Goal: Communication & Community: Ask a question

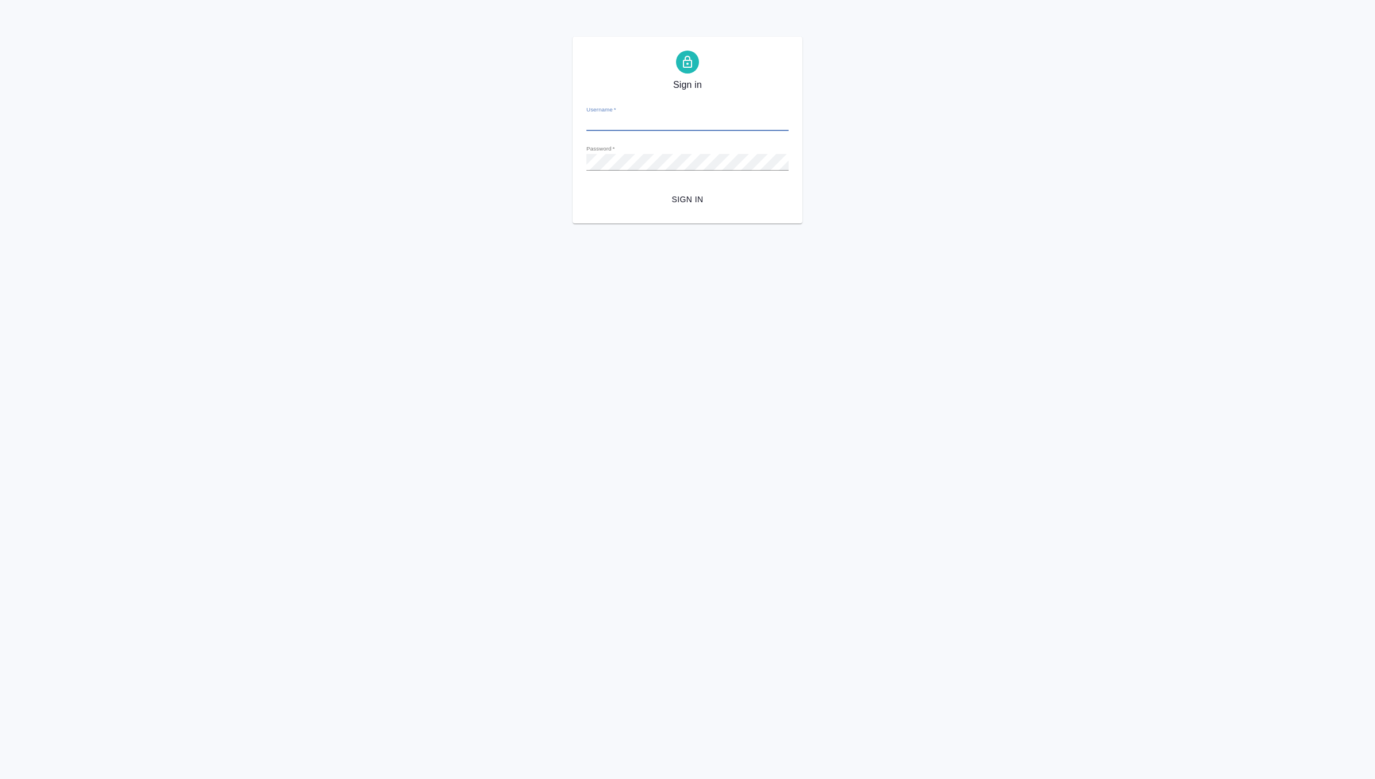
type input "d.zverzhanovskaya@awatera.com"
click at [689, 190] on button "Sign in" at bounding box center [687, 199] width 202 height 21
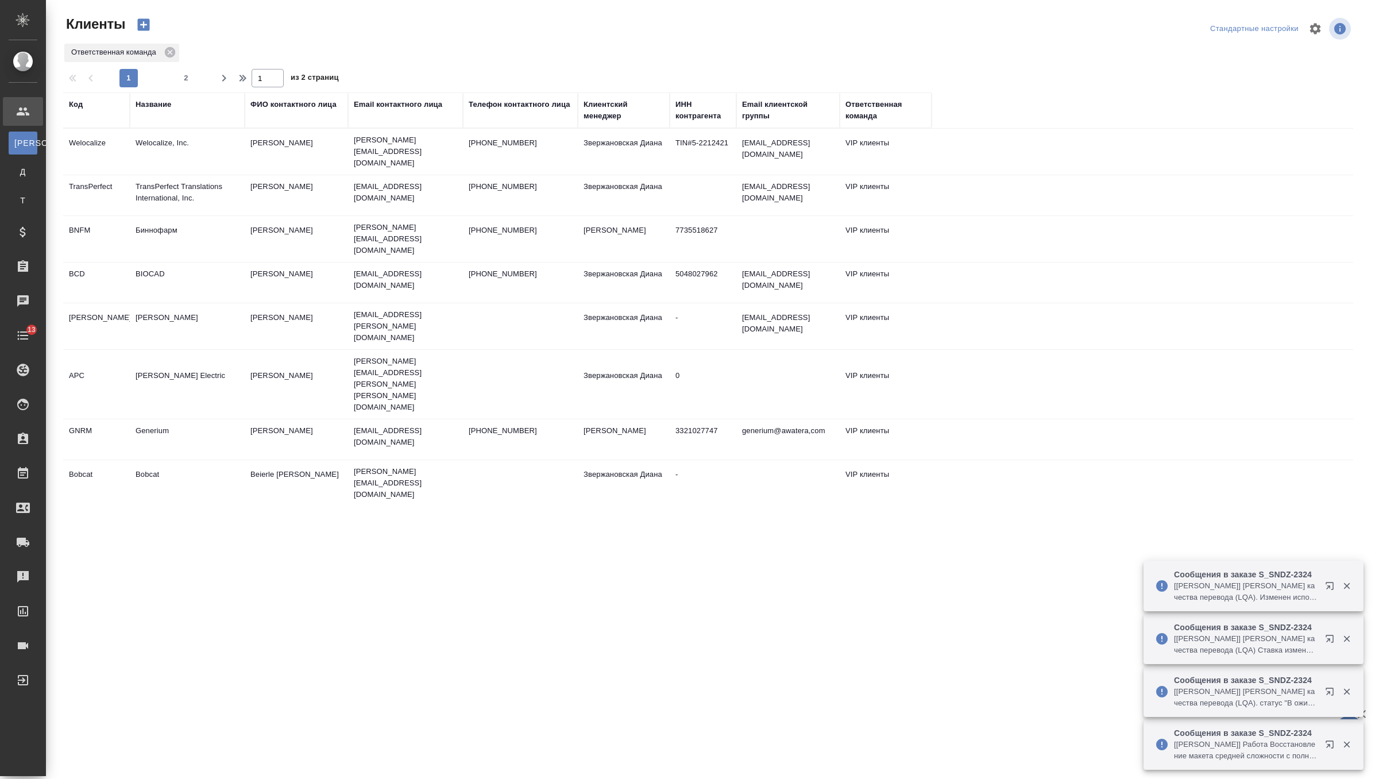
select select "RU"
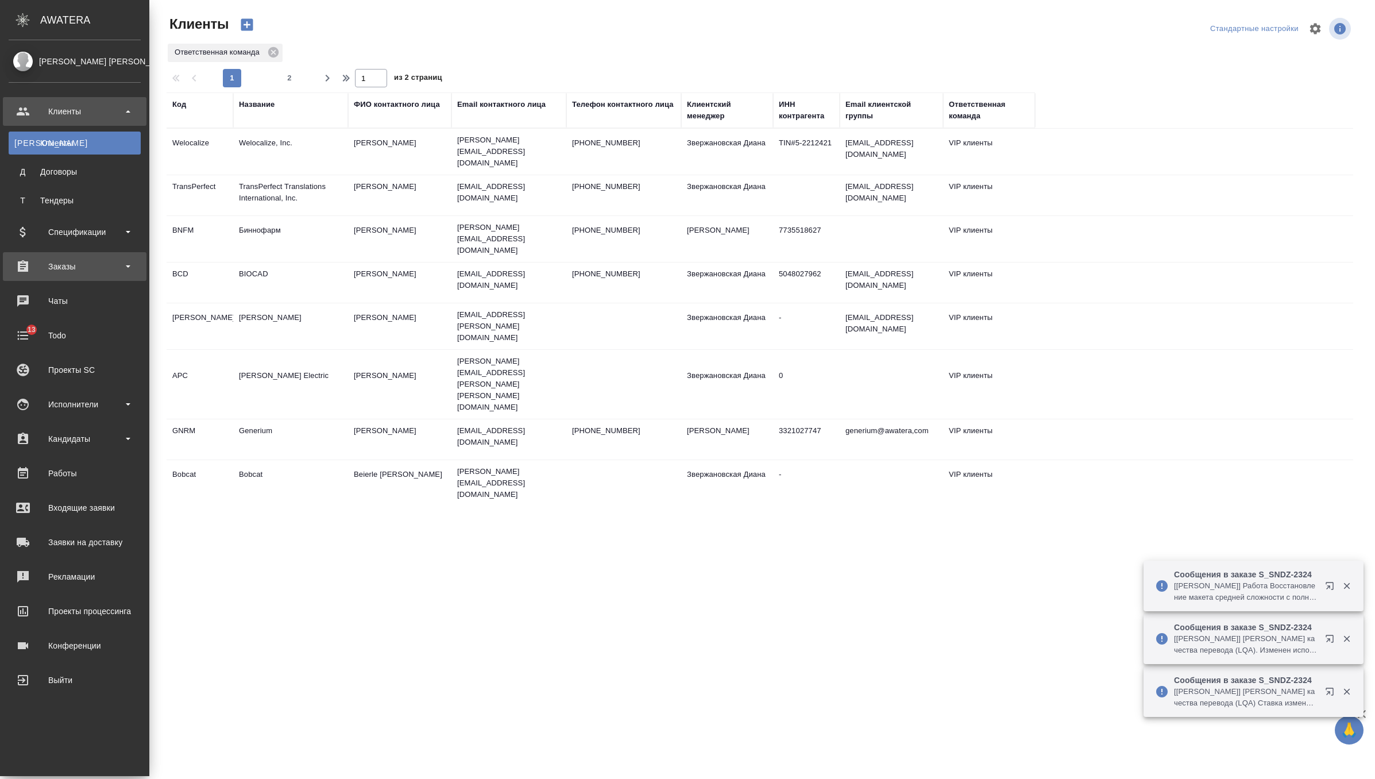
click at [26, 265] on div "Заказы" at bounding box center [75, 266] width 132 height 17
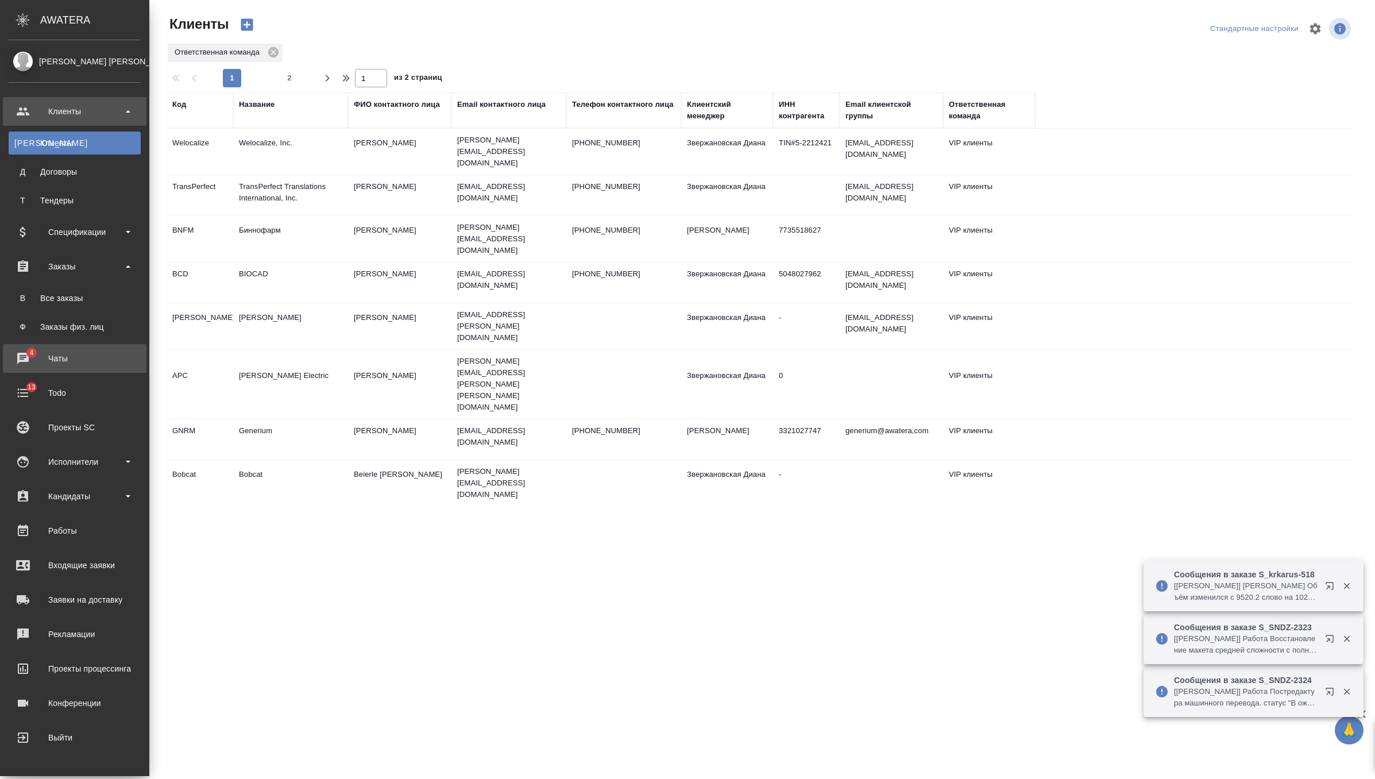
click at [61, 356] on div "Чаты" at bounding box center [75, 358] width 132 height 17
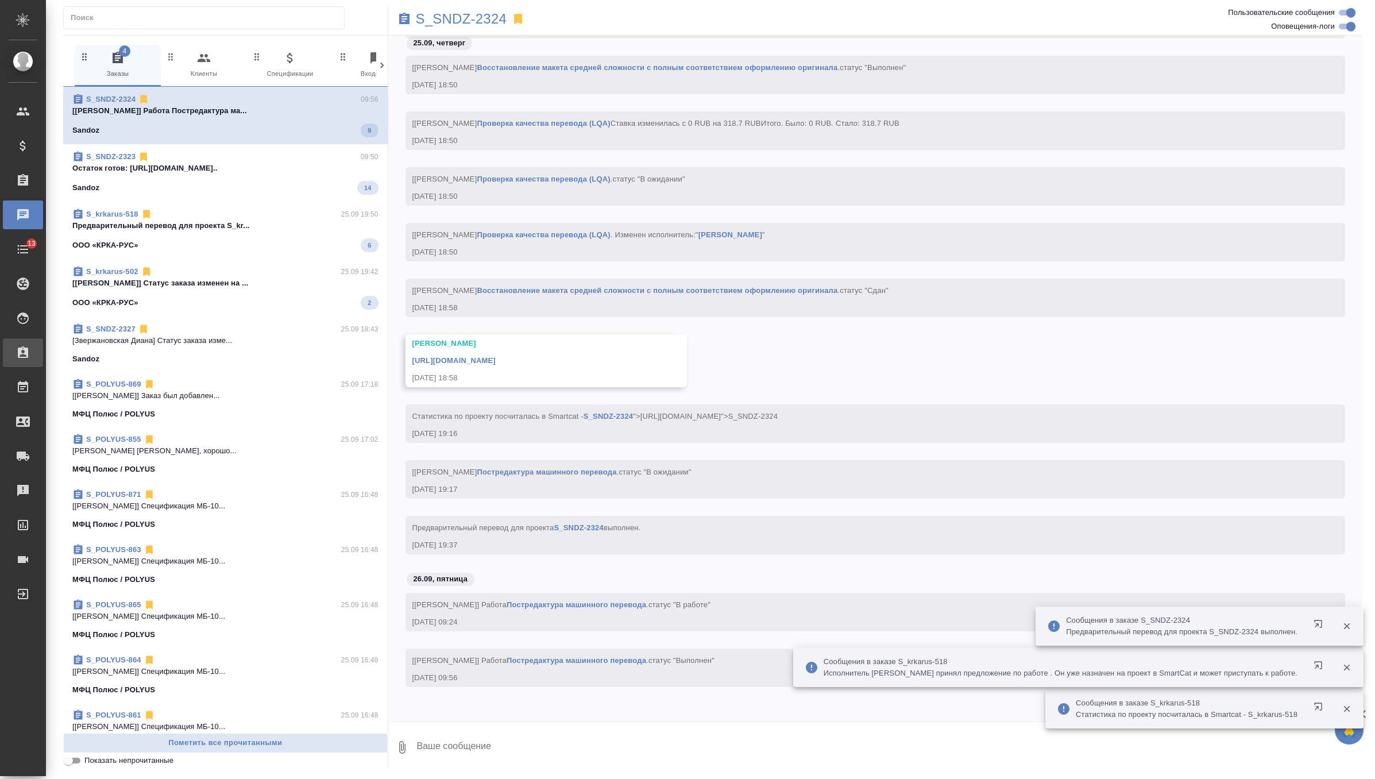
scroll to position [10783, 0]
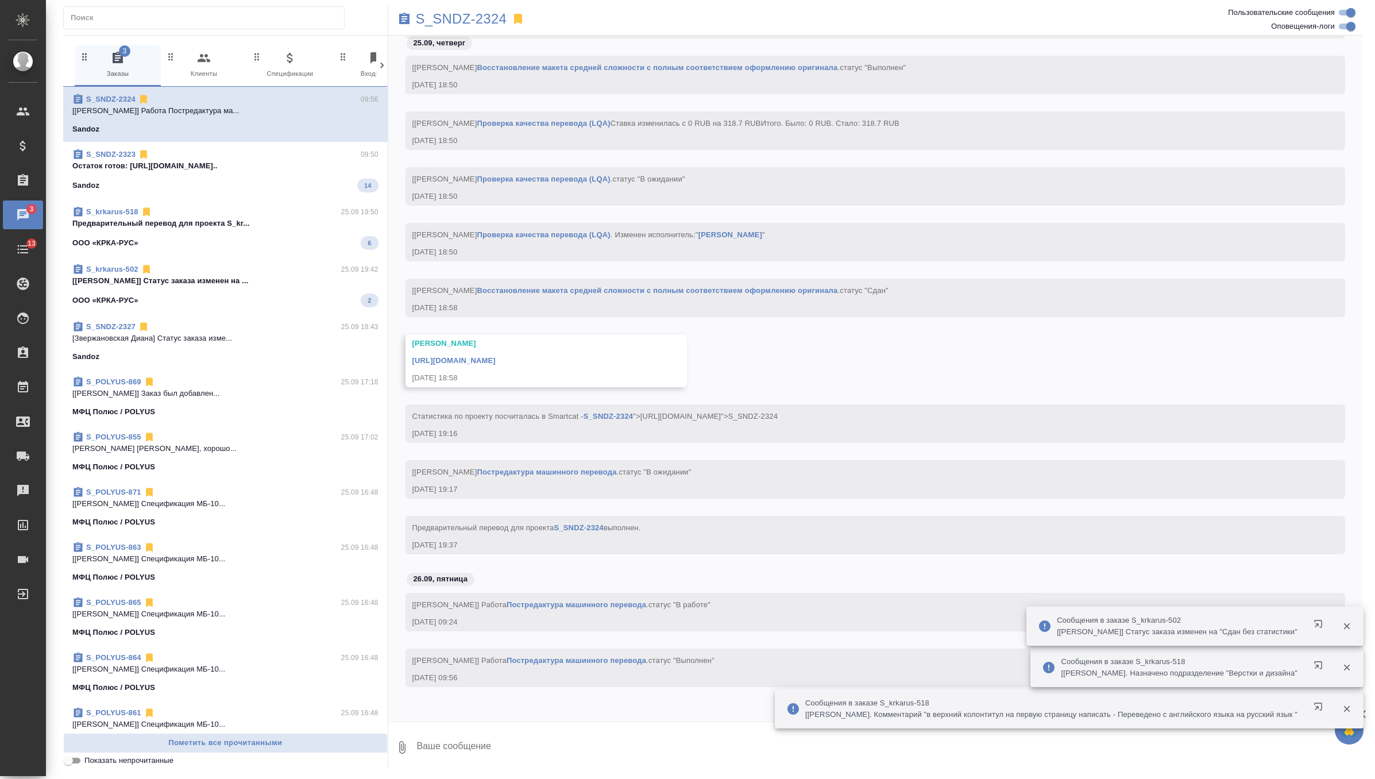
click at [196, 169] on p "Остаток готов: https://drive.awatera.co..." at bounding box center [225, 165] width 306 height 11
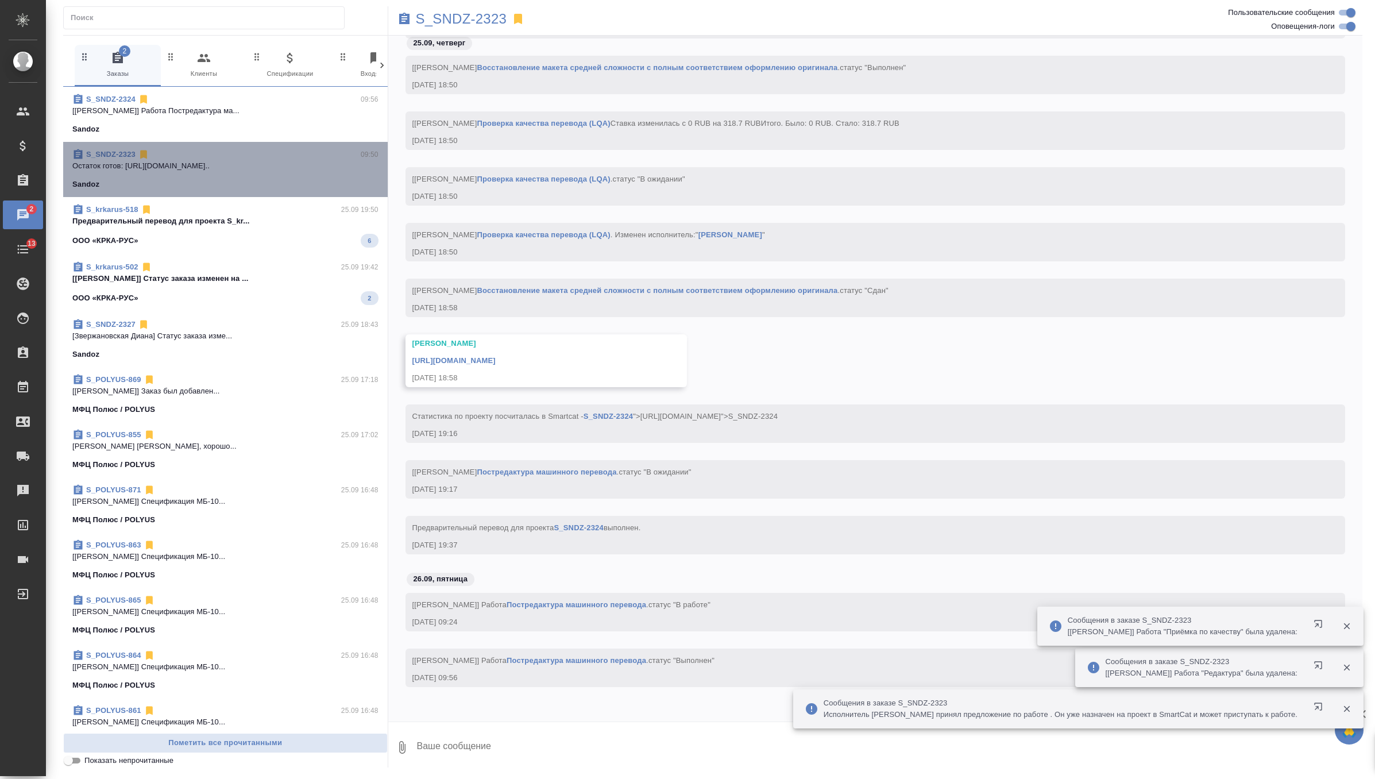
click at [204, 144] on div "S_SNDZ-2323 09:50 Остаток готов: https://drive.awatera.co... Sandoz" at bounding box center [225, 169] width 324 height 55
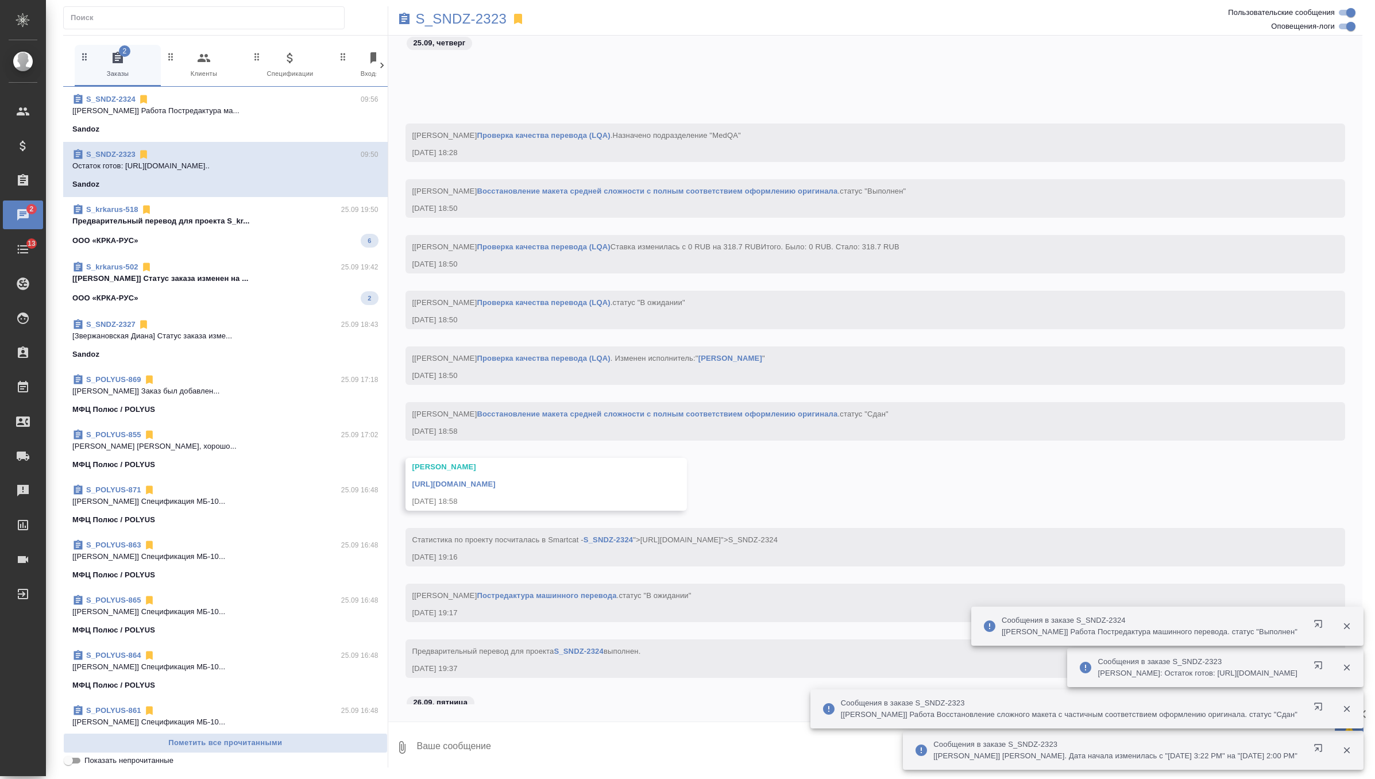
scroll to position [7716, 0]
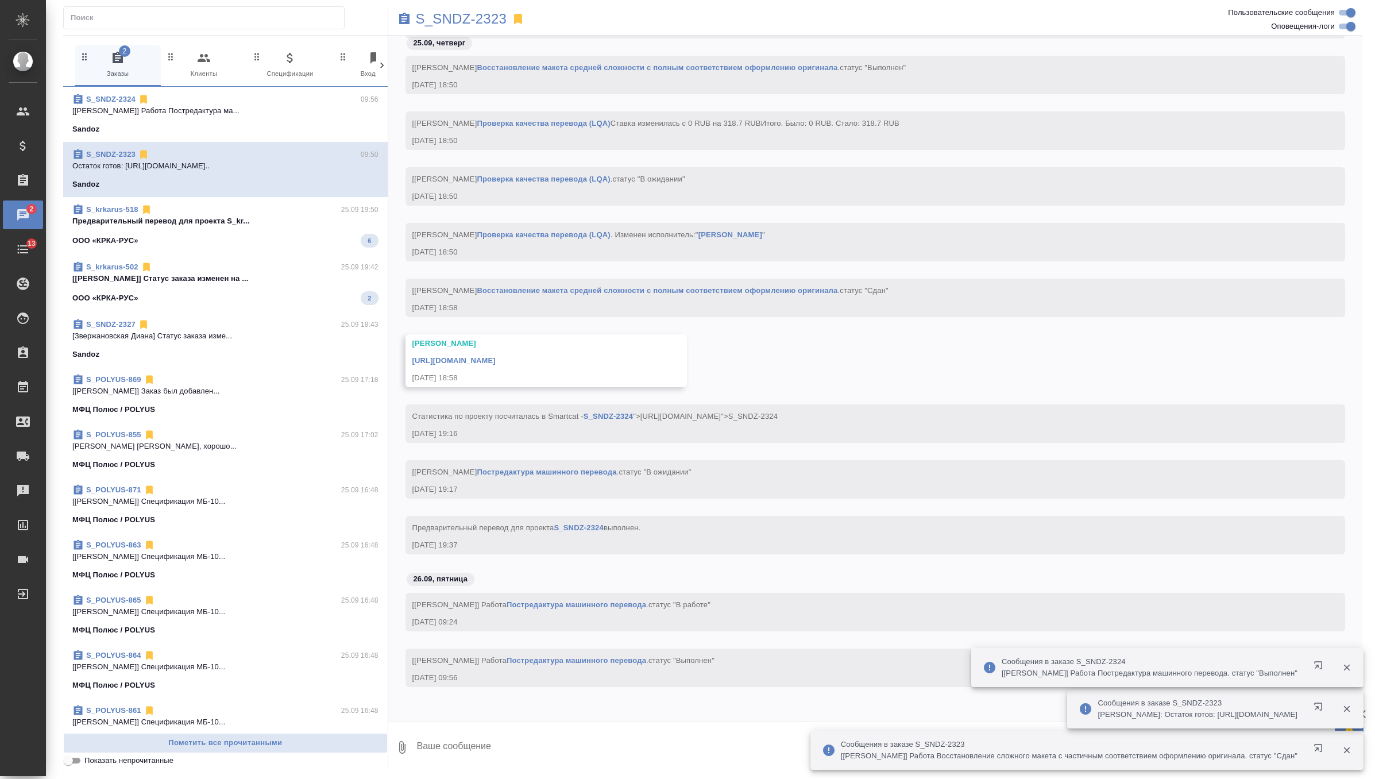
click at [327, 223] on p "Предварительный перевод для проекта S_kr..." at bounding box center [225, 220] width 306 height 11
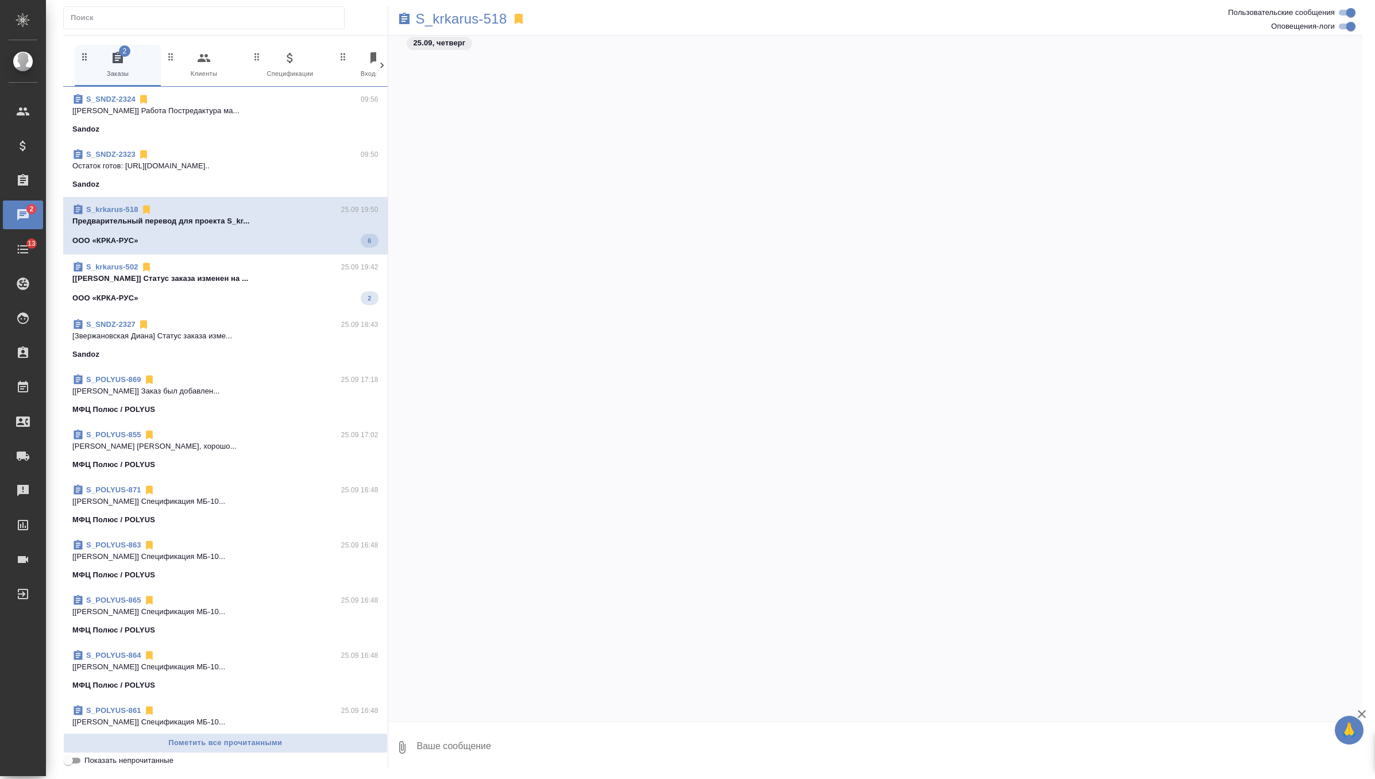
scroll to position [12154, 0]
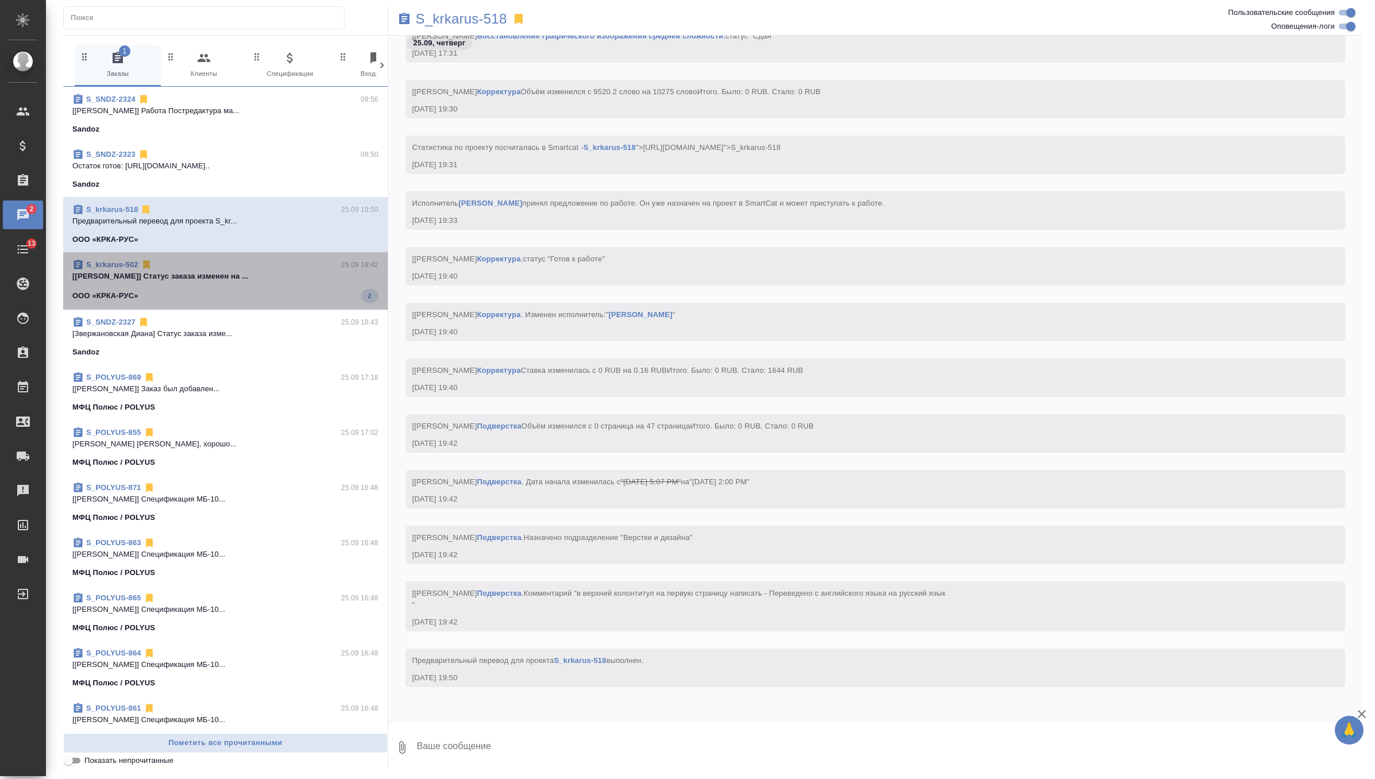
click at [318, 259] on div "S_krkarus-502 25.09 19:42" at bounding box center [225, 264] width 306 height 11
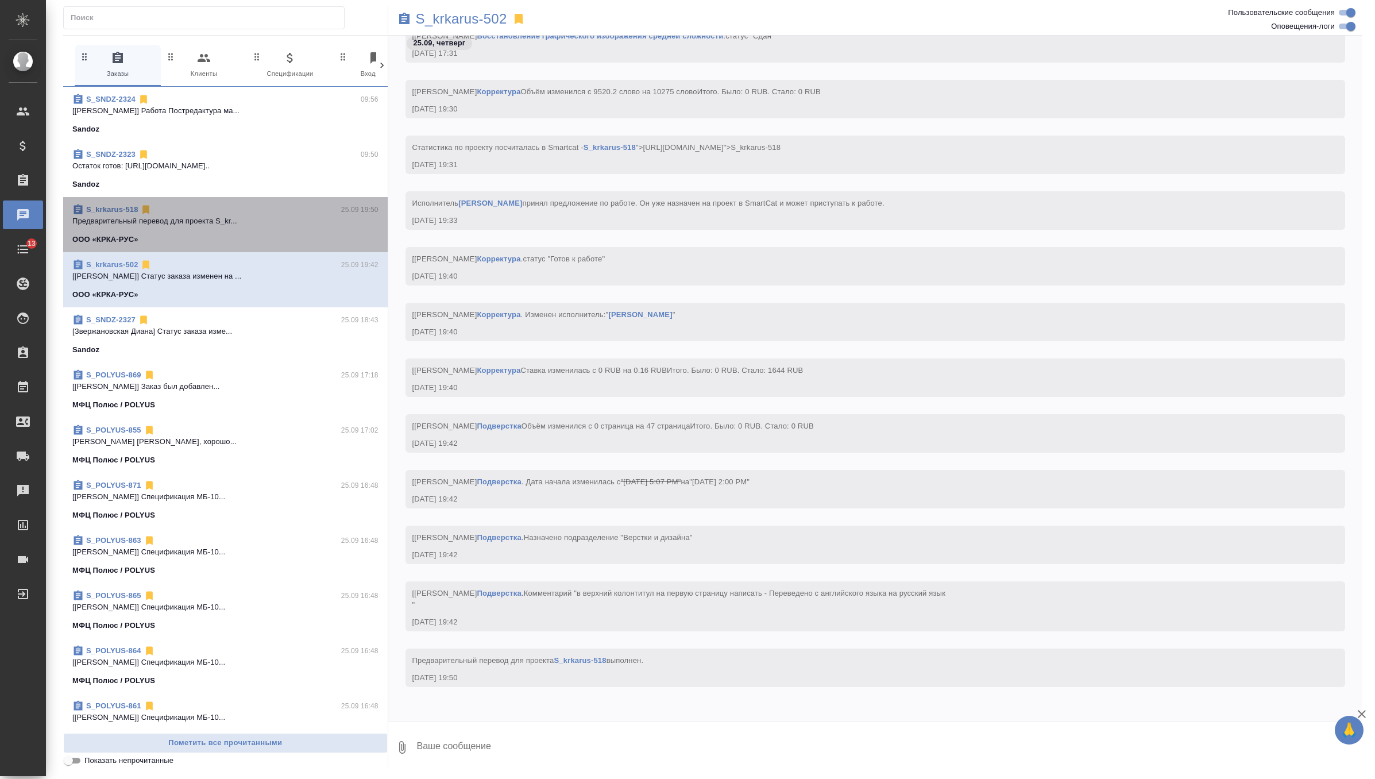
click at [318, 227] on span "S_krkarus-518 25.09 19:50 Предварительный перевод для проекта S_kr... ООО «КРКА…" at bounding box center [225, 224] width 306 height 41
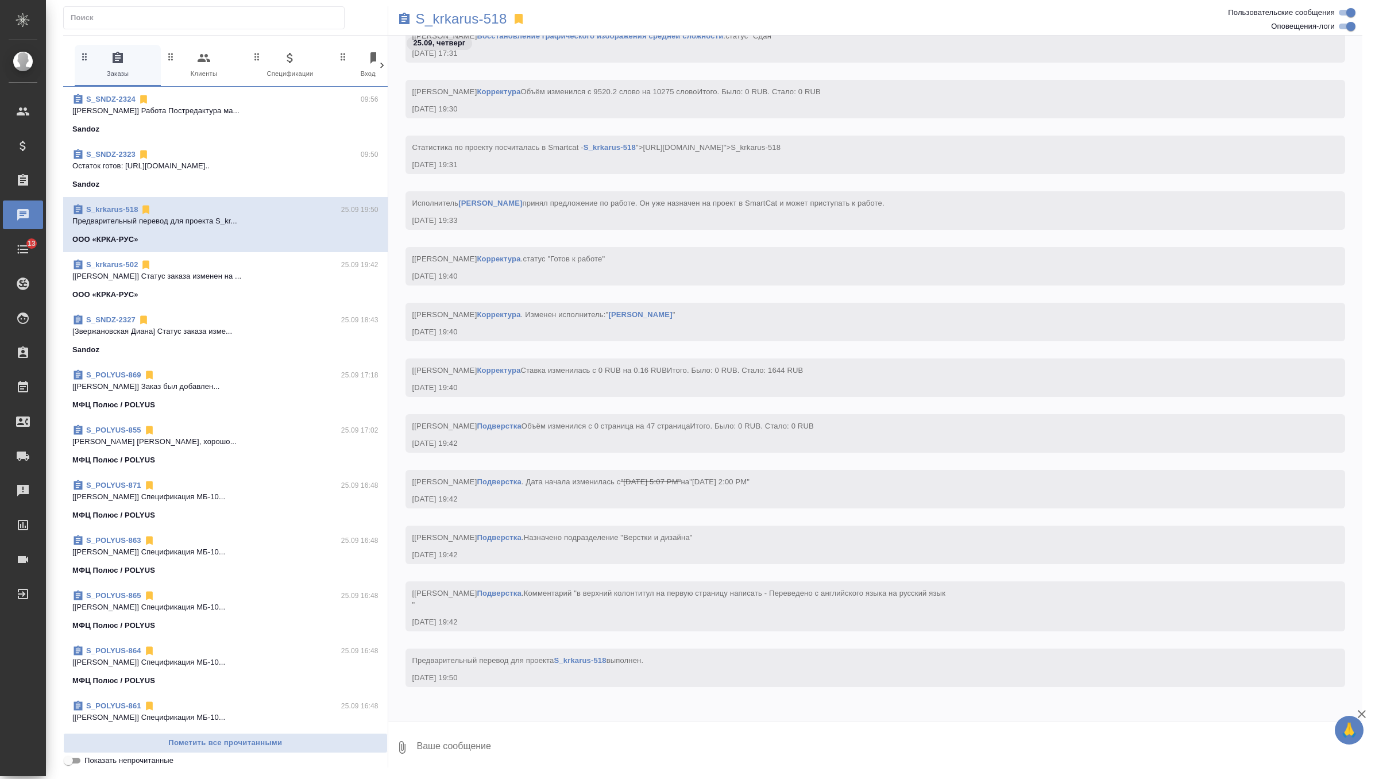
click at [313, 285] on span "S_krkarus-502 25.09 19:42 [Грабко Мария] Статус заказа изменен на ... ООО «КРКА…" at bounding box center [225, 279] width 306 height 41
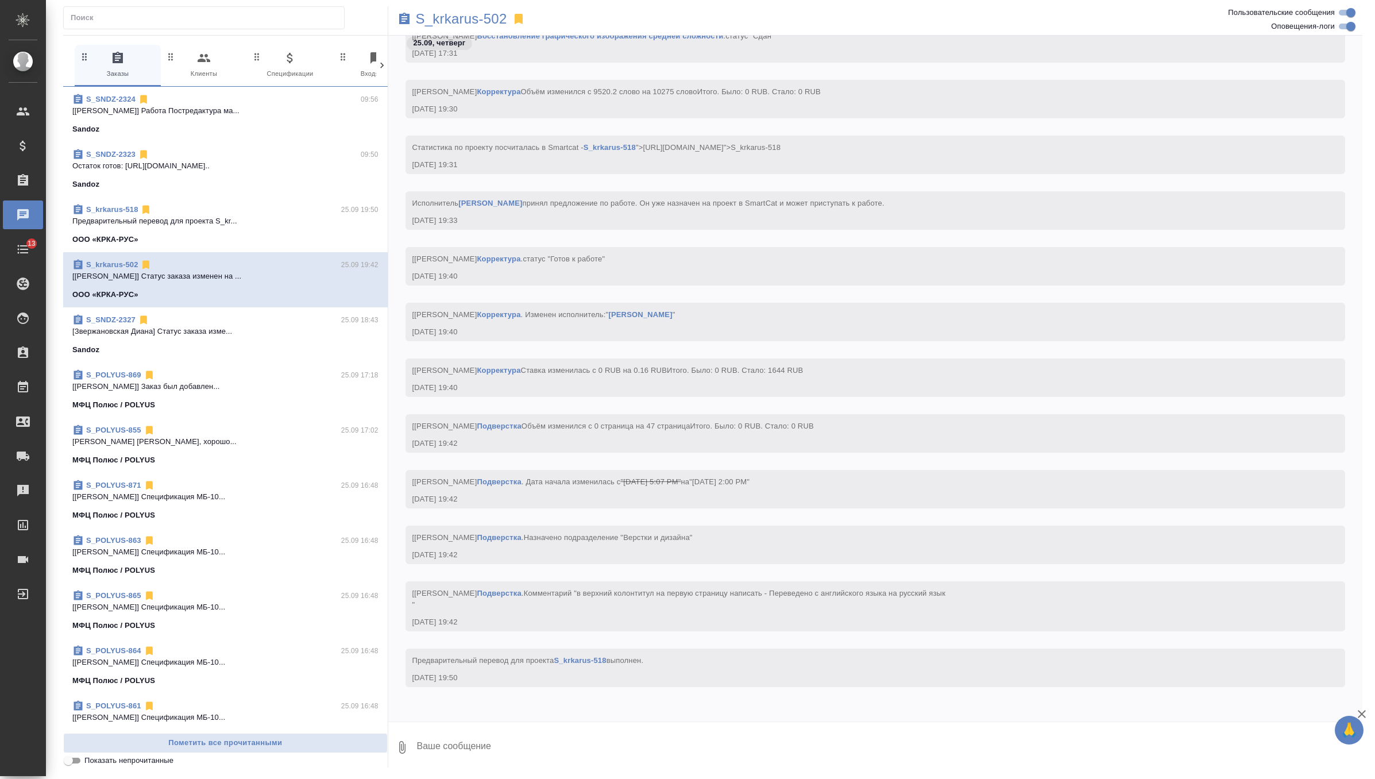
scroll to position [12251, 0]
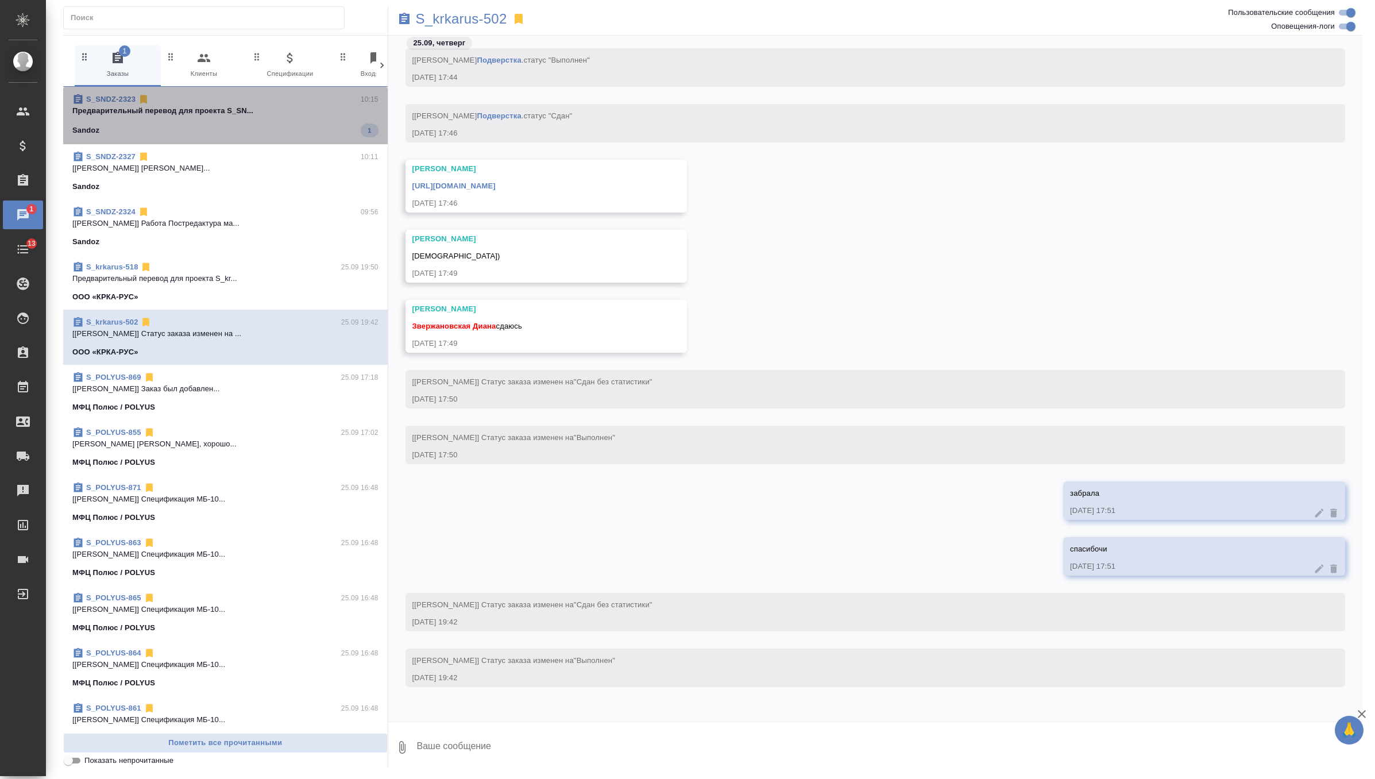
click at [315, 127] on div "Sandoz 1" at bounding box center [225, 130] width 306 height 14
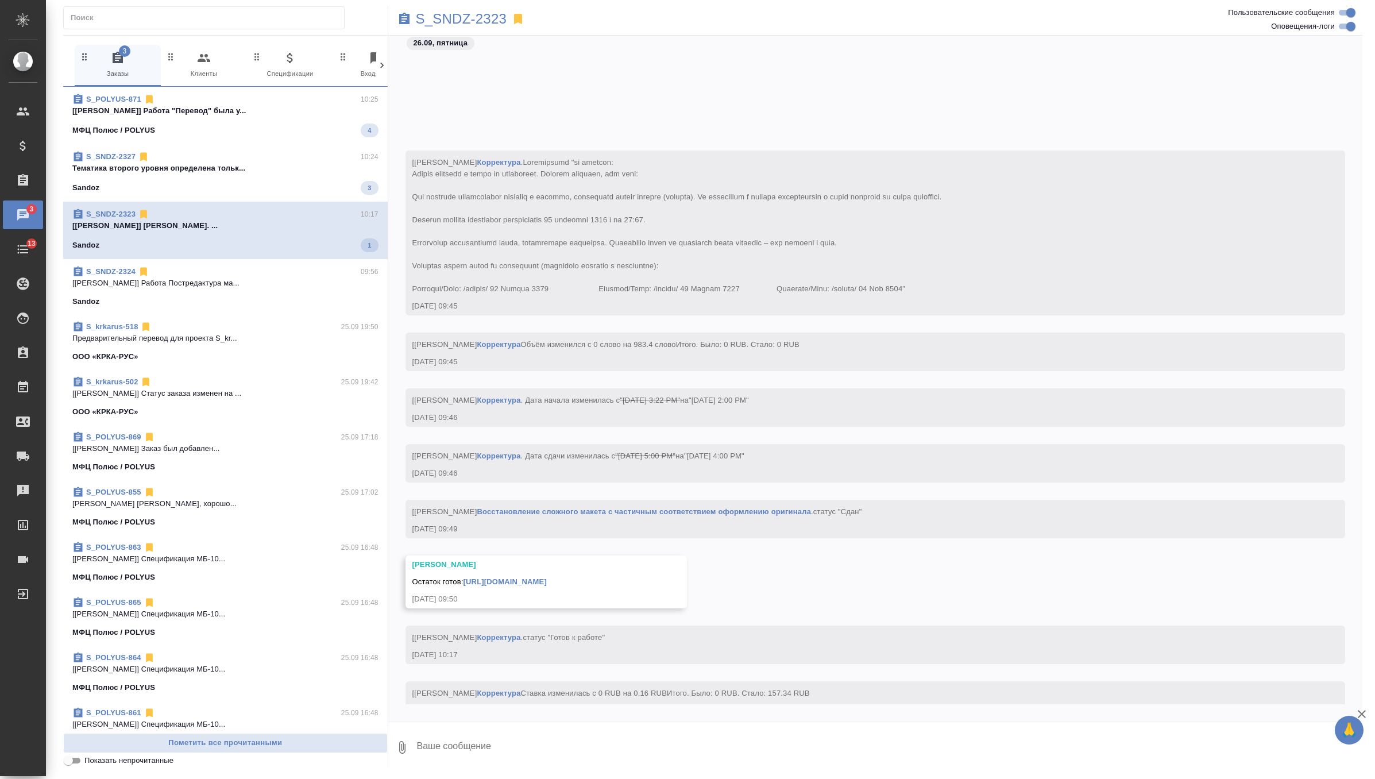
scroll to position [12164, 0]
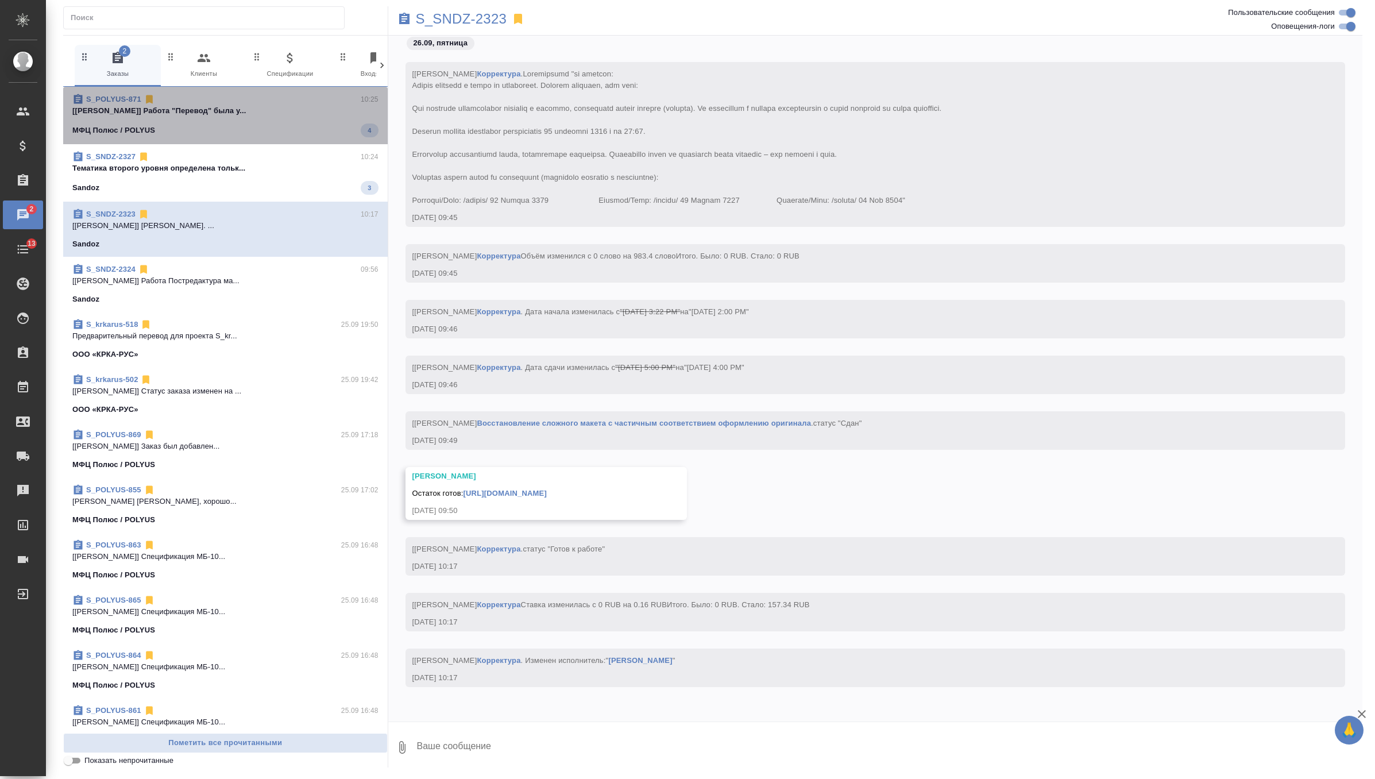
click at [320, 108] on p "[Грабко Мария] Работа "Перевод" была у..." at bounding box center [225, 110] width 306 height 11
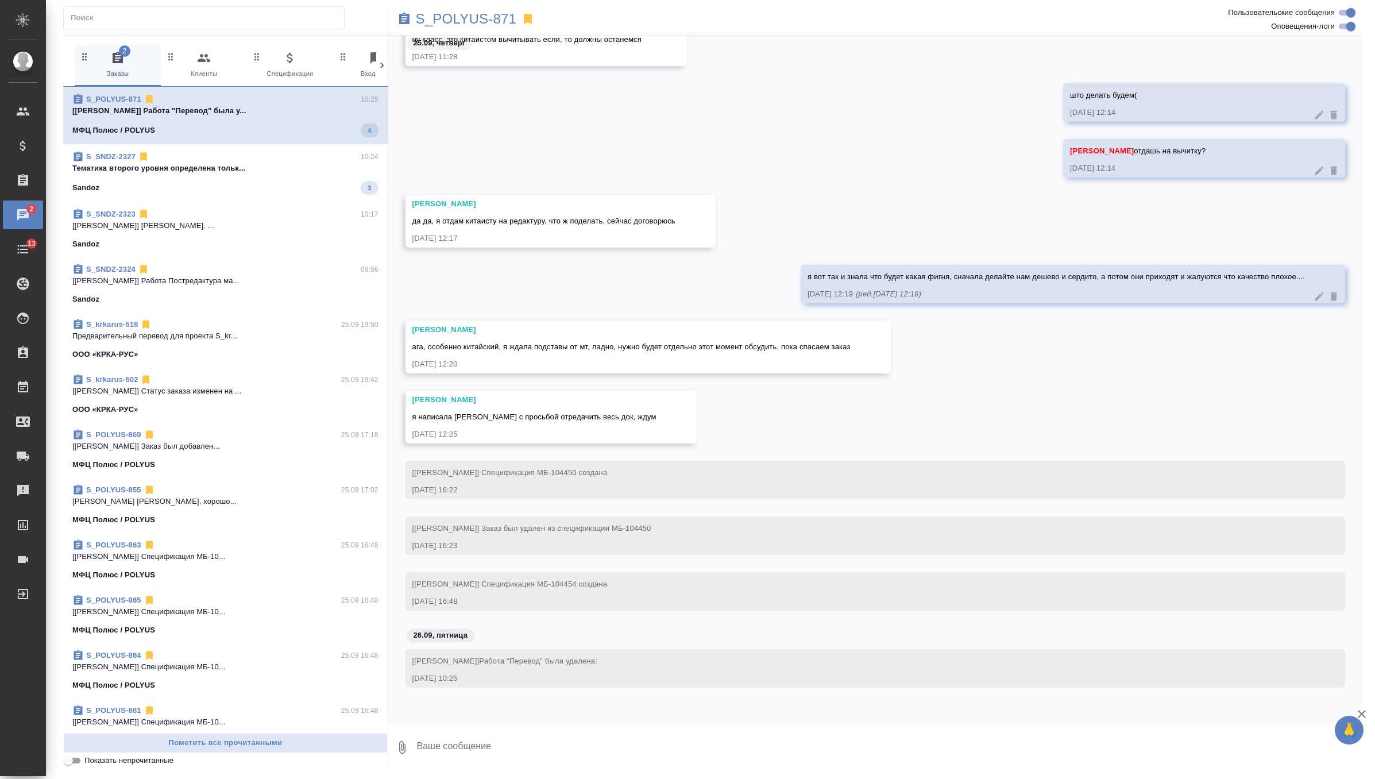
scroll to position [20942, 0]
click at [501, 13] on p "S_POLYUS-871" at bounding box center [466, 18] width 101 height 11
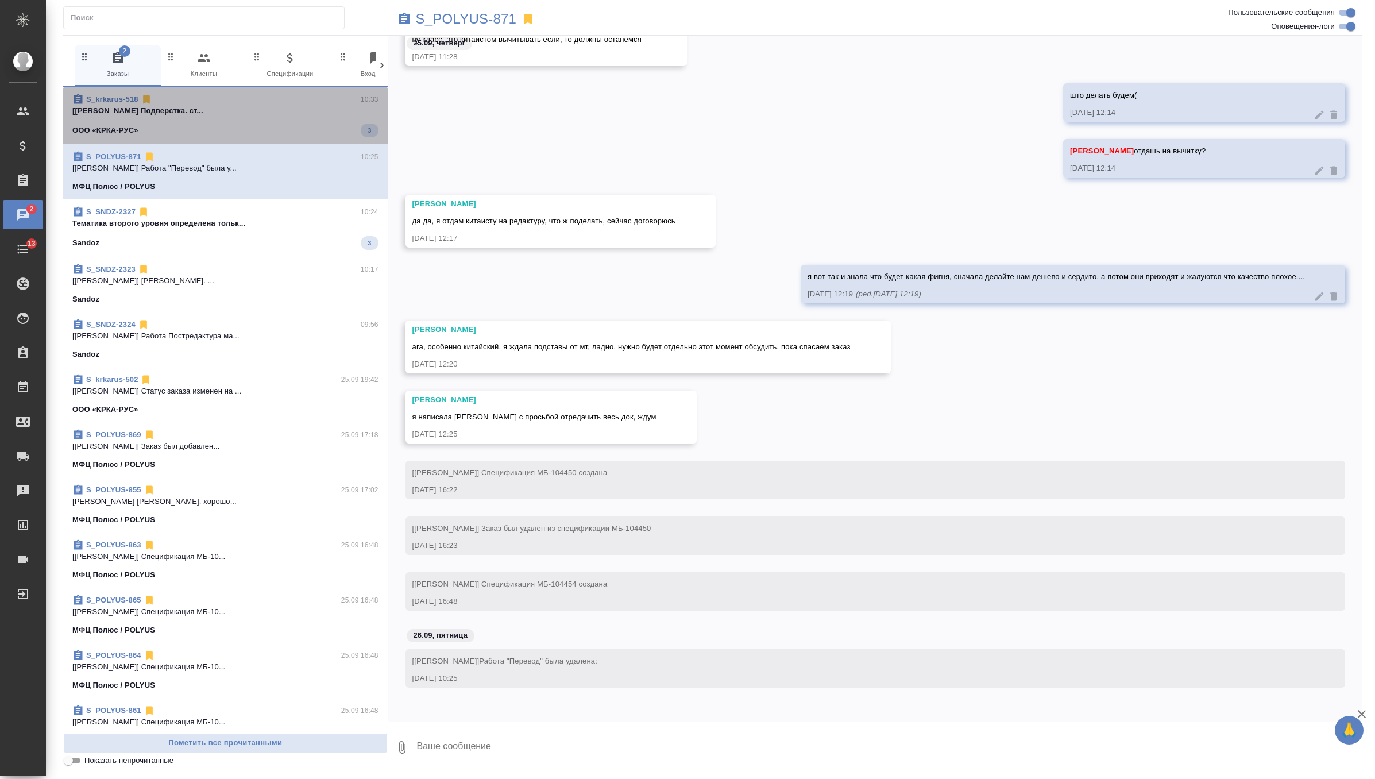
click at [283, 105] on p "[Оксютович Ирина] Работа Подверстка. ст..." at bounding box center [225, 110] width 306 height 11
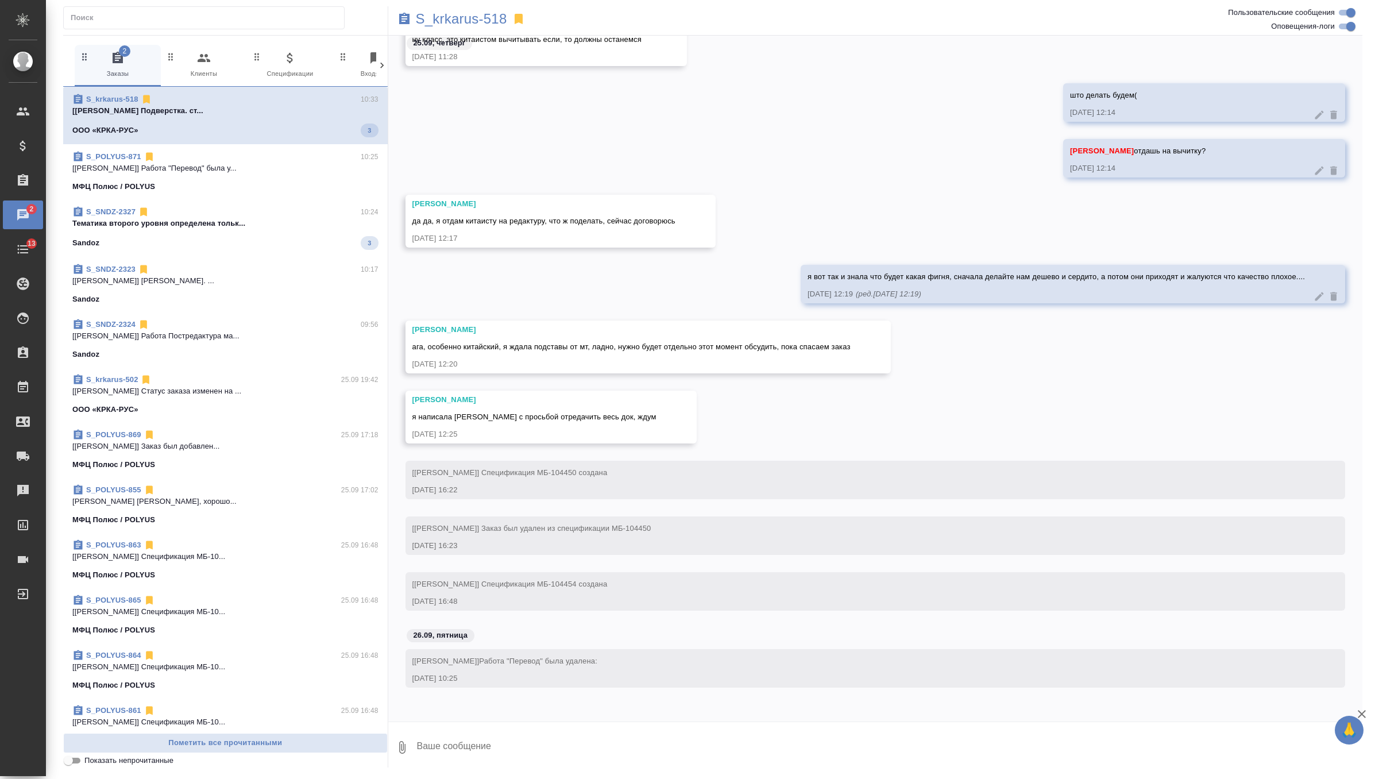
scroll to position [11906, 0]
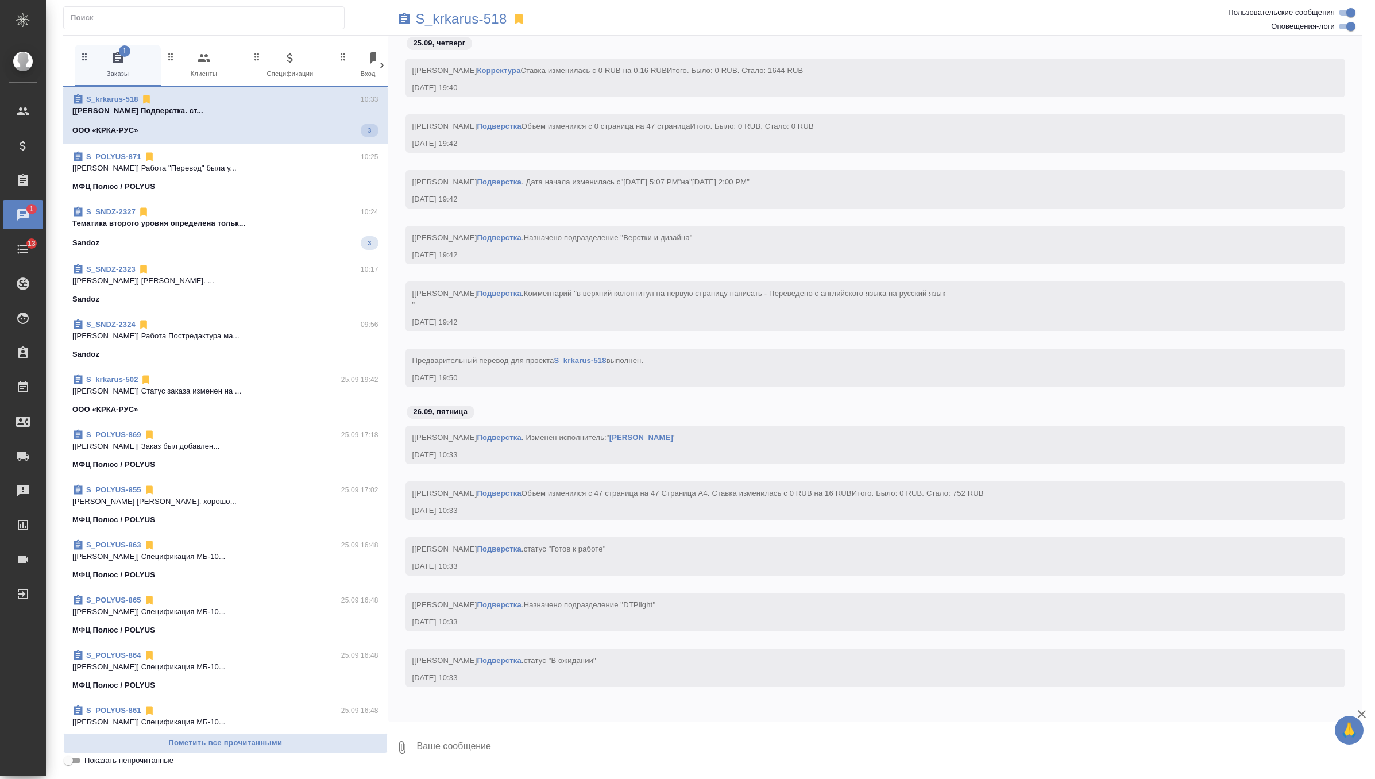
click at [283, 219] on p "Тематика второго уровня определена тольк..." at bounding box center [225, 223] width 306 height 11
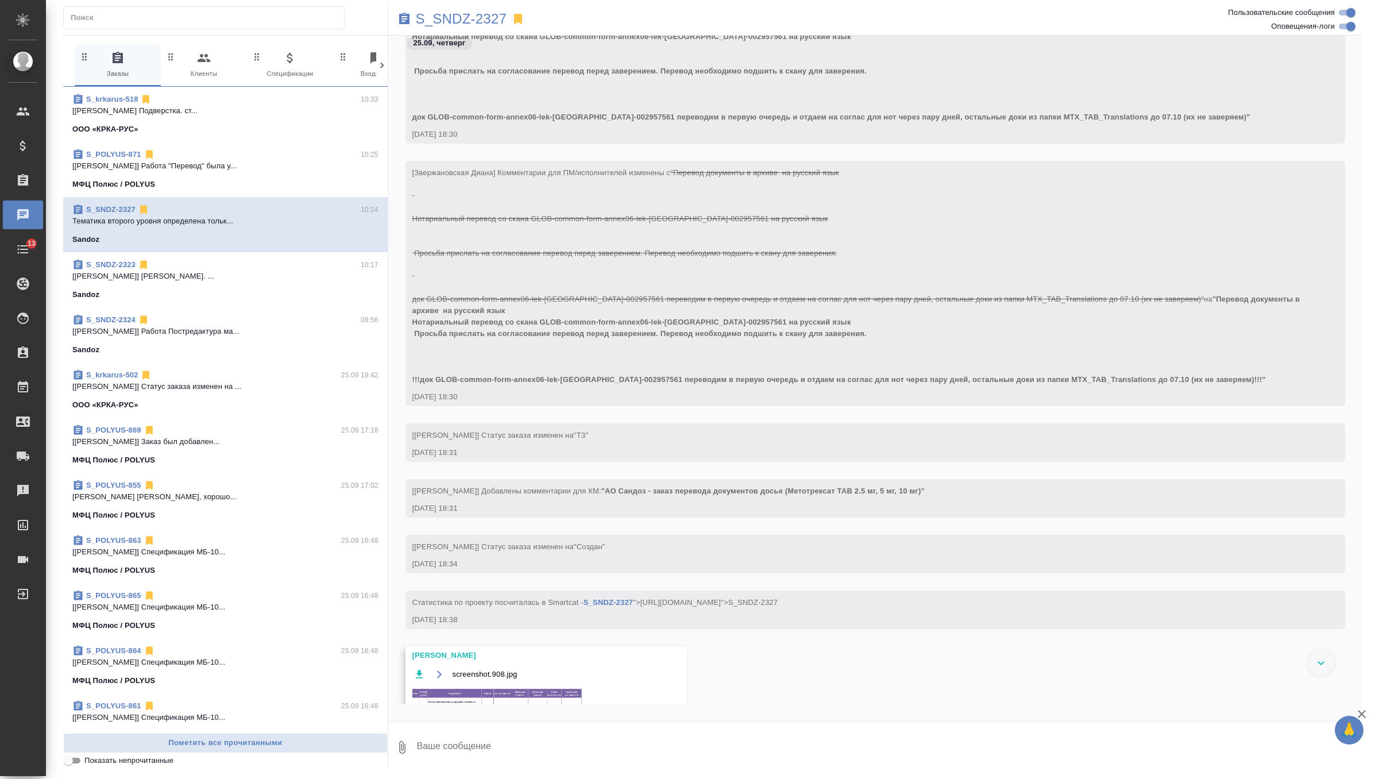
scroll to position [427, 0]
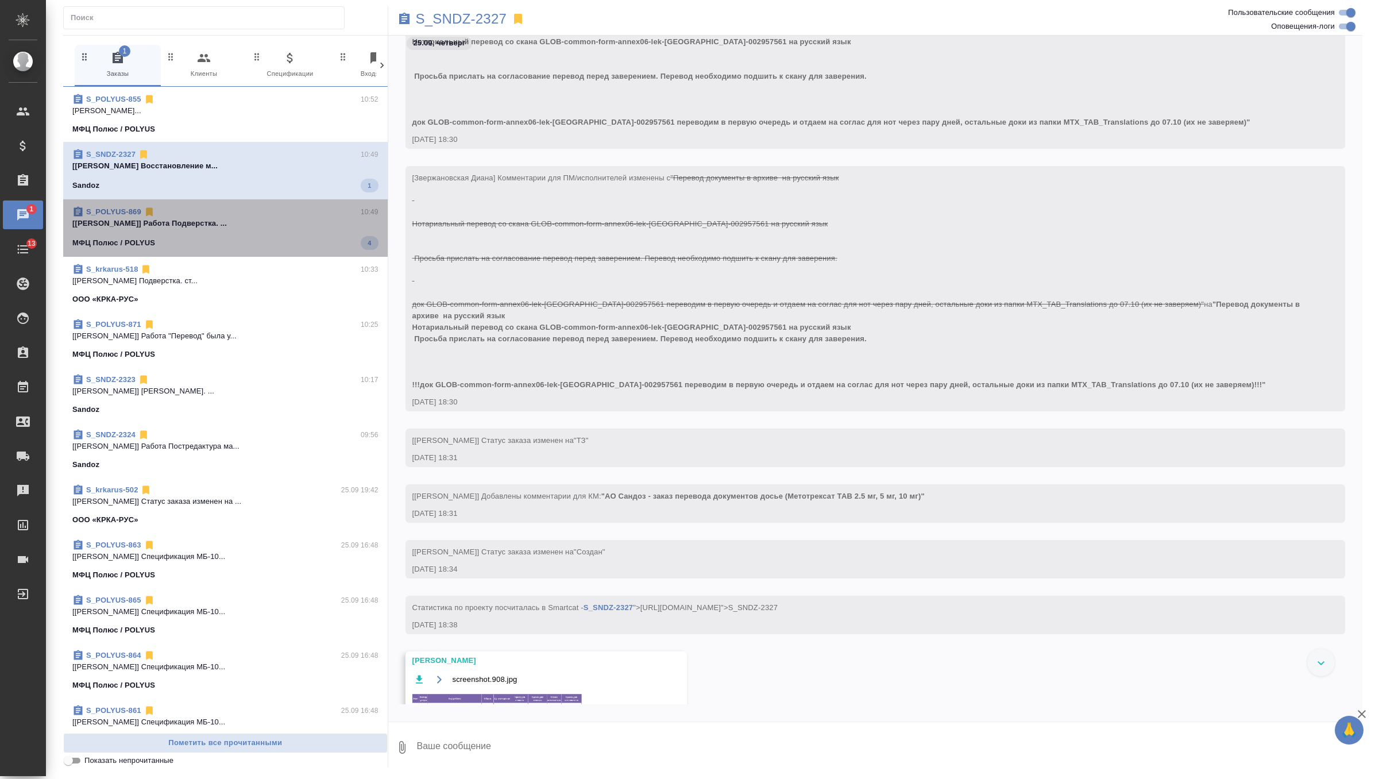
click at [278, 235] on span "S_POLYUS-869 10:49 [Гусельников Роман] Работа Подверстка. ... МФЦ Полюс / POLYU…" at bounding box center [225, 228] width 306 height 44
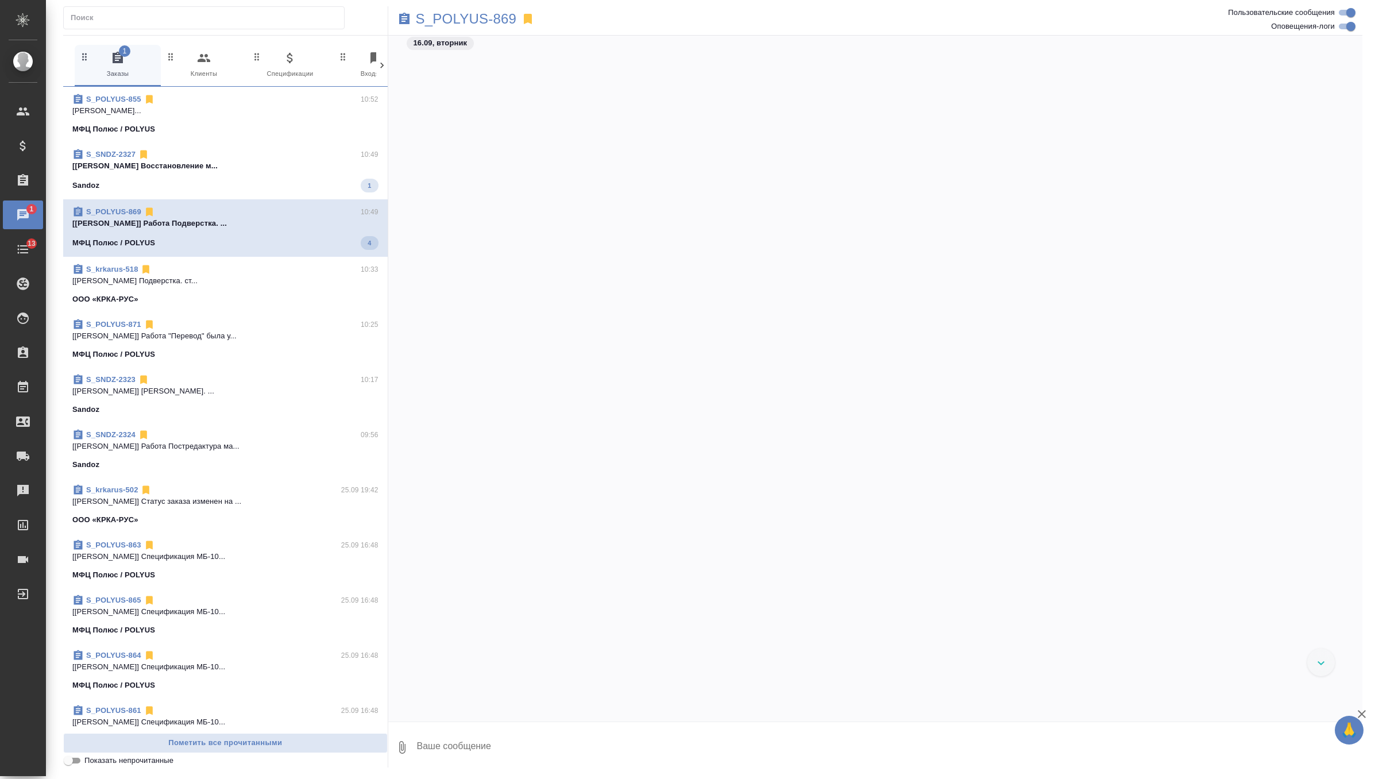
scroll to position [24081, 0]
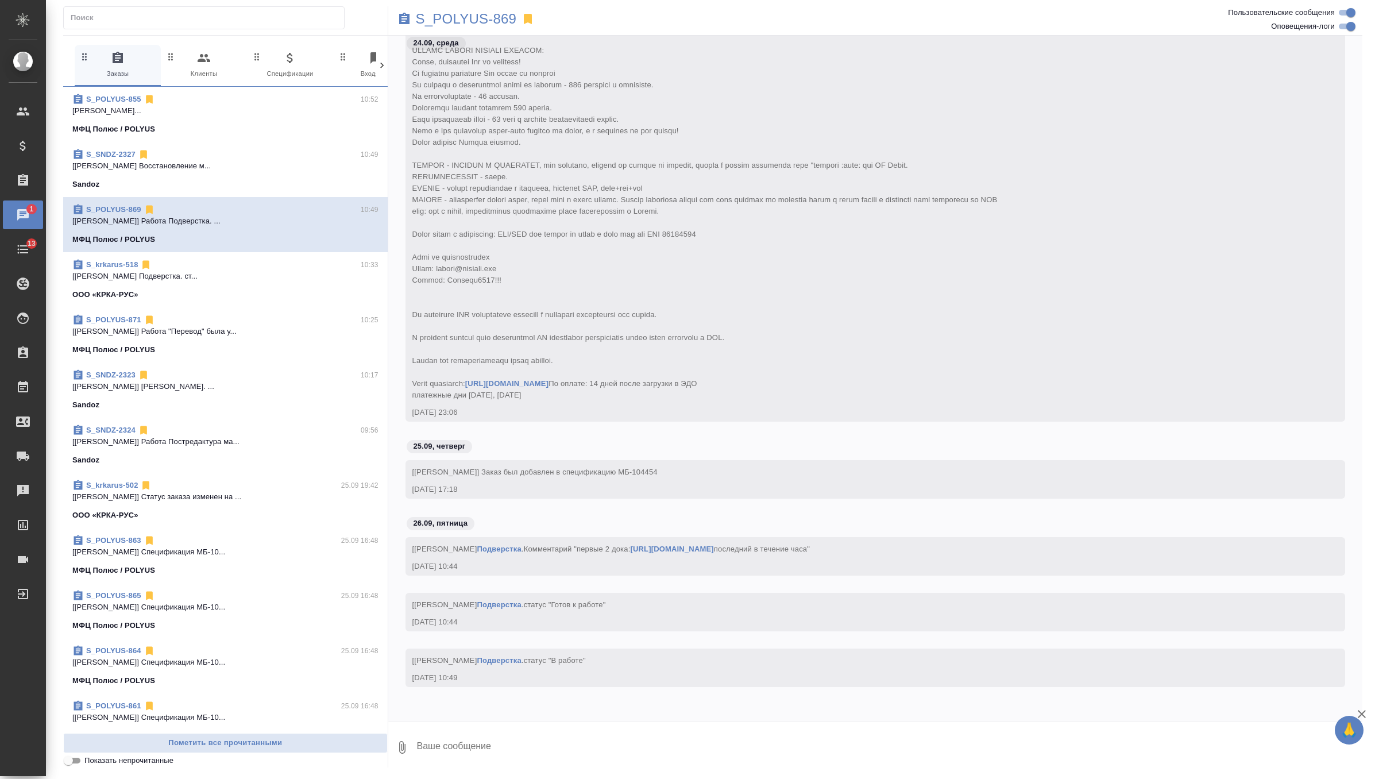
click at [270, 179] on div "Sandoz" at bounding box center [225, 184] width 306 height 11
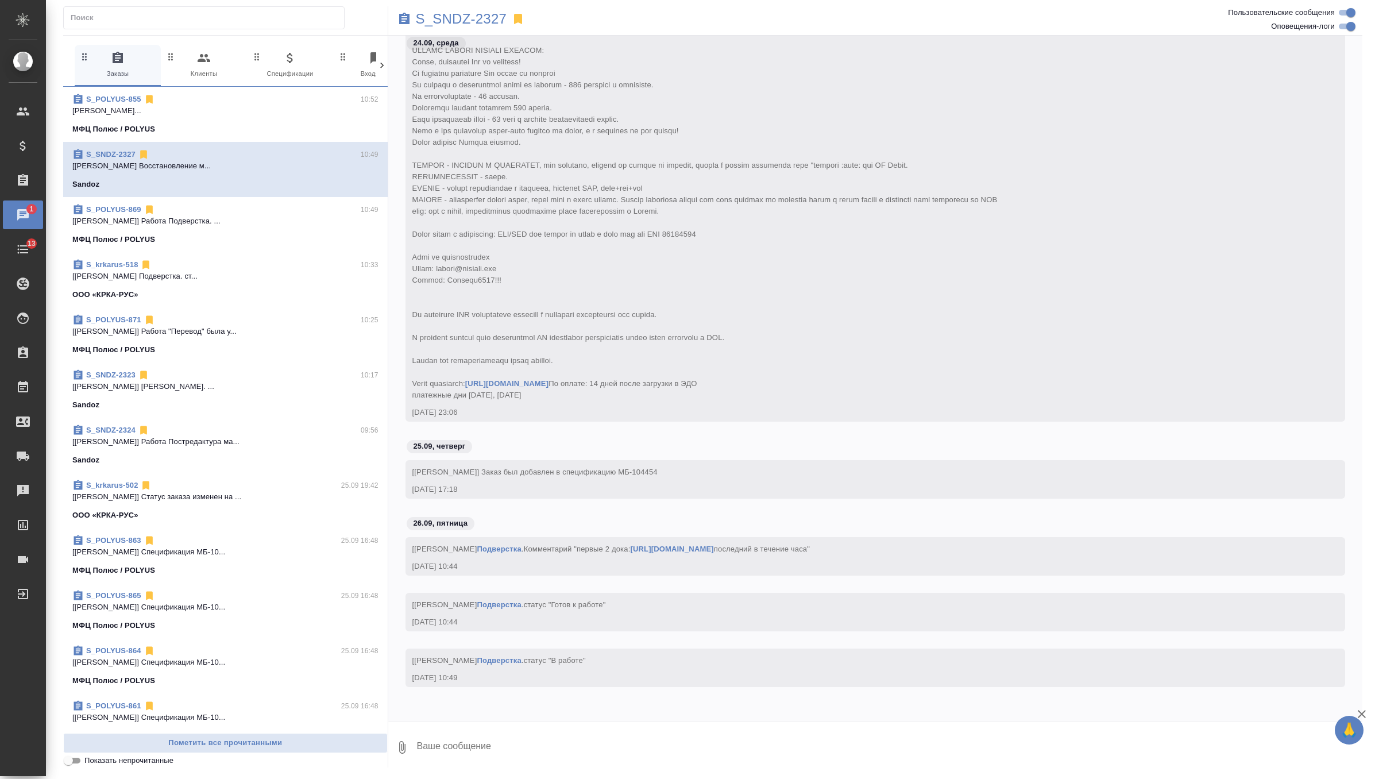
scroll to position [24081, 0]
click at [293, 105] on p "Федотова Ирина..." at bounding box center [225, 110] width 306 height 11
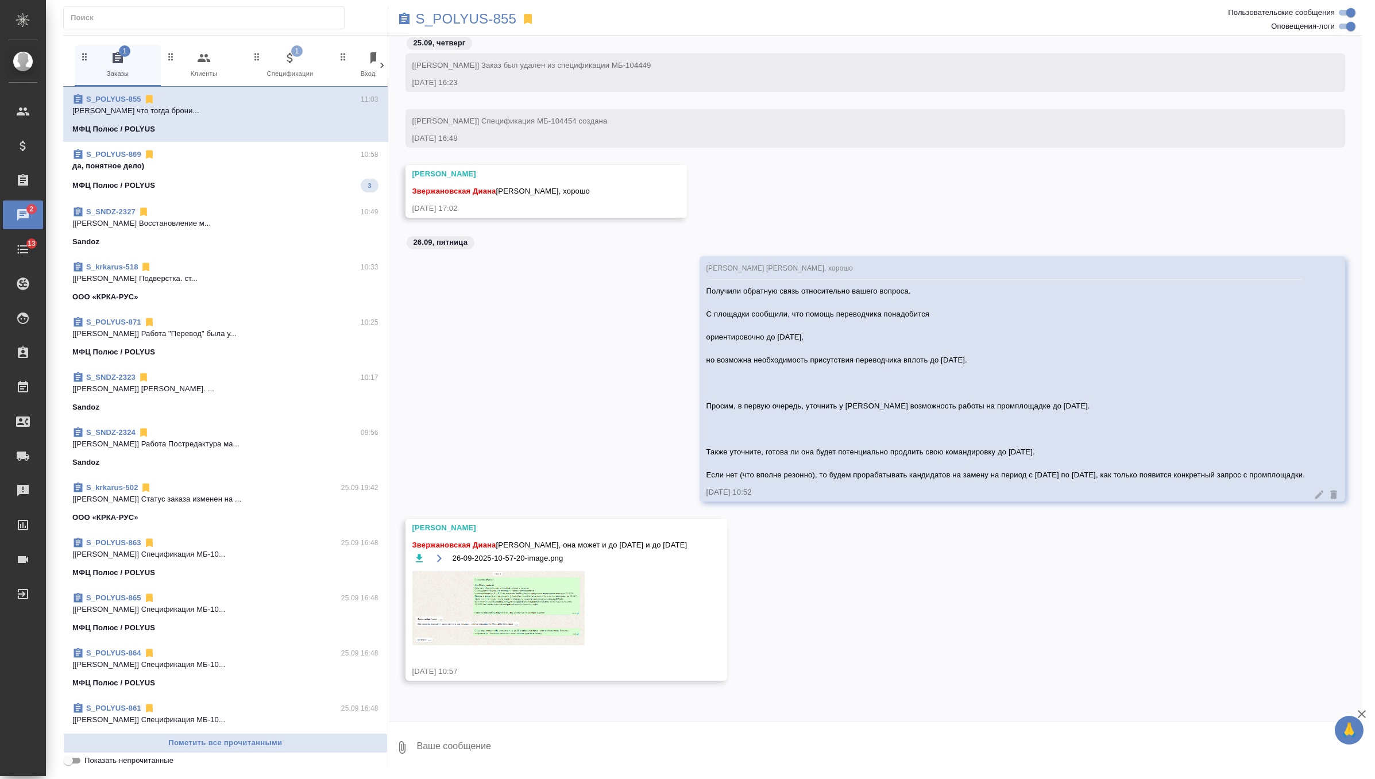
scroll to position [24520, 0]
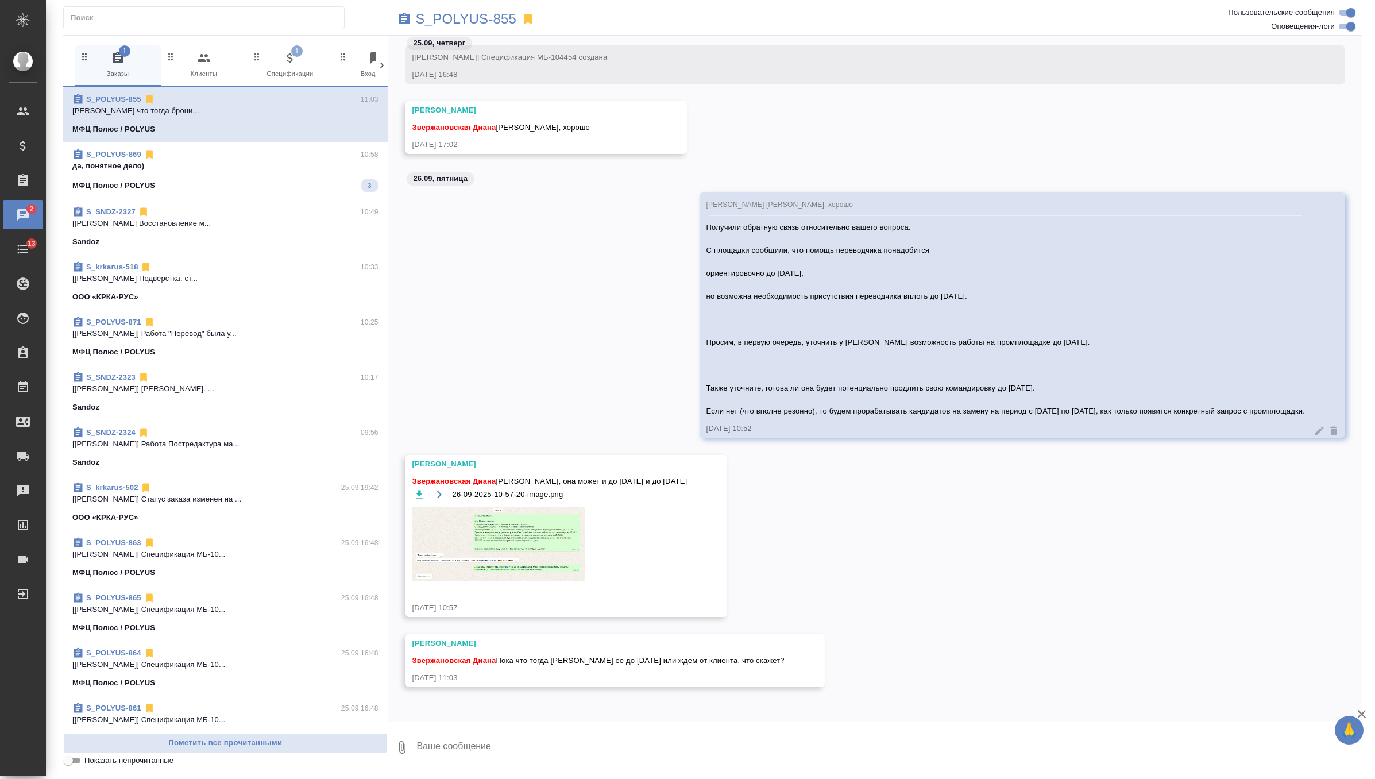
click at [512, 537] on img at bounding box center [498, 544] width 172 height 75
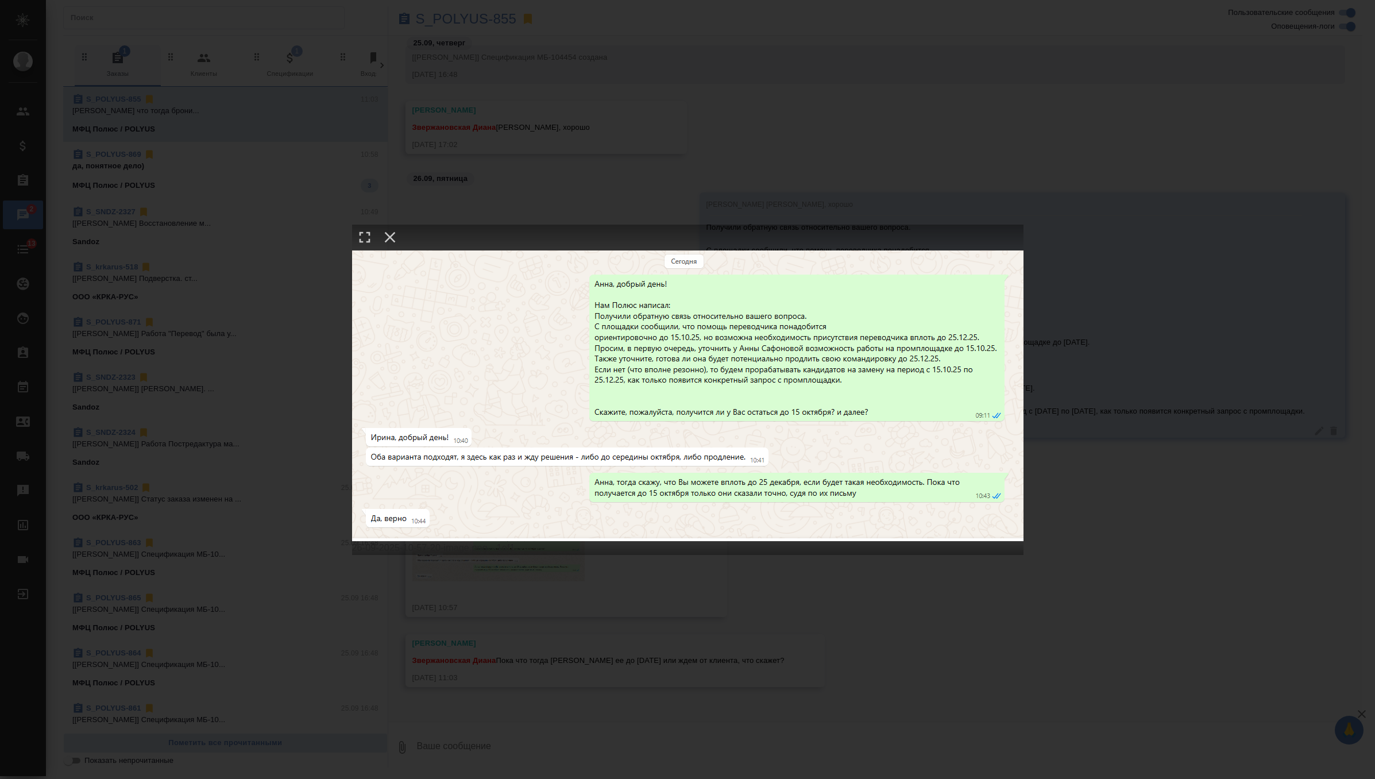
click at [636, 179] on div "26-09-2025-10-57-20-image.png 1 of 1" at bounding box center [687, 389] width 1375 height 779
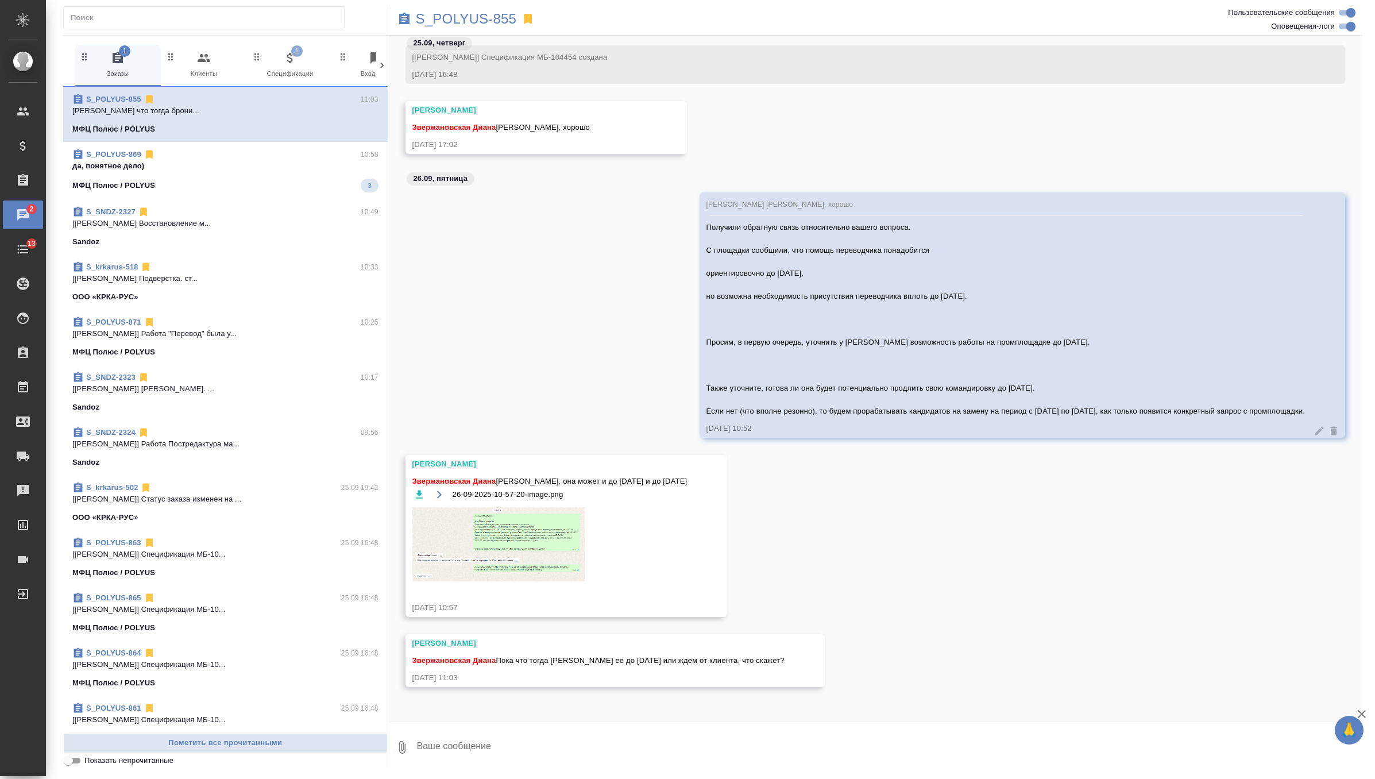
click at [474, 757] on textarea at bounding box center [889, 747] width 947 height 39
type textarea "иду тогда говорю что она может до 25, ждем что ответят"
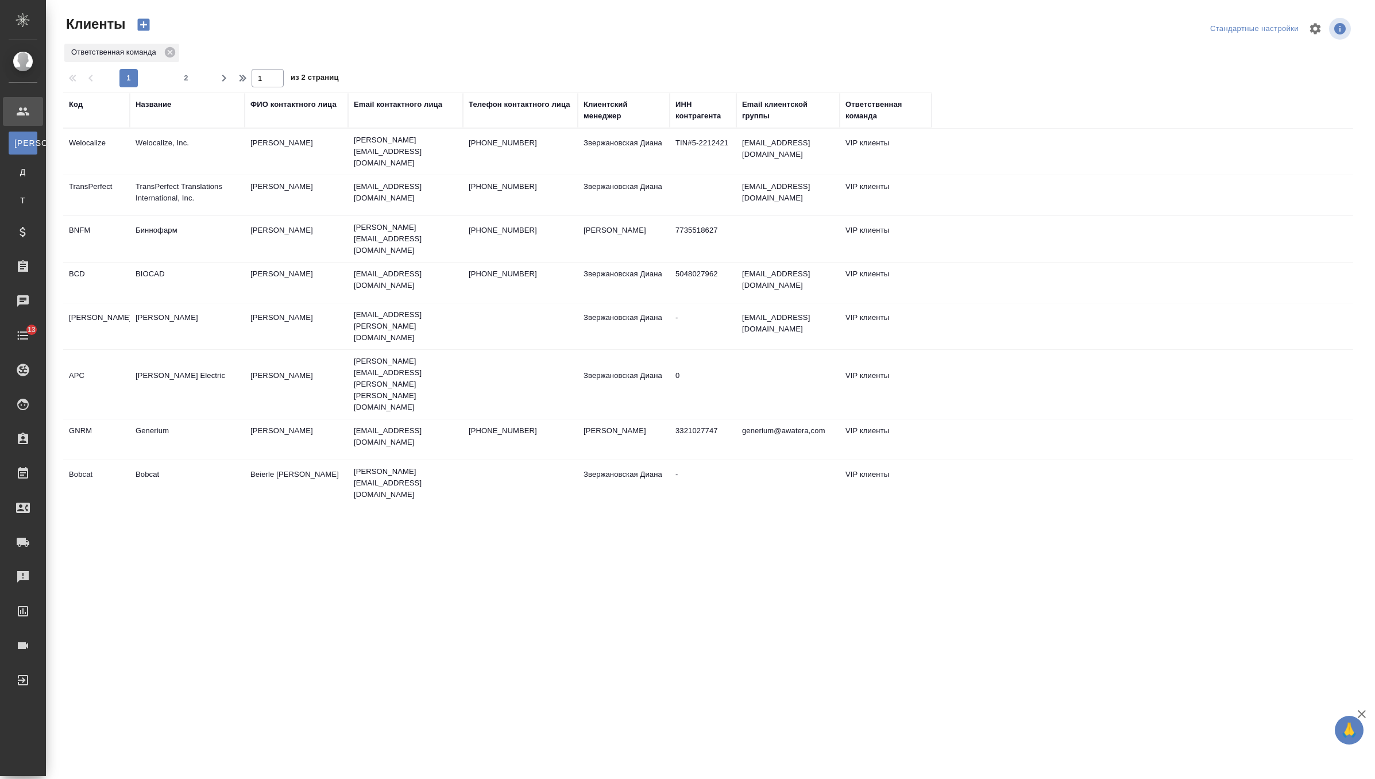
select select "RU"
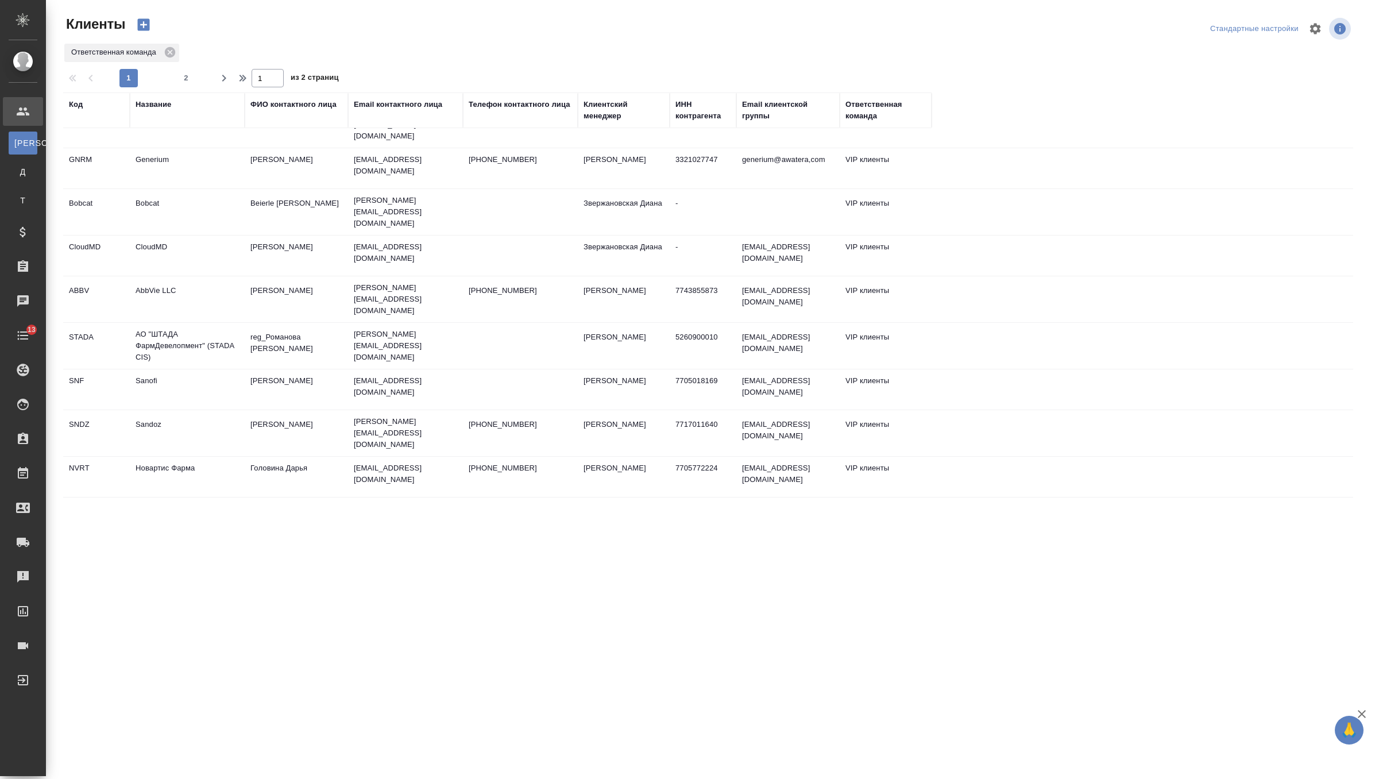
scroll to position [276, 0]
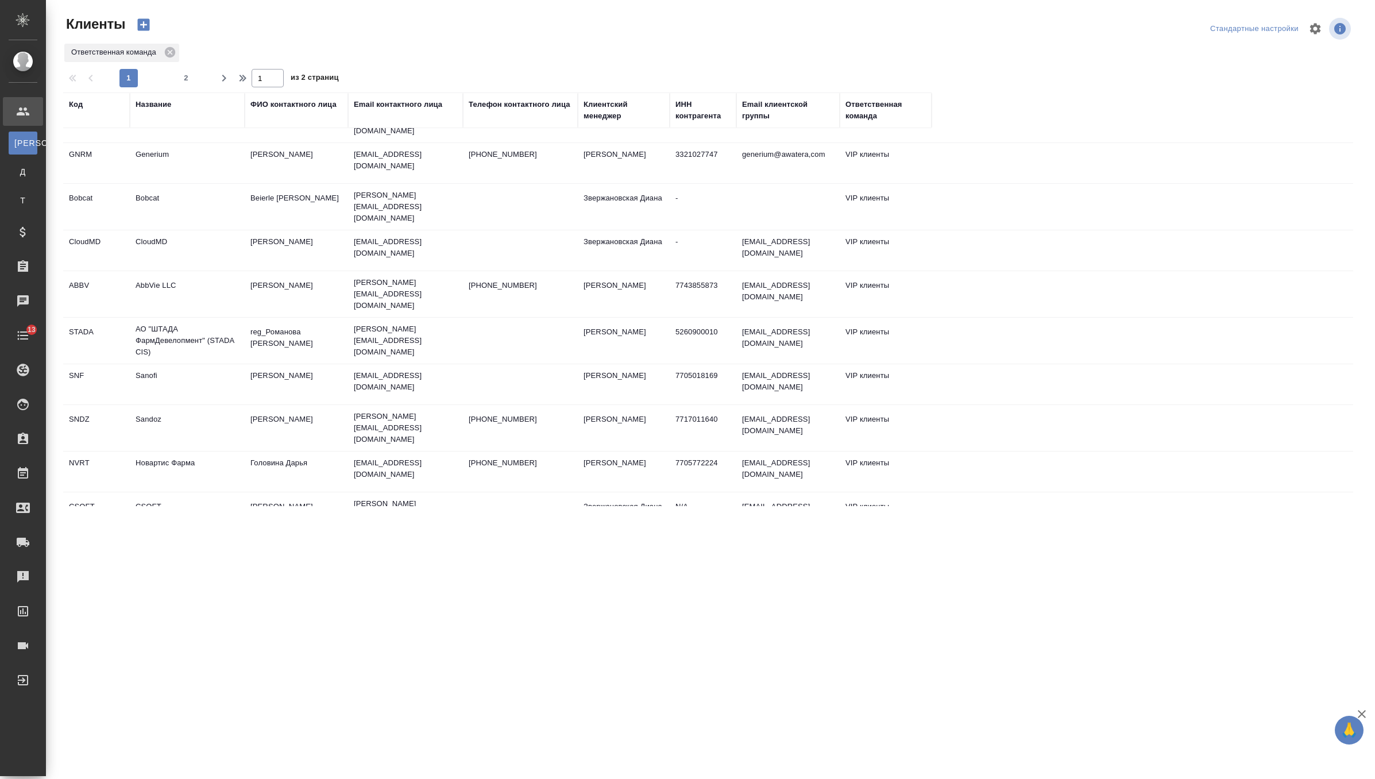
click at [206, 451] on td "Новартис Фарма" at bounding box center [187, 471] width 115 height 40
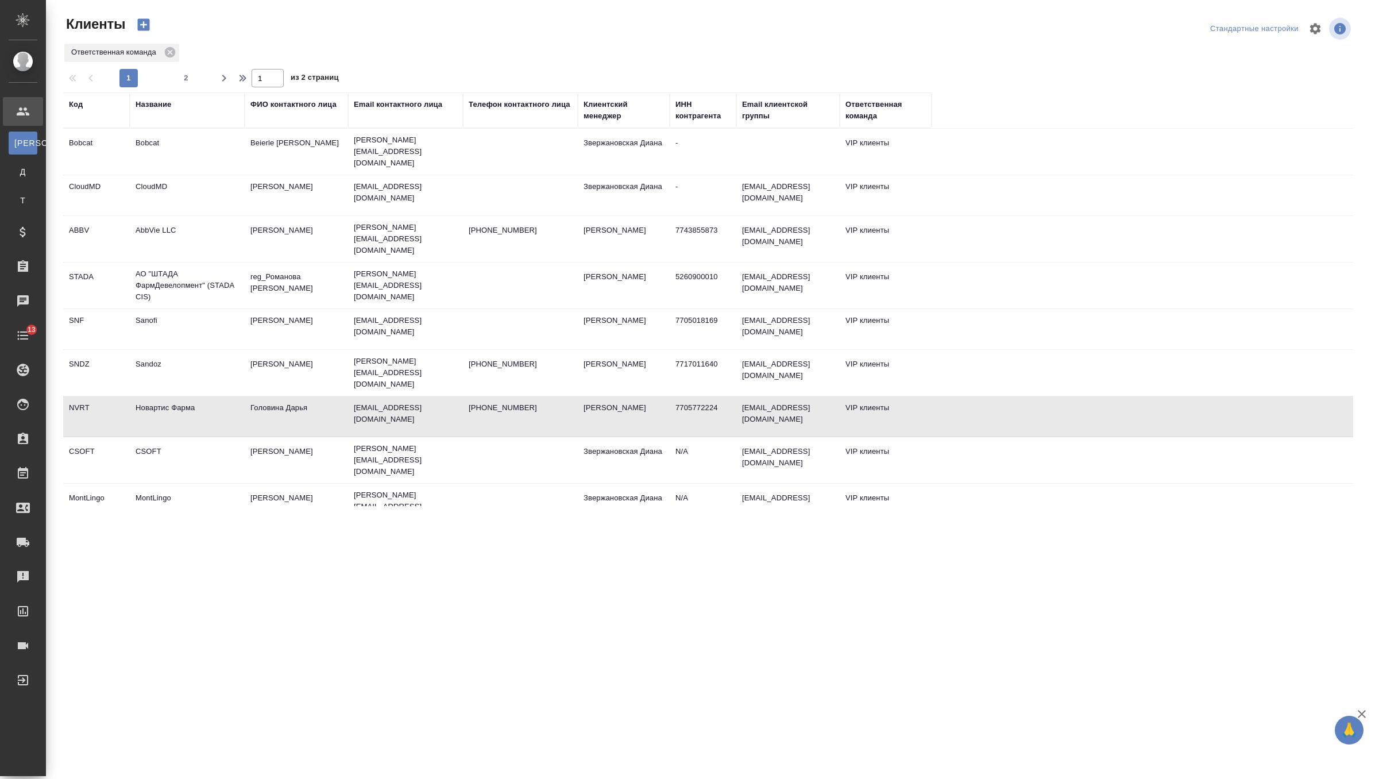
scroll to position [323, 0]
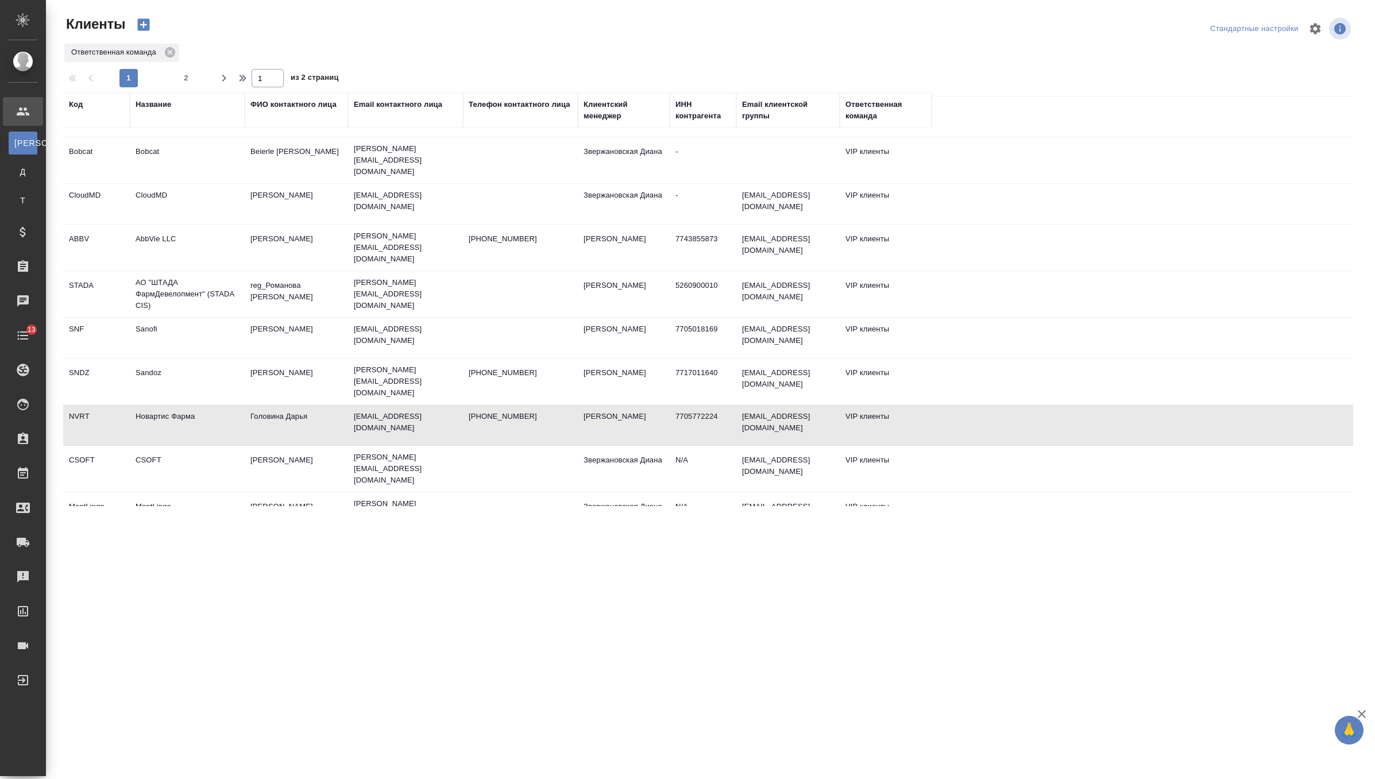
click at [222, 361] on td "Sandoz" at bounding box center [187, 381] width 115 height 40
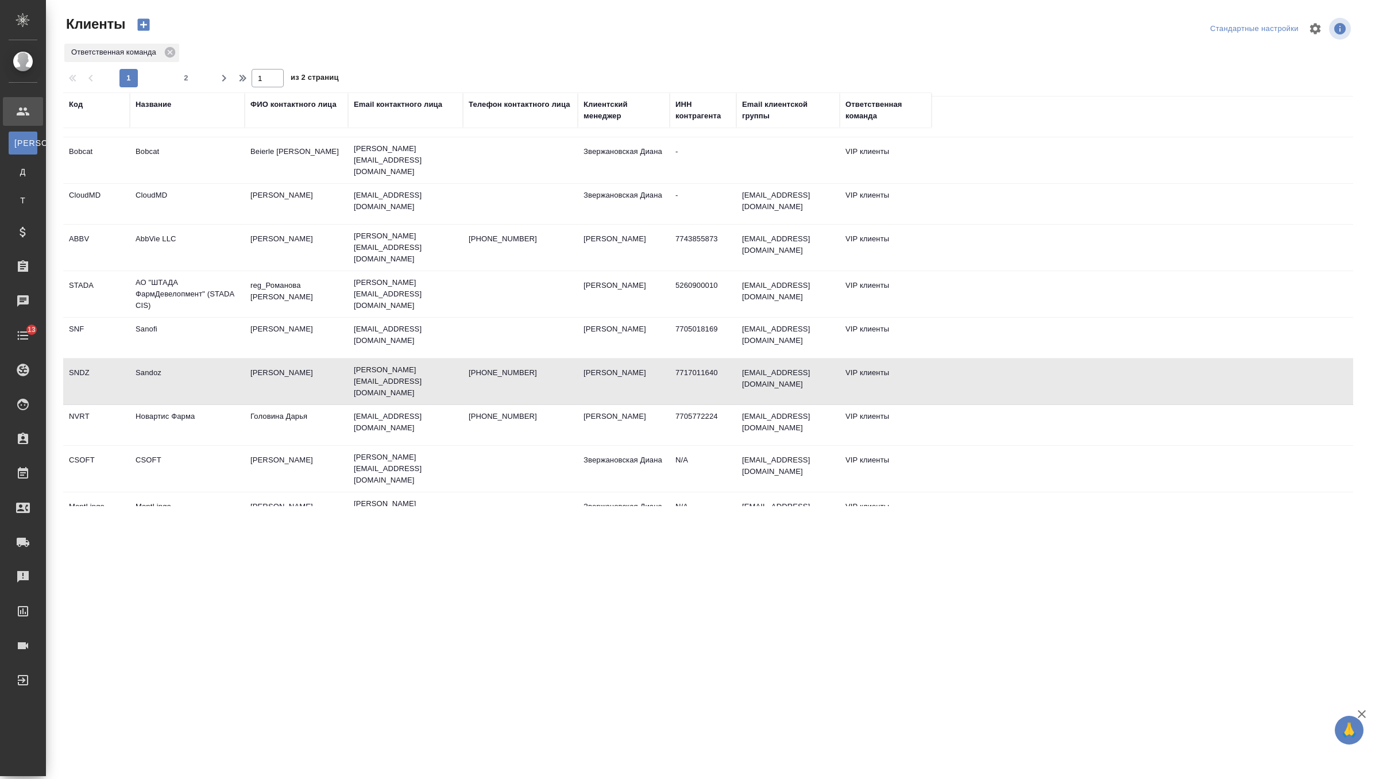
click at [222, 361] on td "Sandoz" at bounding box center [187, 381] width 115 height 40
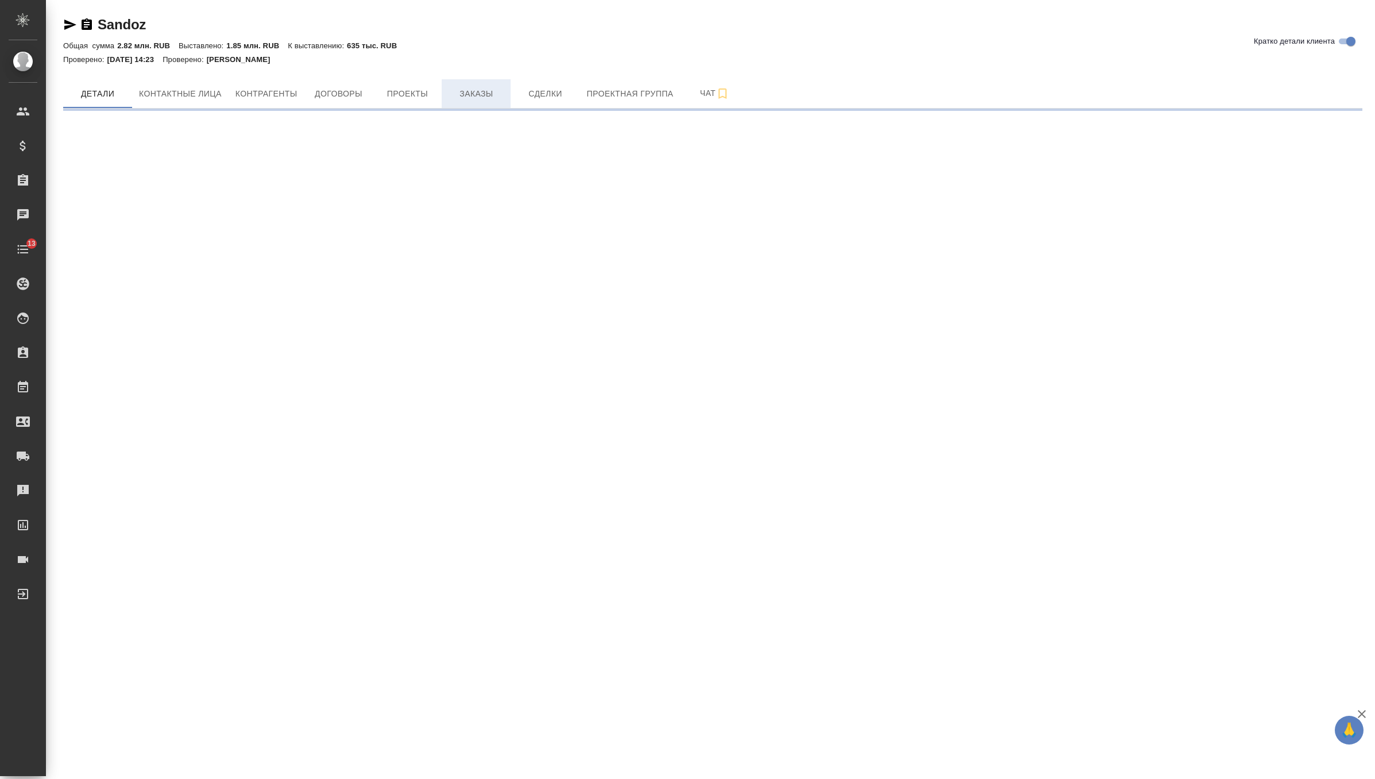
click at [485, 88] on span "Заказы" at bounding box center [475, 94] width 55 height 14
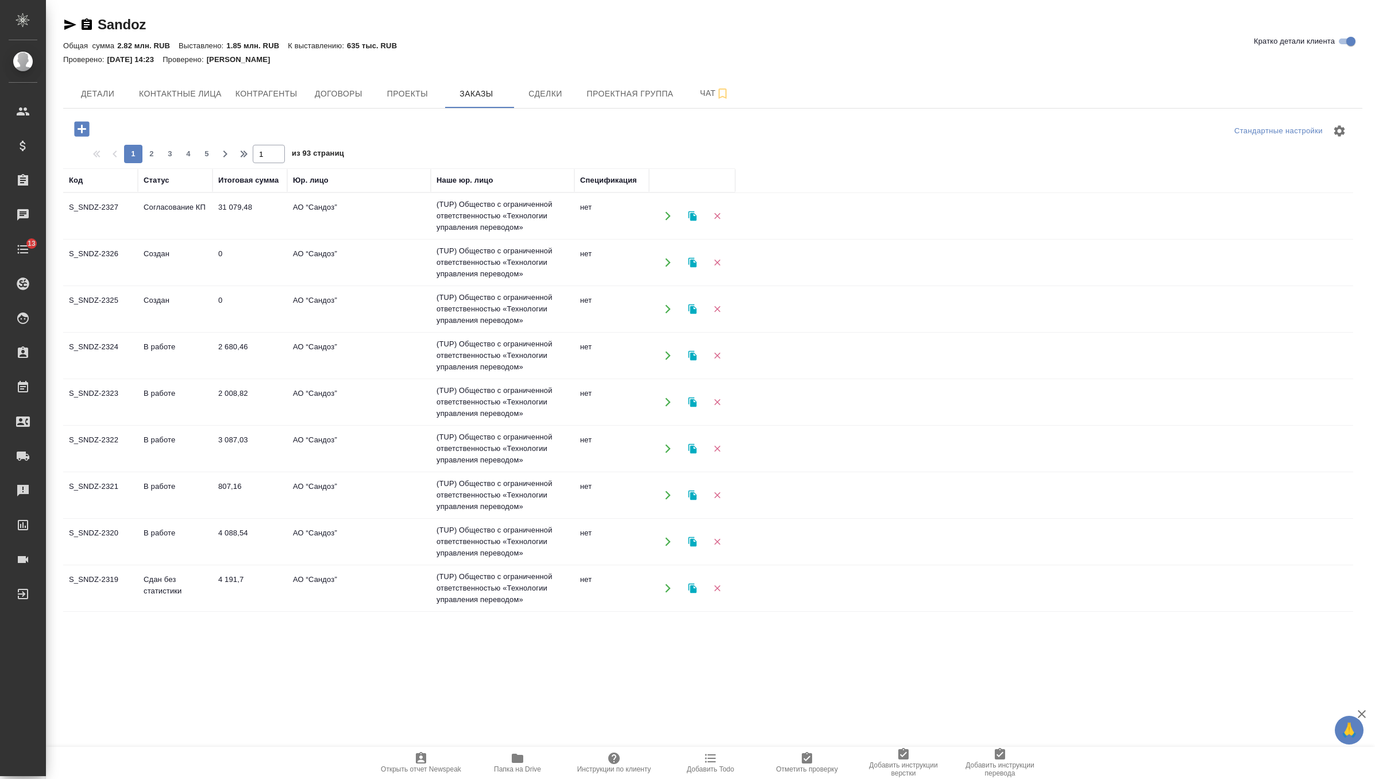
click at [323, 219] on td "АО “Сандоз”" at bounding box center [359, 216] width 144 height 40
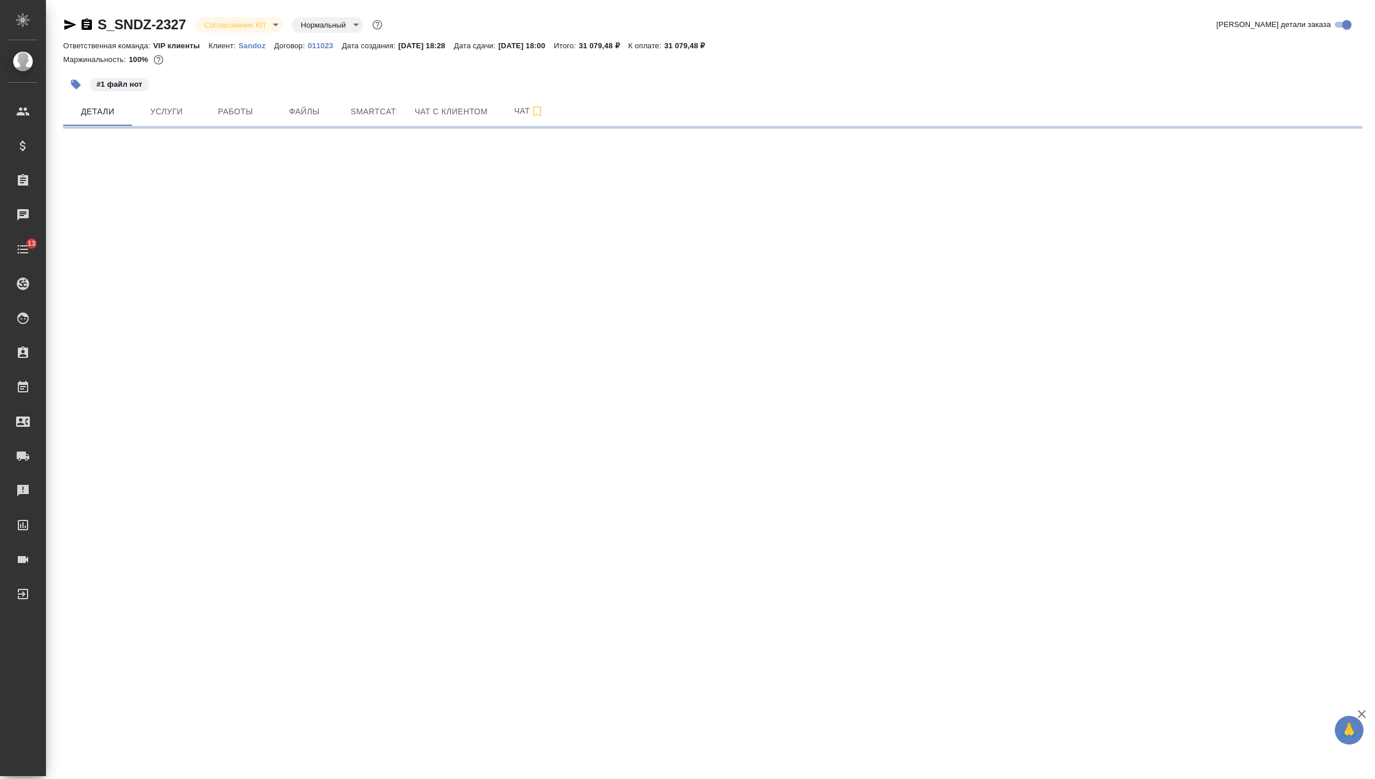
select select "RU"
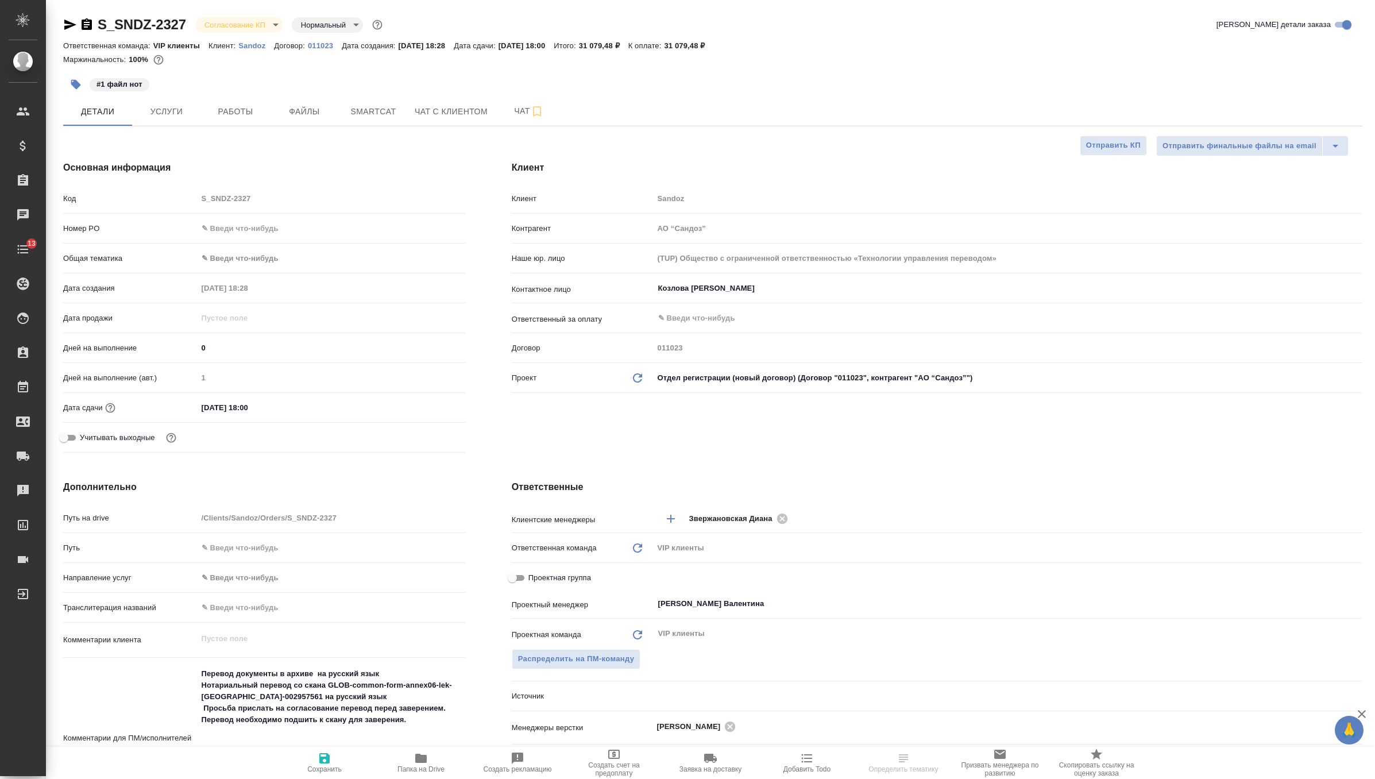
type textarea "x"
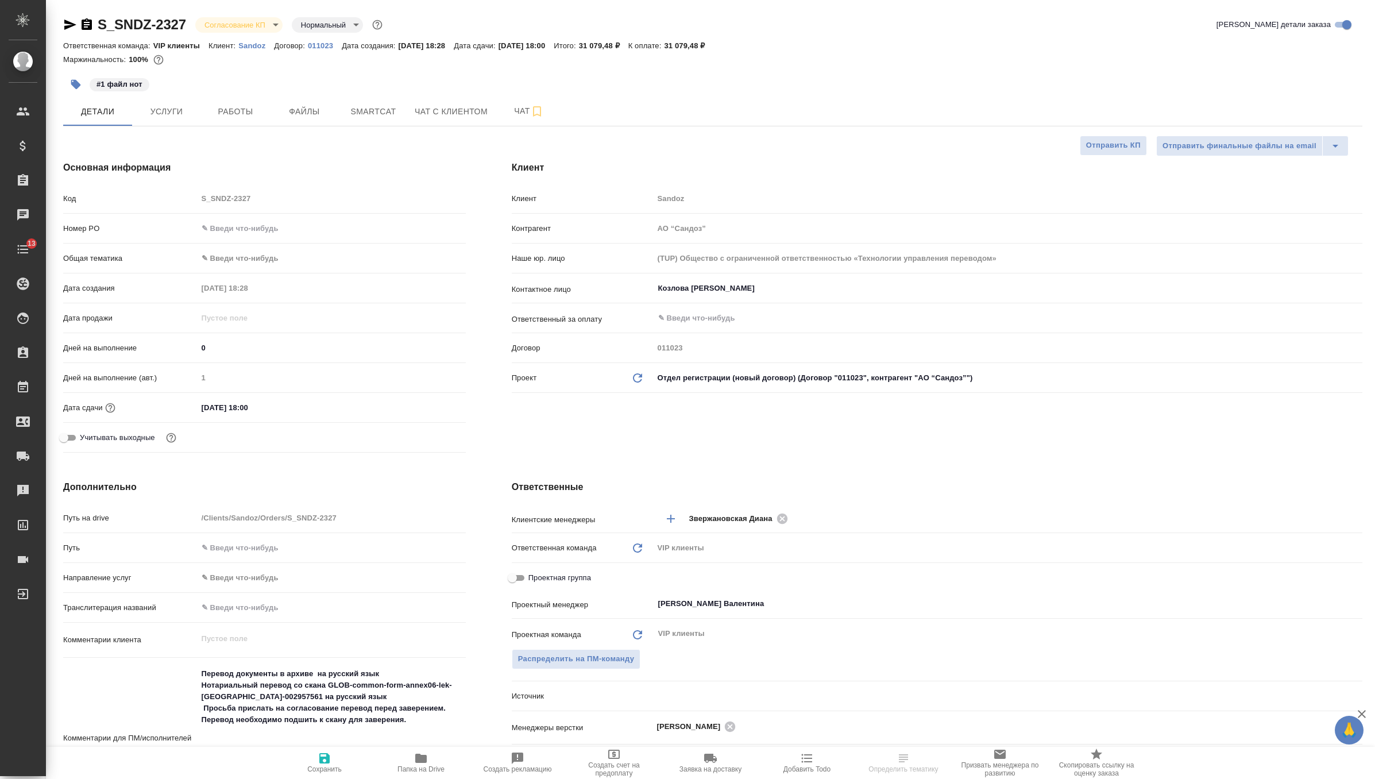
type textarea "x"
click at [253, 29] on body "🙏 .cls-1 fill:#fff; AWATERA Zverzhanovskaya Diana Клиенты Спецификации Заказы Ч…" at bounding box center [687, 389] width 1375 height 779
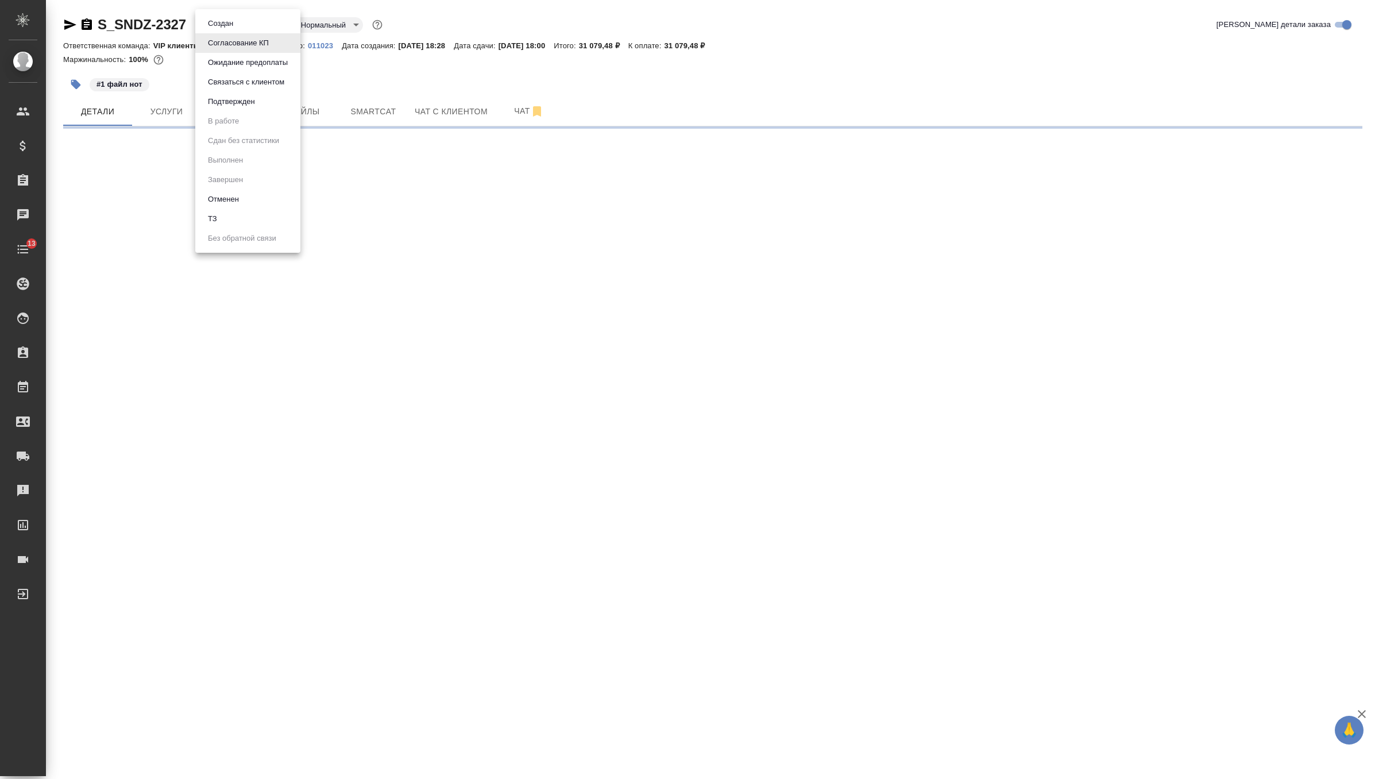
select select "RU"
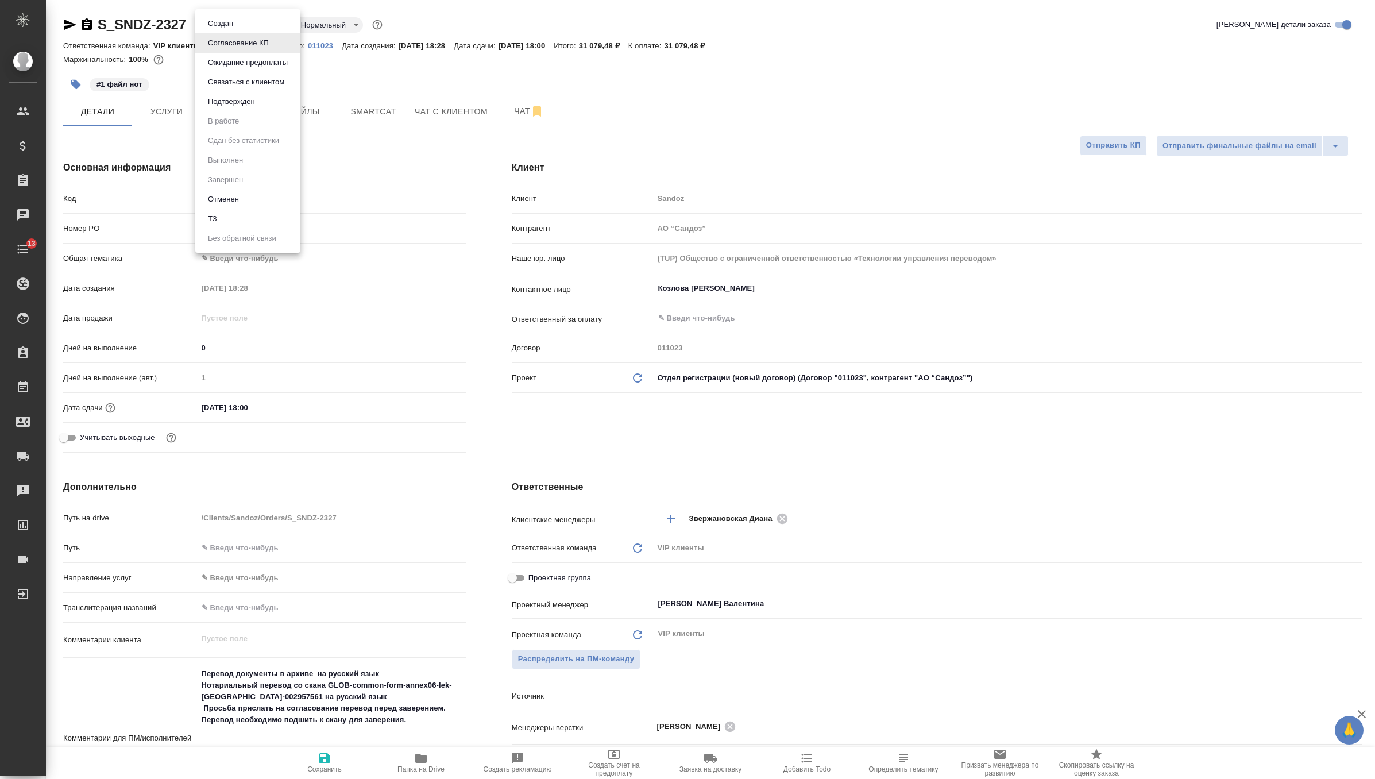
type textarea "x"
click at [268, 109] on li "Подтвержден" at bounding box center [247, 102] width 105 height 20
click at [519, 115] on span "Чат" at bounding box center [528, 111] width 55 height 14
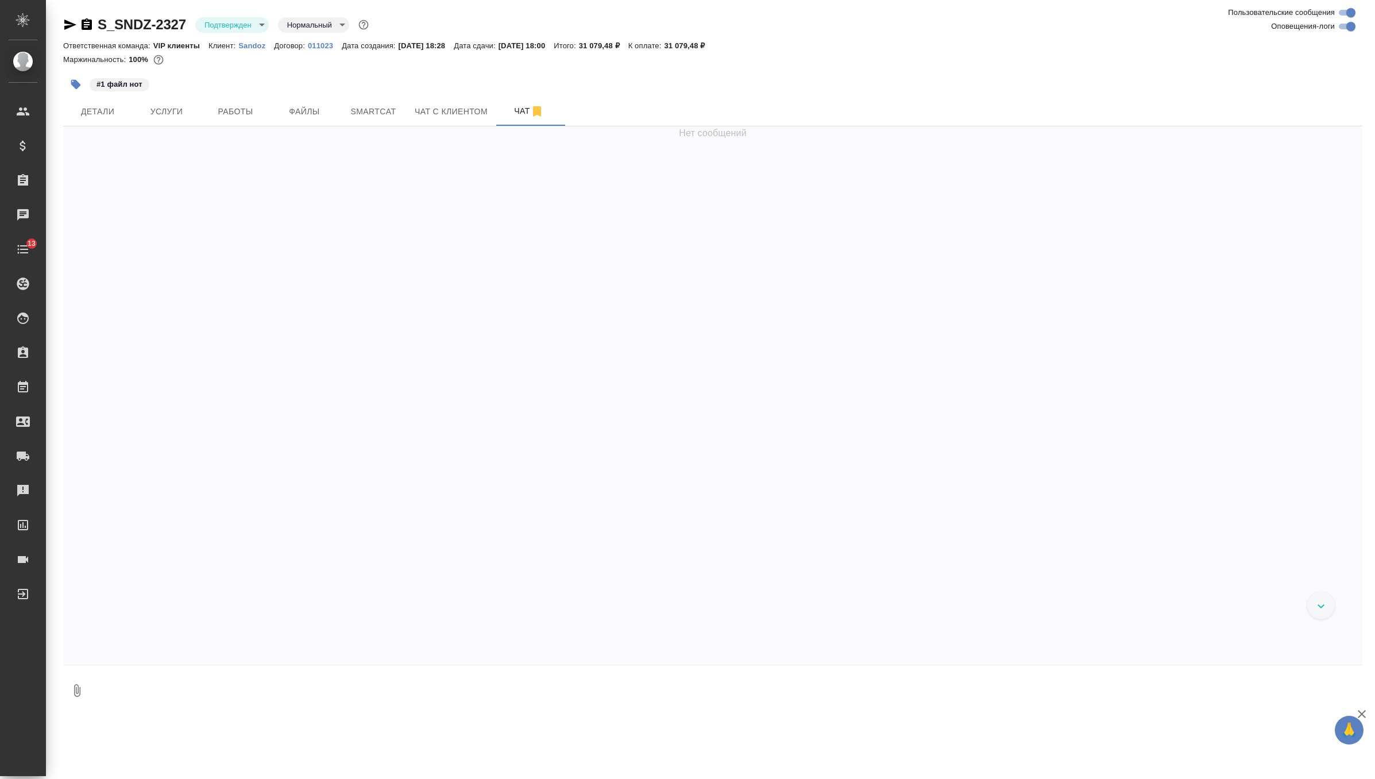
scroll to position [2358, 0]
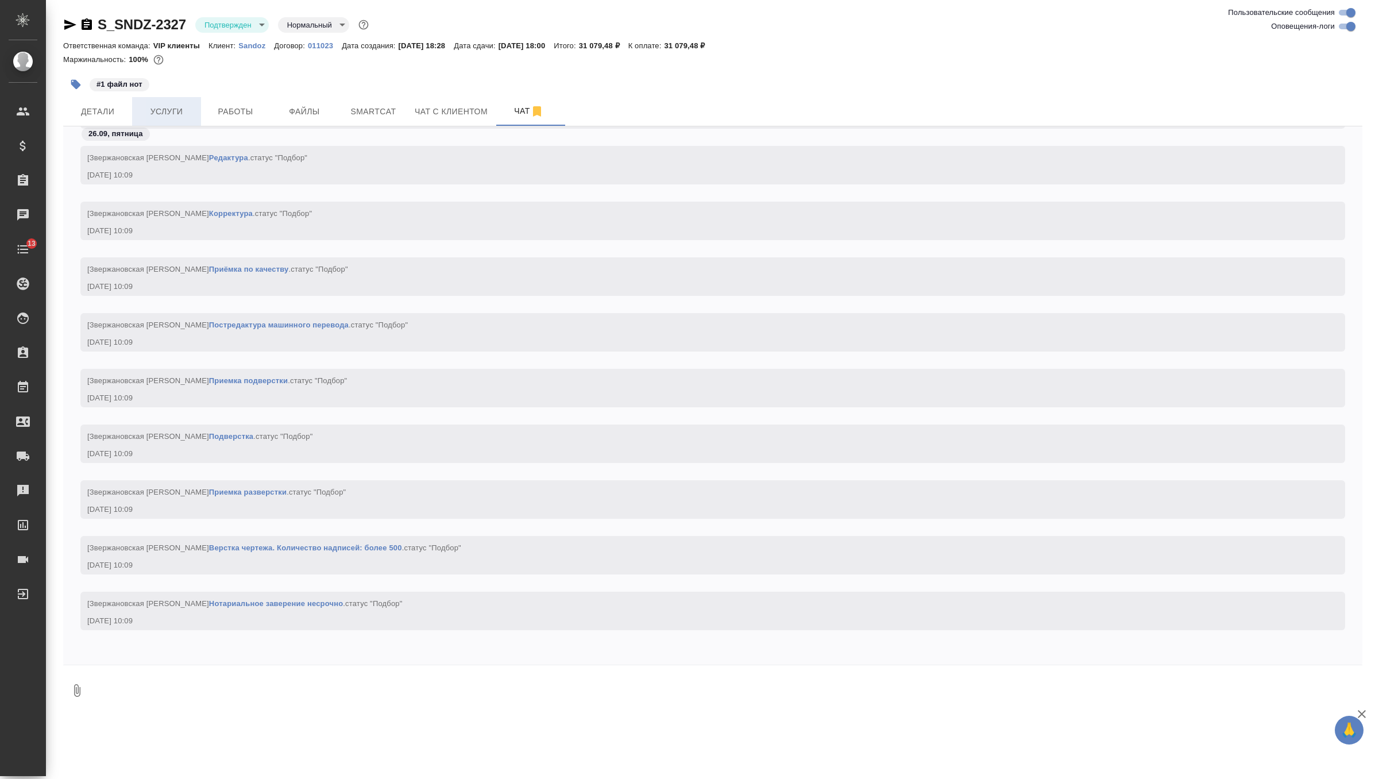
click at [181, 120] on button "Услуги" at bounding box center [166, 111] width 69 height 29
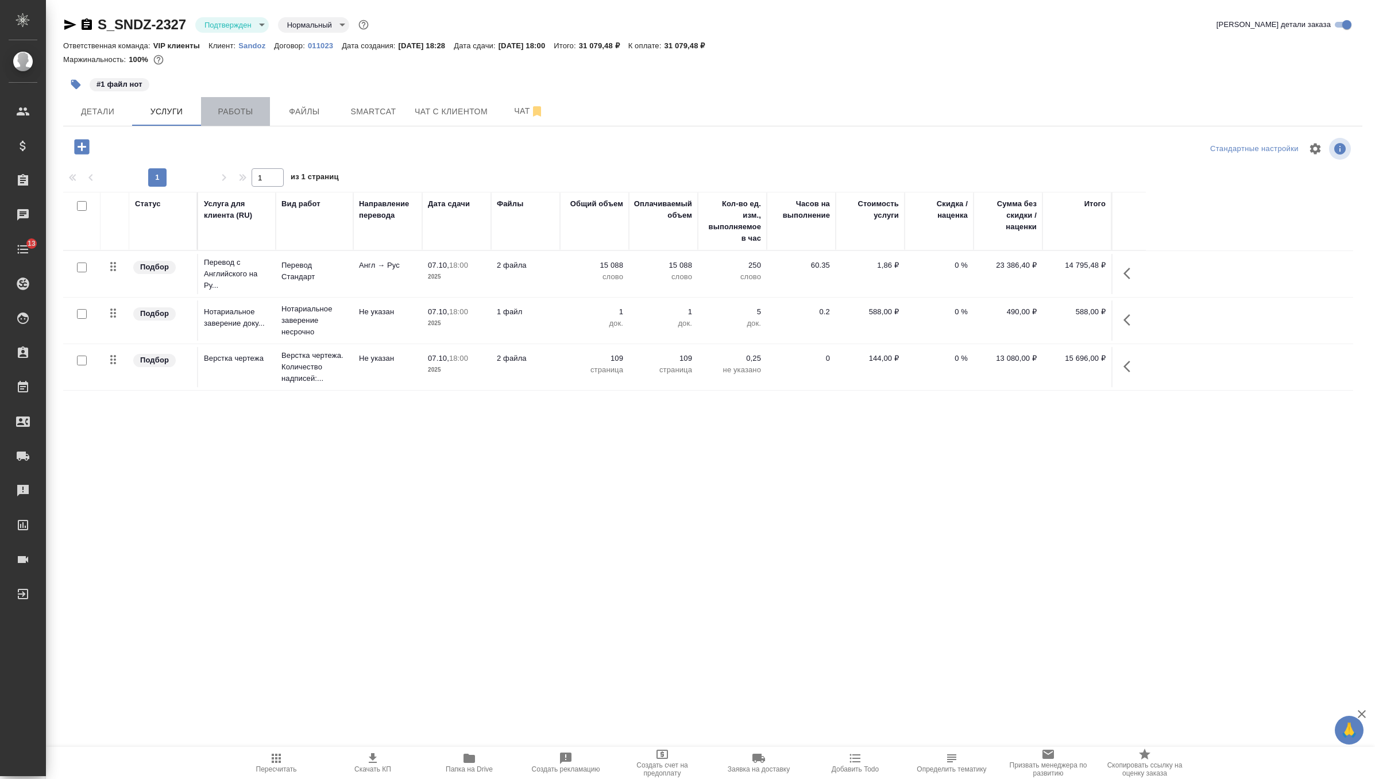
click at [245, 106] on span "Работы" at bounding box center [235, 112] width 55 height 14
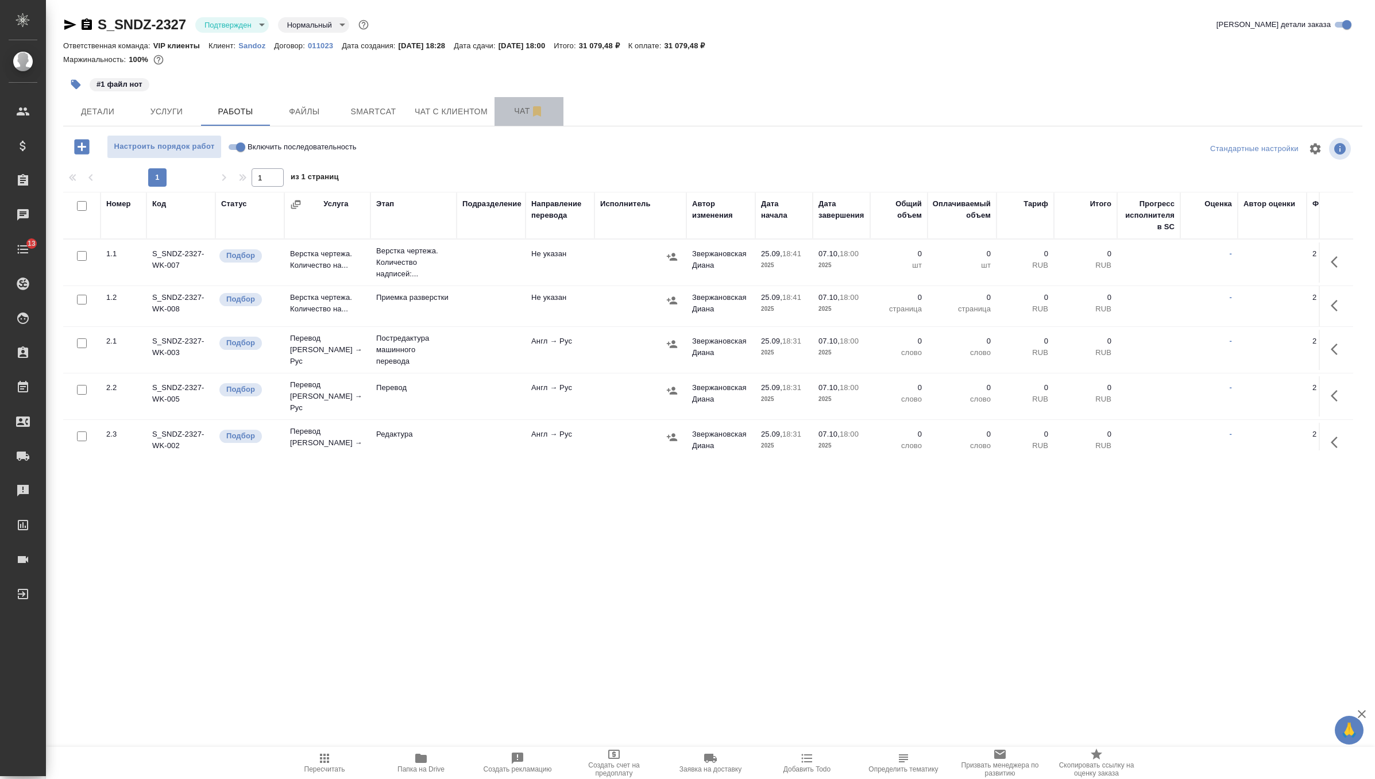
click at [506, 125] on button "Чат" at bounding box center [528, 111] width 69 height 29
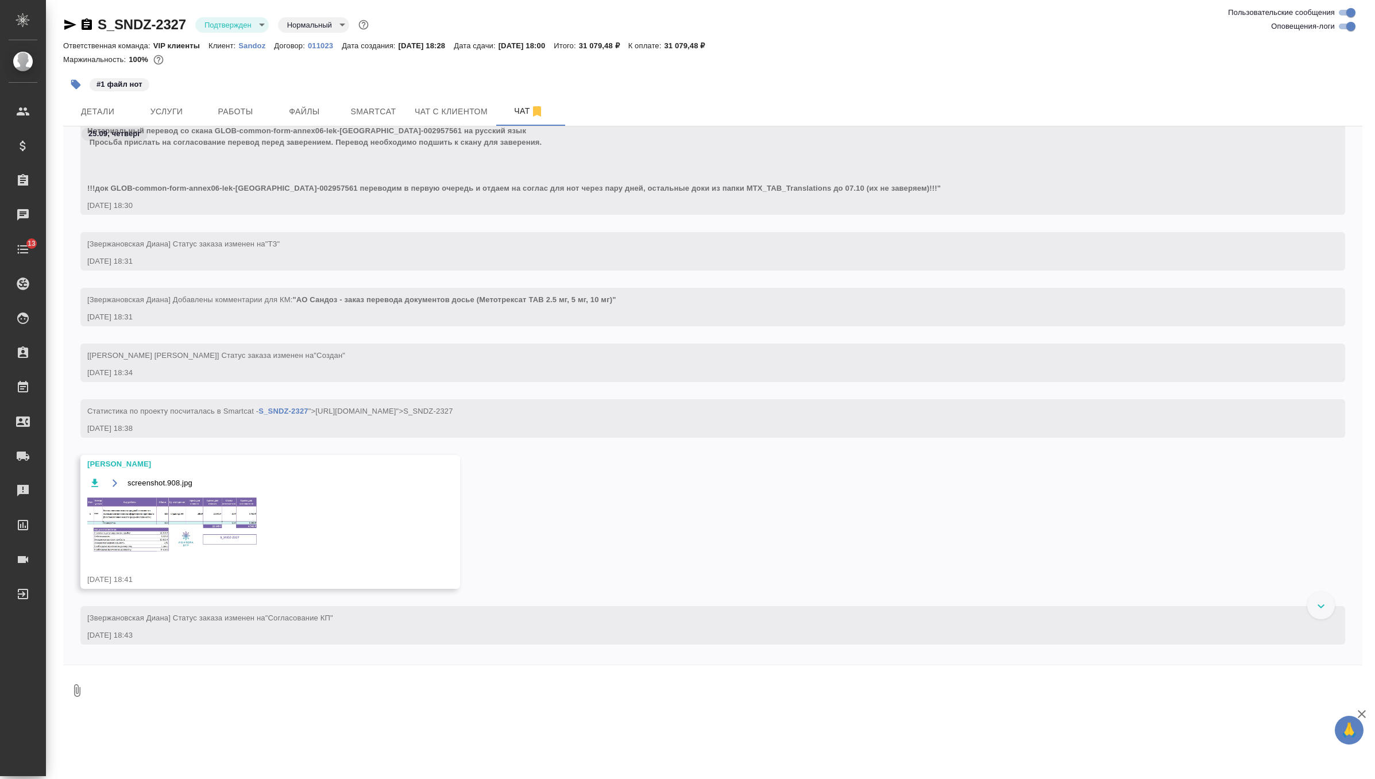
scroll to position [683, 0]
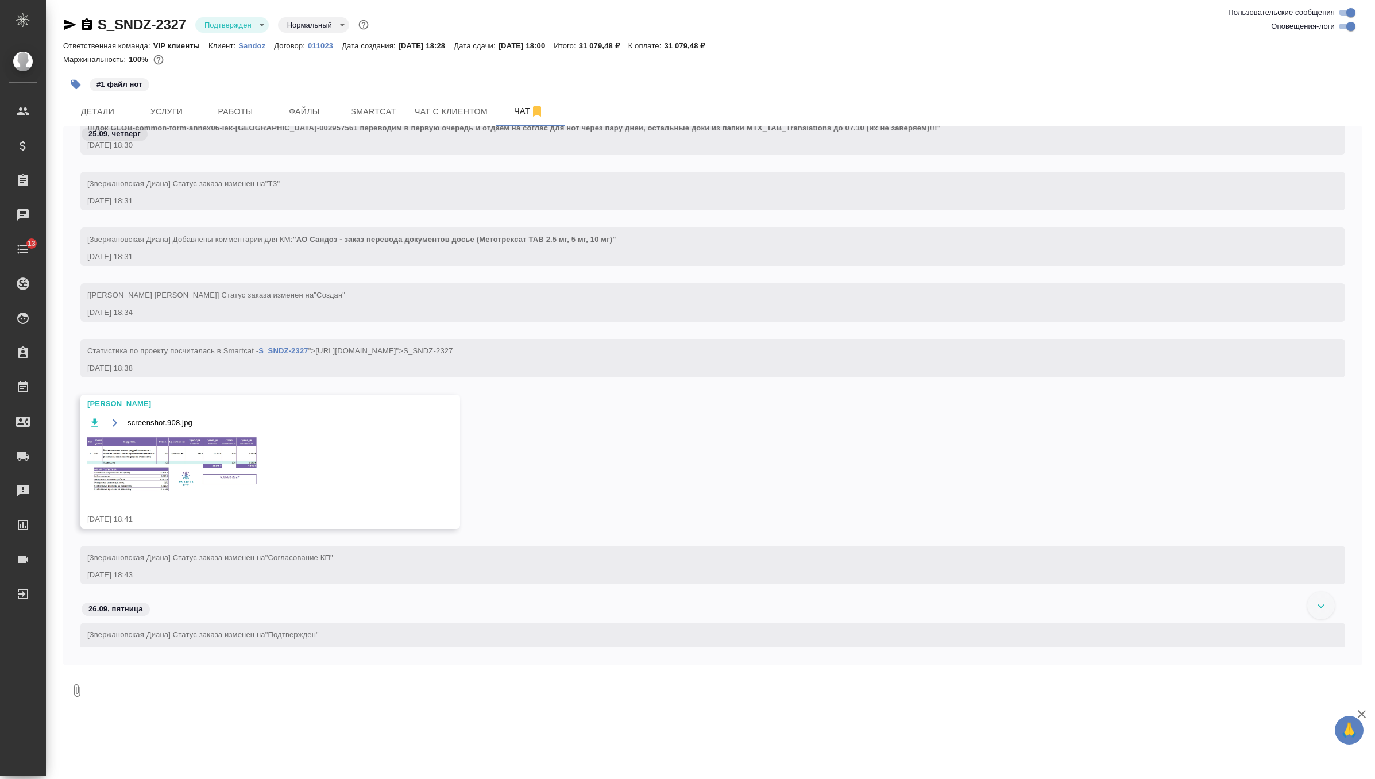
click at [203, 461] on img at bounding box center [173, 464] width 172 height 58
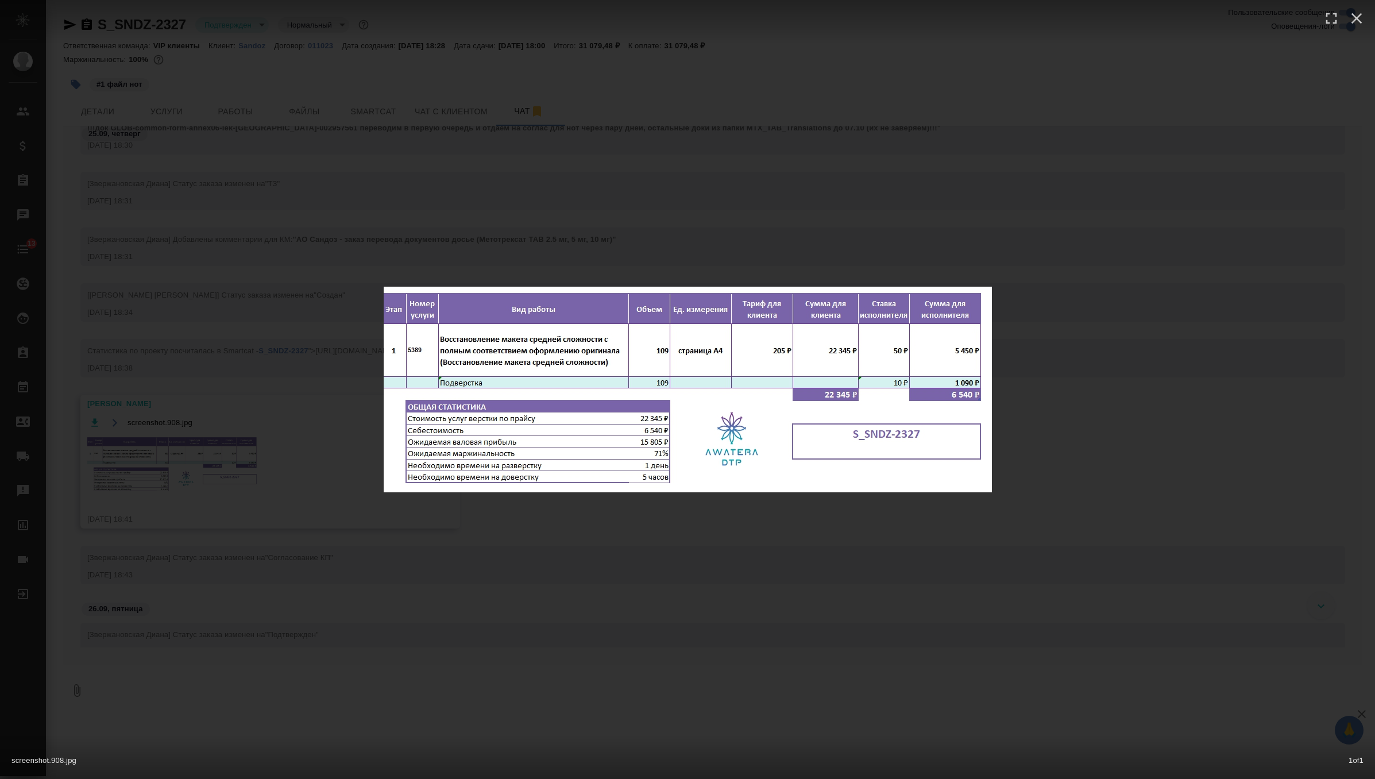
click at [357, 238] on div "screenshot.908.jpg 1 of 1" at bounding box center [687, 389] width 1375 height 779
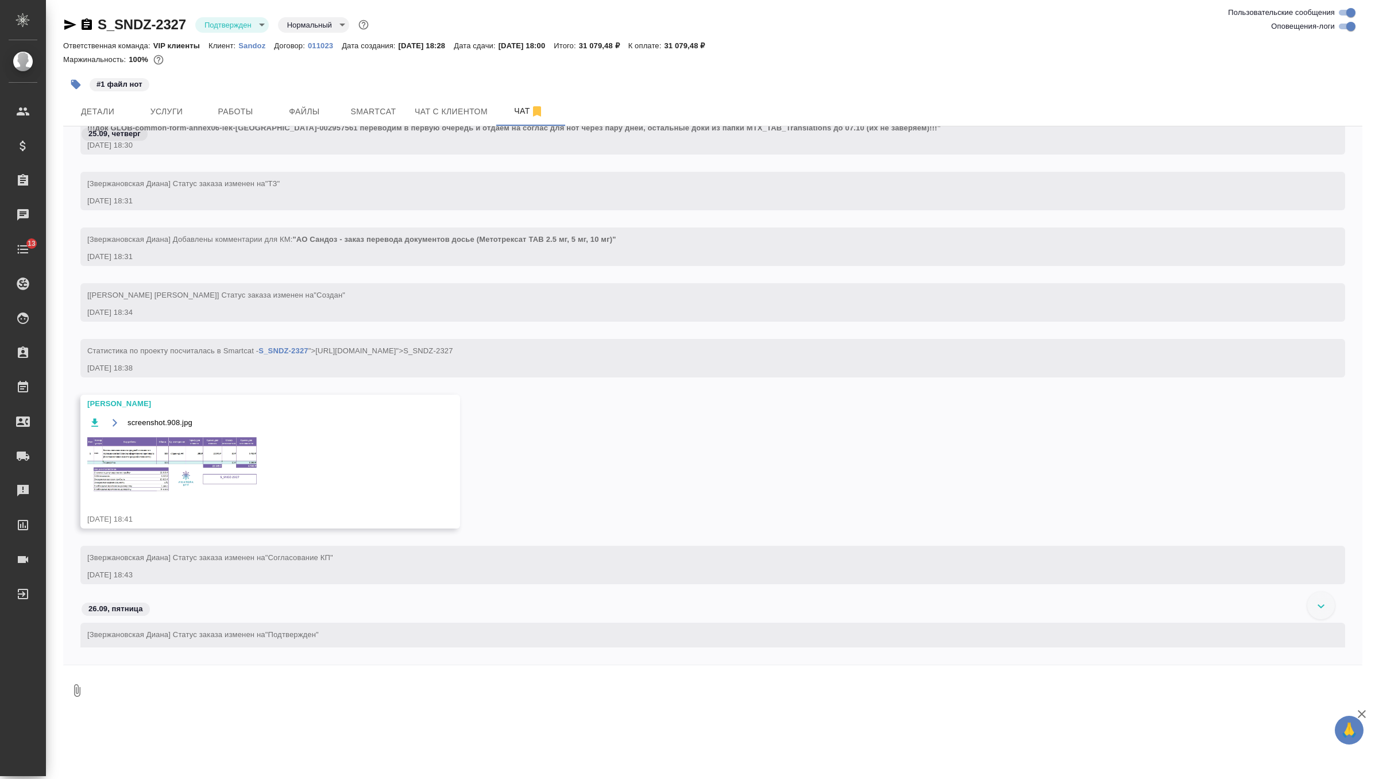
click at [216, 459] on img at bounding box center [173, 464] width 172 height 58
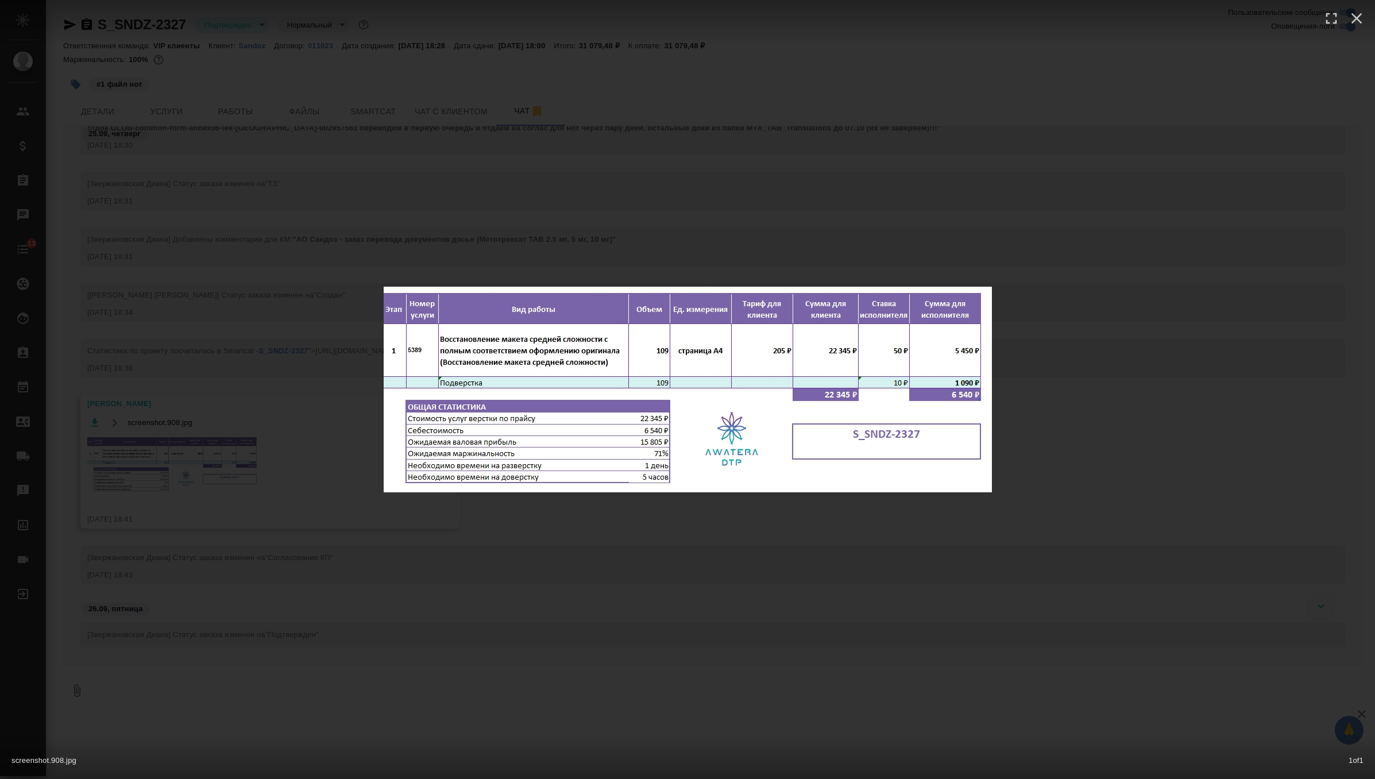
click at [323, 261] on div "screenshot.908.jpg 1 of 1" at bounding box center [687, 389] width 1375 height 779
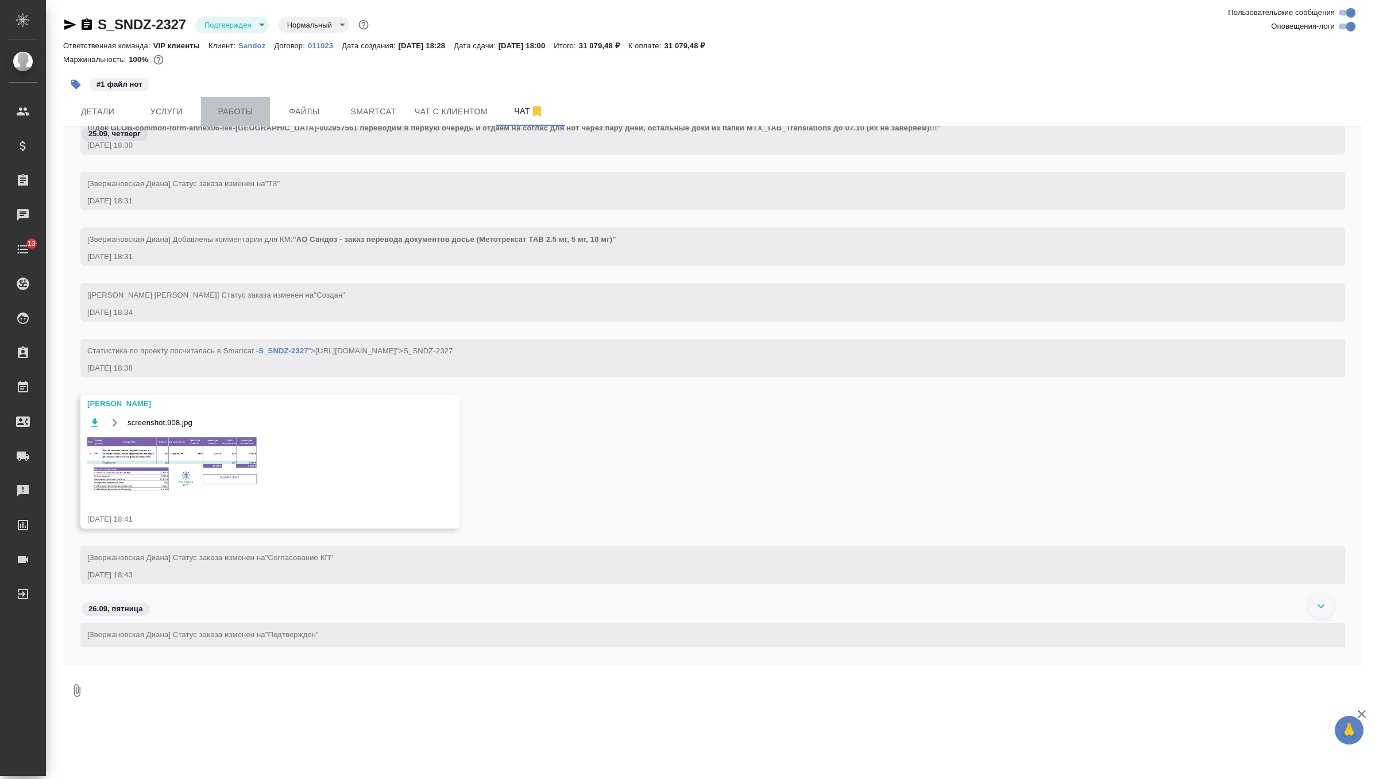
click at [243, 111] on span "Работы" at bounding box center [235, 112] width 55 height 14
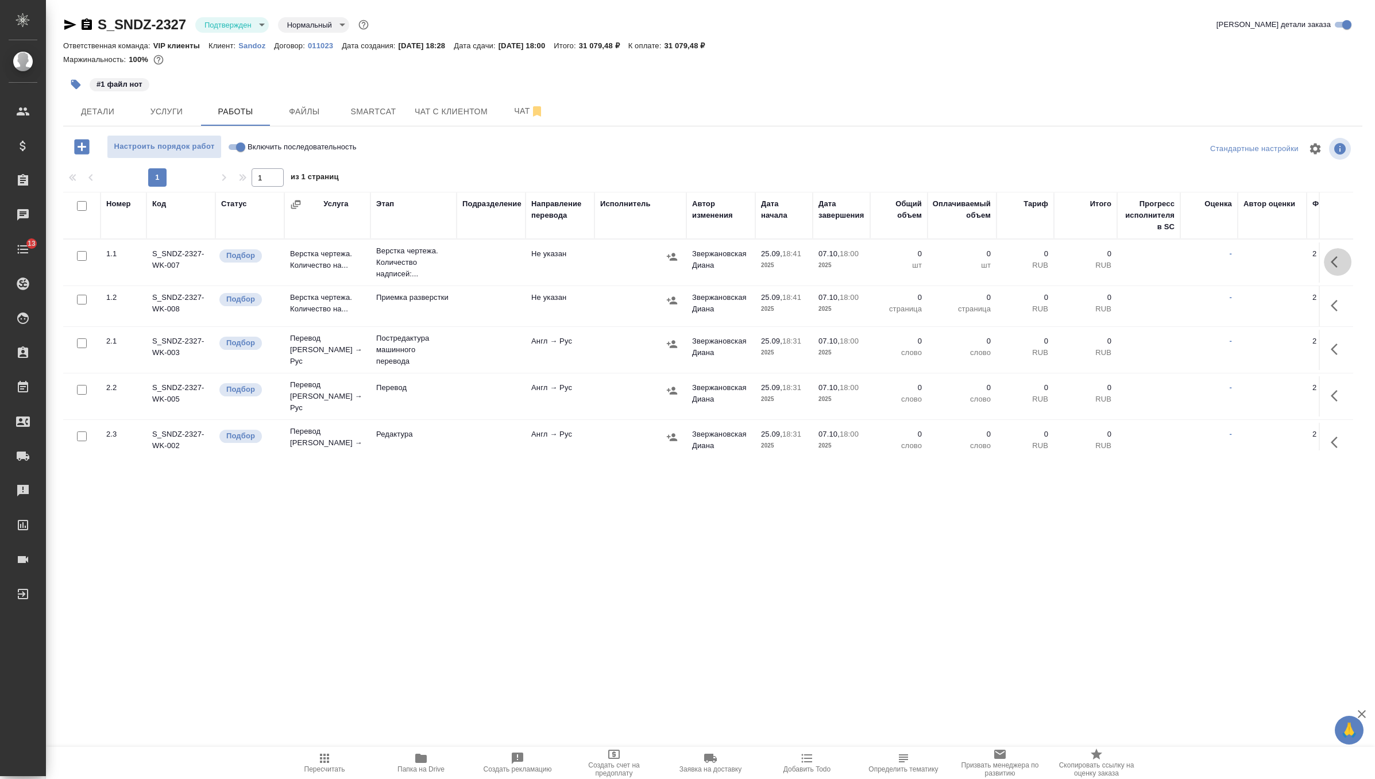
click at [1337, 266] on icon "button" at bounding box center [1338, 262] width 14 height 14
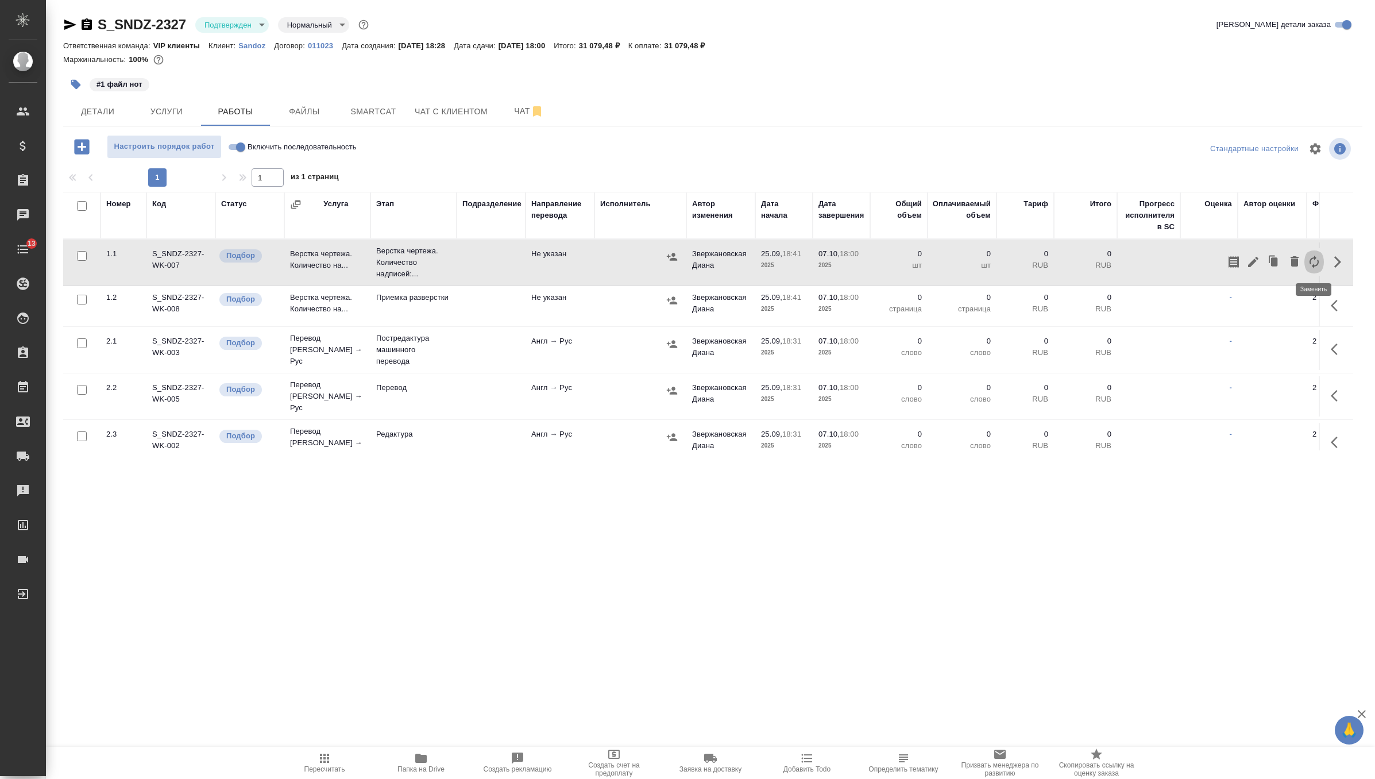
click at [1314, 264] on icon "button" at bounding box center [1314, 262] width 14 height 14
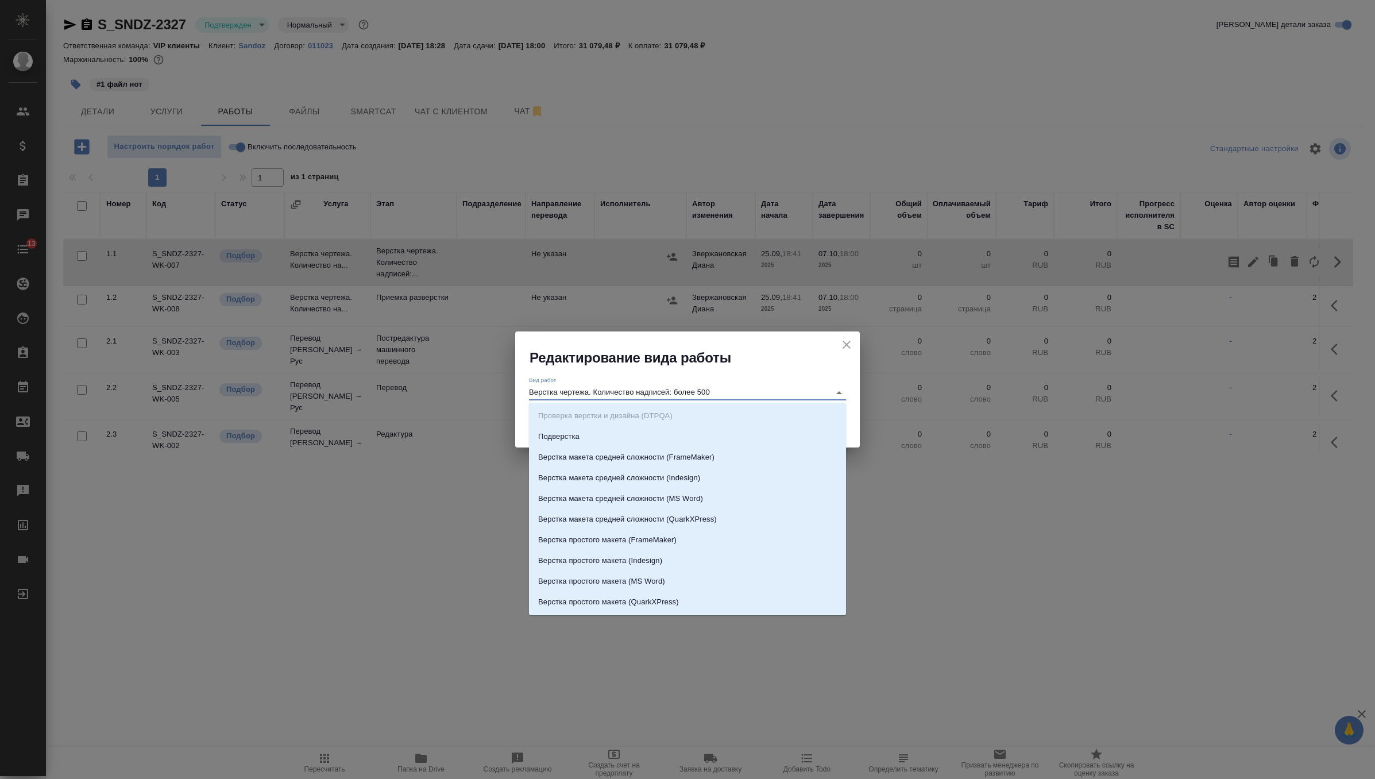
click at [728, 394] on input "Верстка чертежа. Количество надписей: более 500" at bounding box center [676, 392] width 295 height 14
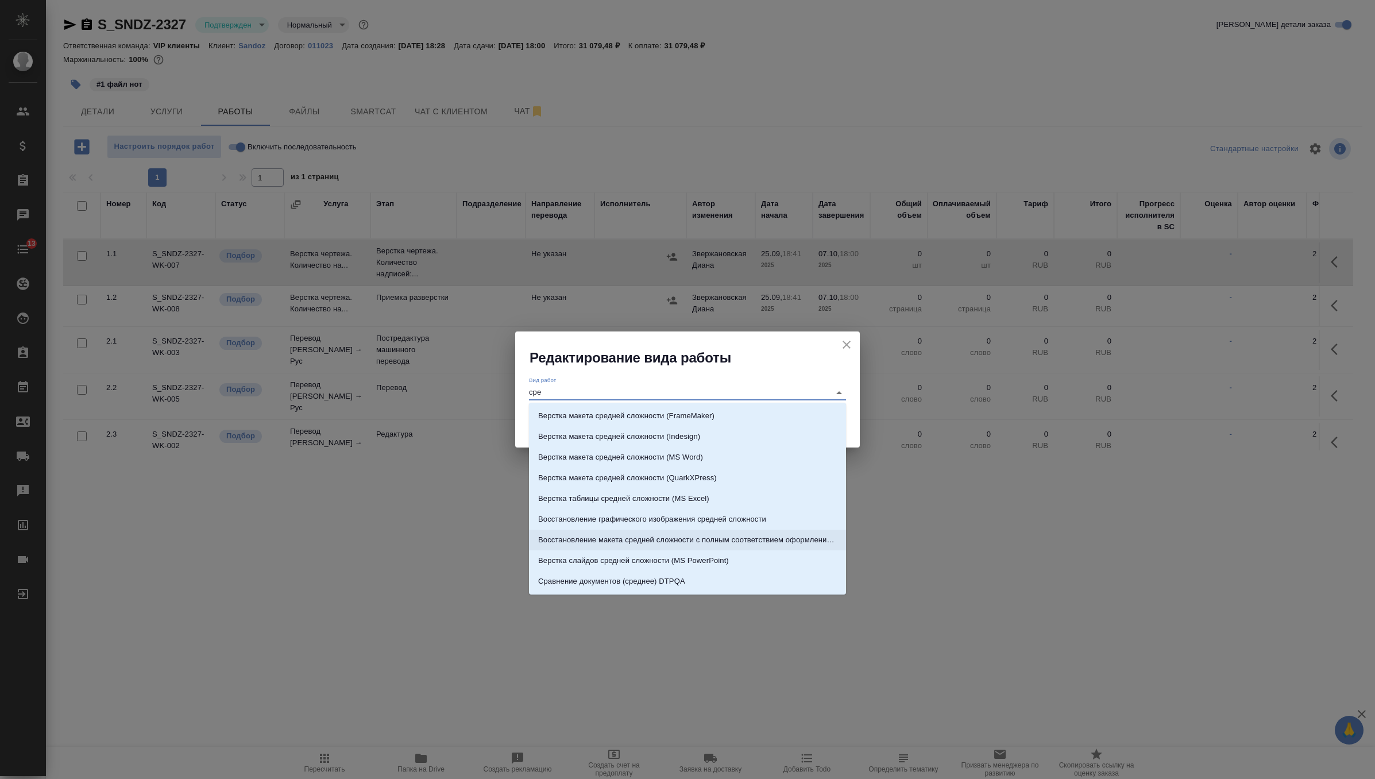
click at [812, 544] on p "Восстановление макета средней сложности с полным соответствием оформлению ориги…" at bounding box center [687, 539] width 299 height 11
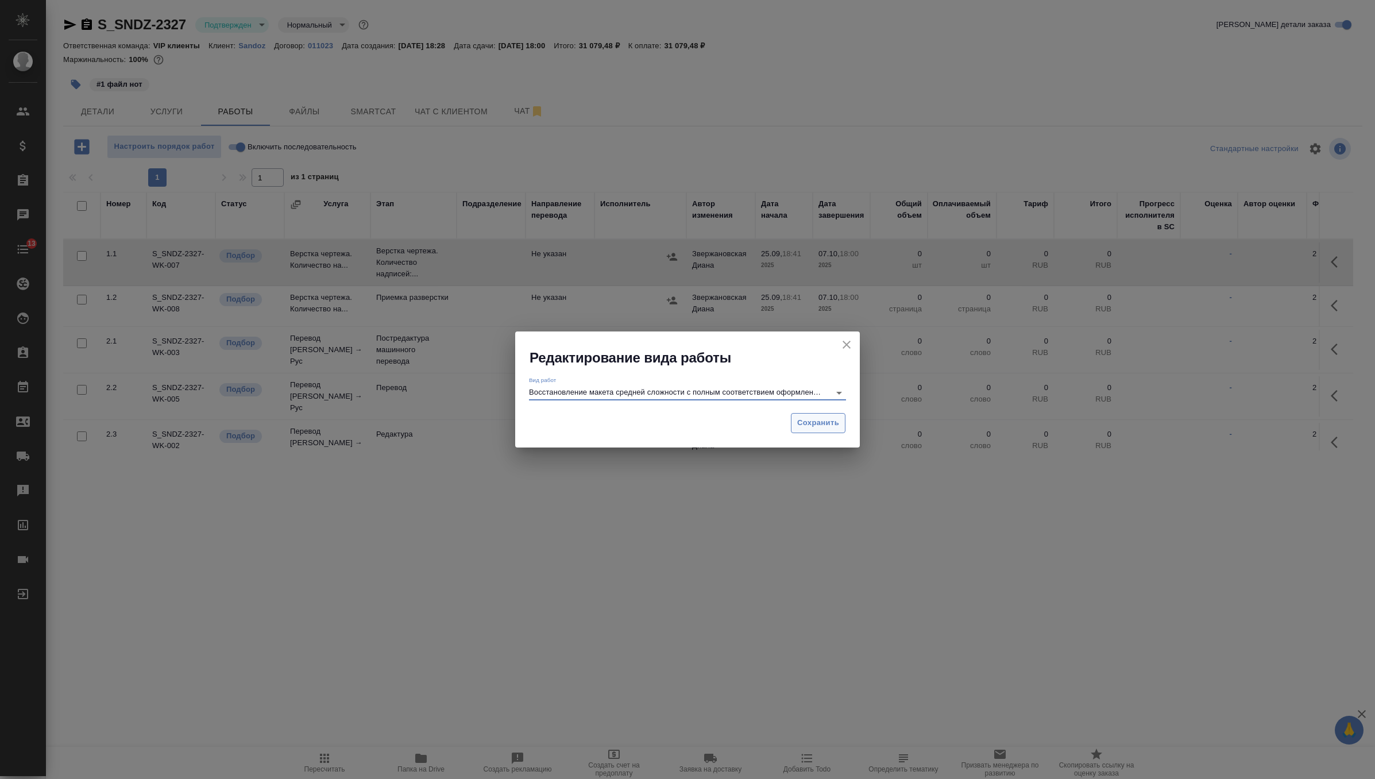
type input "Восстановление макета средней сложности с полным соответствием оформлению ориги…"
click at [835, 428] on span "Сохранить" at bounding box center [818, 422] width 42 height 13
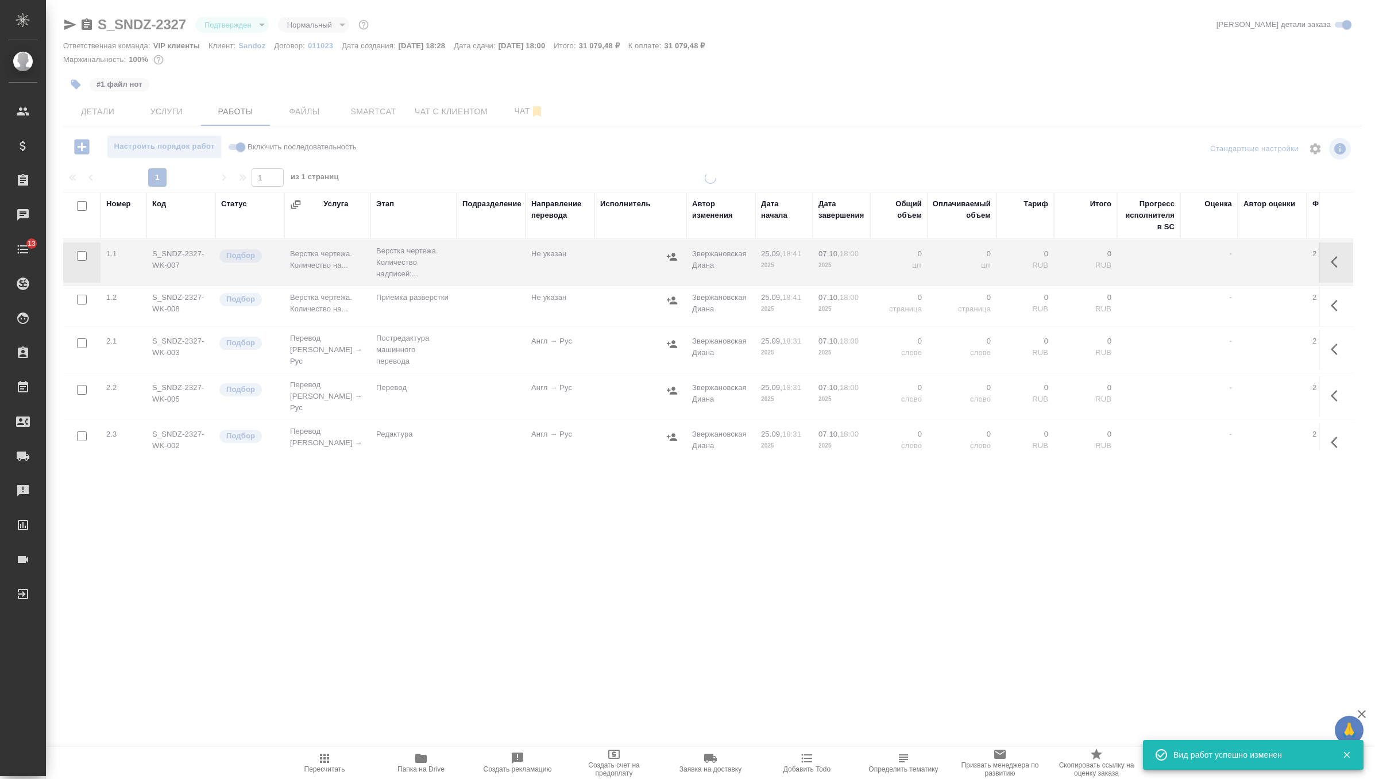
click at [1332, 262] on icon "button" at bounding box center [1334, 261] width 7 height 11
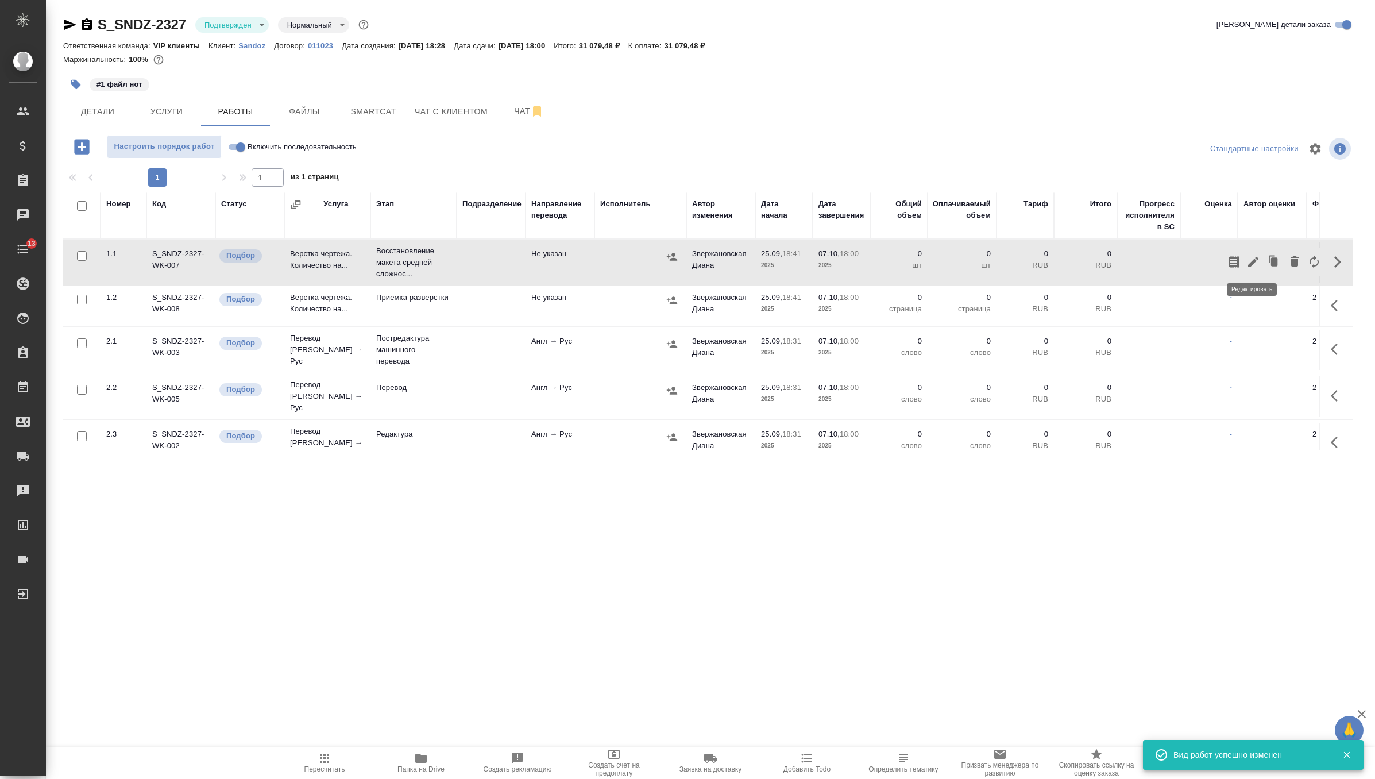
click at [1251, 258] on icon "button" at bounding box center [1253, 262] width 14 height 14
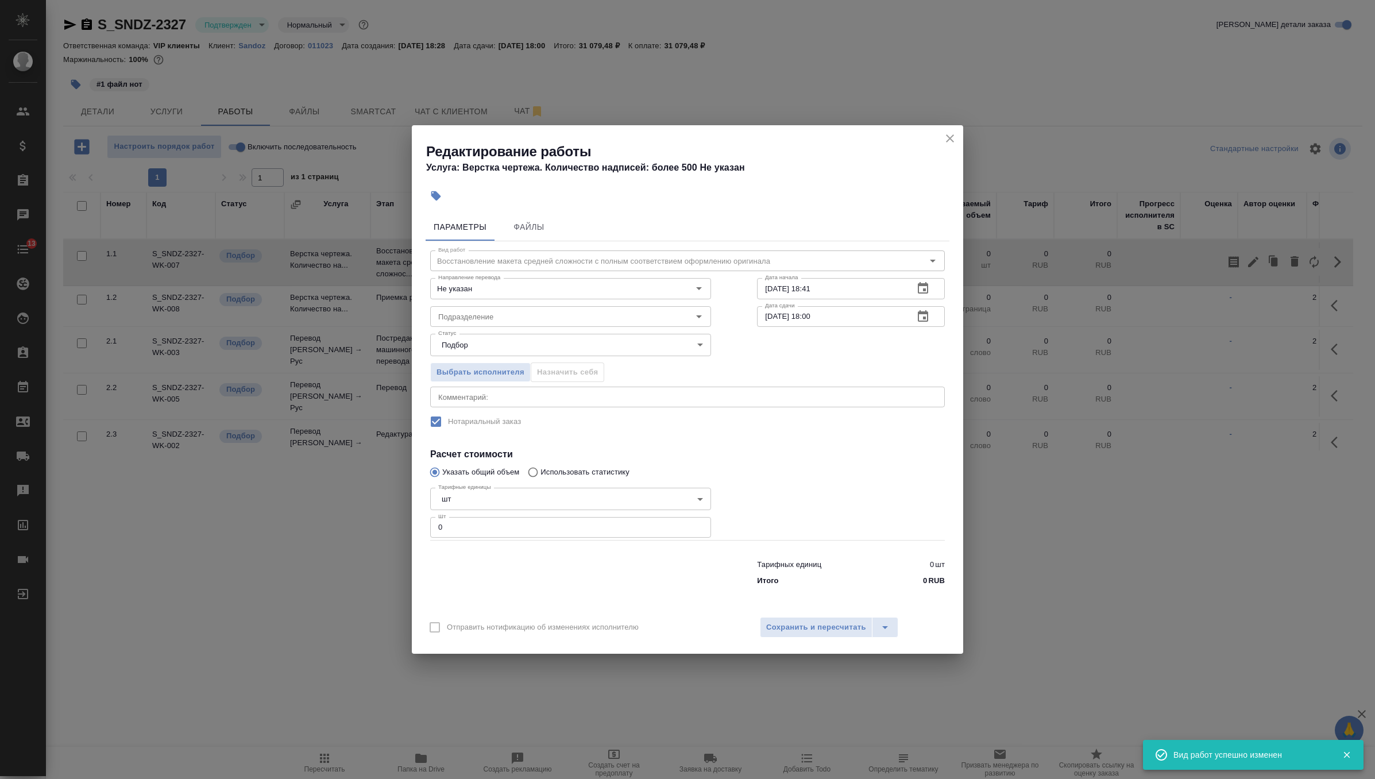
click at [605, 521] on input "0" at bounding box center [570, 527] width 281 height 21
type input "109"
click at [529, 499] on body "🙏 .cls-1 fill:#fff; AWATERA Zverzhanovskaya Diana Клиенты Спецификации Заказы 0…" at bounding box center [687, 389] width 1375 height 779
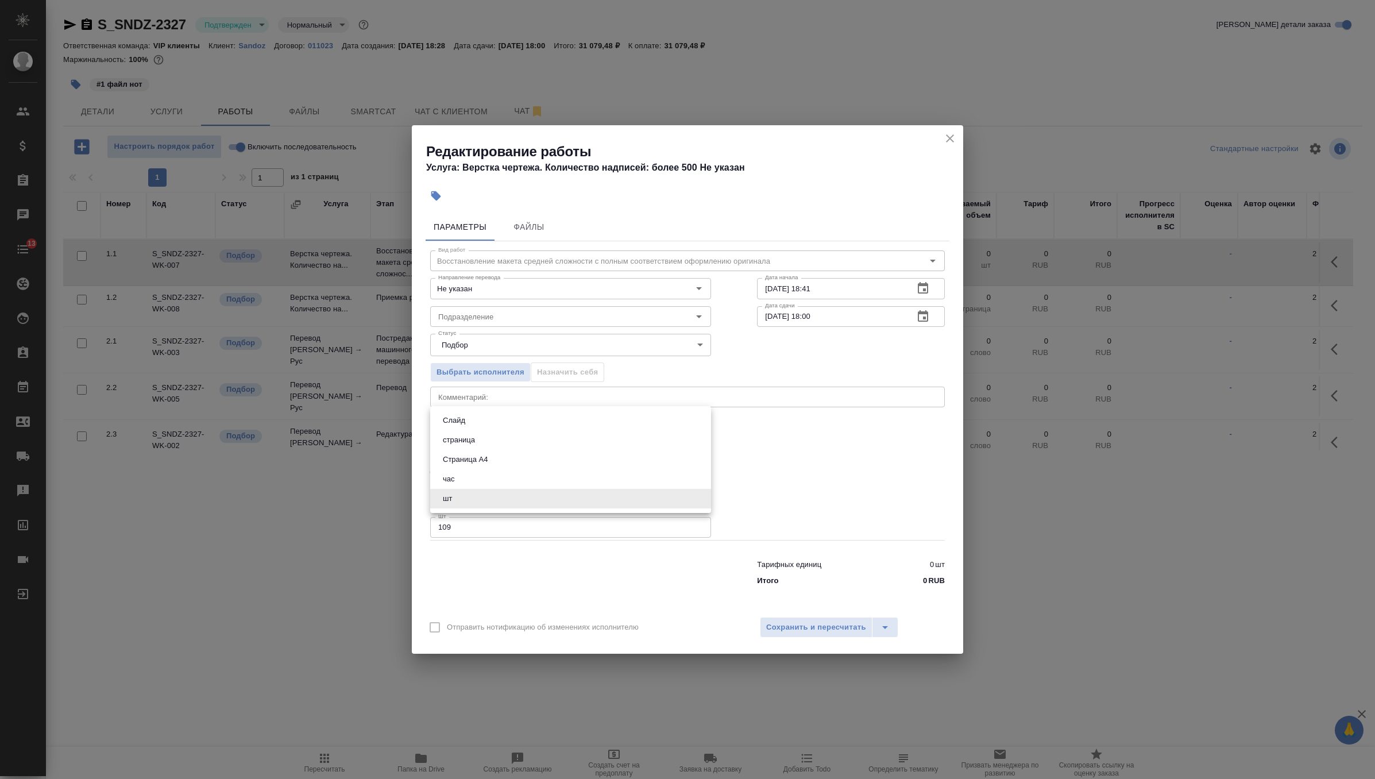
click at [535, 441] on li "страница" at bounding box center [570, 440] width 281 height 20
type input "5a8b1489cc6b4906c91bfdb2"
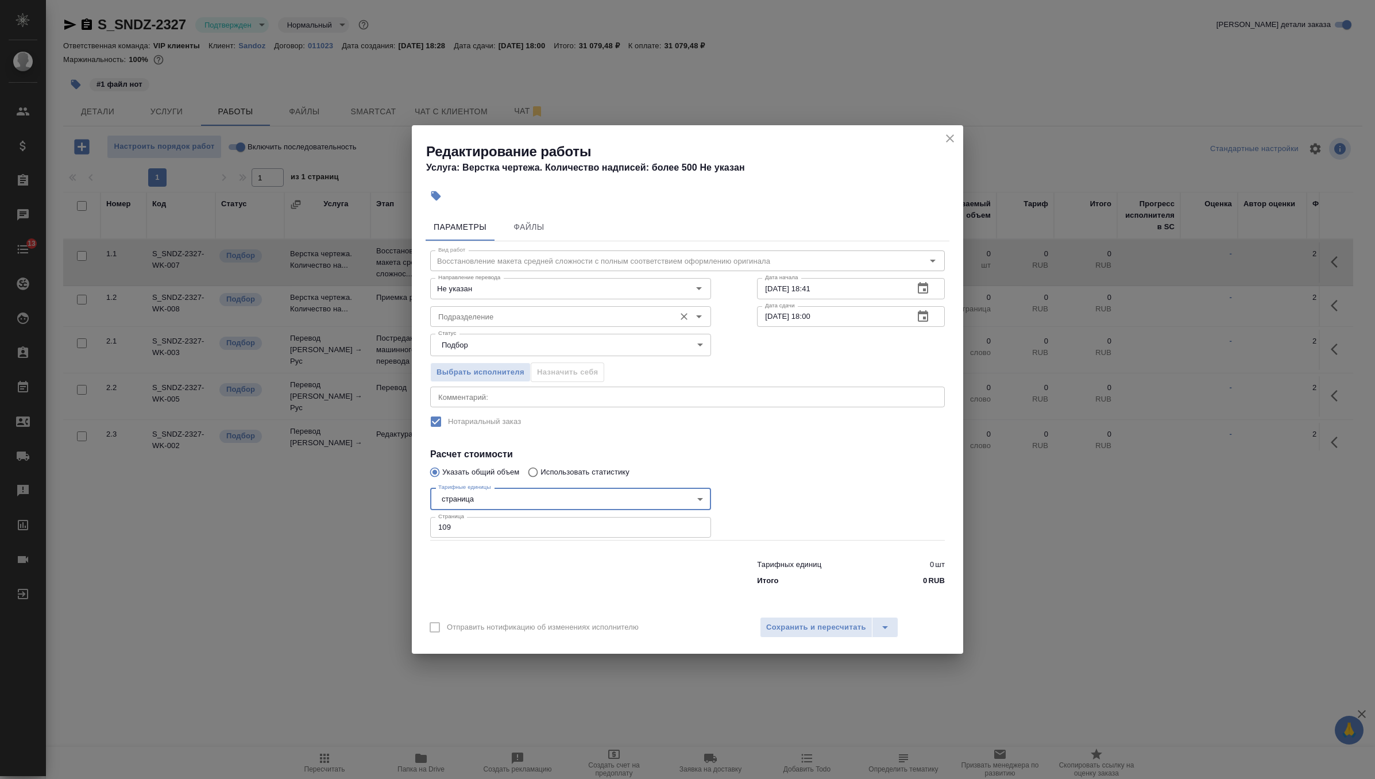
click at [477, 320] on input "Подразделение" at bounding box center [551, 317] width 235 height 14
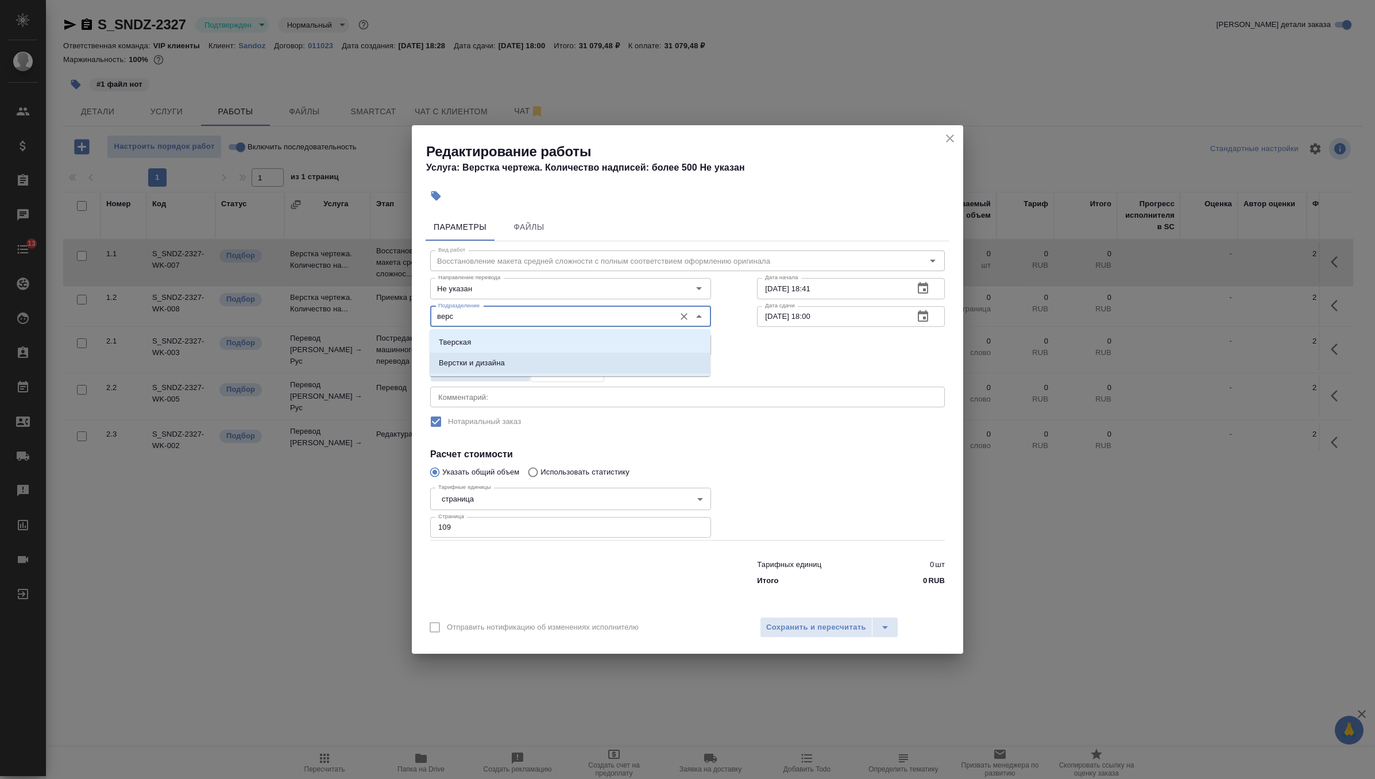
click at [457, 359] on p "Верстки и дизайна" at bounding box center [472, 362] width 66 height 11
type input "Верстки и дизайна"
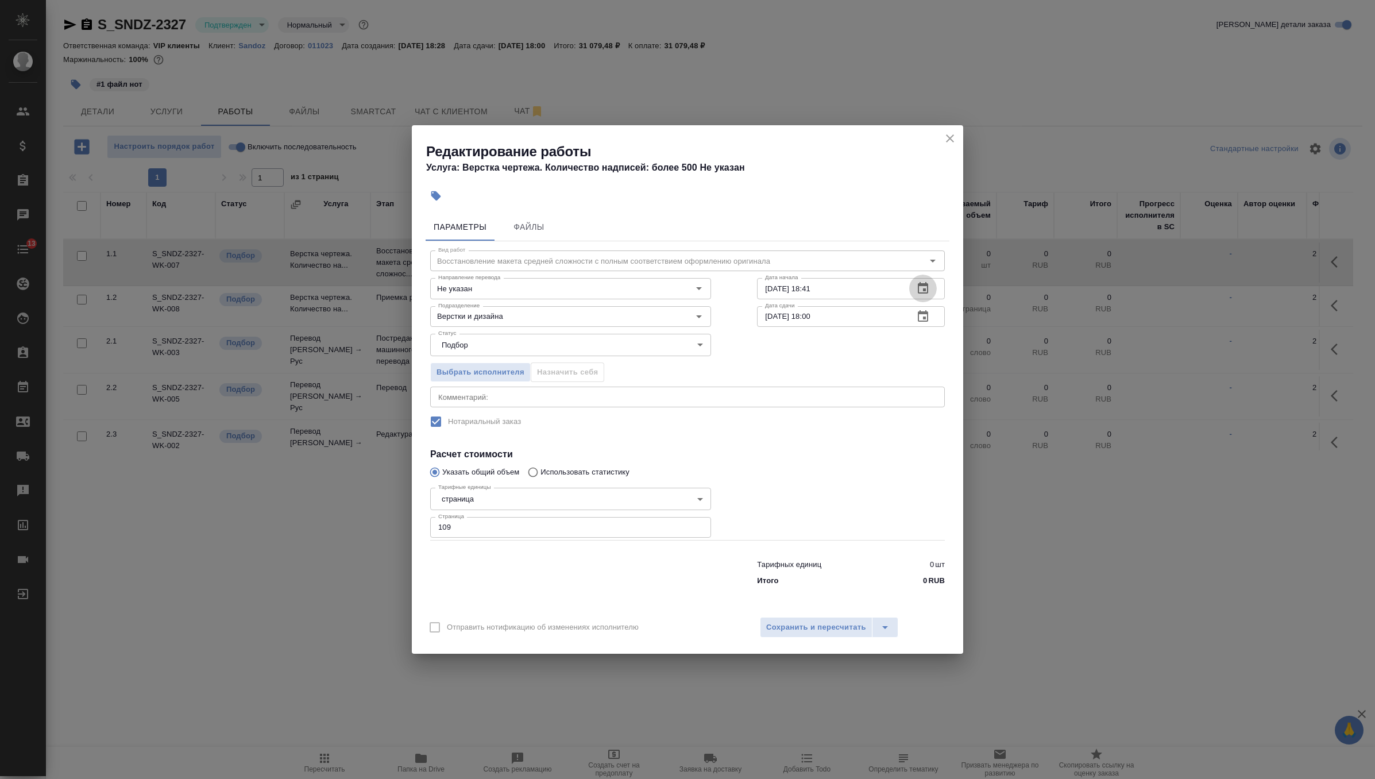
click at [922, 292] on icon "button" at bounding box center [923, 288] width 14 height 14
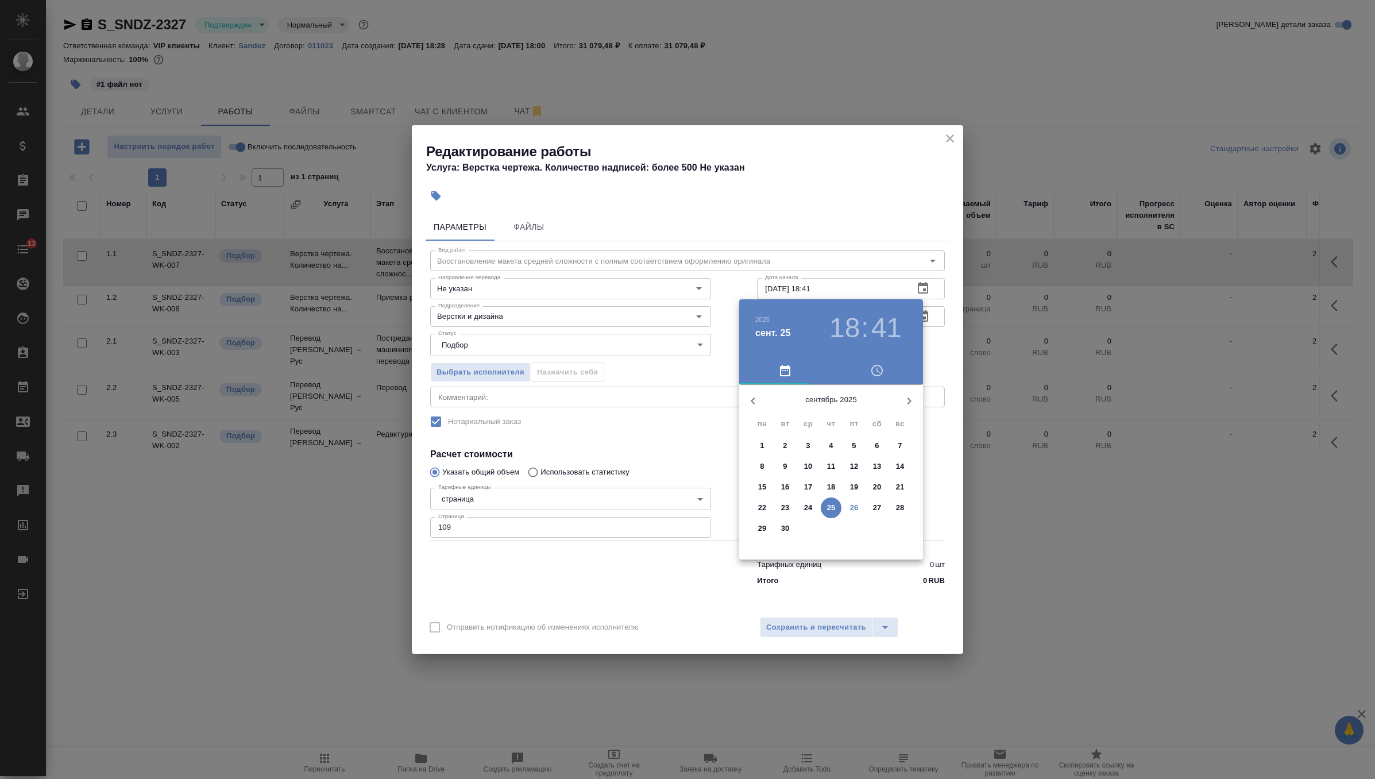
click at [855, 509] on p "26" at bounding box center [854, 507] width 9 height 11
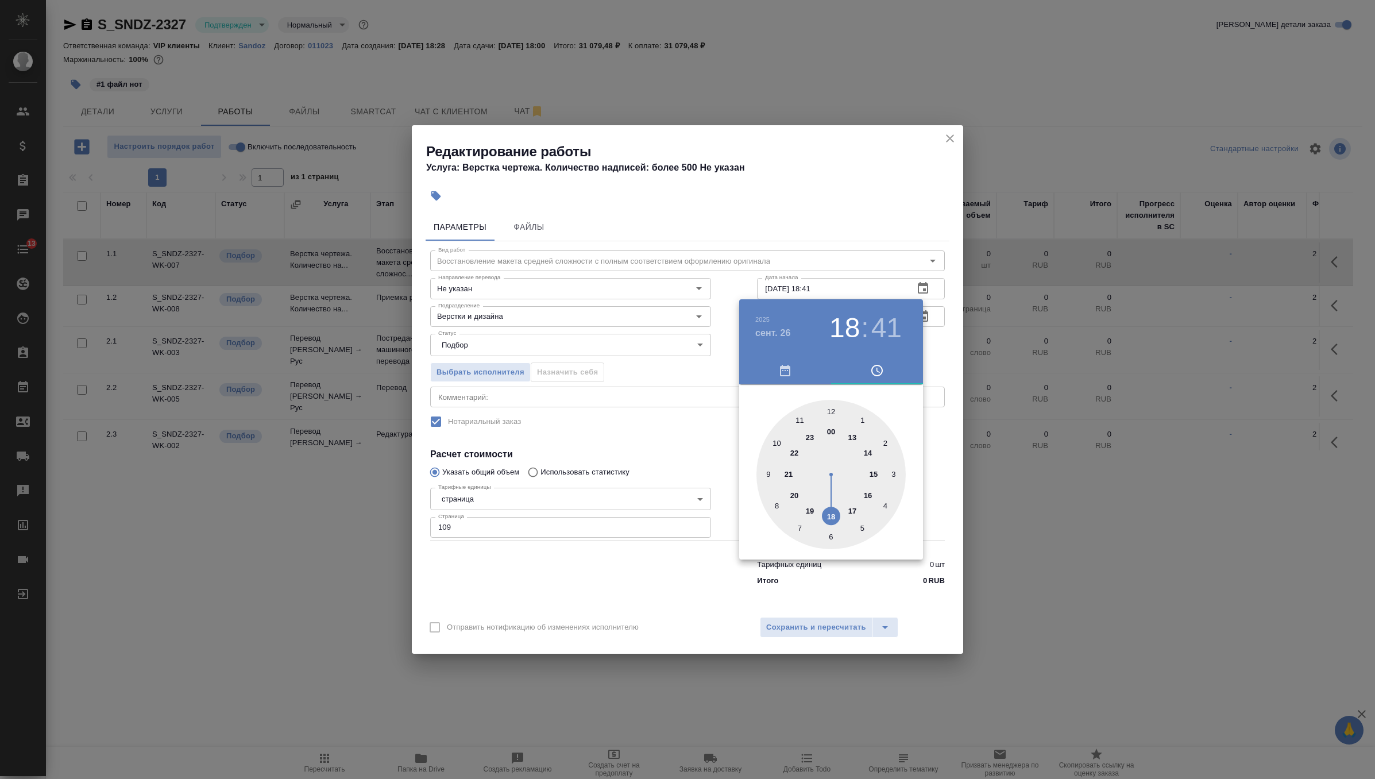
click at [776, 439] on div at bounding box center [830, 474] width 149 height 149
click at [834, 408] on div at bounding box center [830, 474] width 149 height 149
type input "26.09.2025 10:00"
click at [913, 368] on span "button" at bounding box center [877, 371] width 78 height 14
click at [946, 350] on div at bounding box center [687, 389] width 1375 height 779
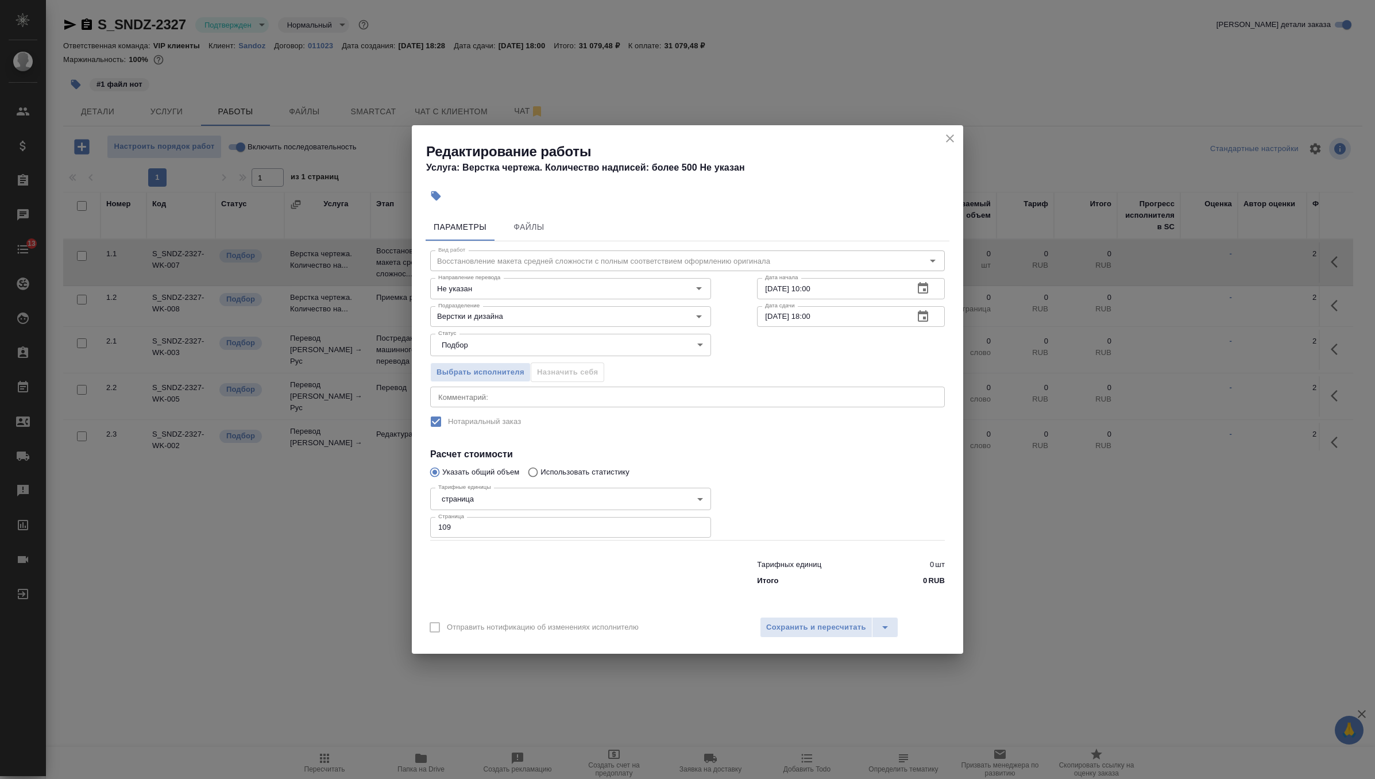
click at [918, 308] on button "button" at bounding box center [923, 317] width 28 height 28
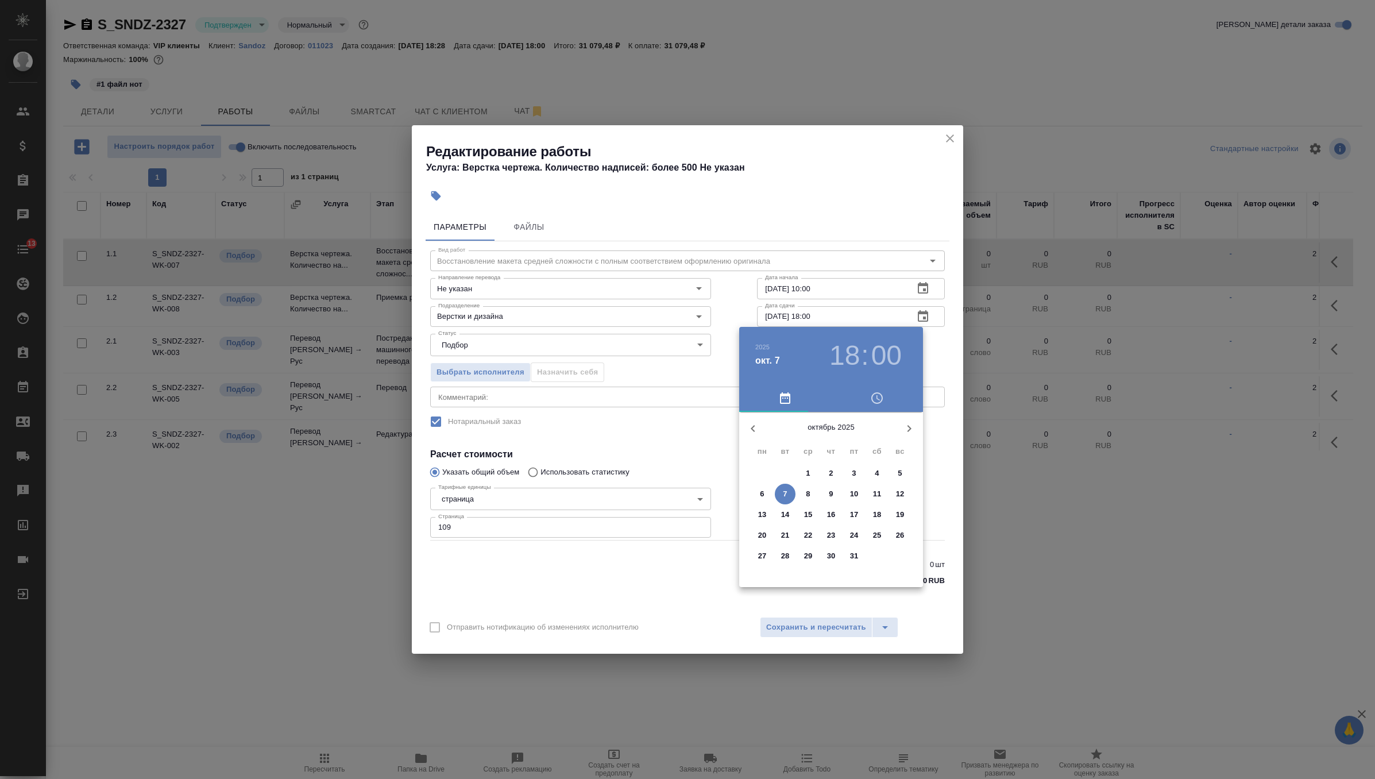
click at [753, 428] on icon "button" at bounding box center [753, 429] width 14 height 14
click at [873, 532] on p "27" at bounding box center [877, 534] width 9 height 11
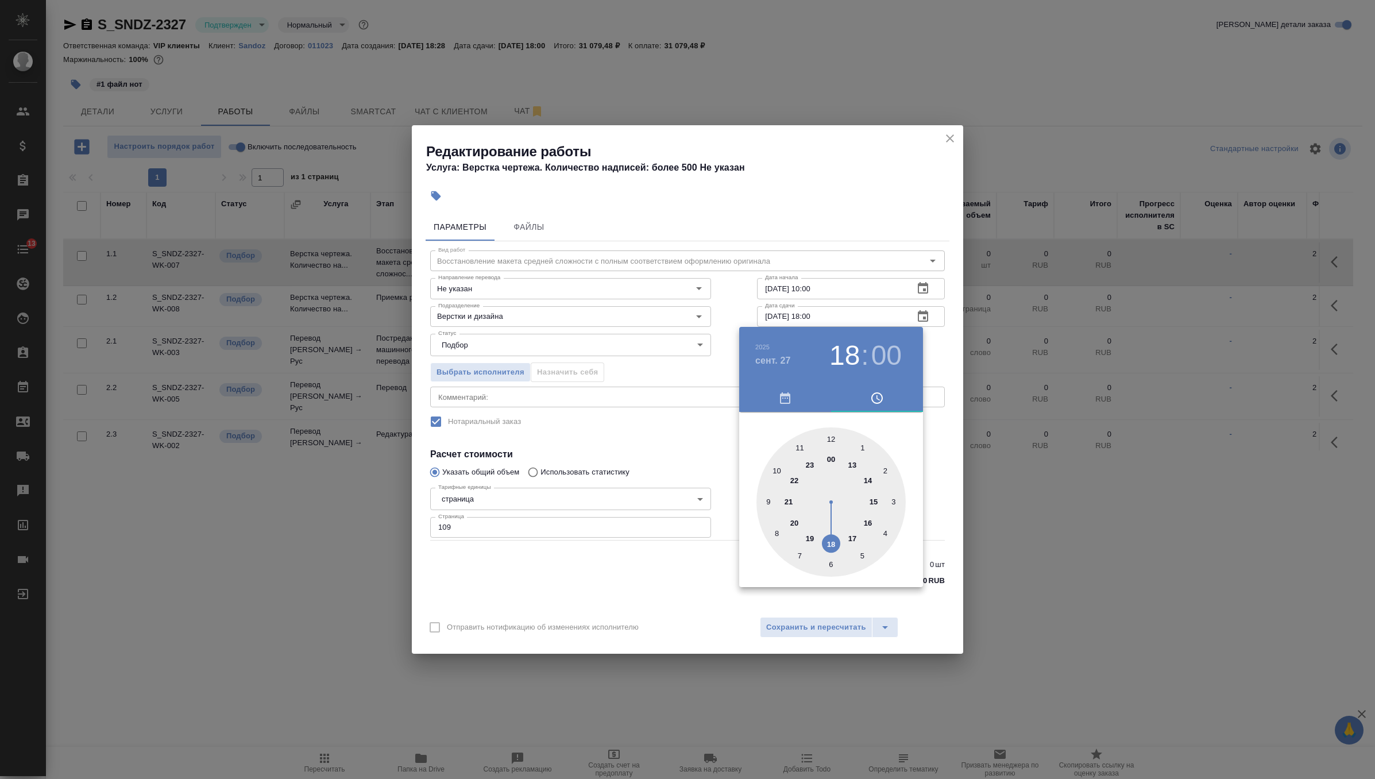
click at [771, 467] on div at bounding box center [830, 501] width 149 height 149
type input "27.09.2025 10:00"
click at [936, 357] on div at bounding box center [687, 389] width 1375 height 779
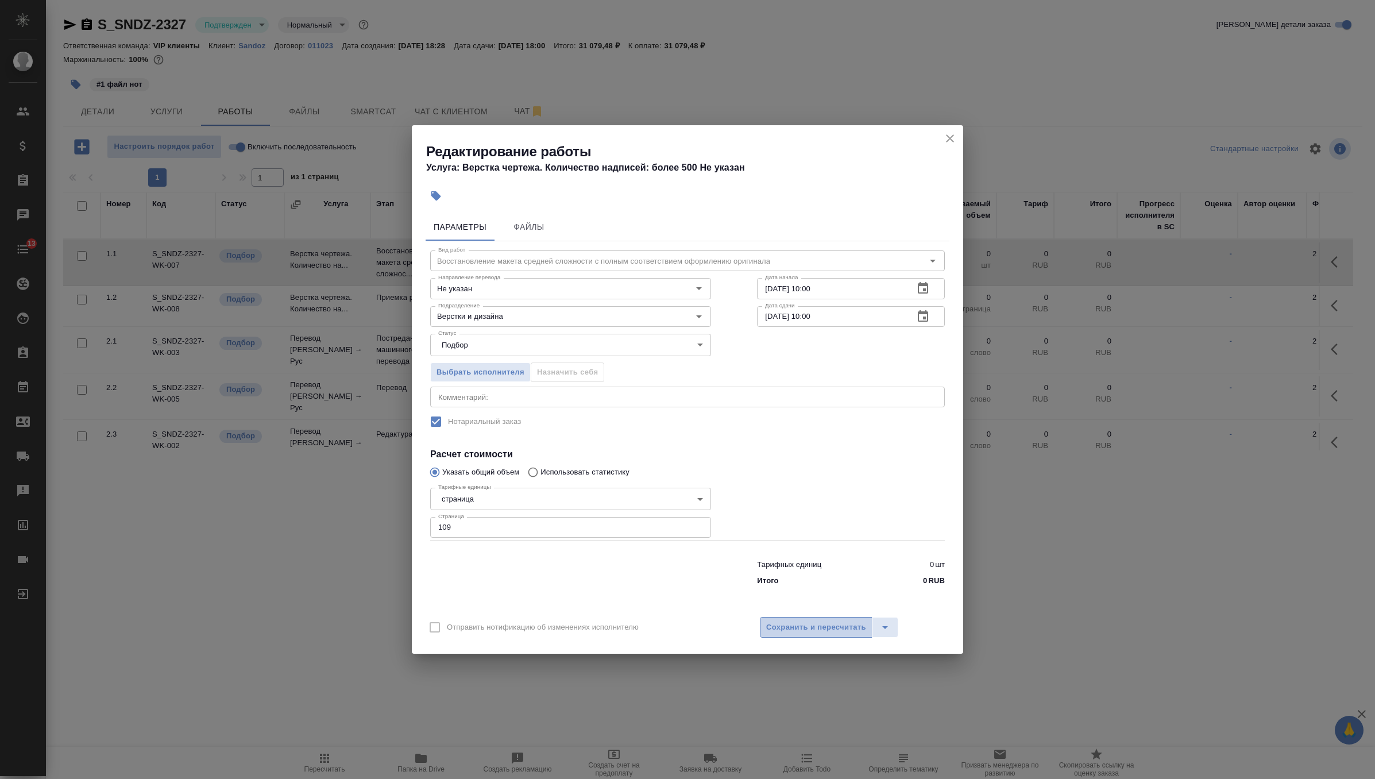
click at [829, 621] on span "Сохранить и пересчитать" at bounding box center [816, 627] width 100 height 13
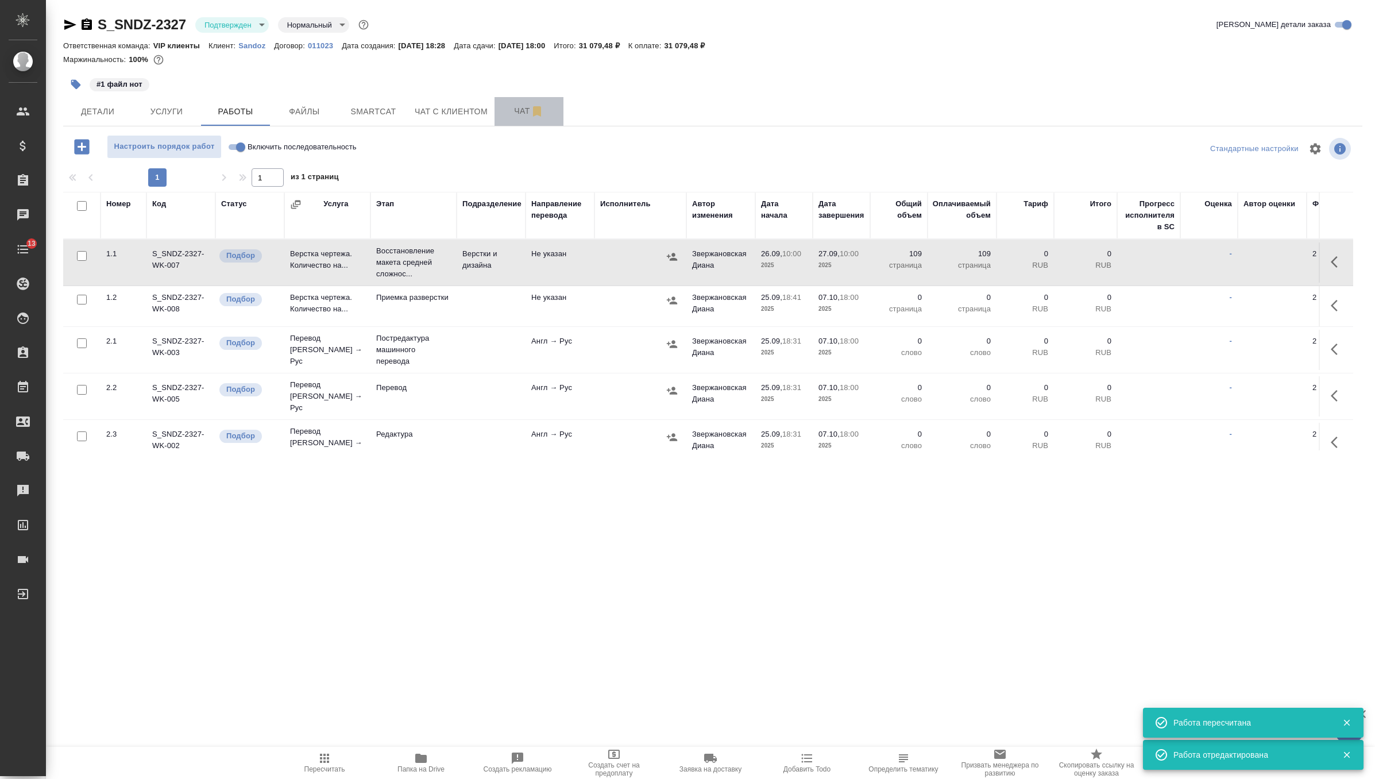
click at [520, 109] on span "Чат" at bounding box center [528, 111] width 55 height 14
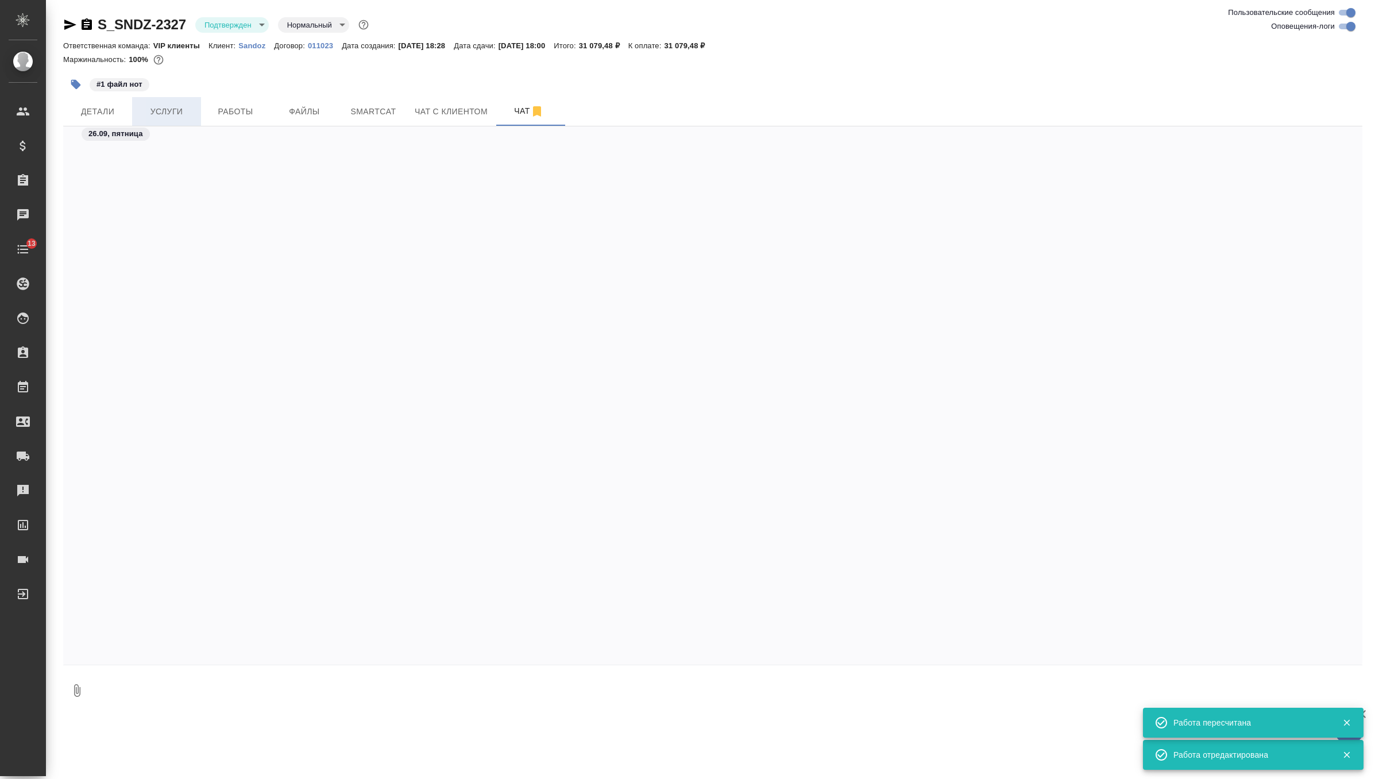
scroll to position [3509, 0]
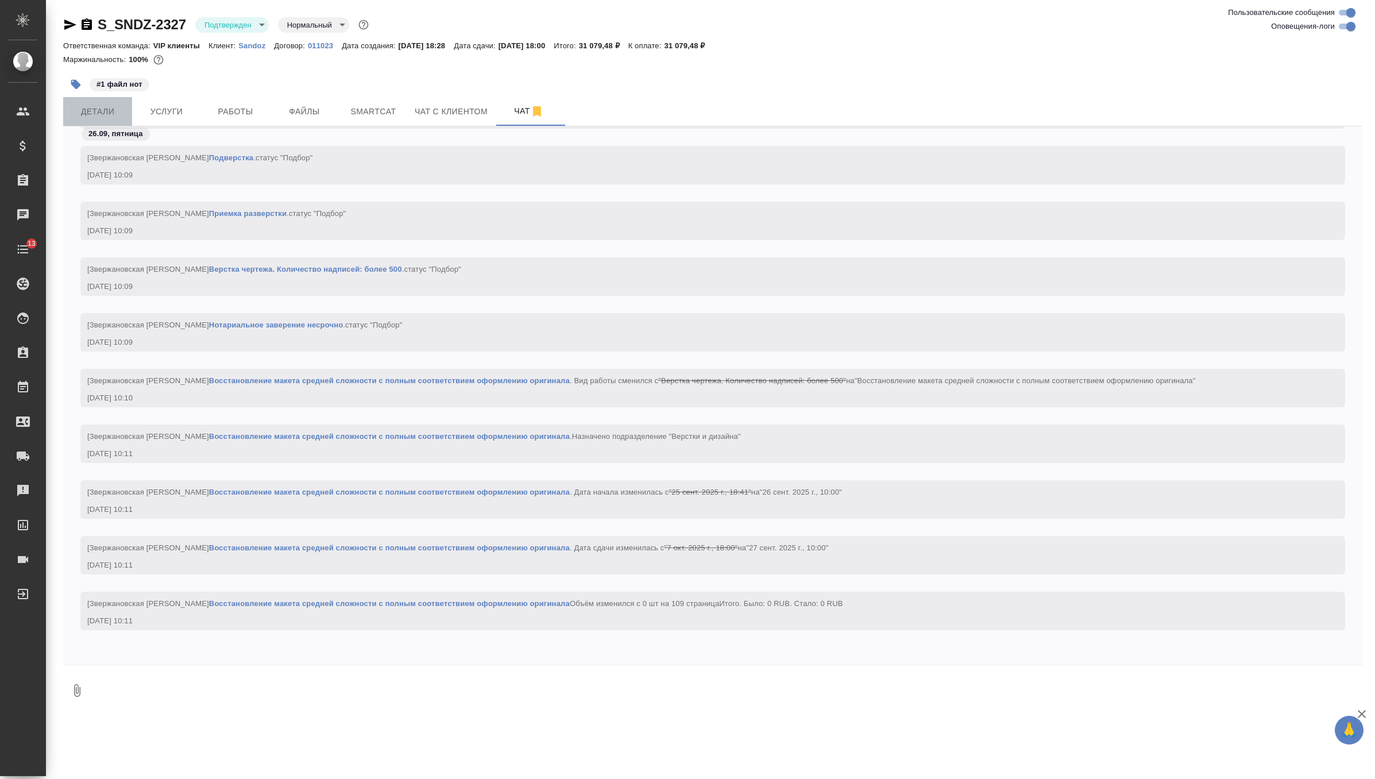
click at [109, 110] on span "Детали" at bounding box center [97, 112] width 55 height 14
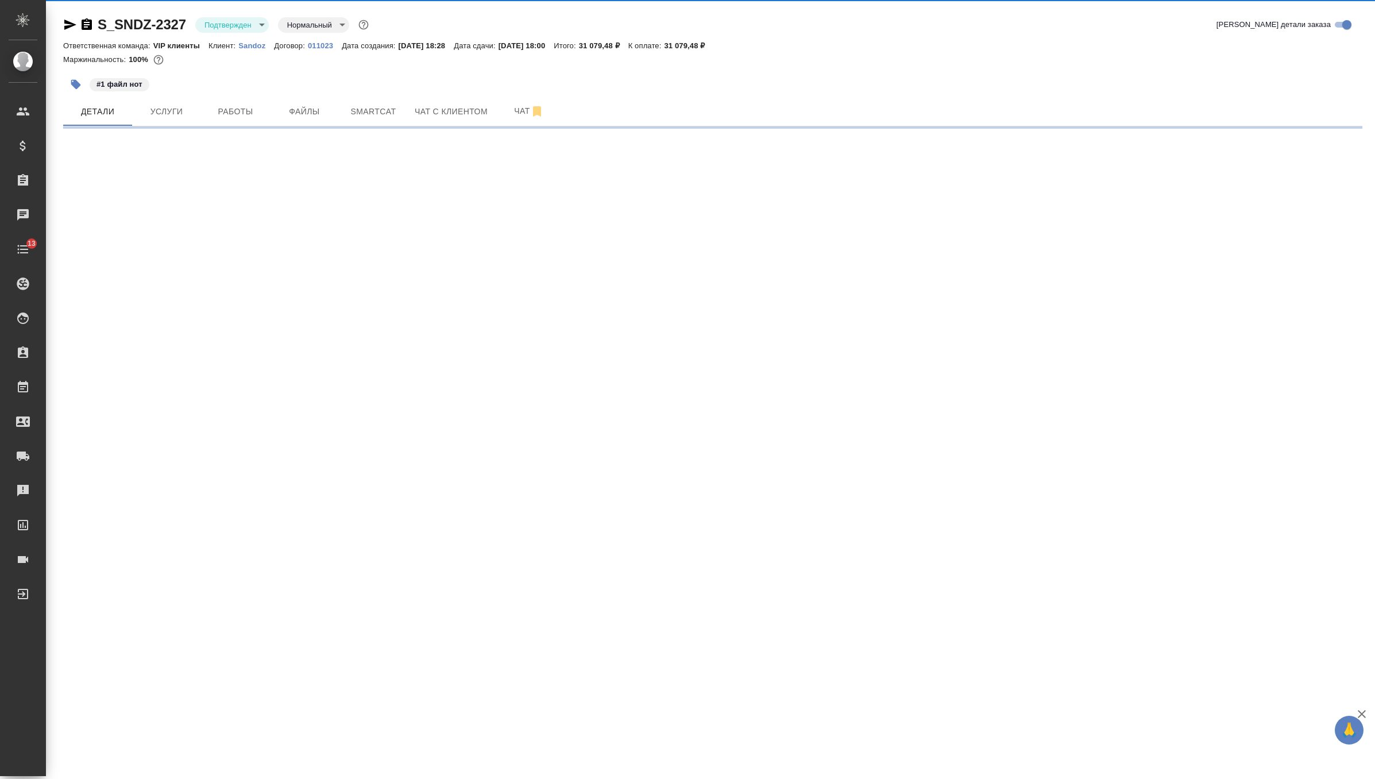
select select "RU"
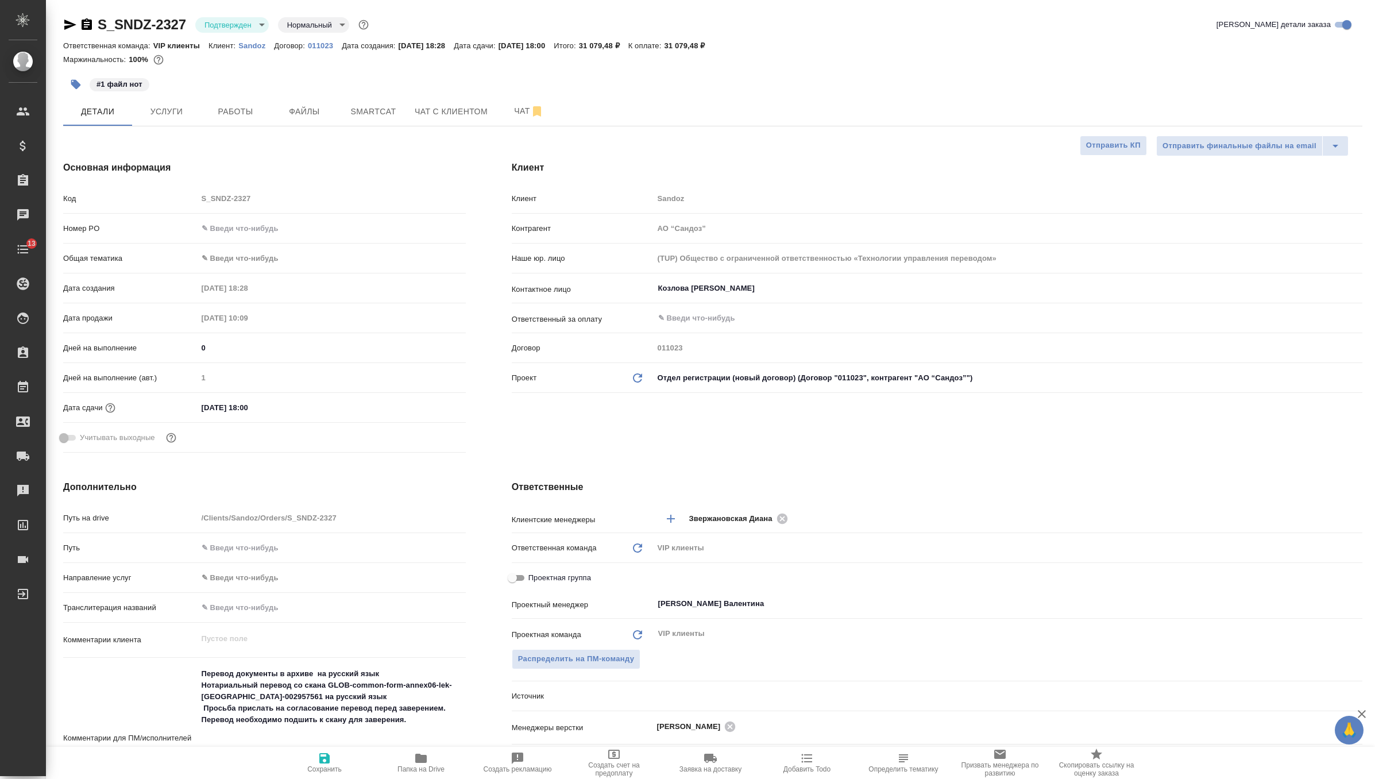
type textarea "x"
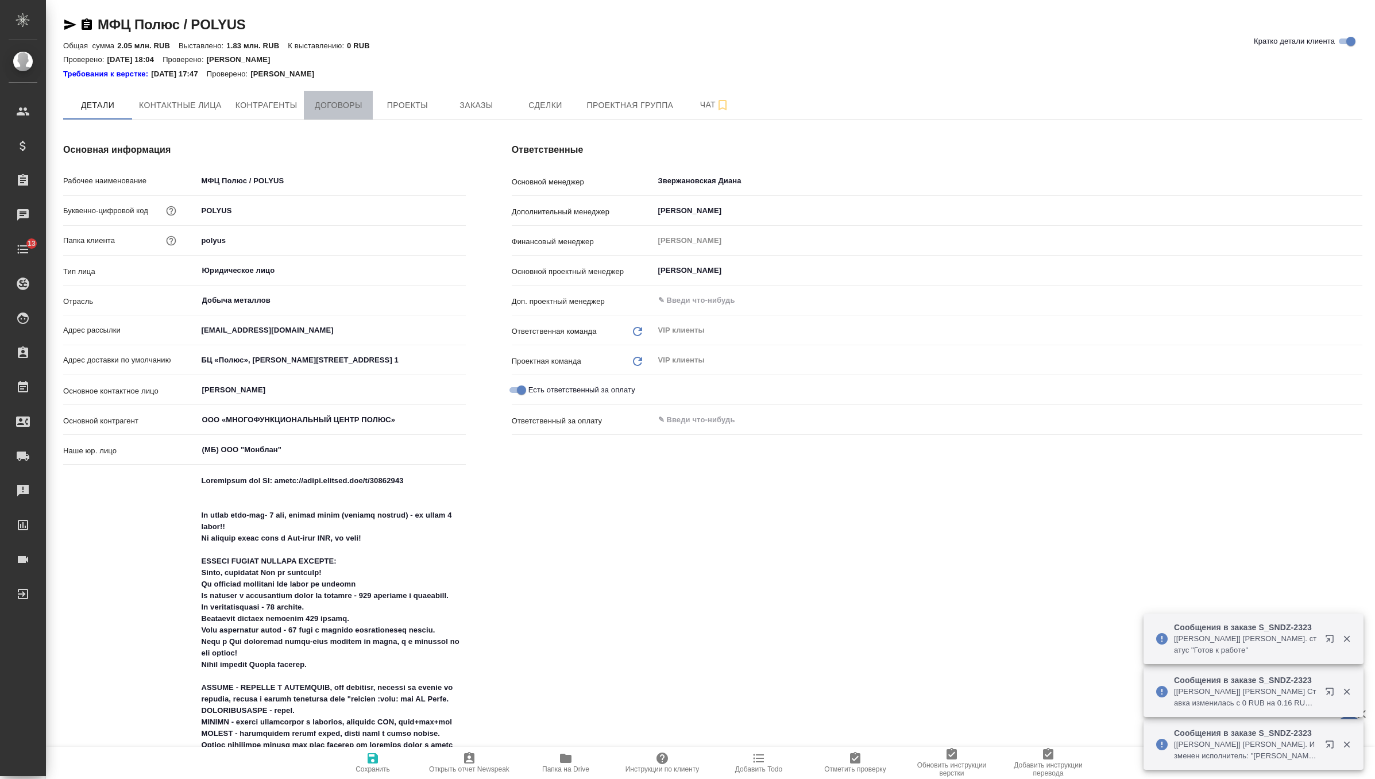
click at [366, 111] on span "Договоры" at bounding box center [338, 105] width 55 height 14
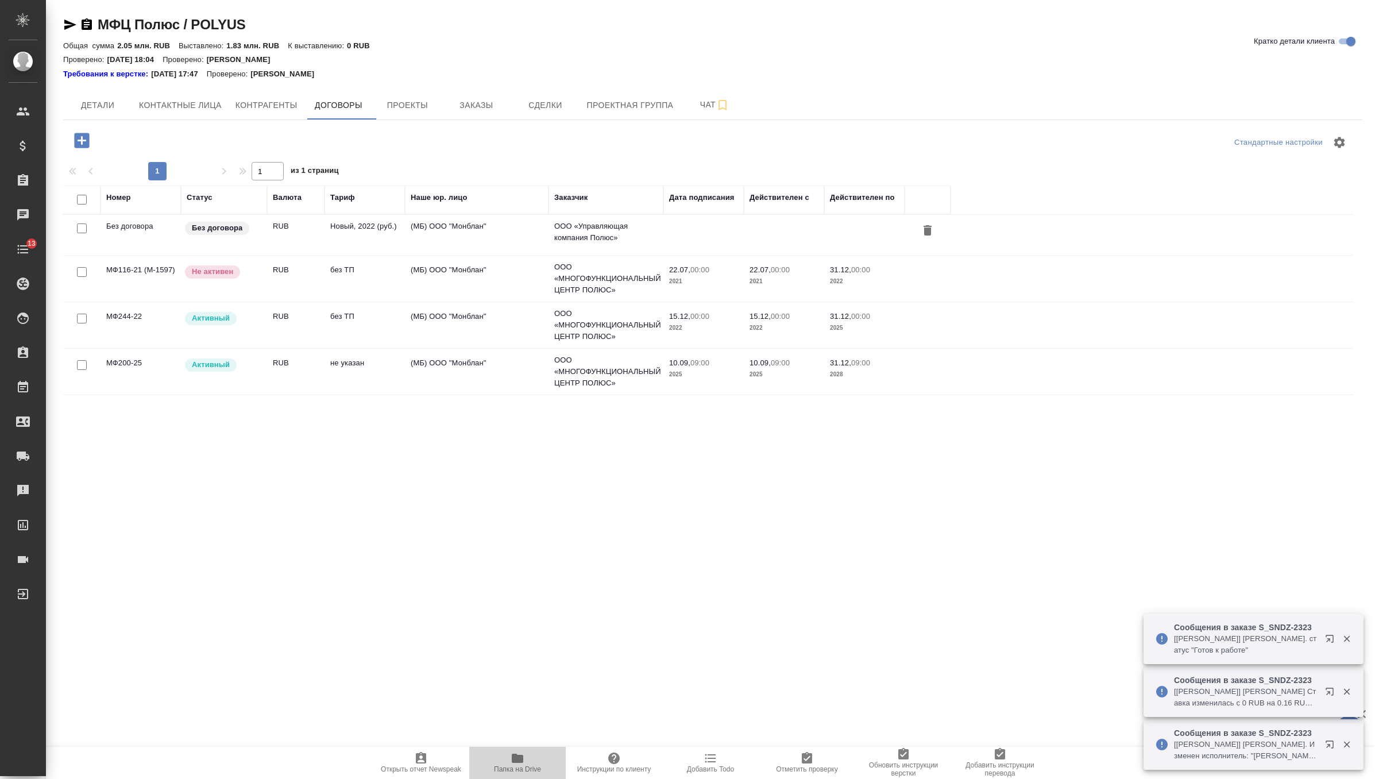
click at [523, 757] on icon "button" at bounding box center [517, 757] width 11 height 9
click at [490, 102] on span "Заказы" at bounding box center [475, 105] width 55 height 14
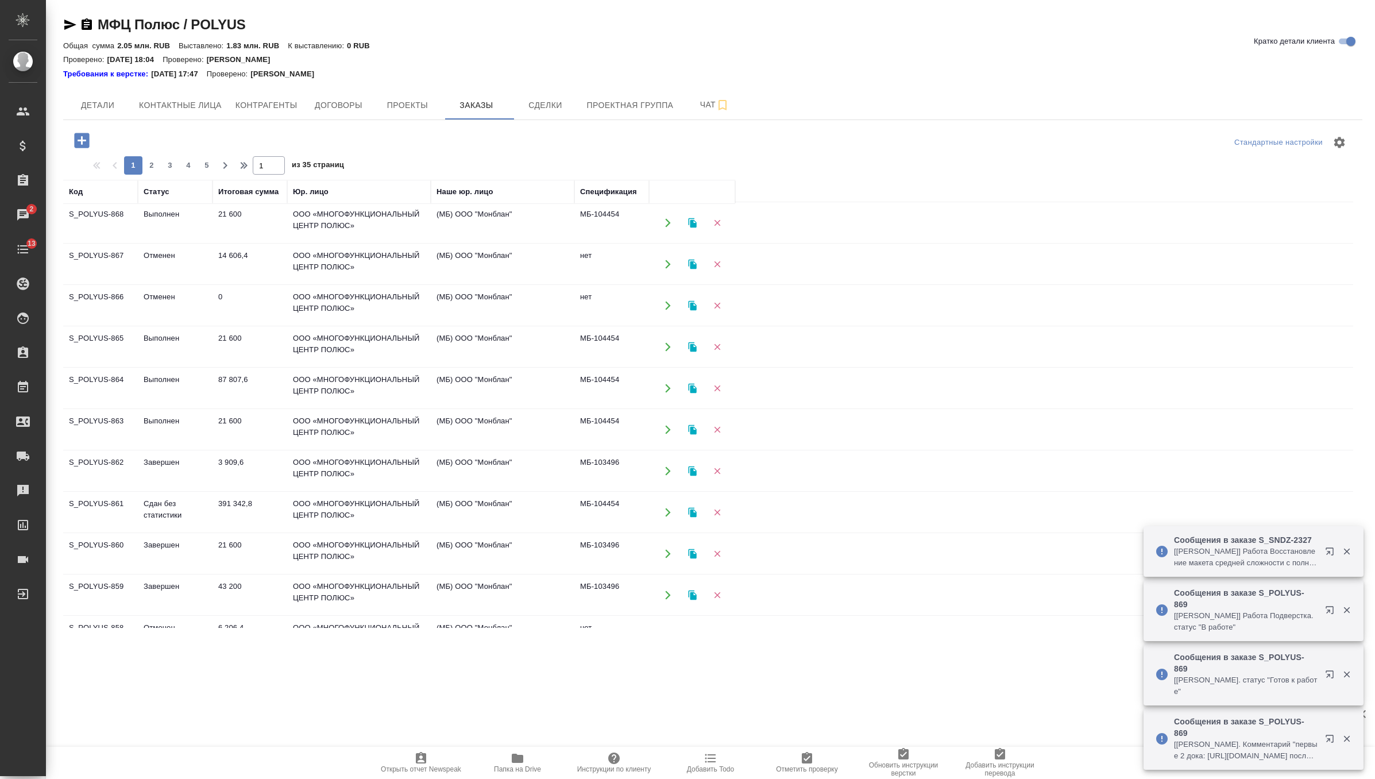
scroll to position [167, 0]
click at [238, 470] on td "391 342,8" at bounding box center [249, 471] width 75 height 40
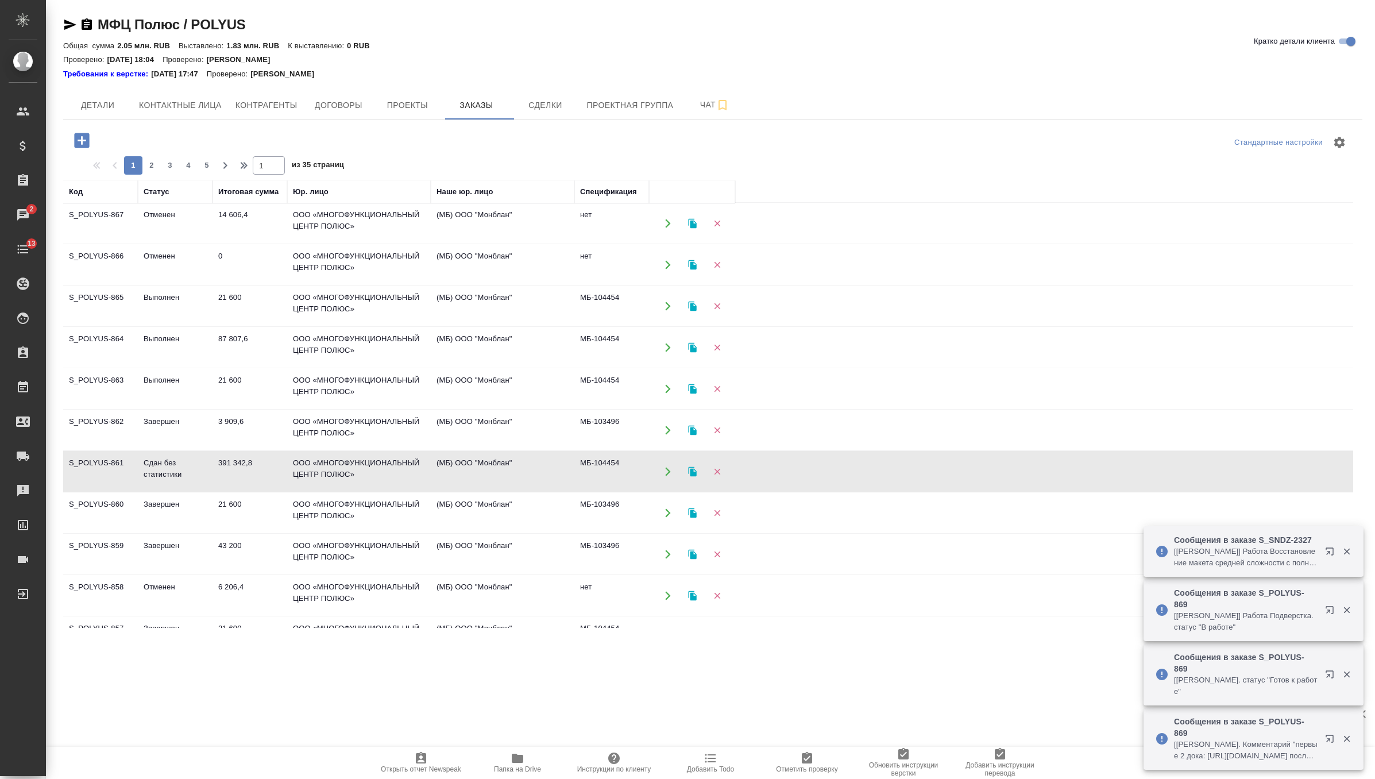
click at [238, 470] on td "391 342,8" at bounding box center [249, 471] width 75 height 40
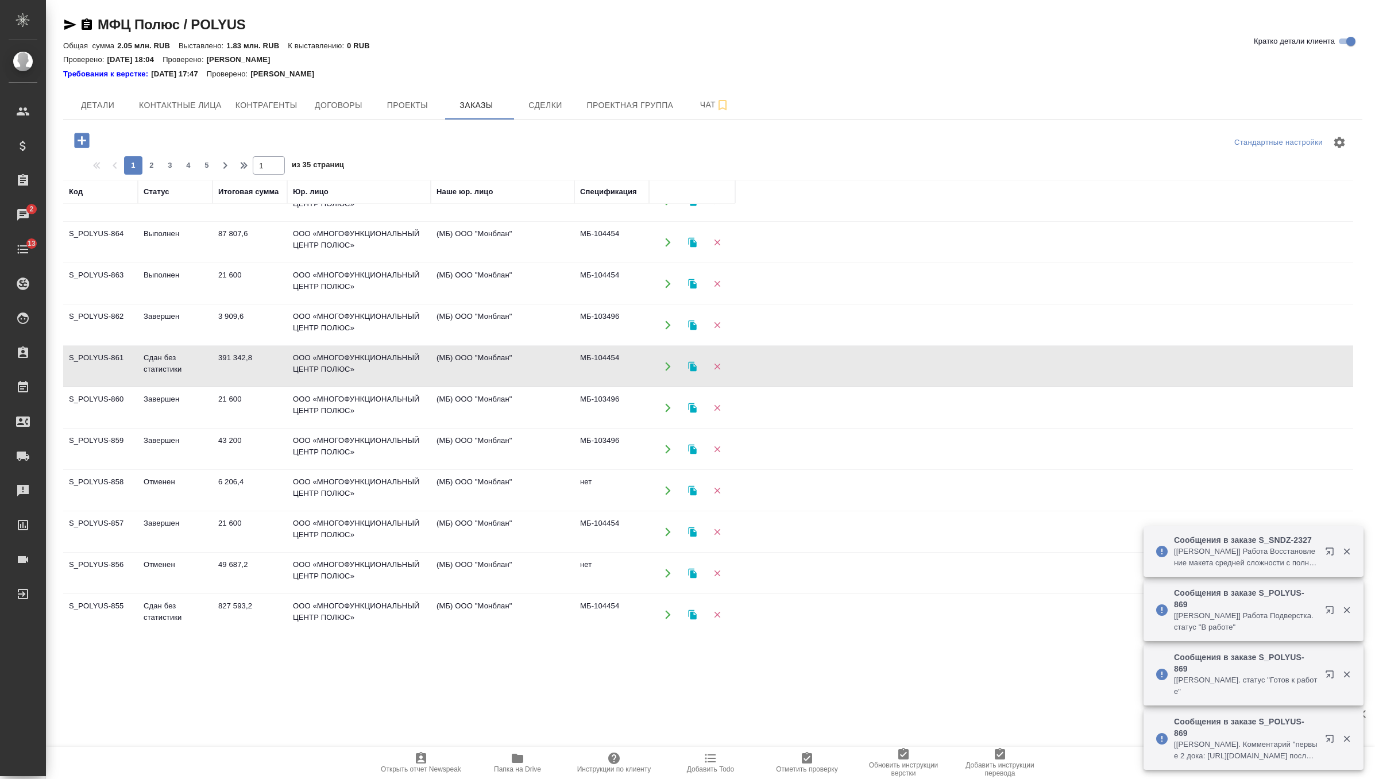
scroll to position [274, 0]
click at [326, 607] on td "ООО «МНОГОФУНКЦИОНАЛЬНЫЙ ЦЕНТР ПОЛЮС»" at bounding box center [359, 613] width 144 height 40
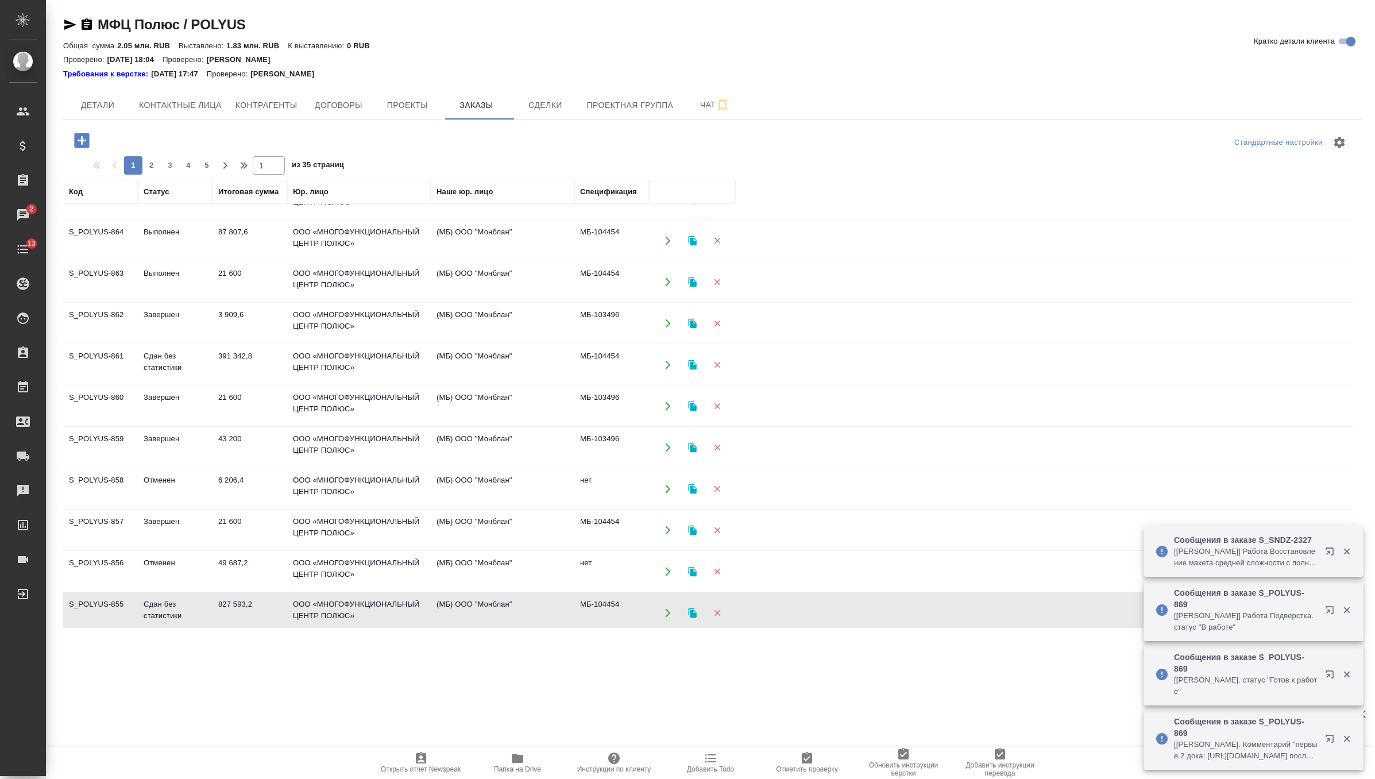
click at [326, 607] on td "ООО «МНОГОФУНКЦИОНАЛЬНЫЙ ЦЕНТР ПОЛЮС»" at bounding box center [359, 613] width 144 height 40
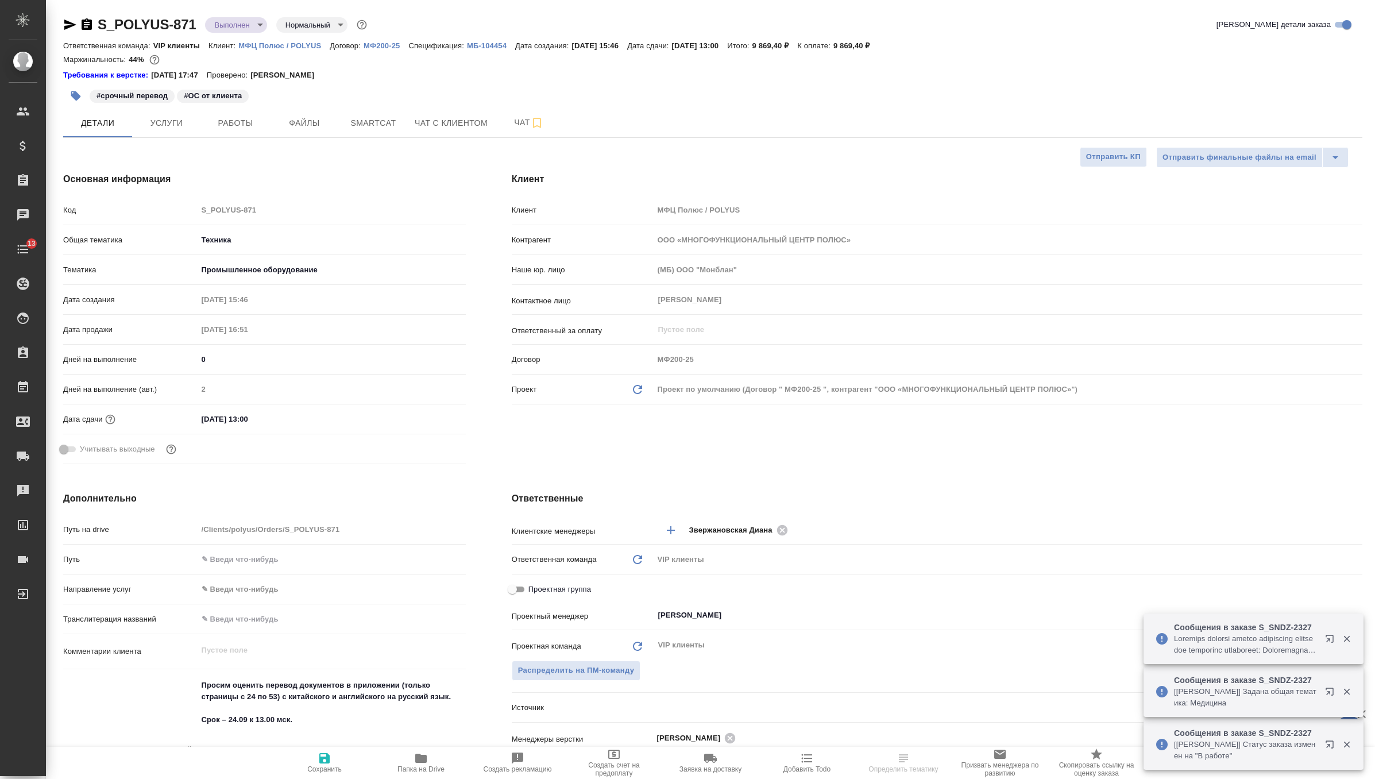
select select "RU"
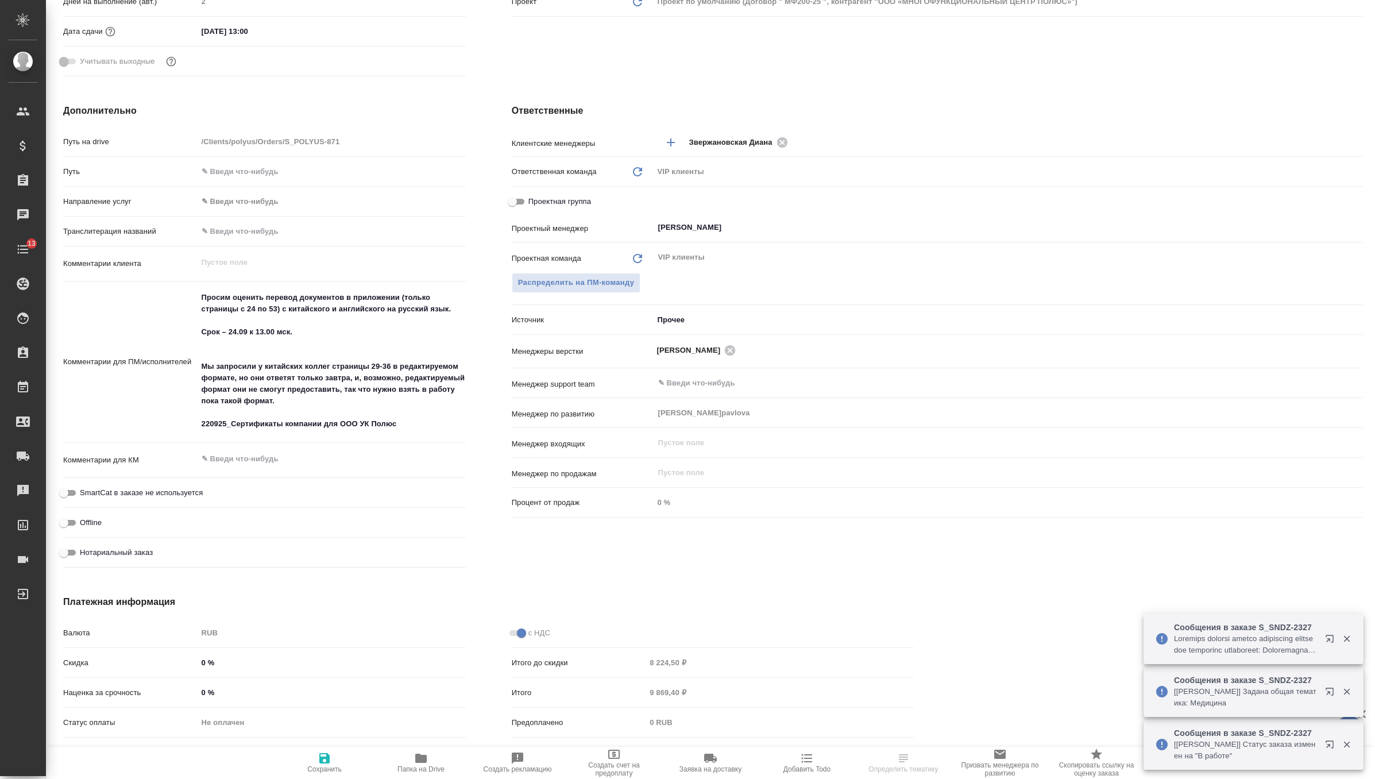
scroll to position [439, 0]
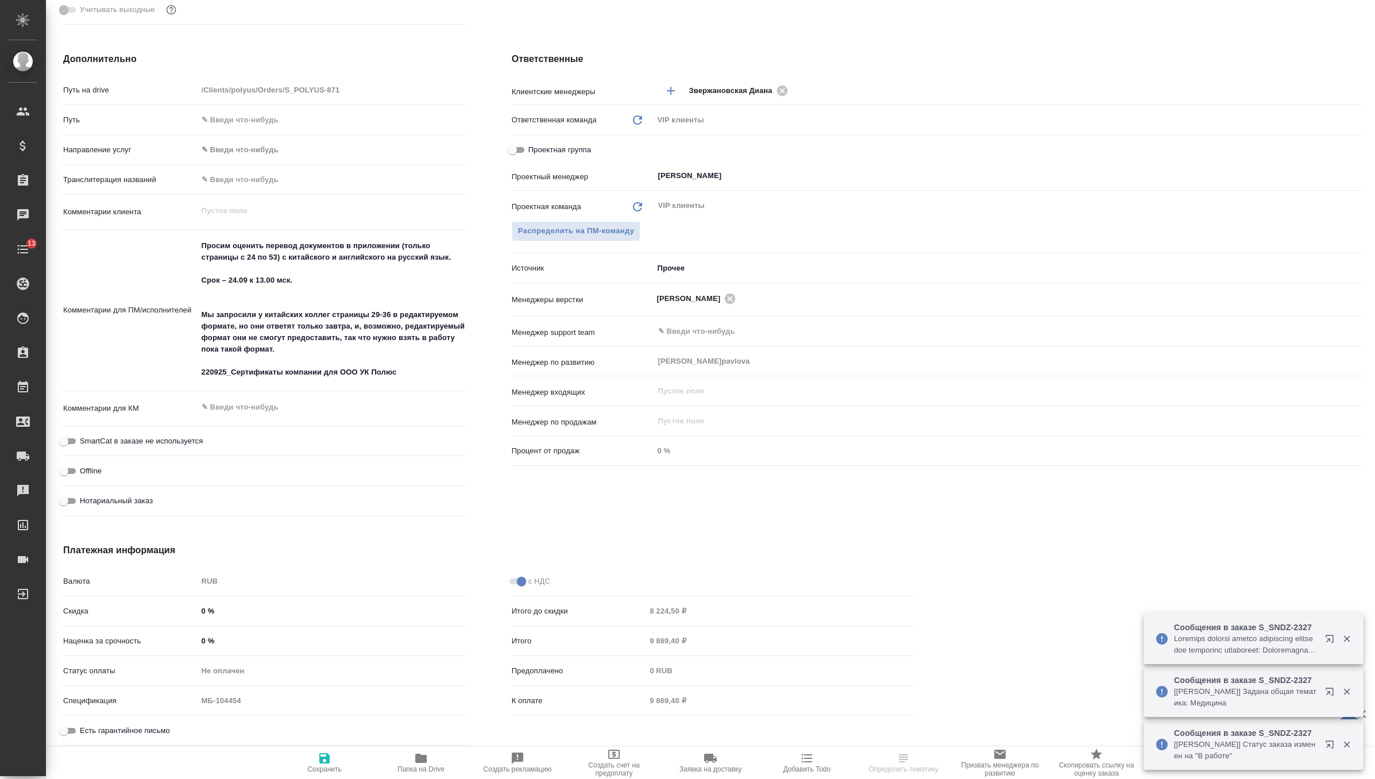
click at [243, 614] on input "0 %" at bounding box center [332, 610] width 268 height 17
type input "30 %"
click at [320, 759] on icon "button" at bounding box center [324, 758] width 10 height 10
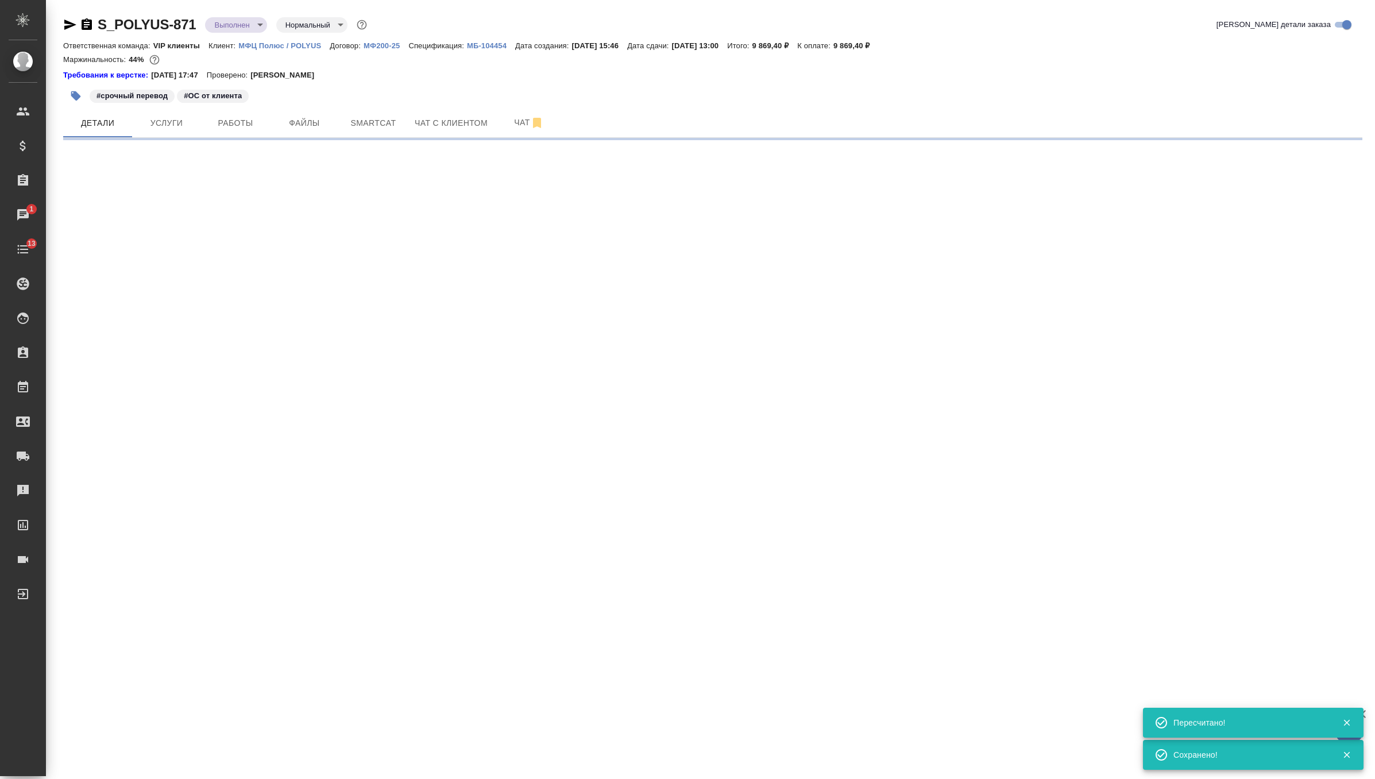
scroll to position [0, 0]
select select "RU"
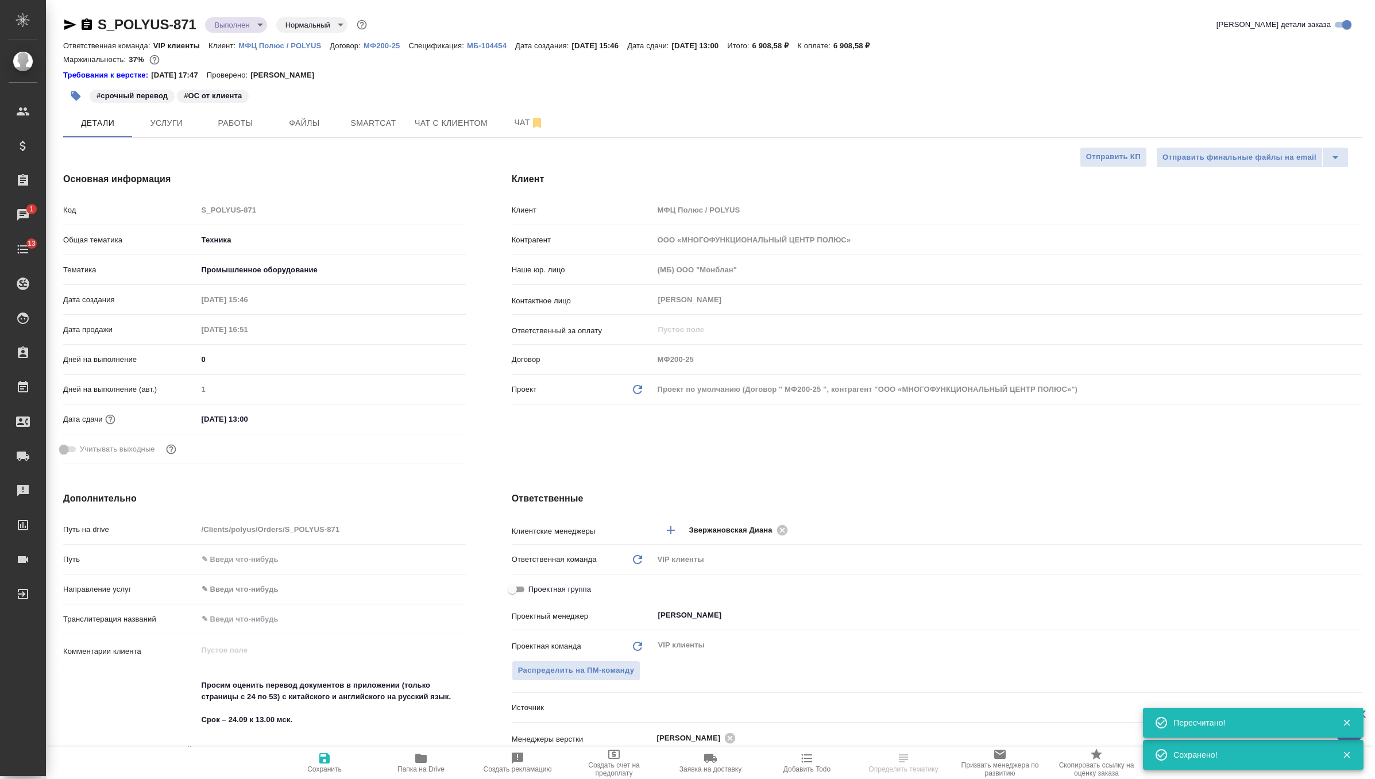
type textarea "x"
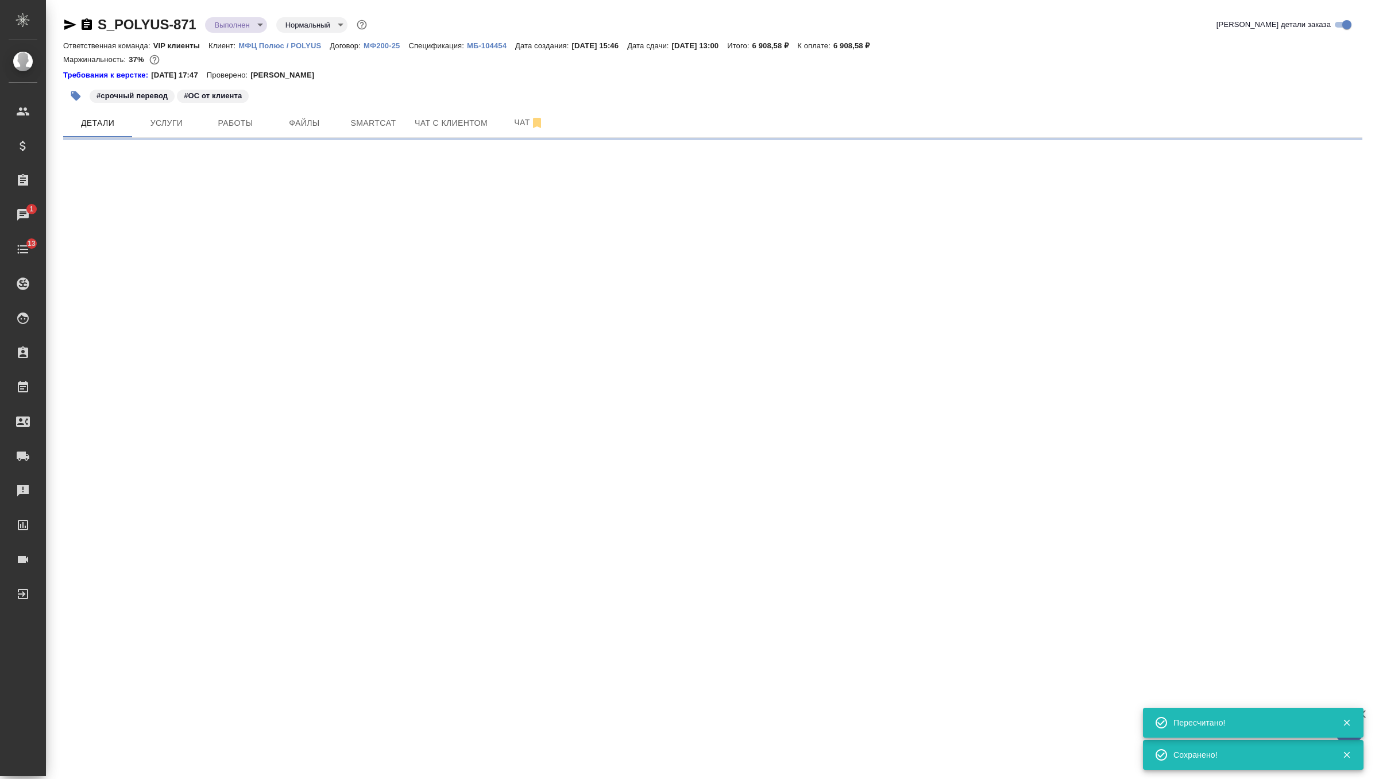
select select "RU"
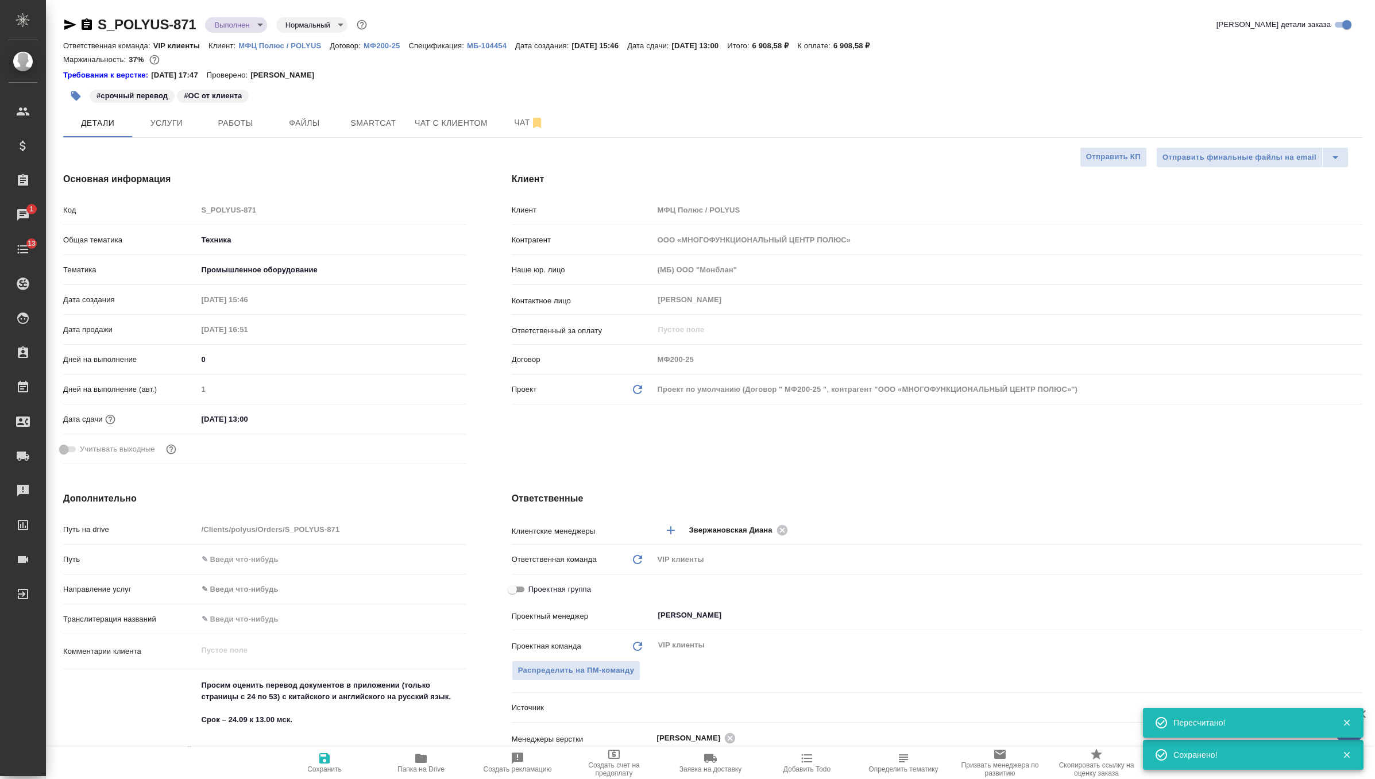
type textarea "x"
click at [508, 41] on p "МБ-104454" at bounding box center [491, 45] width 48 height 9
type textarea "x"
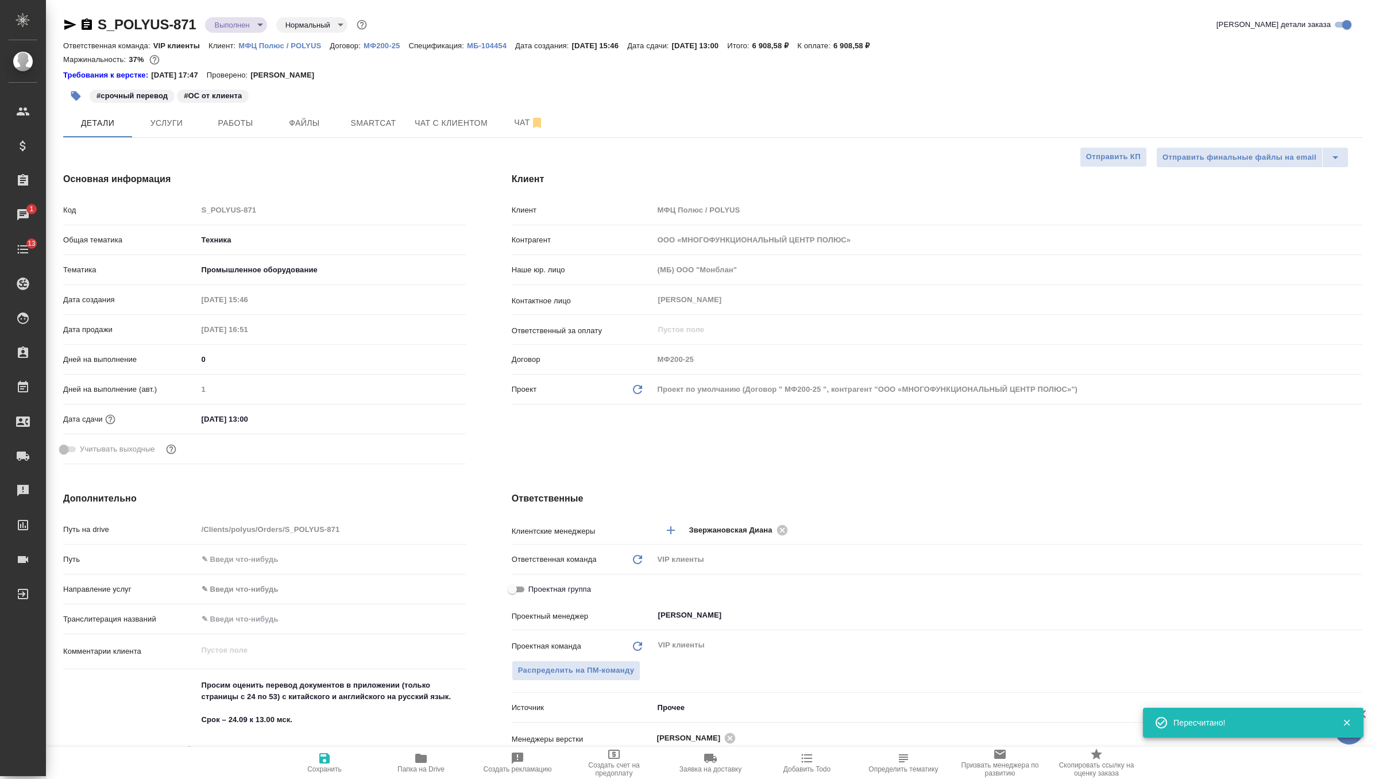
type textarea "x"
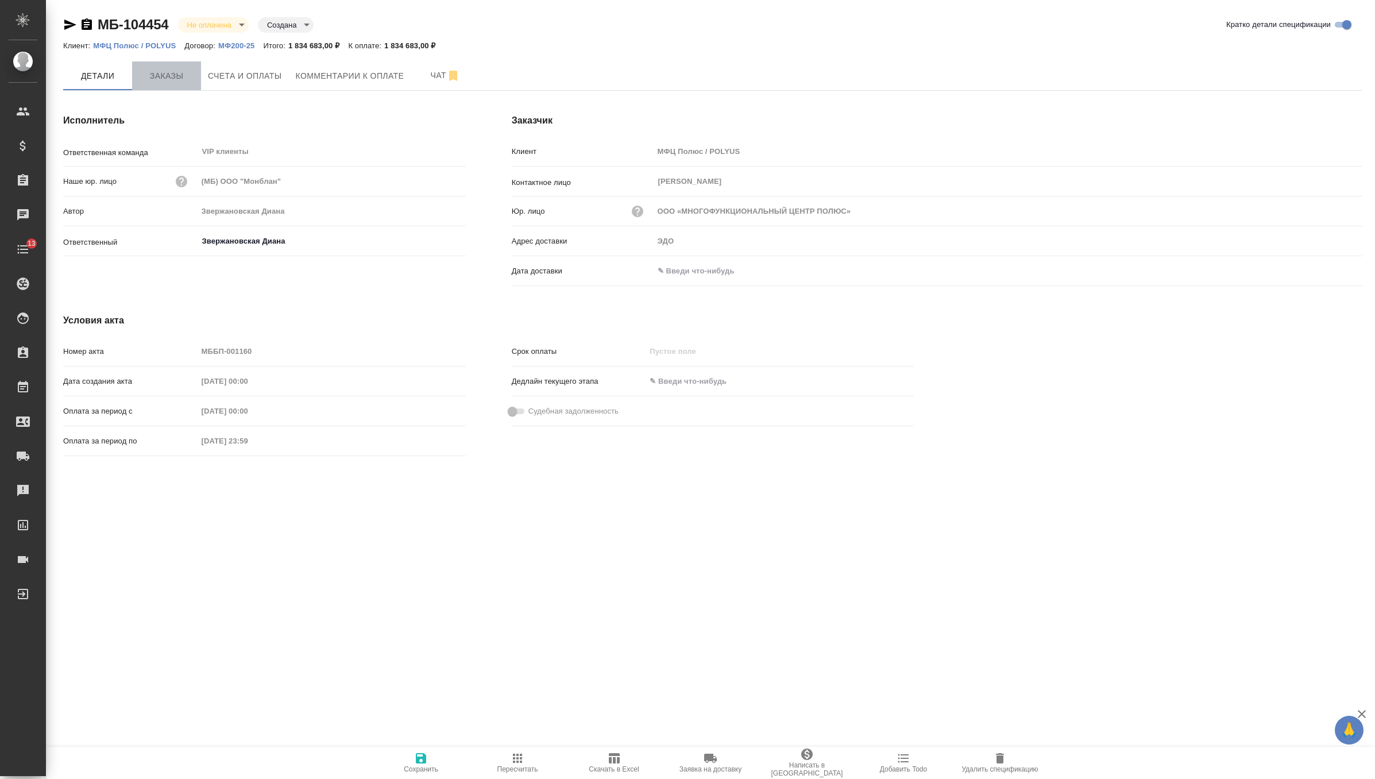
click at [169, 76] on span "Заказы" at bounding box center [166, 76] width 55 height 14
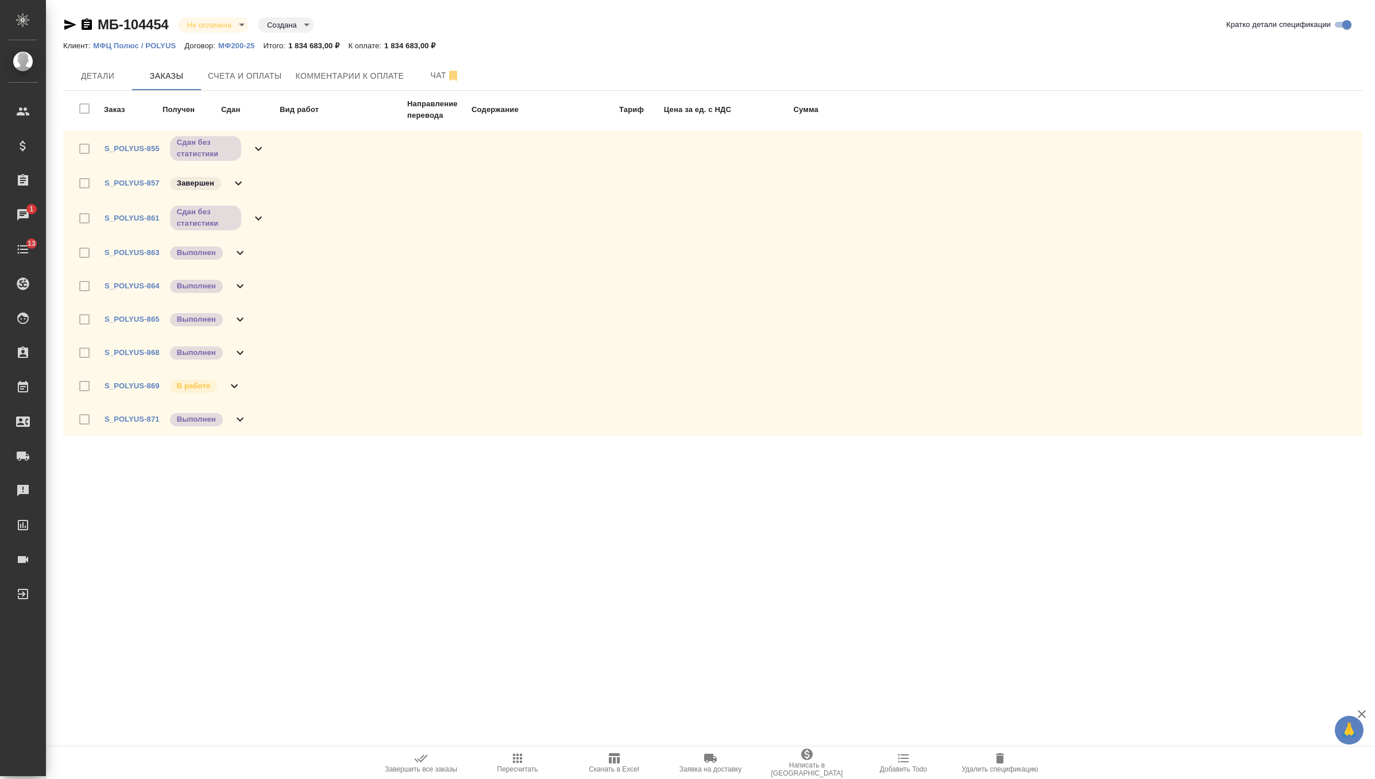
click at [511, 767] on span "Пересчитать" at bounding box center [517, 769] width 41 height 8
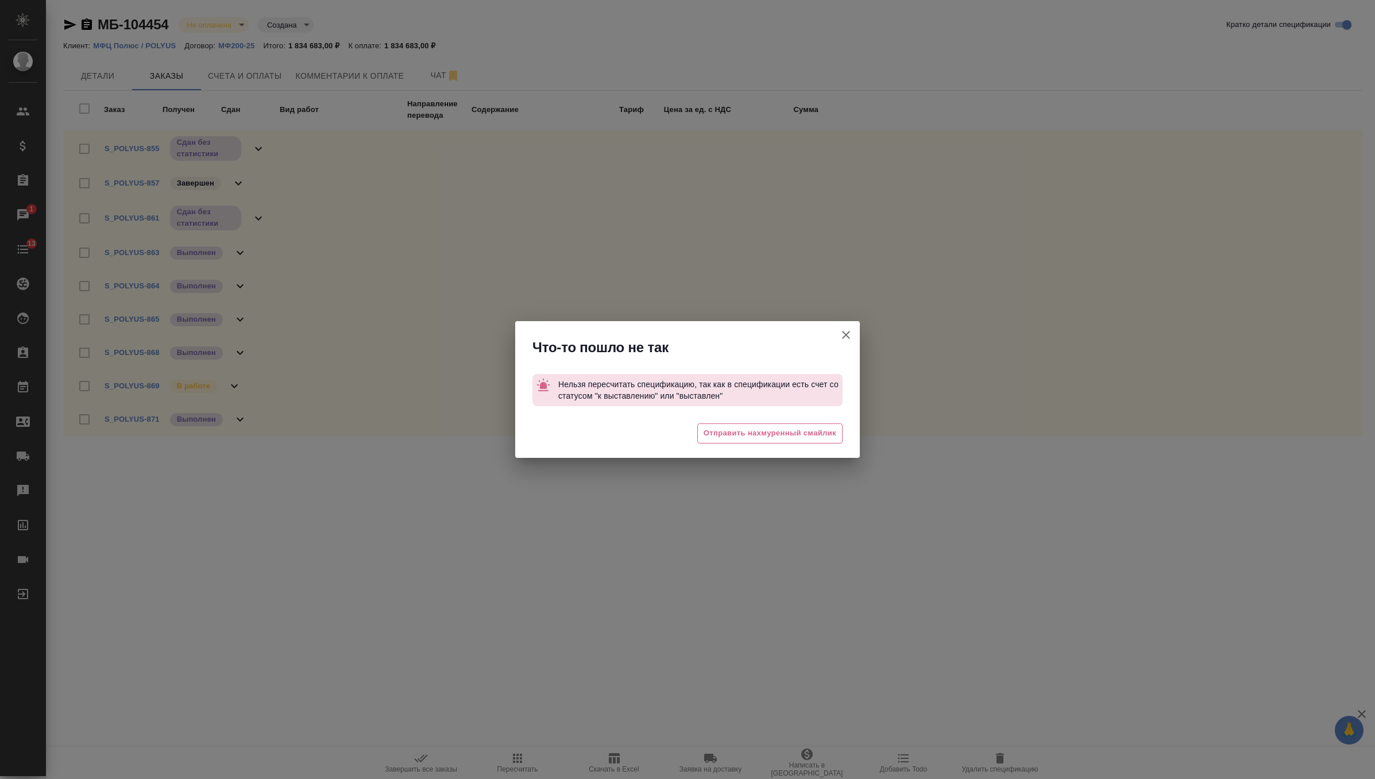
click at [845, 346] on button "Кратко детали спецификации" at bounding box center [846, 335] width 28 height 28
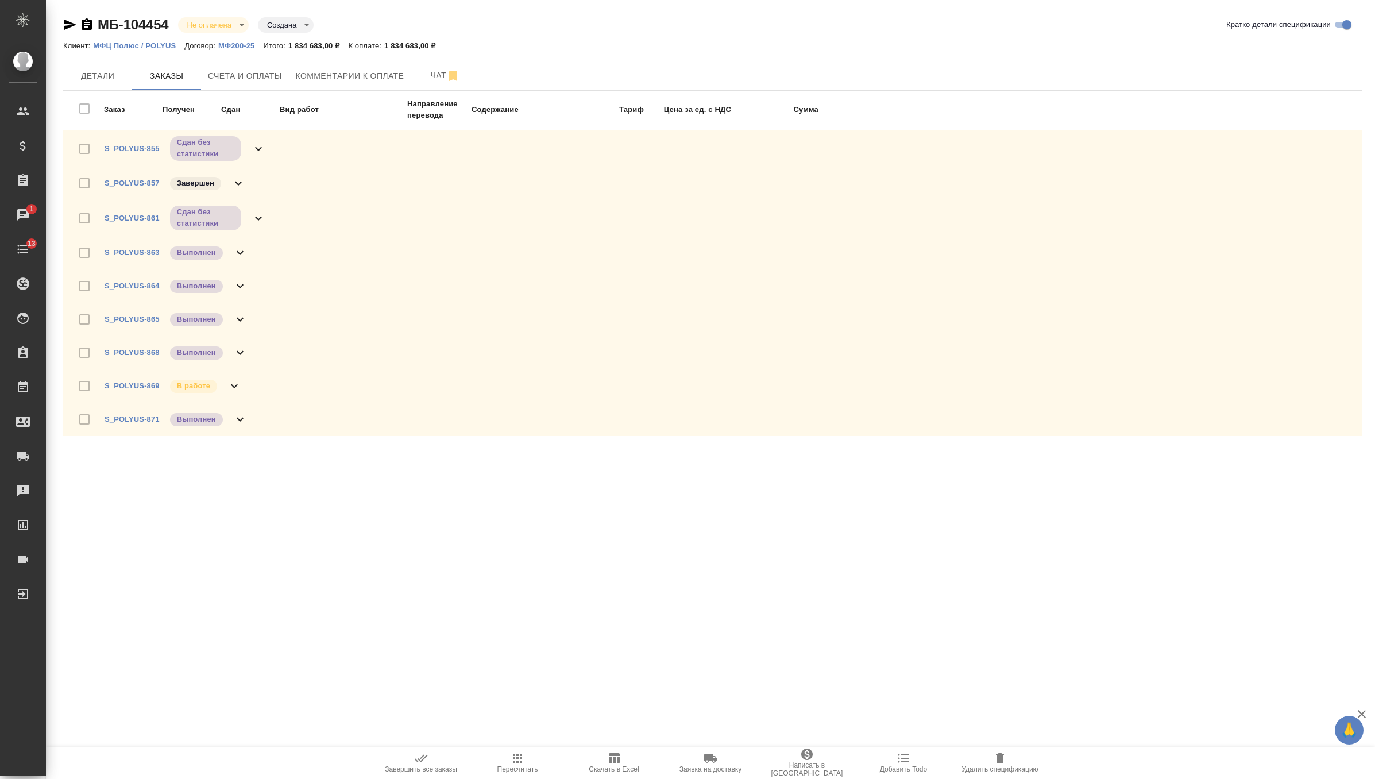
click at [67, 29] on icon "button" at bounding box center [70, 25] width 14 height 14
click at [375, 75] on span "Комментарии к оплате" at bounding box center [350, 76] width 109 height 14
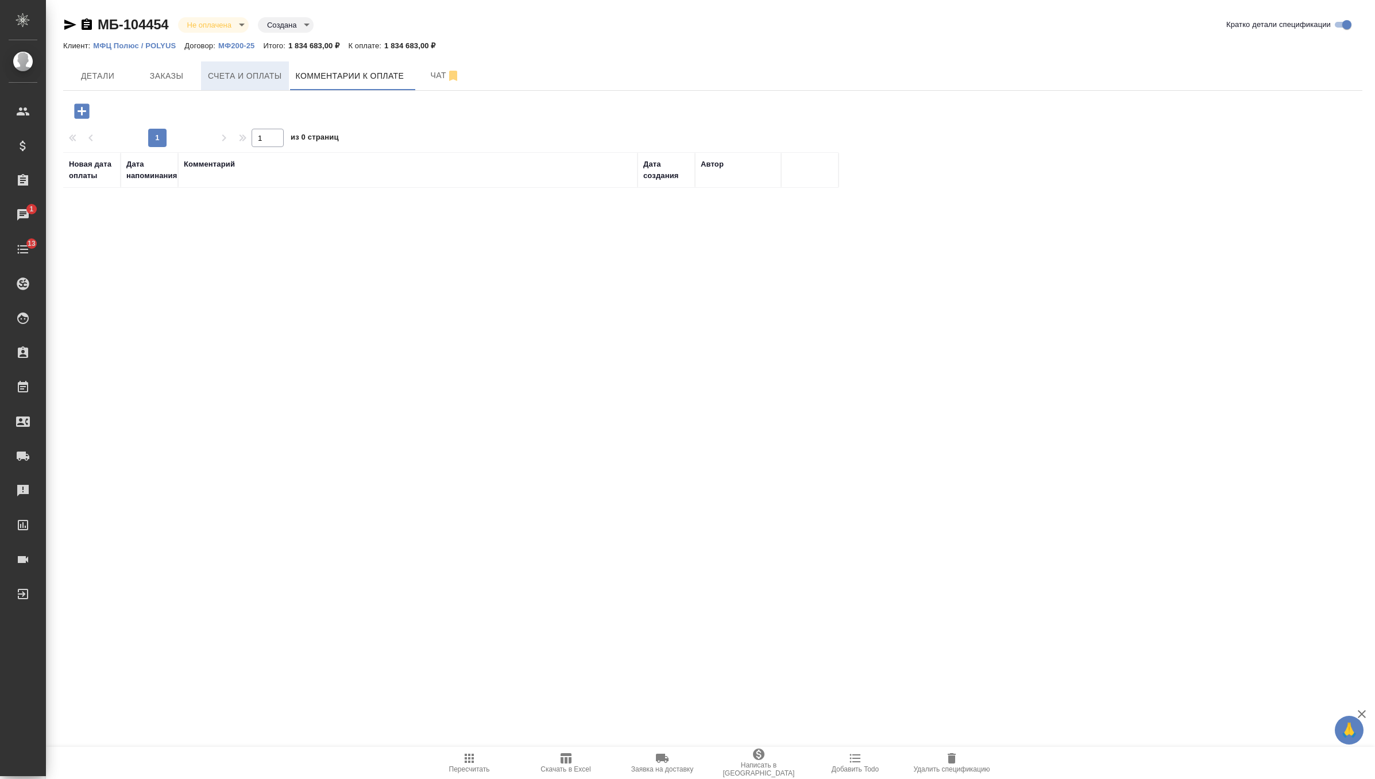
click at [242, 68] on button "Счета и оплаты" at bounding box center [245, 75] width 88 height 29
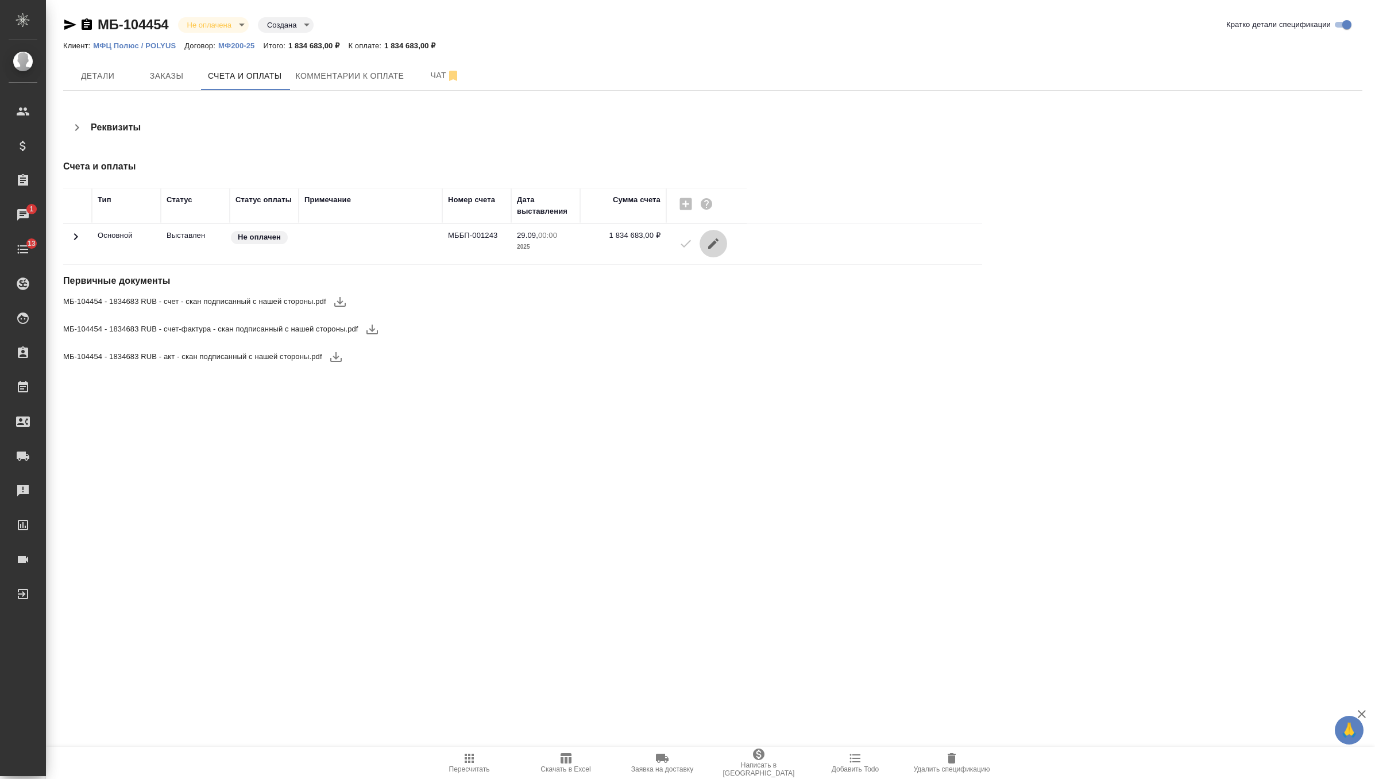
click at [706, 237] on icon "button" at bounding box center [713, 244] width 14 height 14
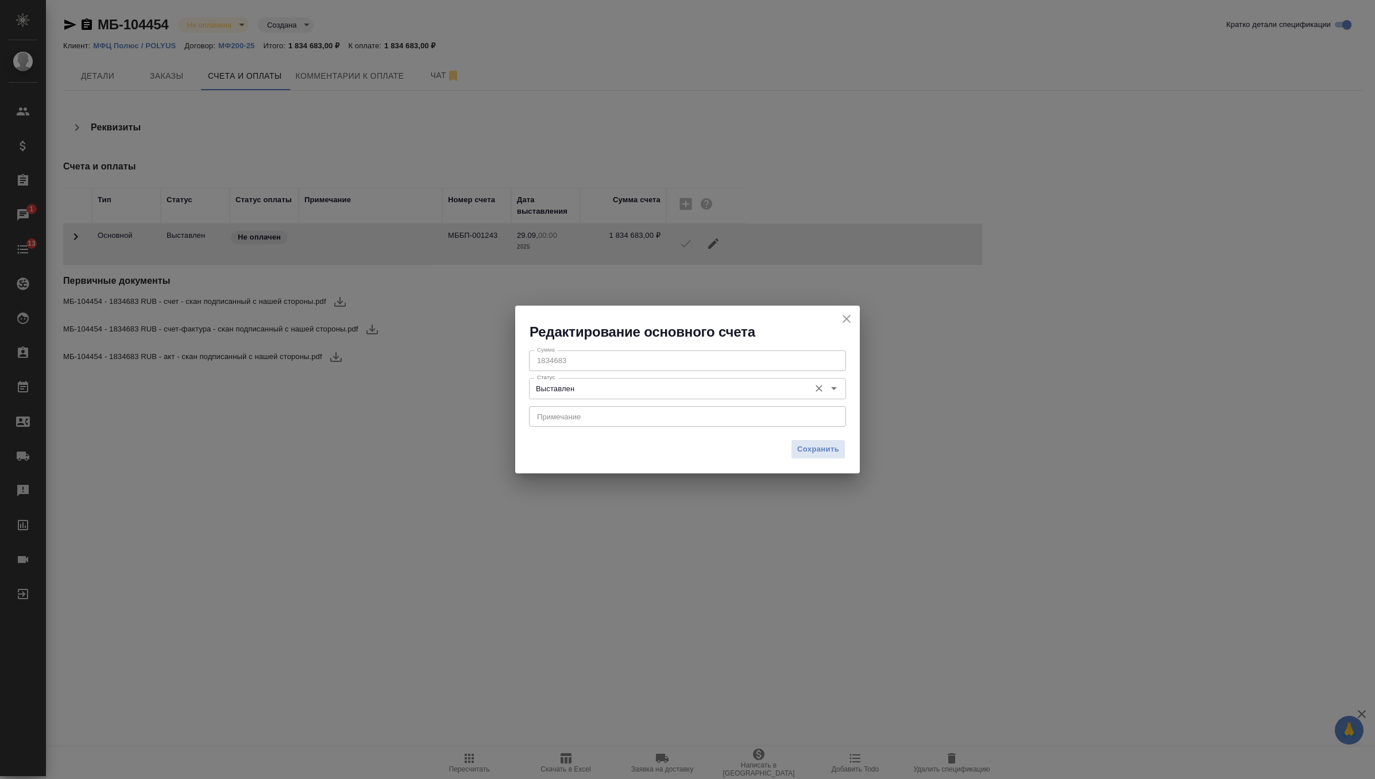
click at [645, 382] on input "Выставлен" at bounding box center [668, 388] width 272 height 14
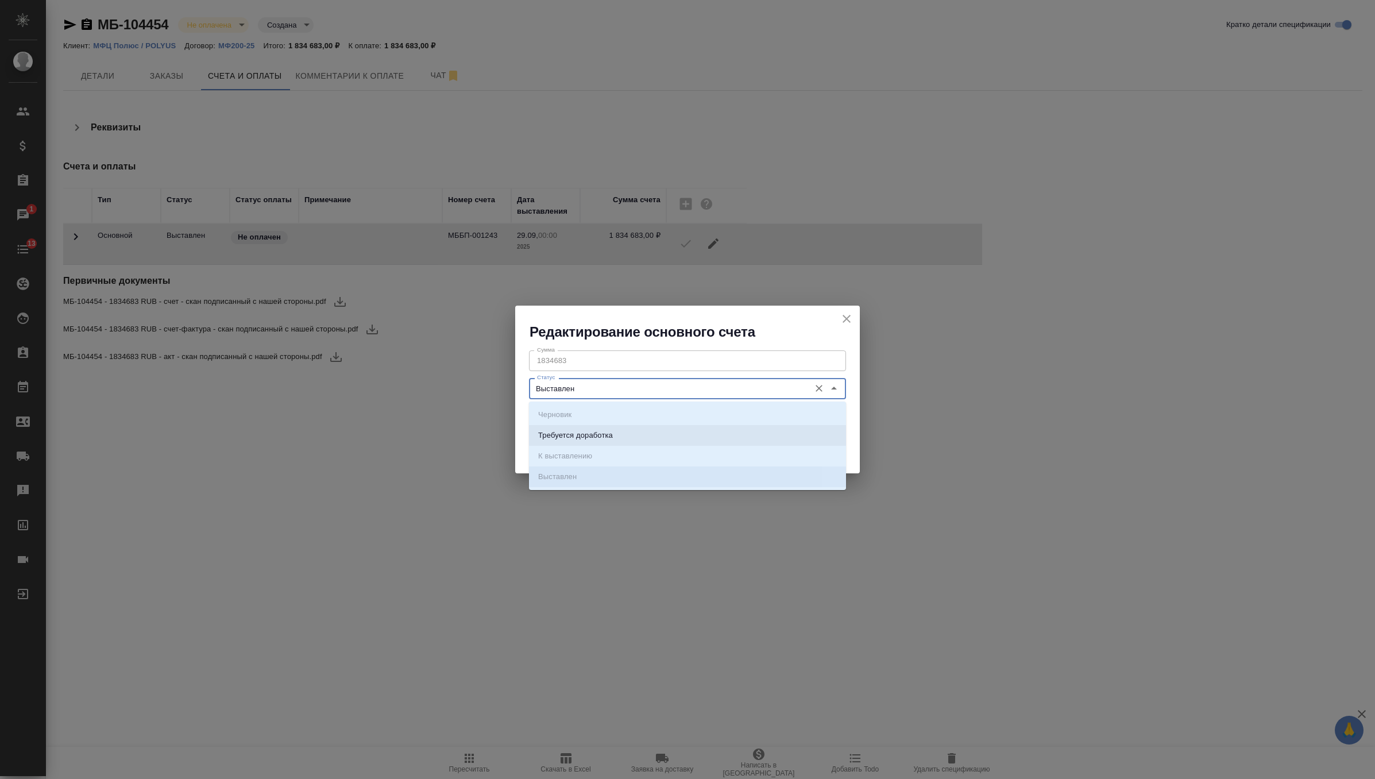
click at [634, 436] on li "Требуется доработка" at bounding box center [687, 435] width 317 height 21
type input "Требуется доработка"
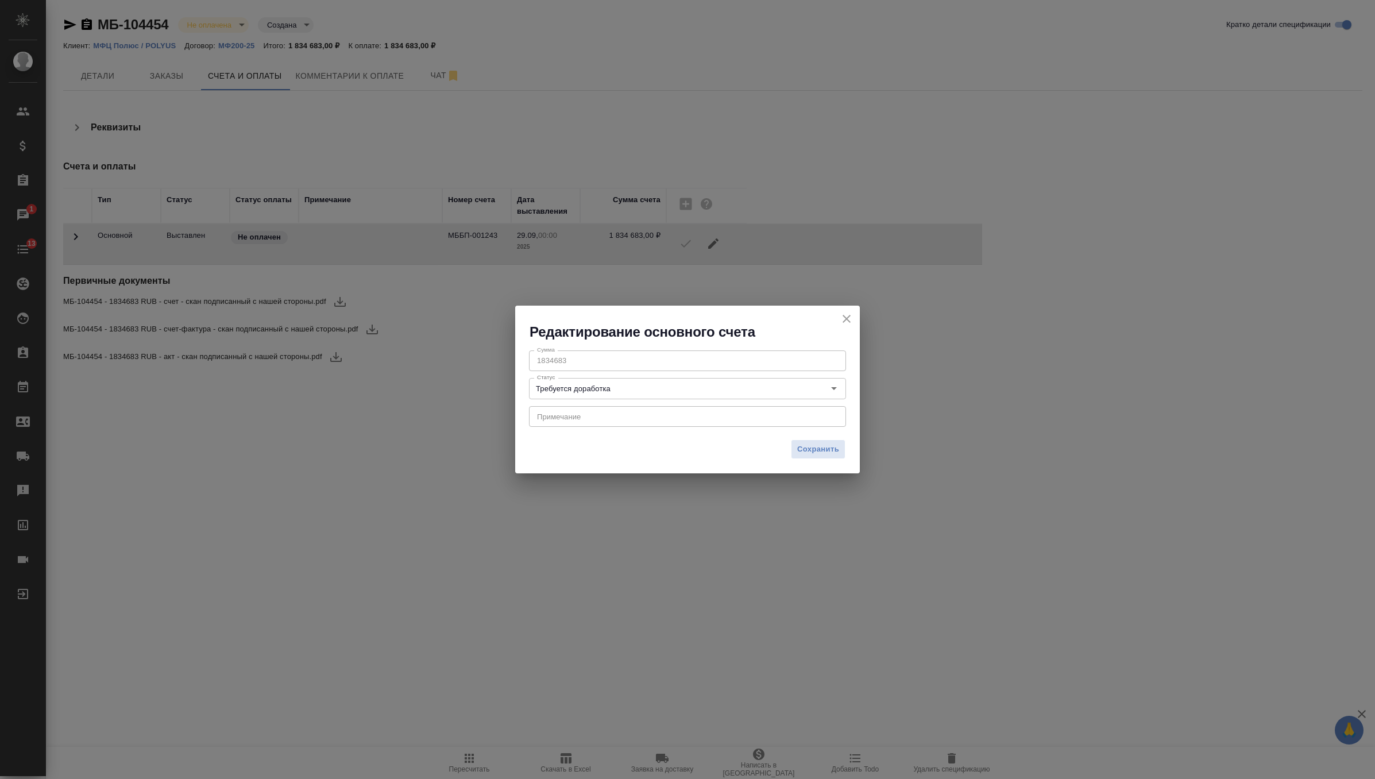
click at [763, 424] on div "x Примечание" at bounding box center [687, 416] width 317 height 21
click at [842, 450] on button "Сохранить" at bounding box center [818, 449] width 55 height 20
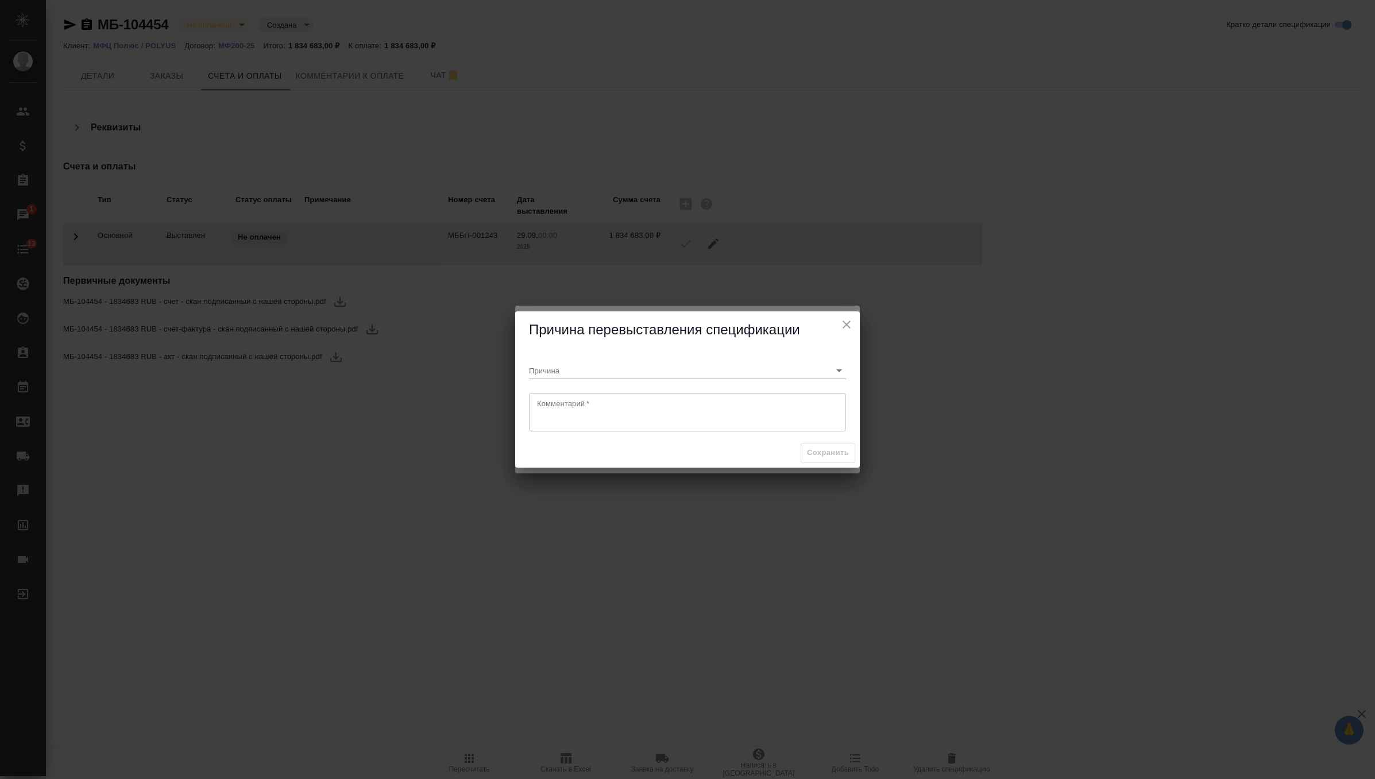
click at [708, 400] on textarea at bounding box center [687, 412] width 301 height 26
click at [714, 372] on input "Причина" at bounding box center [669, 370] width 280 height 16
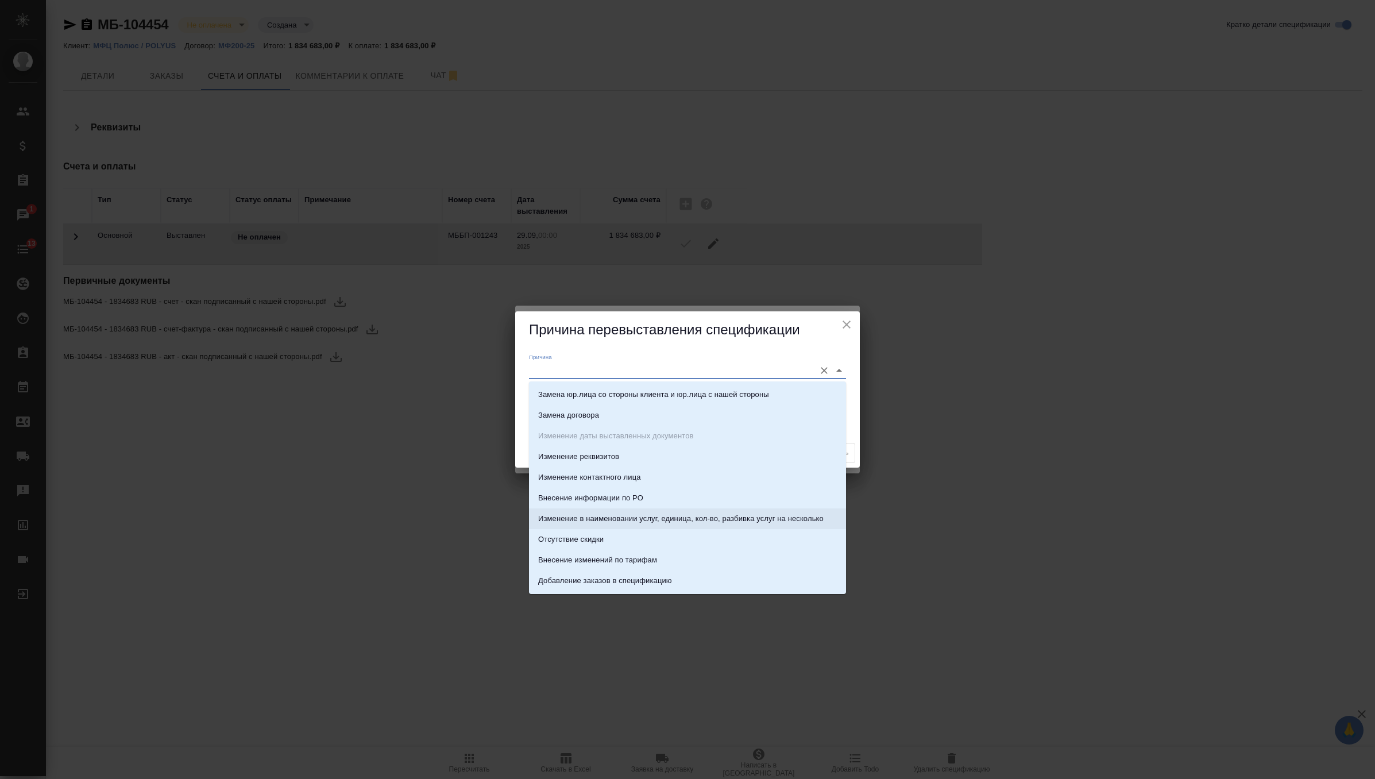
click at [655, 512] on li "Изменение в наименовании услуг, единица, кол-во, разбивка услуг на несколько" at bounding box center [687, 518] width 317 height 21
type input "Изменение в наименовании услуг, единица, кол-во, разбивка услуг на несколько"
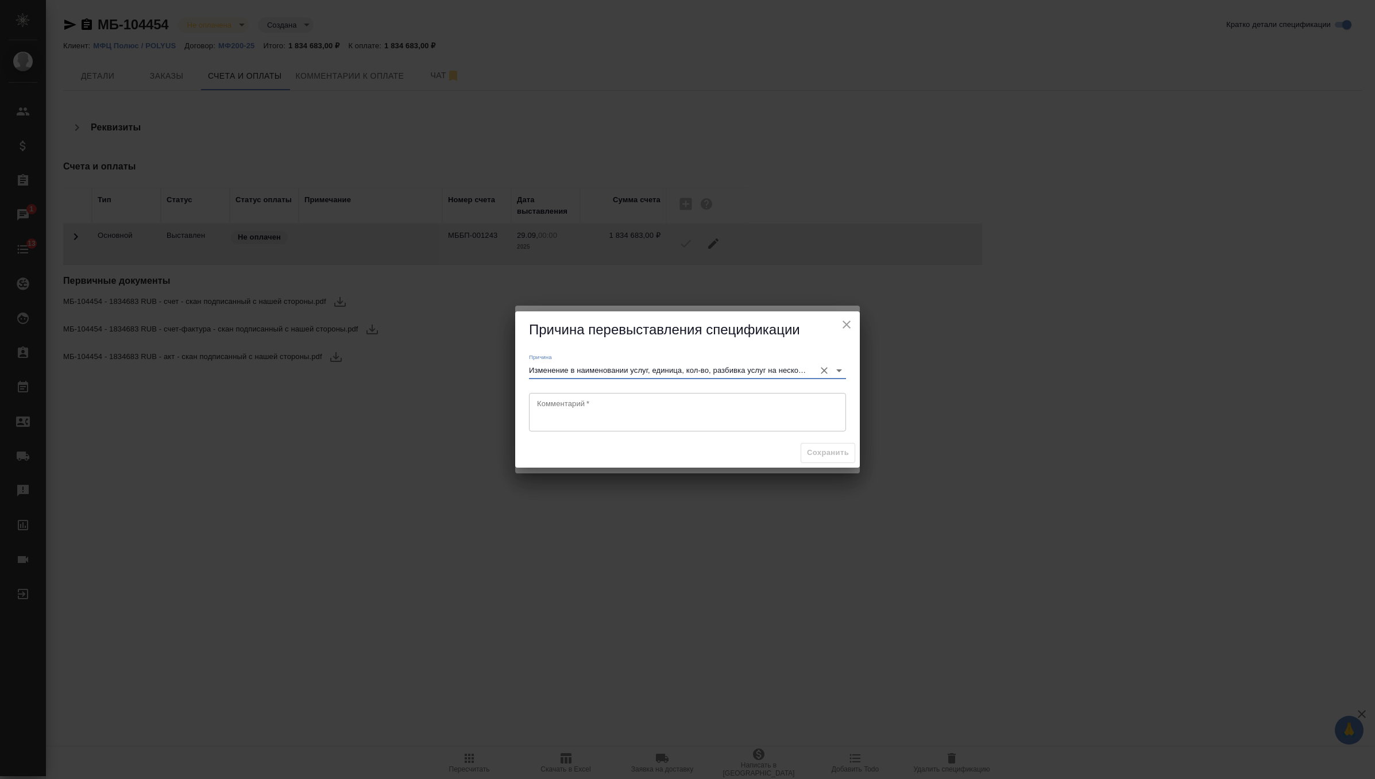
click at [622, 417] on textarea at bounding box center [687, 412] width 301 height 26
type textarea "в заказ добавлена скидка, нужно пересчитать и перевыпустить закрывашки"
click at [820, 447] on span "Сохранить" at bounding box center [828, 452] width 42 height 13
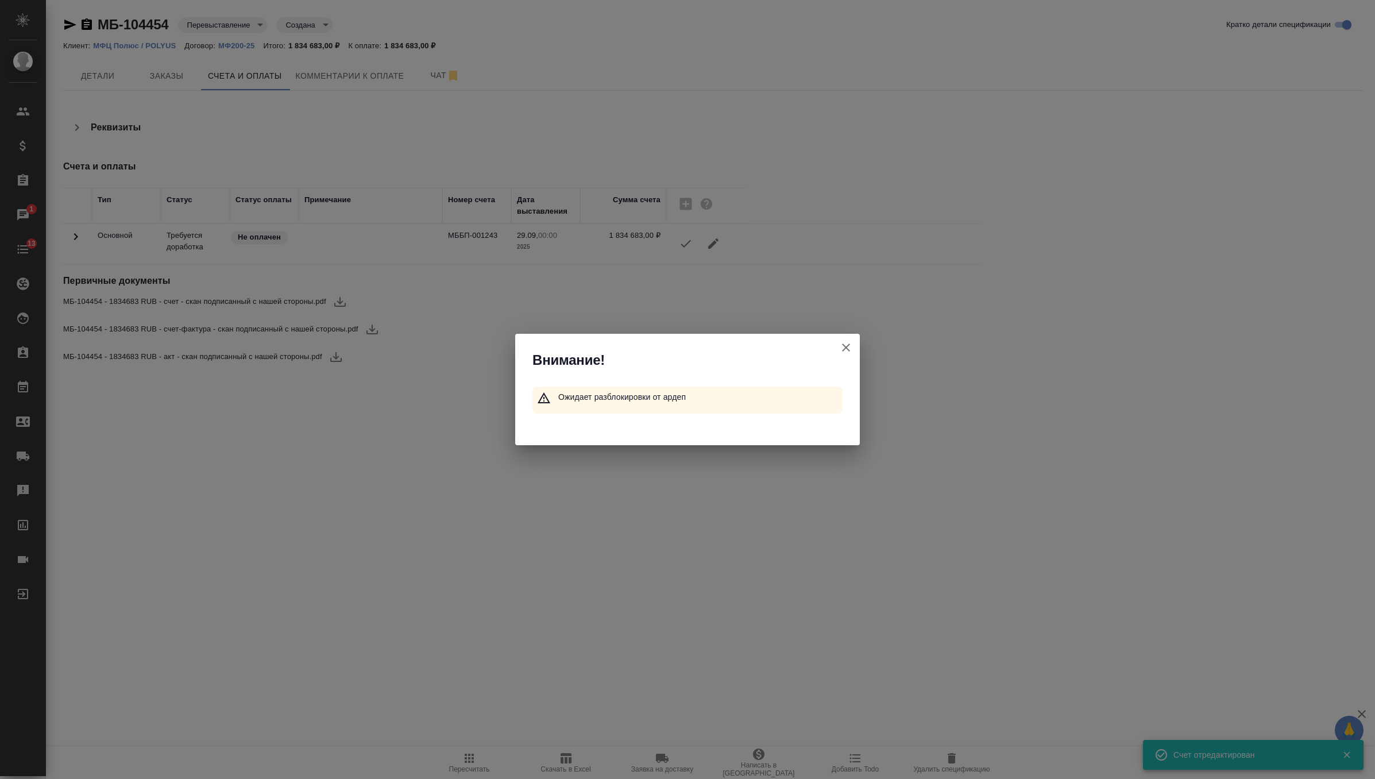
click at [849, 343] on icon "button" at bounding box center [846, 348] width 14 height 14
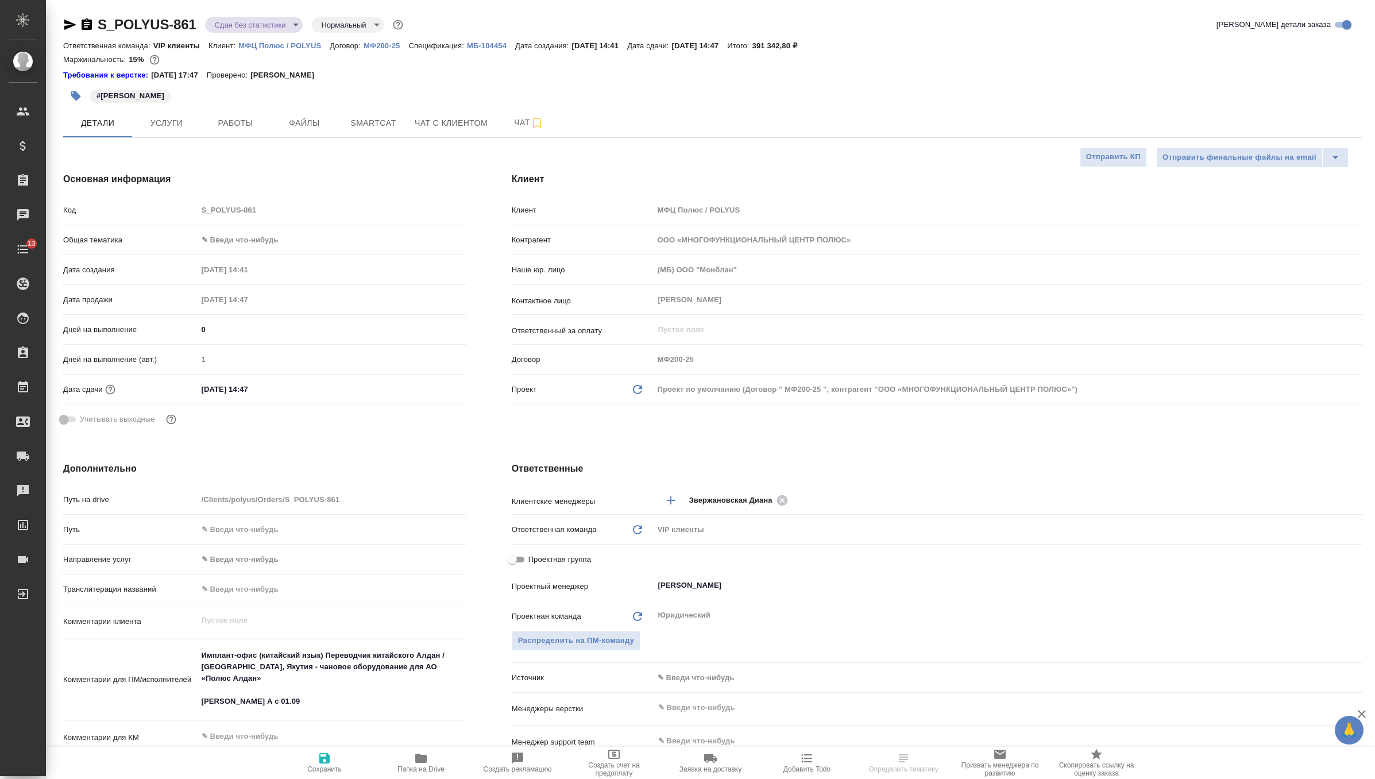
select select "RU"
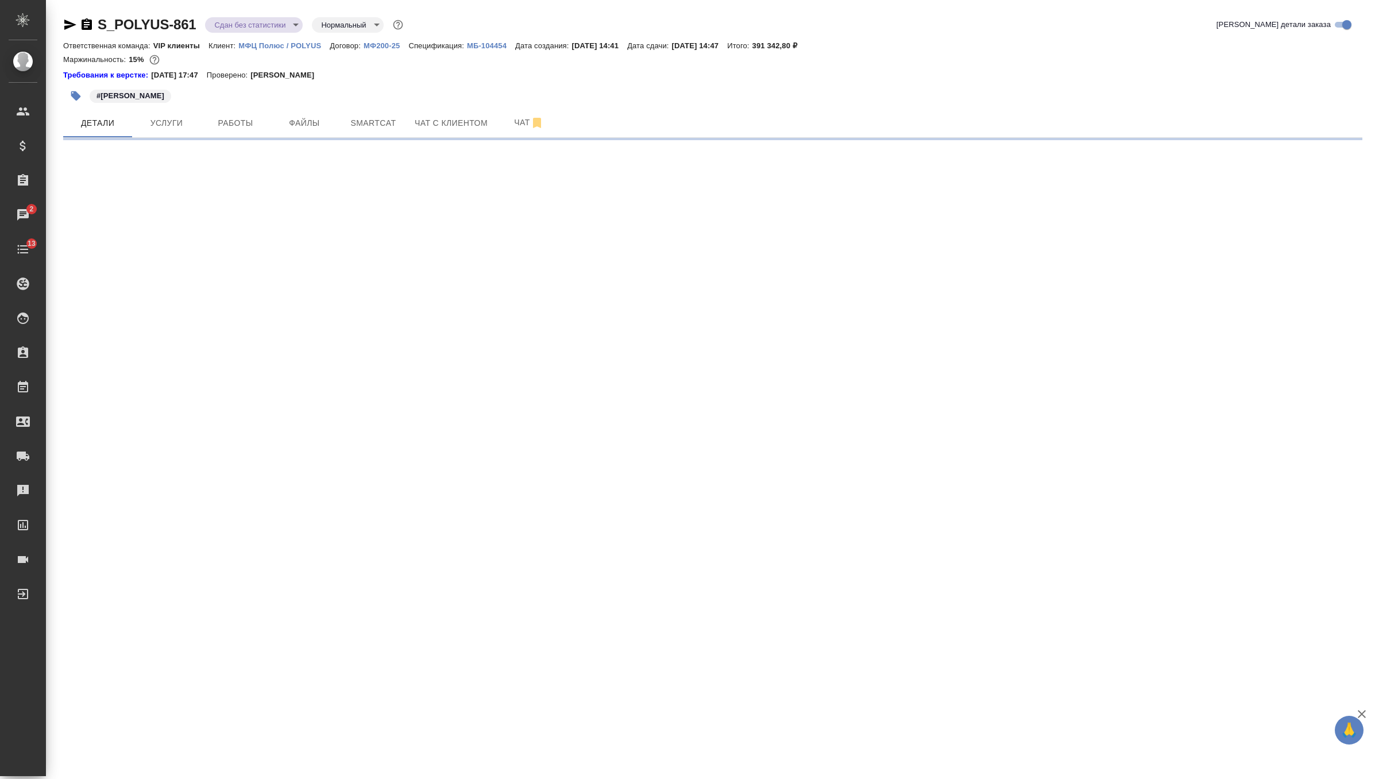
select select "RU"
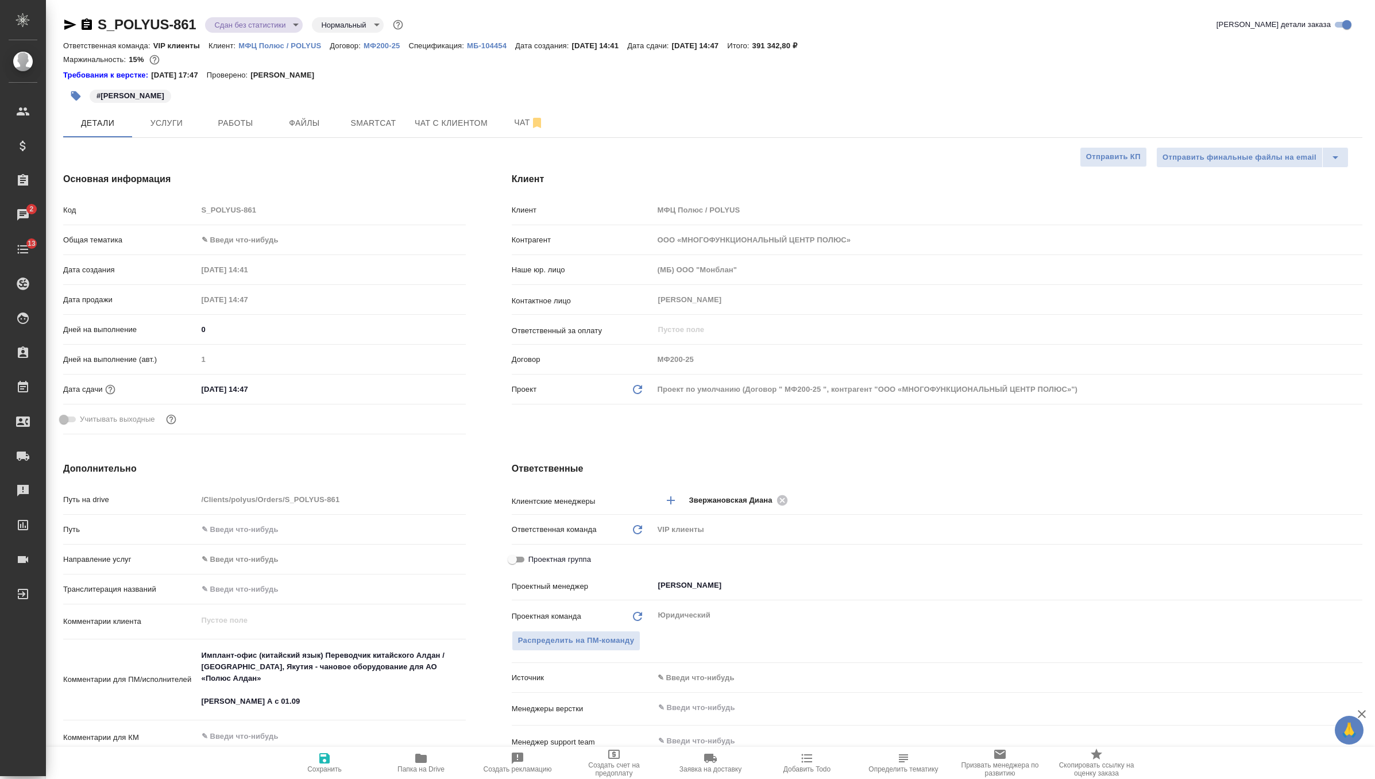
type textarea "x"
click at [520, 131] on button "Чат" at bounding box center [528, 123] width 69 height 29
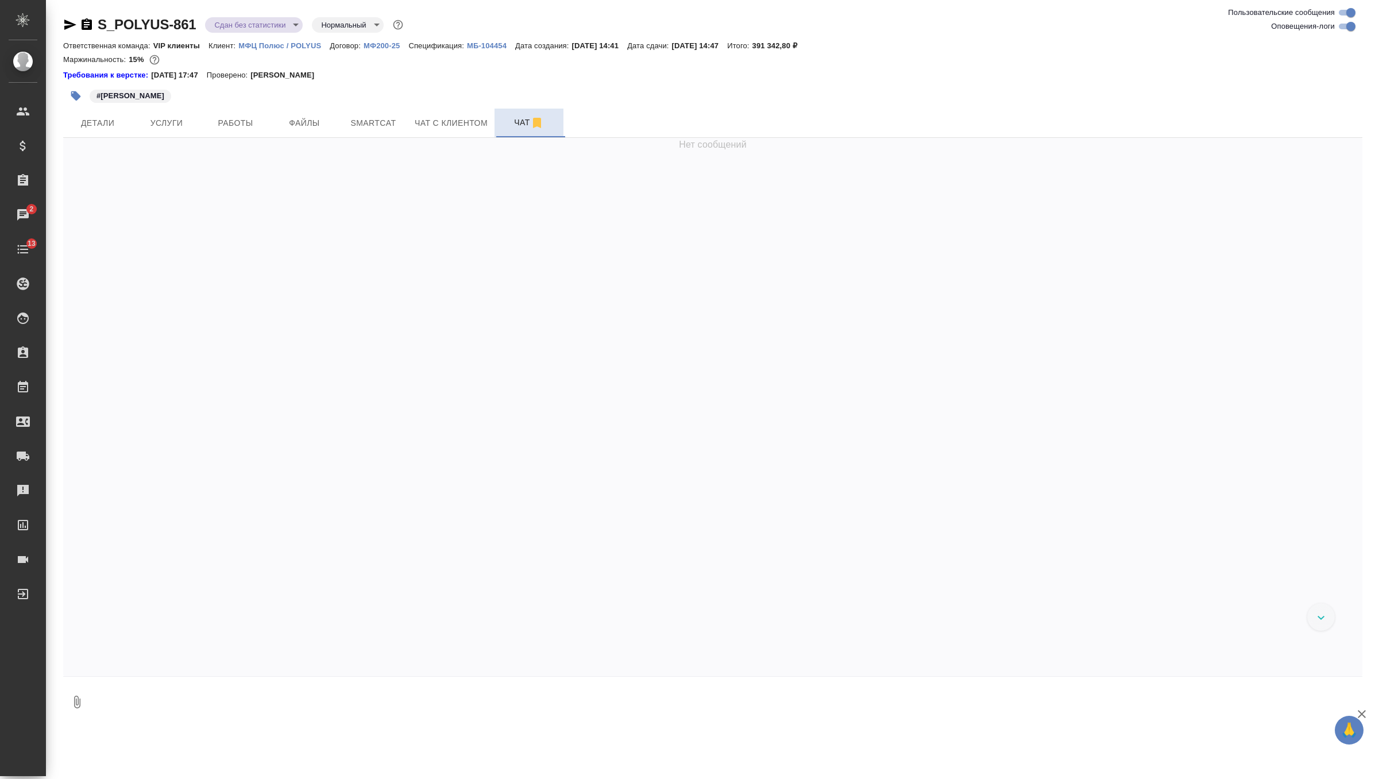
scroll to position [5391, 0]
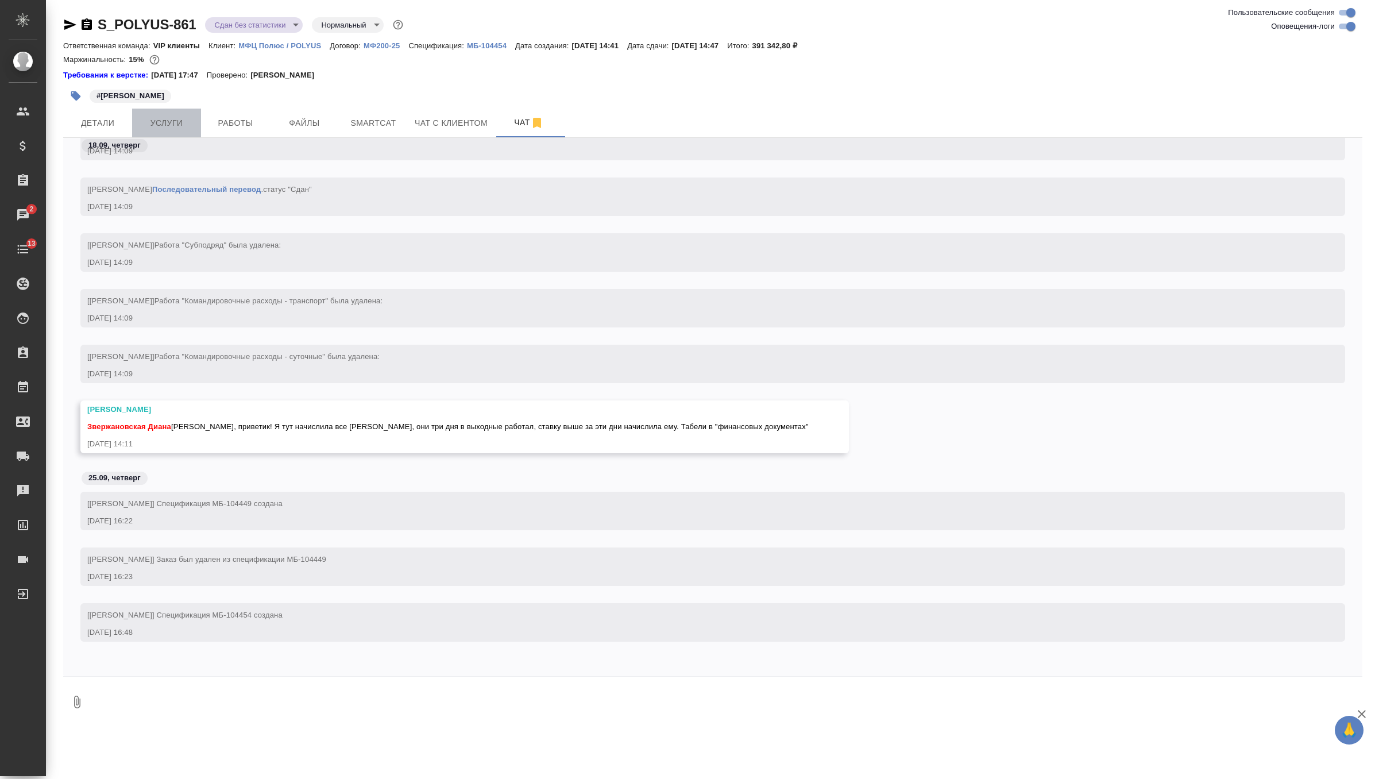
click at [173, 127] on span "Услуги" at bounding box center [166, 123] width 55 height 14
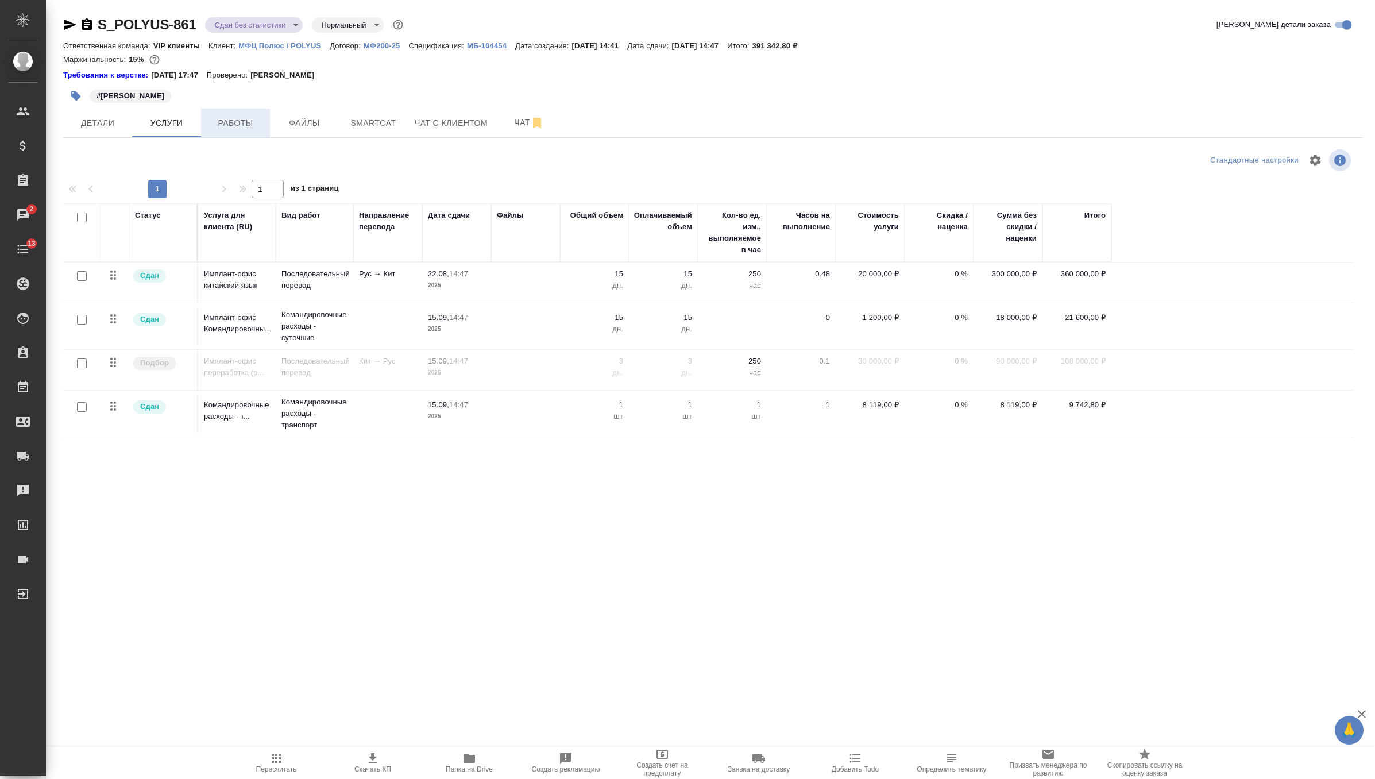
click at [231, 124] on span "Работы" at bounding box center [235, 123] width 55 height 14
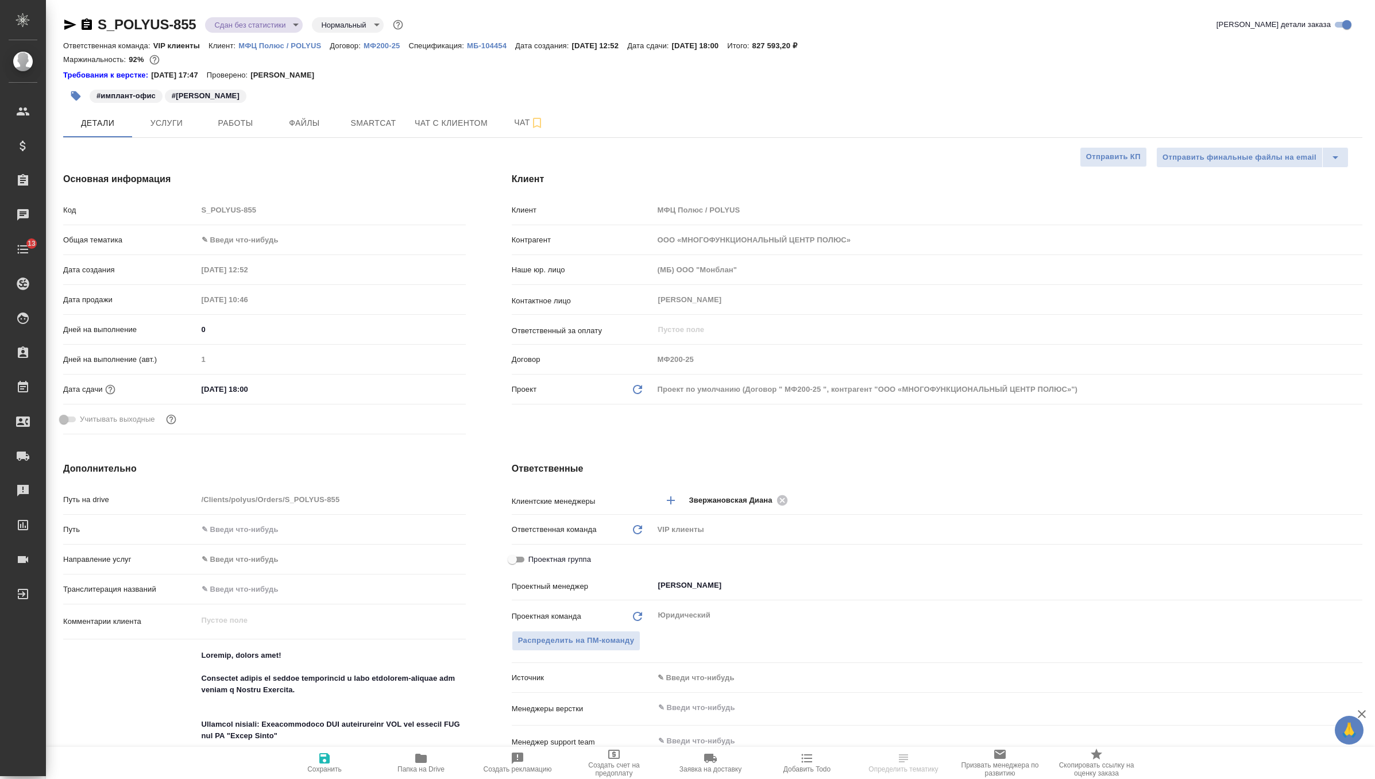
select select "RU"
click at [519, 130] on button "Чат" at bounding box center [528, 123] width 69 height 29
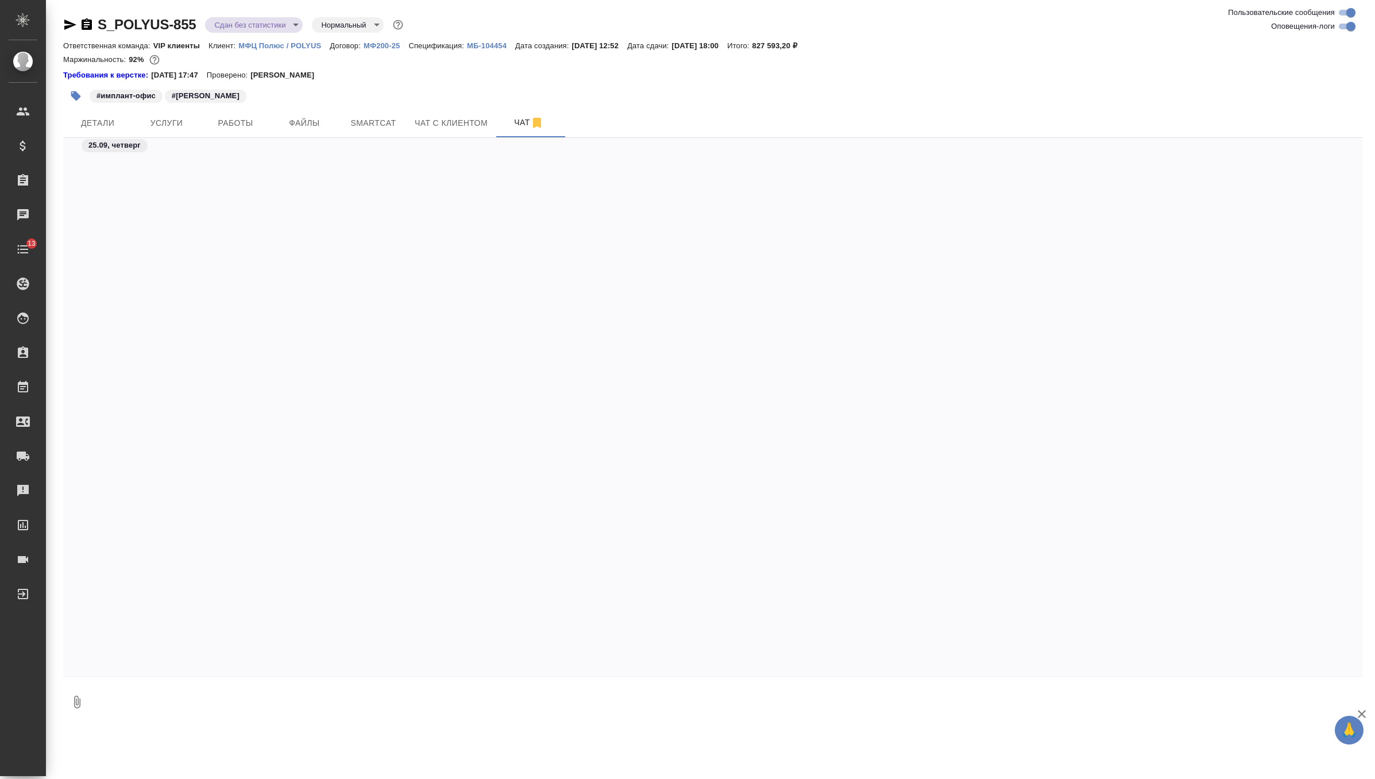
scroll to position [6619, 0]
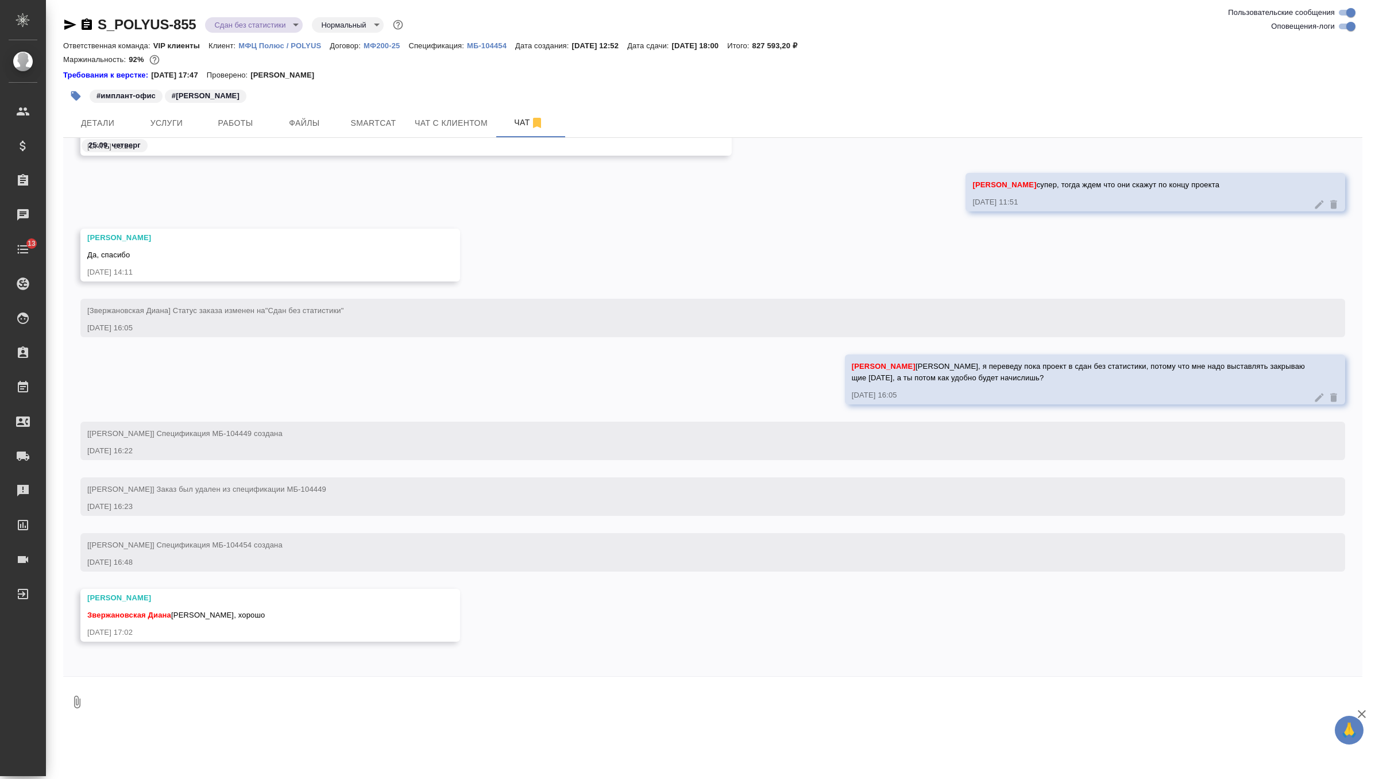
click at [248, 720] on textarea at bounding box center [726, 701] width 1271 height 39
type textarea "@"
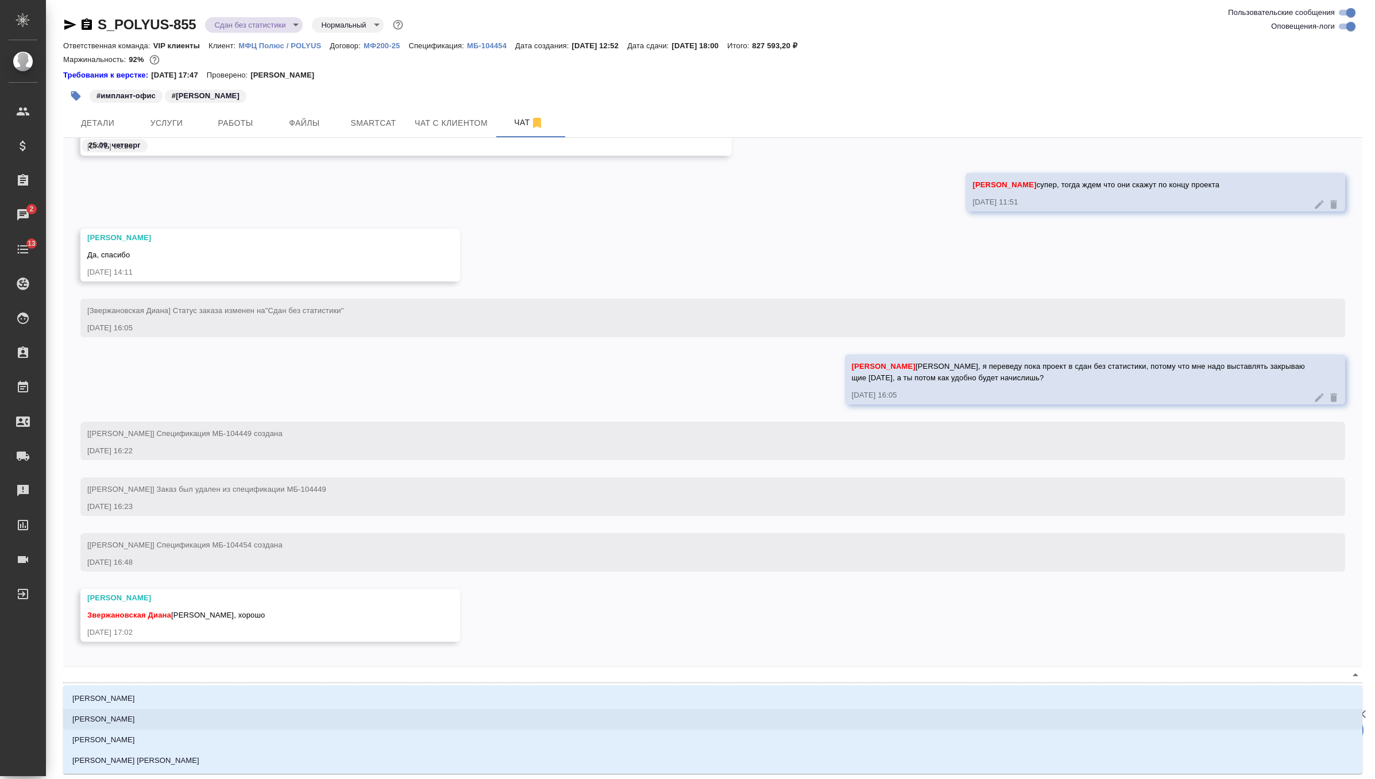
type textarea "@ф"
type input "ф"
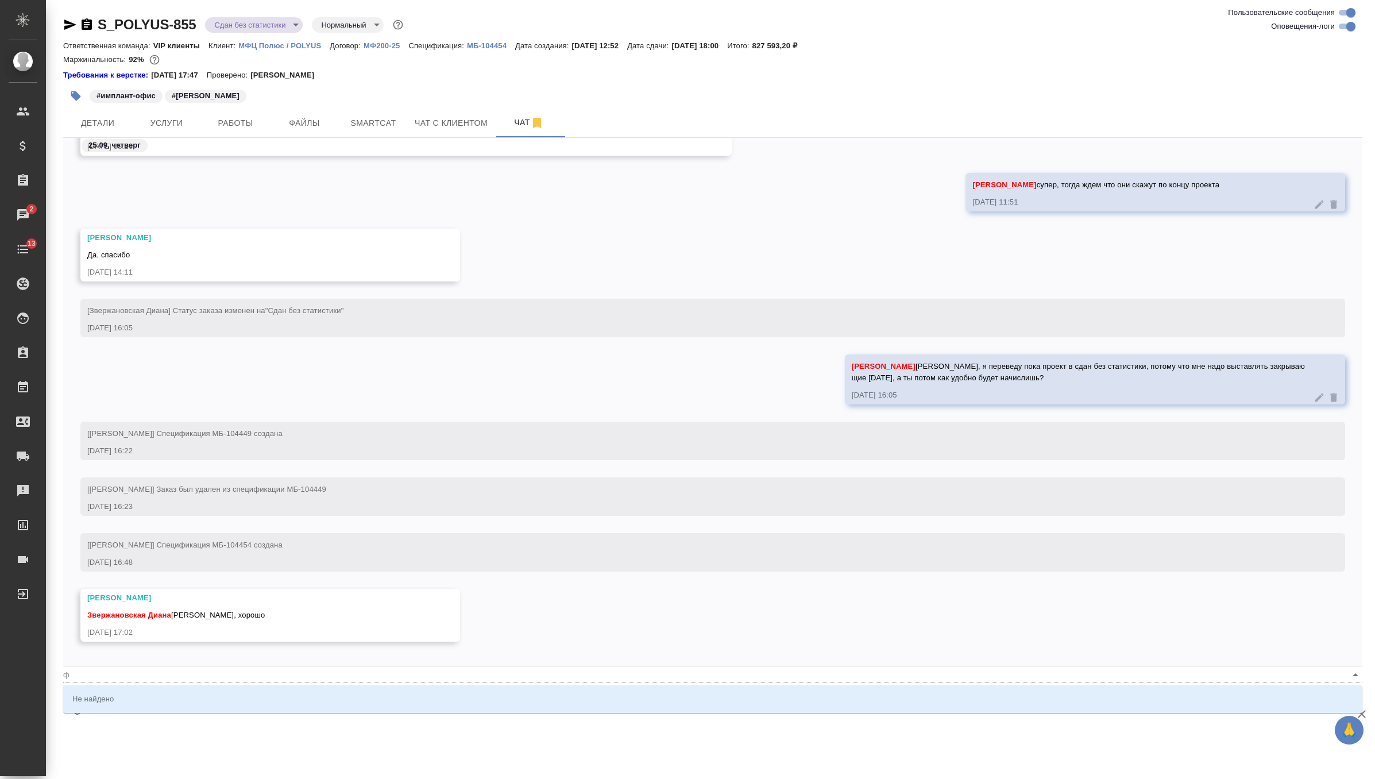
type textarea "@фе"
type input "фе"
type textarea "@фед"
type input "фед"
type textarea "@федо"
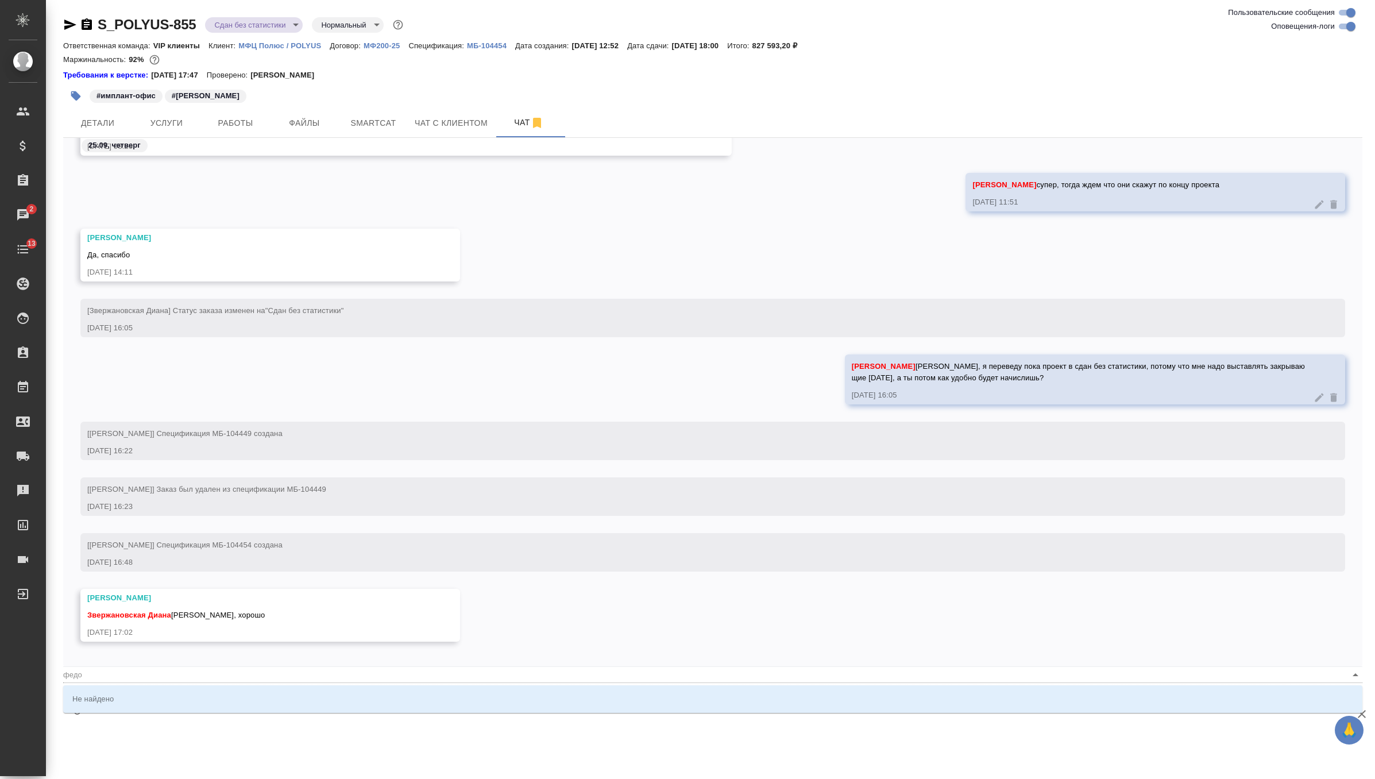
type input "федо"
type textarea "@федот"
type input "федот"
type textarea "@федото"
type input "федото"
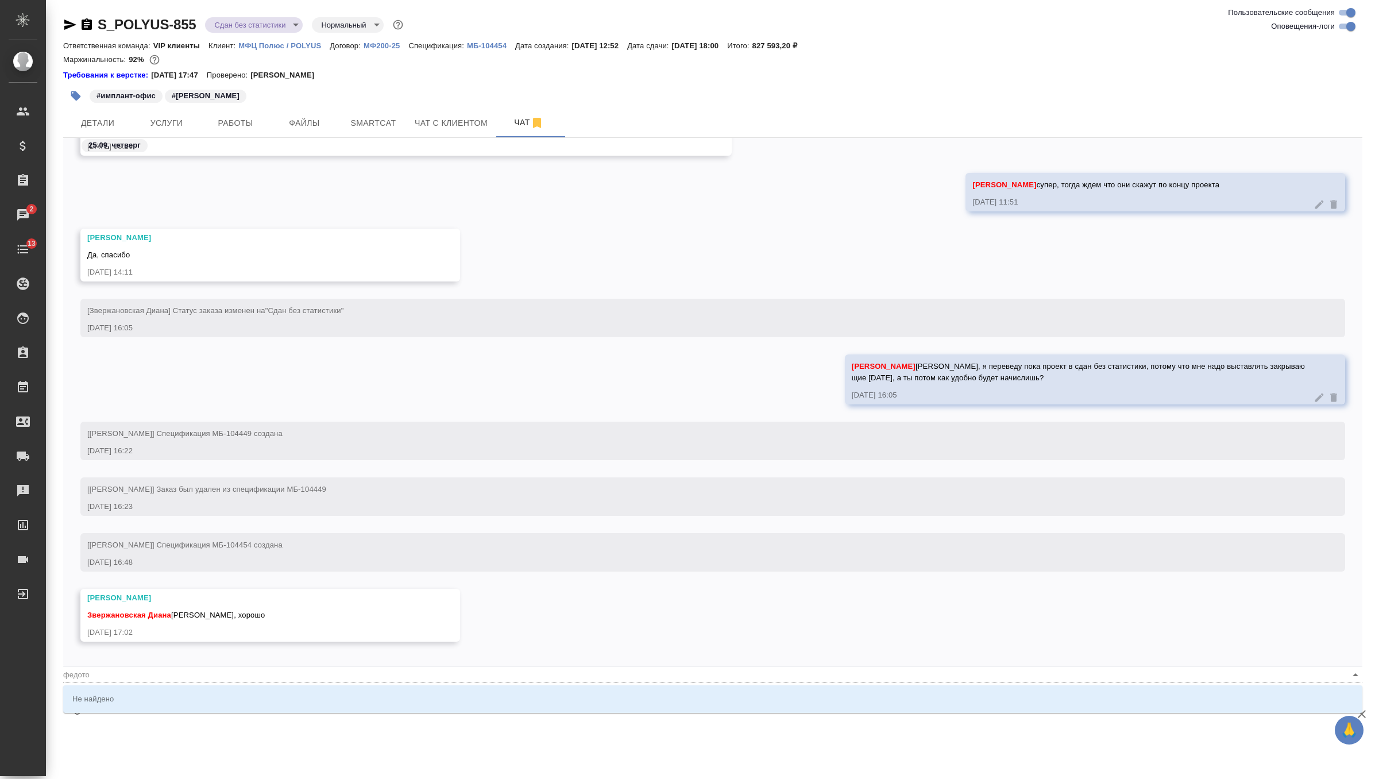
type textarea "@федот"
type input "федот"
type textarea "@федо"
type input "федо"
type textarea "@фед"
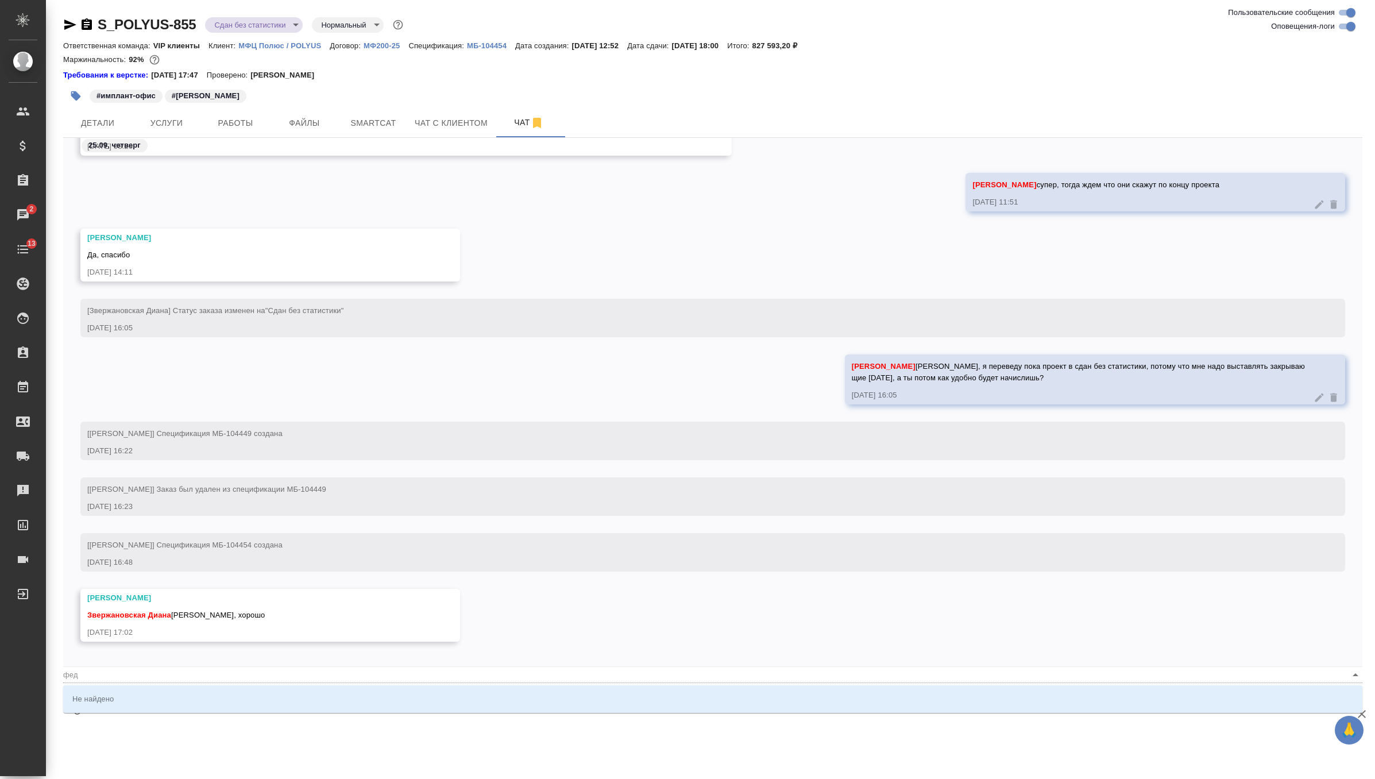
type input "фед"
type textarea "@фе"
type input "фе"
type textarea "@ф"
type input "ф"
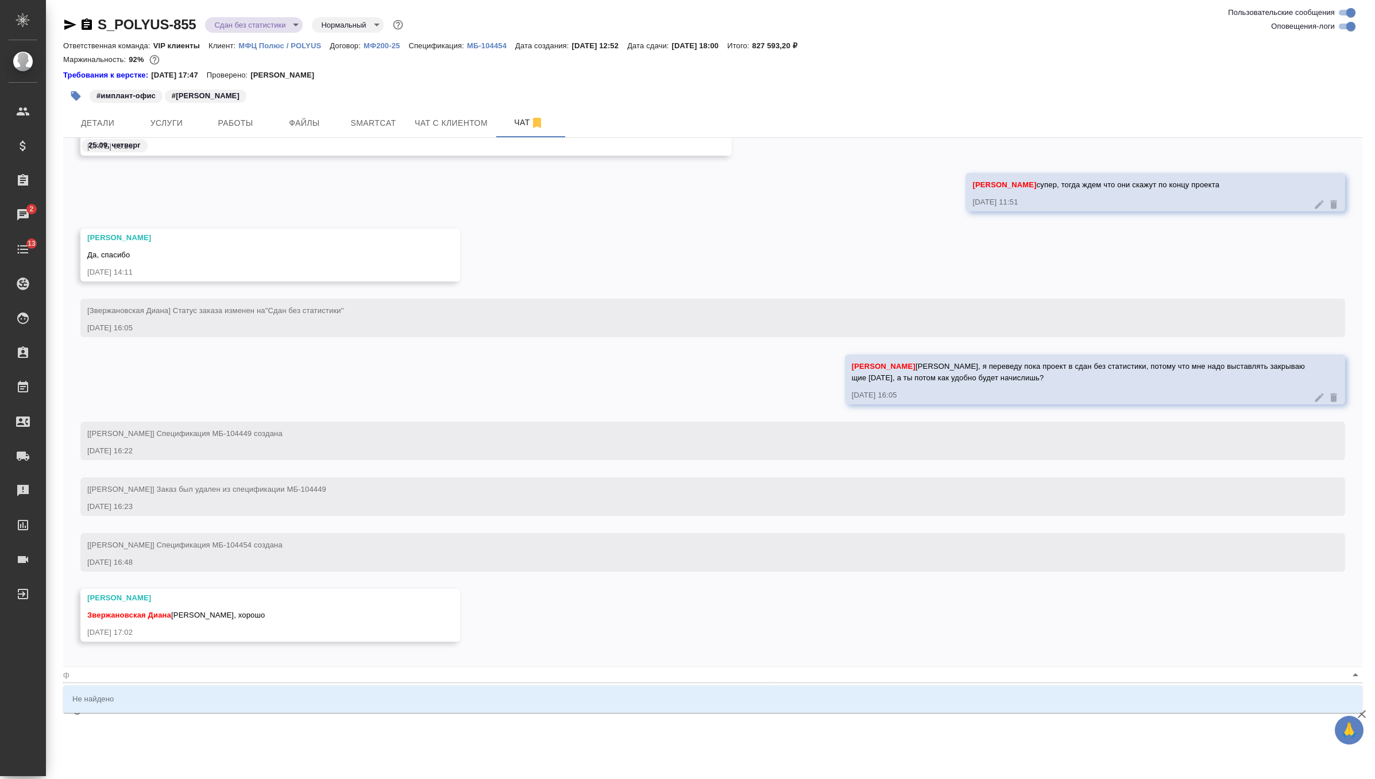
type textarea "@"
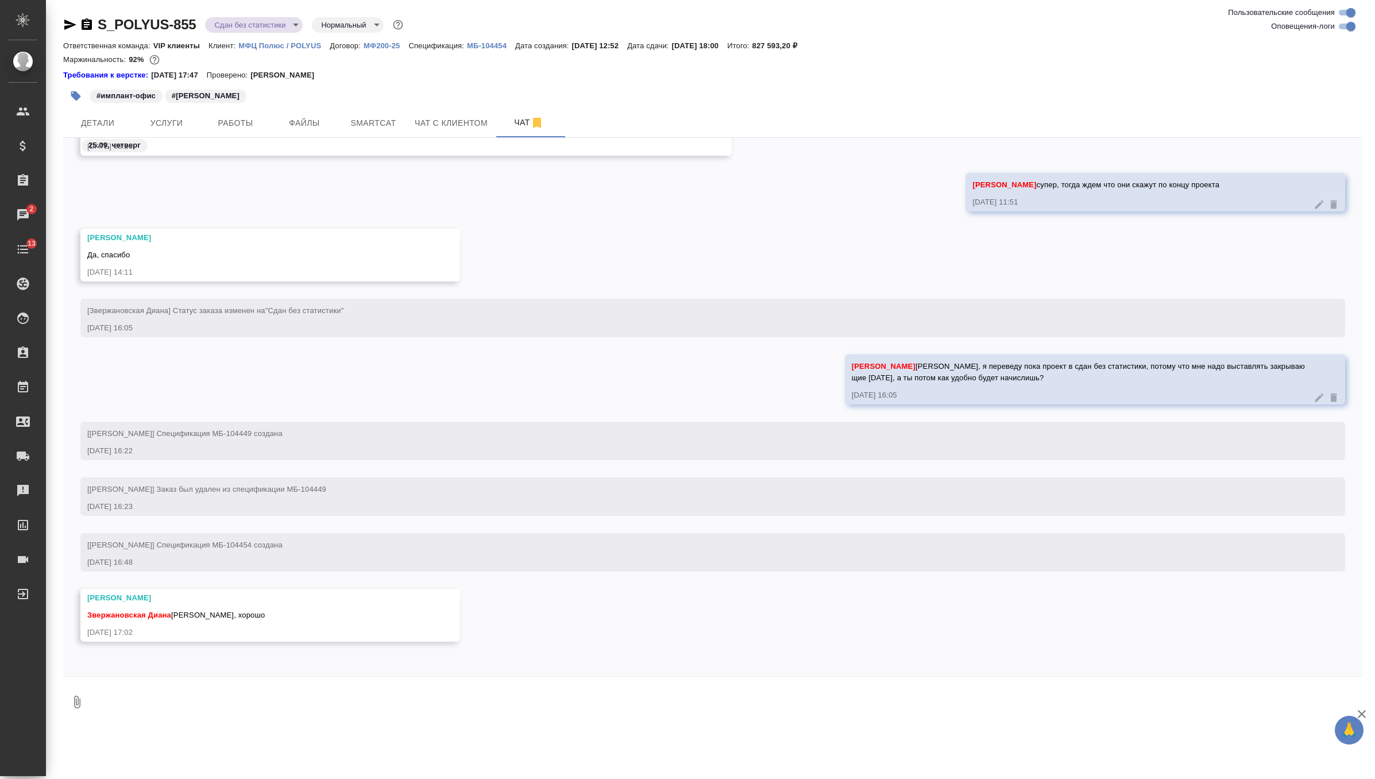
type textarea "@"
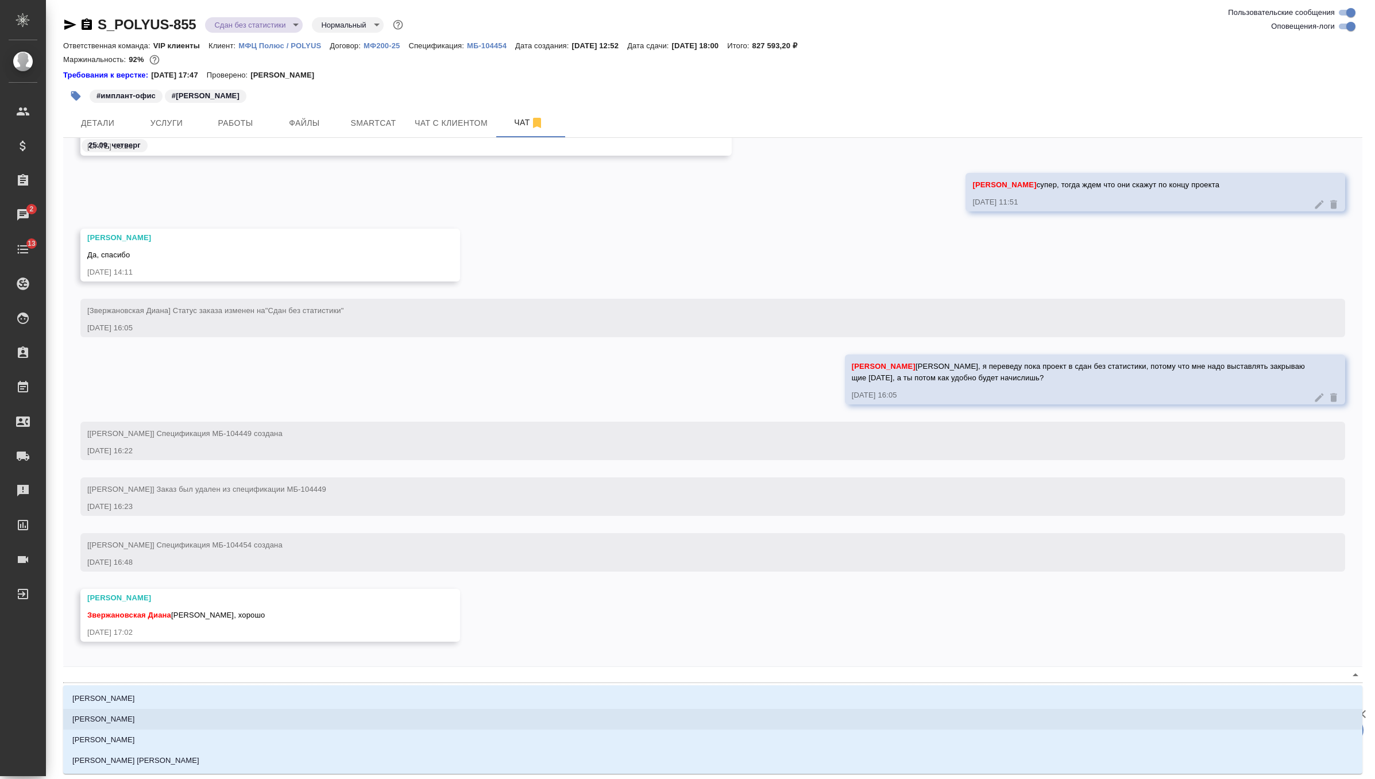
type textarea "@ф"
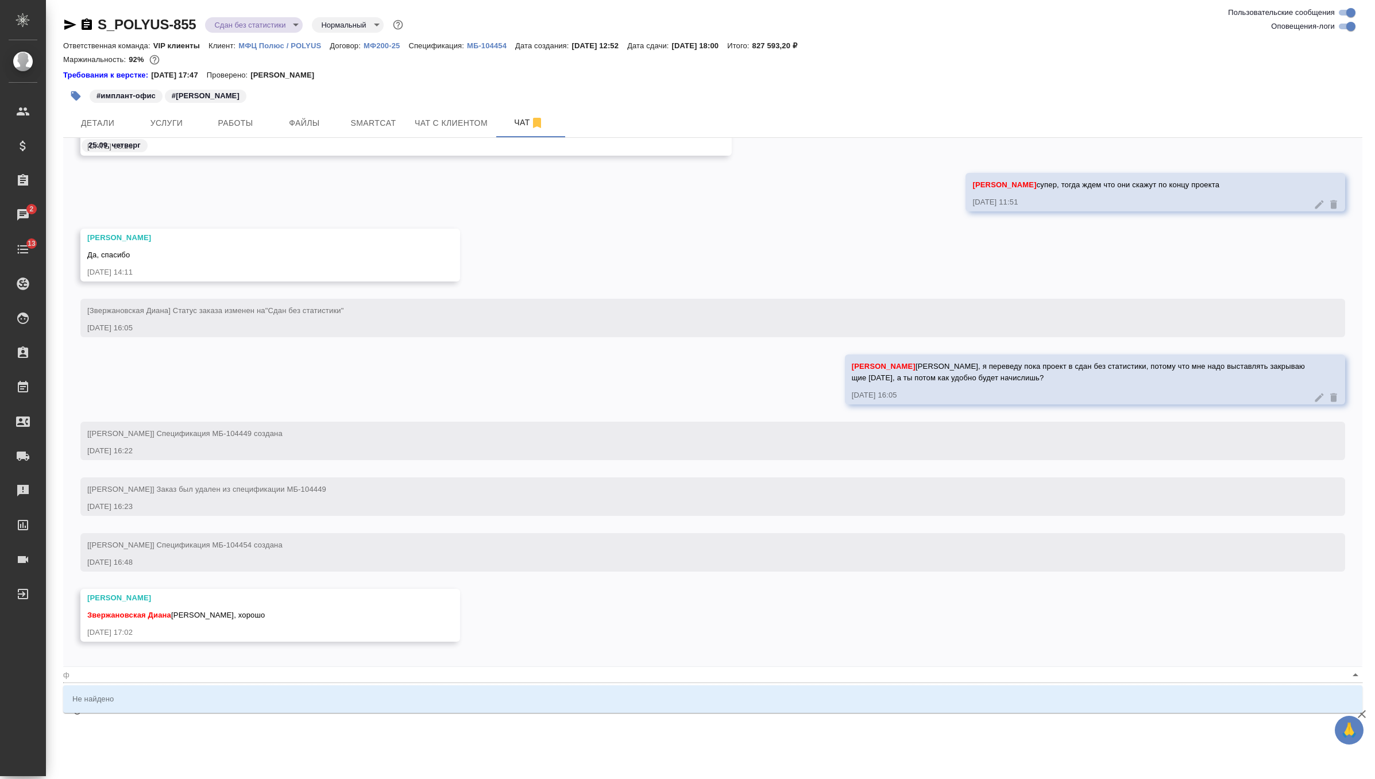
type input "ф"
type textarea "@фе"
type input "фе"
type textarea "@фед"
type input "фед"
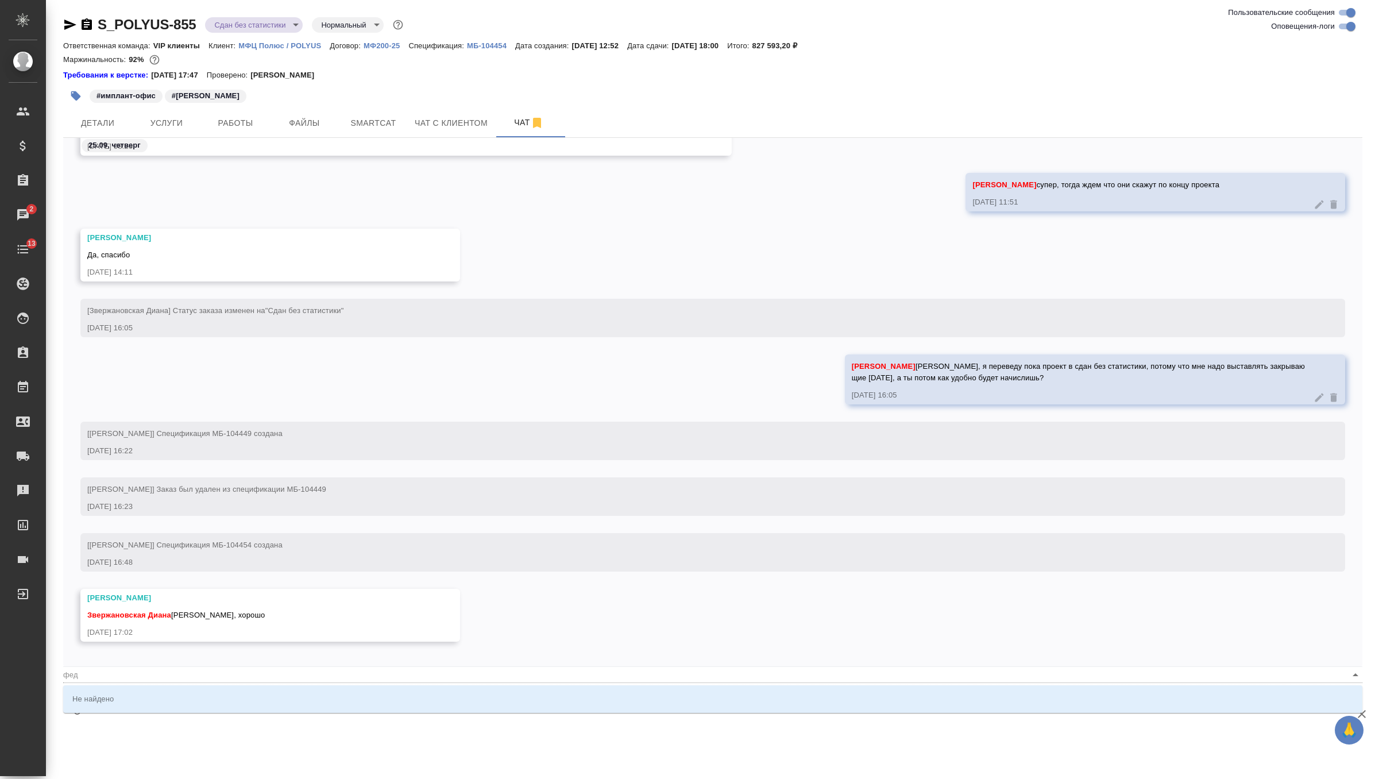
type textarea "@федо"
type input "федо"
type textarea "@федо"
click at [207, 751] on div ".cls-1 fill:#fff; AWATERA Zverzhanovskaya Diana Клиенты Спецификации Заказы 2 Ч…" at bounding box center [687, 389] width 1375 height 779
click at [165, 732] on div ".cls-1 fill:#fff; AWATERA Zverzhanovskaya Diana Клиенты Спецификации Заказы 2 Ч…" at bounding box center [687, 389] width 1375 height 779
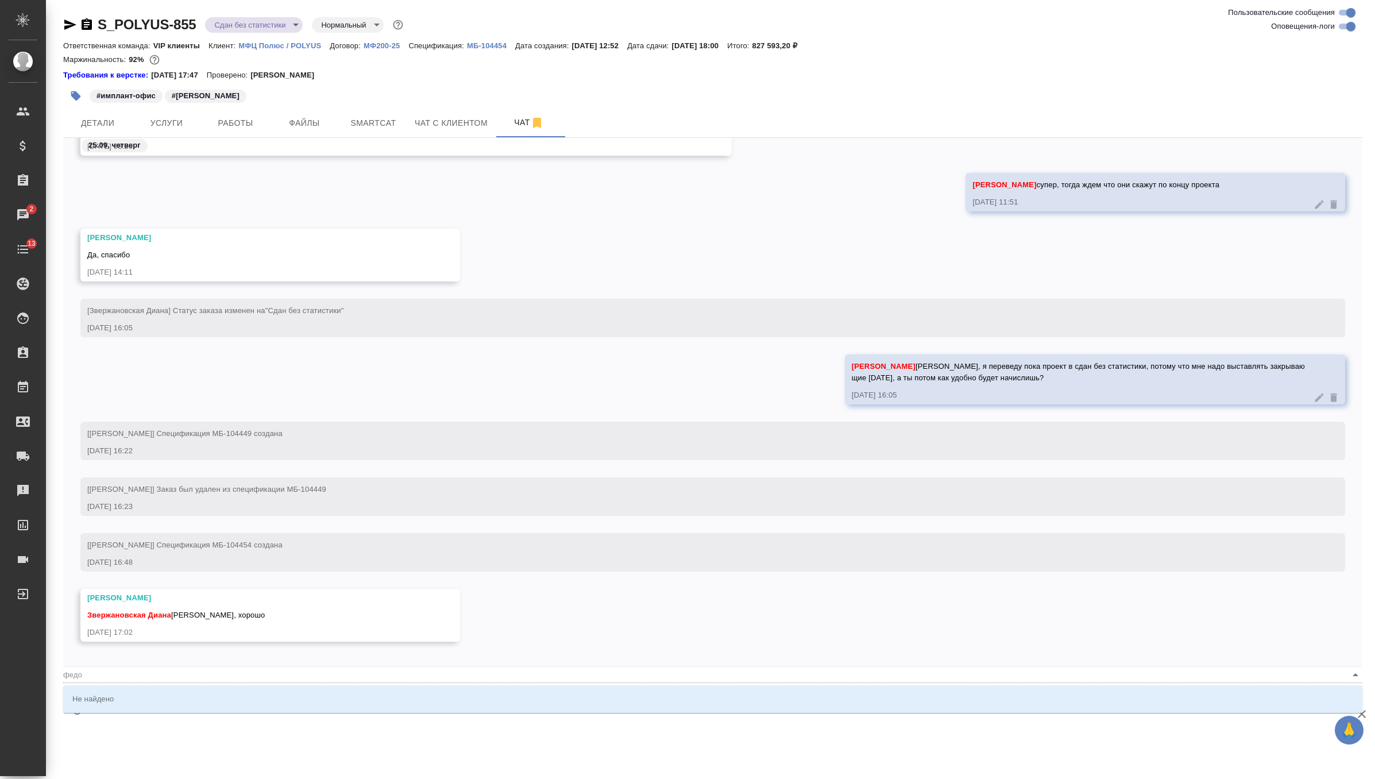
type input "федо"
click at [114, 717] on textarea "@федо" at bounding box center [717, 708] width 1252 height 39
type textarea "@федо"
type input "федо"
type textarea "@фед"
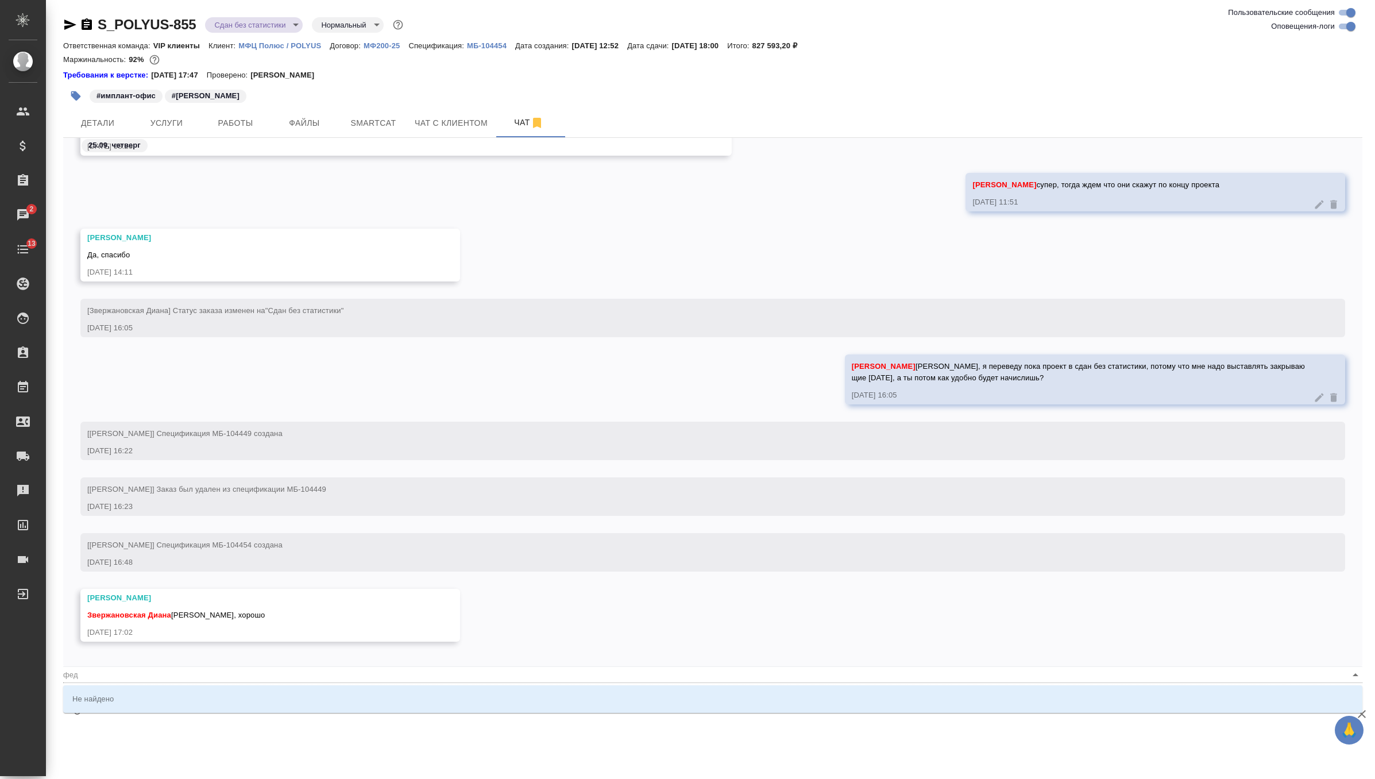
type input "фед"
type textarea "@фе"
type input "фе"
type textarea "@ф"
type input "ф"
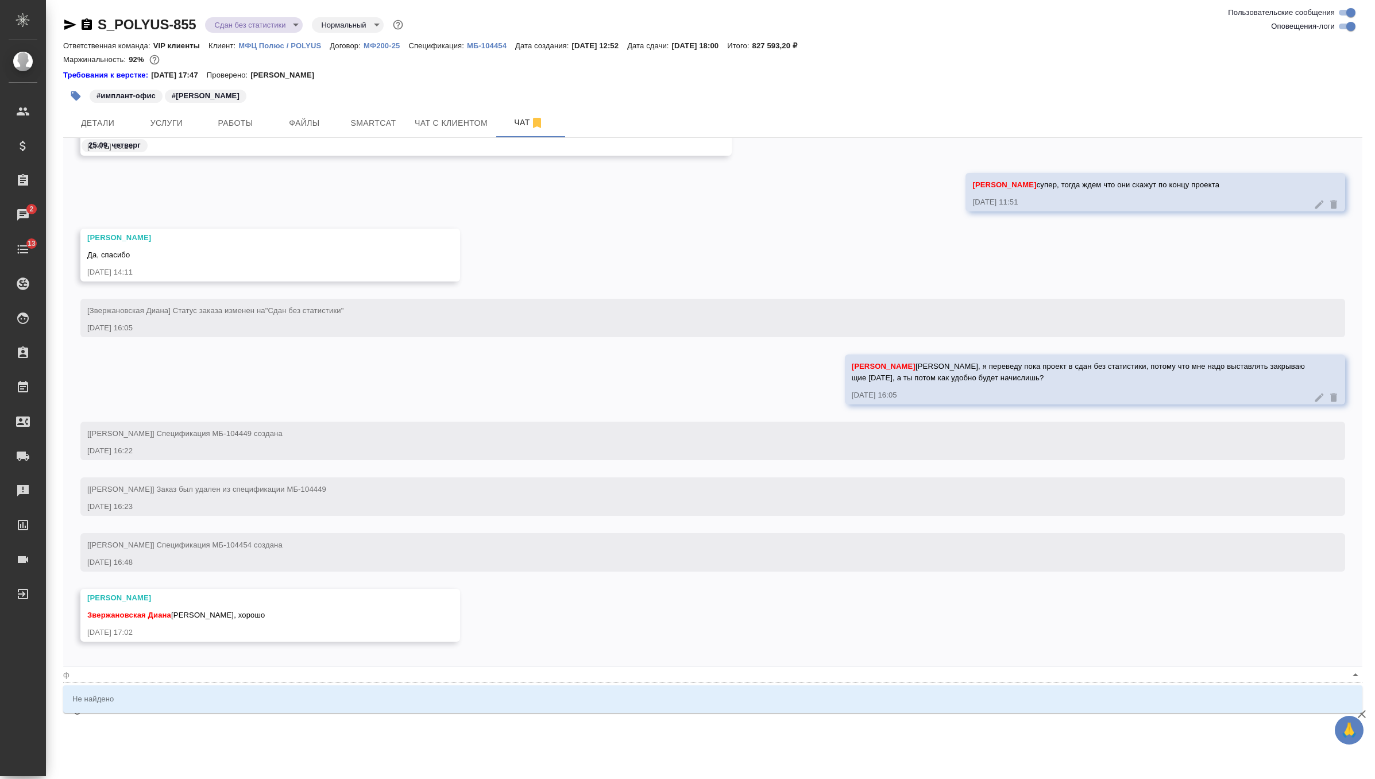
type textarea "@"
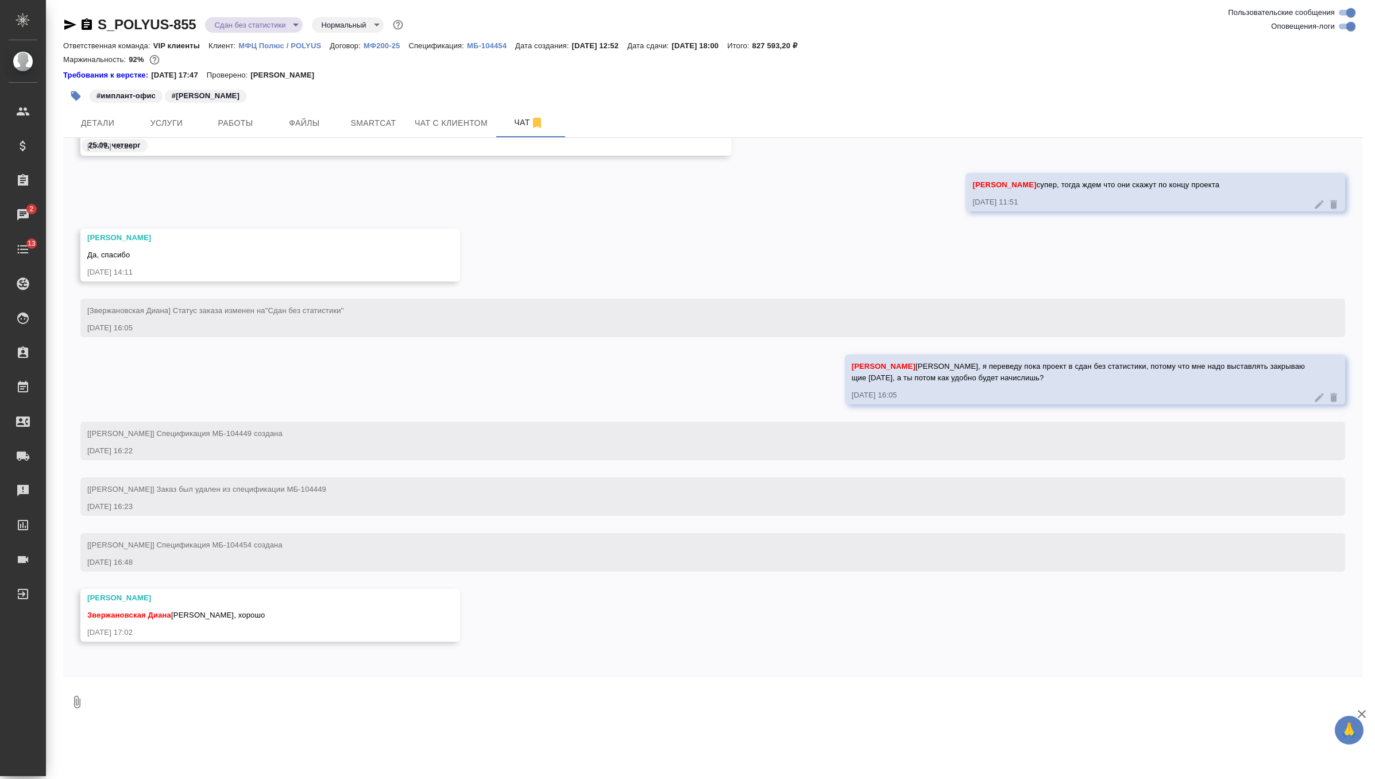
click at [268, 606] on div "Звержановская Диана Диана, хорошо" at bounding box center [253, 613] width 332 height 14
click at [192, 557] on button "Ответить на сообщение" at bounding box center [150, 546] width 126 height 22
click at [136, 706] on textarea at bounding box center [726, 707] width 1271 height 39
paste textarea "Получили обратную связь относительно вашего вопроса. С площадки сообщили, что п…"
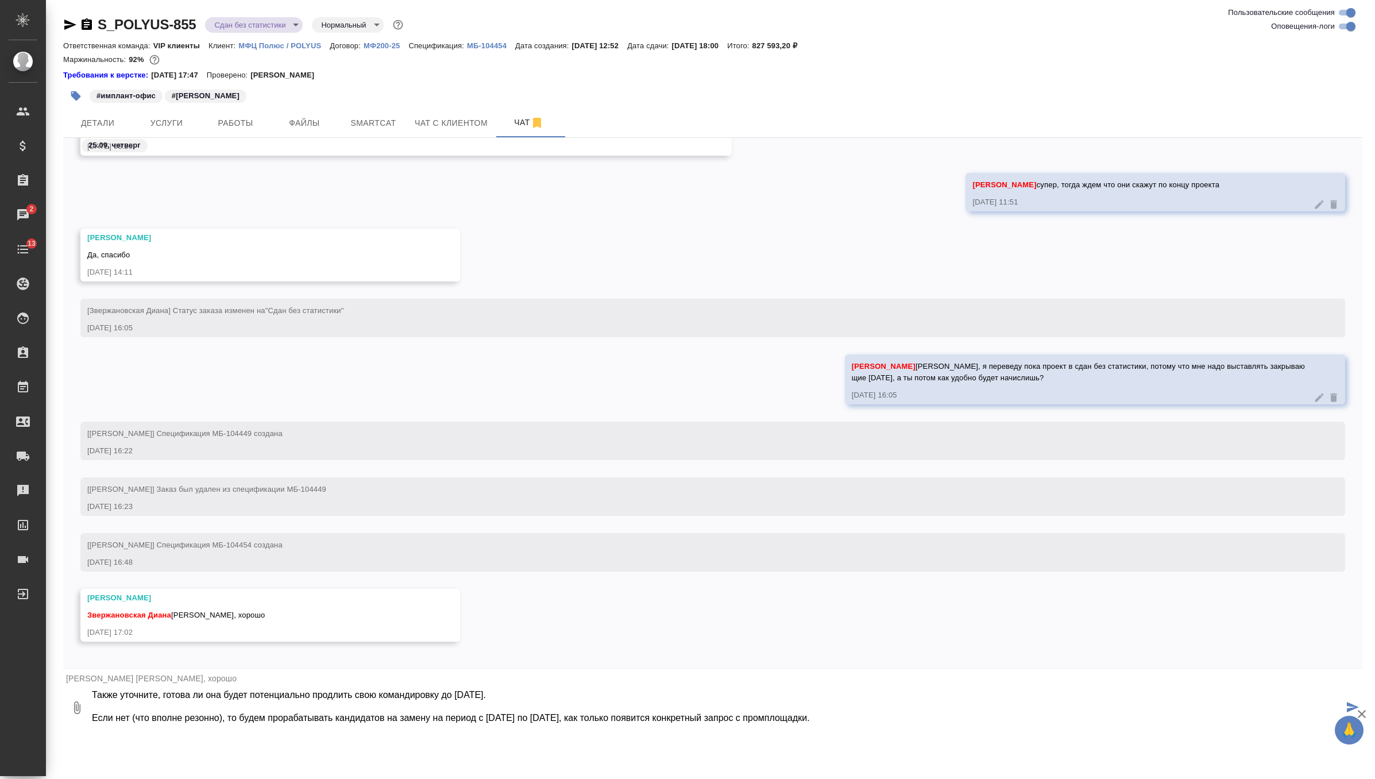
type textarea "Получили обратную связь относительно вашего вопроса. С площадки сообщили, что п…"
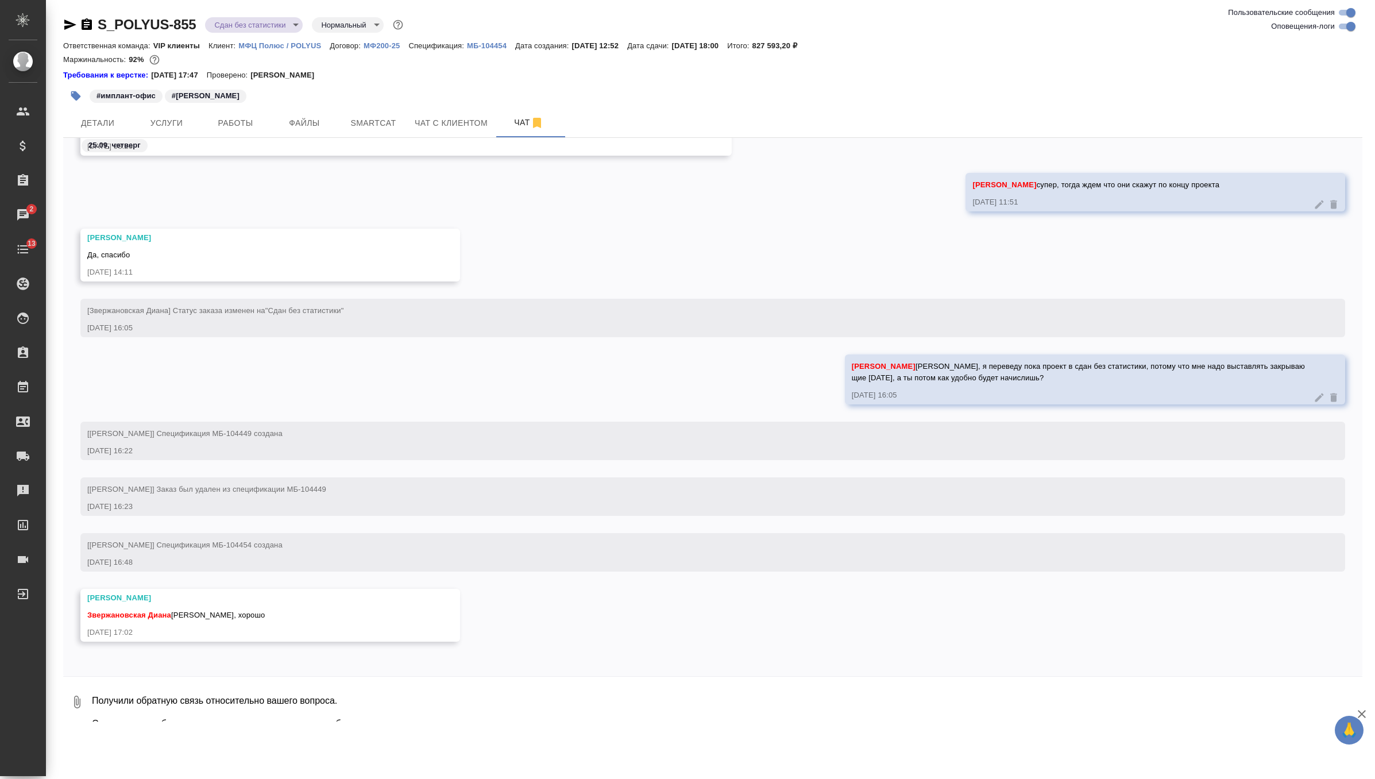
scroll to position [6903, 0]
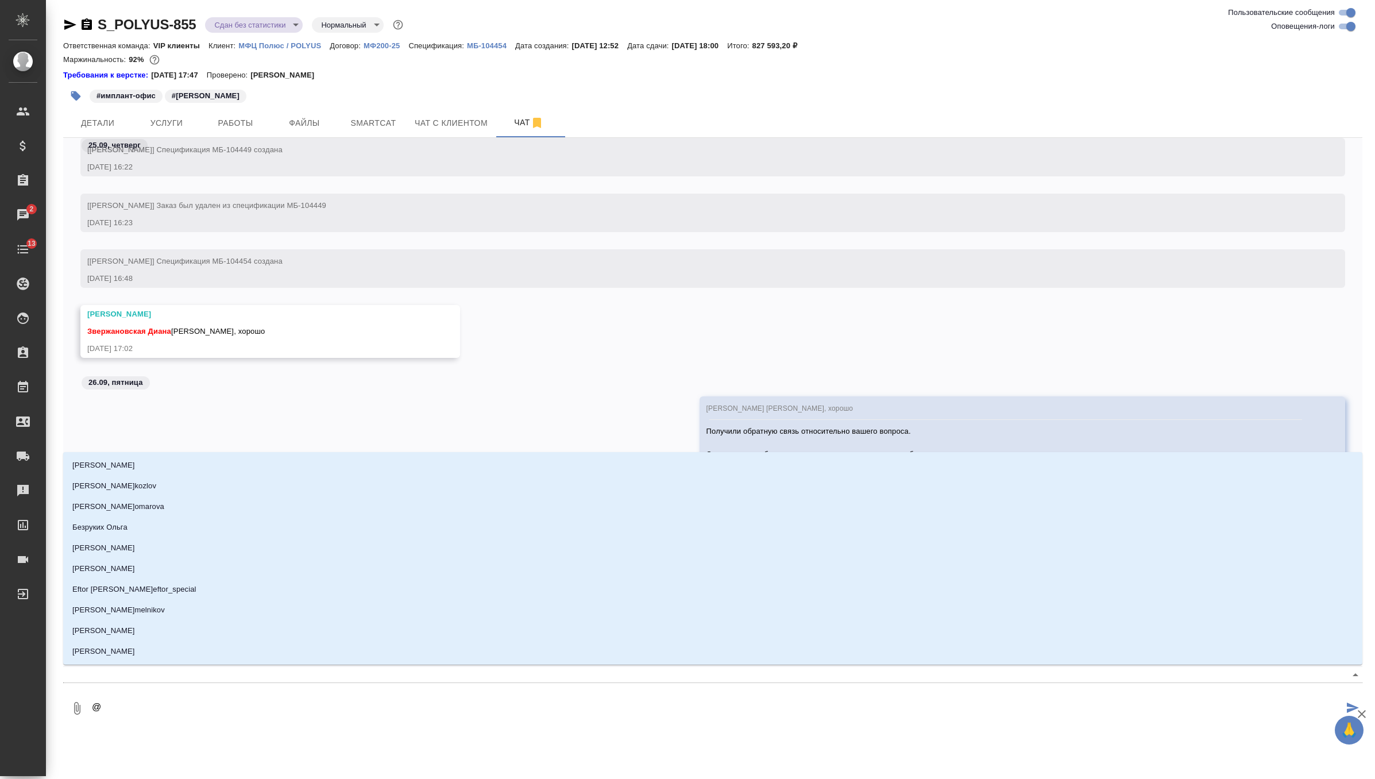
type textarea "@ф"
type input "ф"
type textarea "@фе"
type input "фе"
type textarea "@фед"
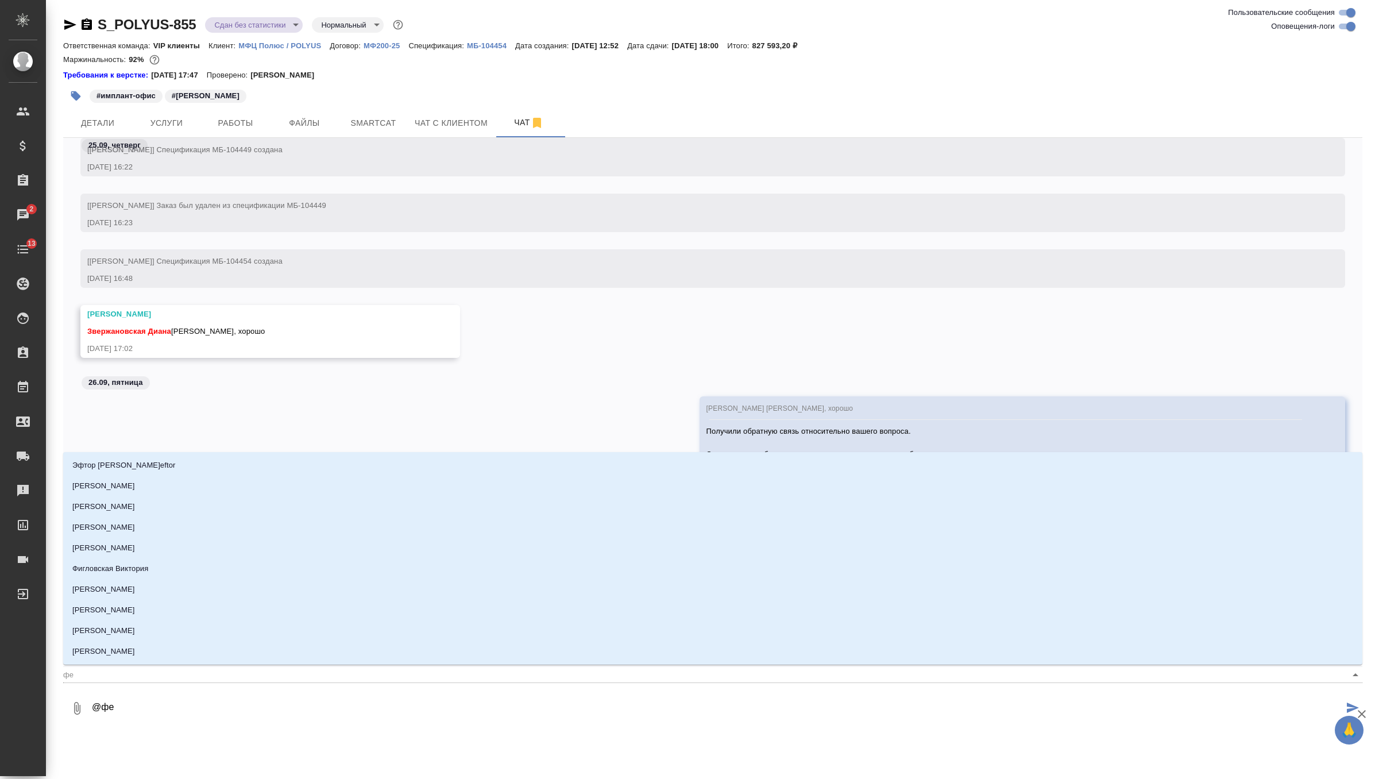
type input "фед"
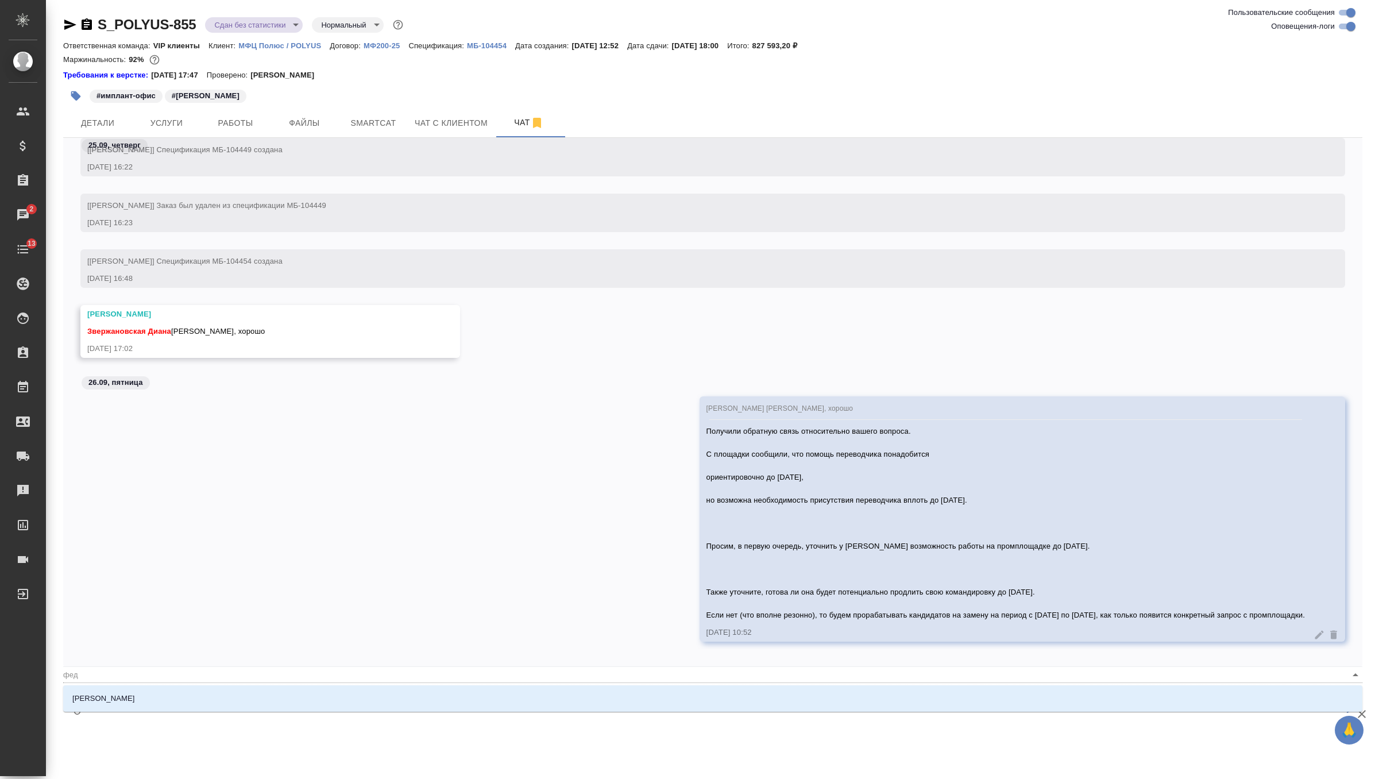
type textarea "@федо"
type input "федо"
type textarea "@федот"
type input "федот"
type textarea "@федото"
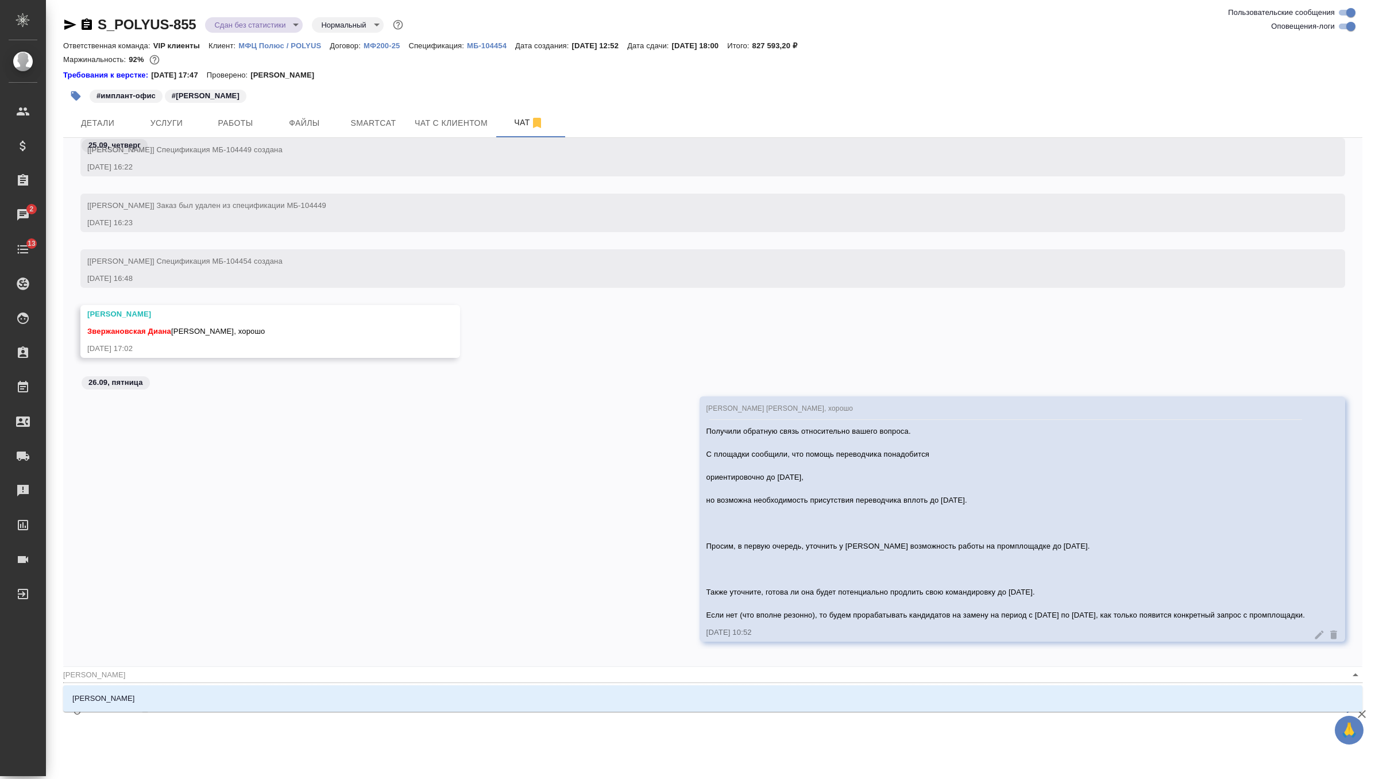
type input "федото"
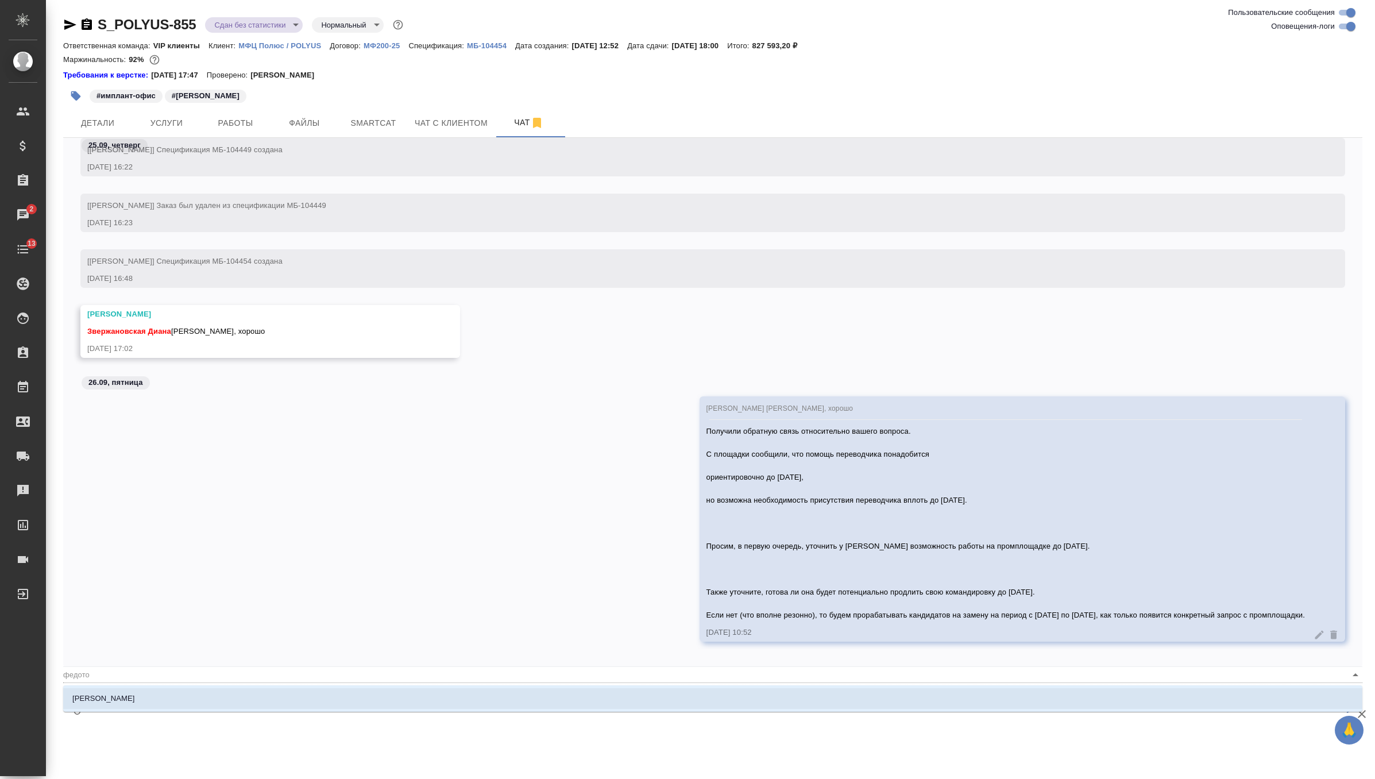
click at [167, 694] on li "[PERSON_NAME]" at bounding box center [712, 698] width 1299 height 21
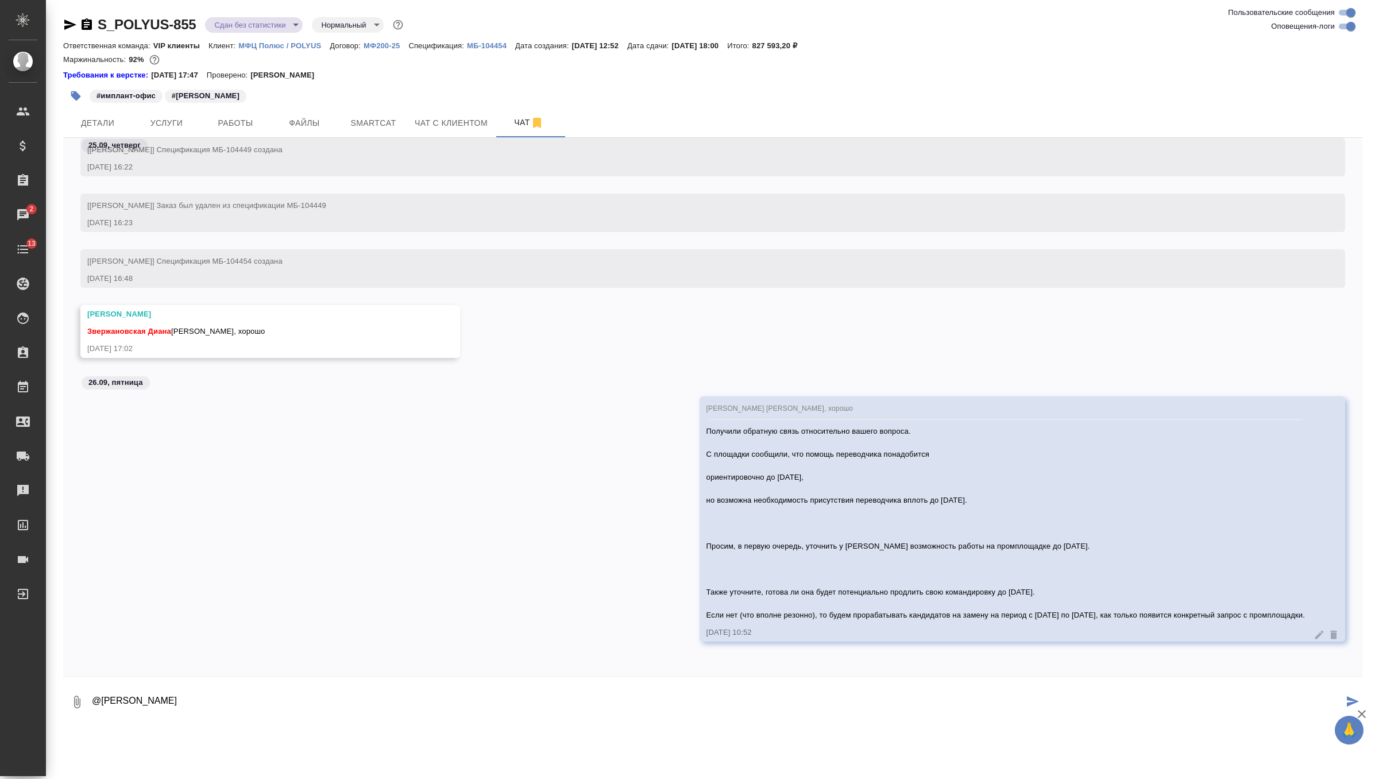
type textarea "@Федотова Ирина"
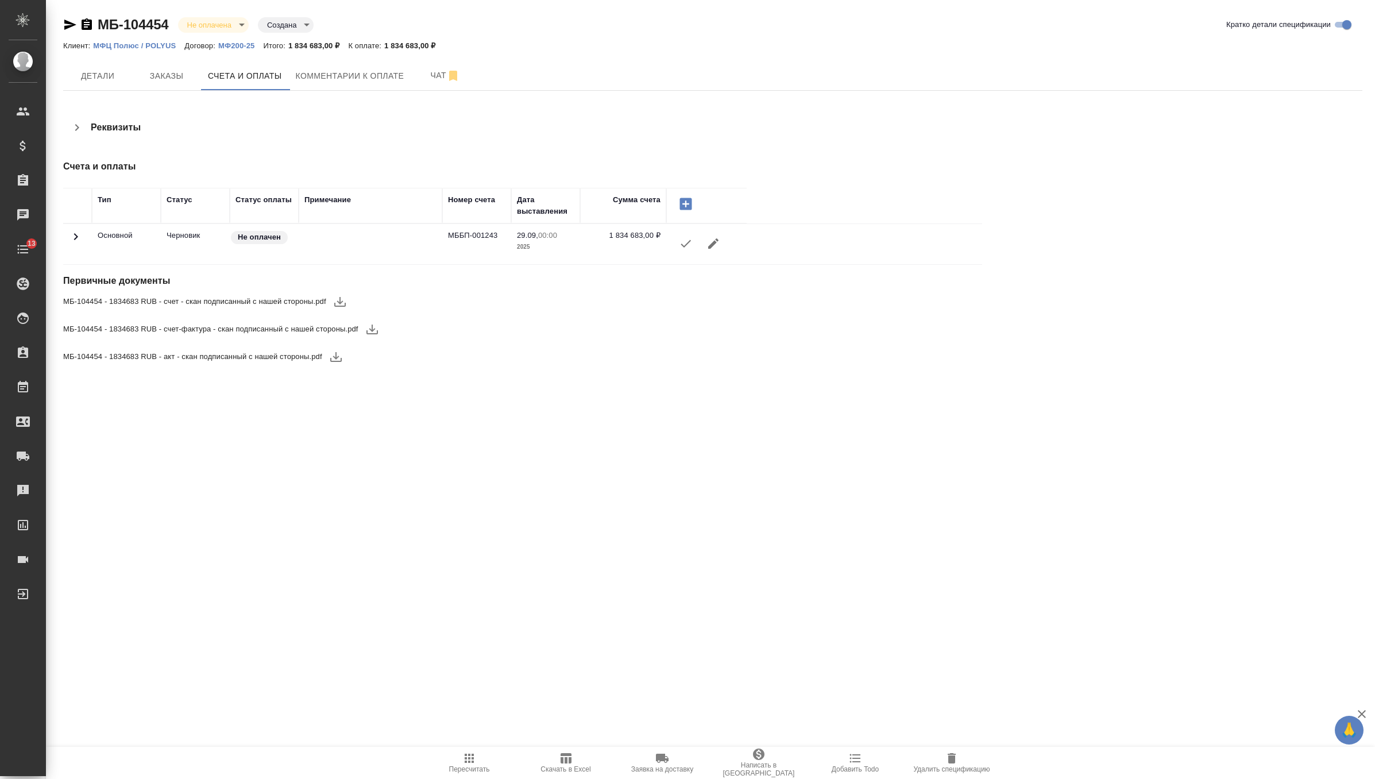
click at [461, 768] on span "Пересчитать" at bounding box center [469, 769] width 41 height 8
click at [679, 242] on icon "button" at bounding box center [686, 244] width 14 height 14
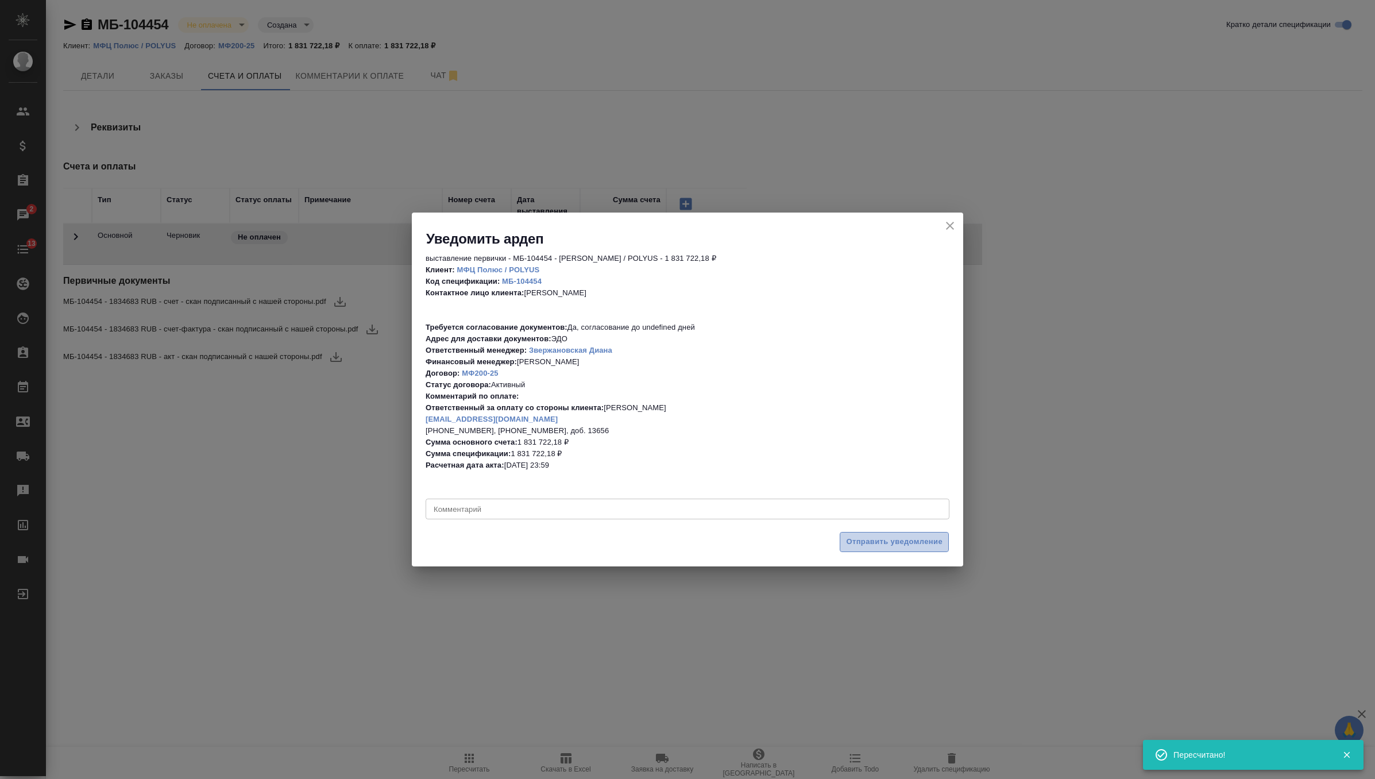
click at [887, 545] on span "Отправить уведомление" at bounding box center [894, 541] width 96 height 13
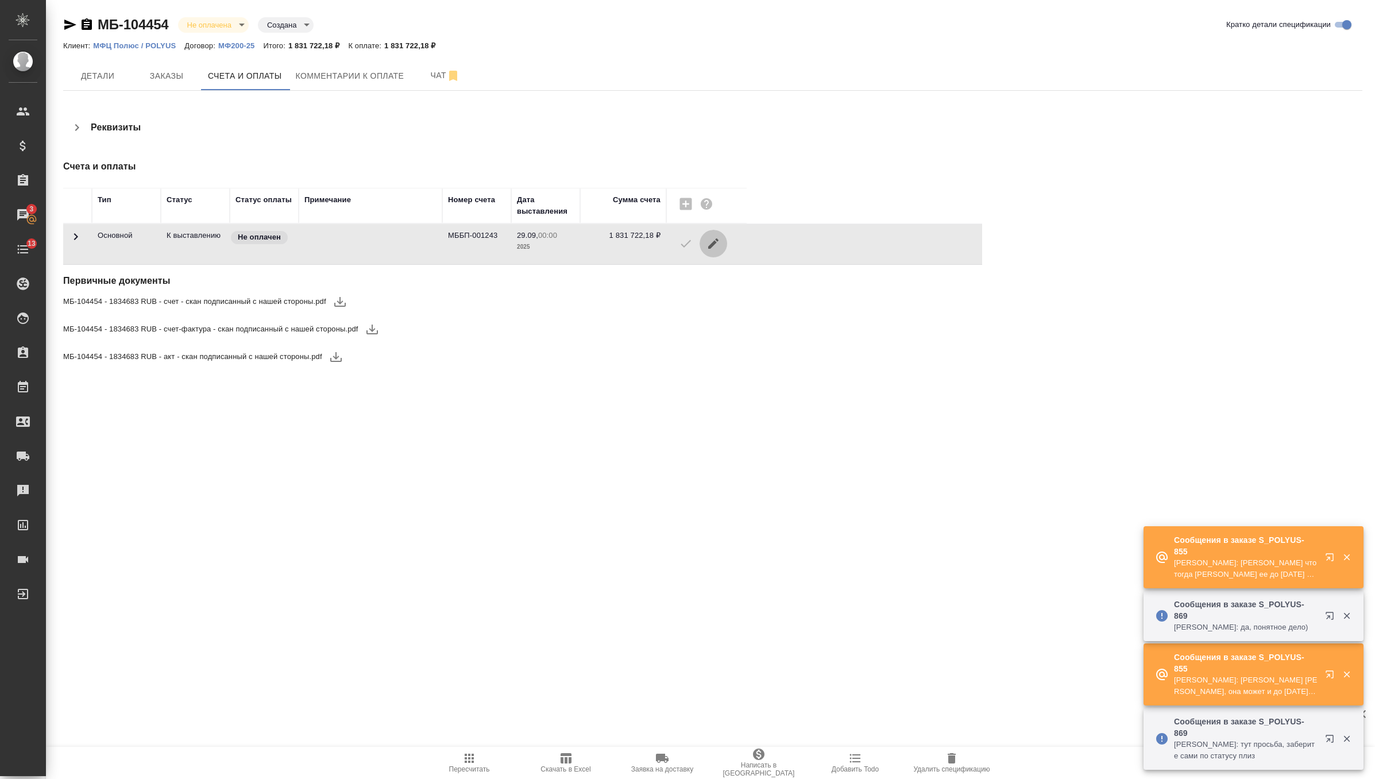
click at [714, 245] on icon "button" at bounding box center [713, 244] width 14 height 14
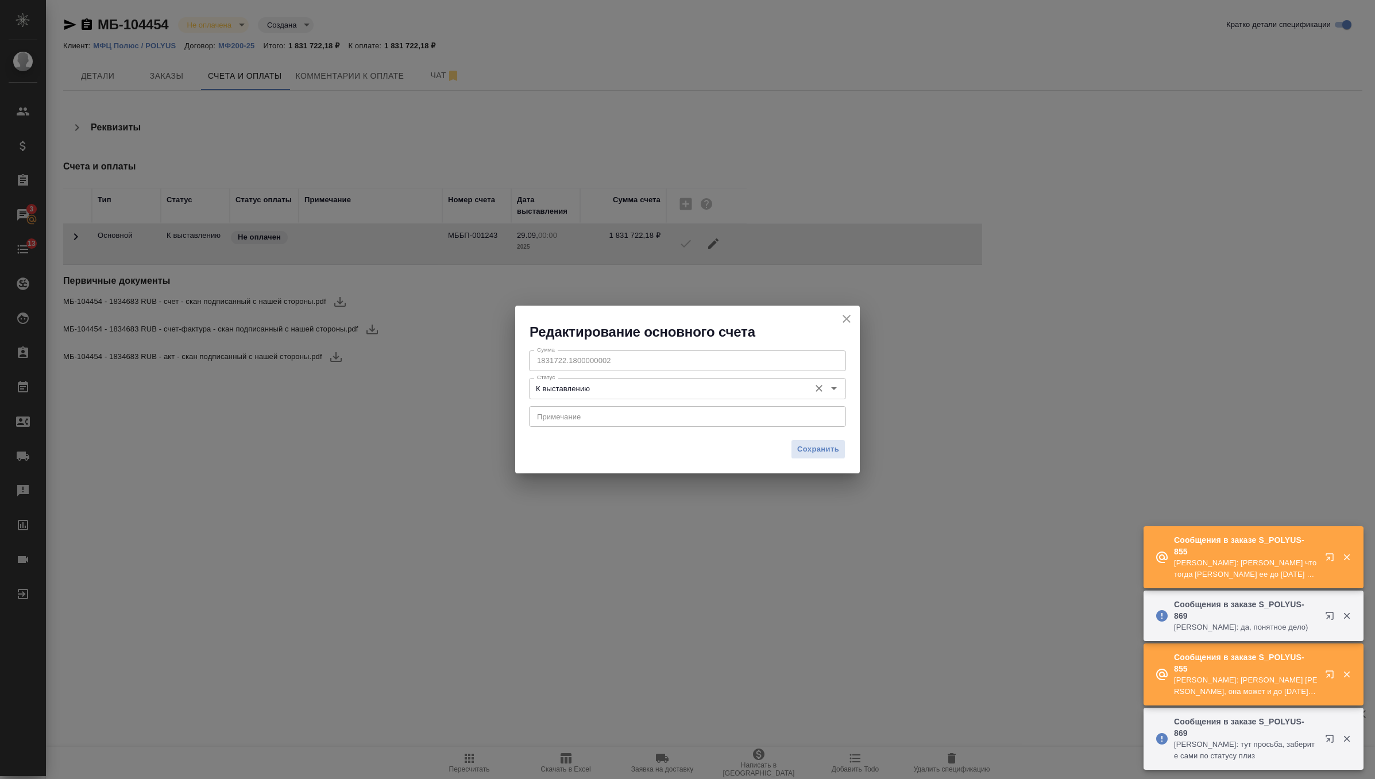
click at [631, 392] on input "К выставлению" at bounding box center [668, 388] width 272 height 14
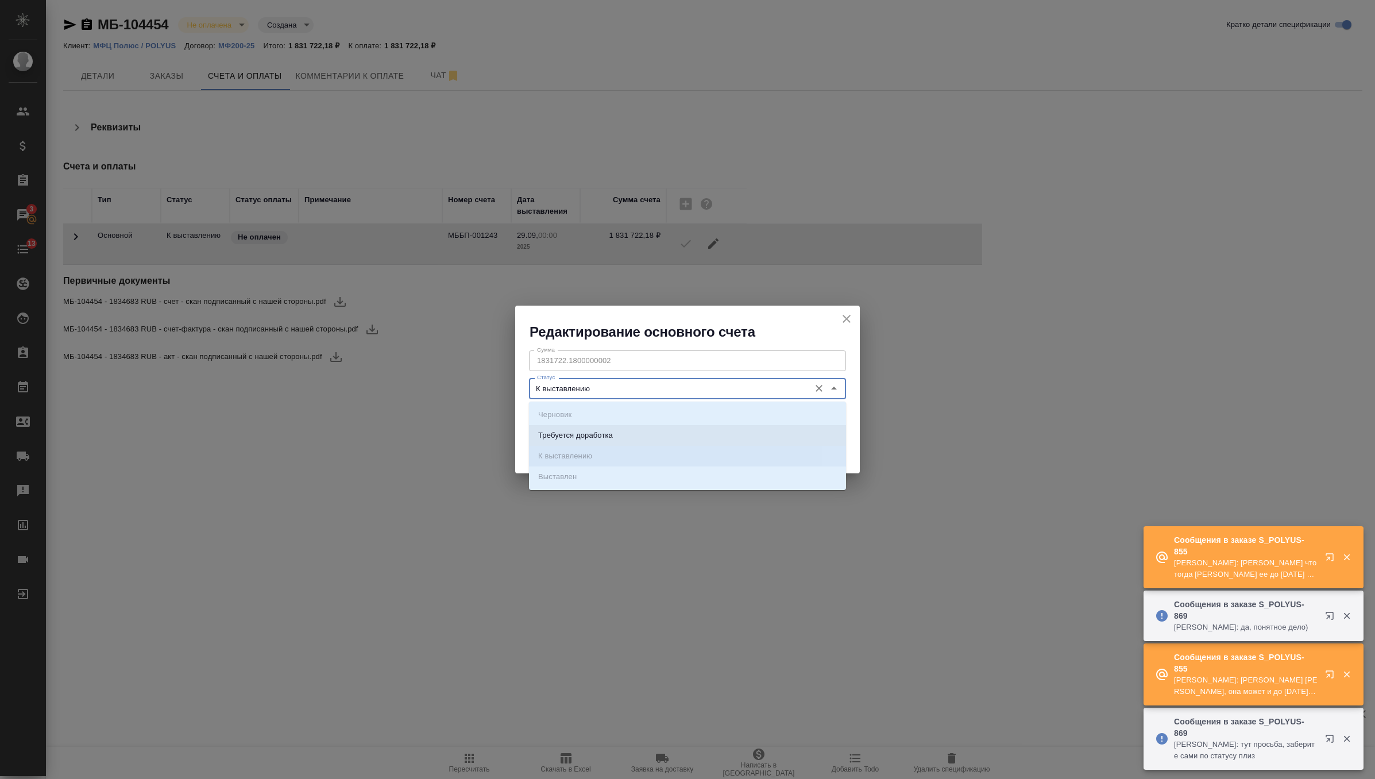
click at [627, 429] on li "Требуется доработка" at bounding box center [687, 435] width 317 height 21
type input "Требуется доработка"
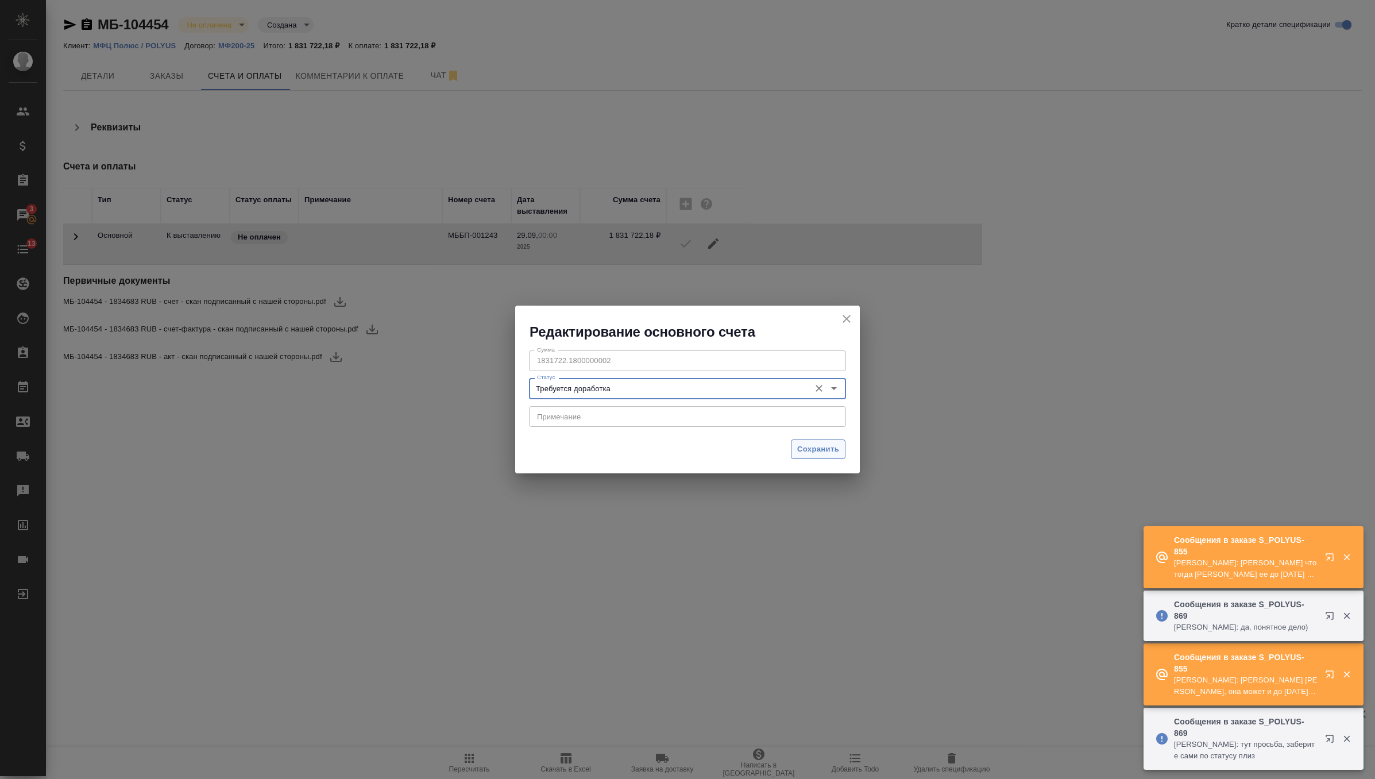
click at [806, 451] on span "Сохранить" at bounding box center [818, 449] width 42 height 13
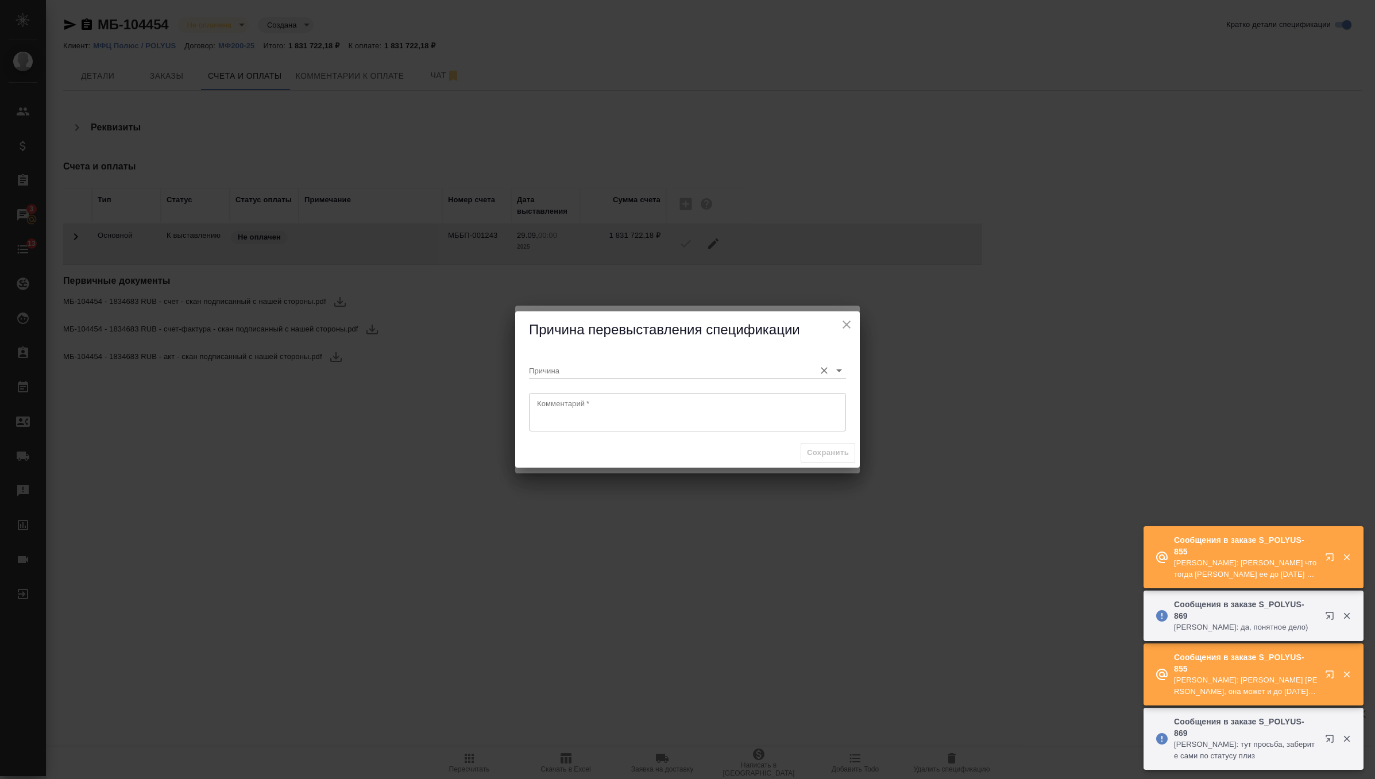
click at [797, 372] on input "Причина" at bounding box center [669, 370] width 280 height 16
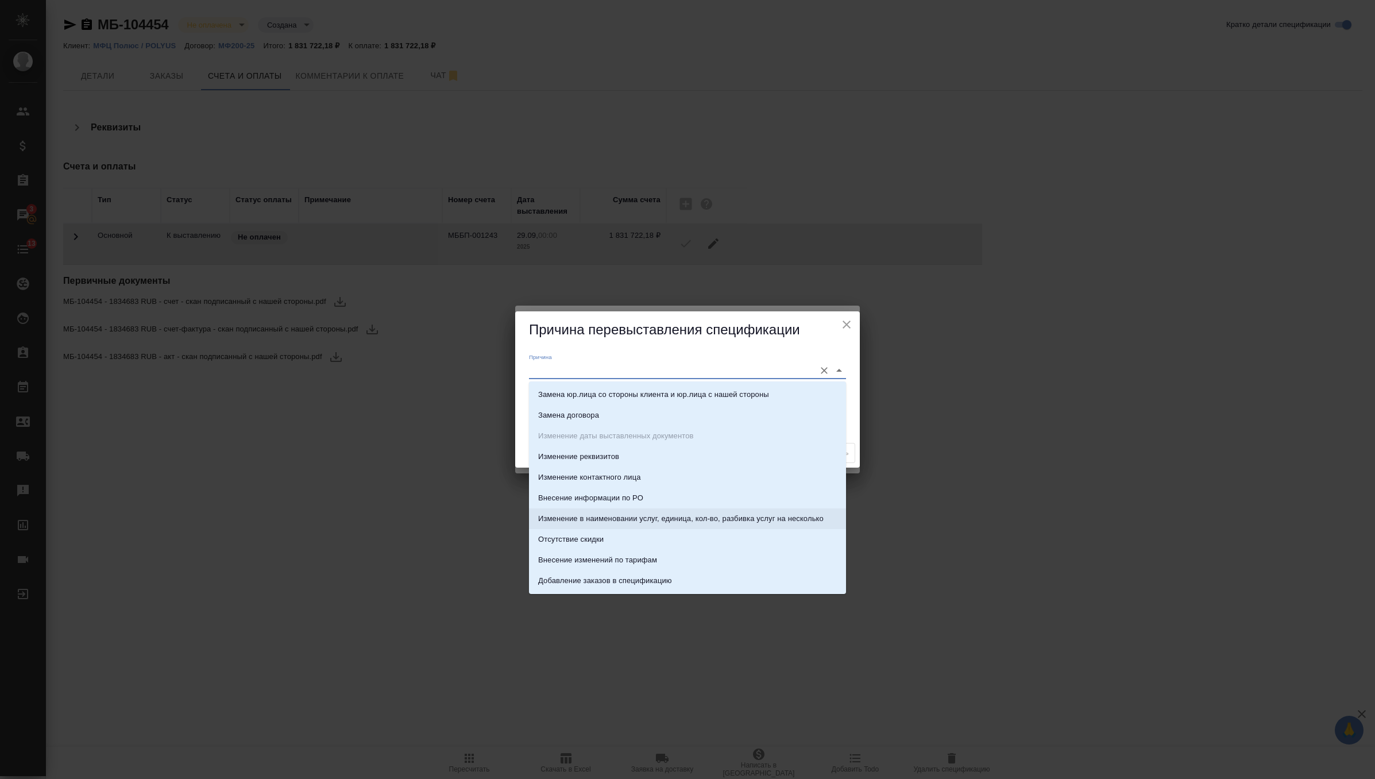
click at [680, 521] on p "Изменение в наименовании услуг, единица, кол-во, разбивка услуг на несколько" at bounding box center [680, 518] width 285 height 11
type input "Изменение в наименовании услуг, единица, кол-во, разбивка услуг на несколько"
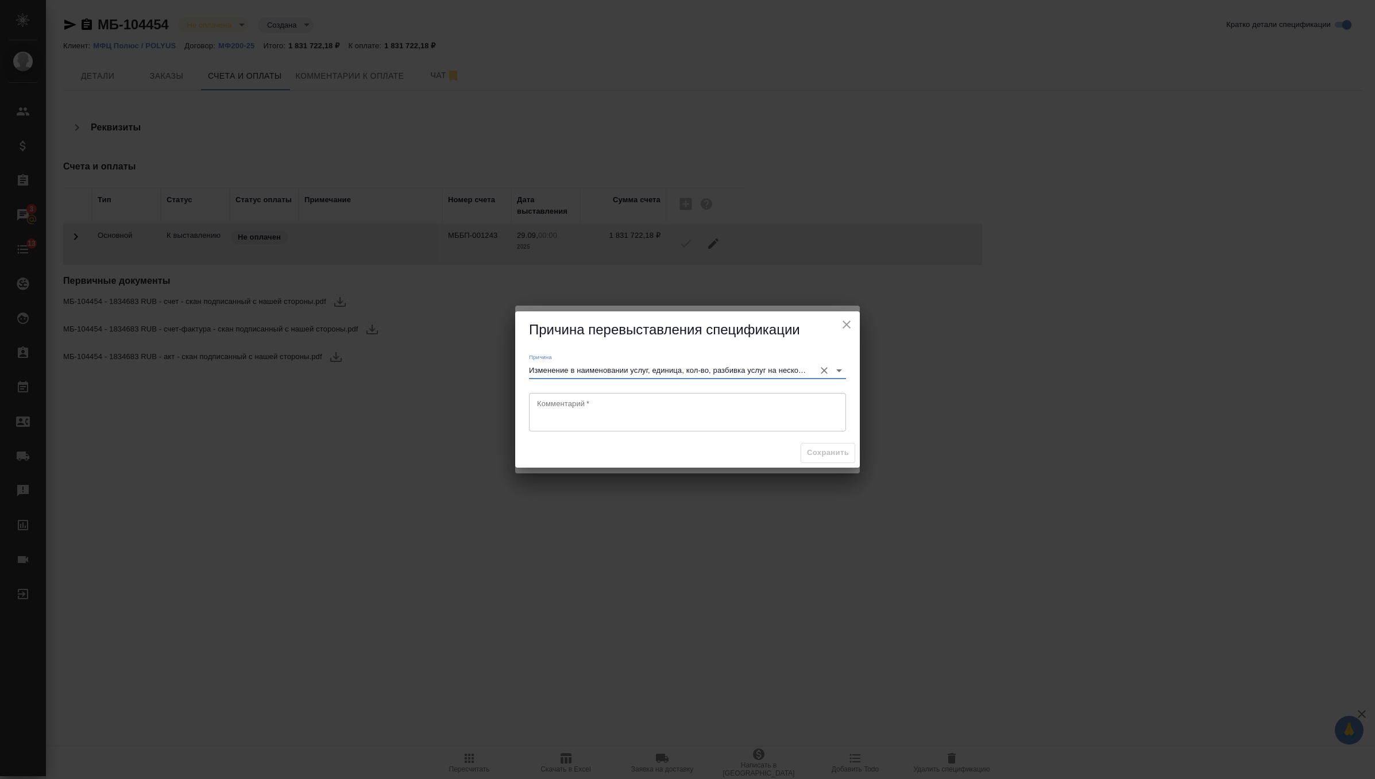
click at [777, 422] on textarea at bounding box center [687, 412] width 301 height 26
type textarea "доработка по просьбе клиента"
click at [833, 454] on span "Сохранить" at bounding box center [828, 452] width 42 height 13
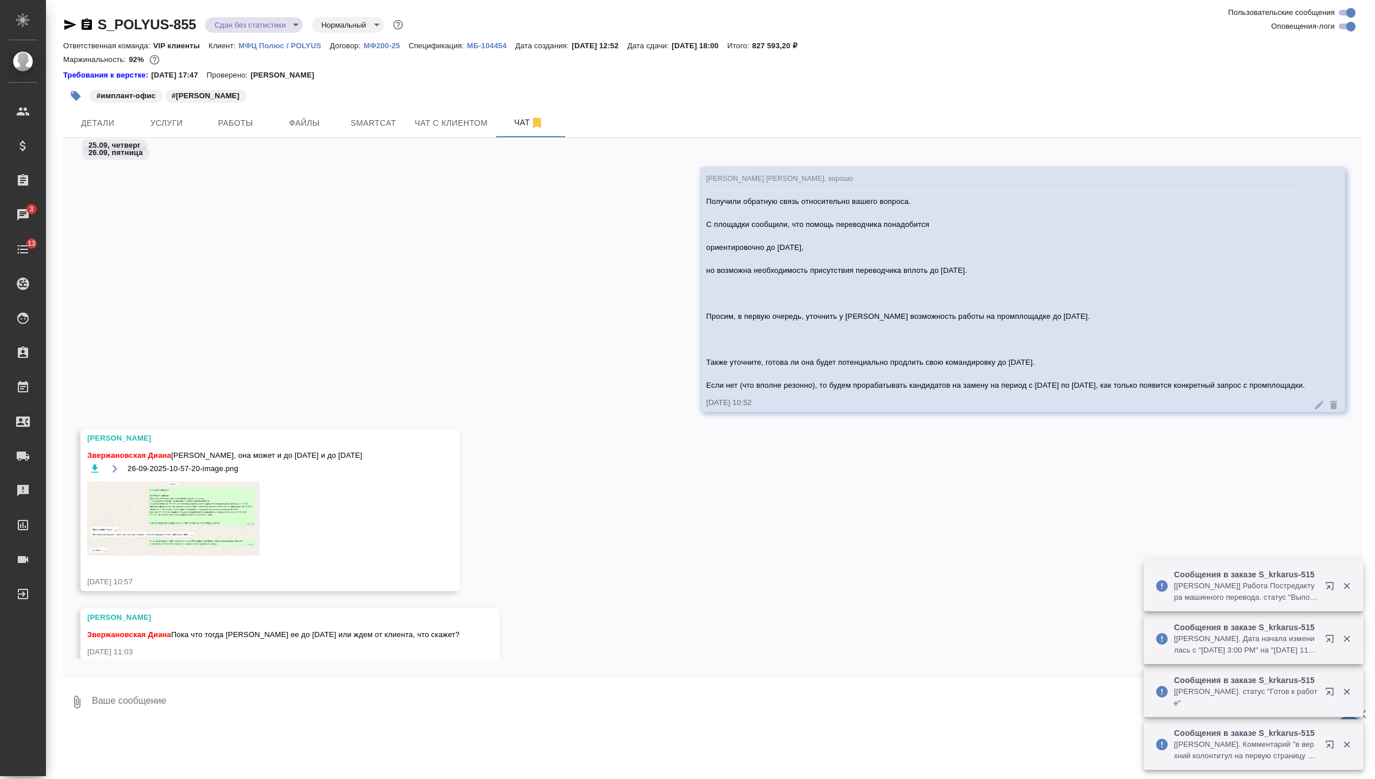
scroll to position [7207, 0]
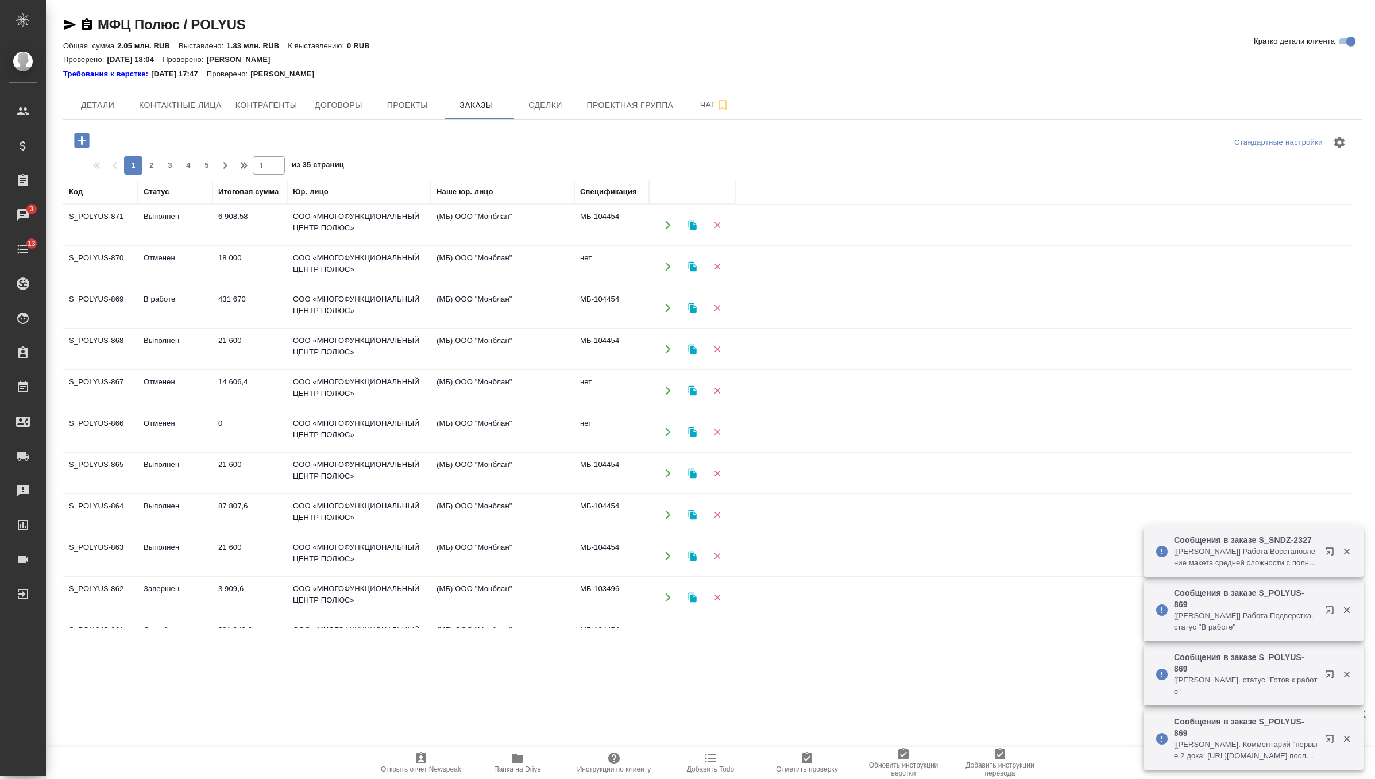
click at [269, 231] on td "6 908,58" at bounding box center [249, 225] width 75 height 40
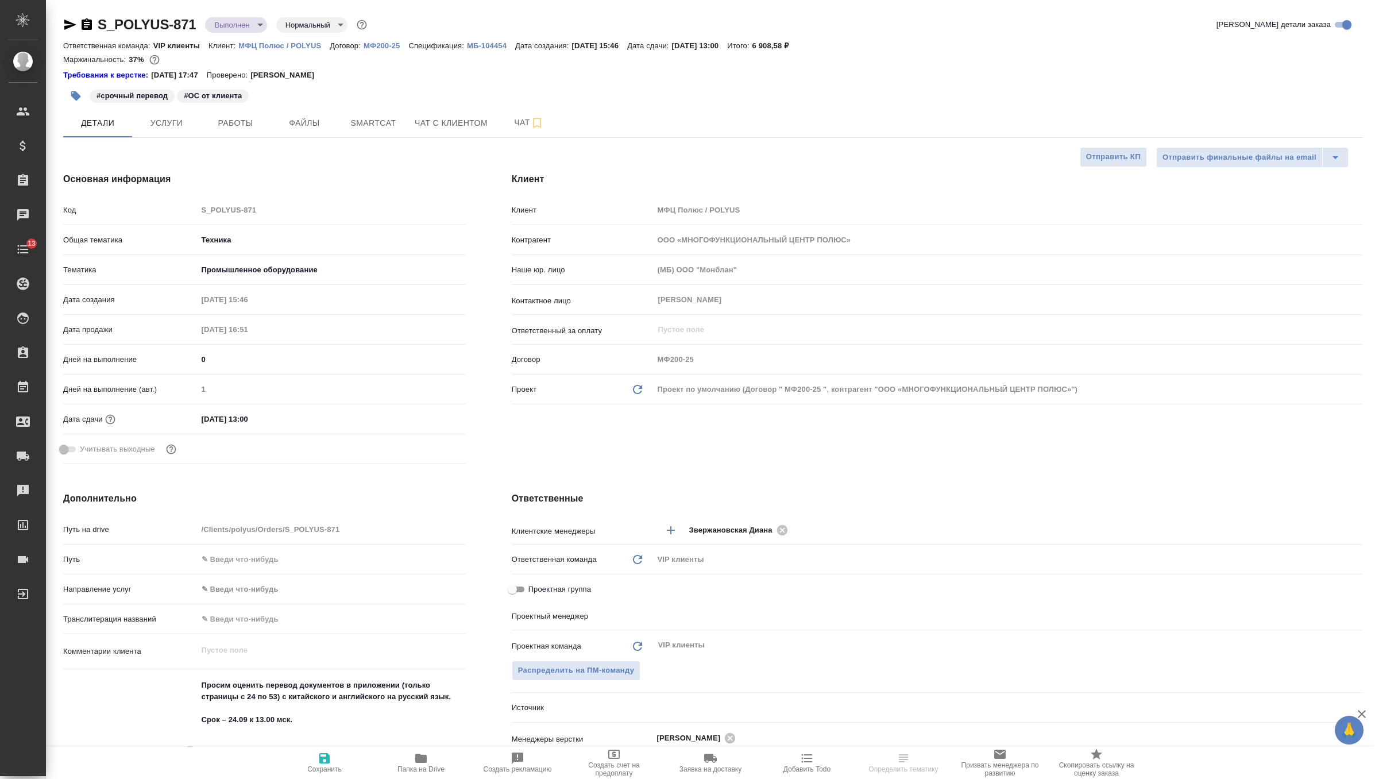
select select "RU"
type input "[PERSON_NAME]"
type input "[PERSON_NAME]pavlova"
click at [521, 765] on span "Создать рекламацию" at bounding box center [518, 769] width 68 height 8
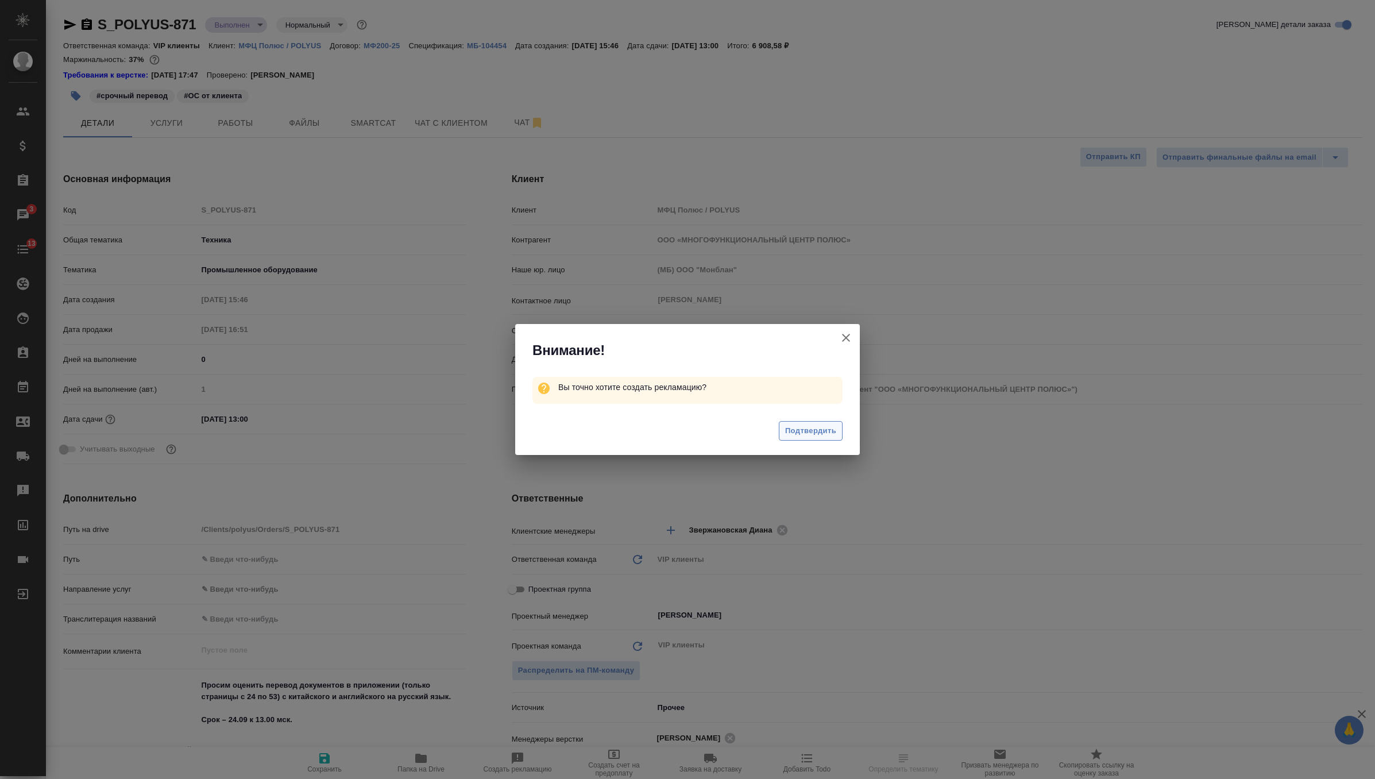
click at [823, 427] on span "Подтвердить" at bounding box center [810, 430] width 51 height 13
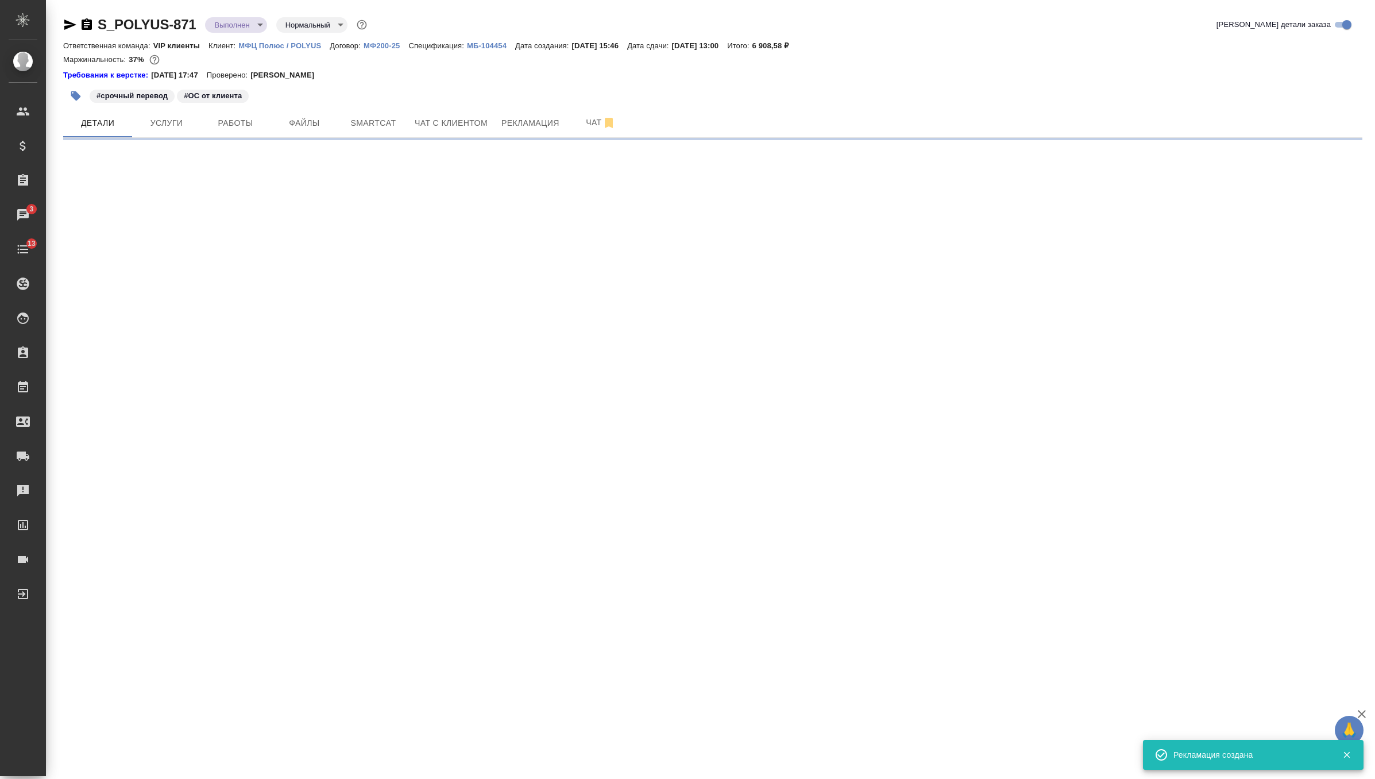
select select "RU"
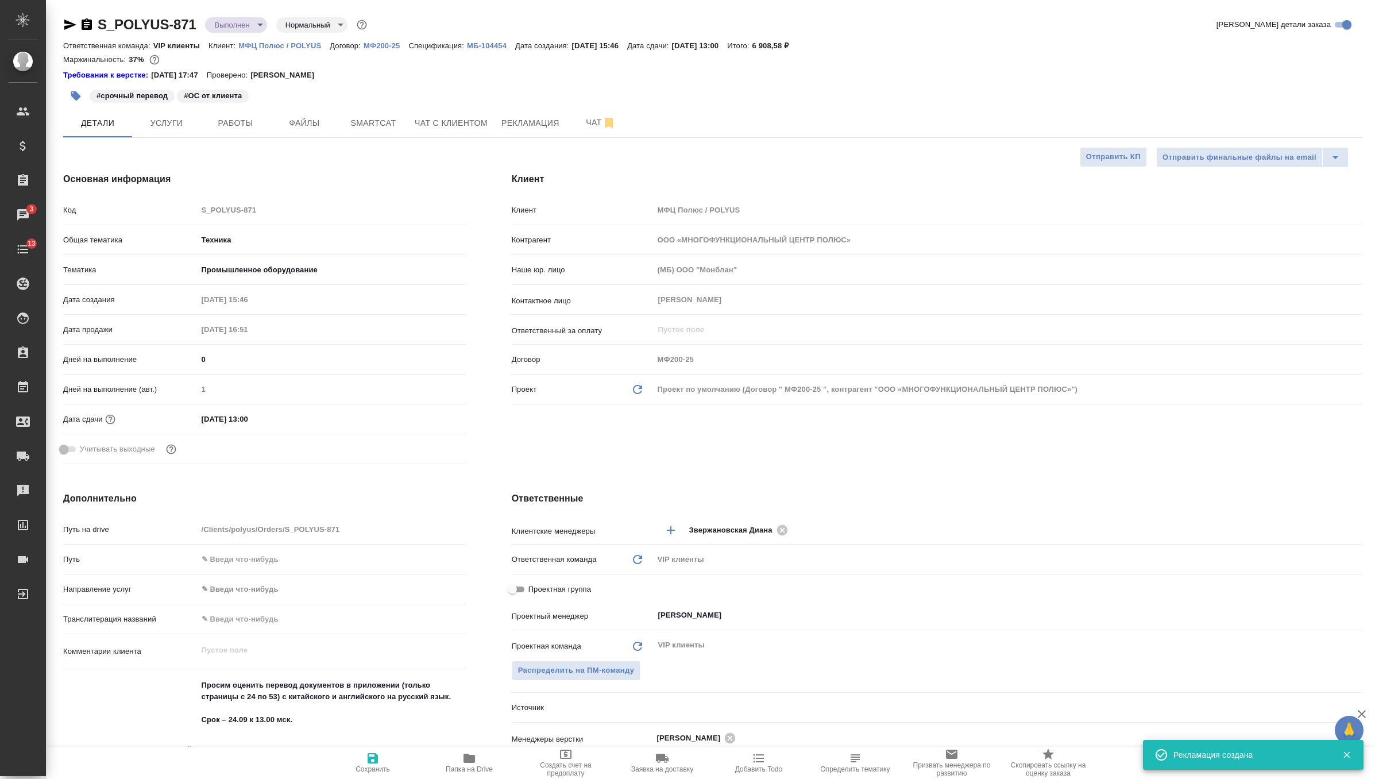
type textarea "x"
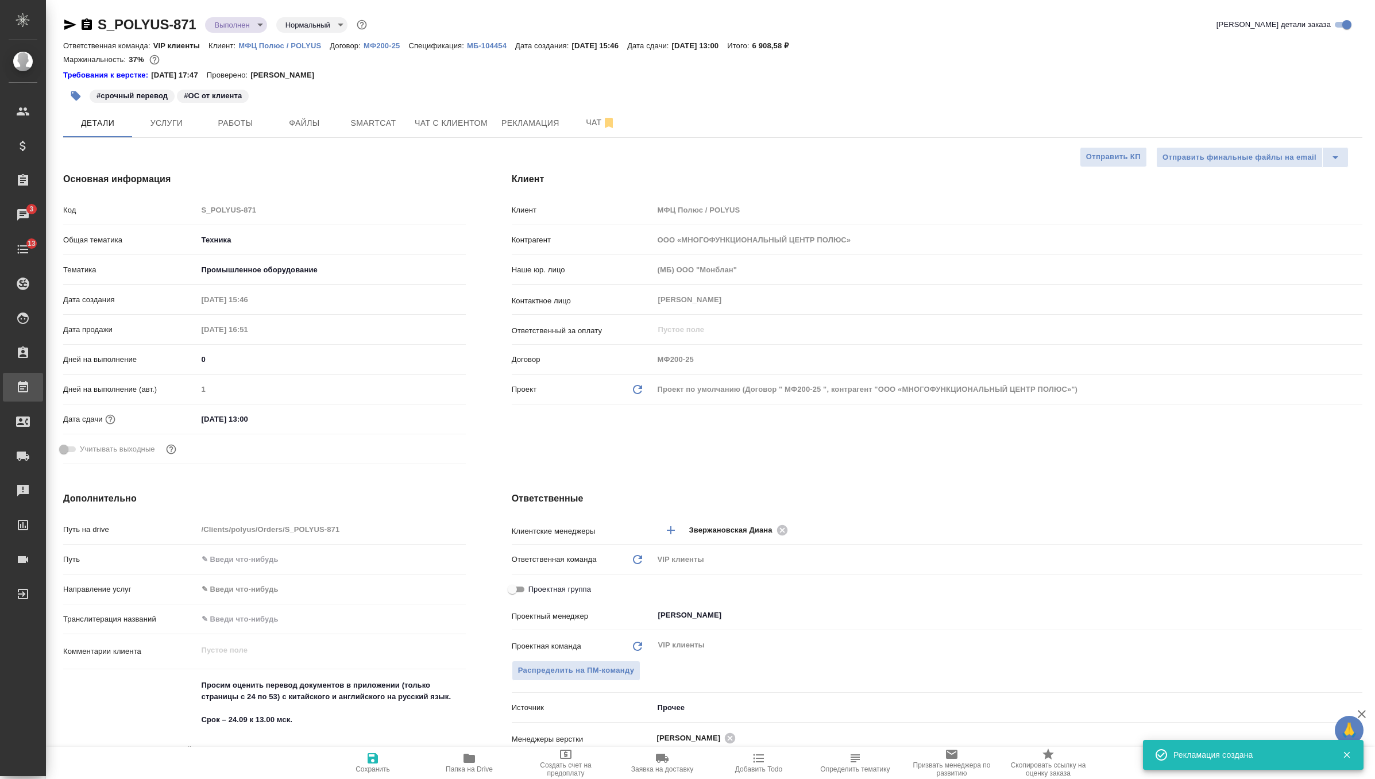
type textarea "x"
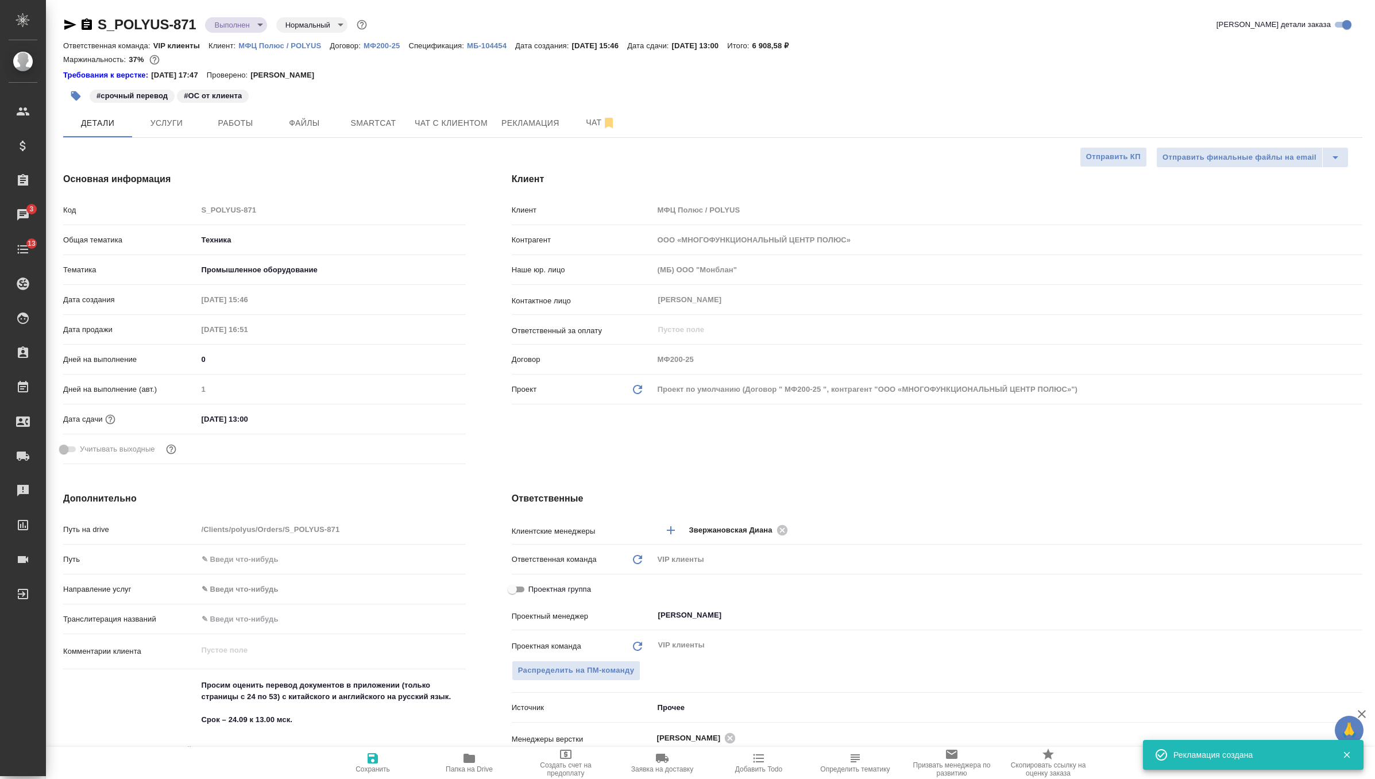
type textarea "x"
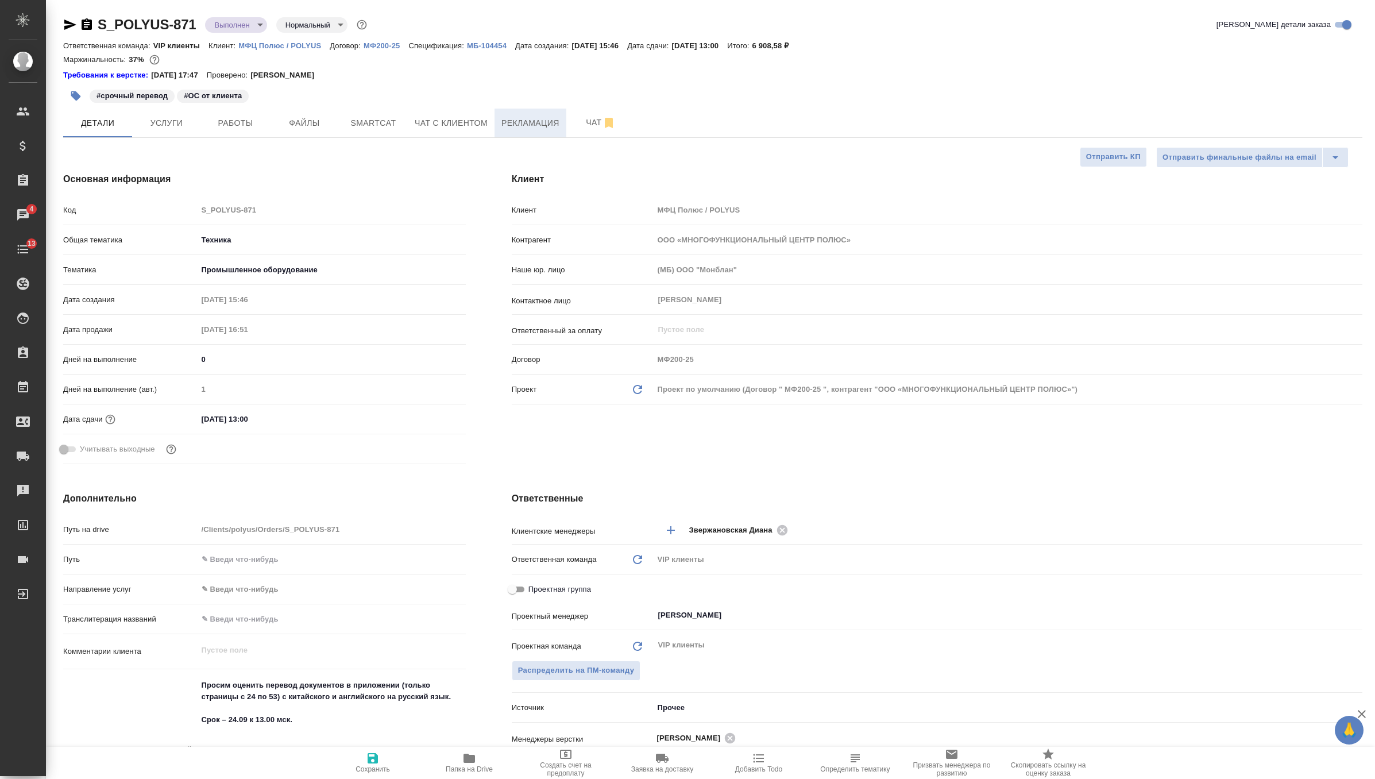
click at [546, 119] on span "Рекламация" at bounding box center [530, 123] width 58 height 14
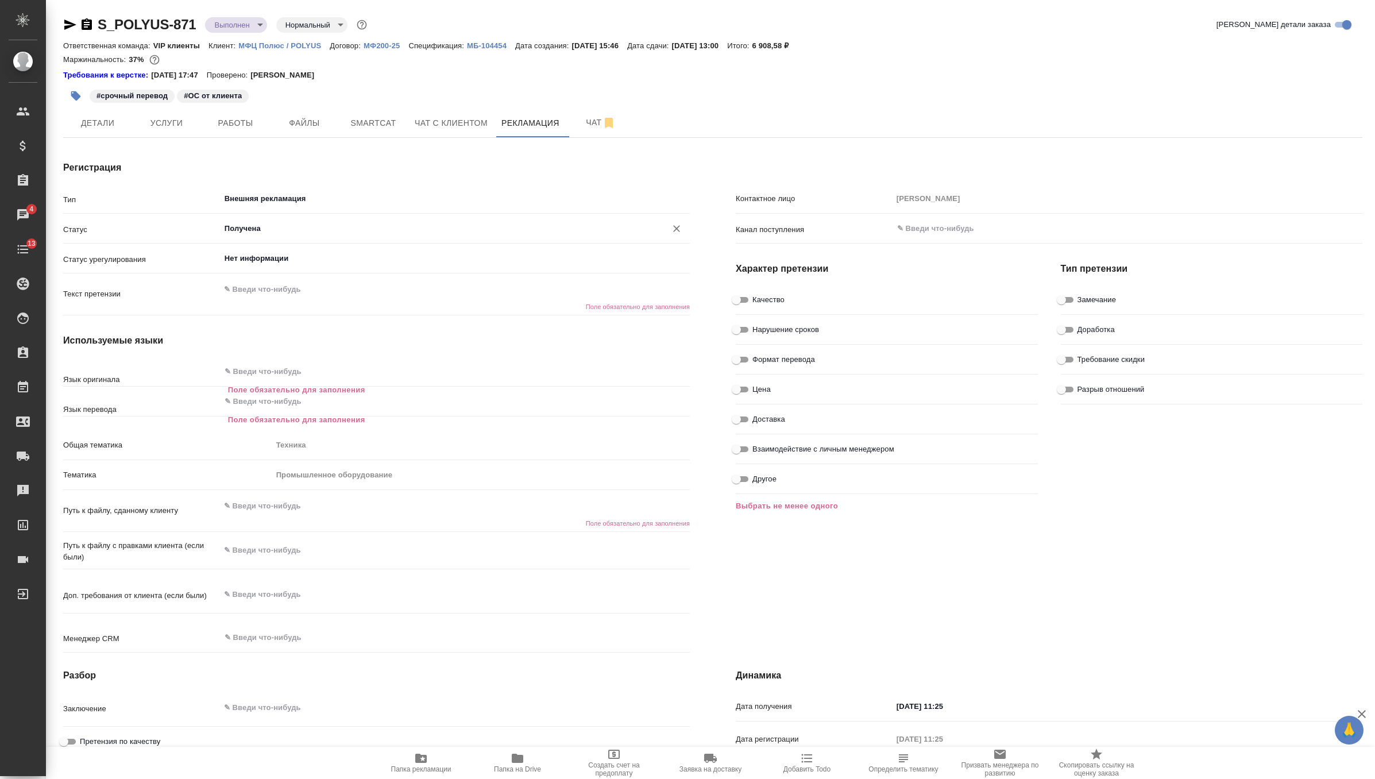
type textarea "x"
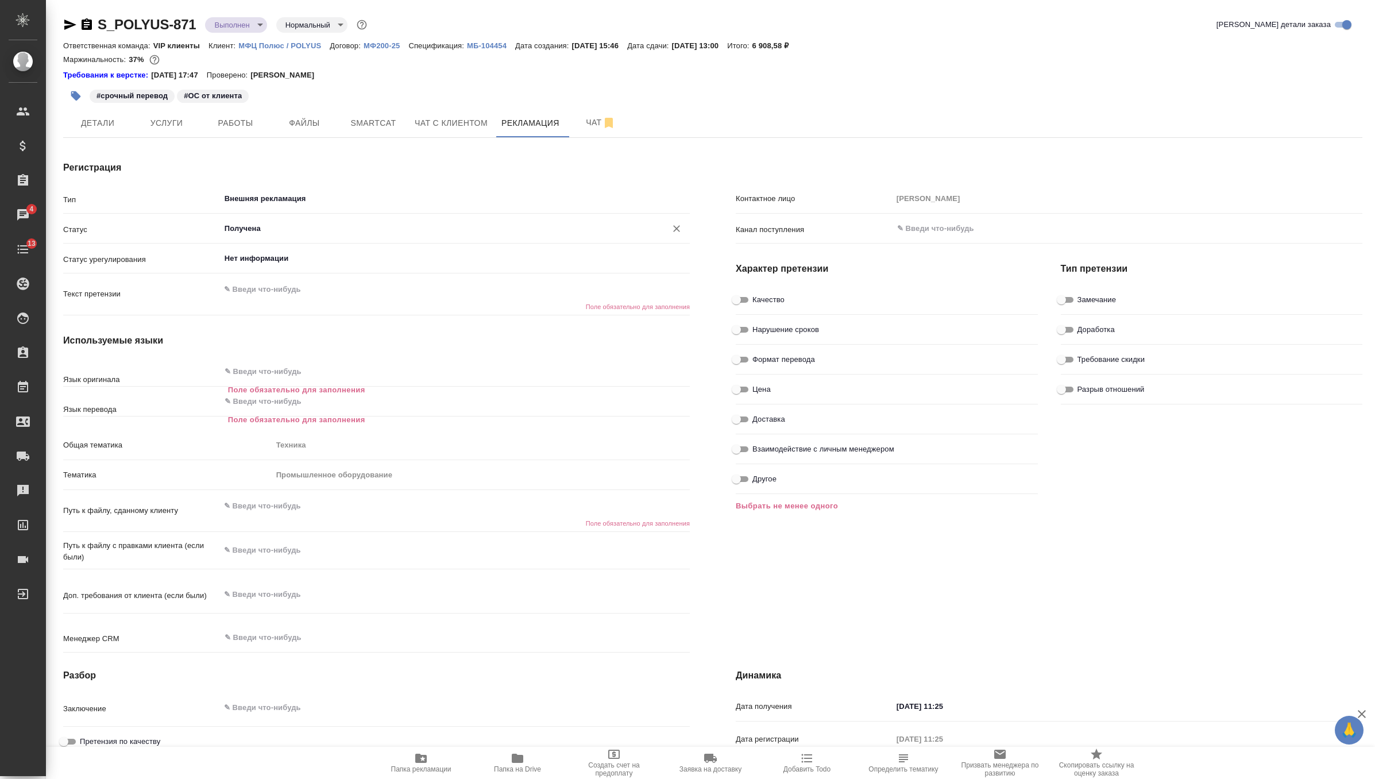
type textarea "x"
click at [337, 230] on input "Получена" at bounding box center [435, 229] width 424 height 14
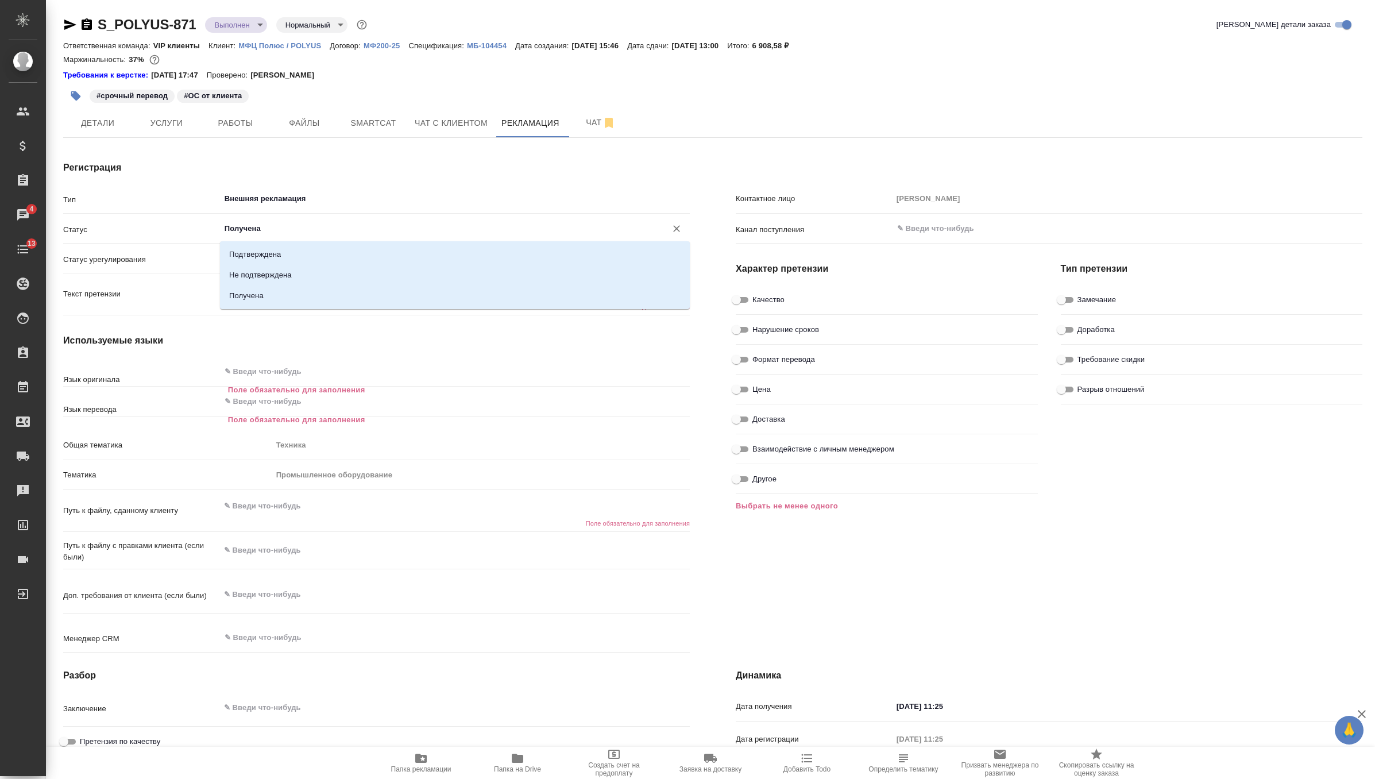
click at [337, 230] on input "Получена" at bounding box center [435, 229] width 424 height 14
click at [158, 271] on div "Статус урегулирования Нет информации ​" at bounding box center [376, 263] width 627 height 30
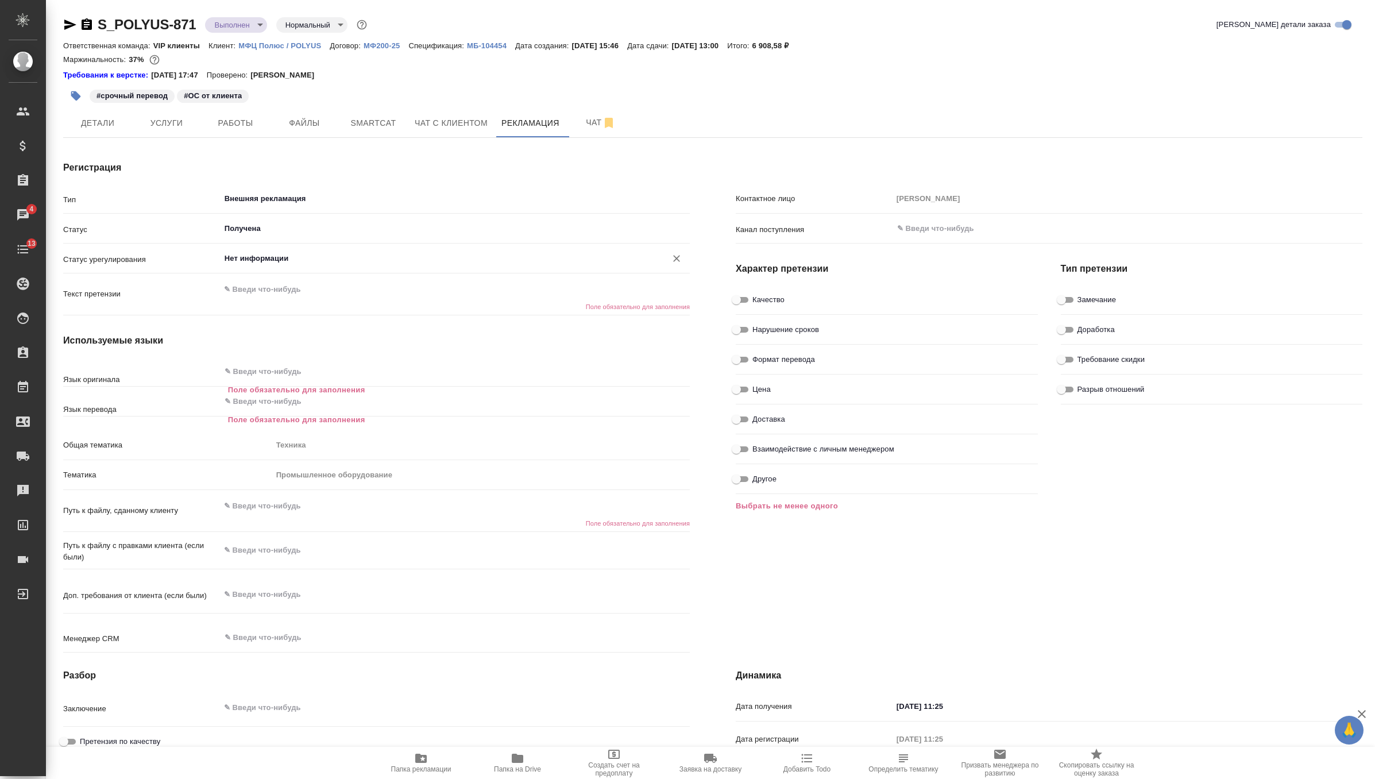
click at [278, 268] on div "Нет информации ​" at bounding box center [455, 258] width 470 height 21
click at [278, 291] on textarea at bounding box center [455, 290] width 469 height 20
type textarea "x"
paste textarea "Доброе утро! Коллеги, при проверке сданного вами документа, возникло сомнение б…"
type textarea "Доброе утро! Коллеги, при проверке сданного вами документа, возникло сомнение б…"
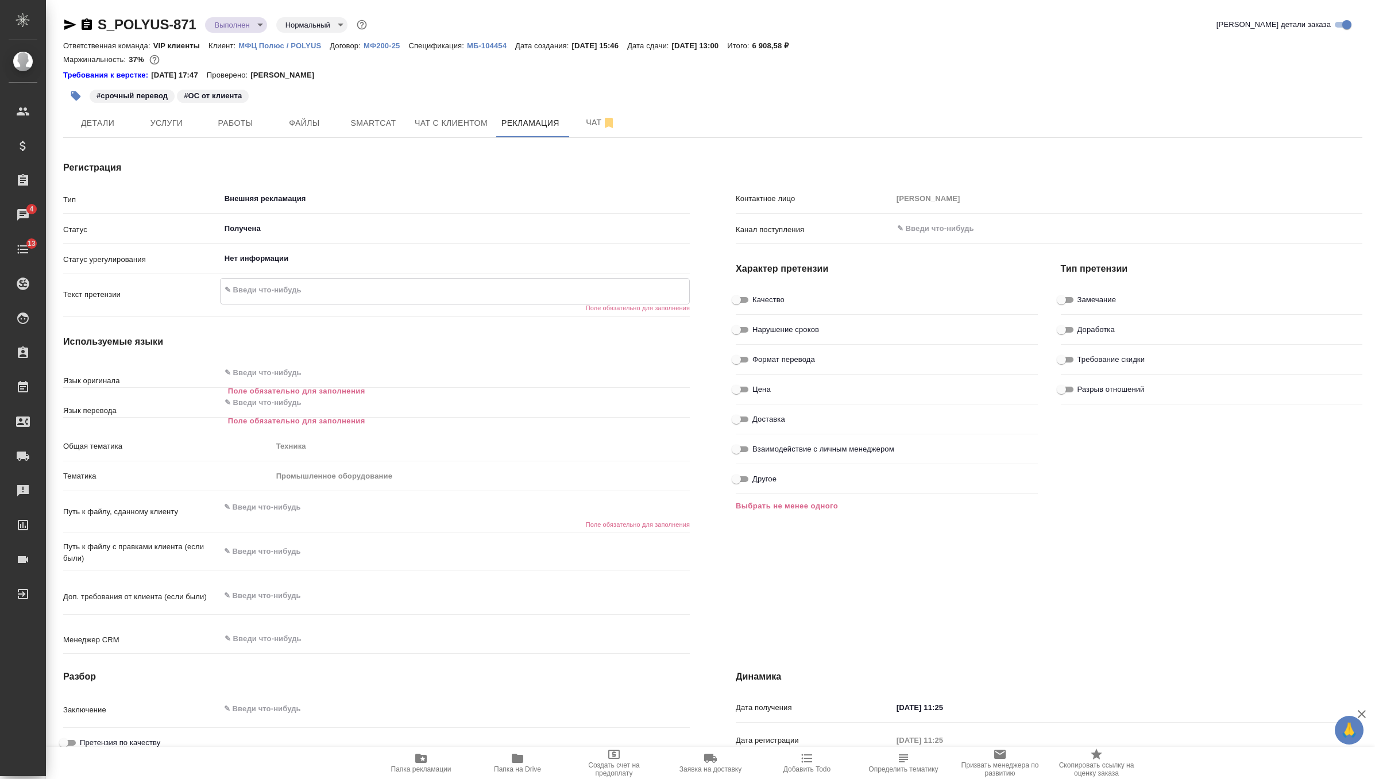
type textarea "x"
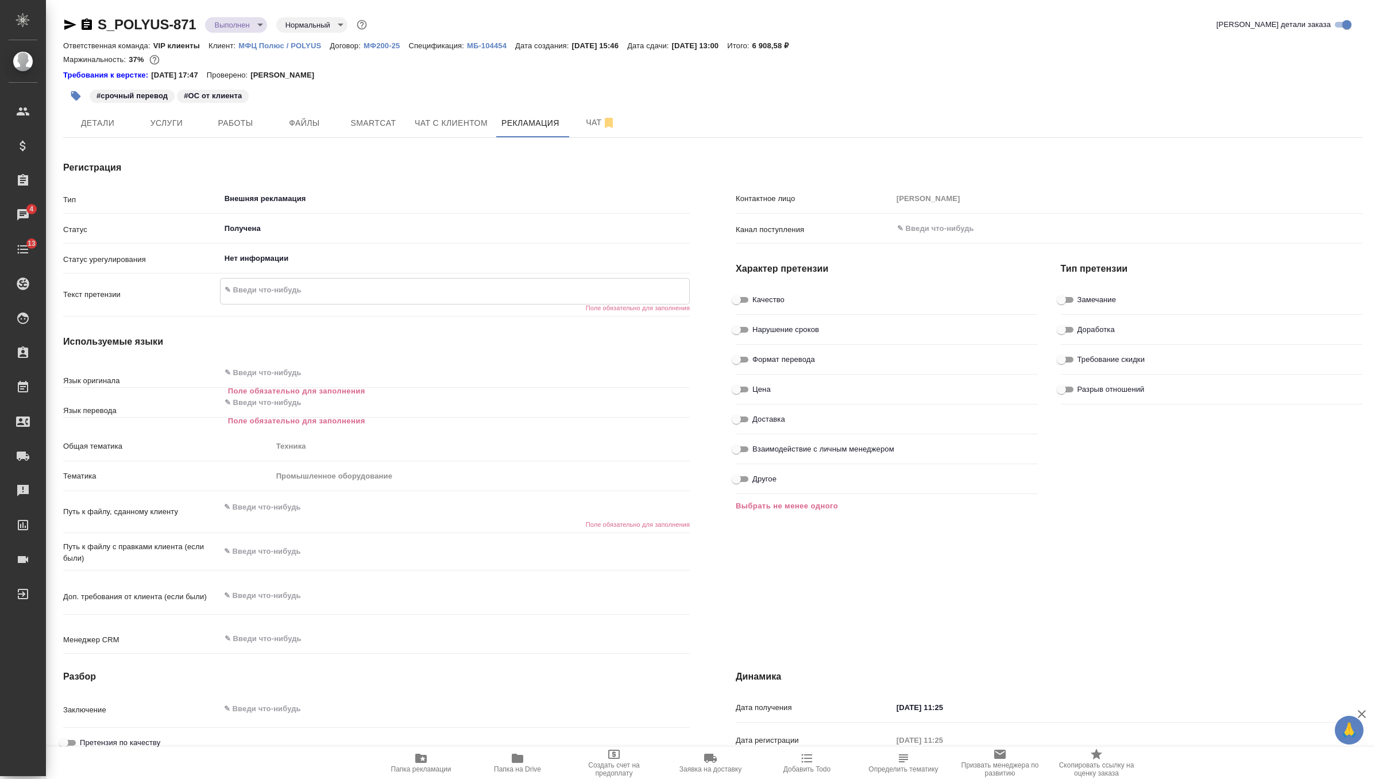
type textarea "x"
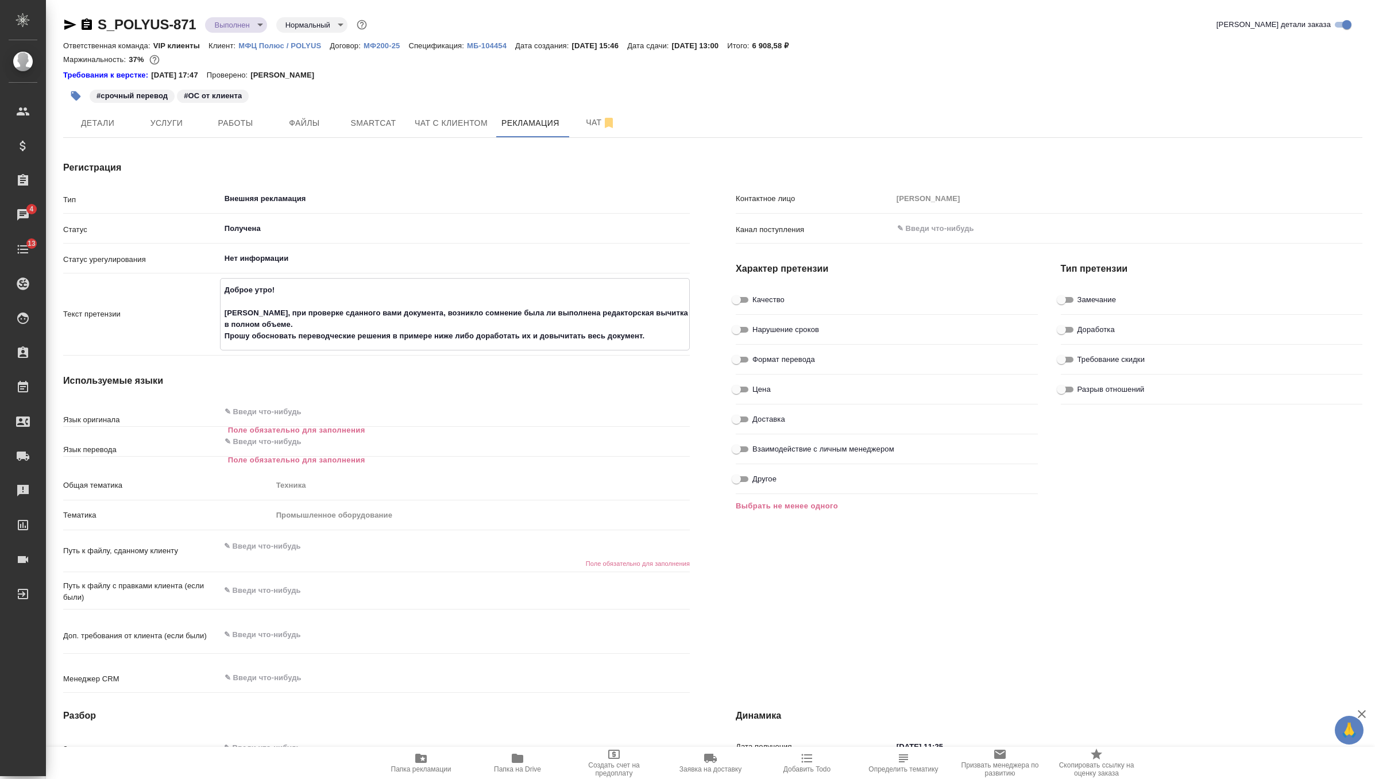
type textarea "Доброе утро! Коллеги, при проверке сданного вами документа, возникло сомнение б…"
type textarea "x"
click at [747, 297] on input "Качество" at bounding box center [736, 300] width 41 height 14
checkbox input "true"
type textarea "x"
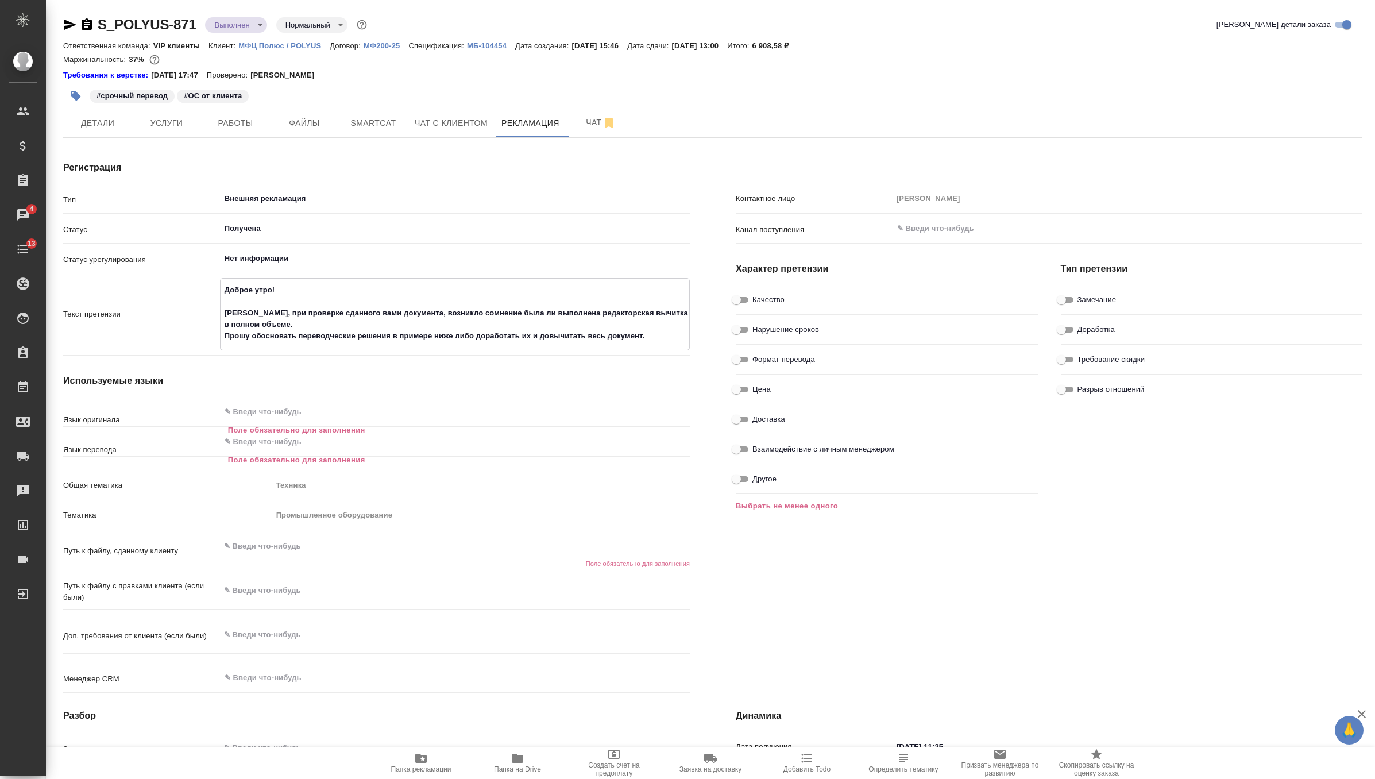
type textarea "x"
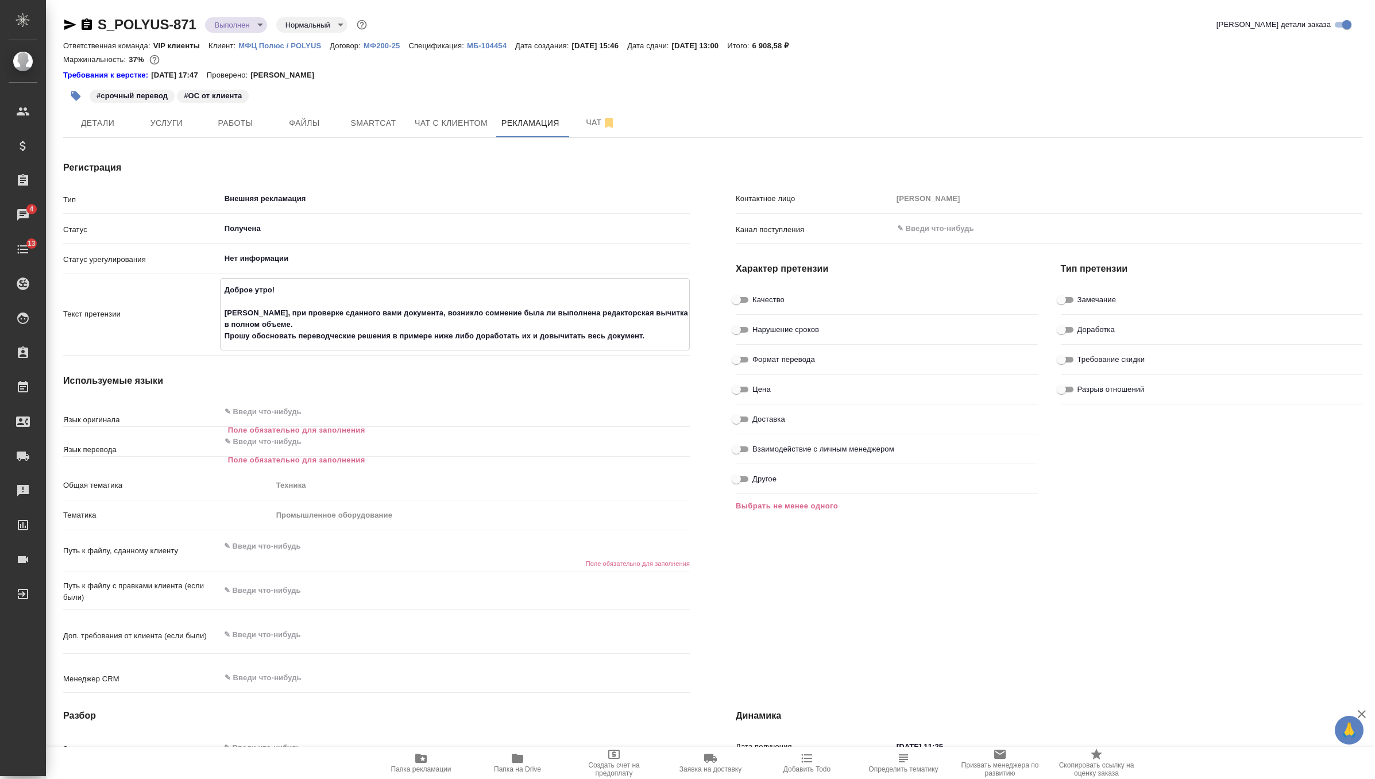
type textarea "x"
click at [279, 404] on input "text" at bounding box center [435, 411] width 424 height 14
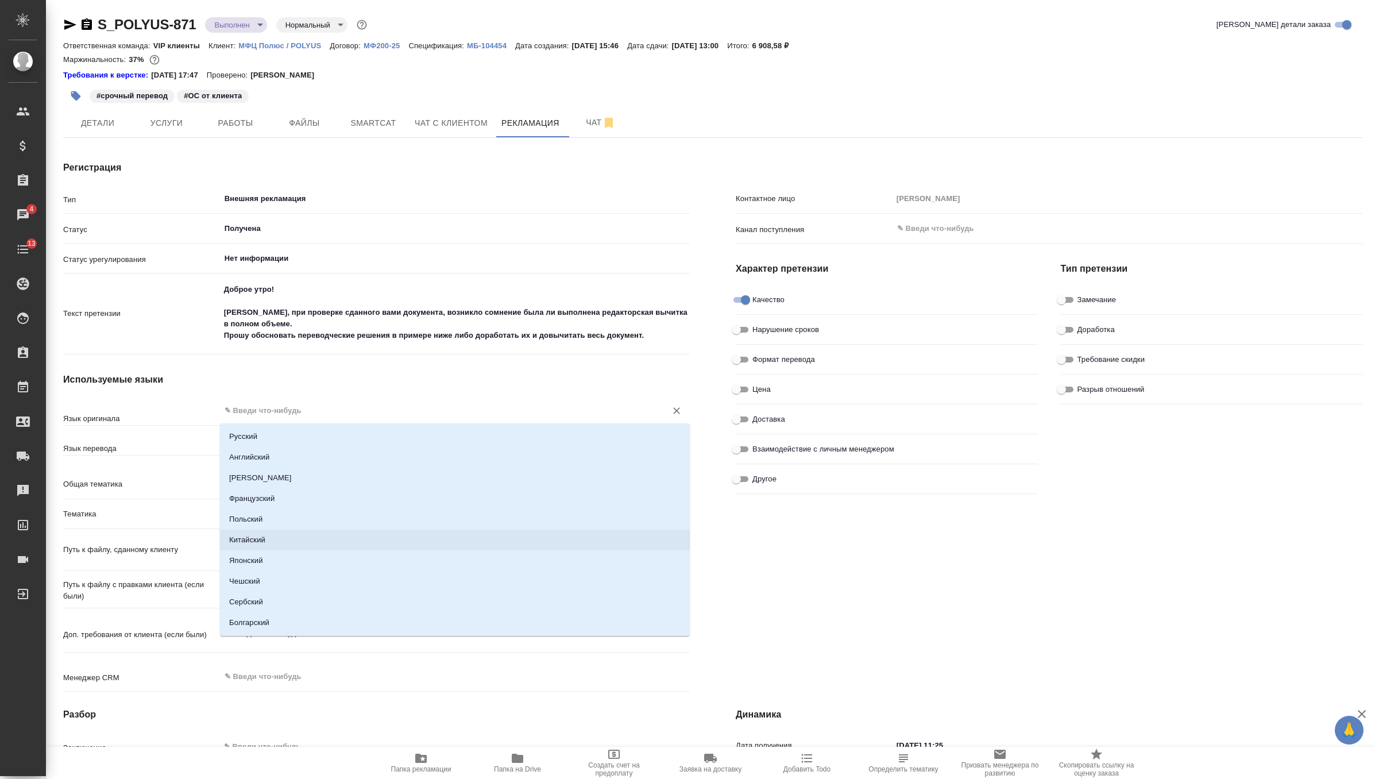
click at [265, 535] on li "Китайский" at bounding box center [455, 539] width 470 height 21
type textarea "x"
type input "Китайский"
type textarea "x"
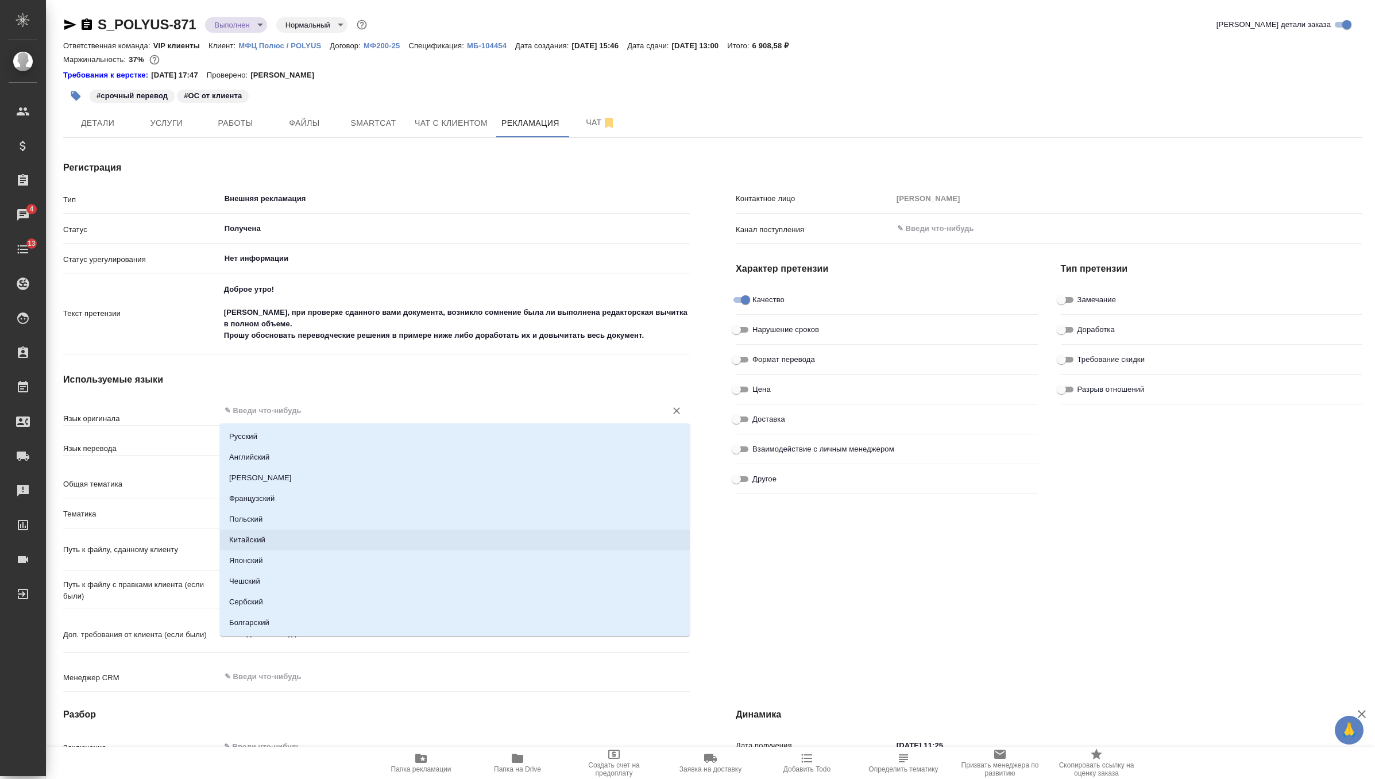
type textarea "x"
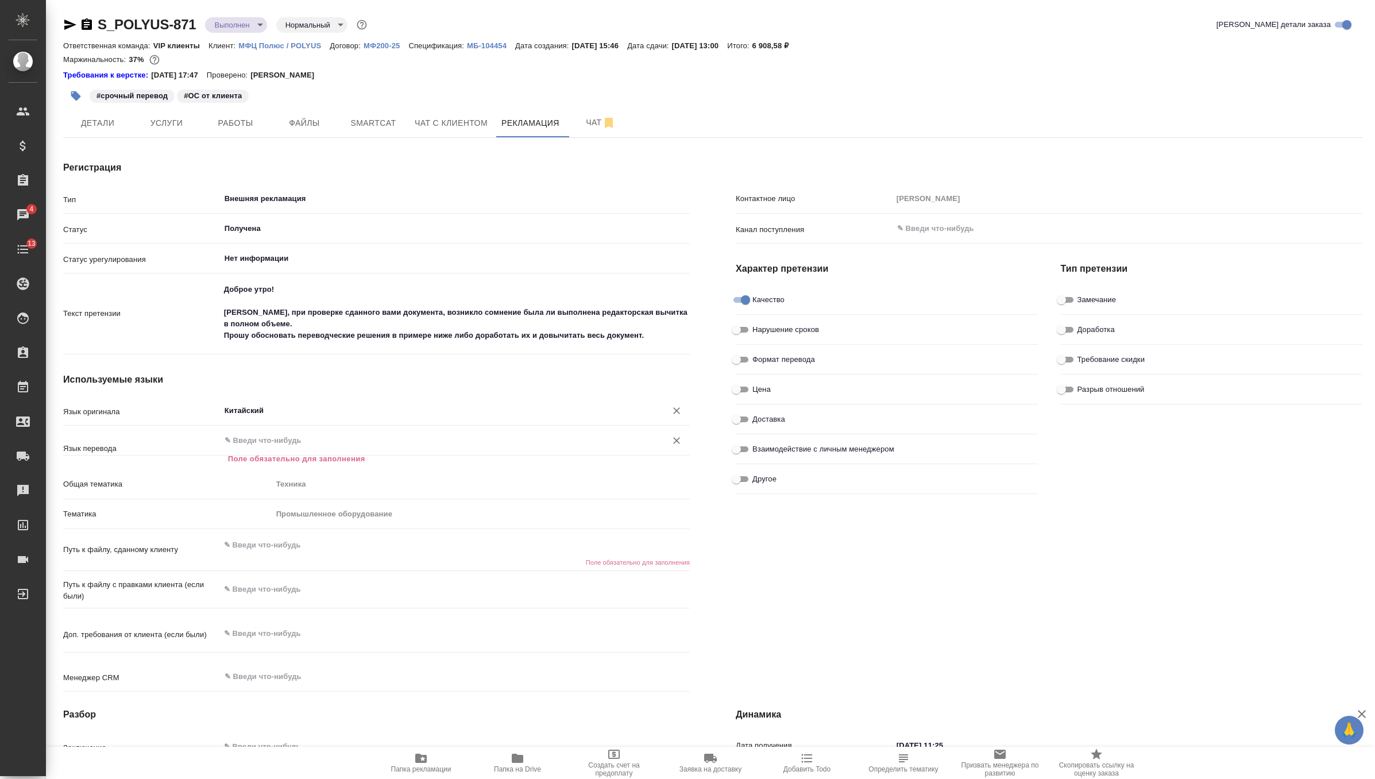
click at [285, 441] on input "text" at bounding box center [435, 441] width 424 height 14
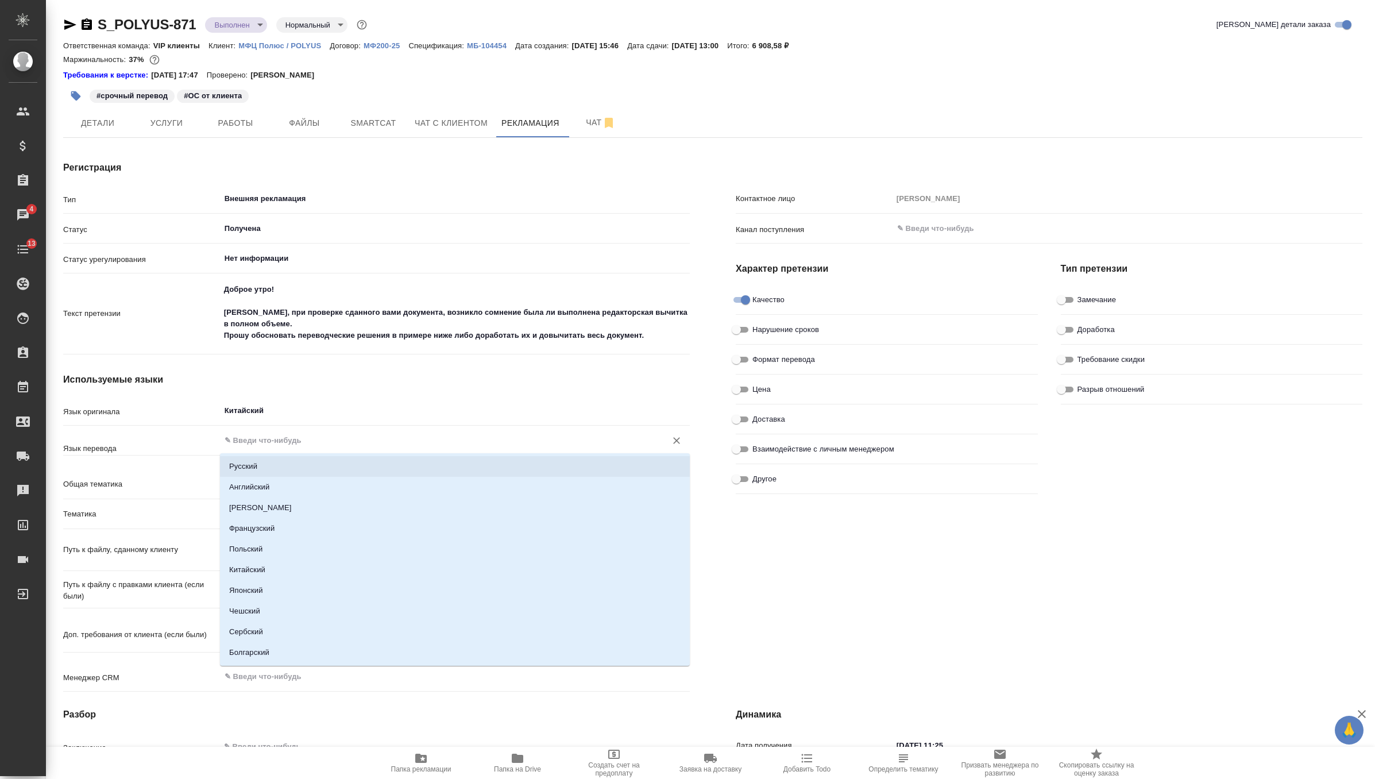
click at [272, 471] on li "Русский" at bounding box center [455, 466] width 470 height 21
type textarea "x"
type input "Русский"
type textarea "x"
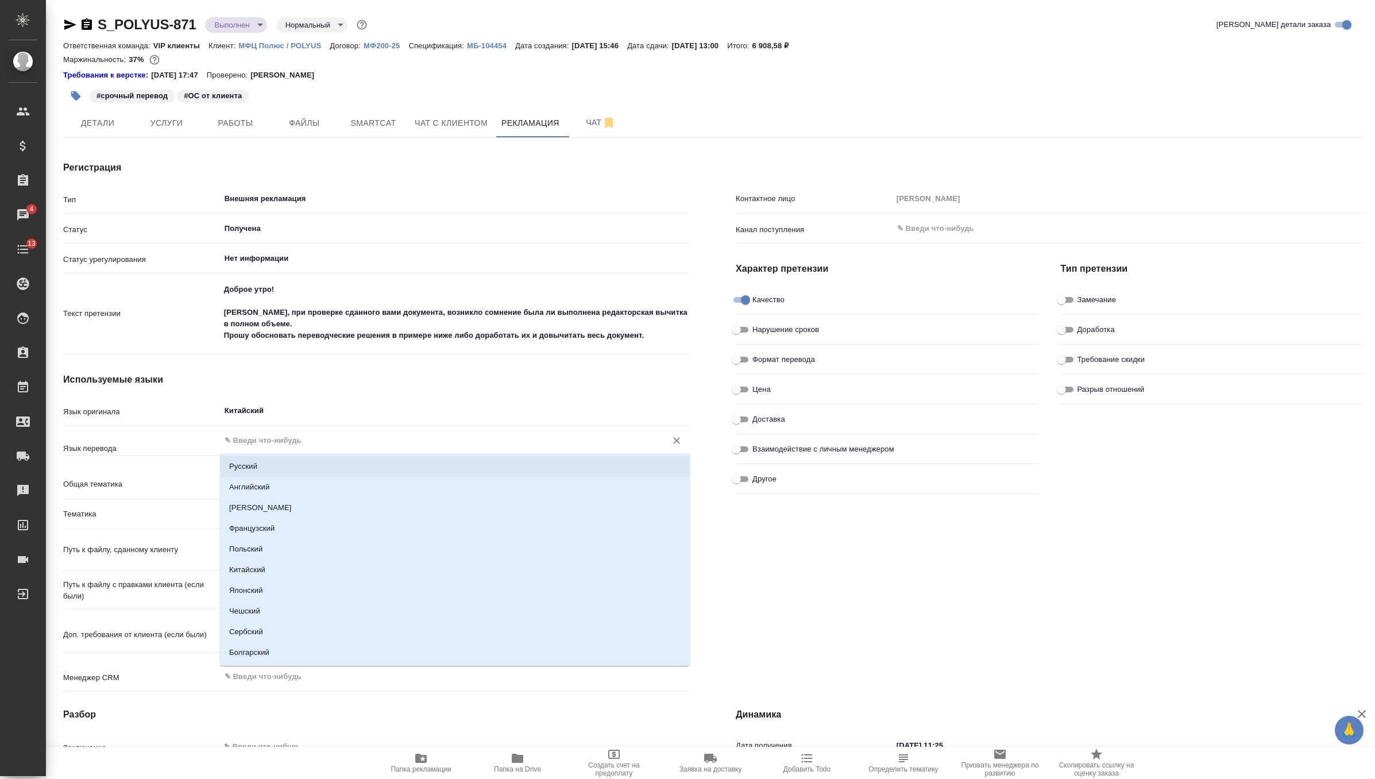
type textarea "x"
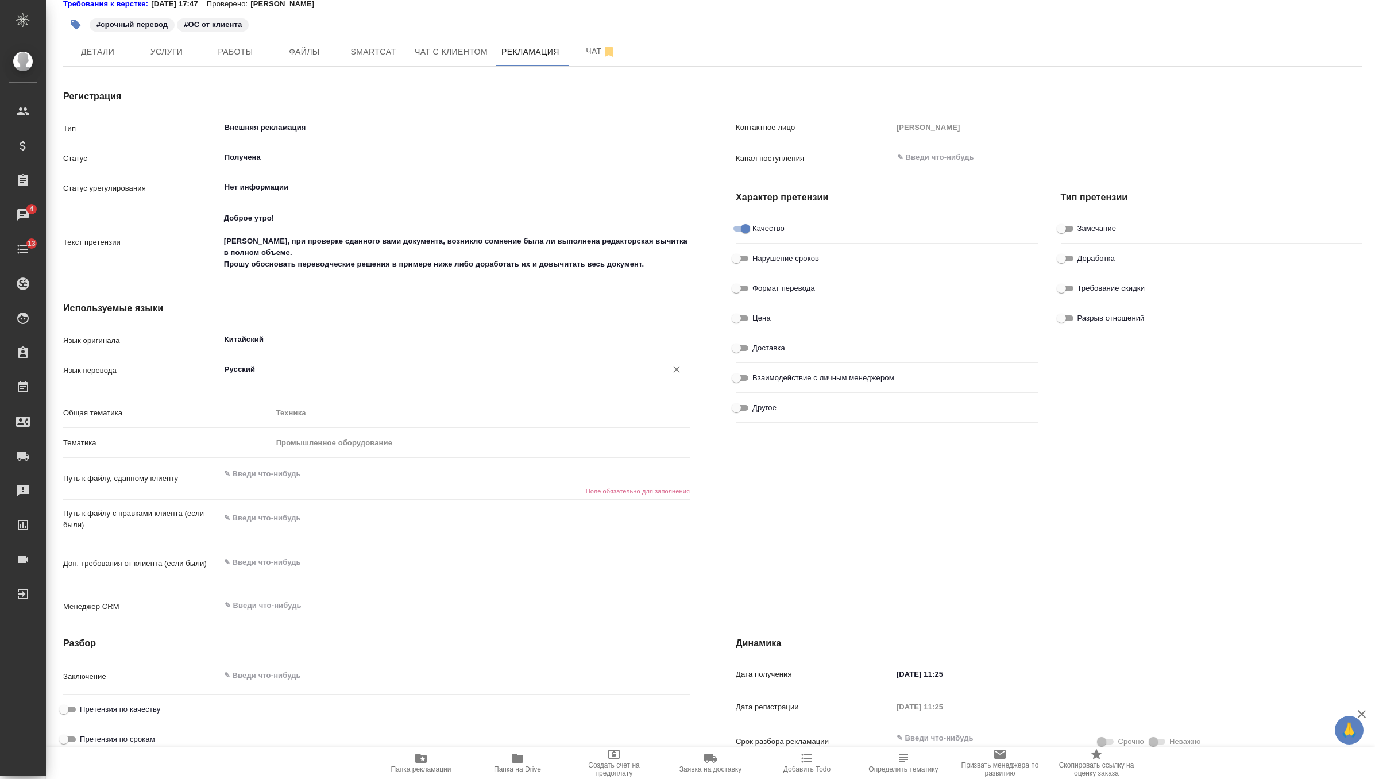
scroll to position [78, 0]
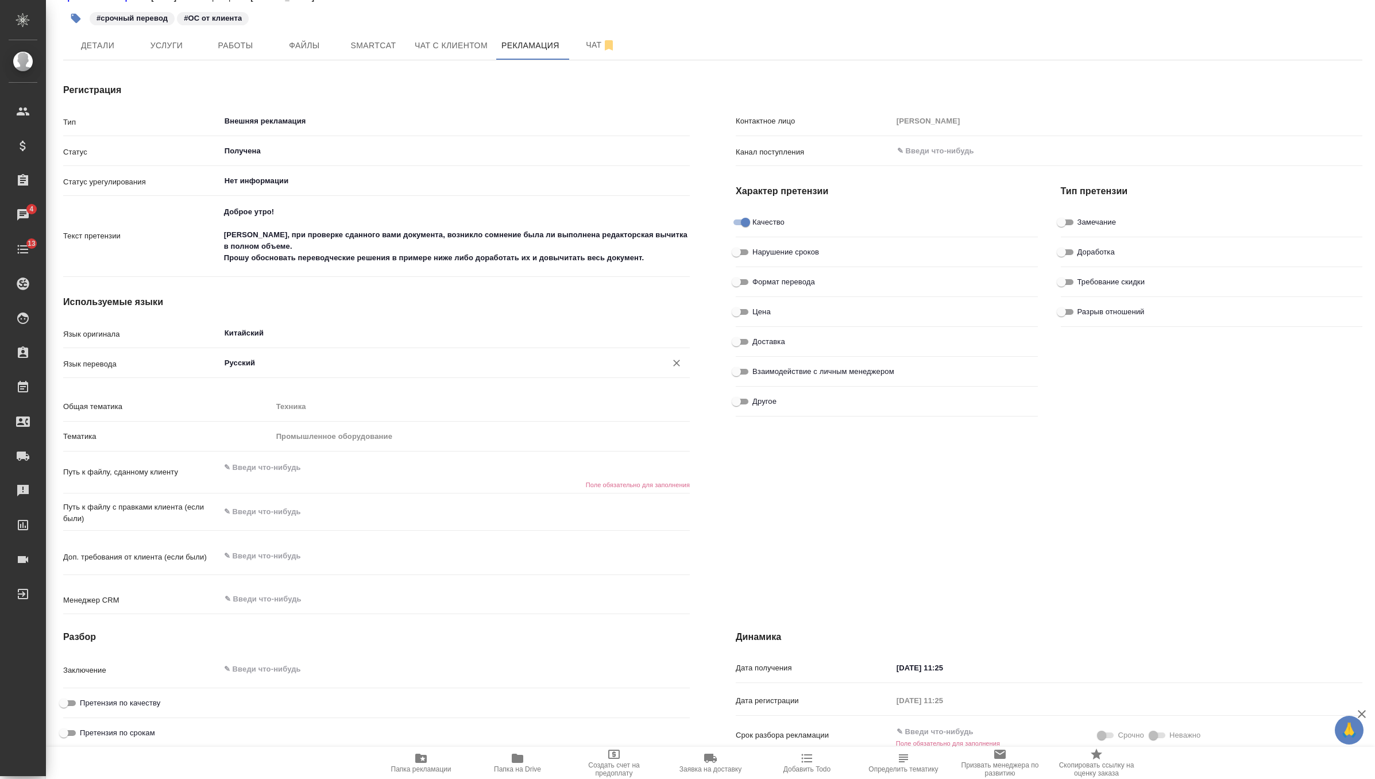
click at [295, 473] on textarea at bounding box center [455, 468] width 470 height 20
click at [521, 761] on icon "button" at bounding box center [517, 757] width 11 height 9
type textarea "x"
click at [300, 467] on textarea at bounding box center [455, 468] width 470 height 20
paste textarea "https://drive.awatera.com/apps/files/?dir=/Shares/polyus/Orders/S_POLYUS-871/Fi…"
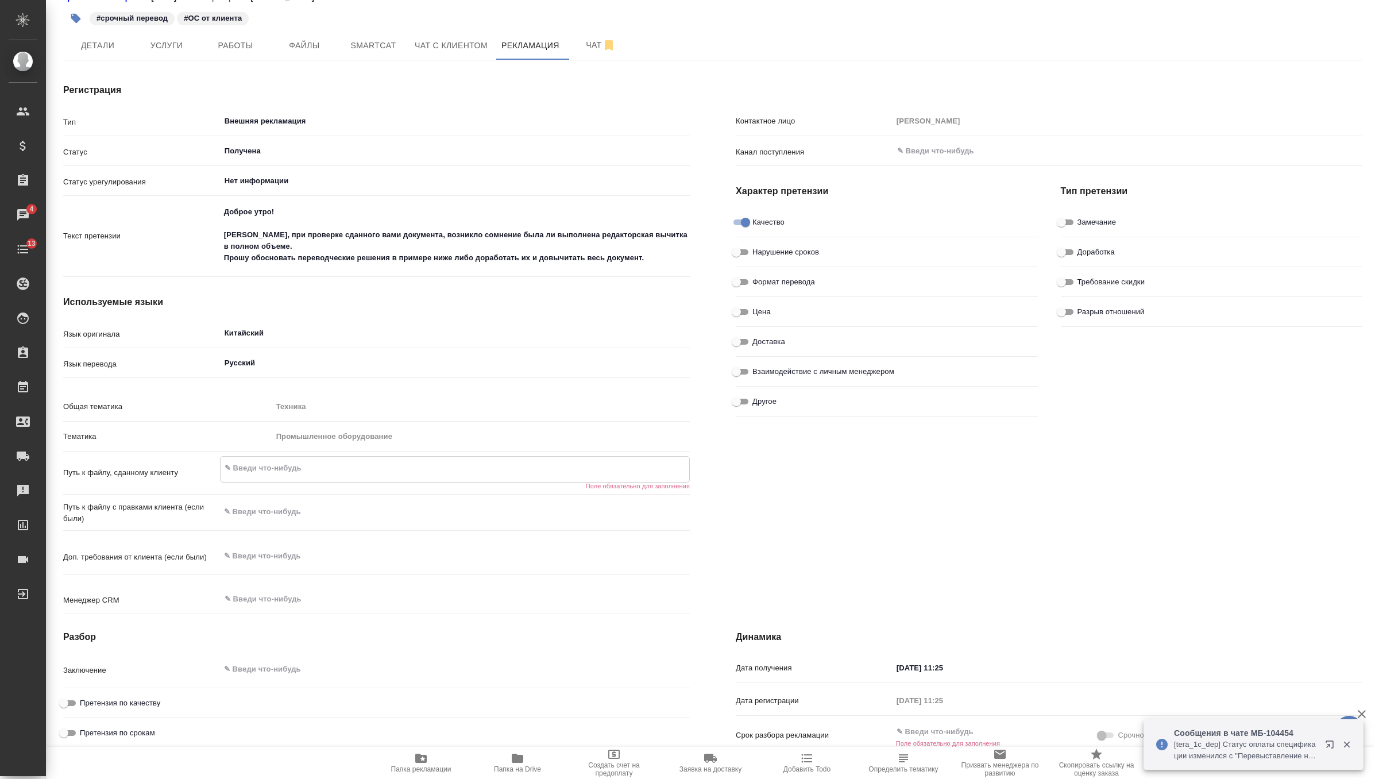
type textarea "x"
type textarea "https://drive.awatera.com/apps/files/?dir=/Shares/polyus/Orders/S_POLYUS-871/Fi…"
type textarea "x"
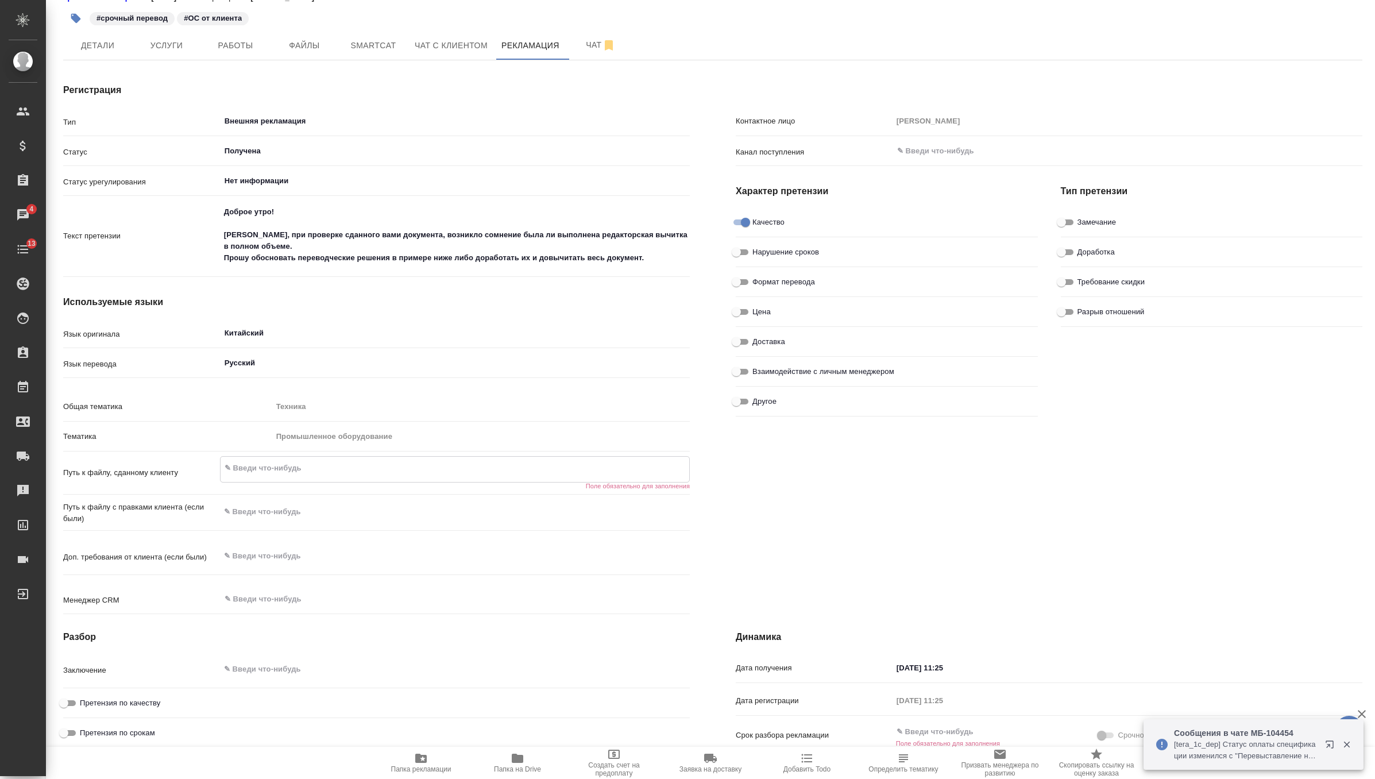
type textarea "x"
type textarea "https://drive.awatera.com/apps/files/?dir=/Shares/polyus/Orders/S_POLYUS-871/Fi…"
type textarea "x"
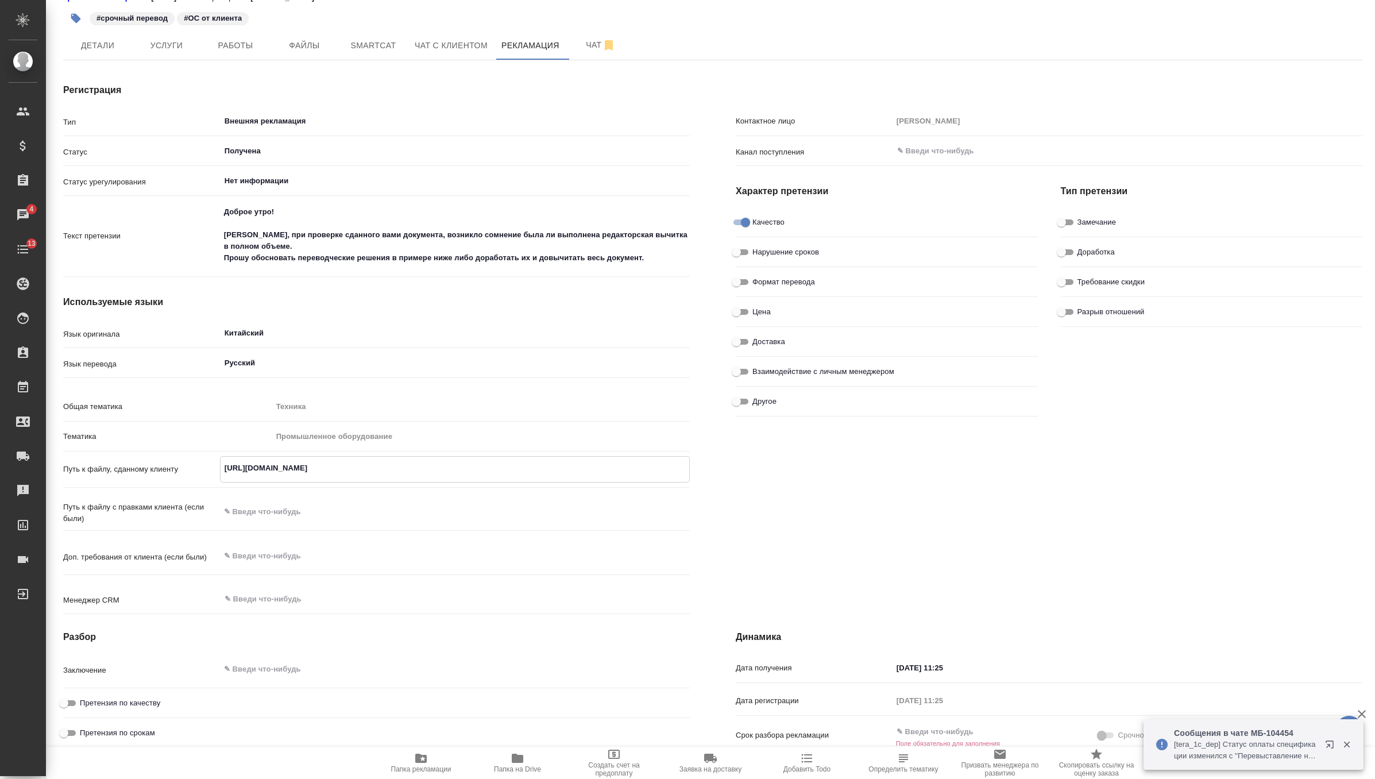
click at [368, 517] on textarea at bounding box center [455, 512] width 470 height 20
type textarea "x"
paste textarea "https://drive.awatera.com/apps/files/?dir=/Shares/polyus/Orders/S_POLYUS-871/Fi…"
type textarea "x"
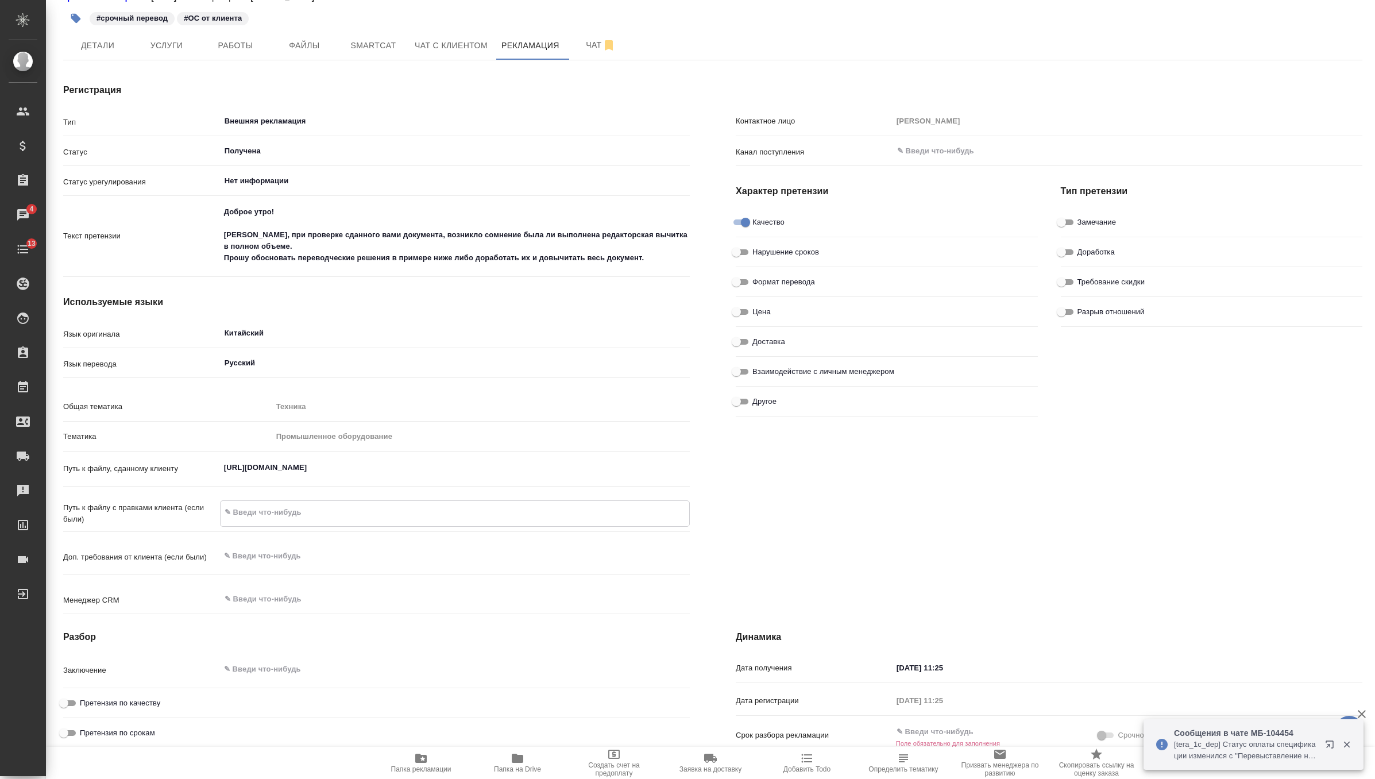
type textarea "https://drive.awatera.com/apps/files/?dir=/Shares/polyus/Orders/S_POLYUS-871/Fi…"
type textarea "x"
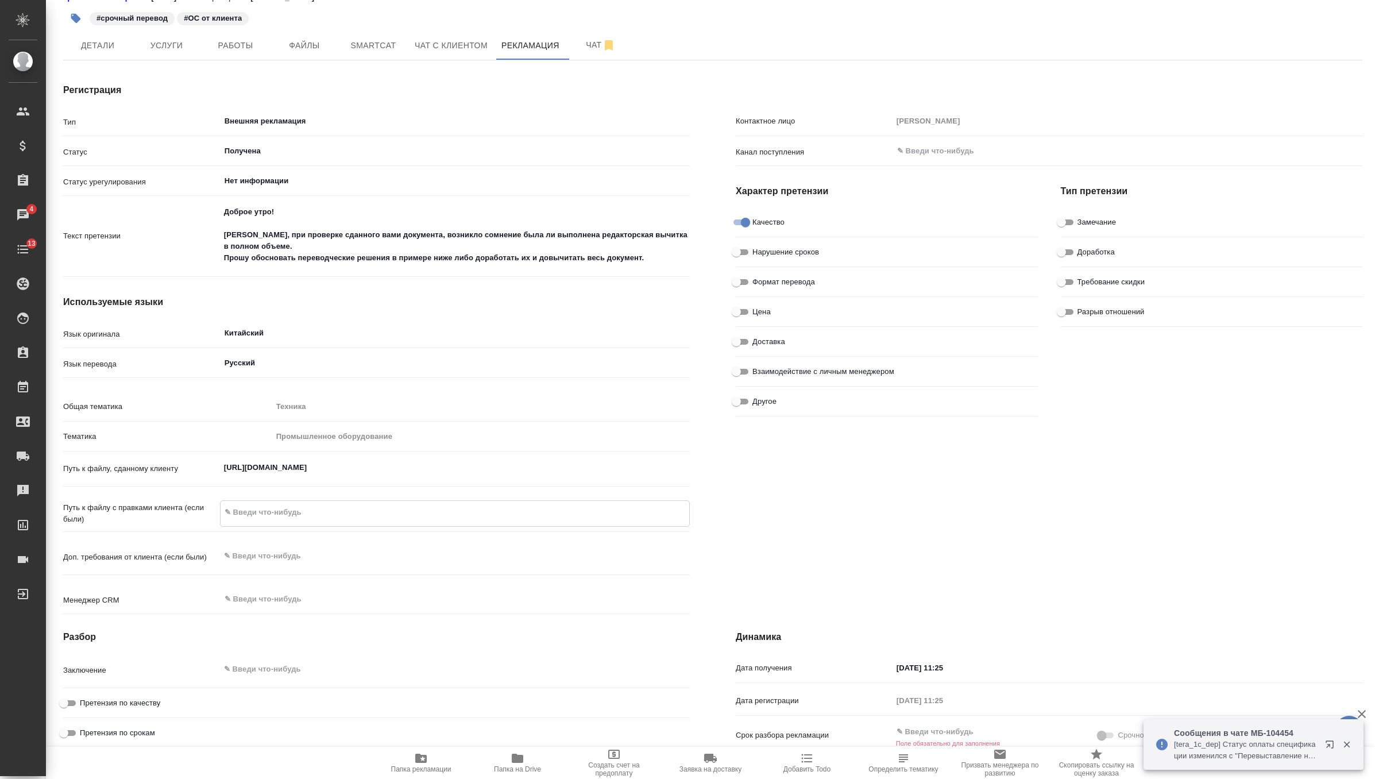
type textarea "x"
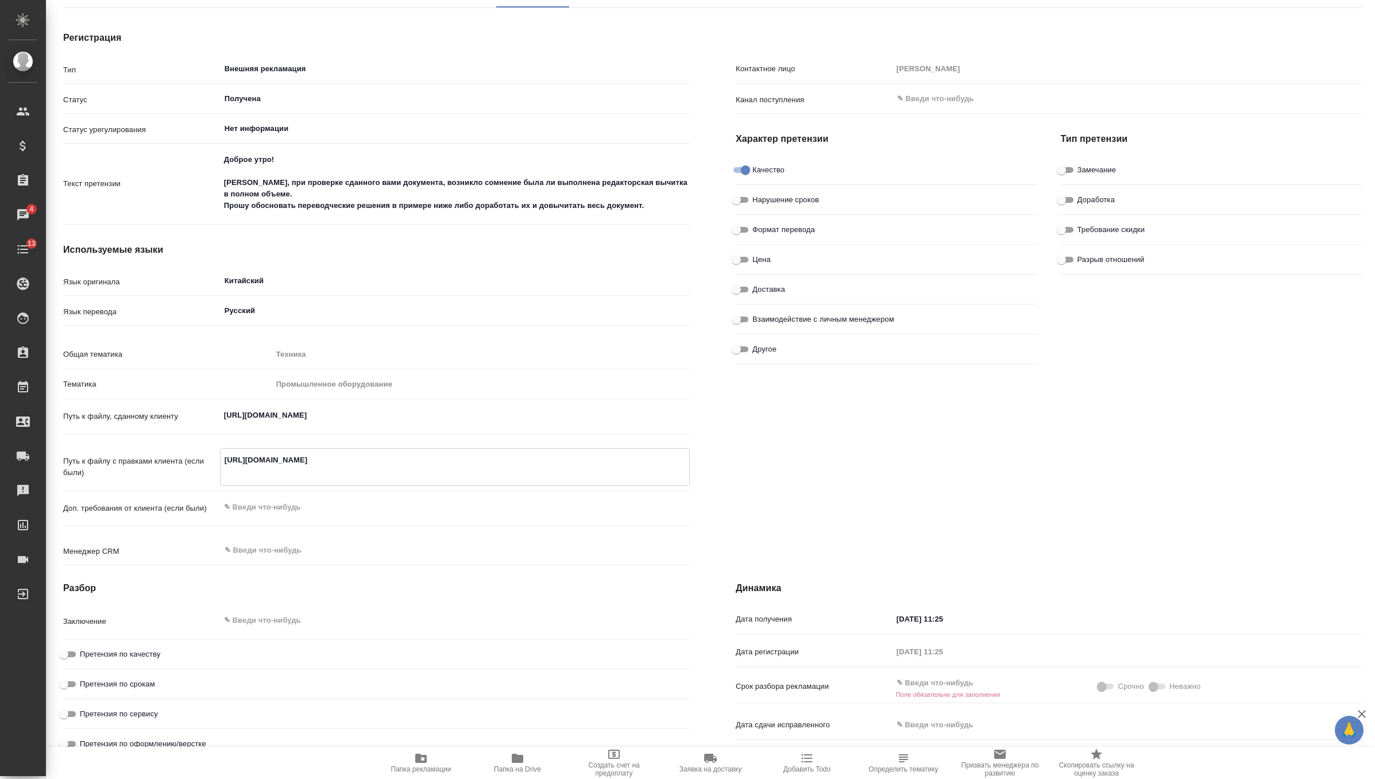
scroll to position [160, 0]
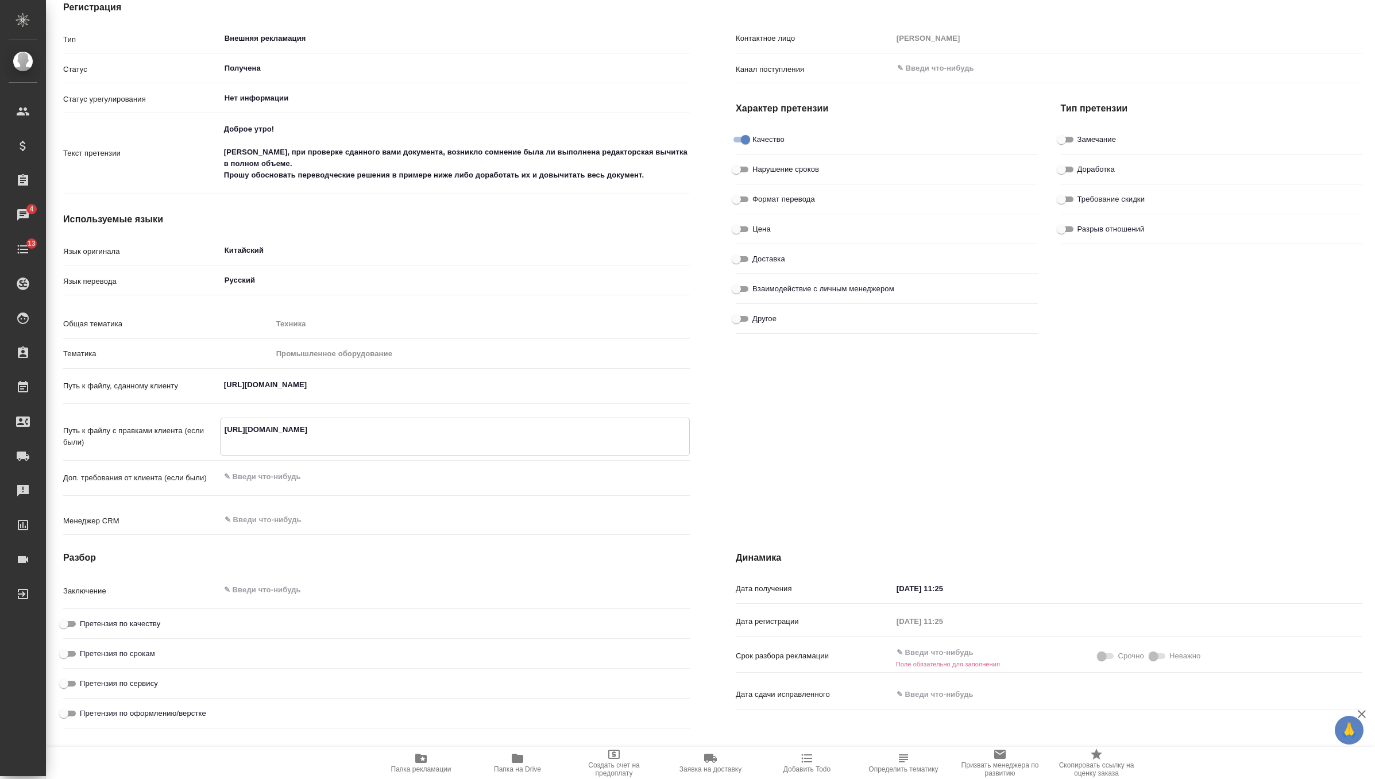
type textarea "https://drive.awatera.com/apps/files/?dir=/Shares/polyus/Orders/S_POLYUS-871/Fi…"
type textarea "x"
click at [273, 486] on textarea at bounding box center [455, 476] width 469 height 20
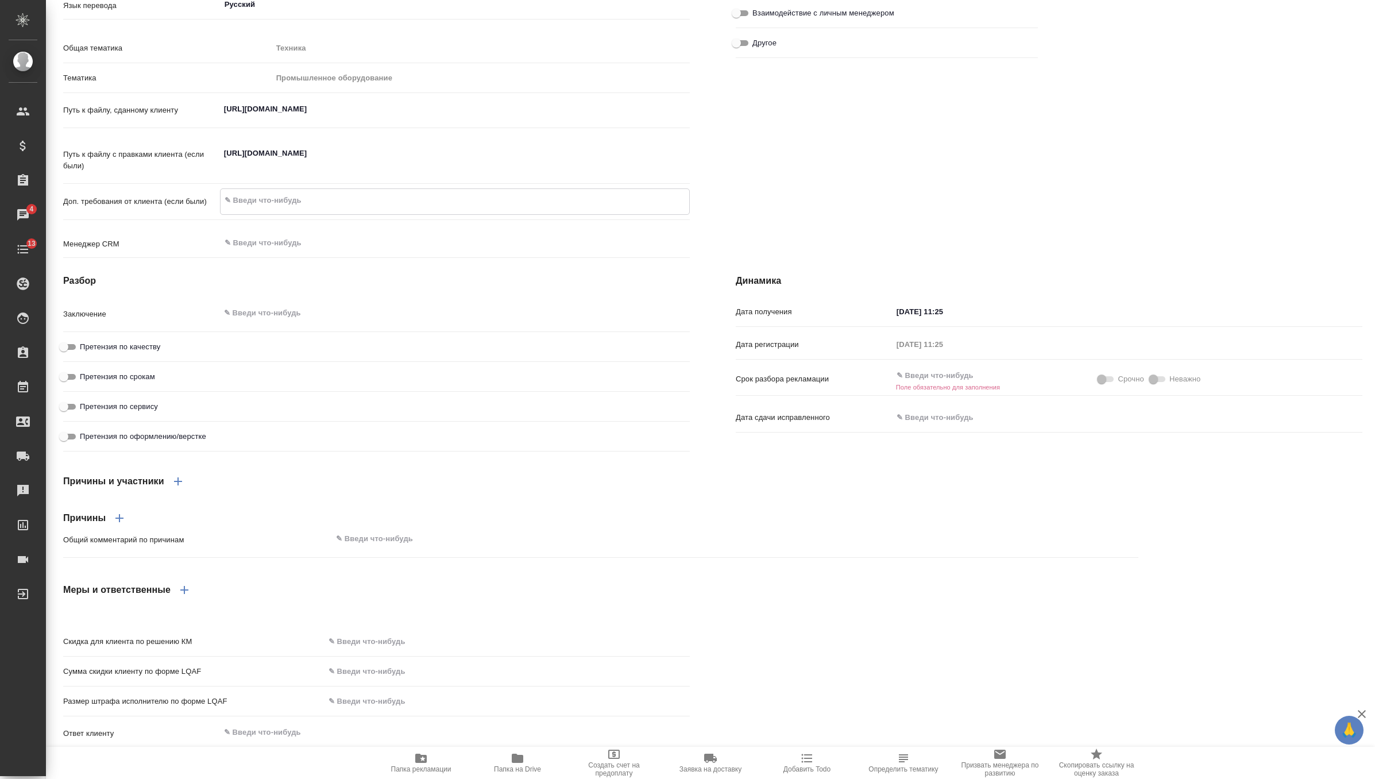
scroll to position [462, 0]
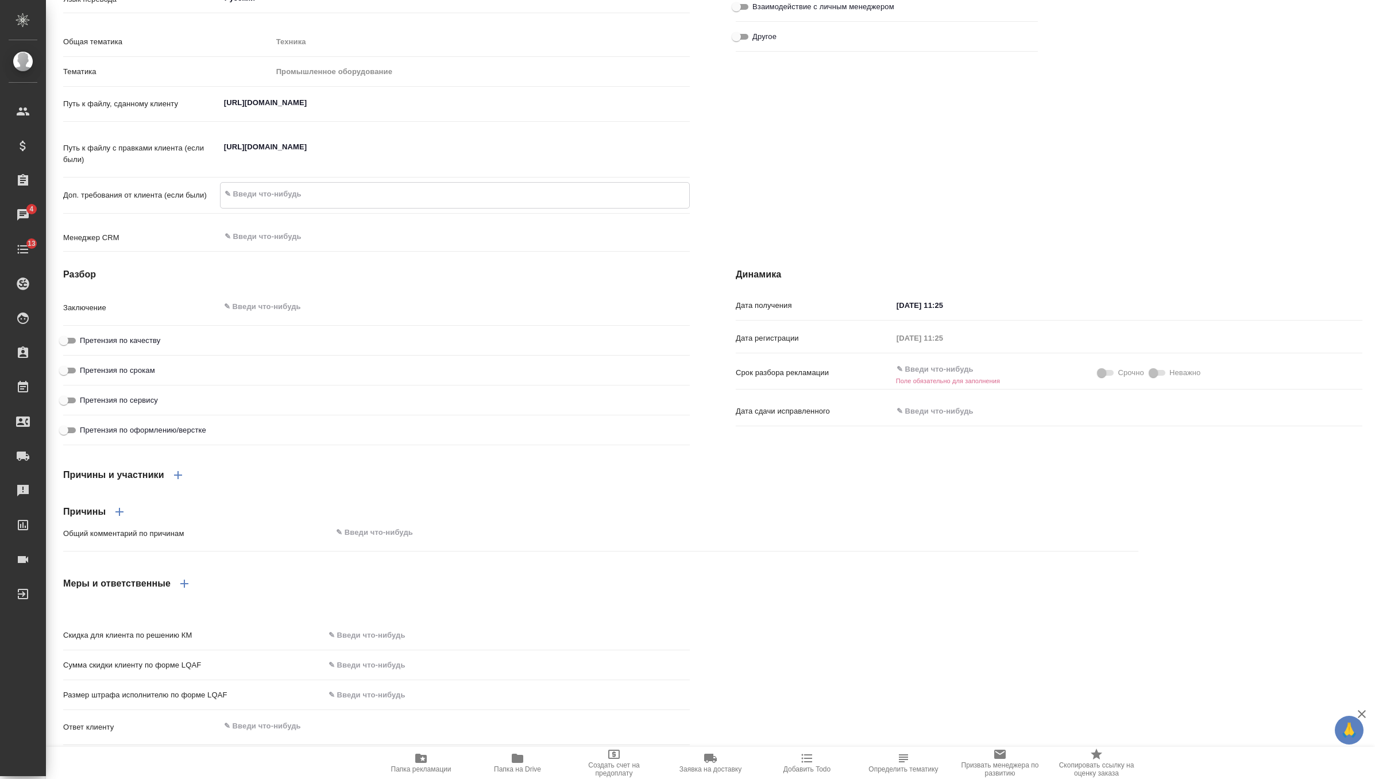
type textarea "x"
click at [392, 632] on input "text" at bounding box center [507, 635] width 364 height 17
type textarea "x"
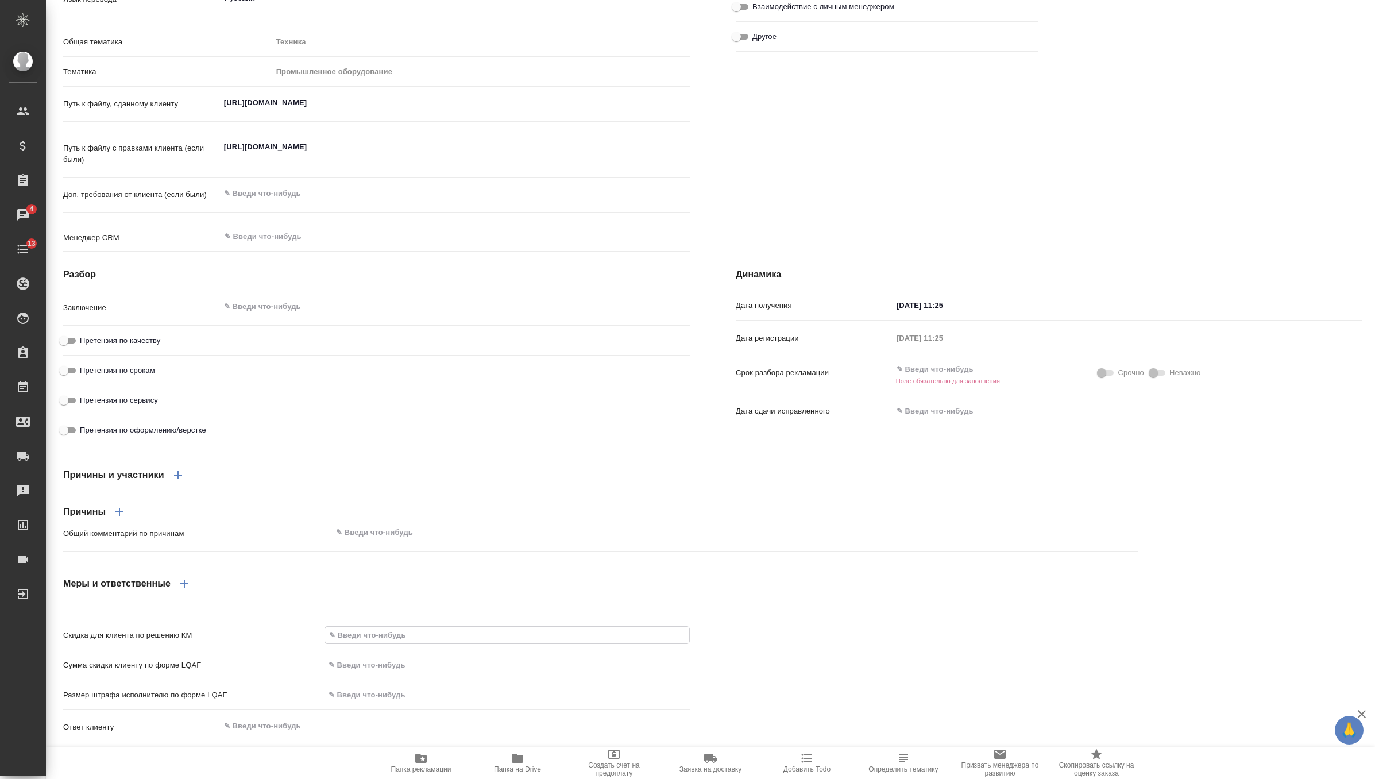
type textarea "x"
type input "3 %"
type textarea "x"
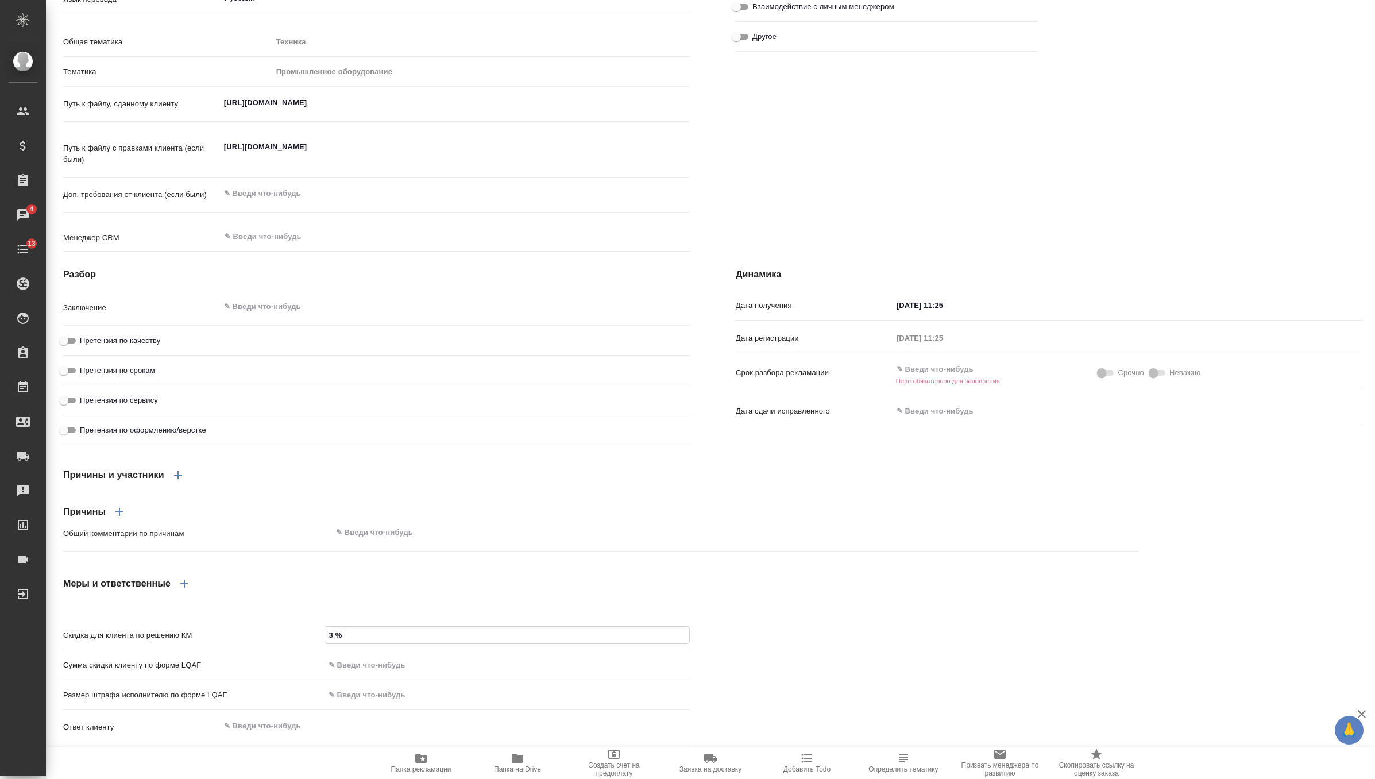
type input "30 %"
type textarea "x"
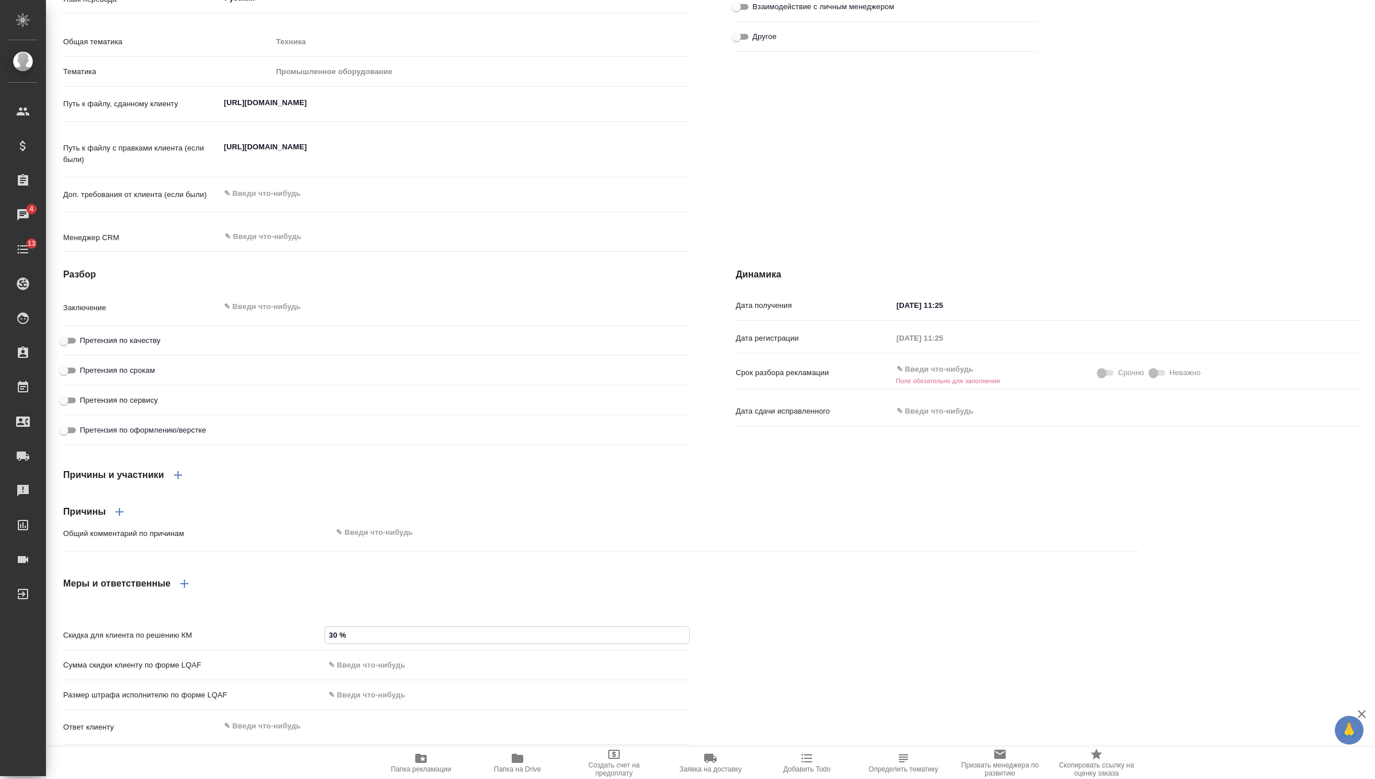
type textarea "x"
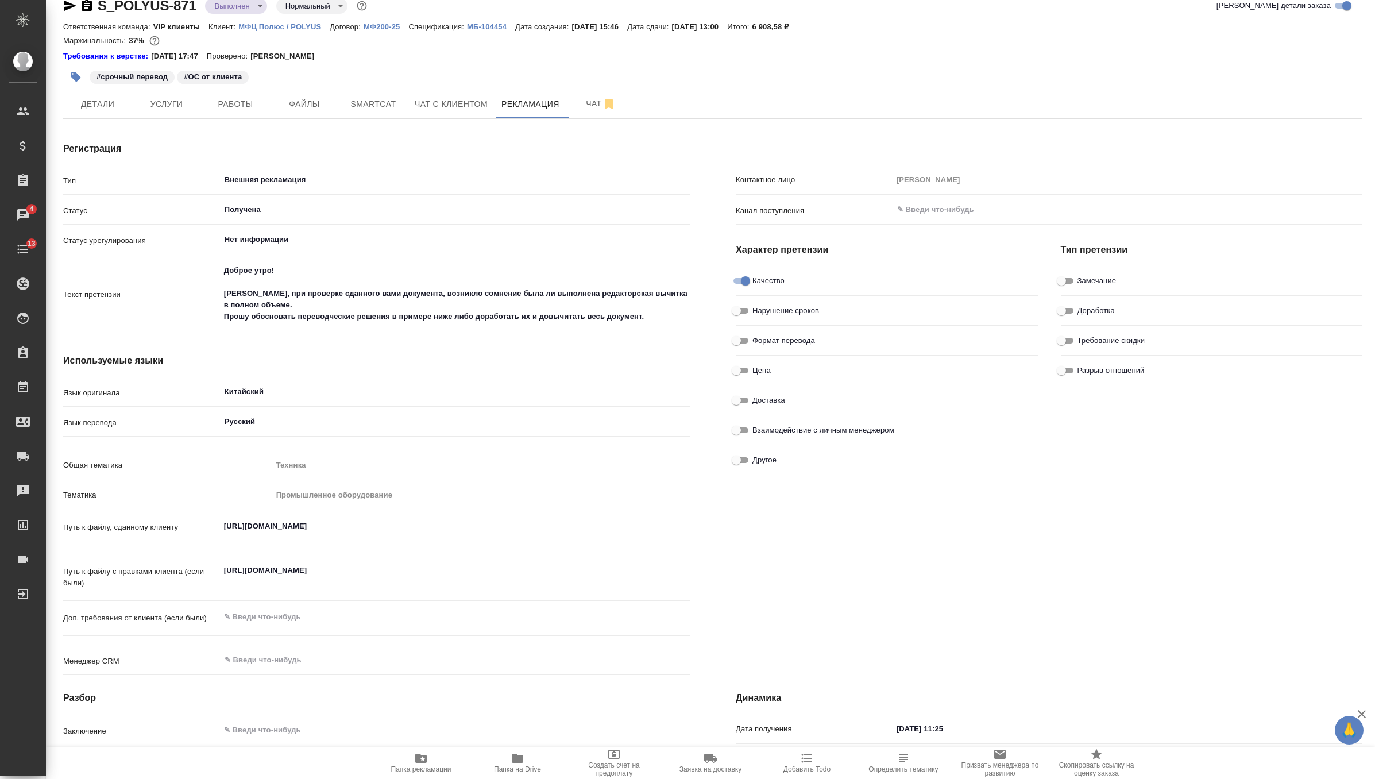
scroll to position [26, 0]
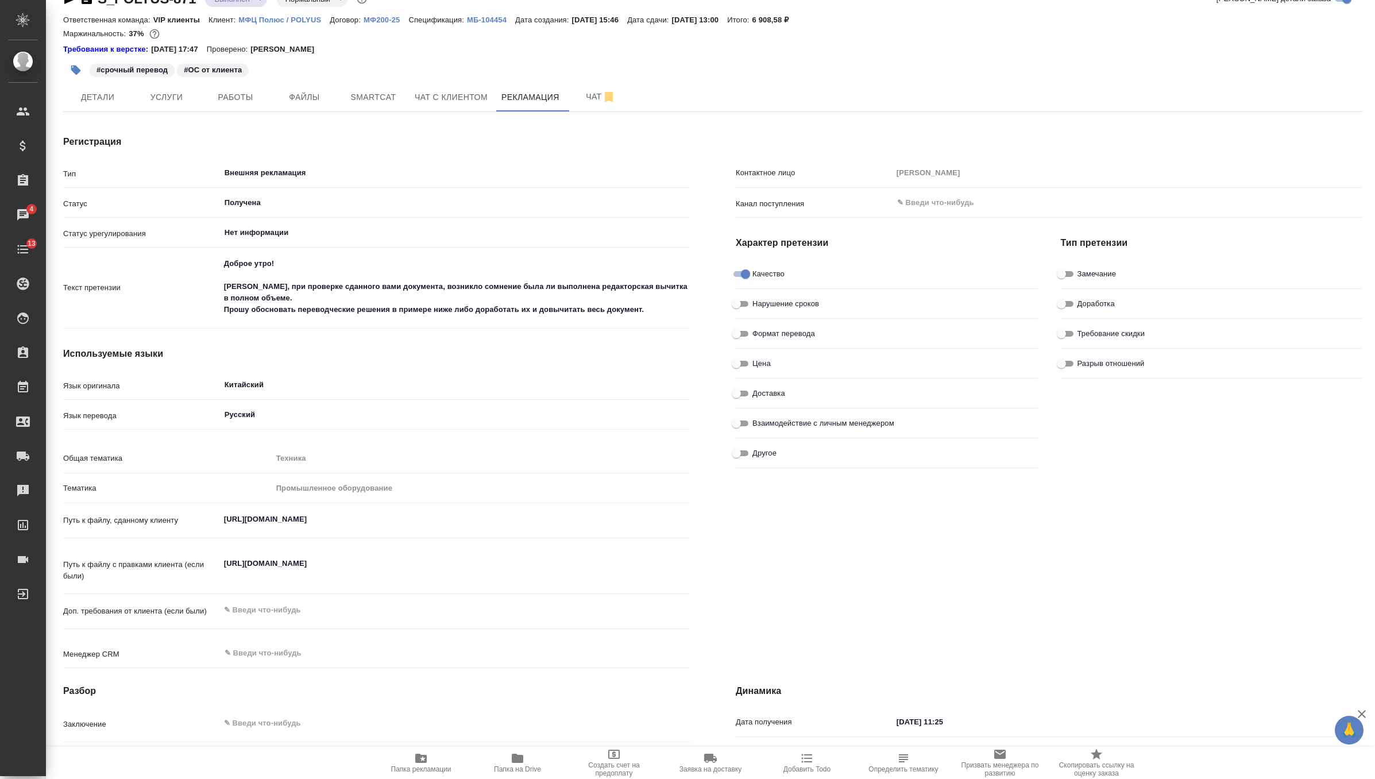
type input "30 %"
click at [1066, 300] on input "Доработка" at bounding box center [1061, 304] width 41 height 14
checkbox input "true"
type textarea "x"
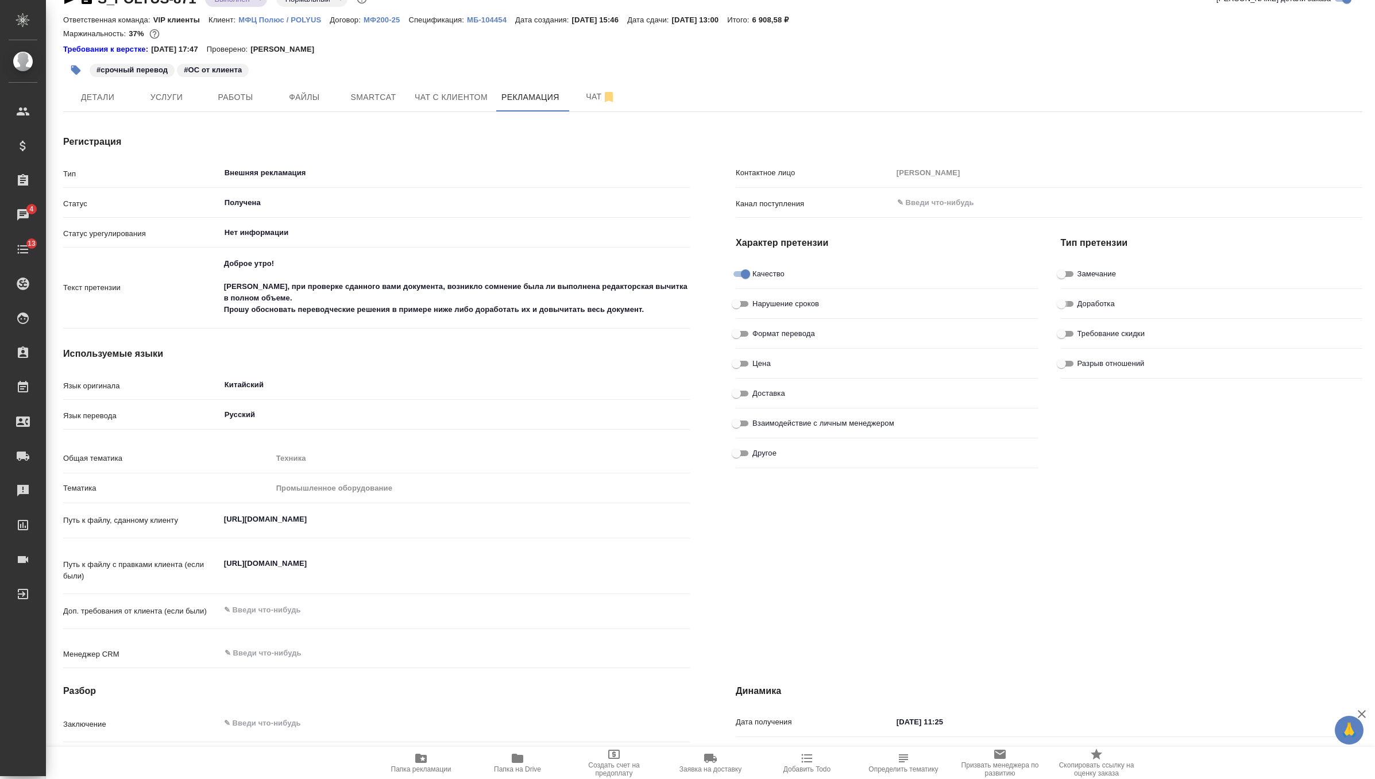
type textarea "x"
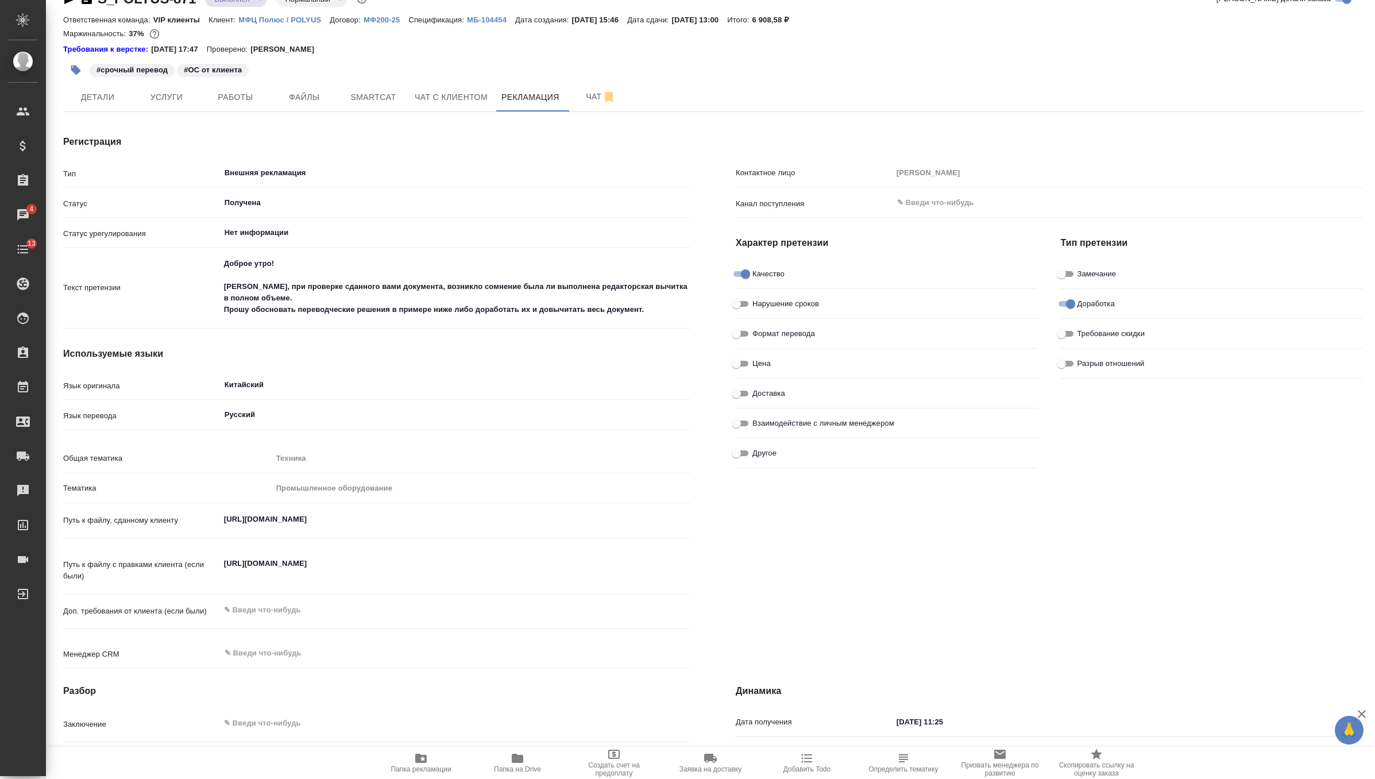
click at [1066, 277] on input "Замечание" at bounding box center [1061, 274] width 41 height 14
checkbox input "true"
type textarea "x"
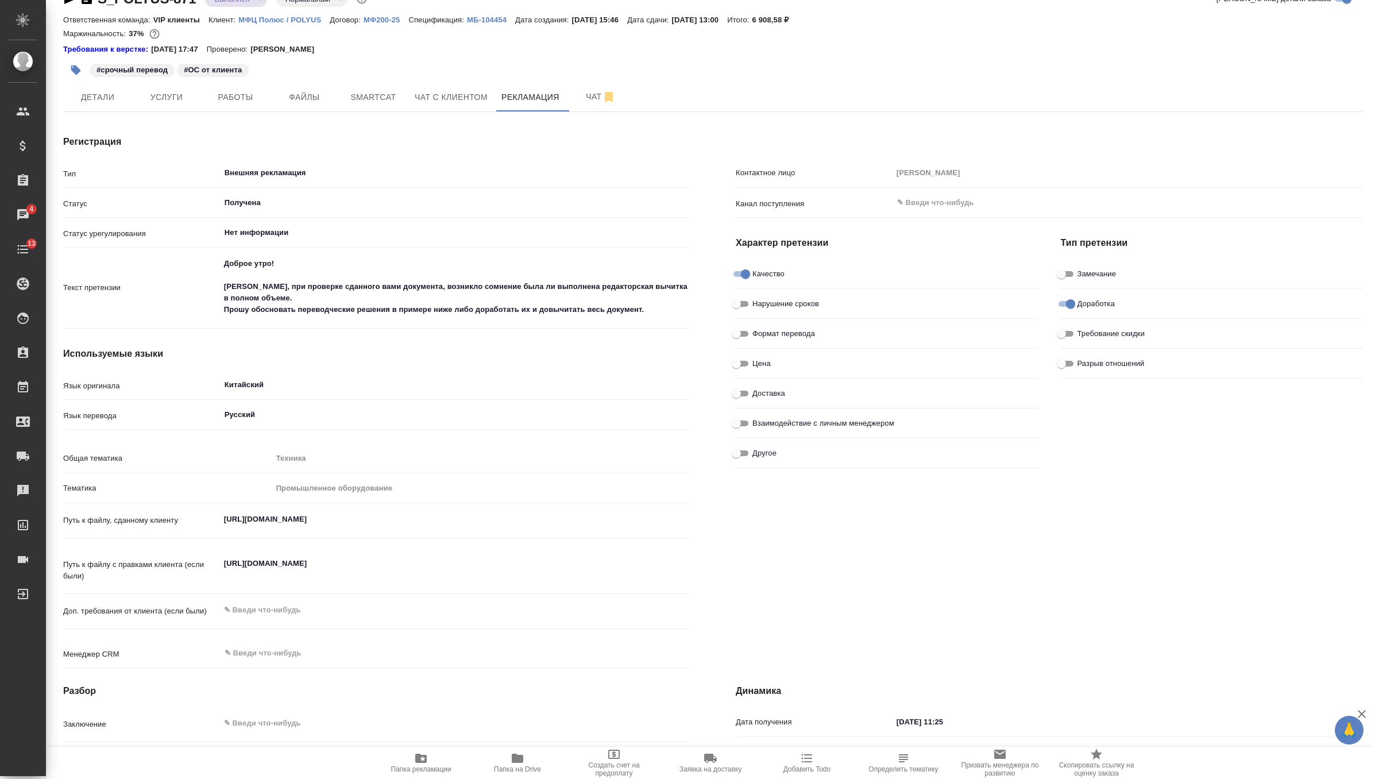
type textarea "x"
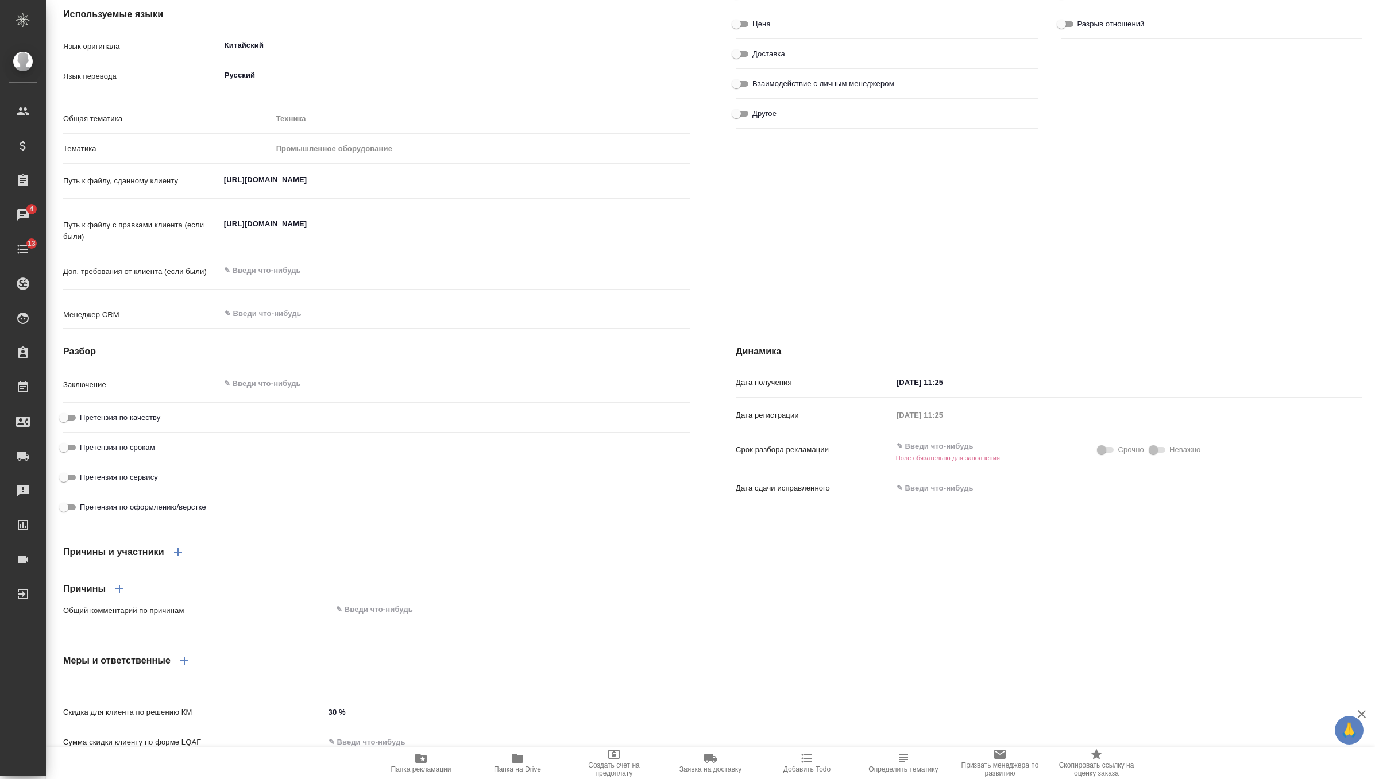
scroll to position [462, 0]
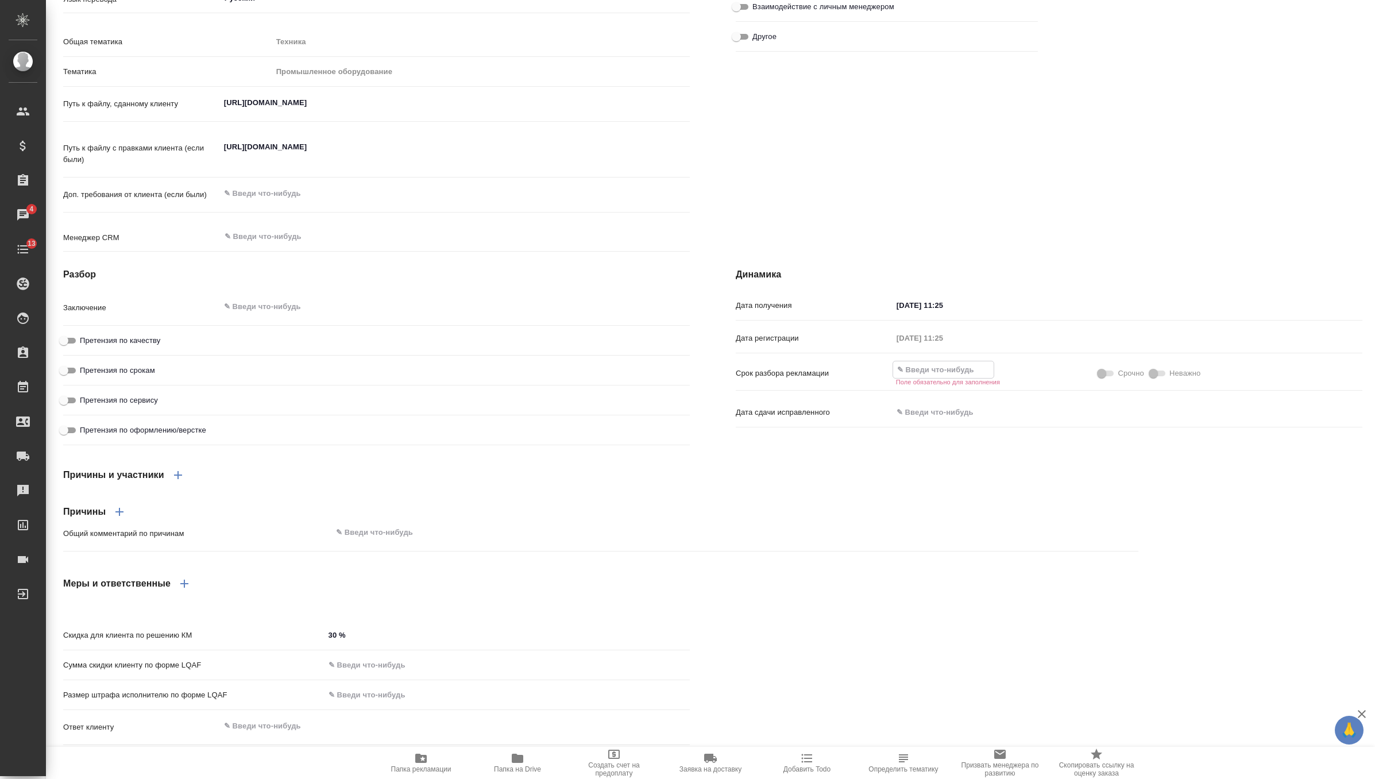
click at [918, 375] on input "text" at bounding box center [943, 369] width 100 height 17
click at [1066, 372] on icon "button" at bounding box center [1068, 369] width 14 height 14
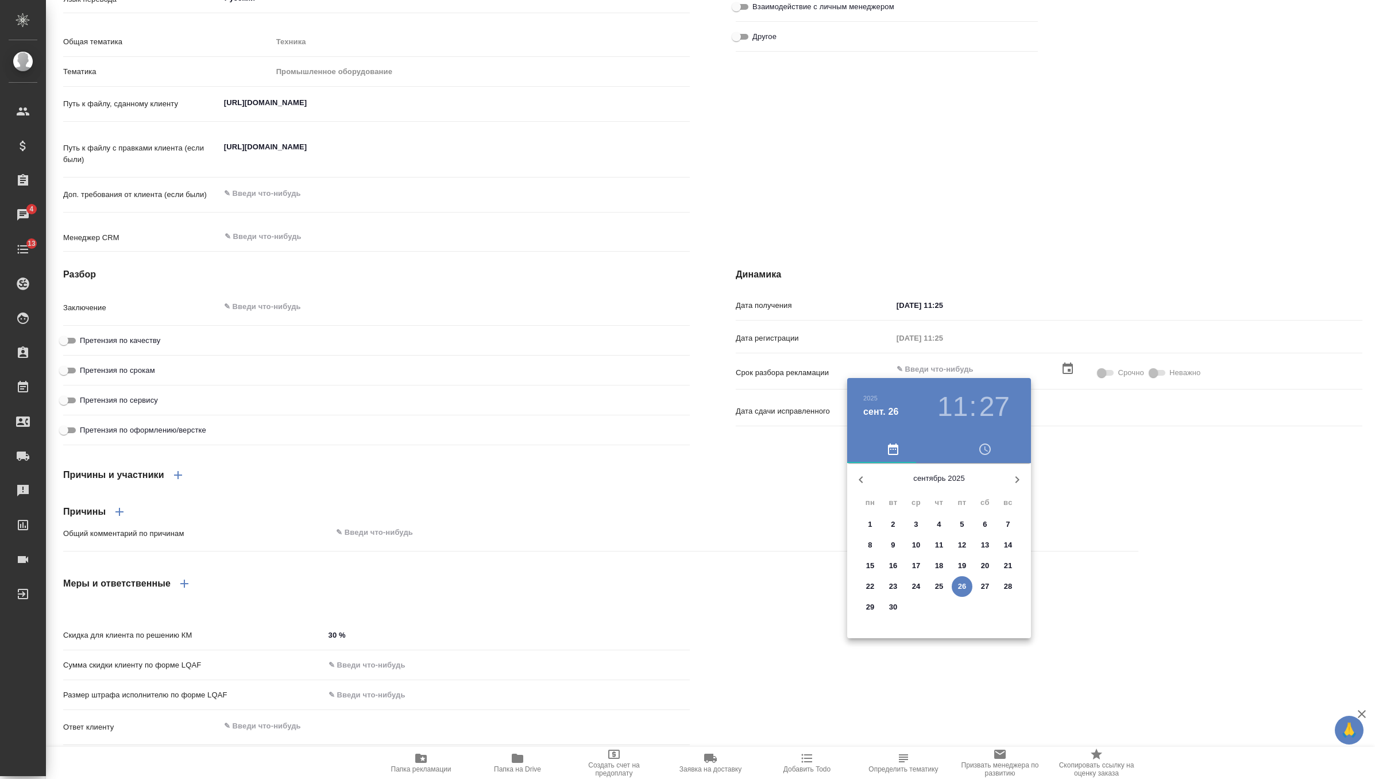
click at [869, 607] on p "29" at bounding box center [870, 606] width 9 height 11
type textarea "x"
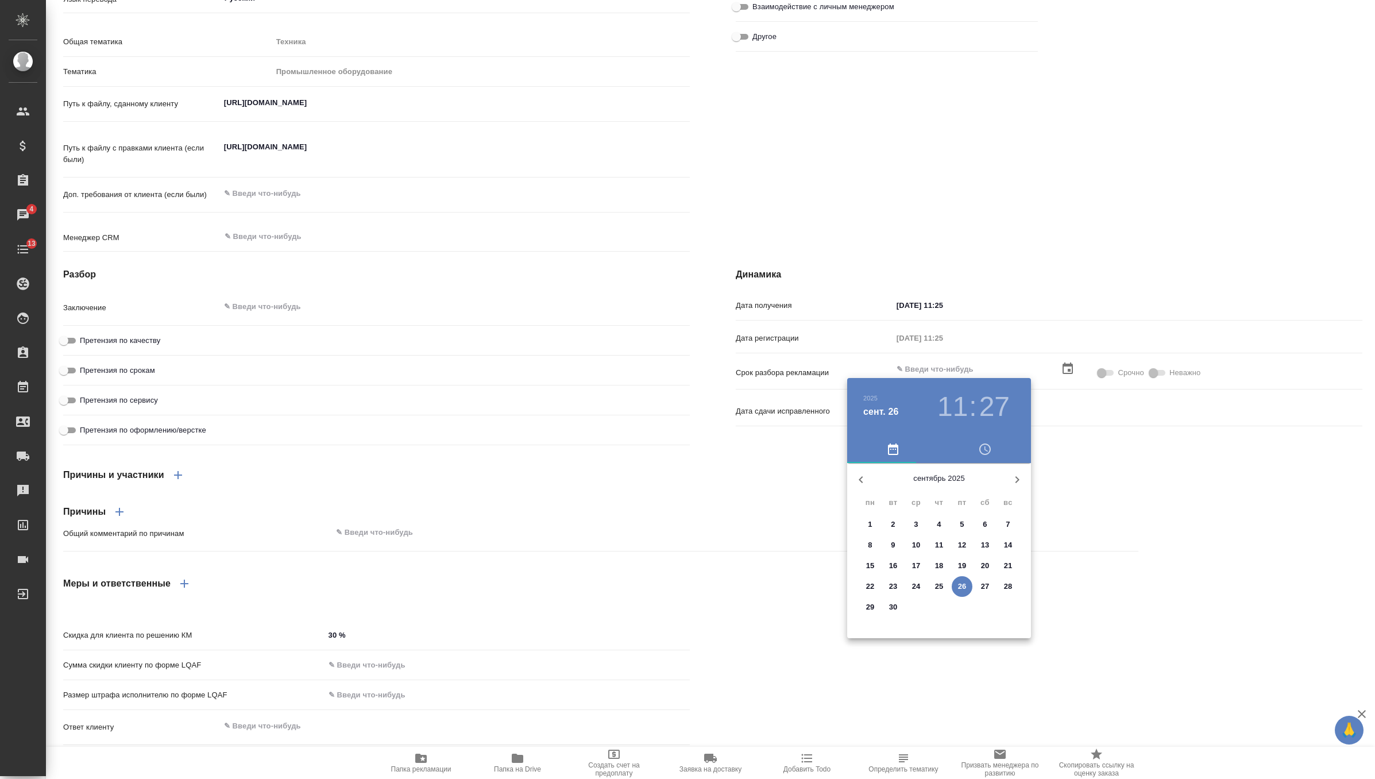
type textarea "x"
type input "29.09.2025 11:27"
type textarea "x"
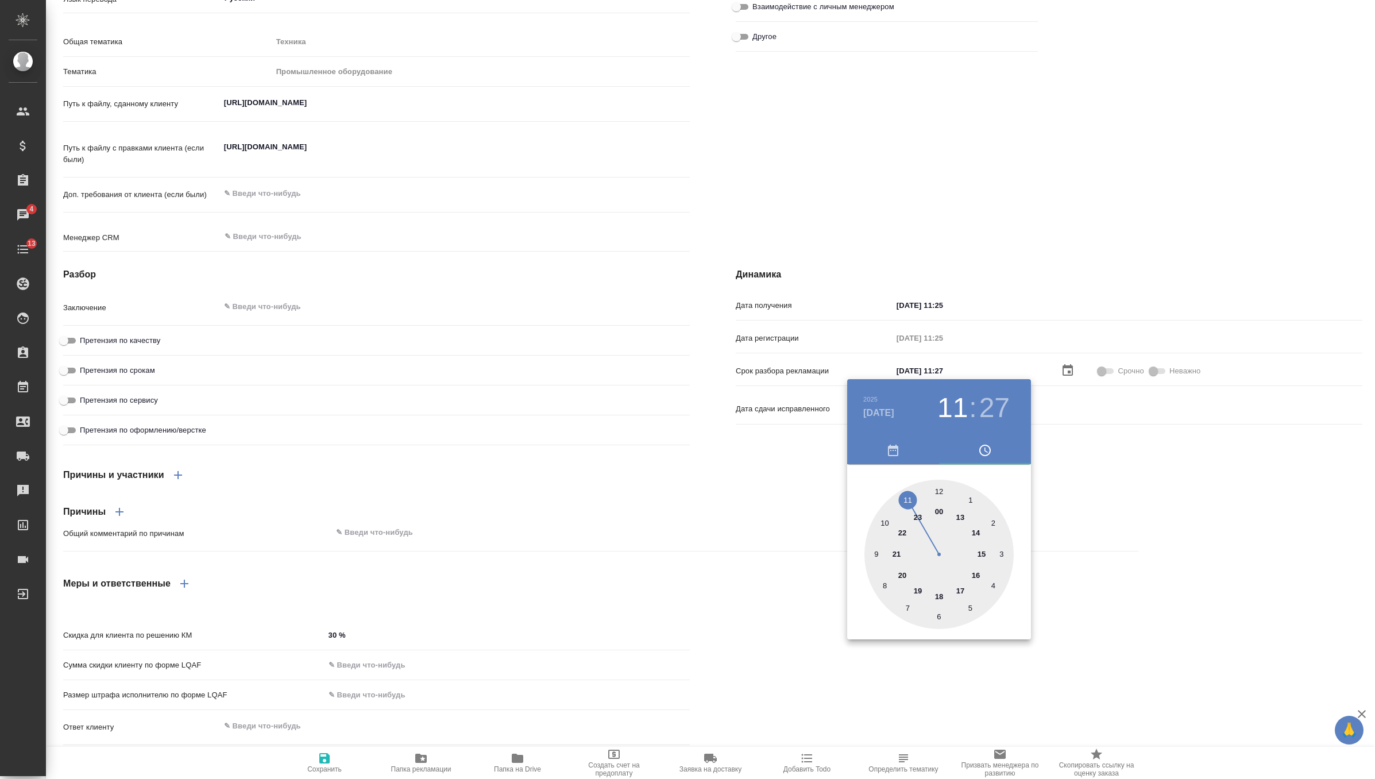
click at [877, 553] on div at bounding box center [938, 554] width 149 height 149
type textarea "x"
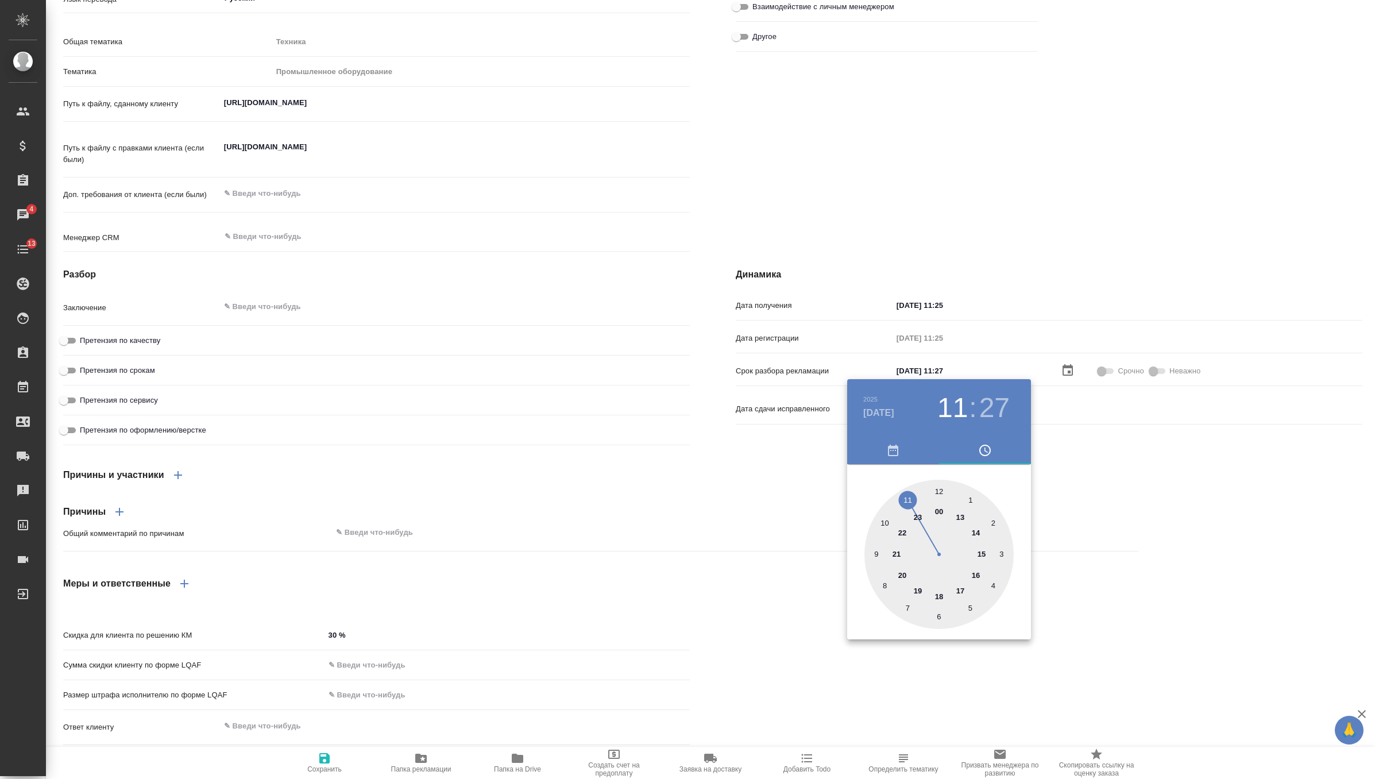
type textarea "x"
type input "29.09.2025 09:27"
type textarea "x"
click at [937, 494] on div at bounding box center [938, 554] width 149 height 149
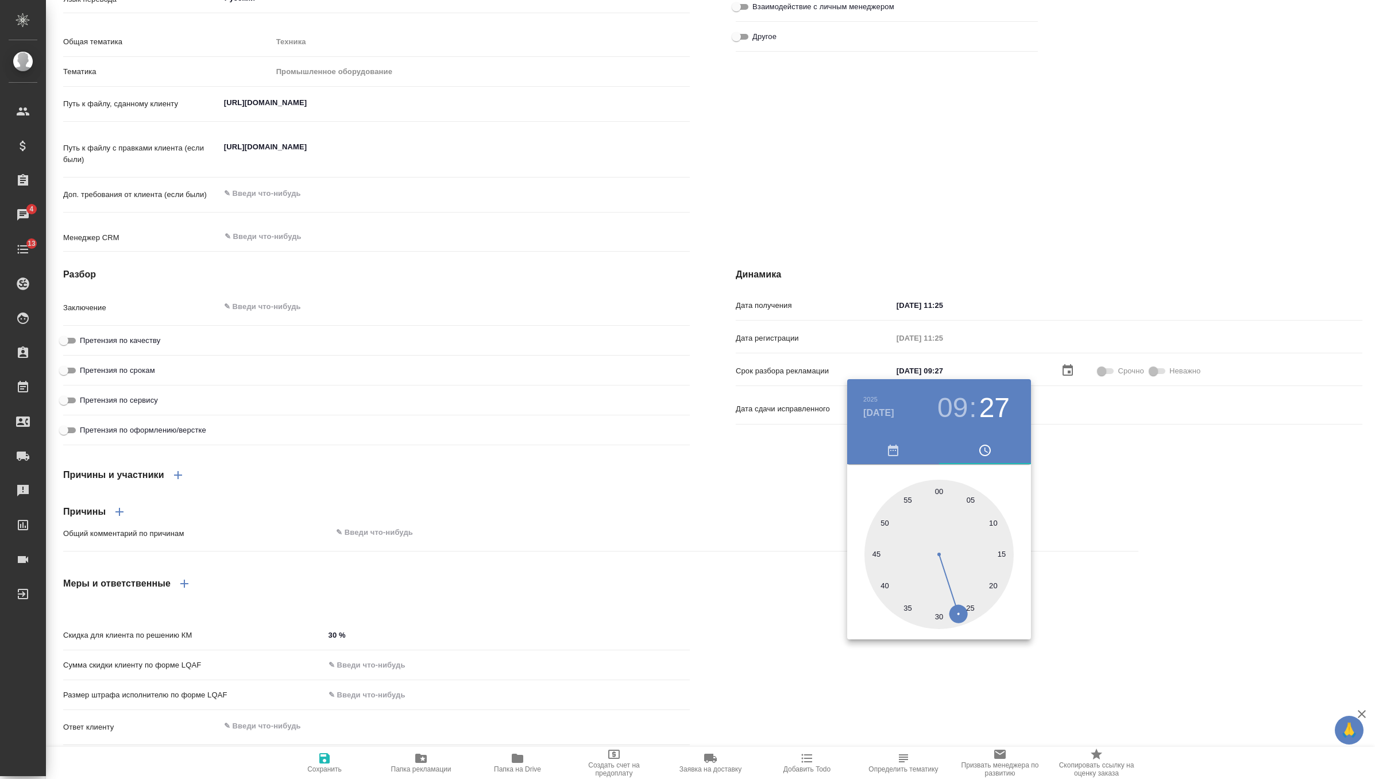
type textarea "x"
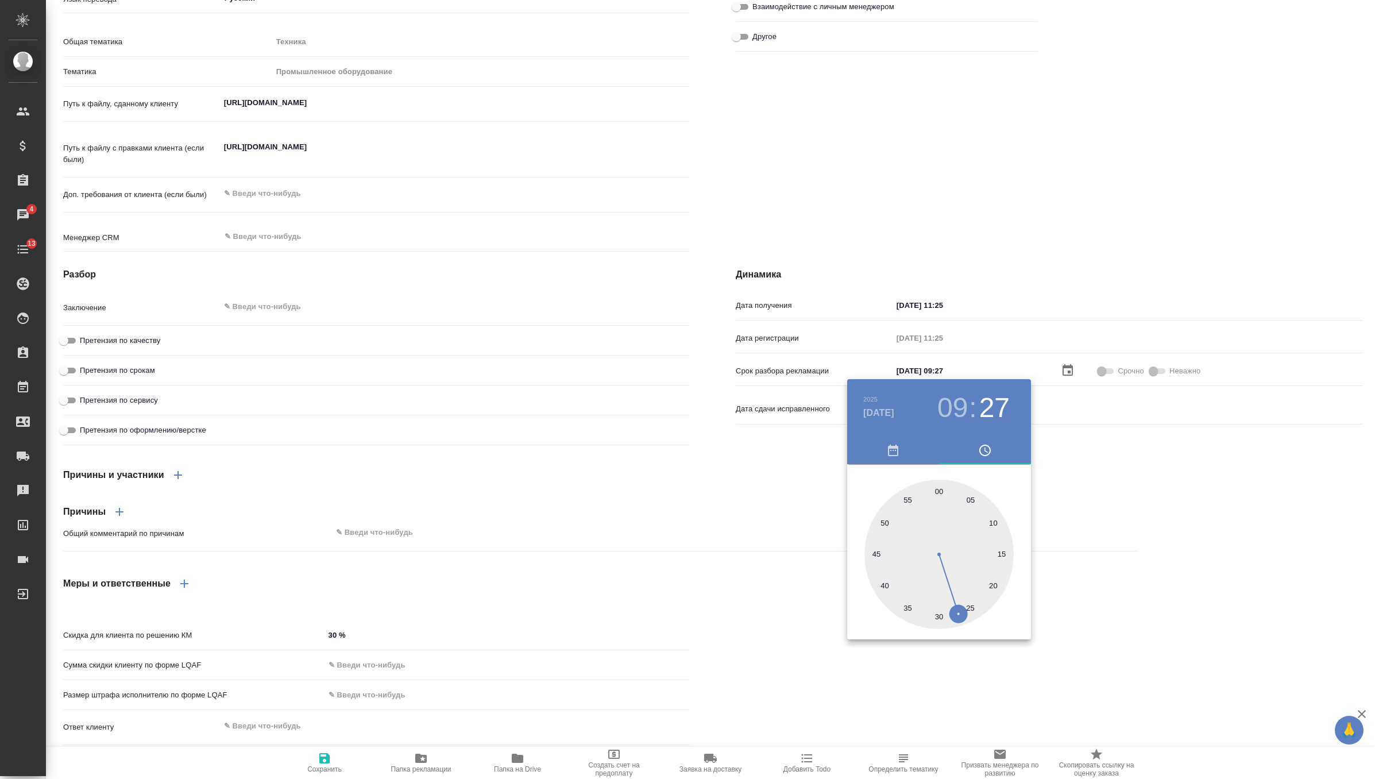
type input "29.09.2025 09:00"
type textarea "x"
click at [1099, 457] on div at bounding box center [687, 389] width 1375 height 779
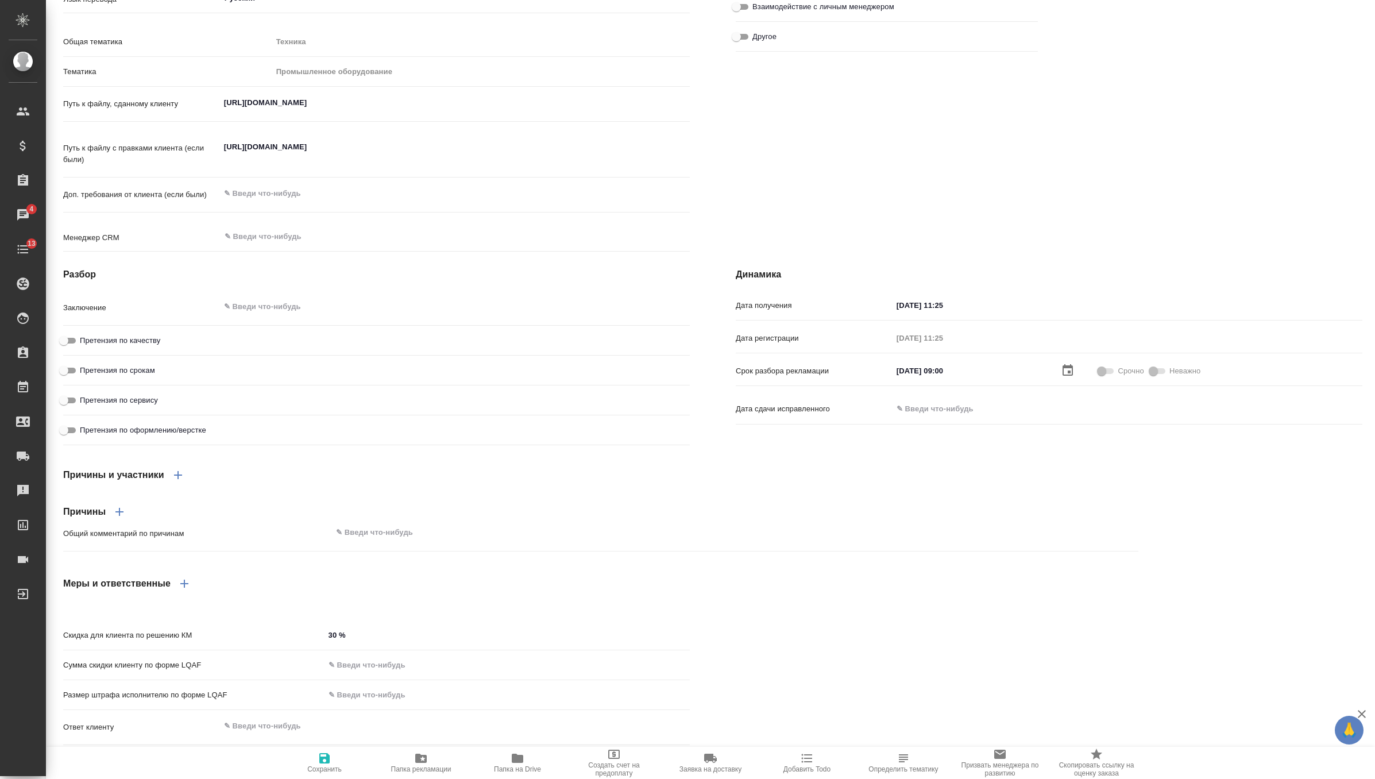
click at [1099, 374] on span at bounding box center [1106, 371] width 23 height 14
click at [333, 760] on span "Сохранить" at bounding box center [324, 762] width 83 height 22
type textarea "x"
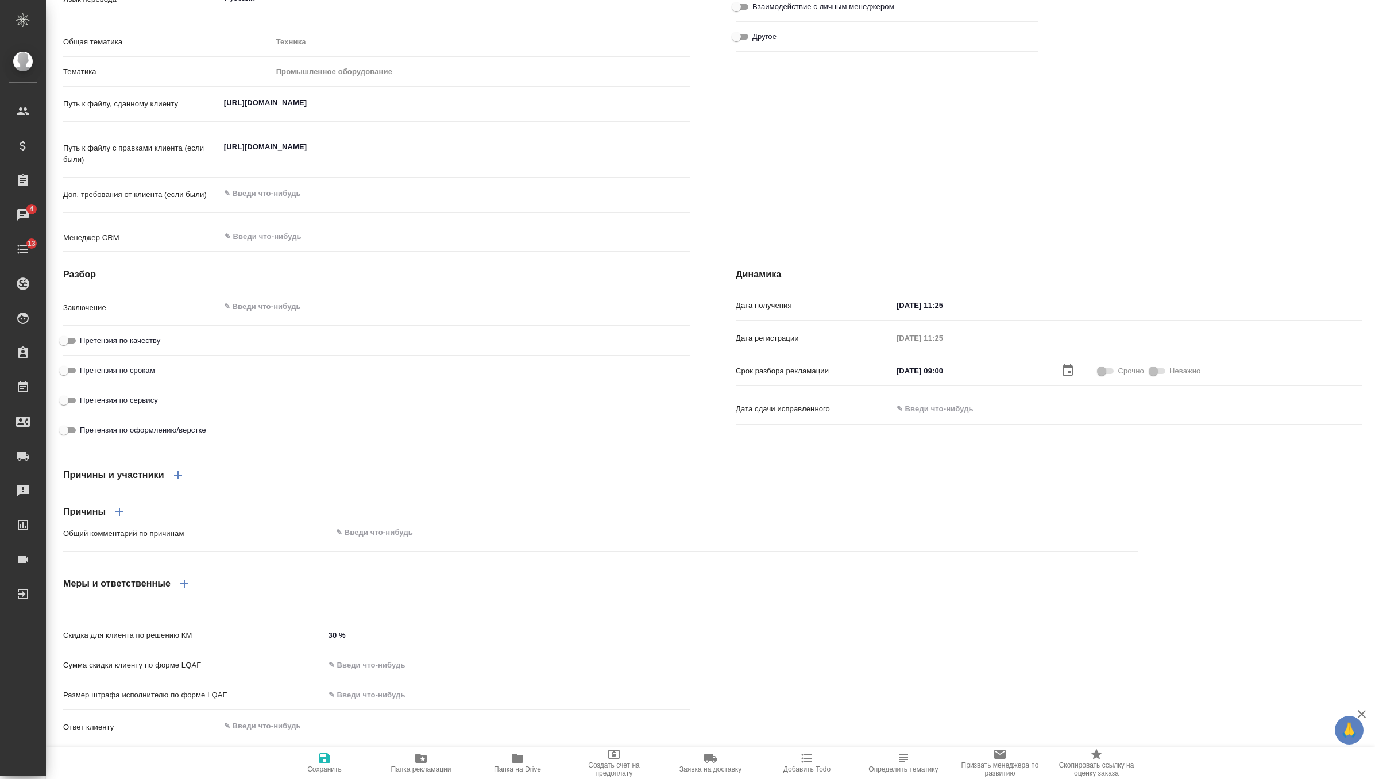
type textarea "x"
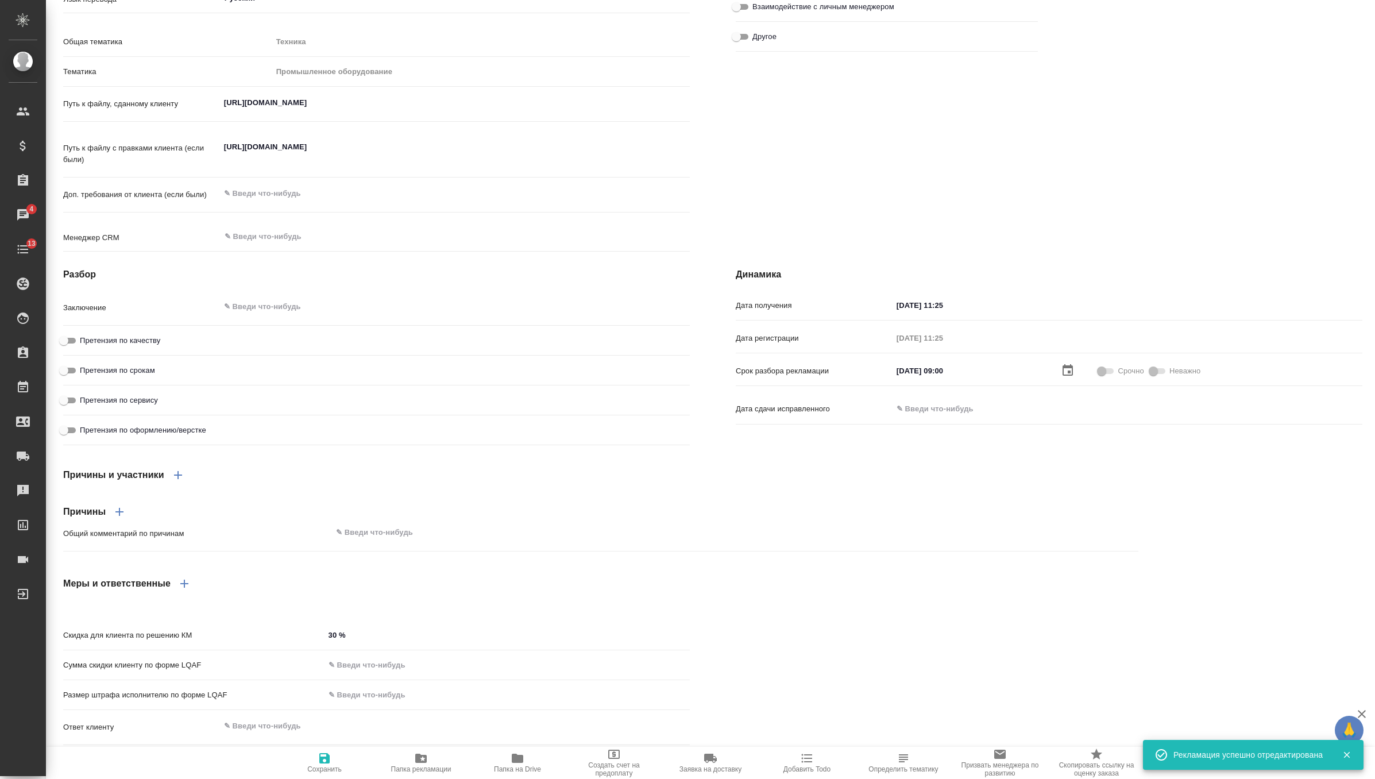
type textarea "x"
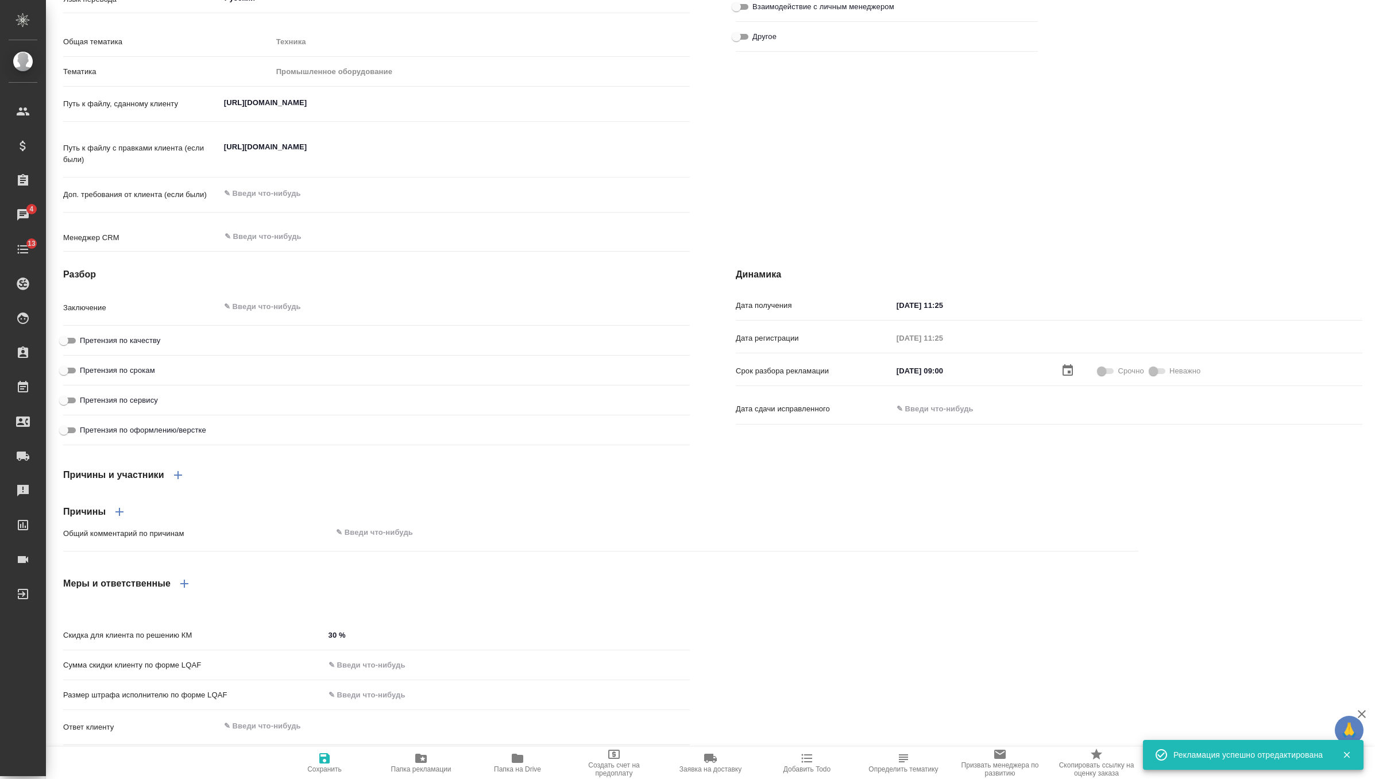
type textarea "x"
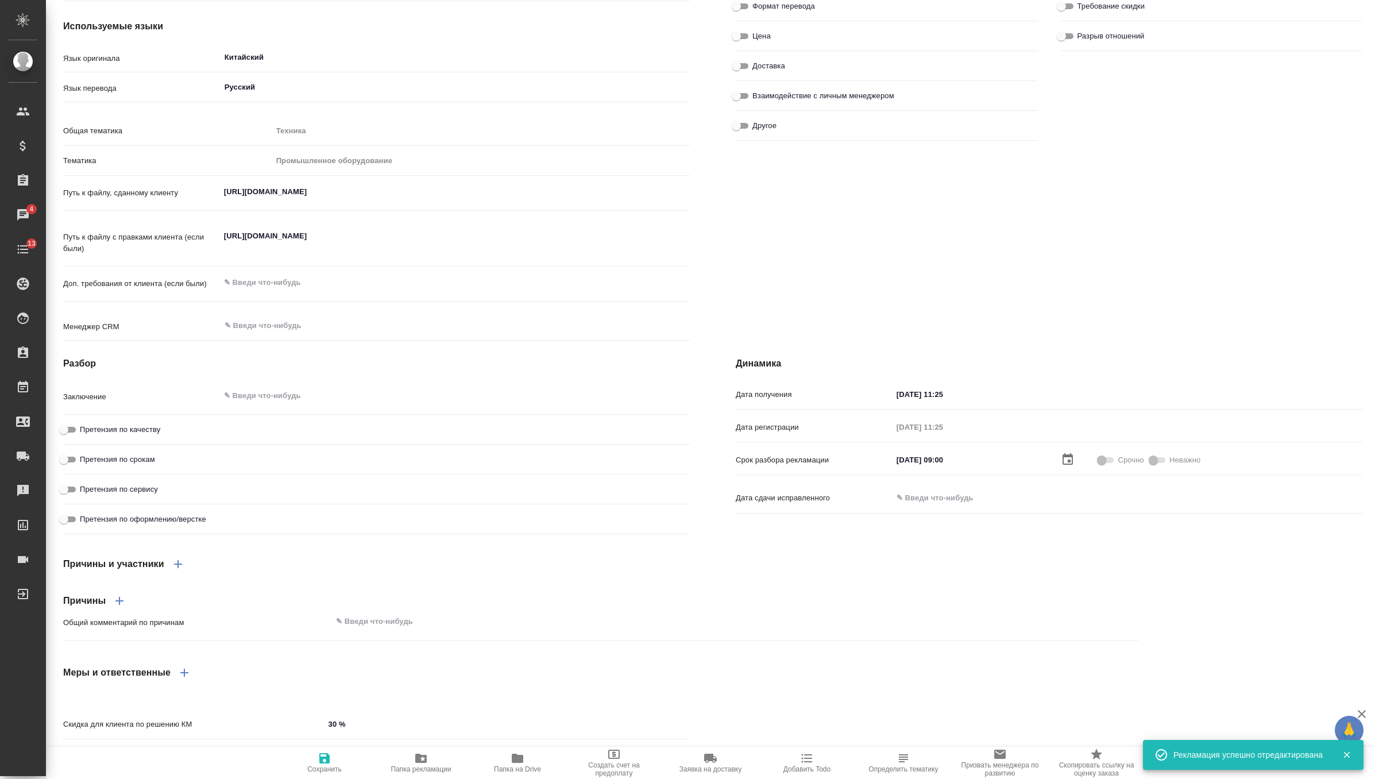
scroll to position [0, 0]
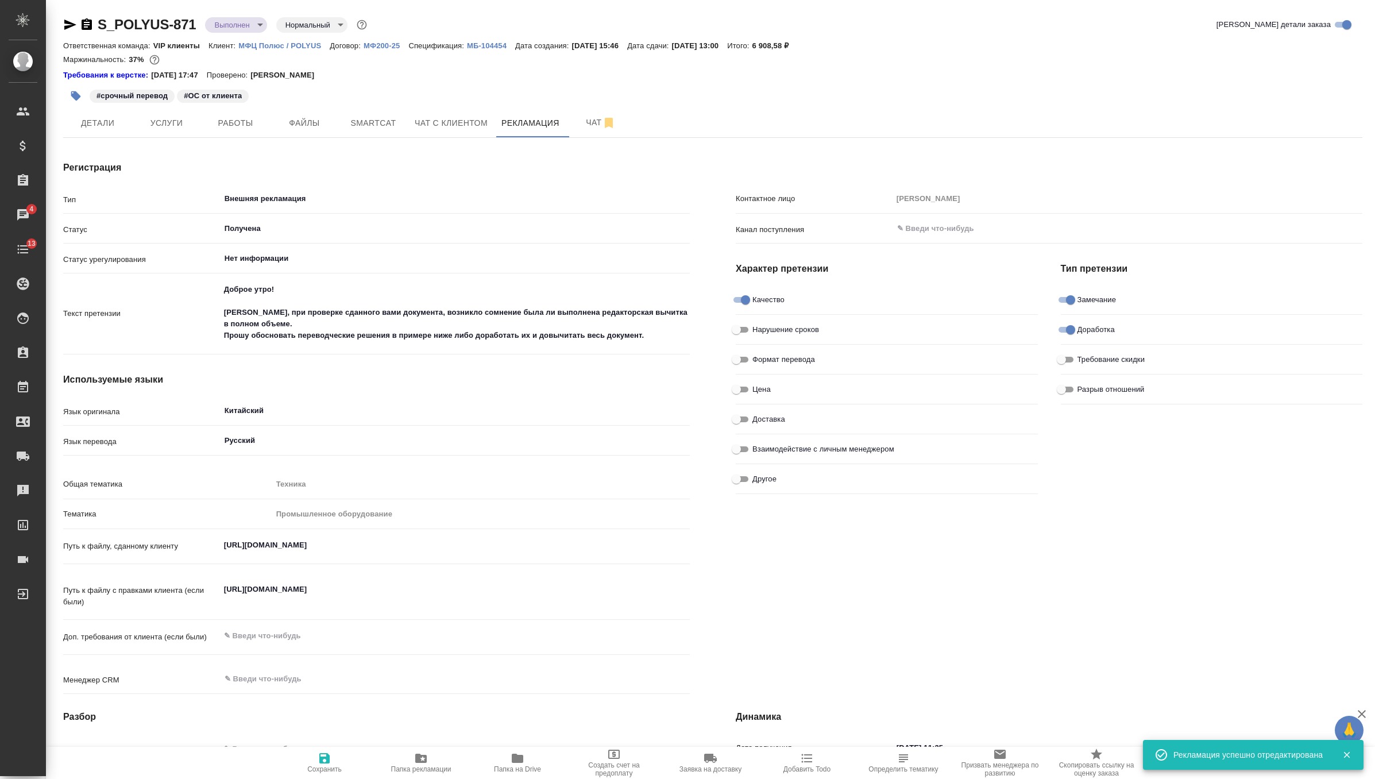
type textarea "x"
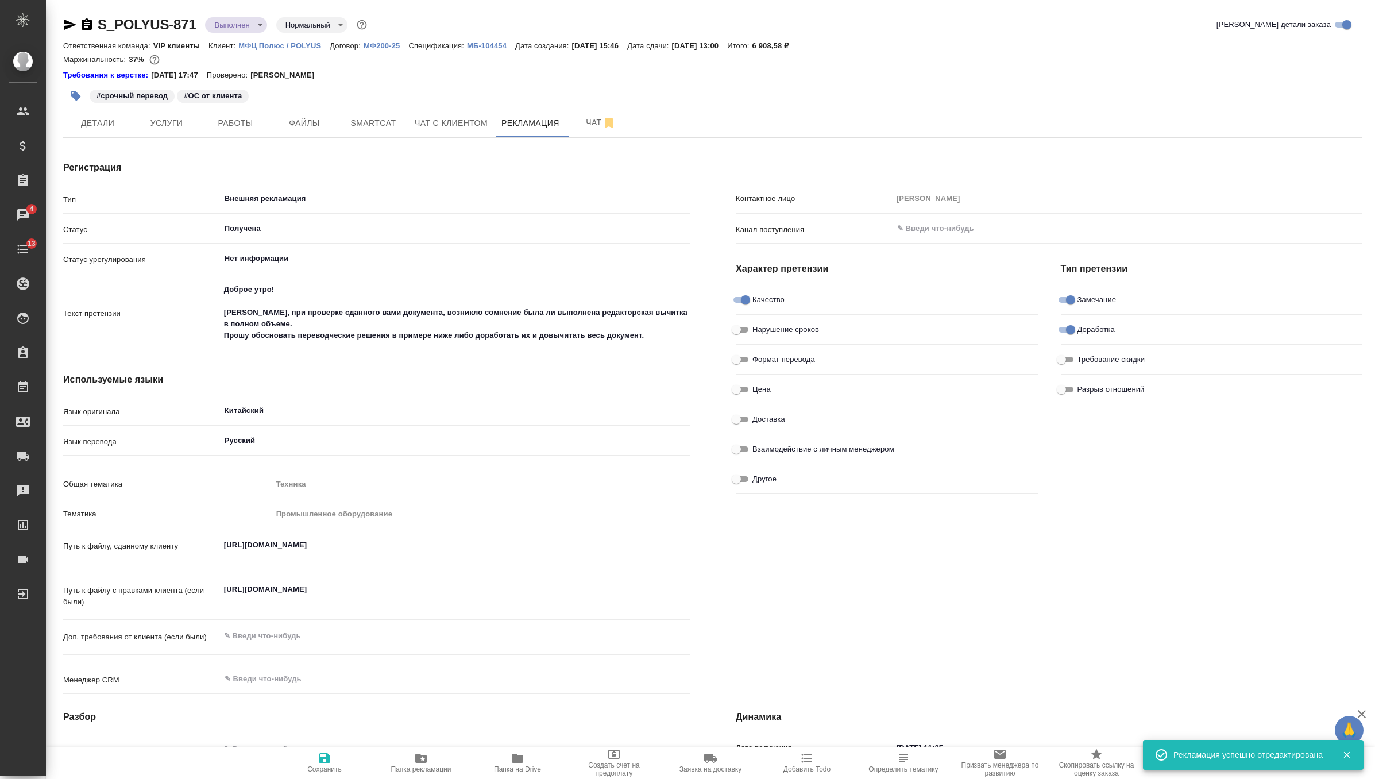
type textarea "x"
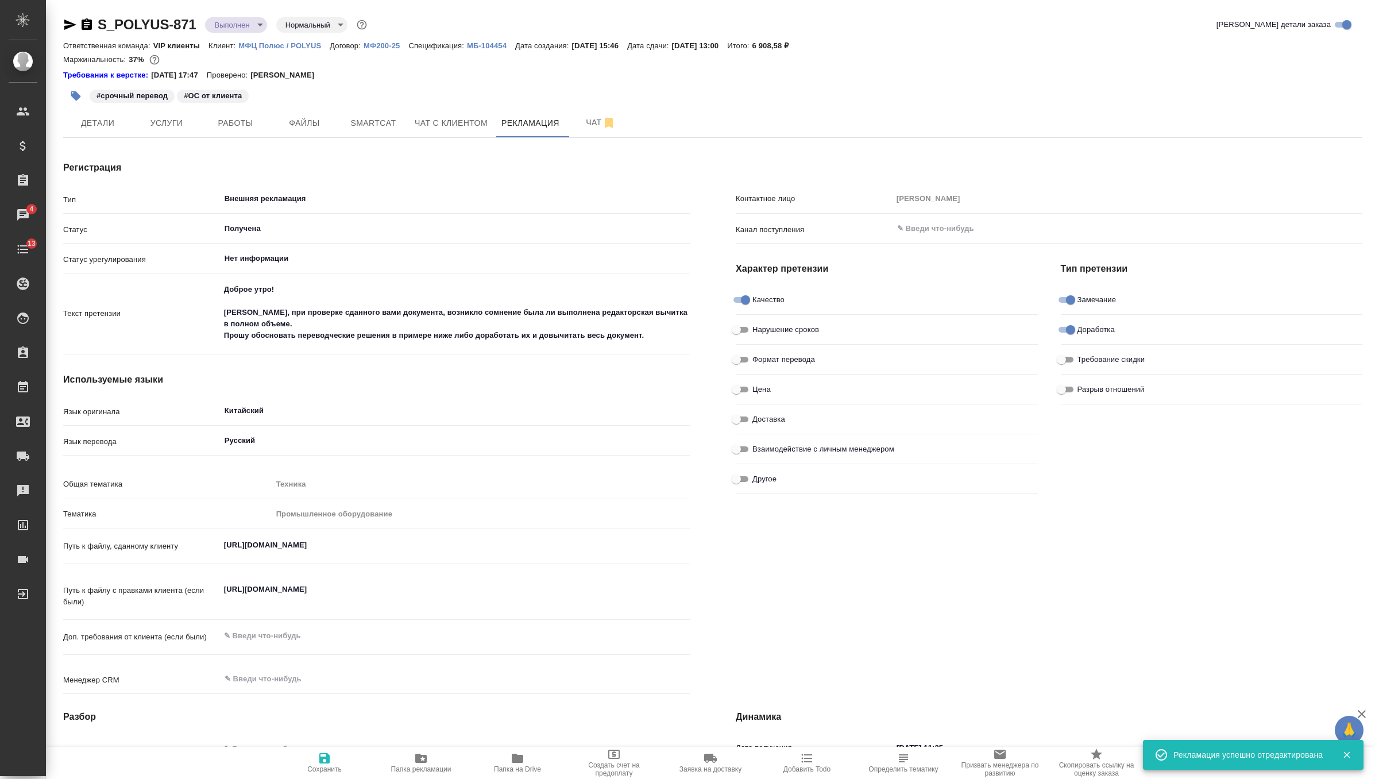
type textarea "x"
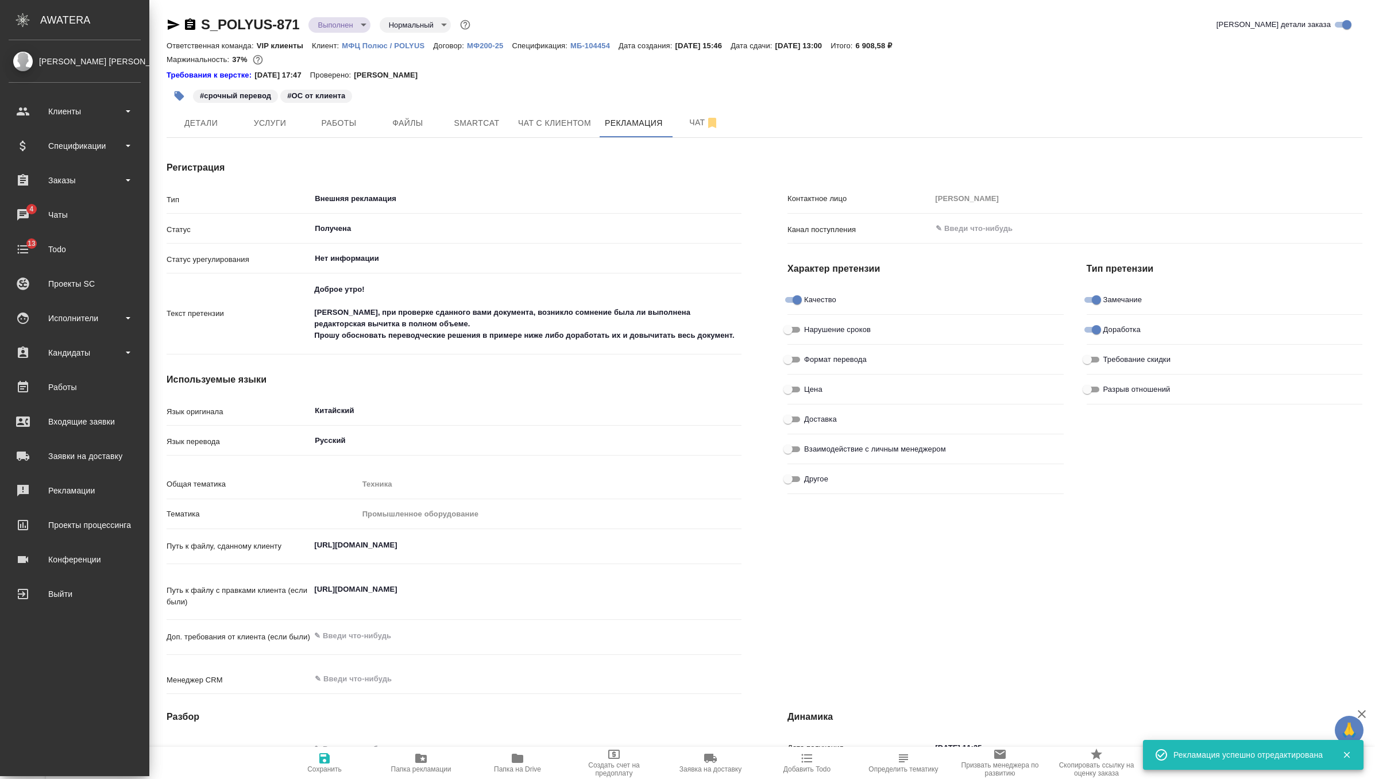
type textarea "x"
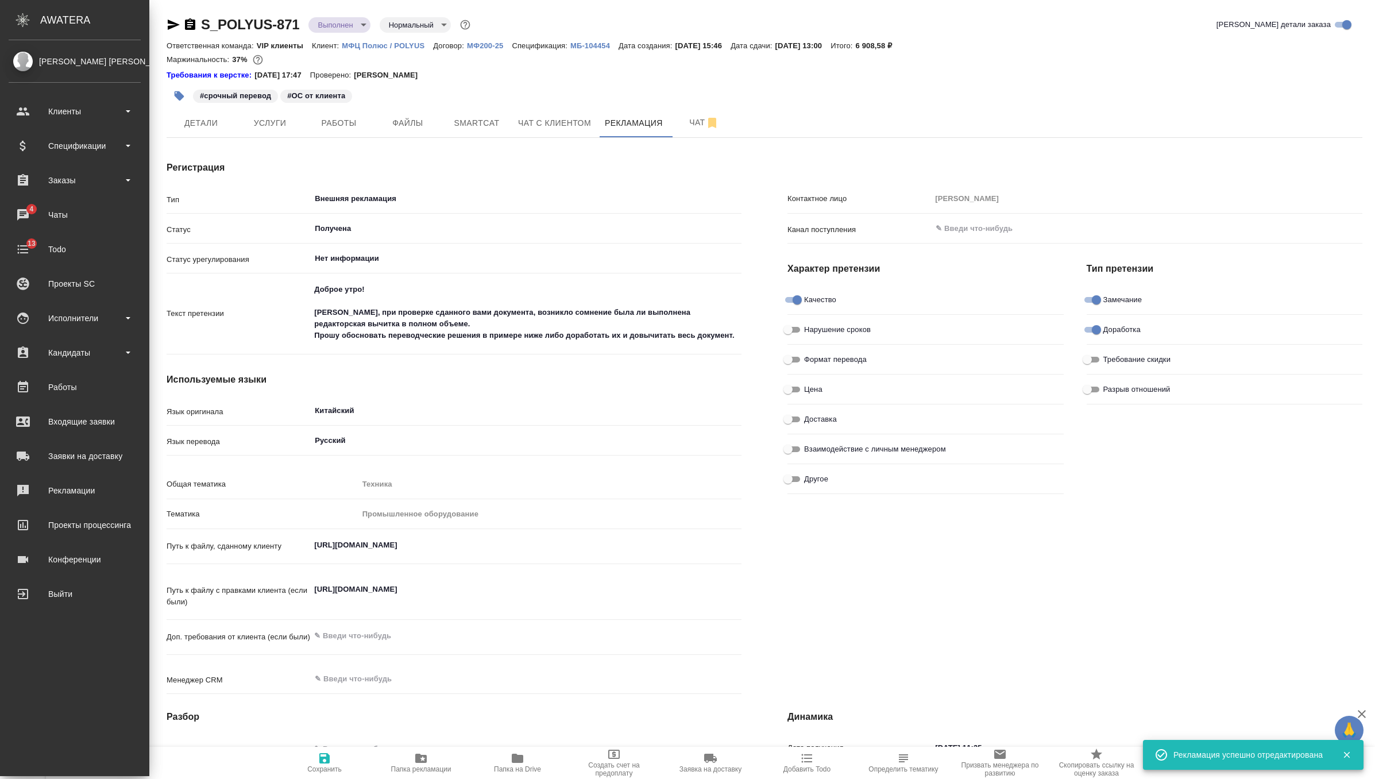
type textarea "x"
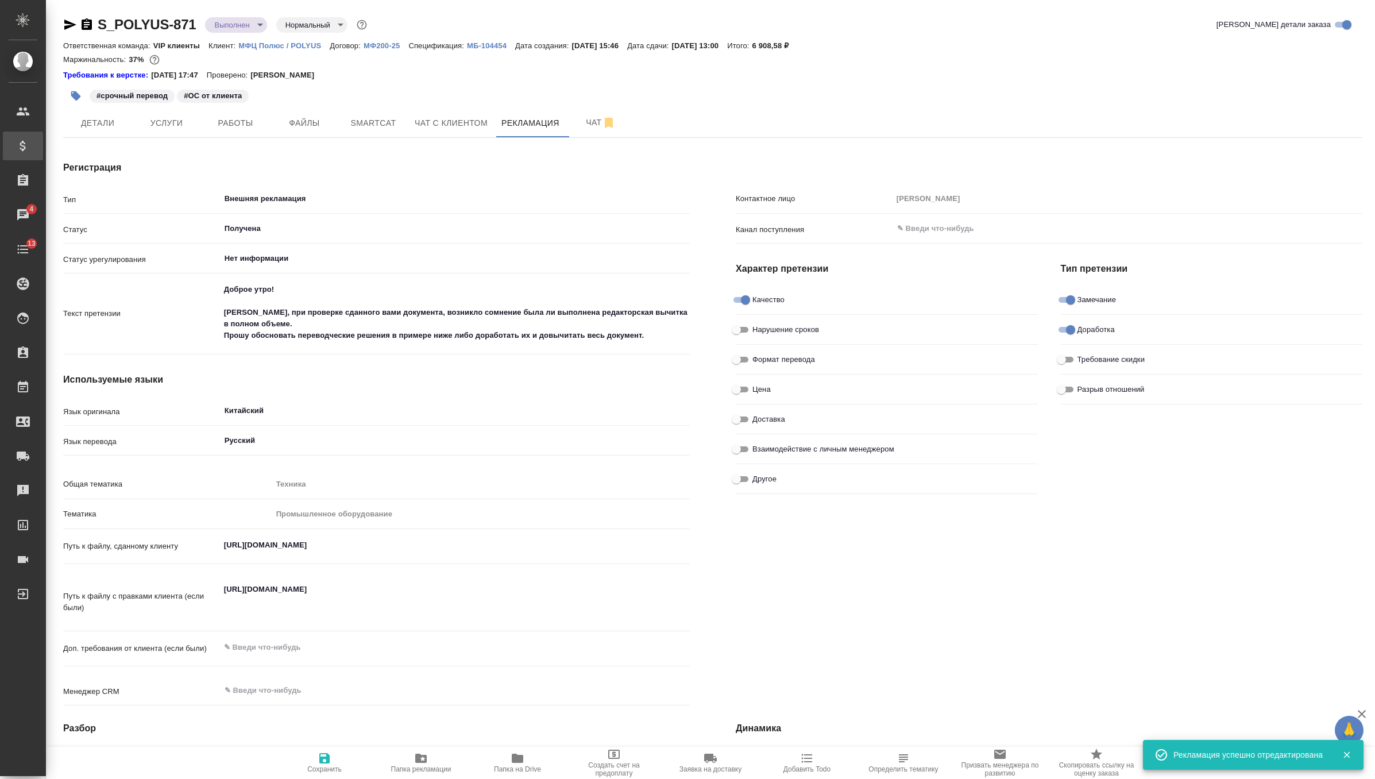
type textarea "x"
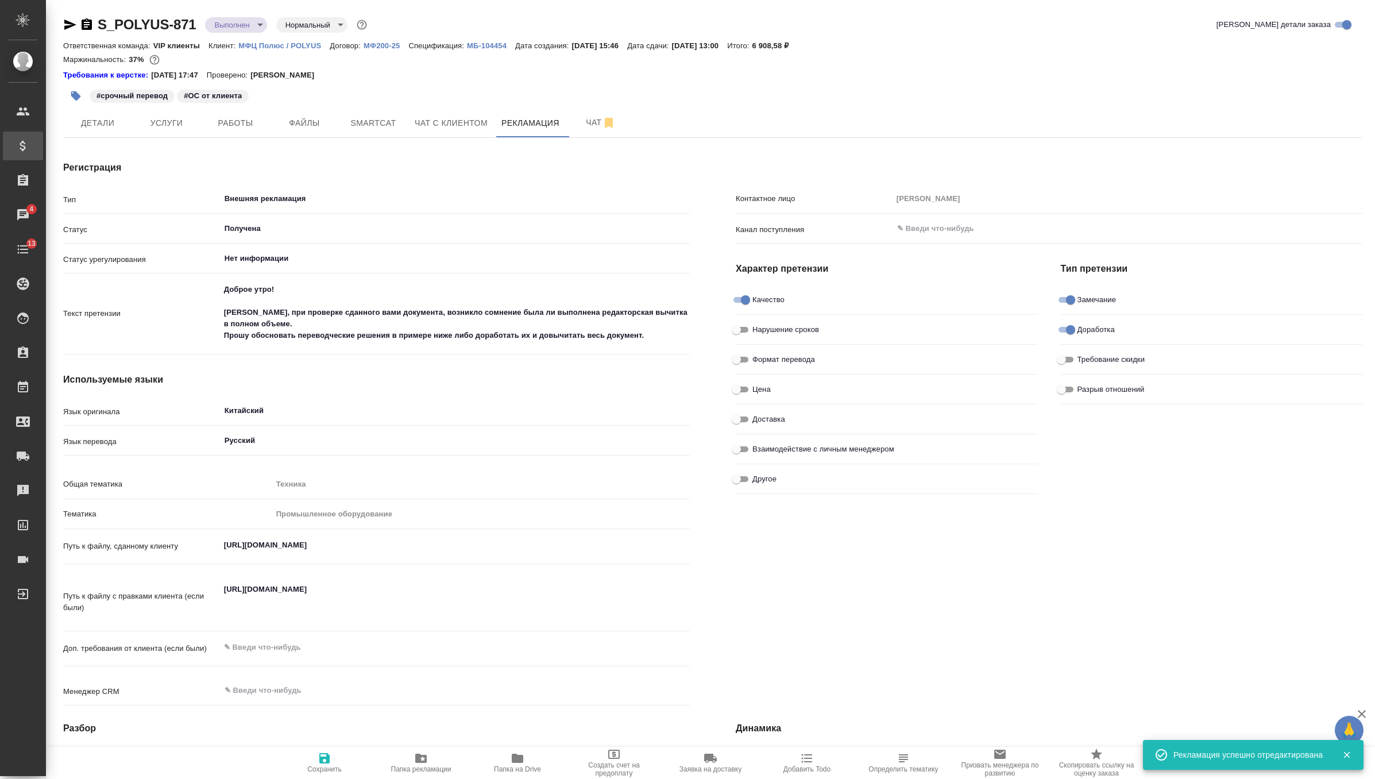
type textarea "x"
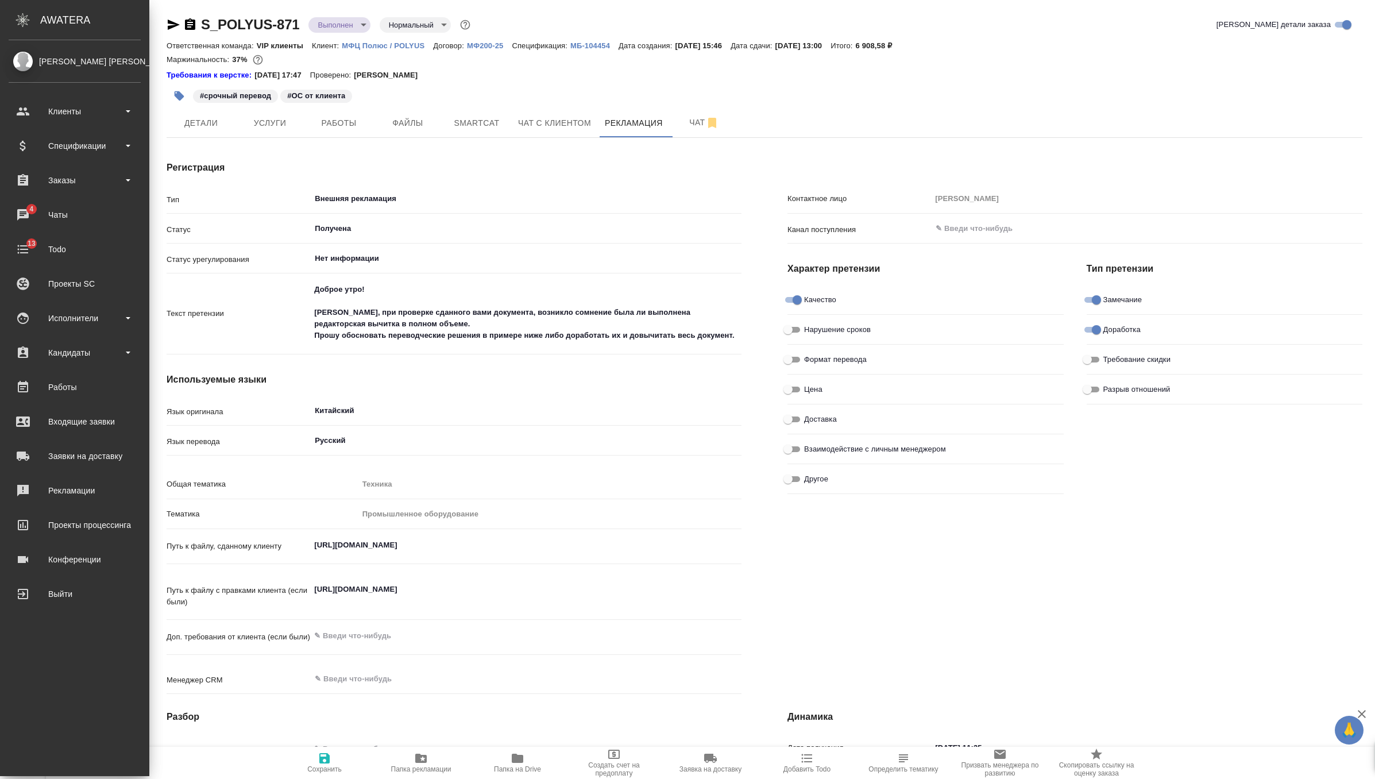
type textarea "x"
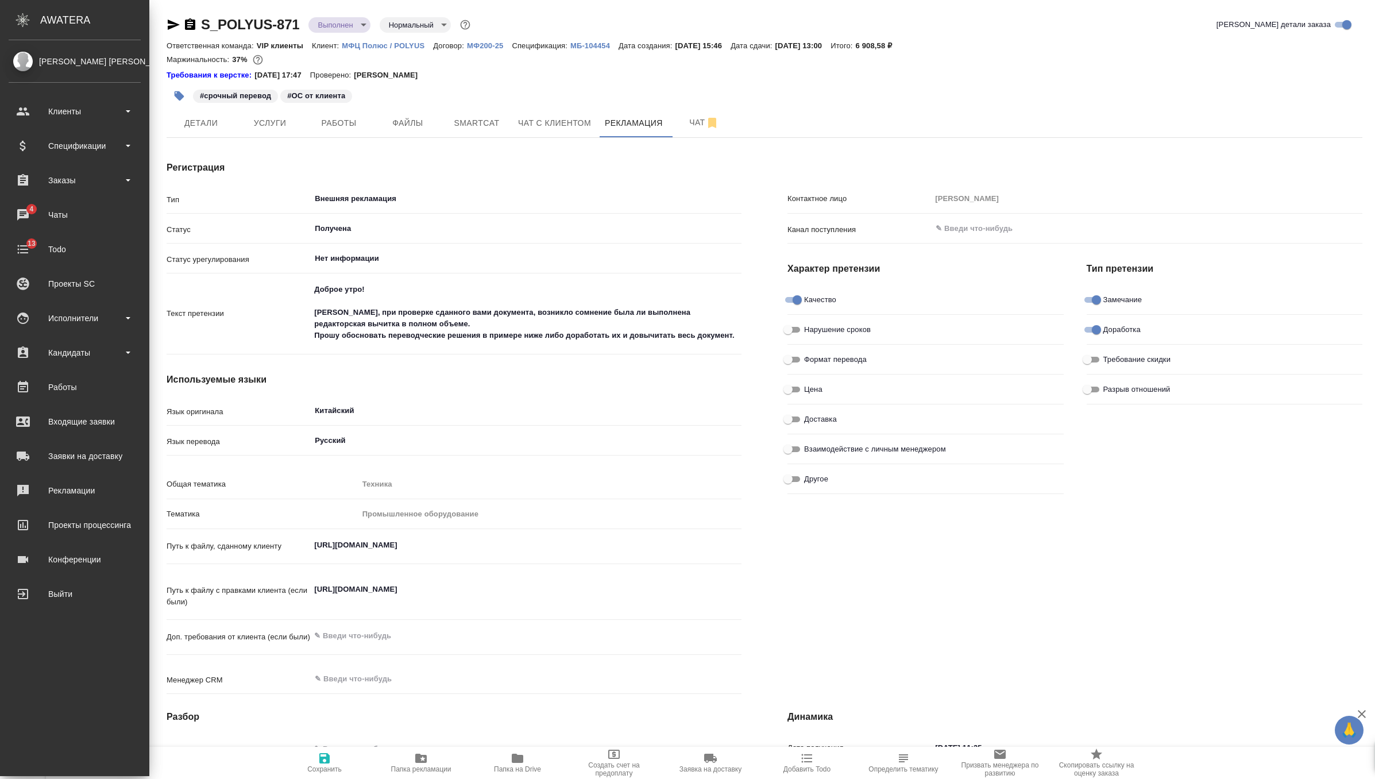
type textarea "x"
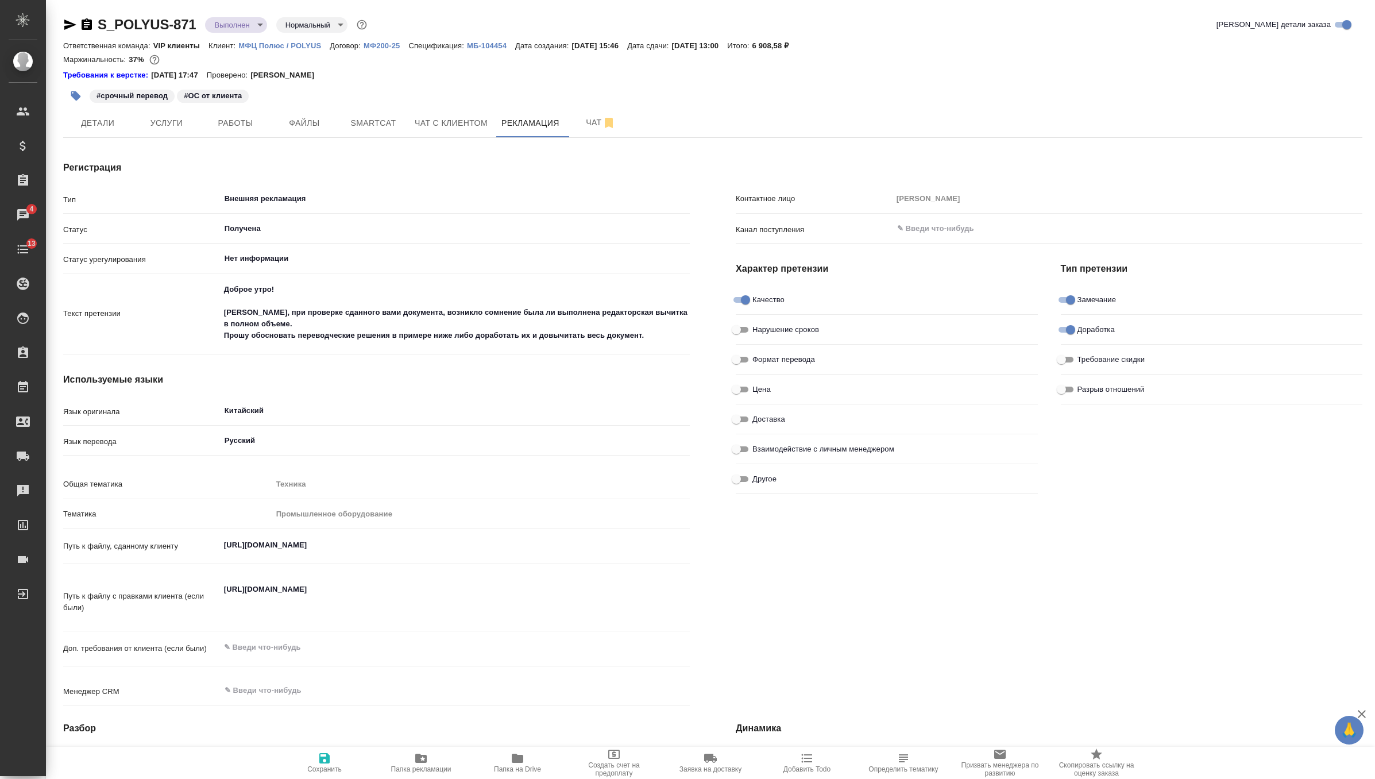
click at [69, 25] on icon "button" at bounding box center [70, 25] width 12 height 10
type textarea "x"
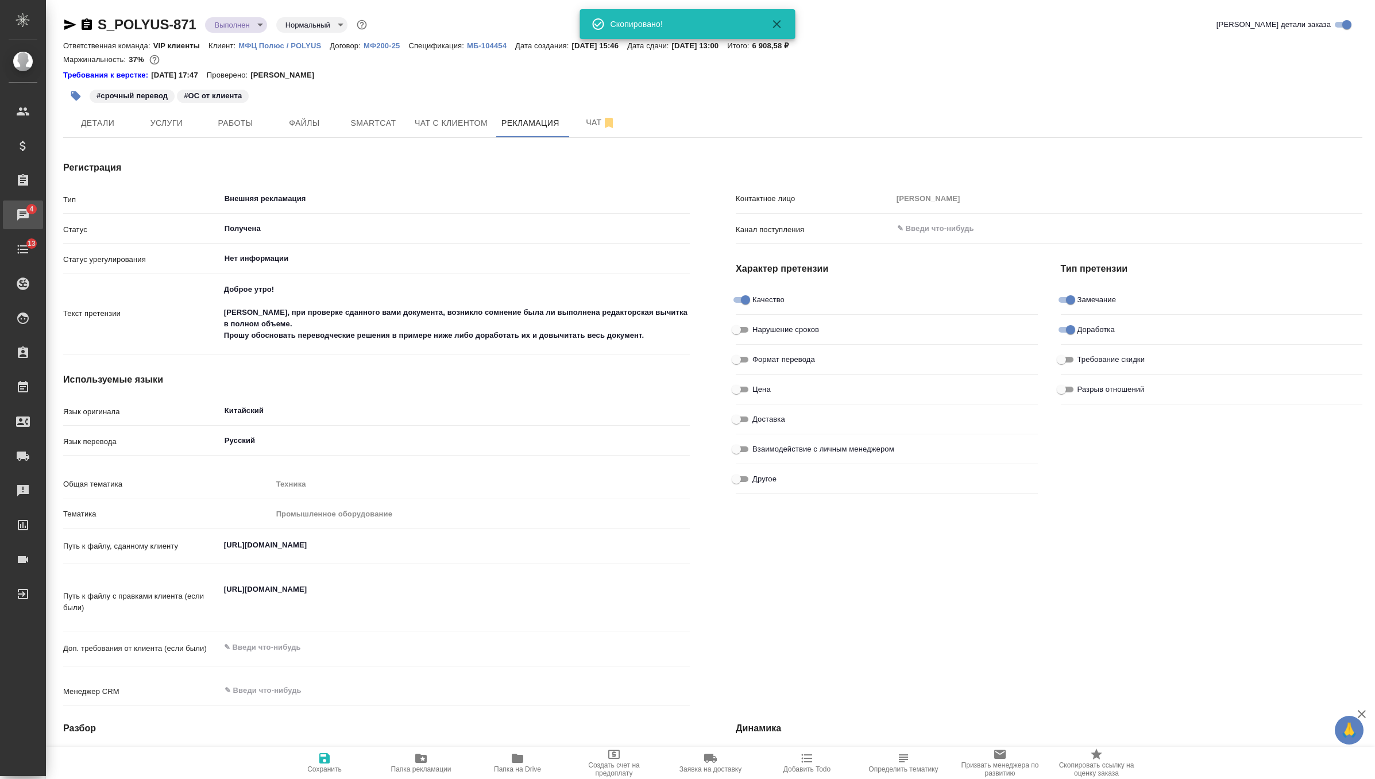
type textarea "x"
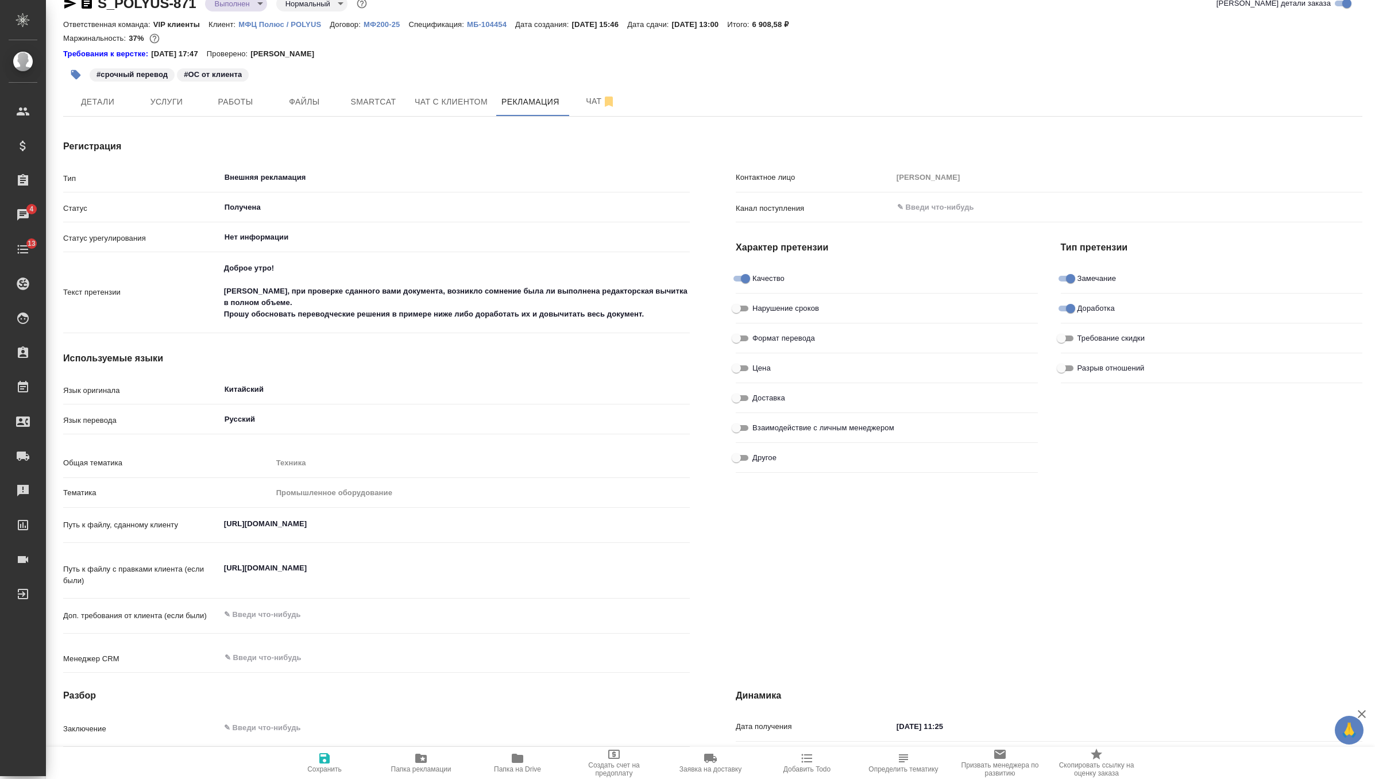
scroll to position [25, 0]
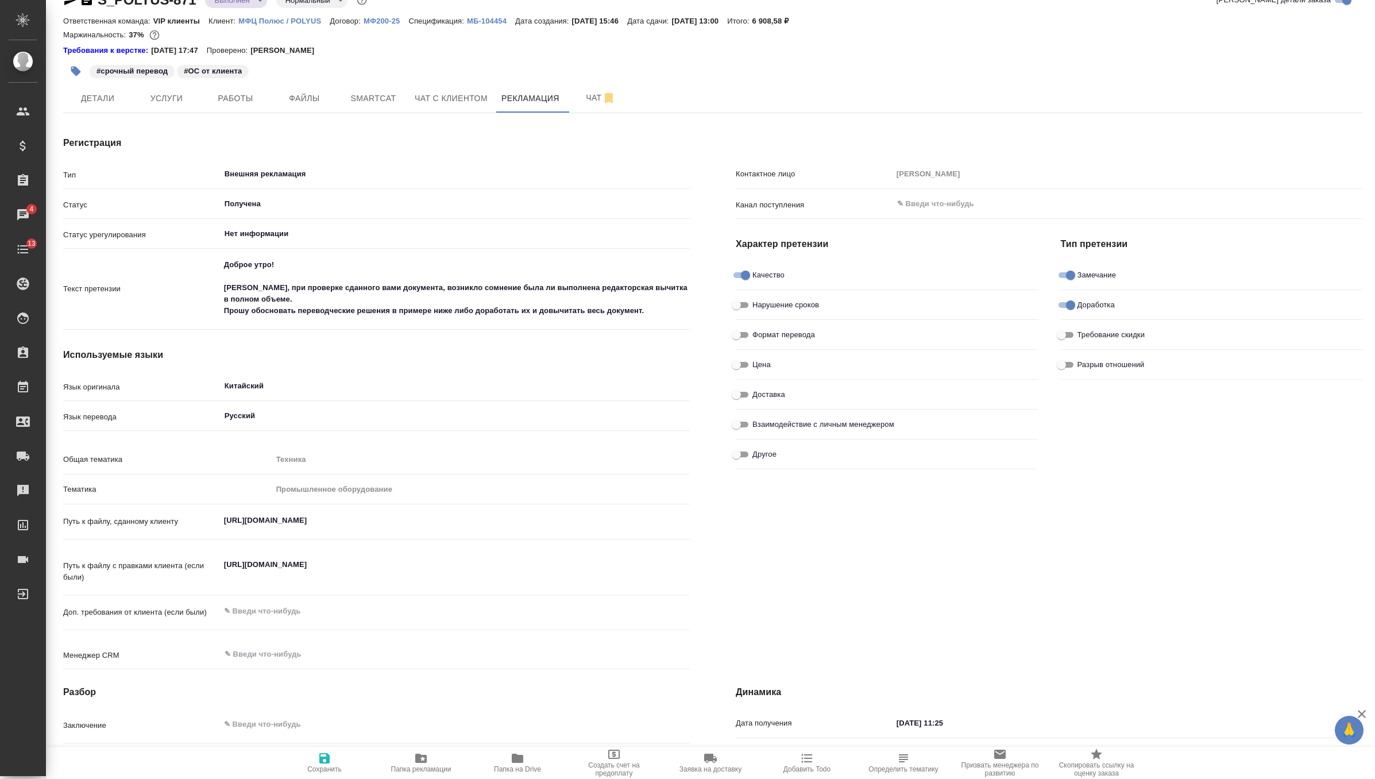
type textarea "x"
click at [653, 314] on textarea "Доброе утро! Коллеги, при проверке сданного вами документа, возникло сомнение б…" at bounding box center [455, 288] width 469 height 65
type textarea "Доброе утро! Коллеги, при проверке сданного вами документа, возникло сомнение б…"
type textarea "x"
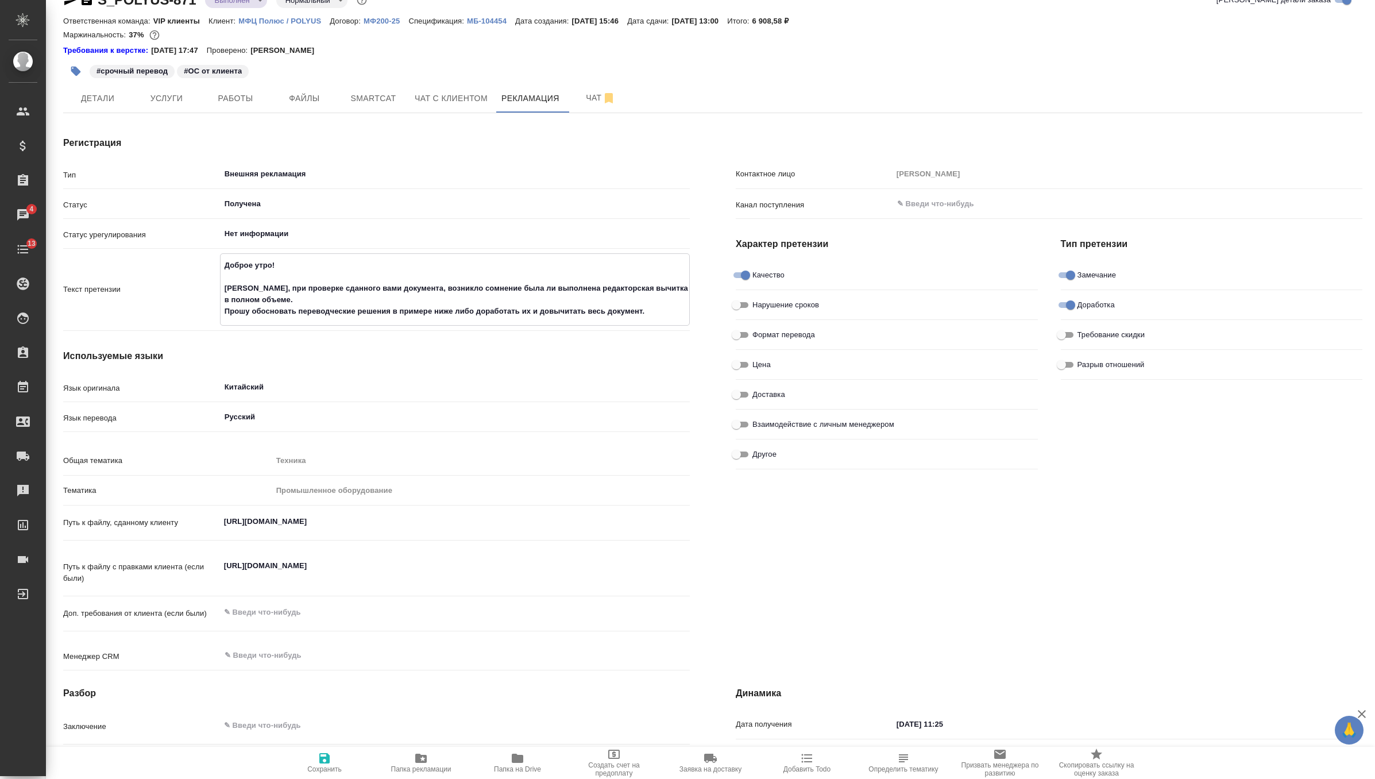
type textarea "x"
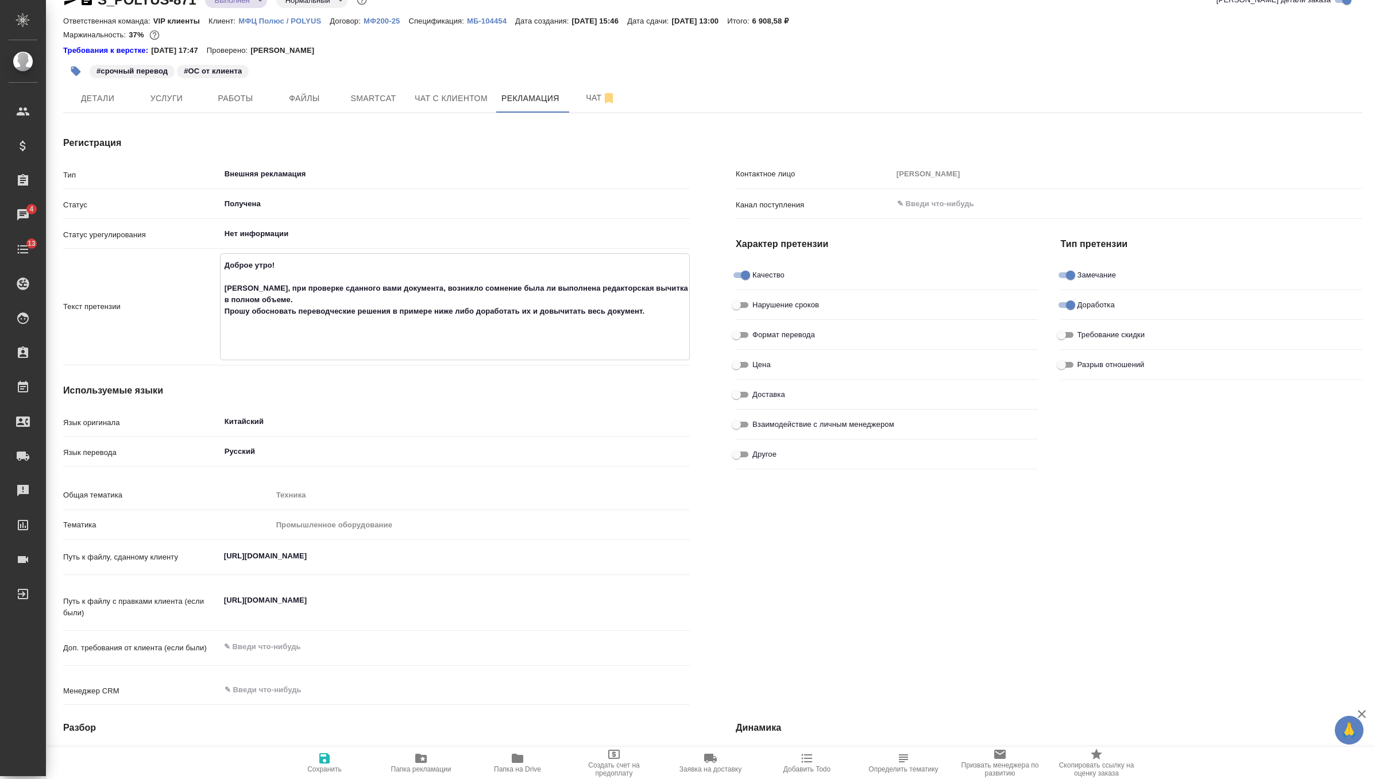
paste textarea "Мы не получили ответ на вопрос ниже, ввиду срочности проверка и доработка докум…"
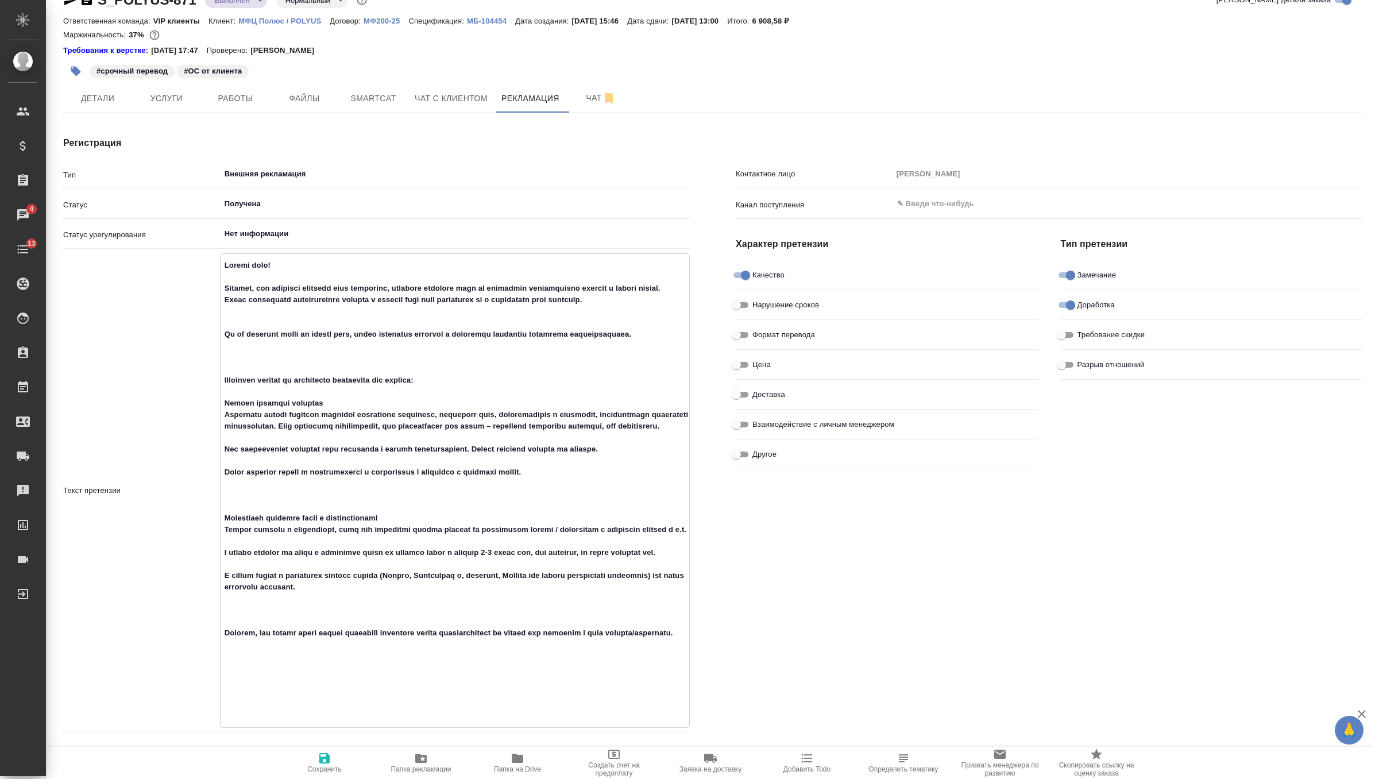
drag, startPoint x: 304, startPoint y: 377, endPoint x: 196, endPoint y: 343, distance: 113.0
click at [196, 343] on div "Текст претензии x" at bounding box center [376, 490] width 627 height 474
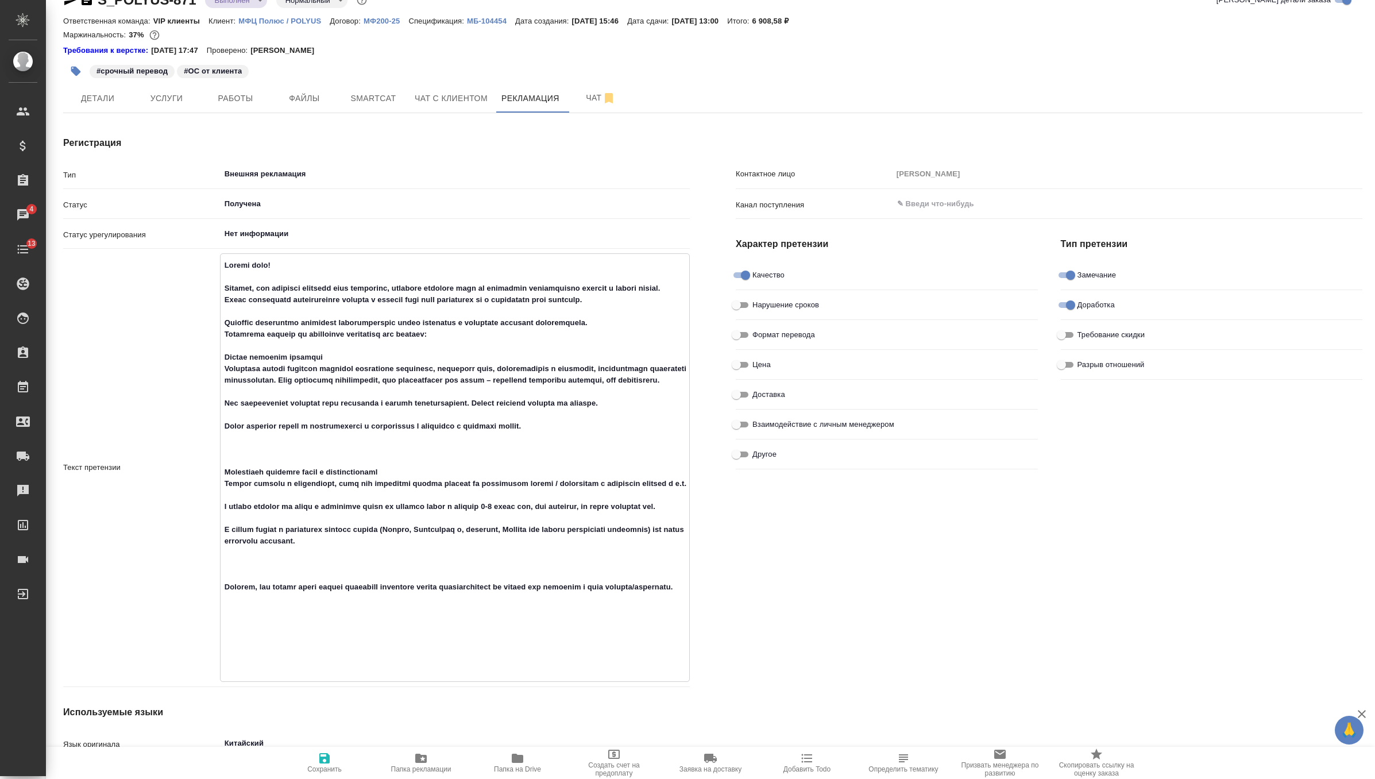
click at [518, 335] on textarea at bounding box center [455, 467] width 469 height 422
click at [657, 334] on textarea at bounding box center [455, 467] width 469 height 422
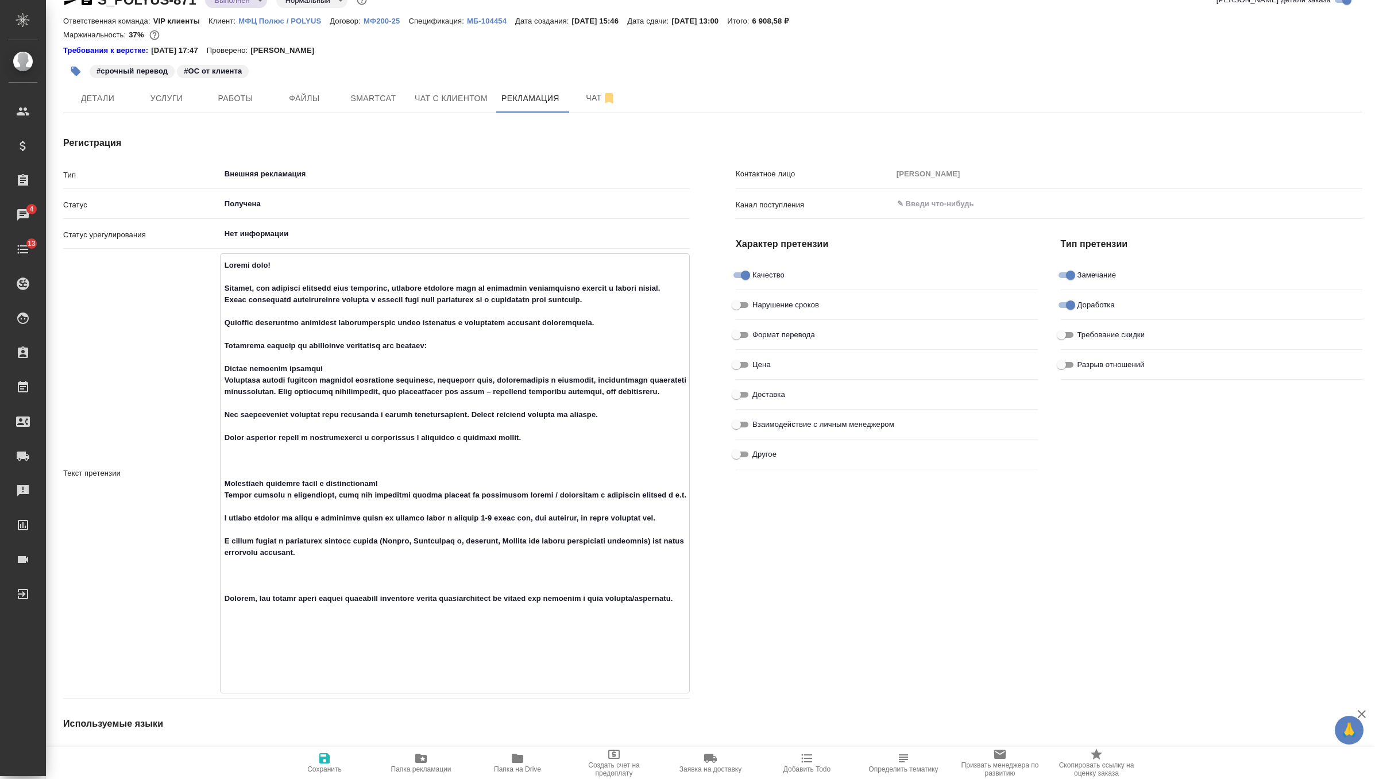
click at [311, 759] on span "Сохранить" at bounding box center [324, 762] width 83 height 22
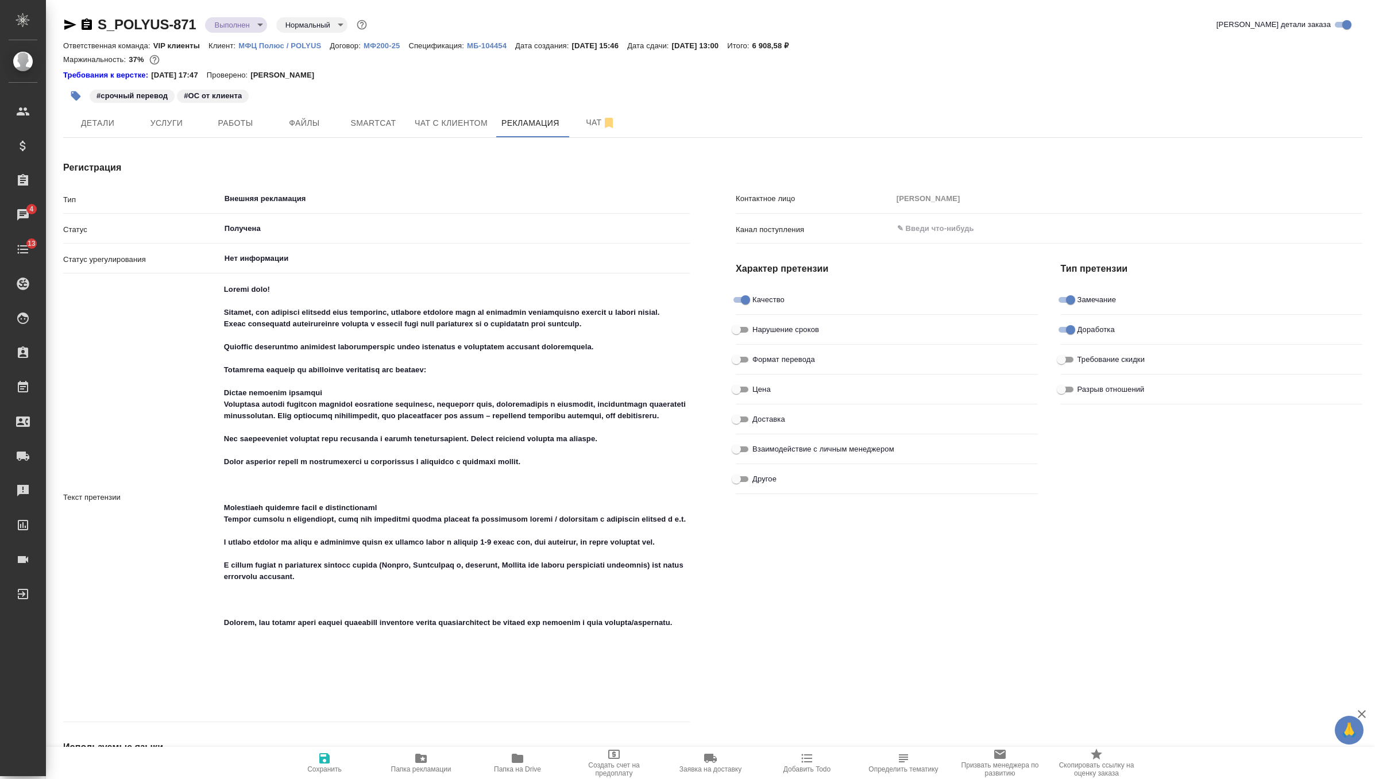
click at [78, 92] on icon "button" at bounding box center [75, 95] width 11 height 11
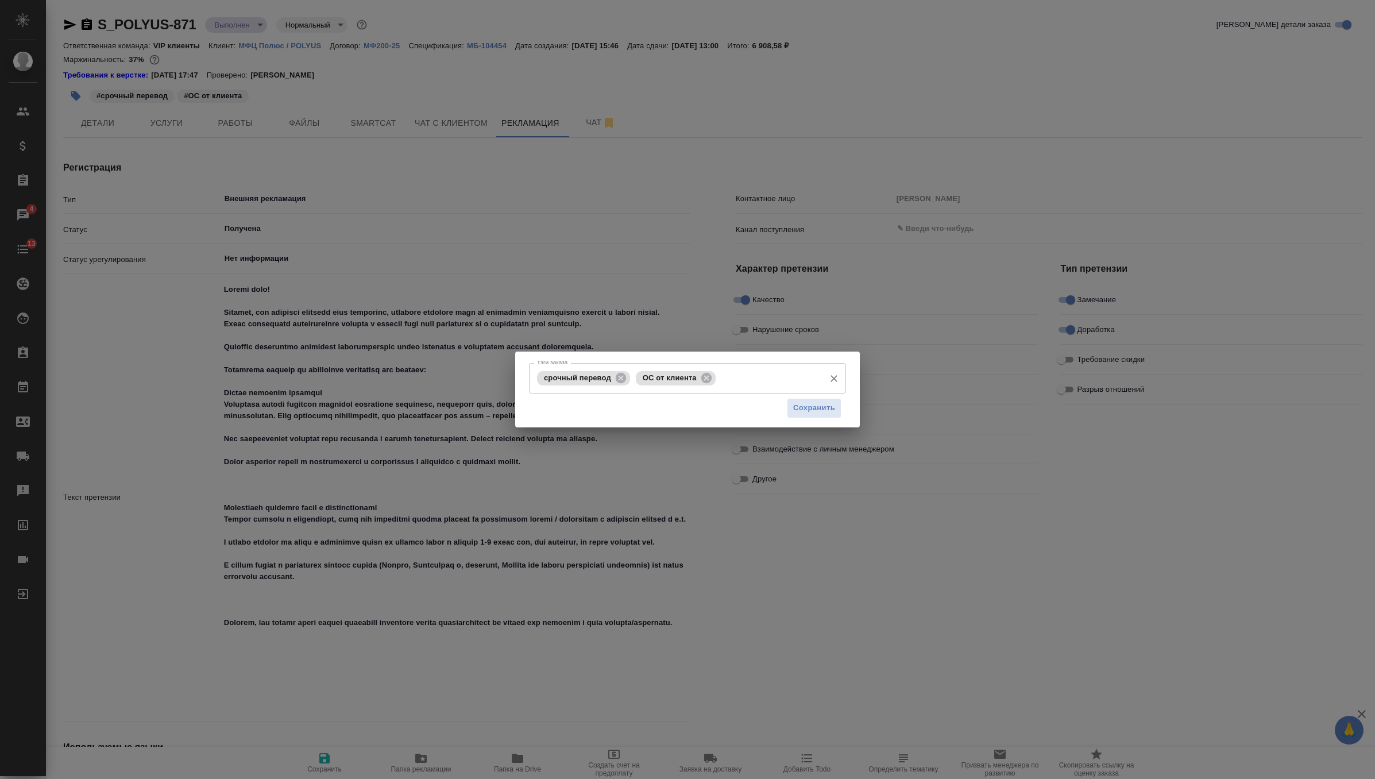
click at [743, 379] on input "Тэги заказа" at bounding box center [768, 378] width 100 height 20
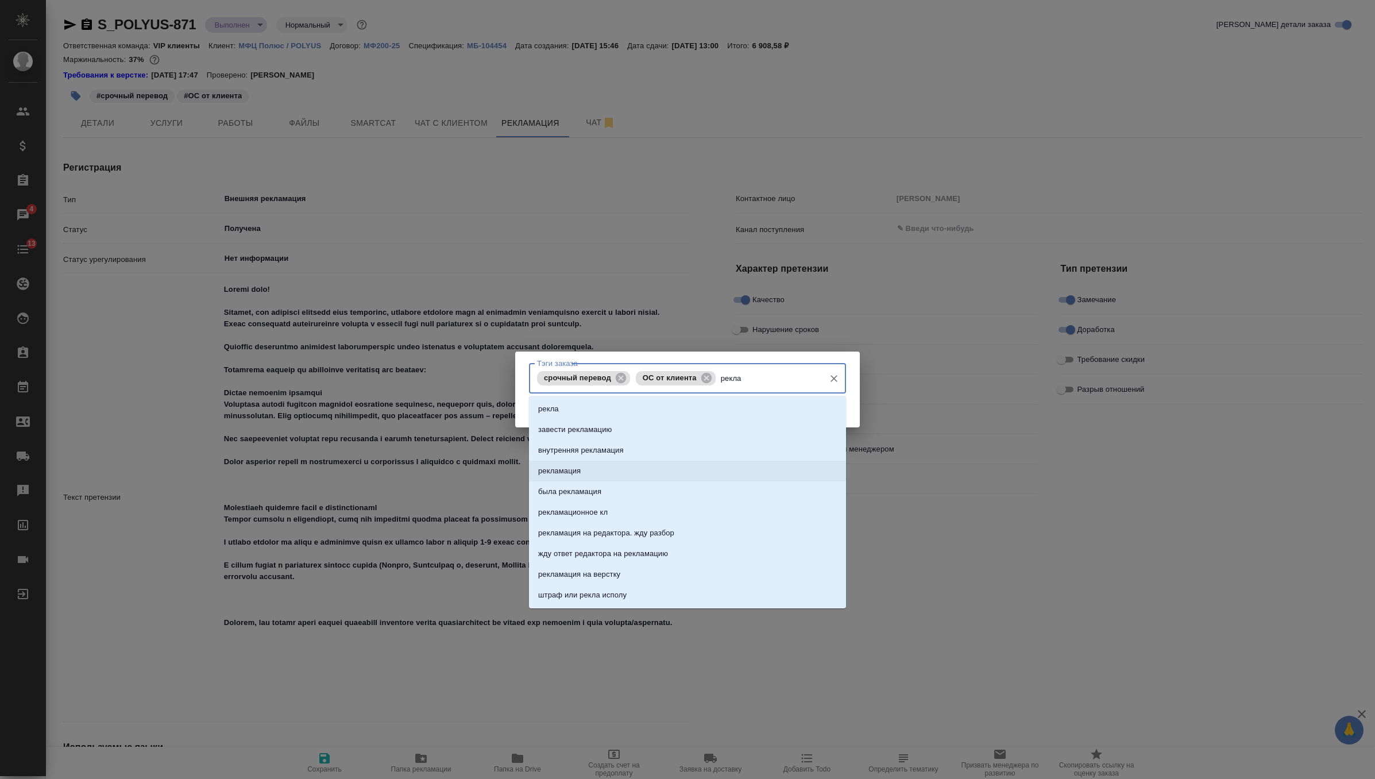
click at [676, 474] on li "рекламация" at bounding box center [687, 471] width 317 height 21
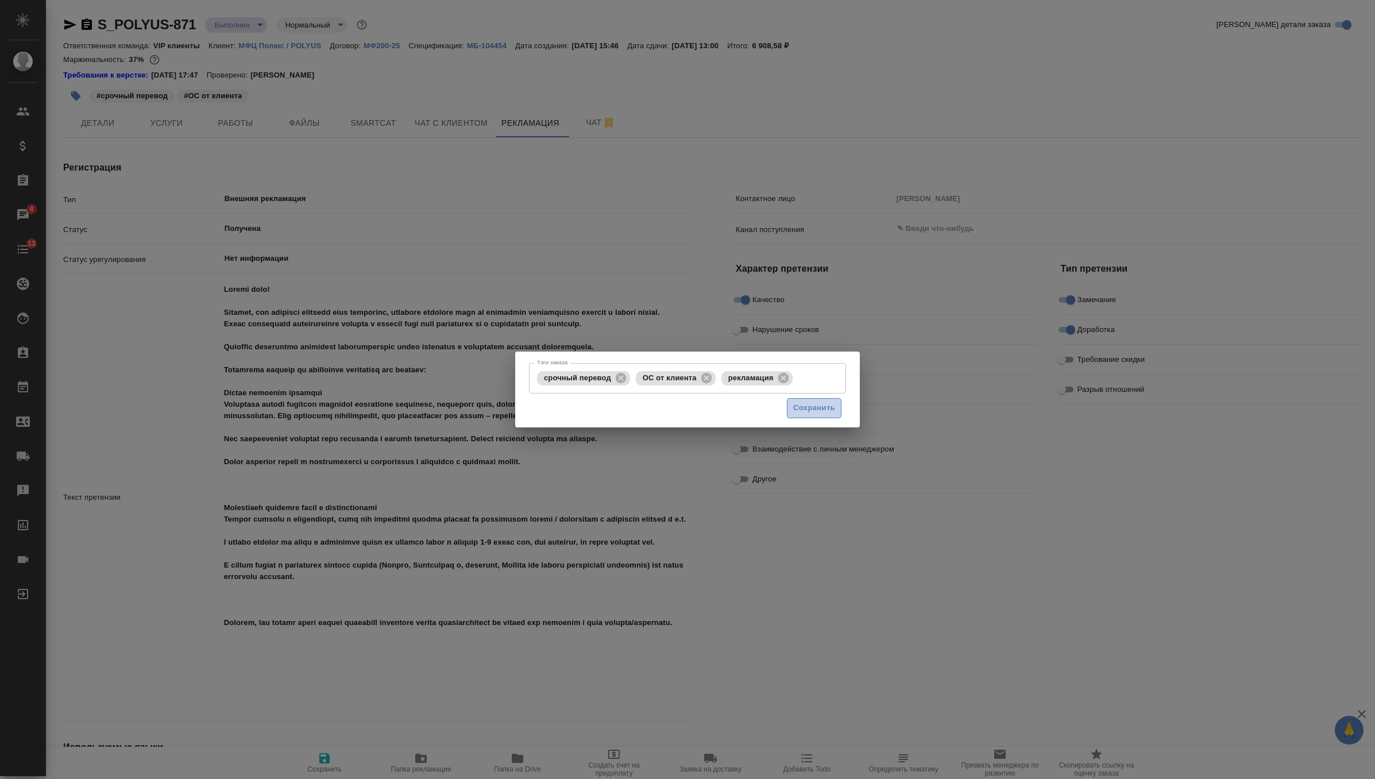
click at [810, 407] on span "Сохранить" at bounding box center [814, 407] width 42 height 13
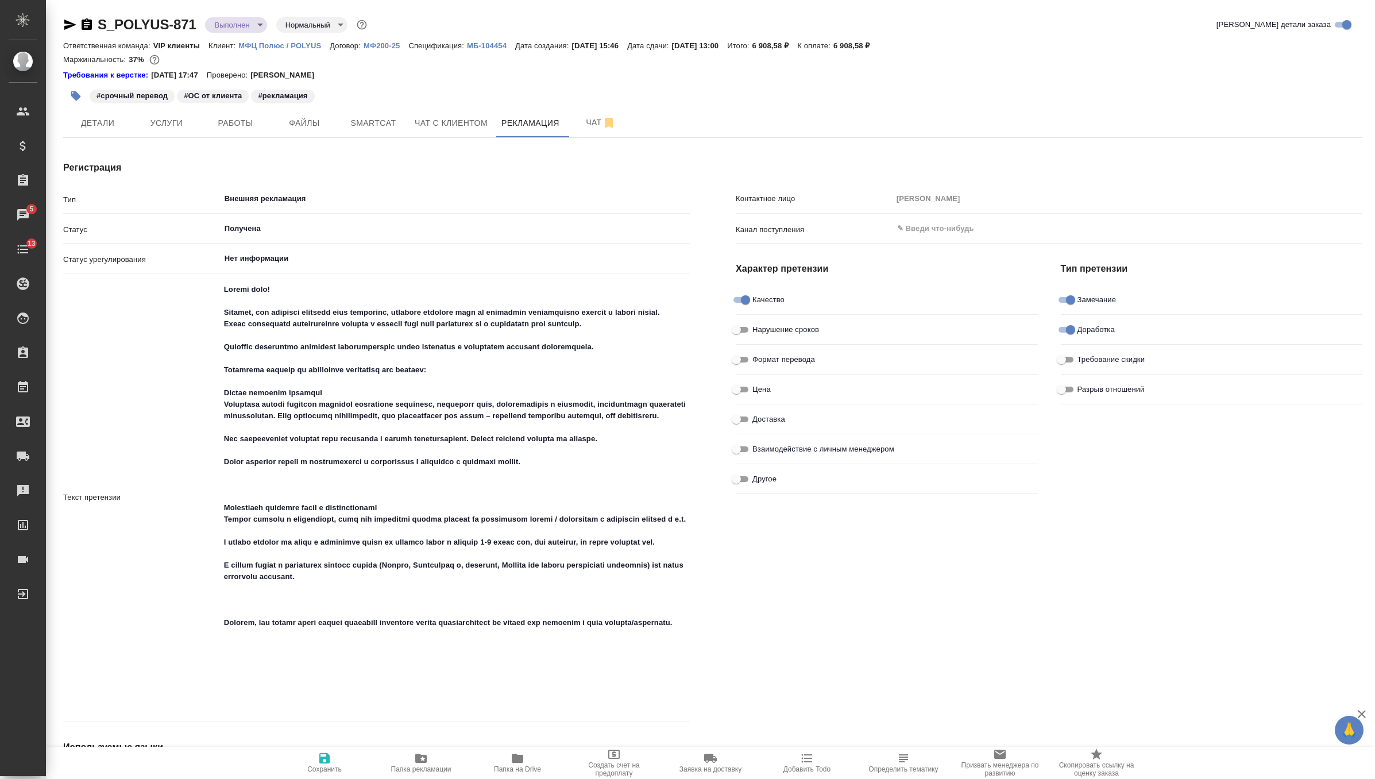
click at [90, 24] on icon "button" at bounding box center [87, 23] width 10 height 11
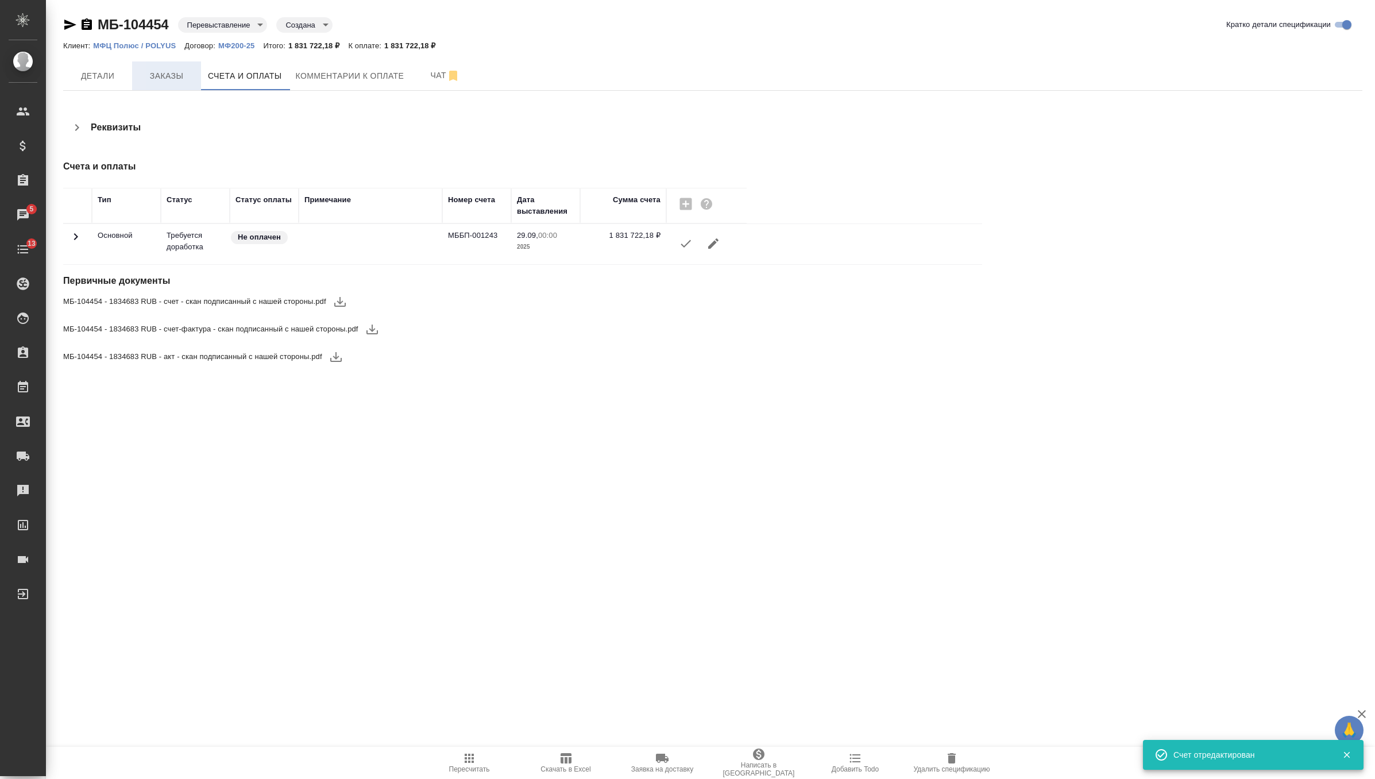
click at [183, 83] on button "Заказы" at bounding box center [166, 75] width 69 height 29
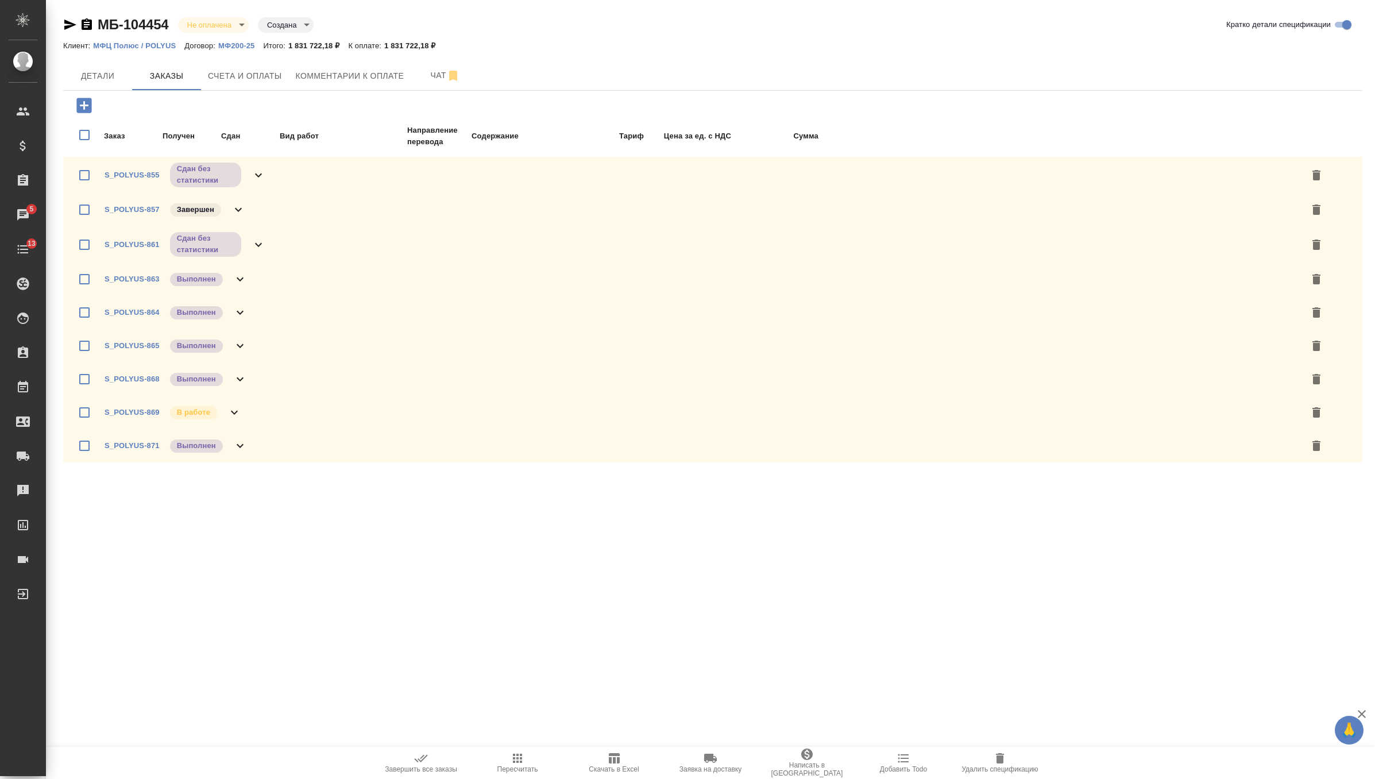
click at [255, 173] on icon at bounding box center [258, 175] width 7 height 4
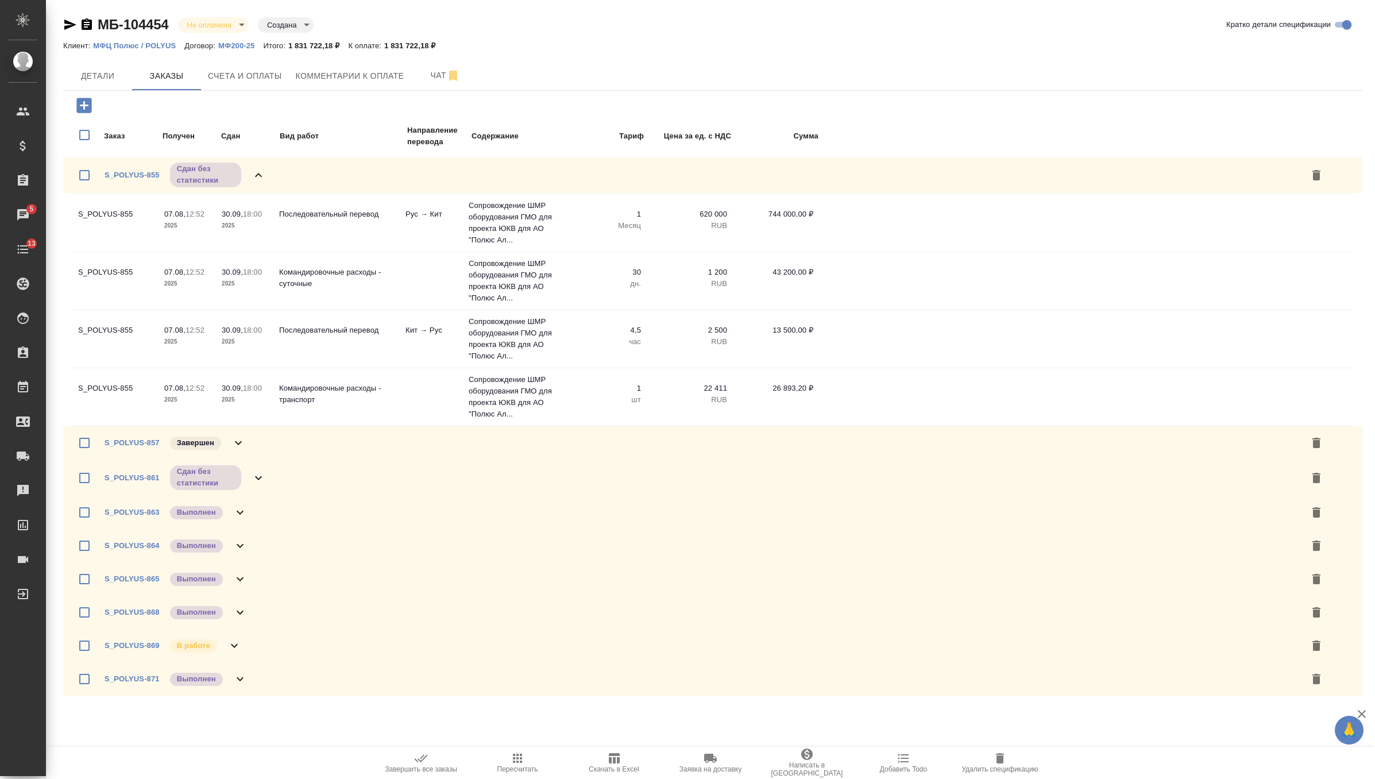
click at [265, 175] on icon at bounding box center [259, 175] width 14 height 14
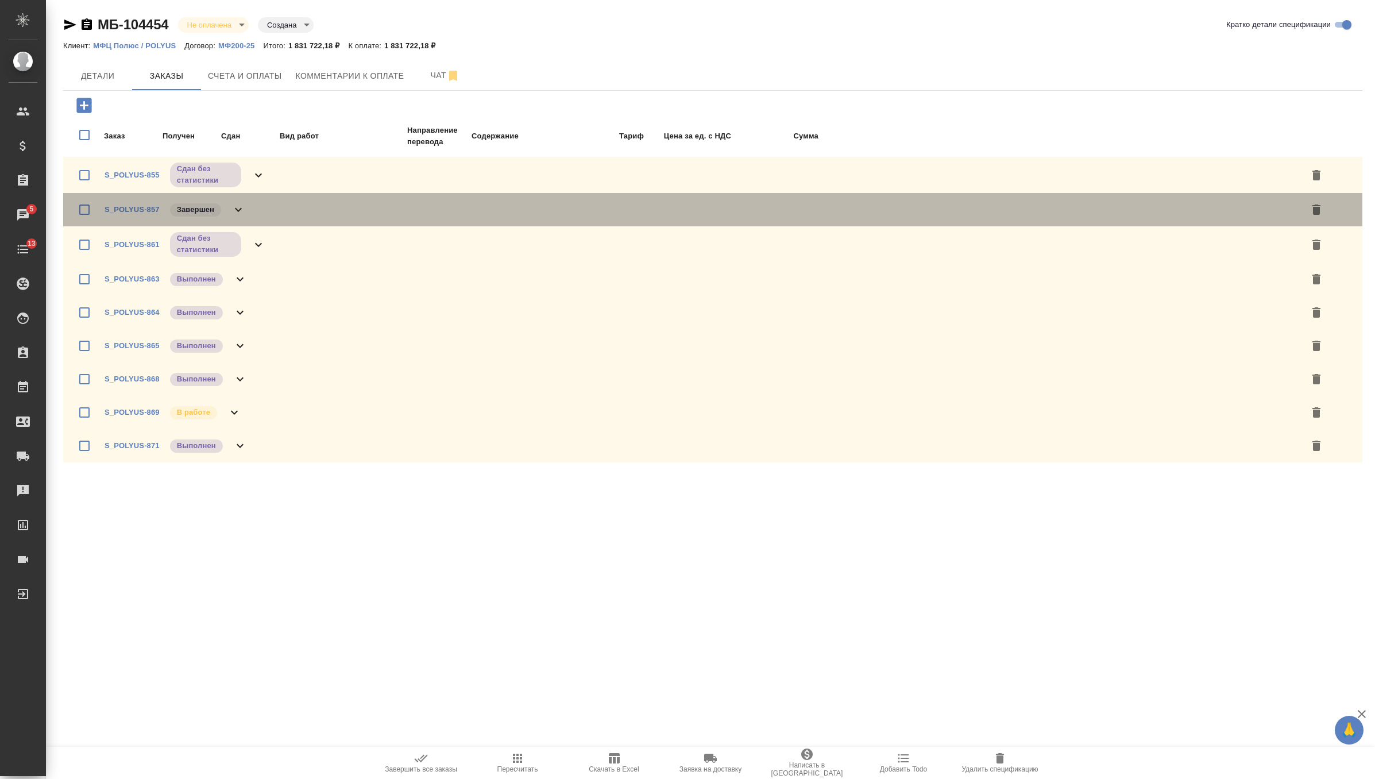
click at [250, 217] on div "S_POLYUS-857 Завершен" at bounding box center [712, 209] width 1299 height 33
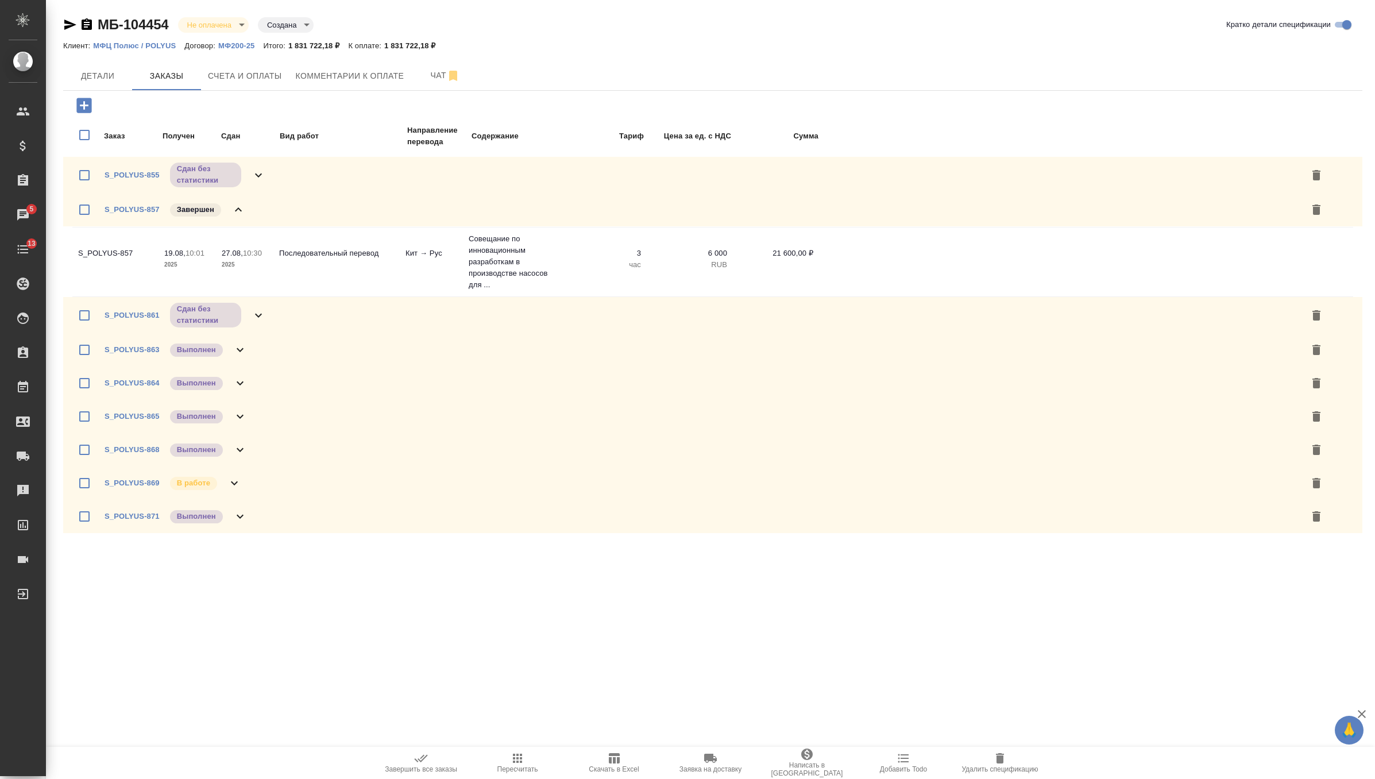
click at [280, 262] on td "Последовательный перевод" at bounding box center [336, 262] width 126 height 40
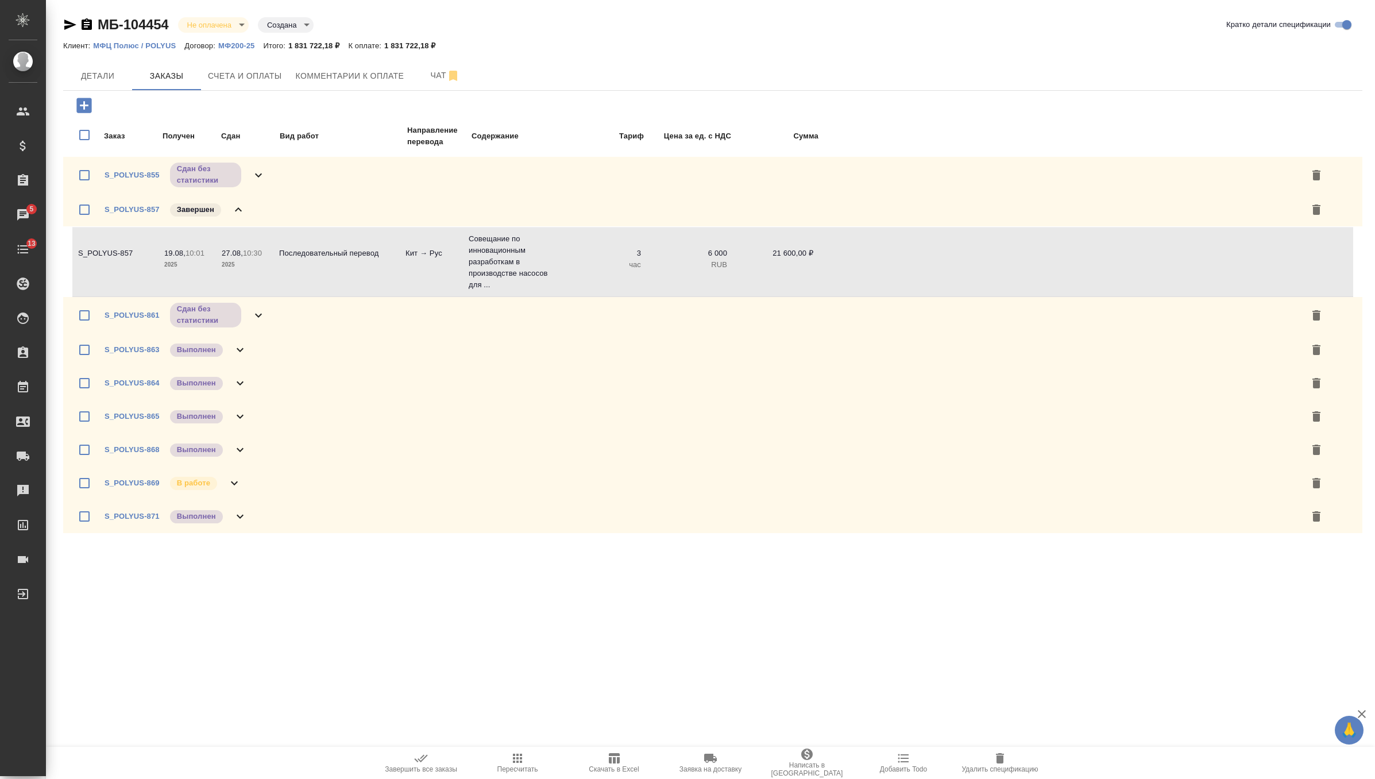
click at [280, 262] on td "Последовательный перевод" at bounding box center [336, 262] width 126 height 40
click at [130, 210] on link "S_POLYUS-857" at bounding box center [132, 209] width 55 height 9
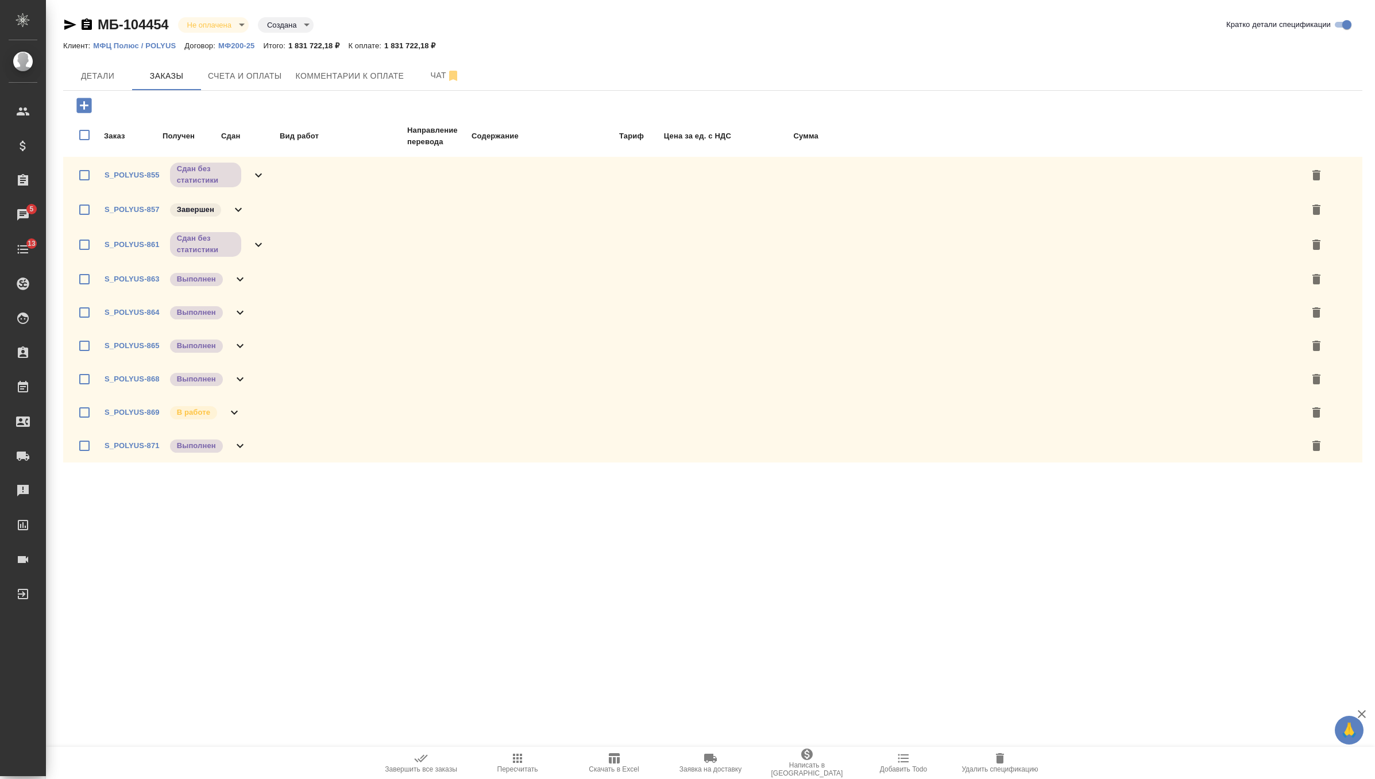
click at [258, 240] on icon at bounding box center [259, 245] width 14 height 14
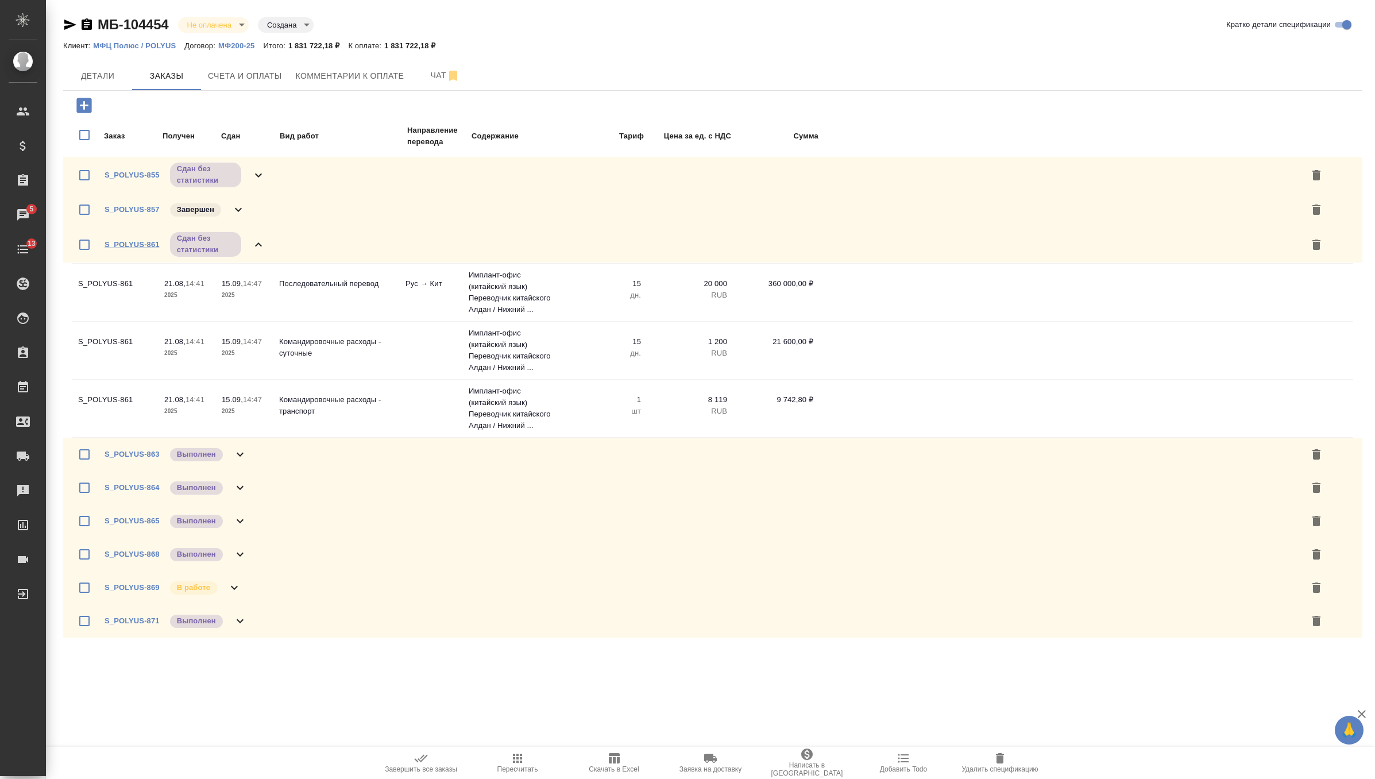
click at [128, 245] on link "S_POLYUS-861" at bounding box center [132, 244] width 55 height 9
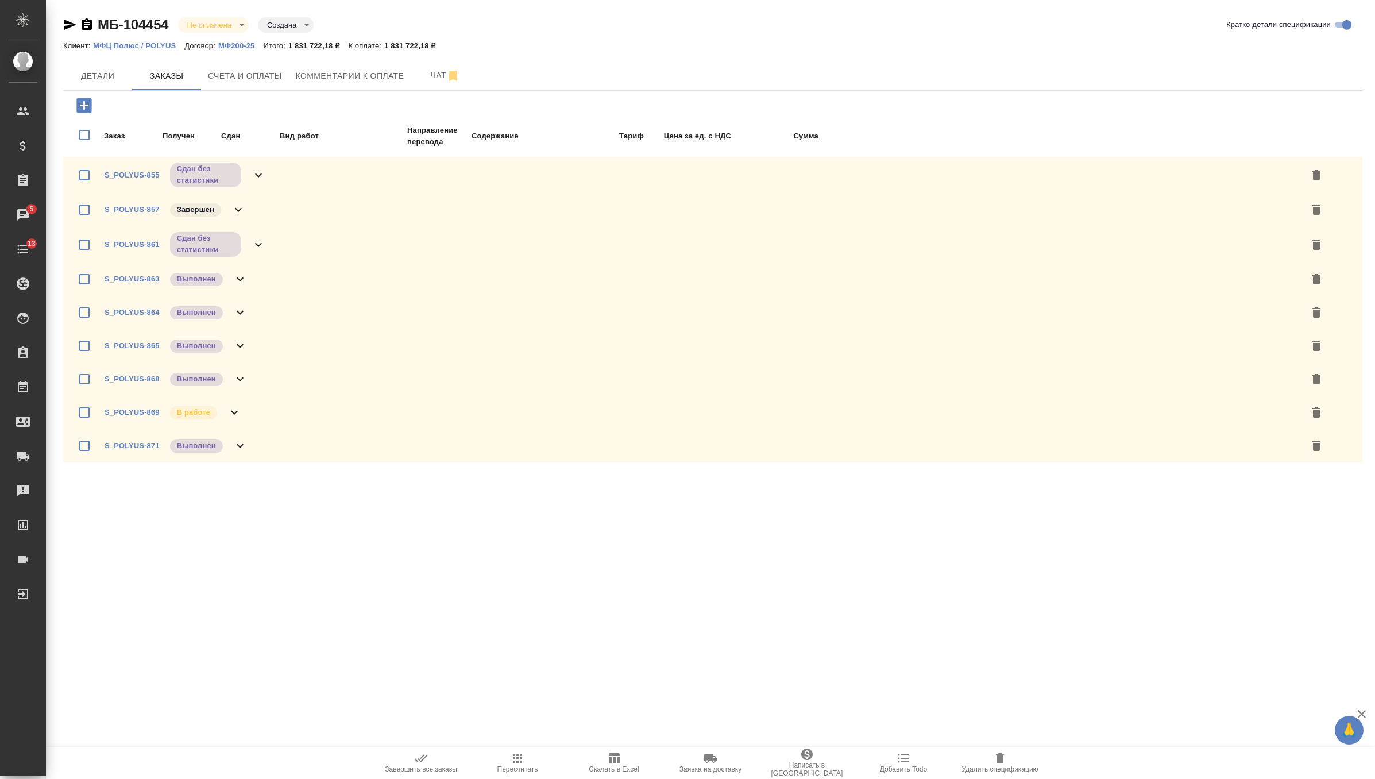
click at [234, 278] on icon at bounding box center [240, 279] width 14 height 14
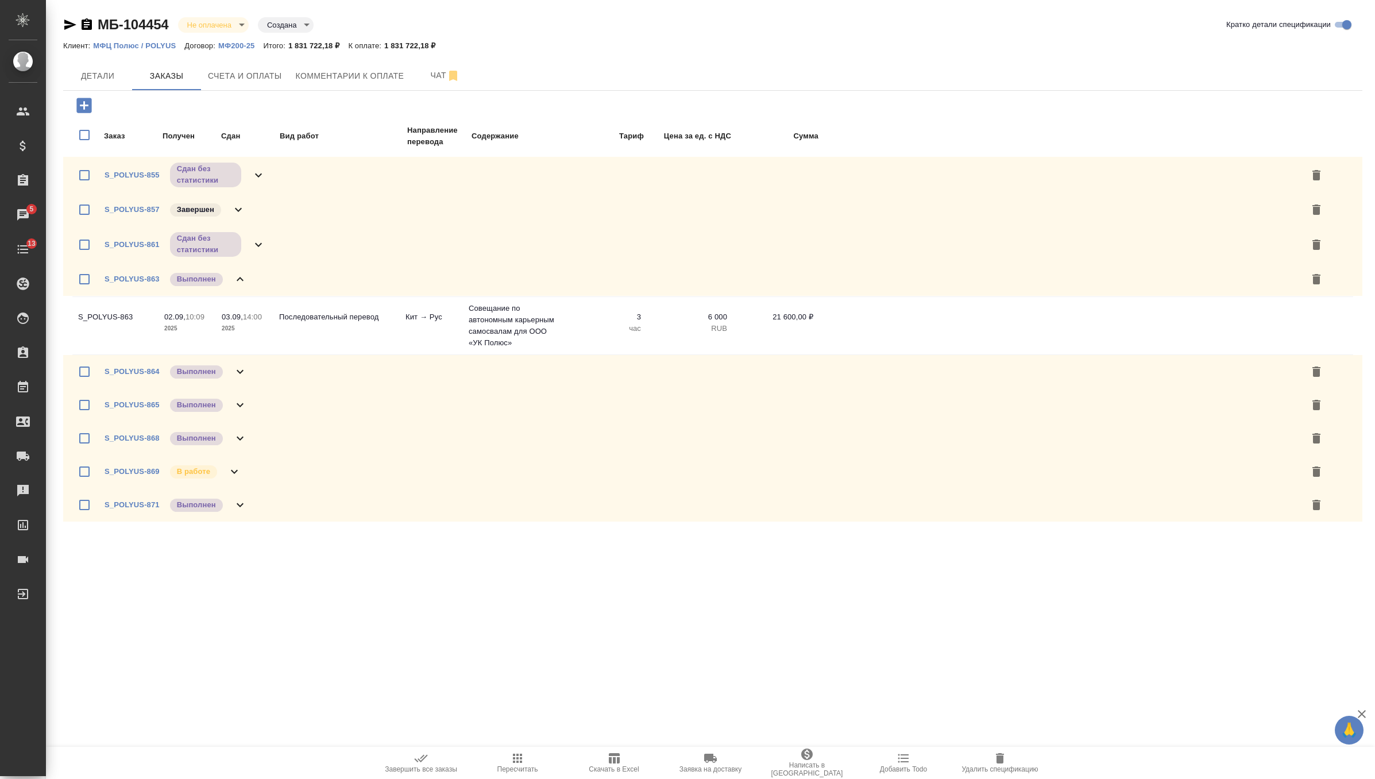
click at [238, 291] on div "S_POLYUS-863 Выполнен" at bounding box center [712, 278] width 1299 height 33
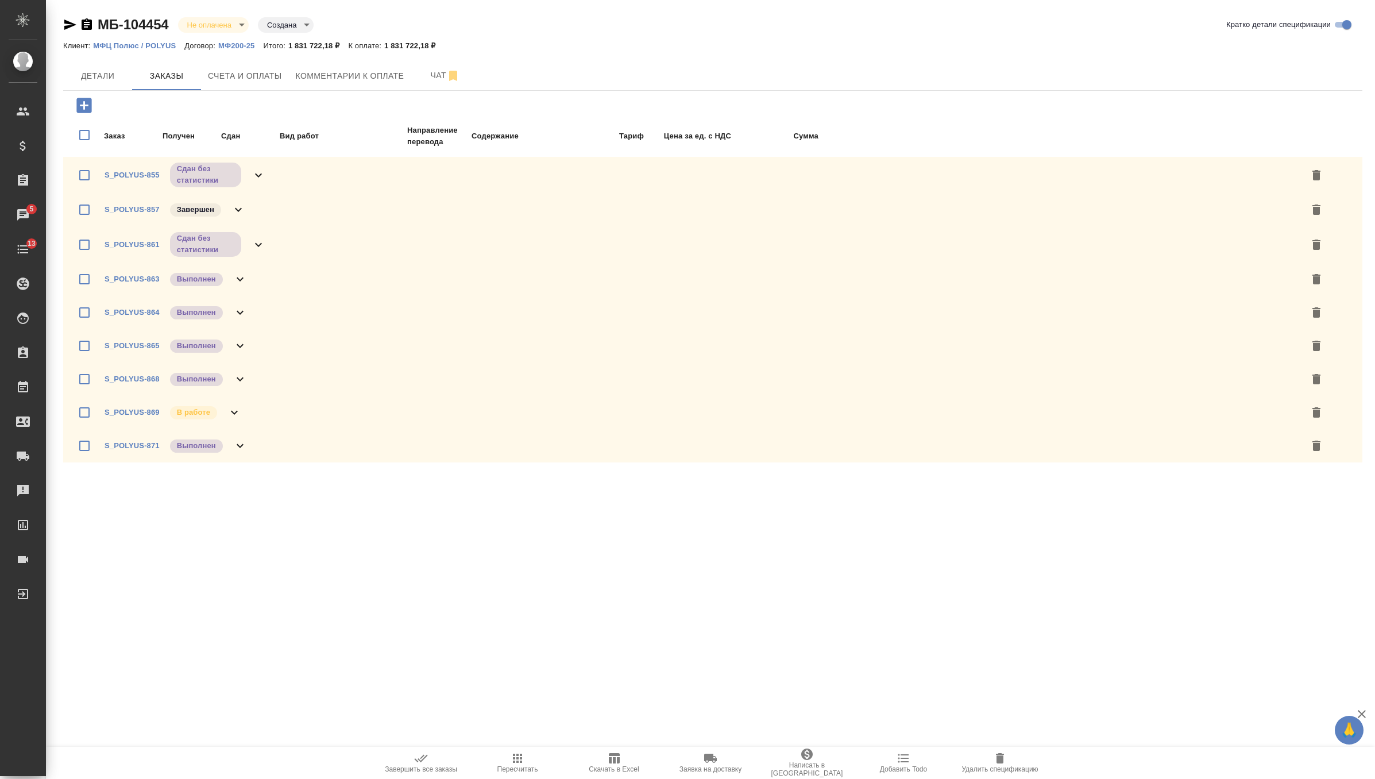
click at [240, 303] on div "S_POLYUS-864 Выполнен" at bounding box center [712, 312] width 1299 height 33
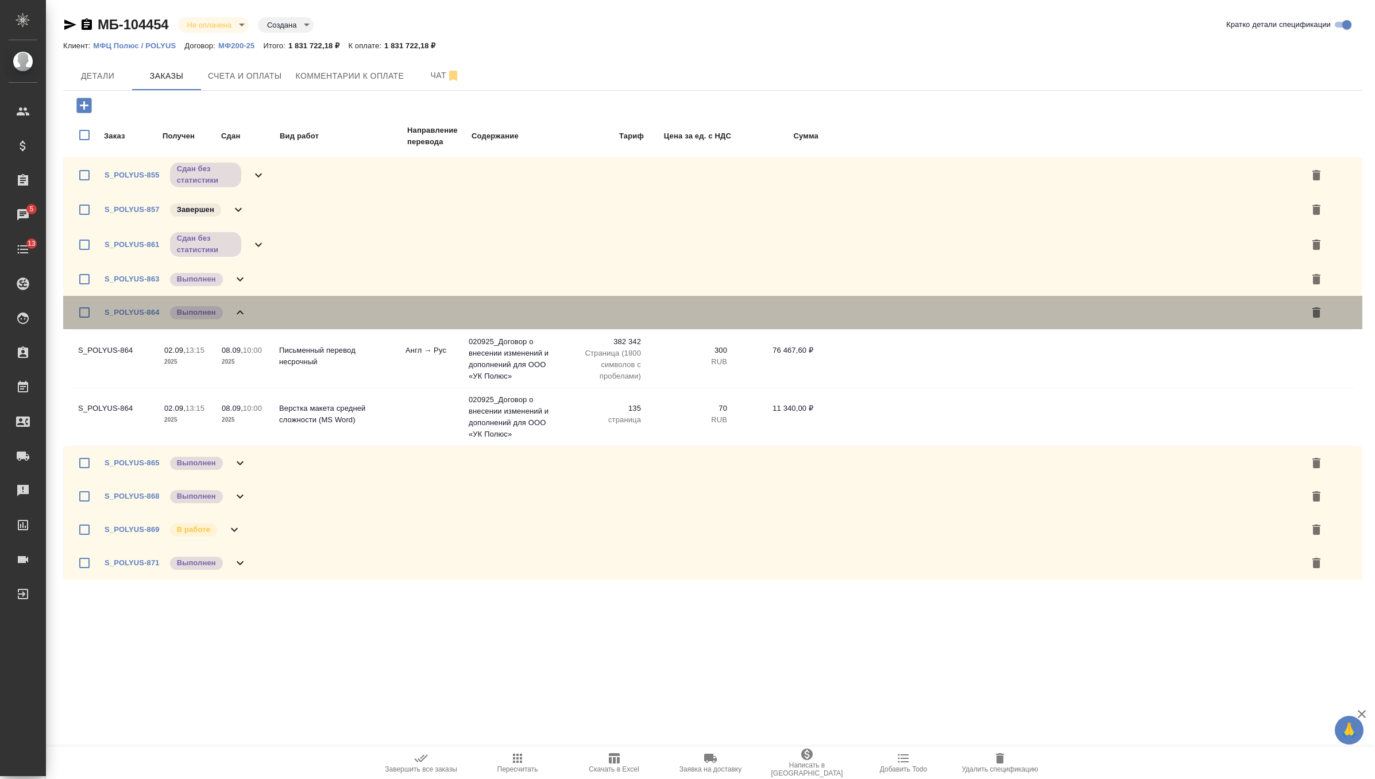
click at [240, 303] on div "S_POLYUS-864 Выполнен" at bounding box center [712, 312] width 1299 height 33
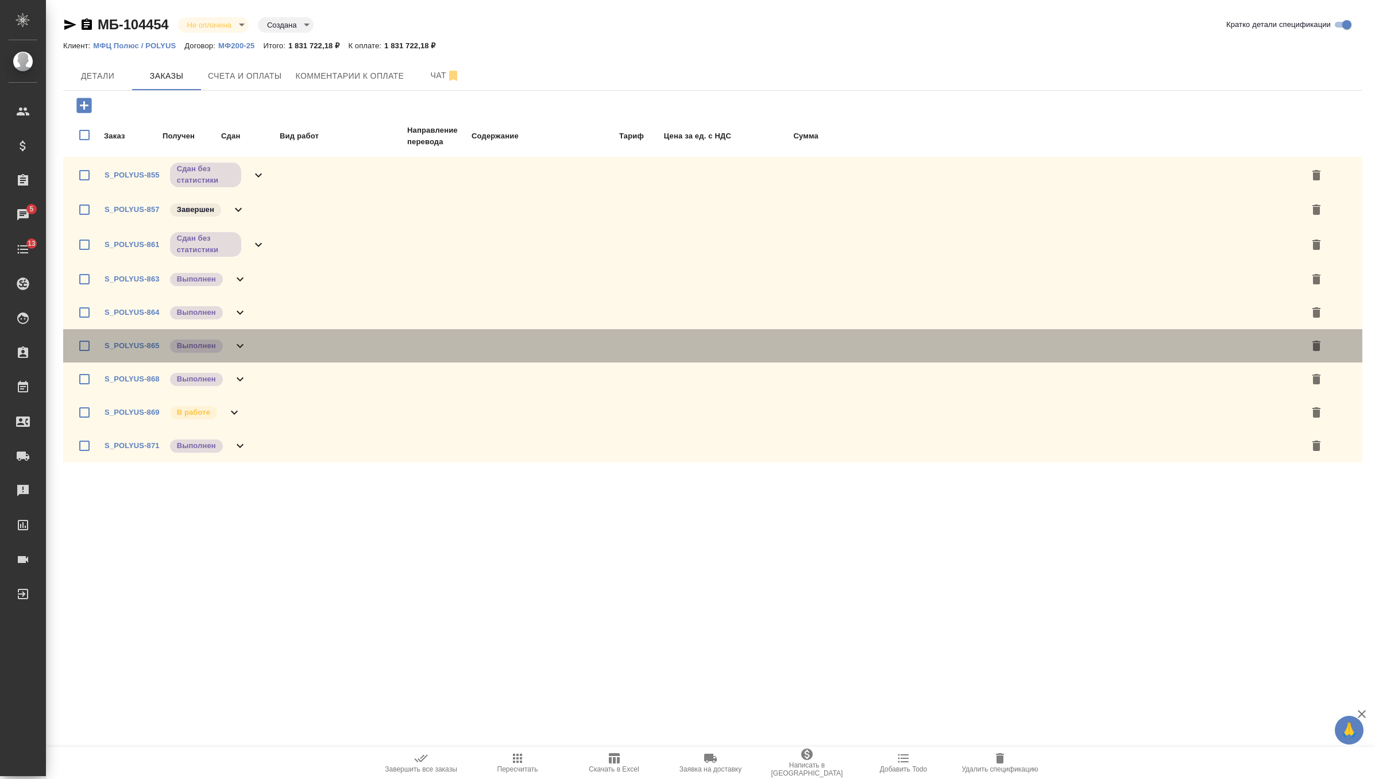
click at [243, 339] on icon at bounding box center [240, 346] width 14 height 14
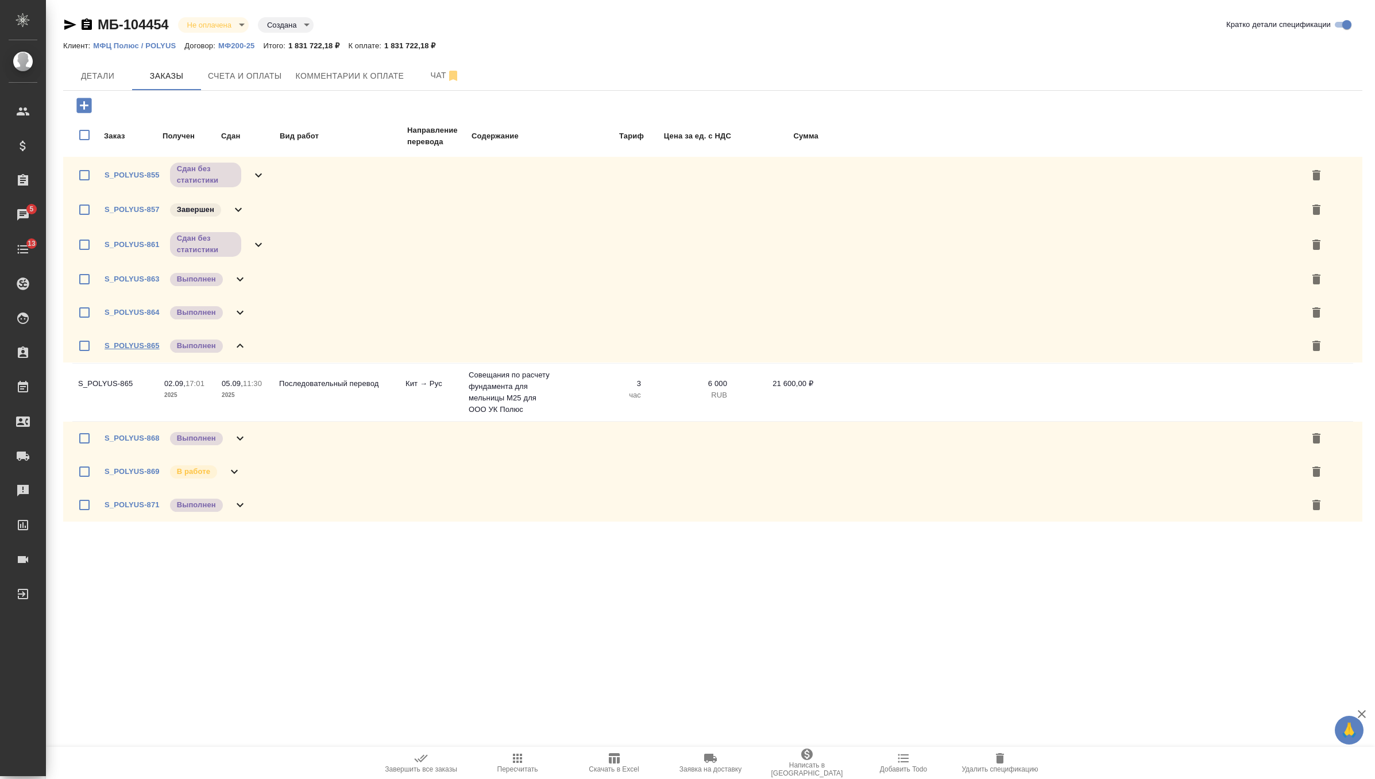
click at [150, 343] on link "S_POLYUS-865" at bounding box center [132, 345] width 55 height 9
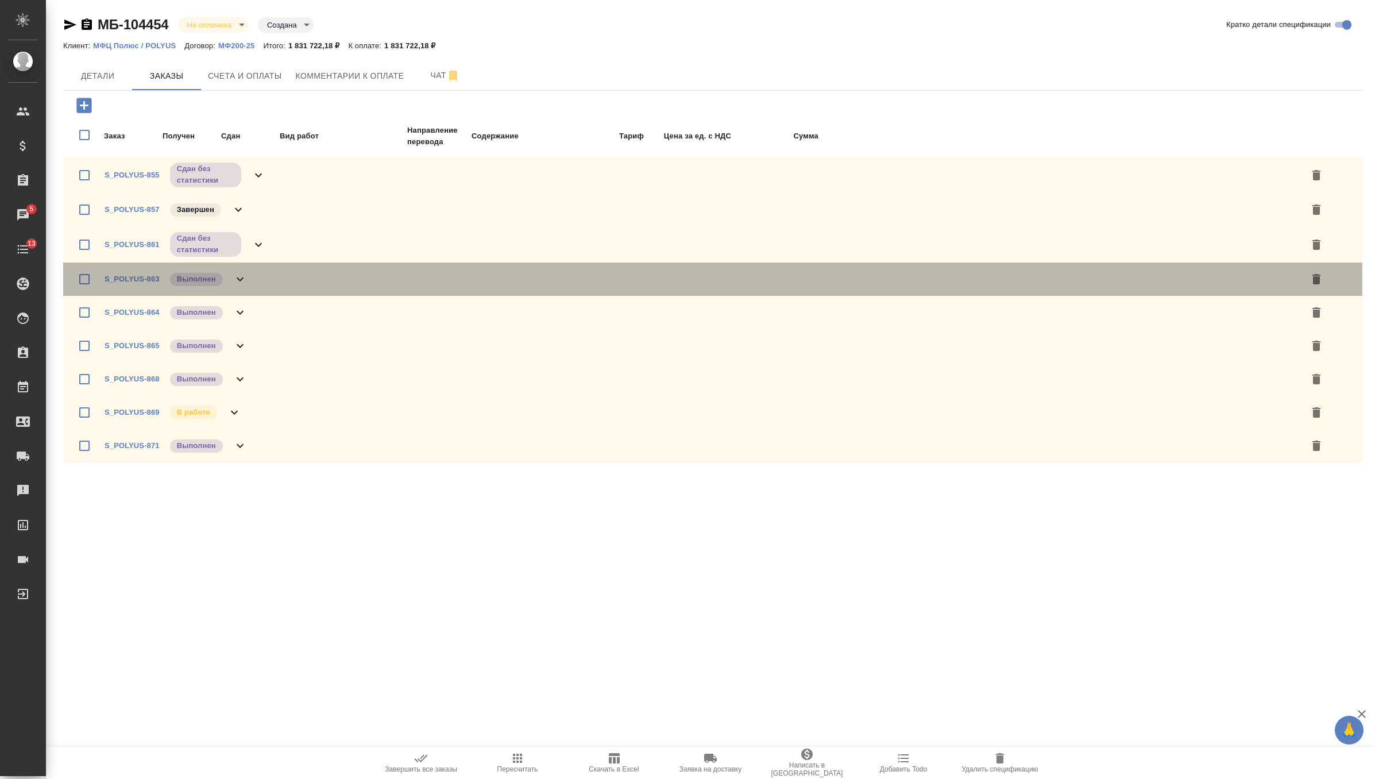
click at [238, 276] on icon at bounding box center [240, 279] width 14 height 14
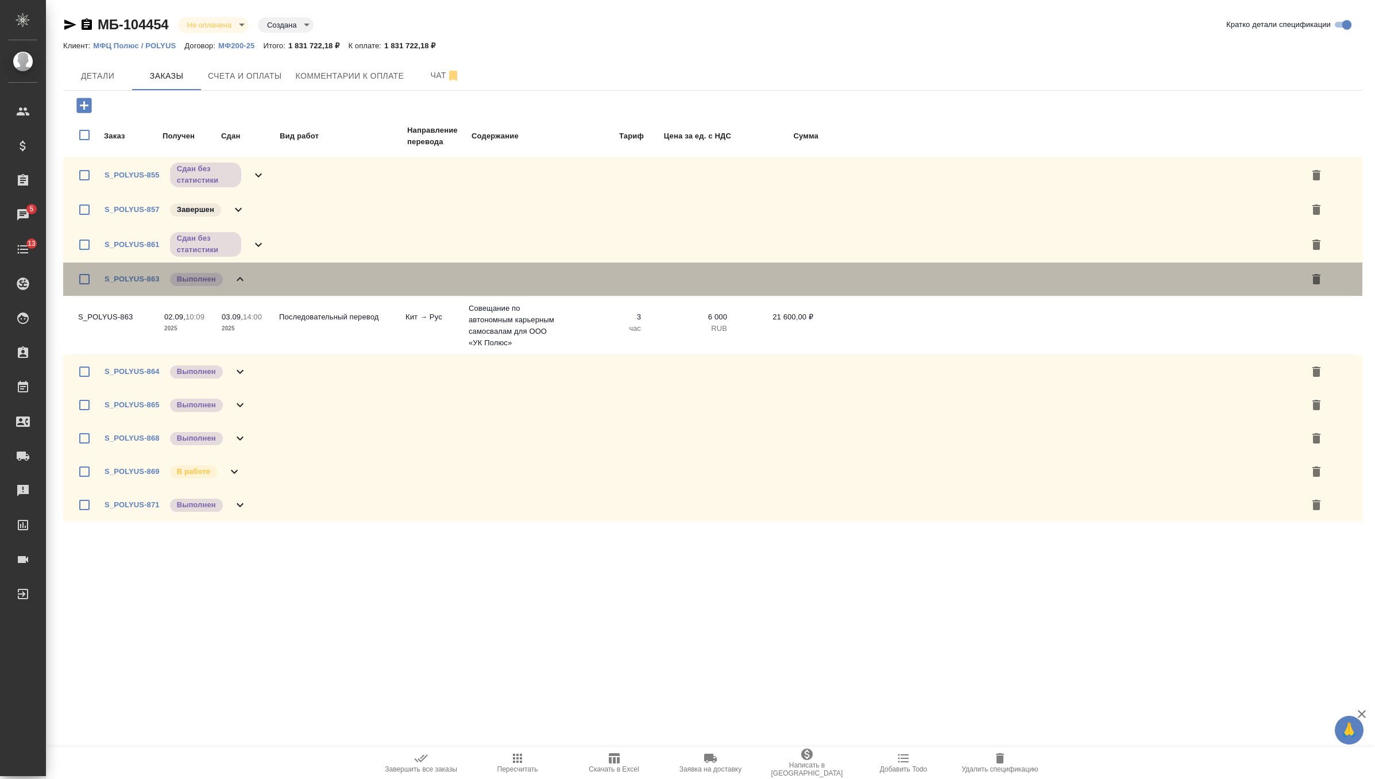
click at [238, 276] on icon at bounding box center [240, 279] width 14 height 14
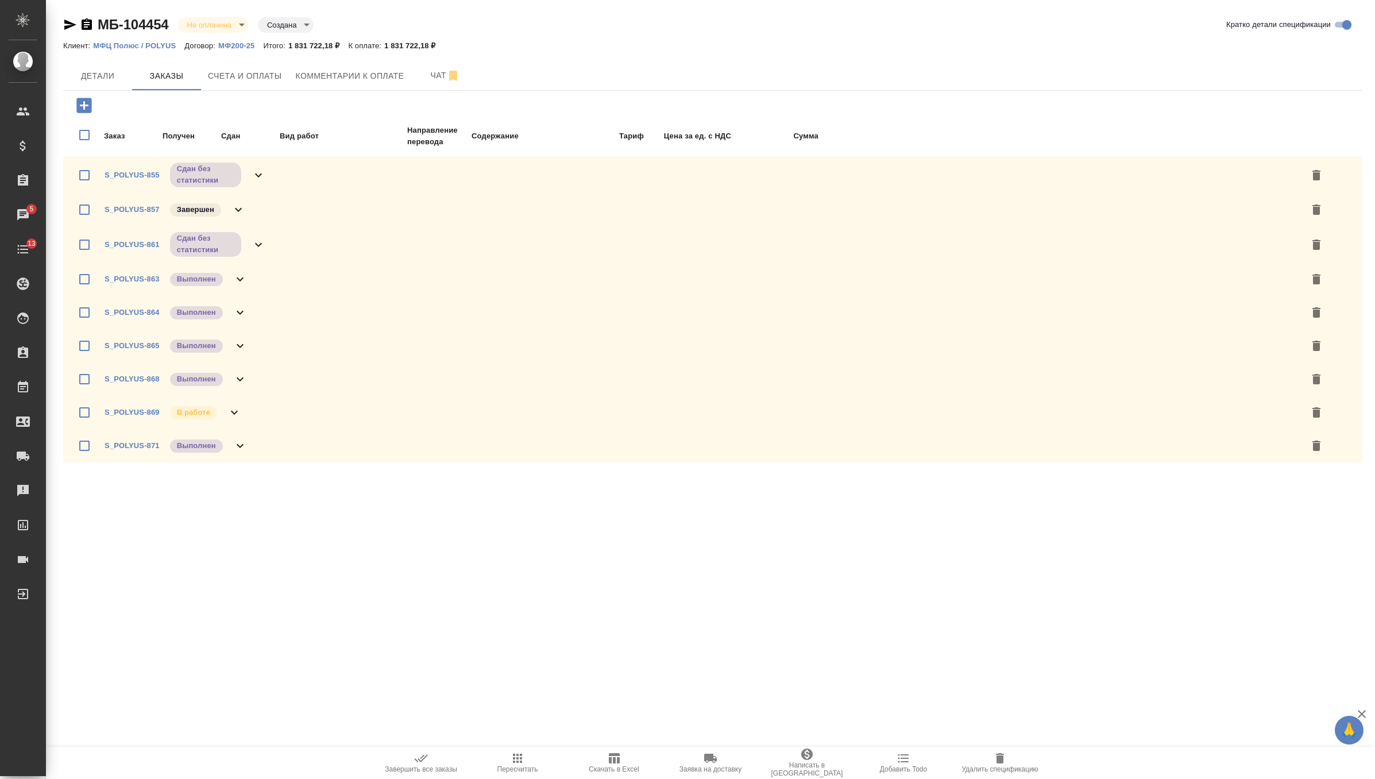
click at [240, 313] on icon at bounding box center [240, 313] width 7 height 4
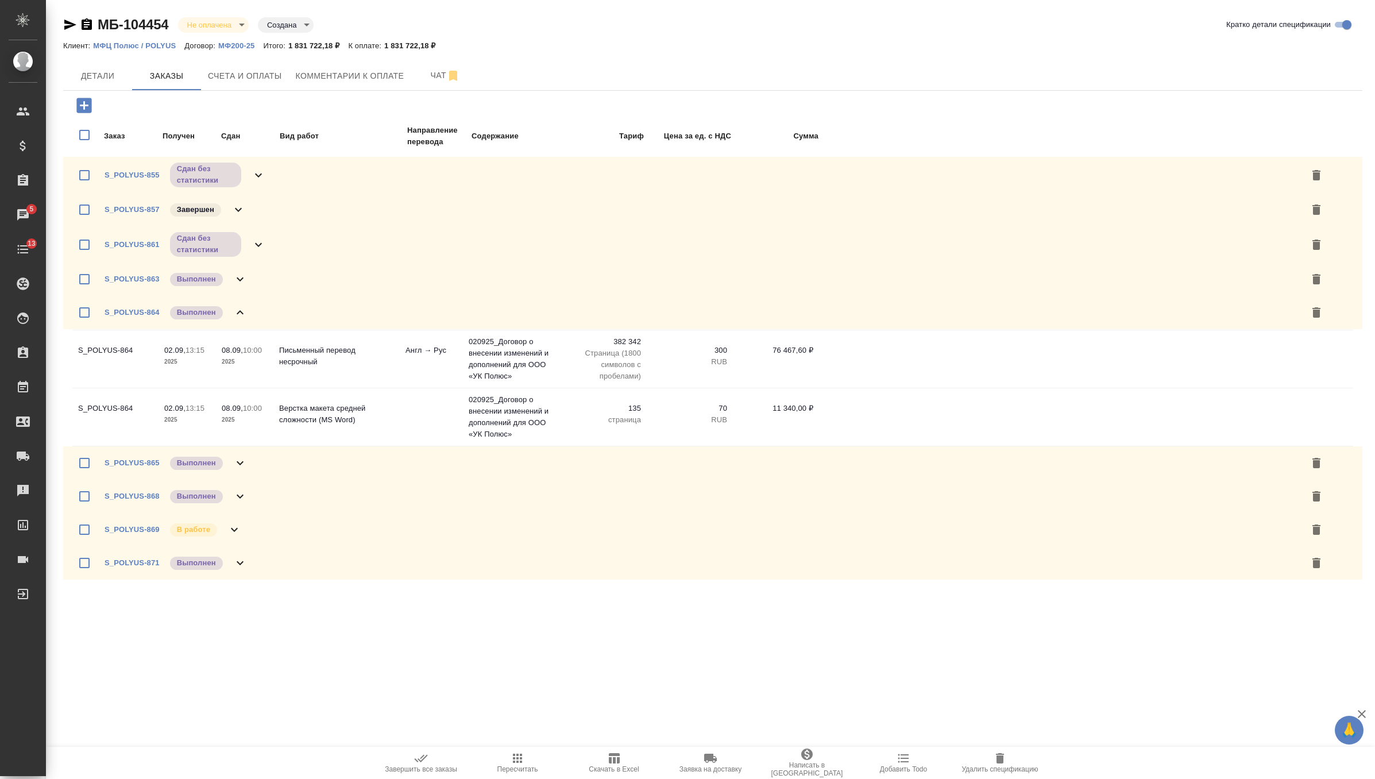
click at [240, 313] on icon at bounding box center [240, 313] width 14 height 14
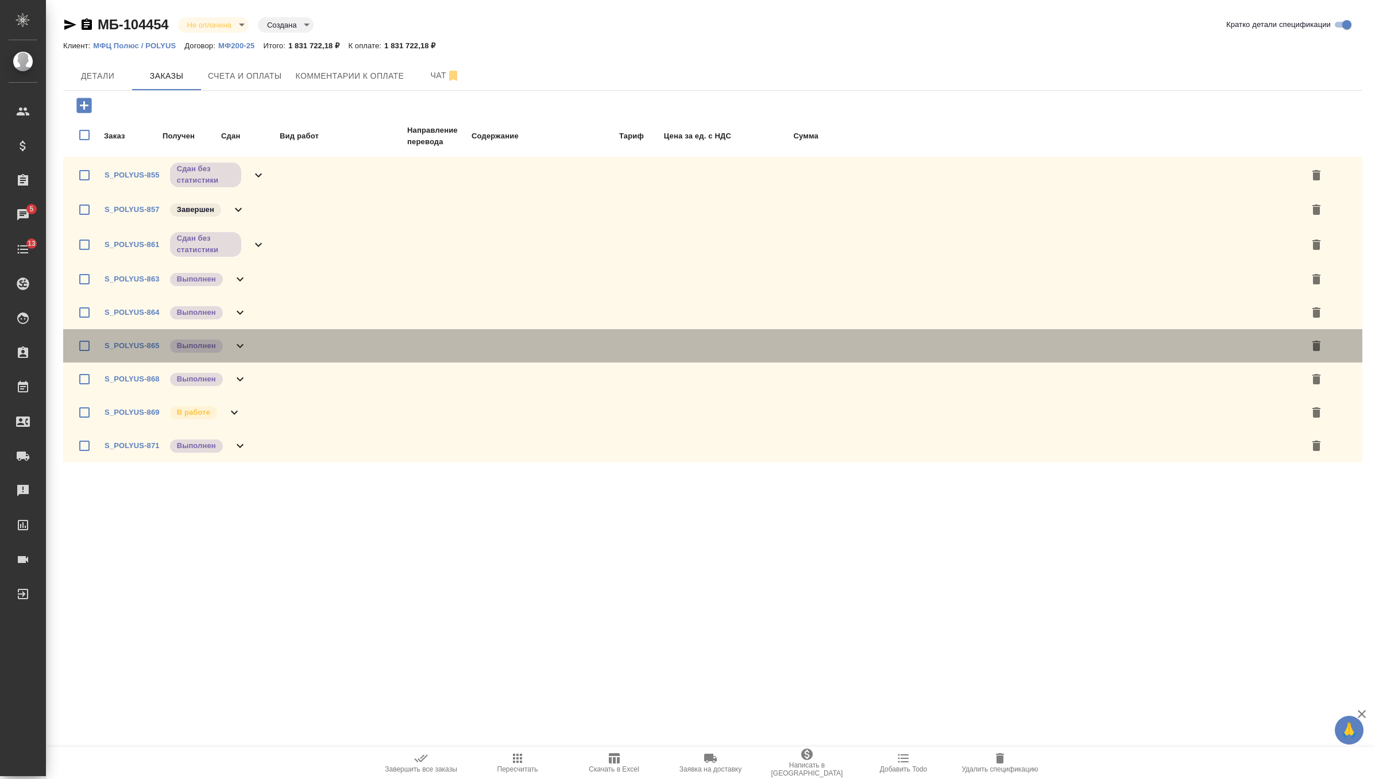
click at [240, 353] on div "S_POLYUS-865 Выполнен" at bounding box center [176, 346] width 142 height 16
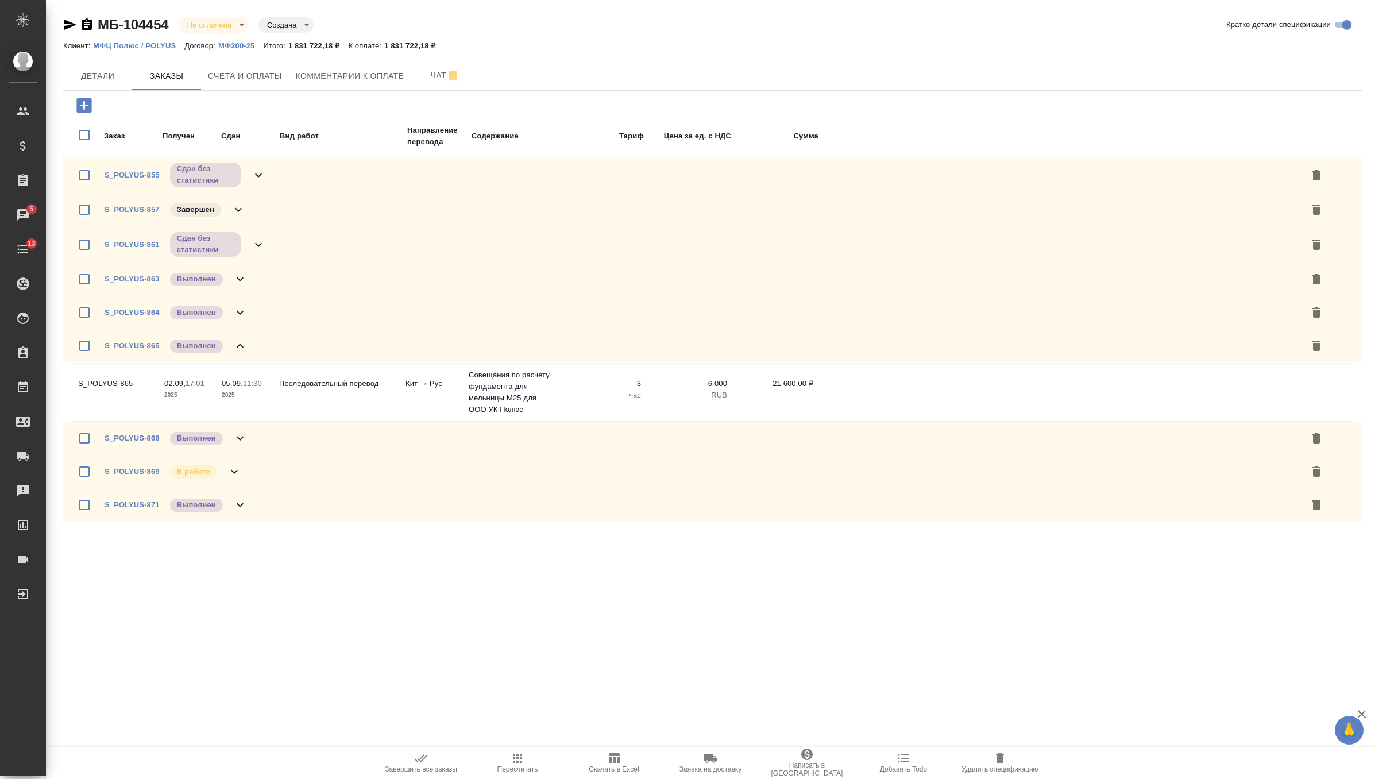
click at [248, 435] on div "S_POLYUS-868 Выполнен" at bounding box center [712, 438] width 1299 height 33
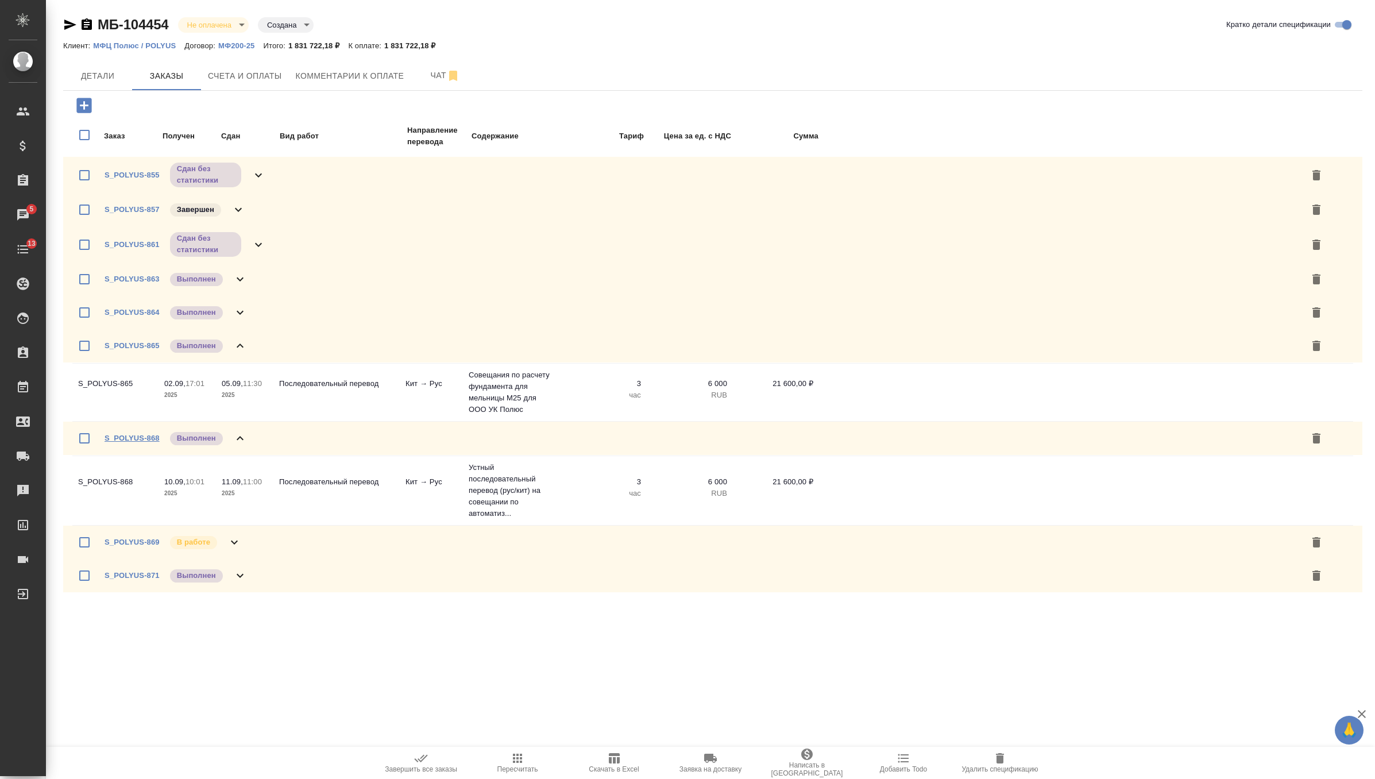
click at [134, 436] on link "S_POLYUS-868" at bounding box center [132, 438] width 55 height 9
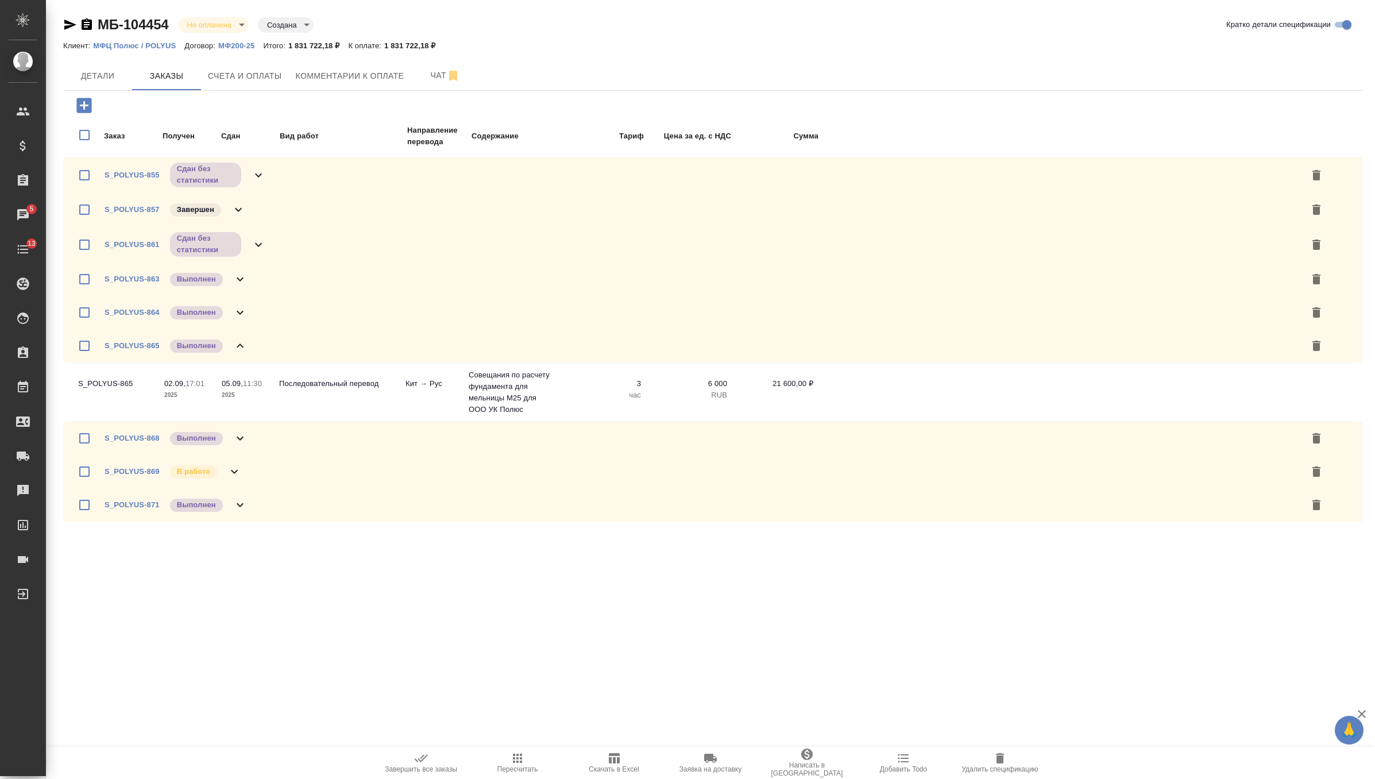
click at [227, 465] on icon at bounding box center [234, 472] width 14 height 14
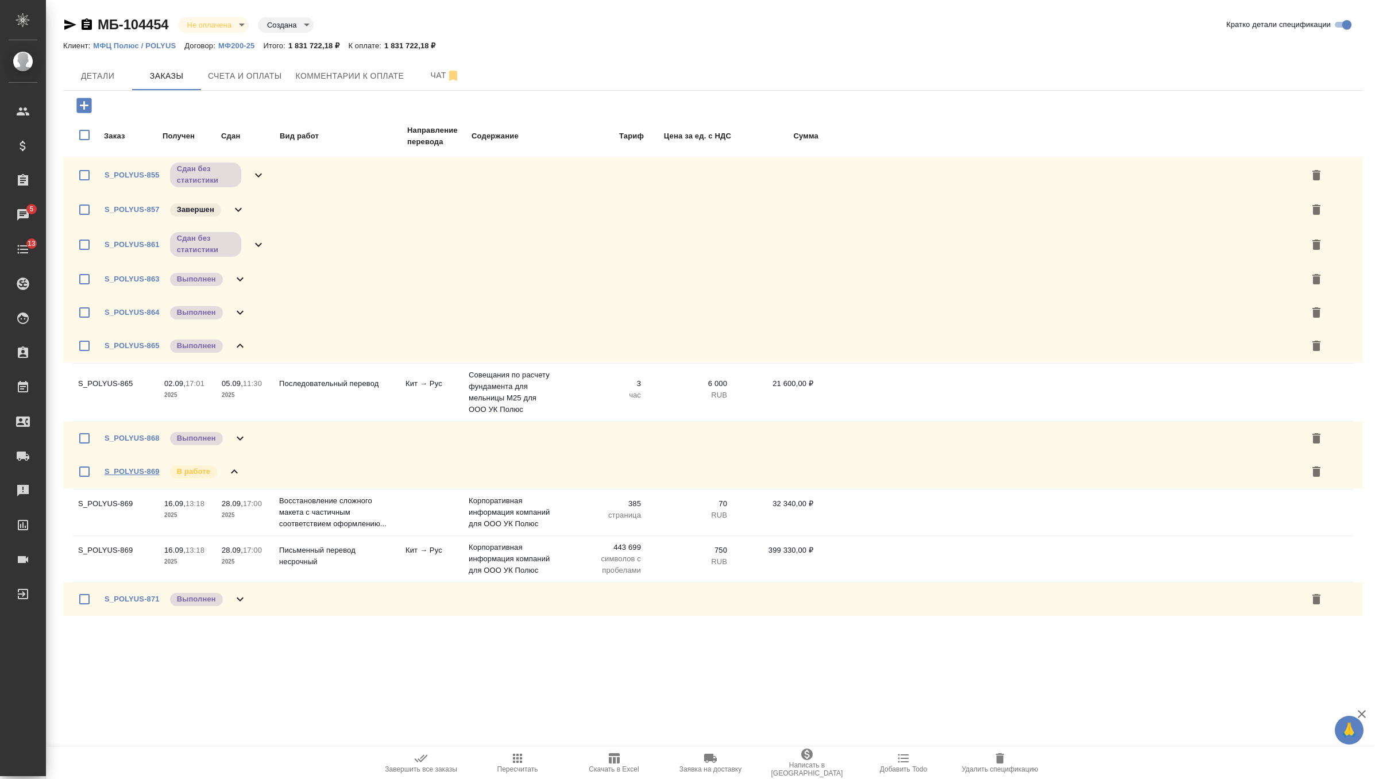
click at [136, 473] on link "S_POLYUS-869" at bounding box center [132, 471] width 55 height 9
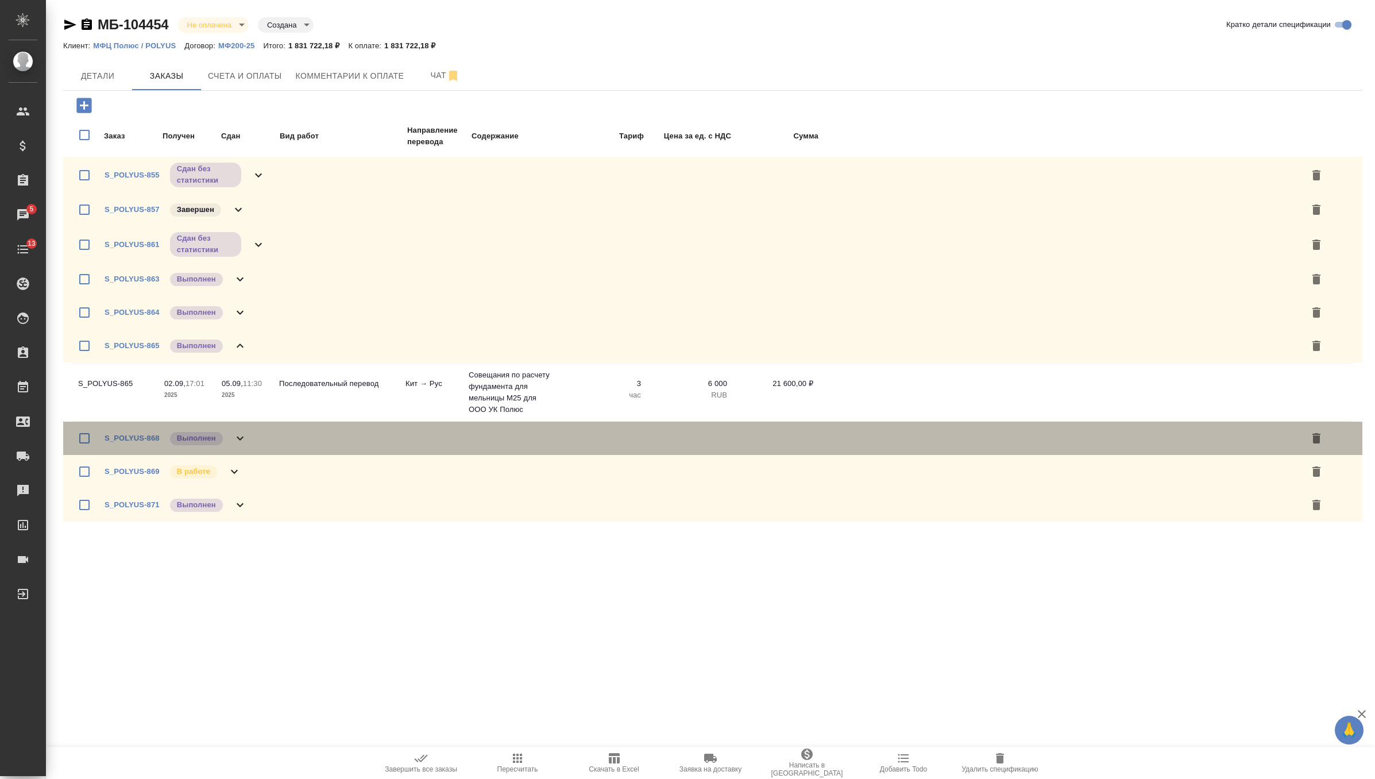
click at [239, 440] on icon at bounding box center [240, 438] width 14 height 14
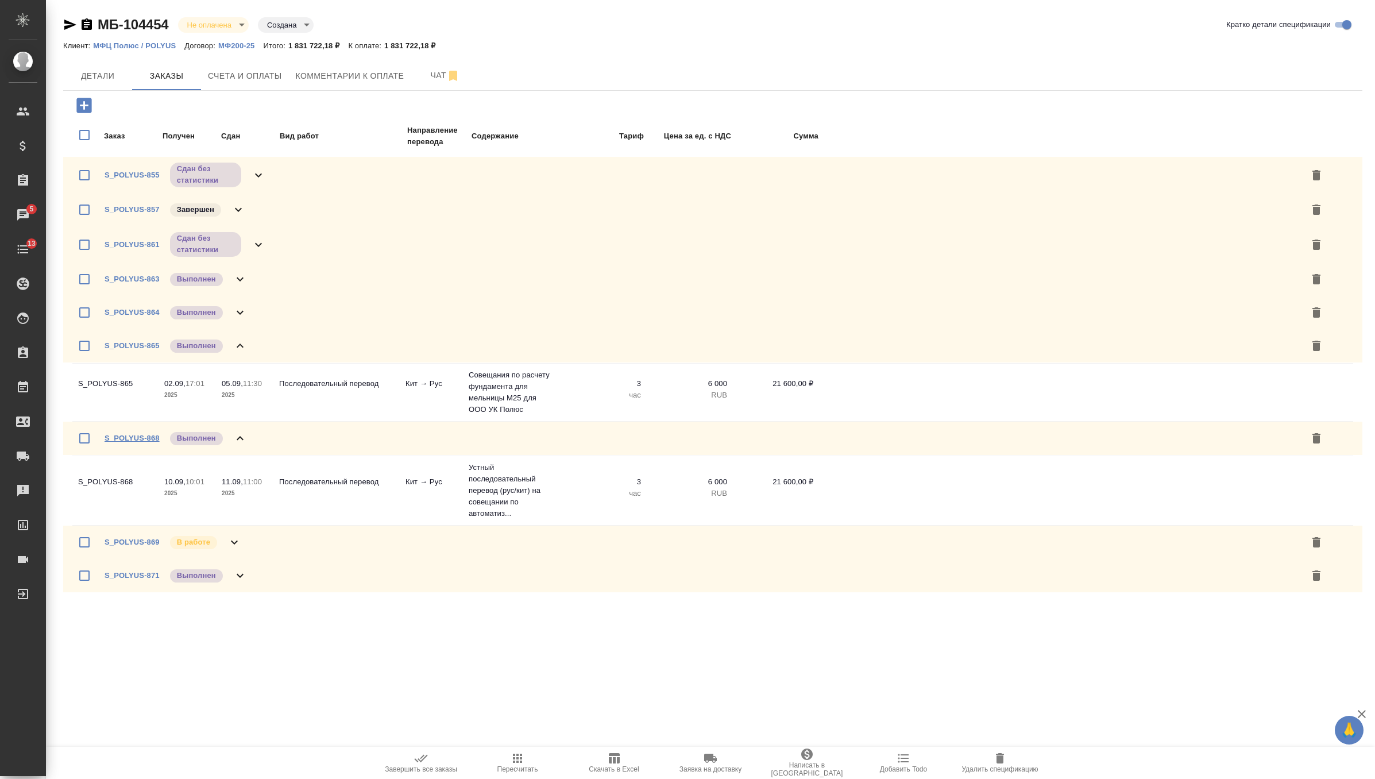
click at [141, 441] on link "S_POLYUS-868" at bounding box center [132, 438] width 55 height 9
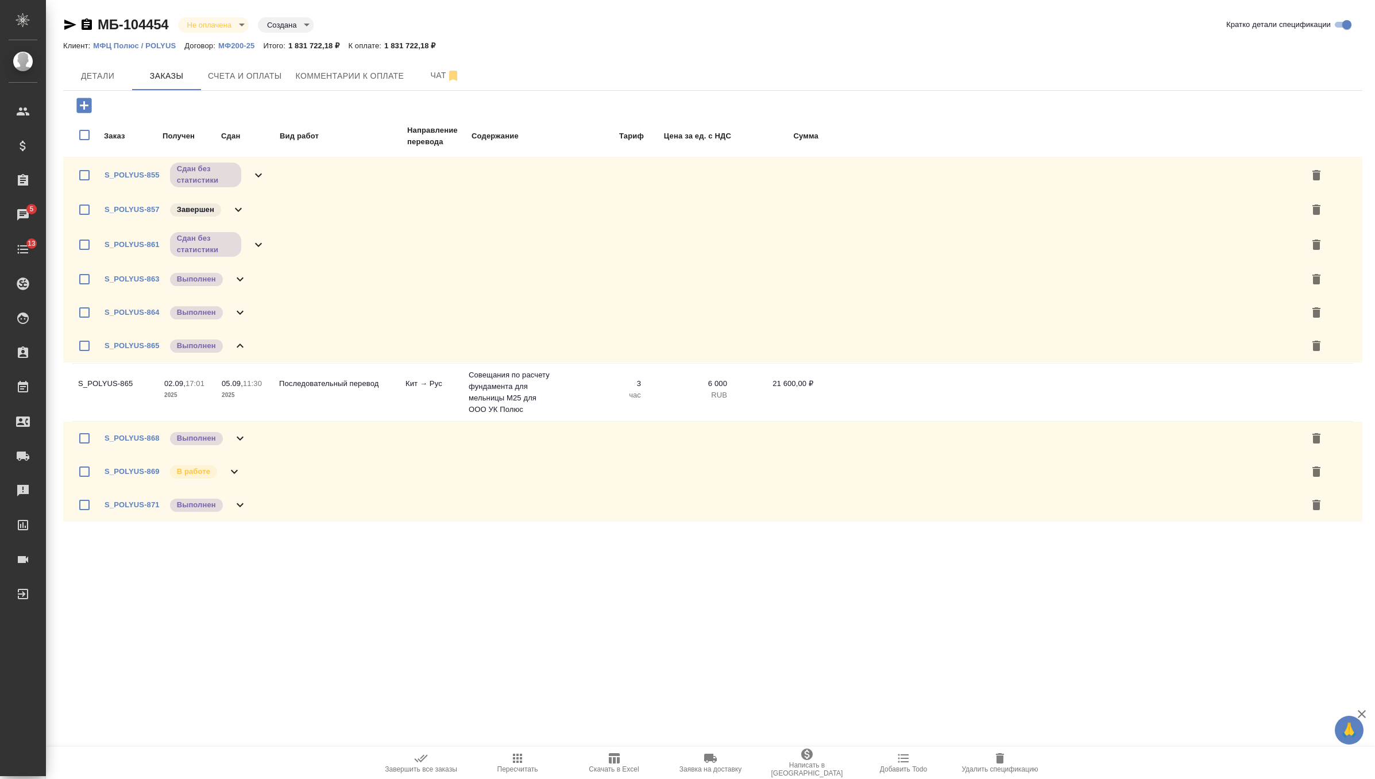
click at [243, 498] on icon at bounding box center [240, 505] width 14 height 14
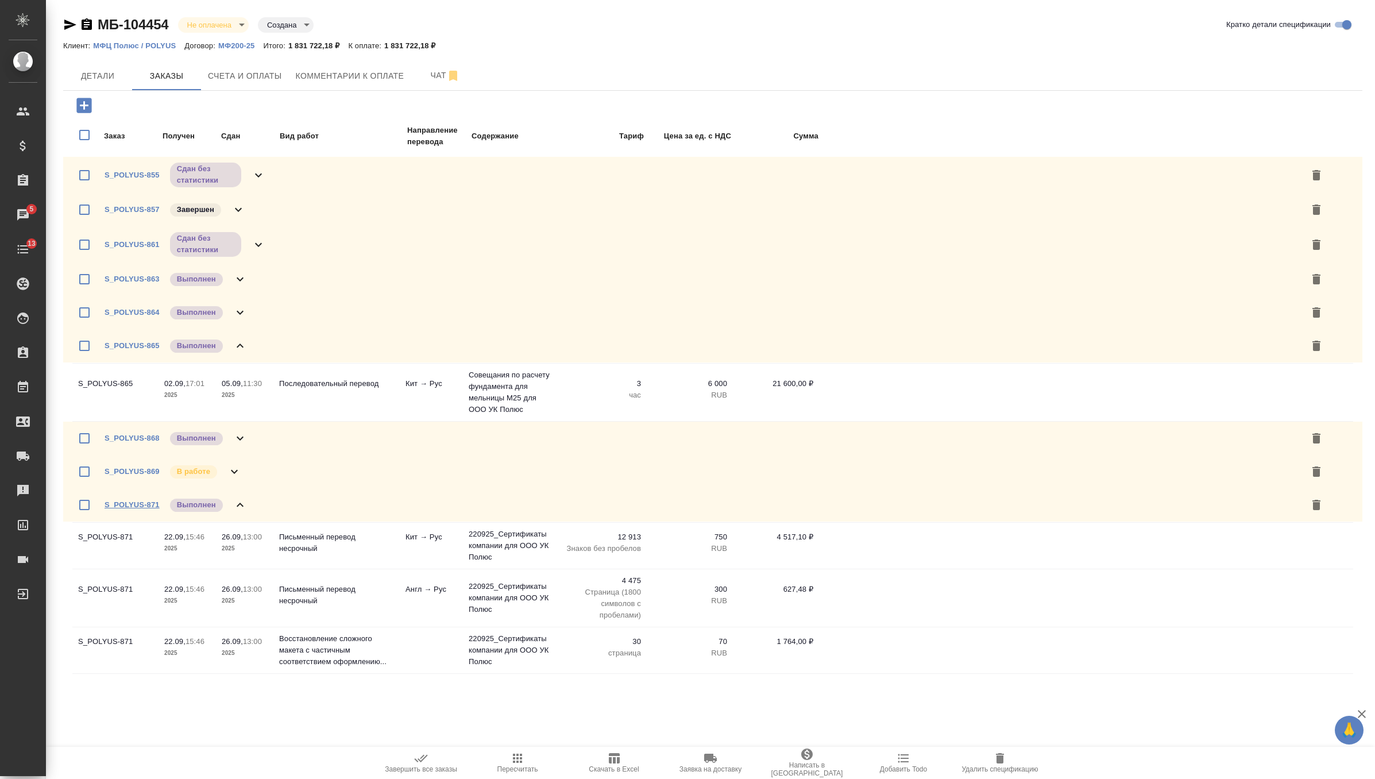
click at [147, 504] on link "S_POLYUS-871" at bounding box center [132, 504] width 55 height 9
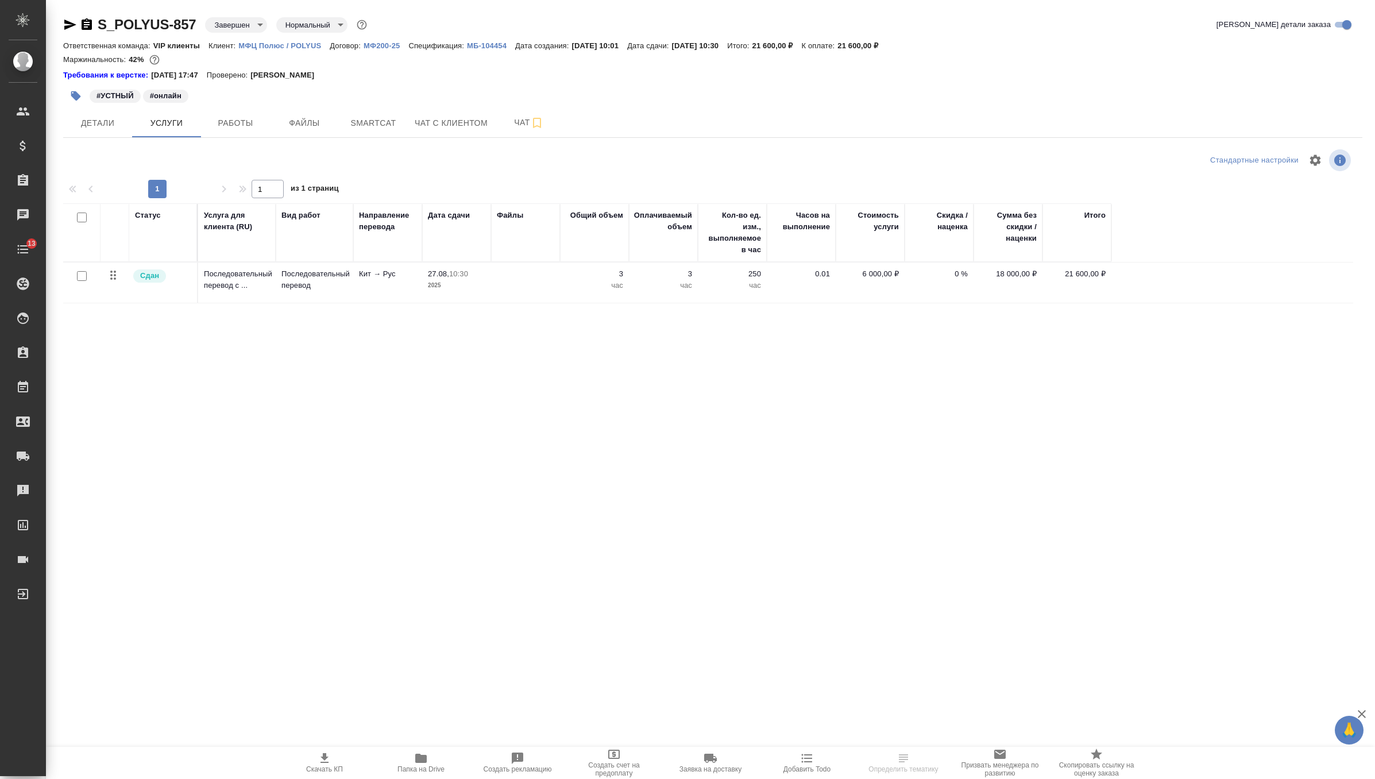
click at [238, 274] on p "Последовательный перевод с ..." at bounding box center [237, 279] width 66 height 23
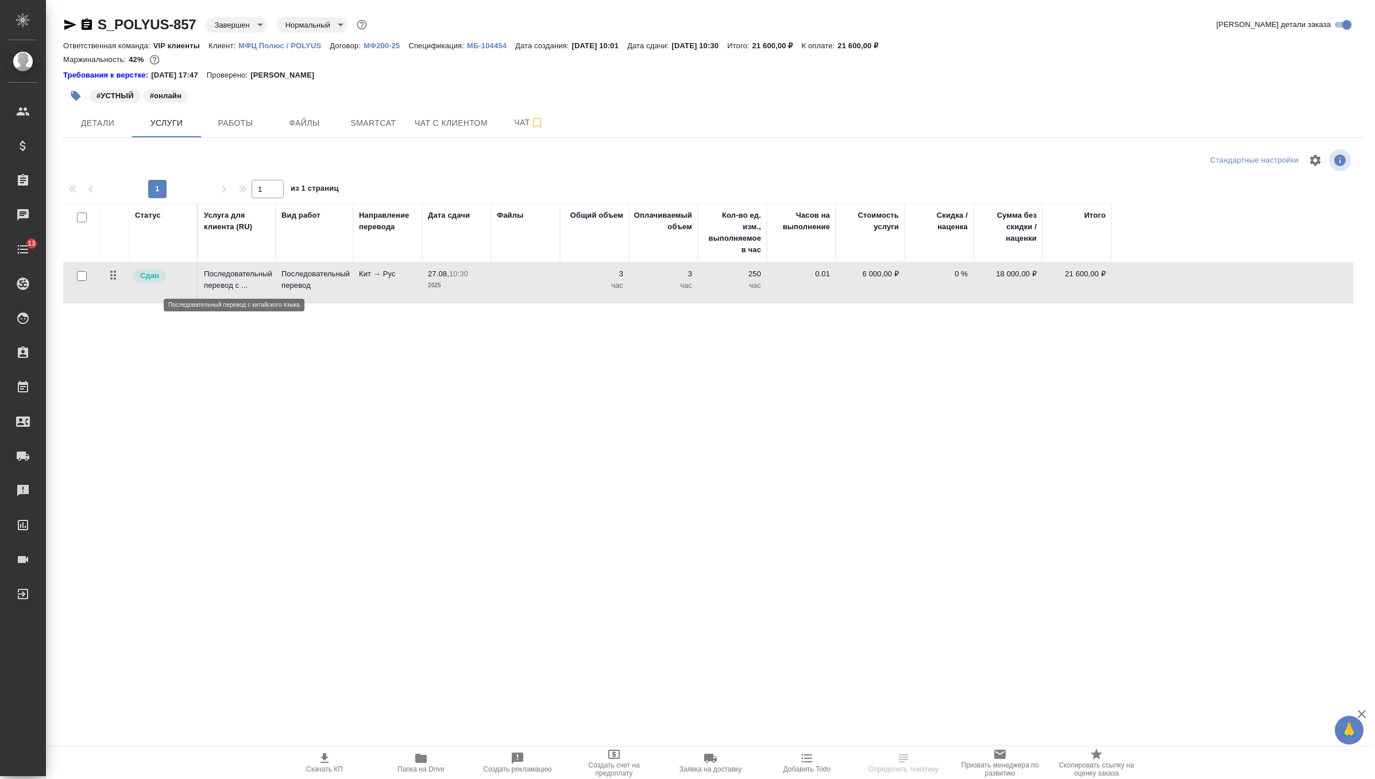
click at [238, 274] on p "Последовательный перевод с ..." at bounding box center [237, 279] width 66 height 23
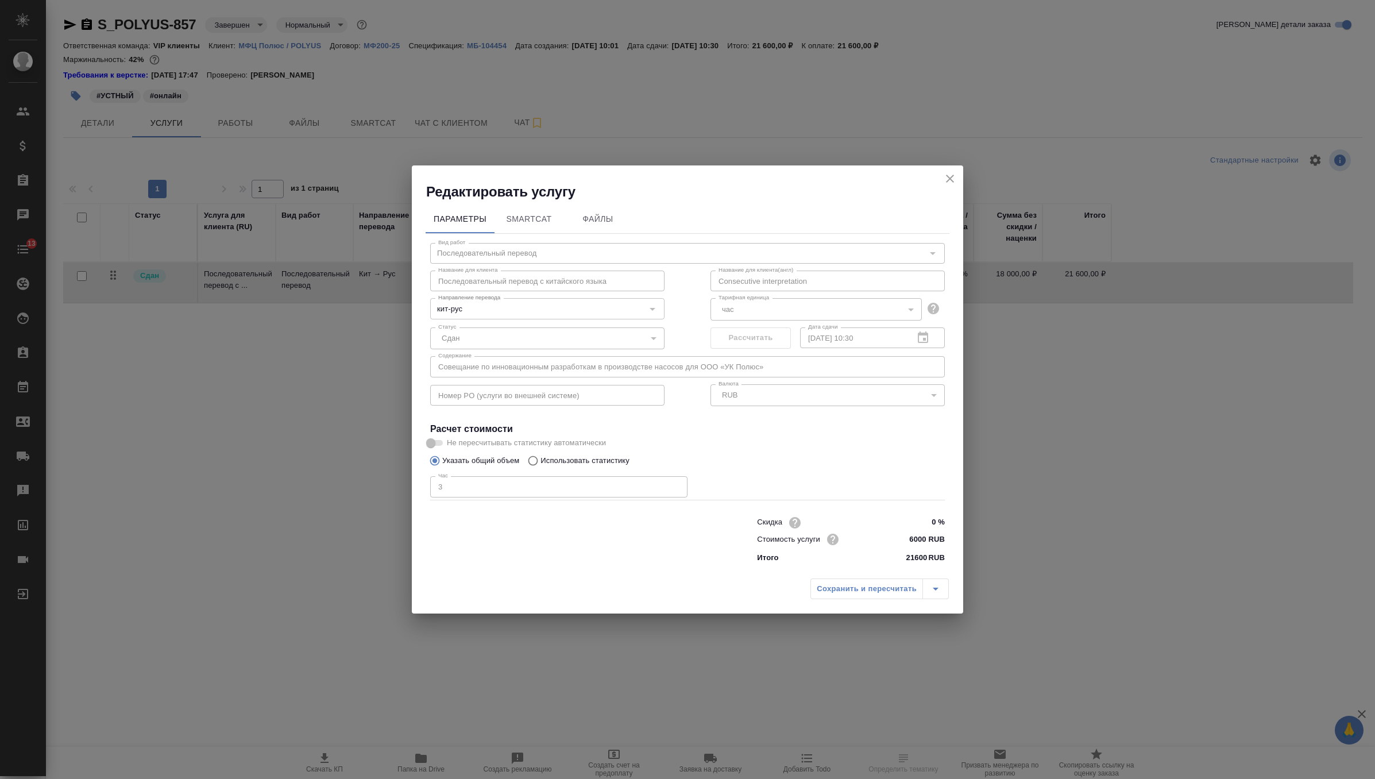
click at [954, 173] on icon "close" at bounding box center [950, 179] width 14 height 14
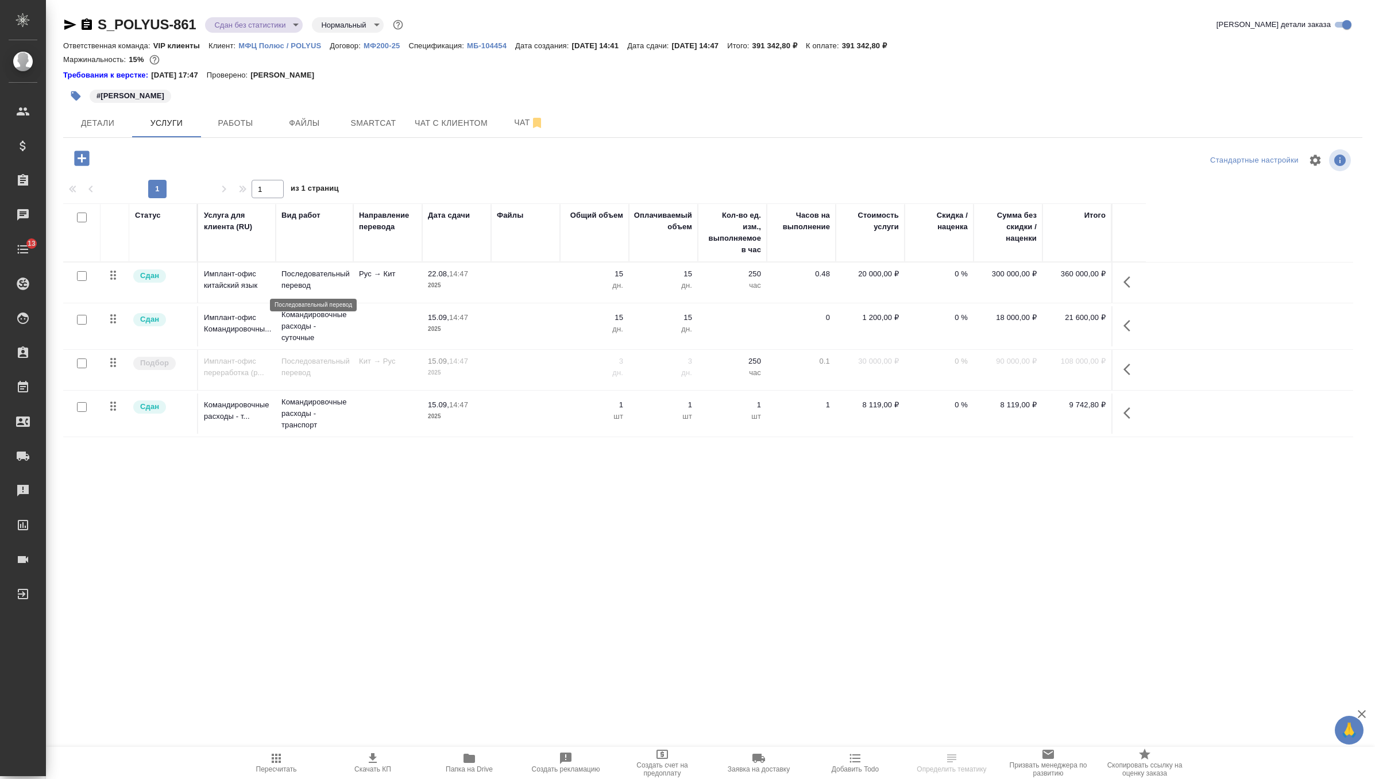
click at [341, 282] on p "Последовательный перевод" at bounding box center [314, 279] width 66 height 23
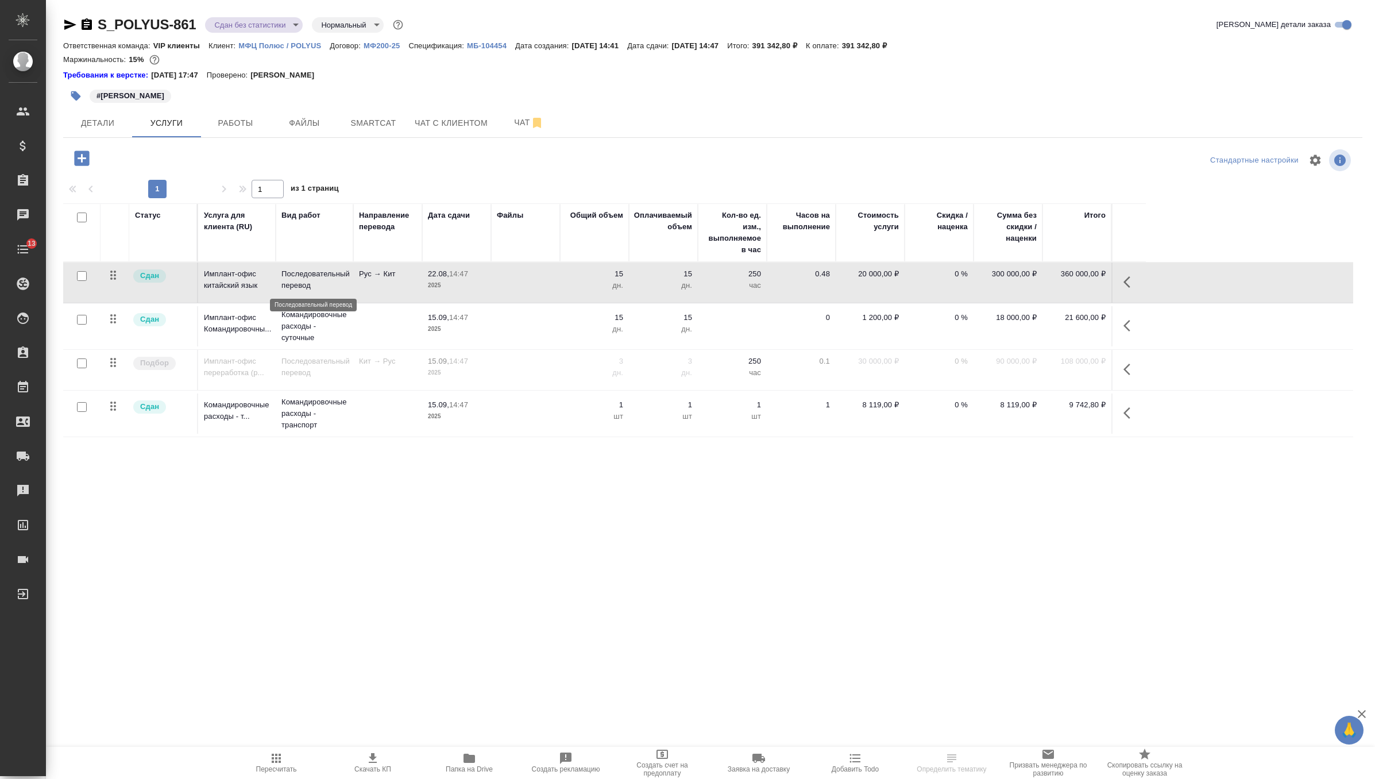
click at [341, 282] on p "Последовательный перевод" at bounding box center [314, 279] width 66 height 23
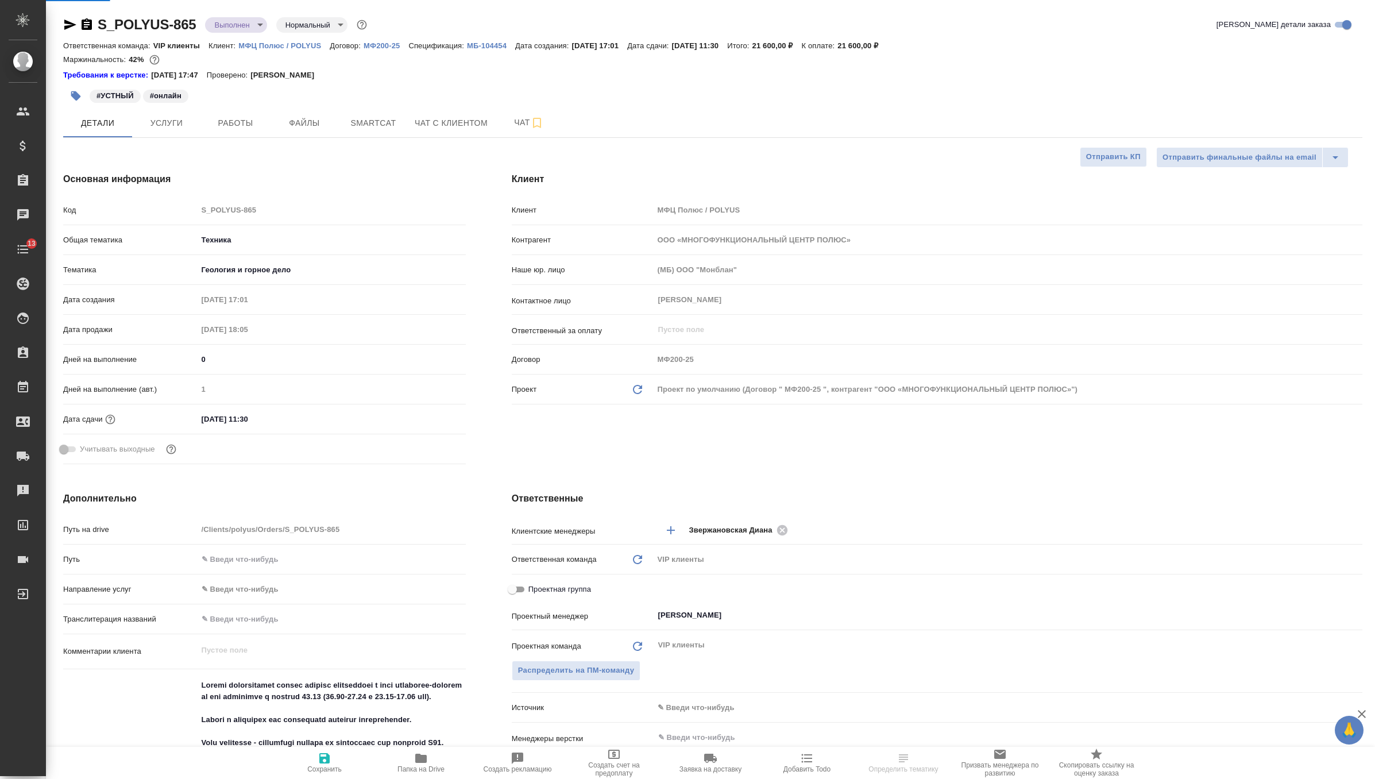
select select "RU"
click at [166, 120] on div "S_POLYUS-865 Выполнен completed Нормальный normal Кратко детали заказа Ответств…" at bounding box center [713, 747] width 1312 height 1494
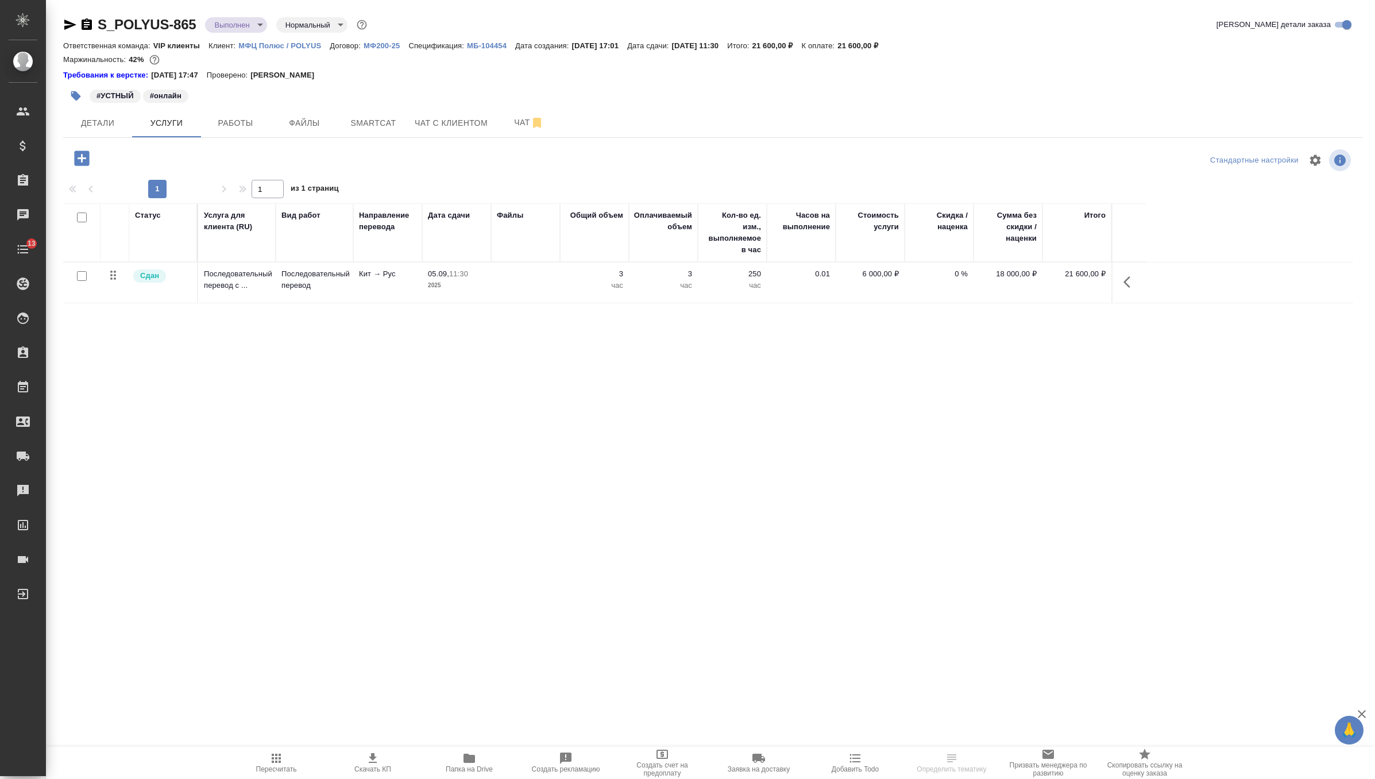
click at [502, 292] on td at bounding box center [525, 282] width 69 height 40
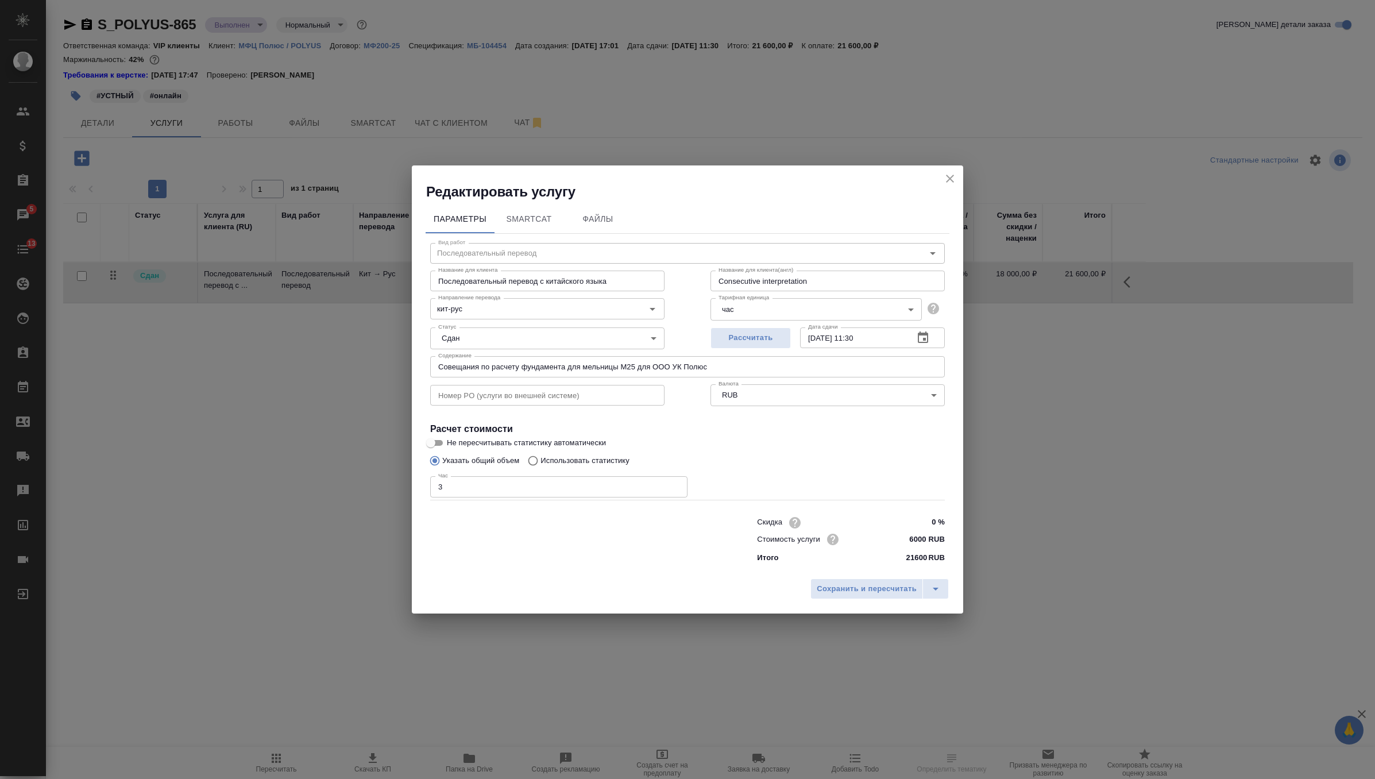
click at [678, 368] on input "Совещания по расчету фундамента для мельницы М25 для ООО УК Полюс" at bounding box center [687, 366] width 515 height 21
click at [729, 362] on input "Совещания по расчету фундамента для мельницы М25 для ООО "УК Полюс" at bounding box center [687, 366] width 515 height 21
click at [732, 368] on input "Совещания по расчету фундамента для мельницы М25 для ООО "УК Полюс" at bounding box center [687, 366] width 515 height 21
type input "Совещания по расчету фундамента для мельницы М25 для ООО "УК Полюс""
click at [861, 585] on span "Сохранить и пересчитать" at bounding box center [867, 588] width 100 height 13
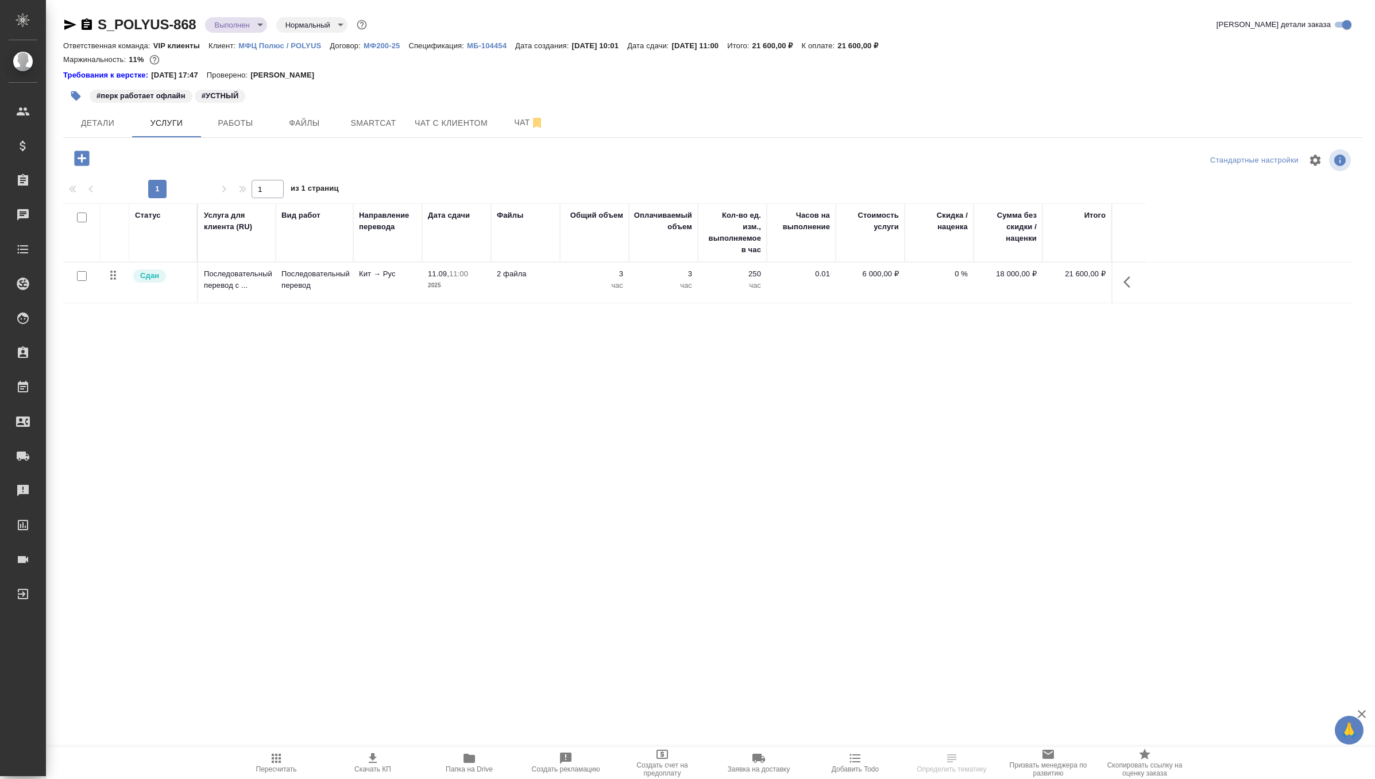
click at [552, 289] on td "2 файла" at bounding box center [525, 282] width 69 height 40
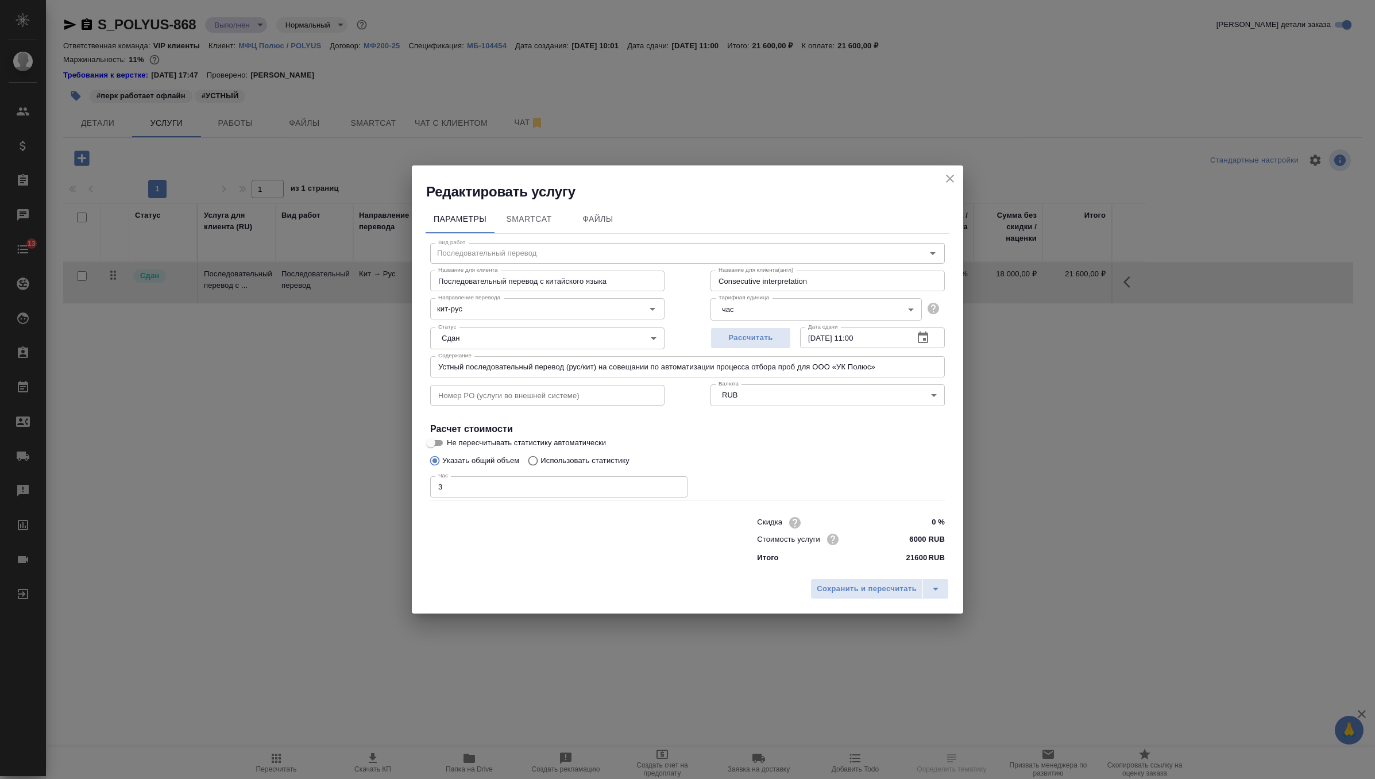
click at [950, 176] on icon "close" at bounding box center [950, 179] width 14 height 14
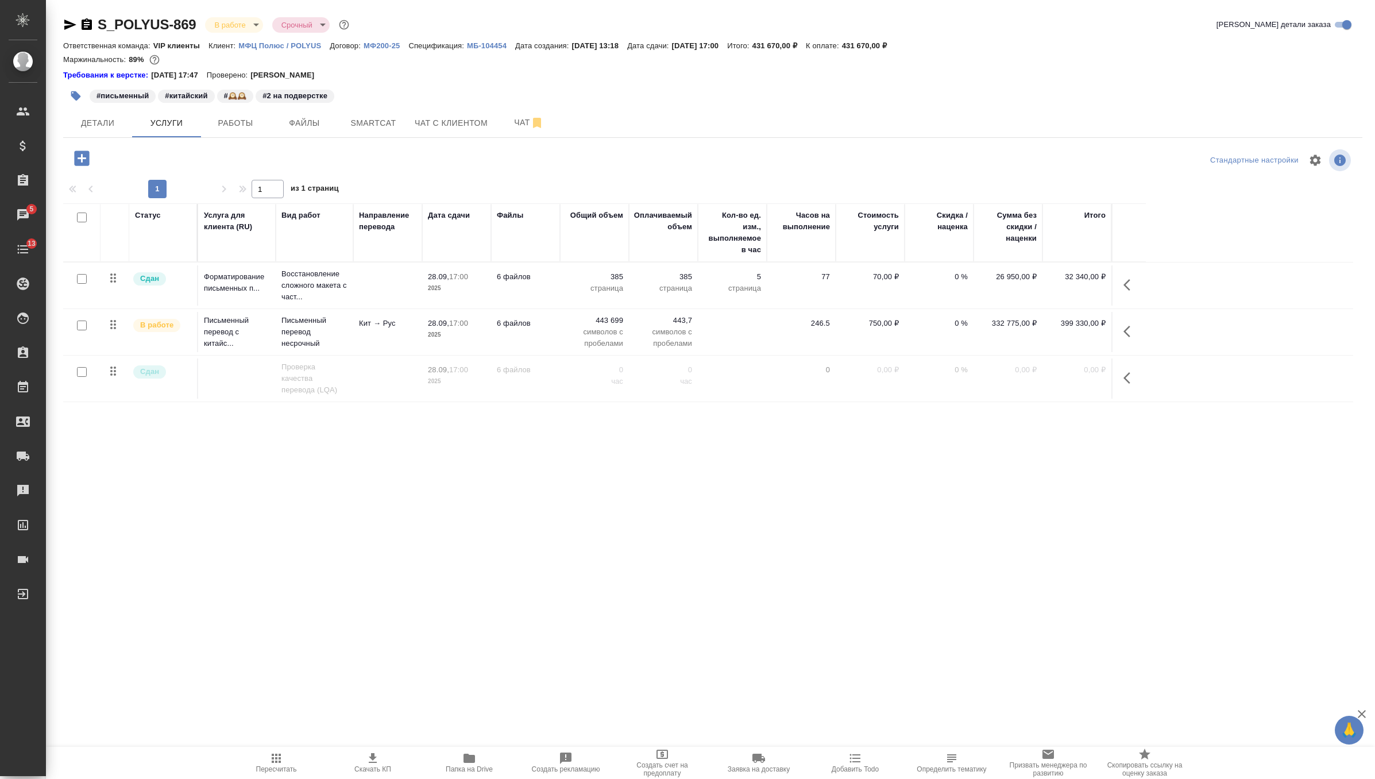
click at [357, 309] on tr "В работе Письменный перевод с китайс... Письменный перевод несрочный Кит → Рус …" at bounding box center [708, 332] width 1290 height 47
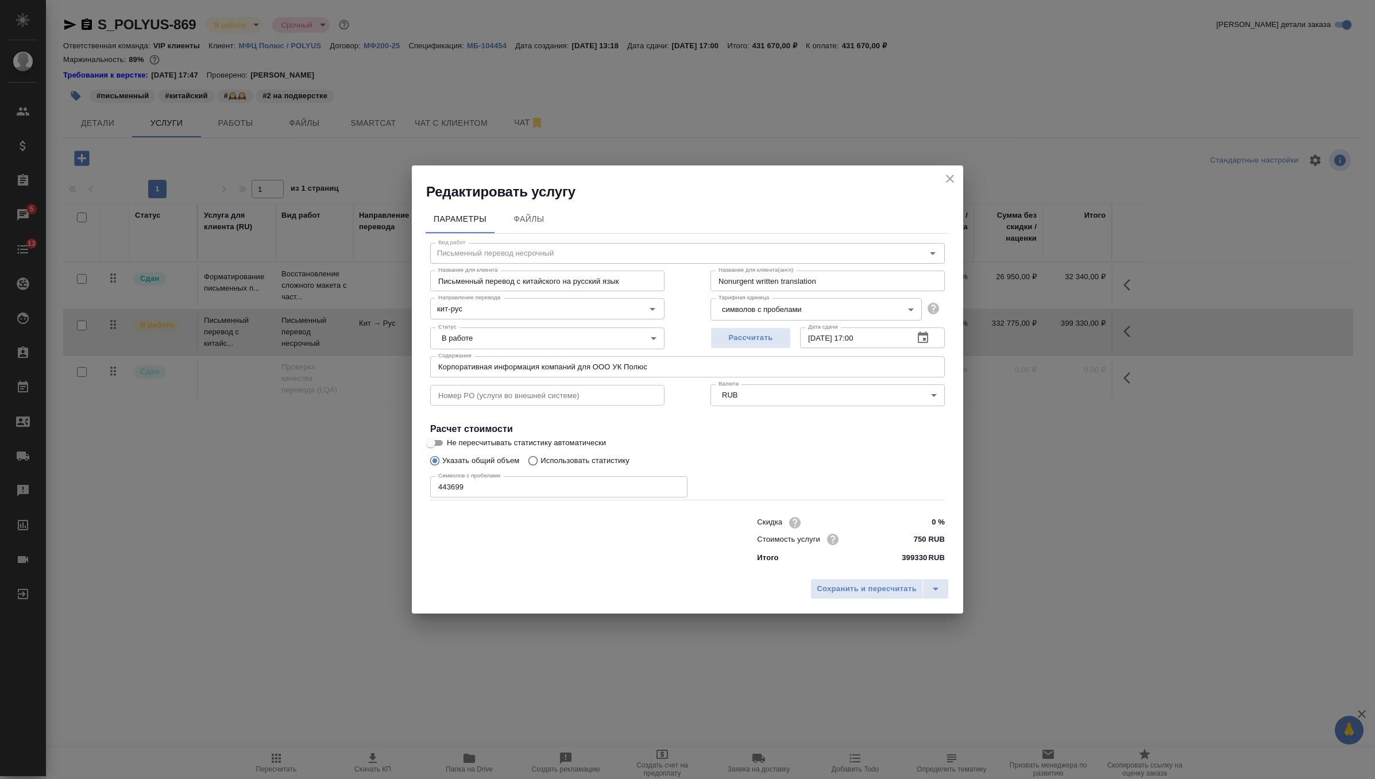
click at [616, 365] on input "Корпоративная информация компаний для ООО УК Полюс" at bounding box center [687, 366] width 515 height 21
click at [673, 359] on input "Корпоративная информация компаний для ООО "УК Полюс" at bounding box center [687, 366] width 515 height 21
click at [673, 369] on input "Корпоративная информация компаний для ООО "УК Полюс" at bounding box center [687, 366] width 515 height 21
type input "Корпоративная информация компаний для ООО "УК Полюс""
click at [851, 584] on span "Сохранить и пересчитать" at bounding box center [867, 588] width 100 height 13
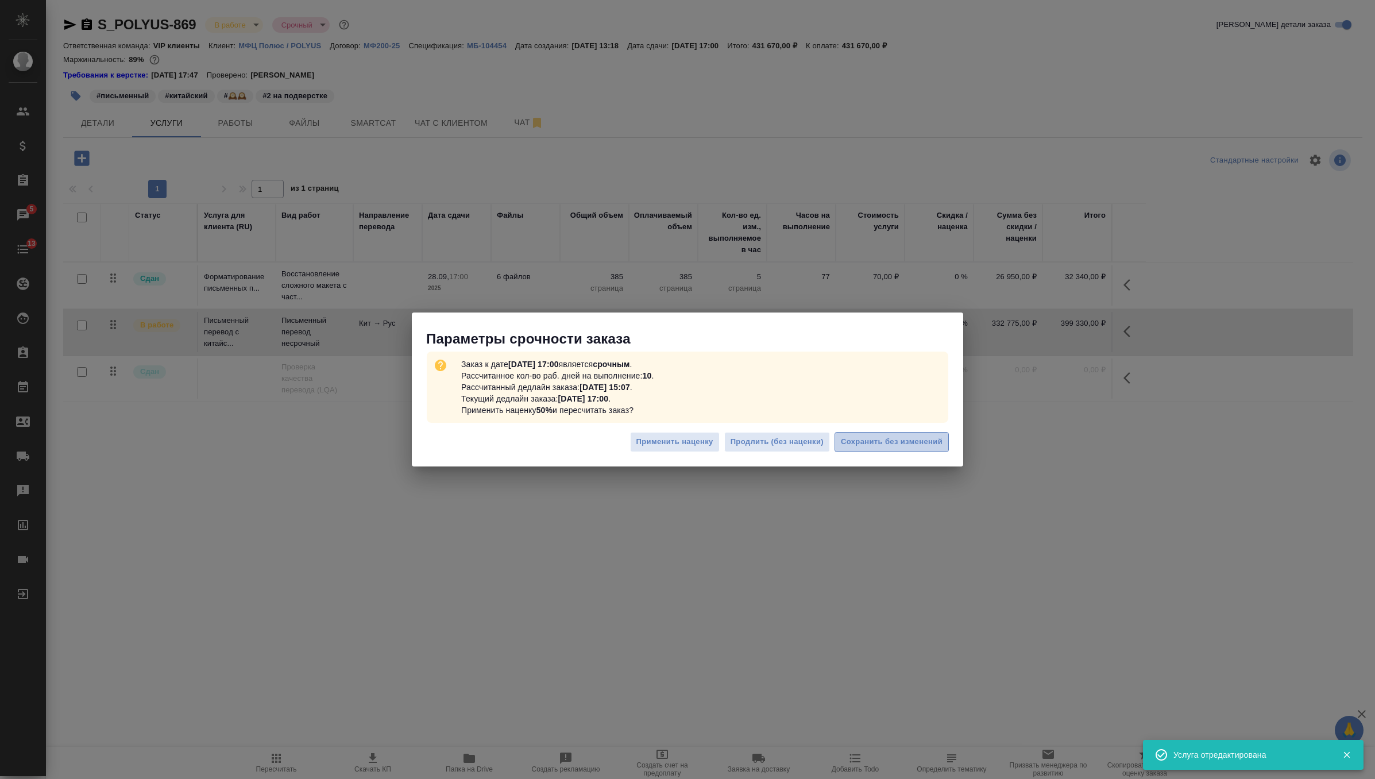
click at [882, 444] on span "Сохранить без изменений" at bounding box center [892, 441] width 102 height 13
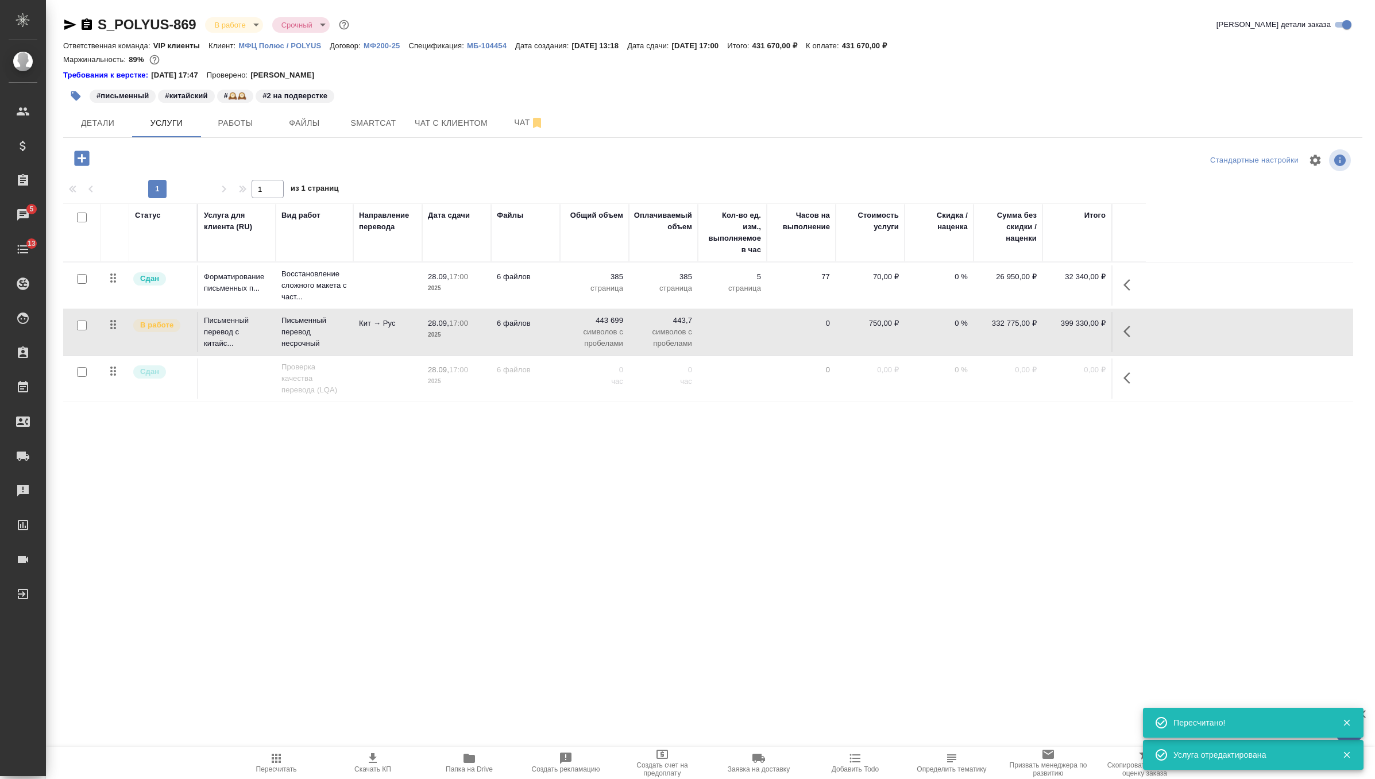
click at [454, 267] on td "28.09, 17:00 2025" at bounding box center [456, 285] width 69 height 40
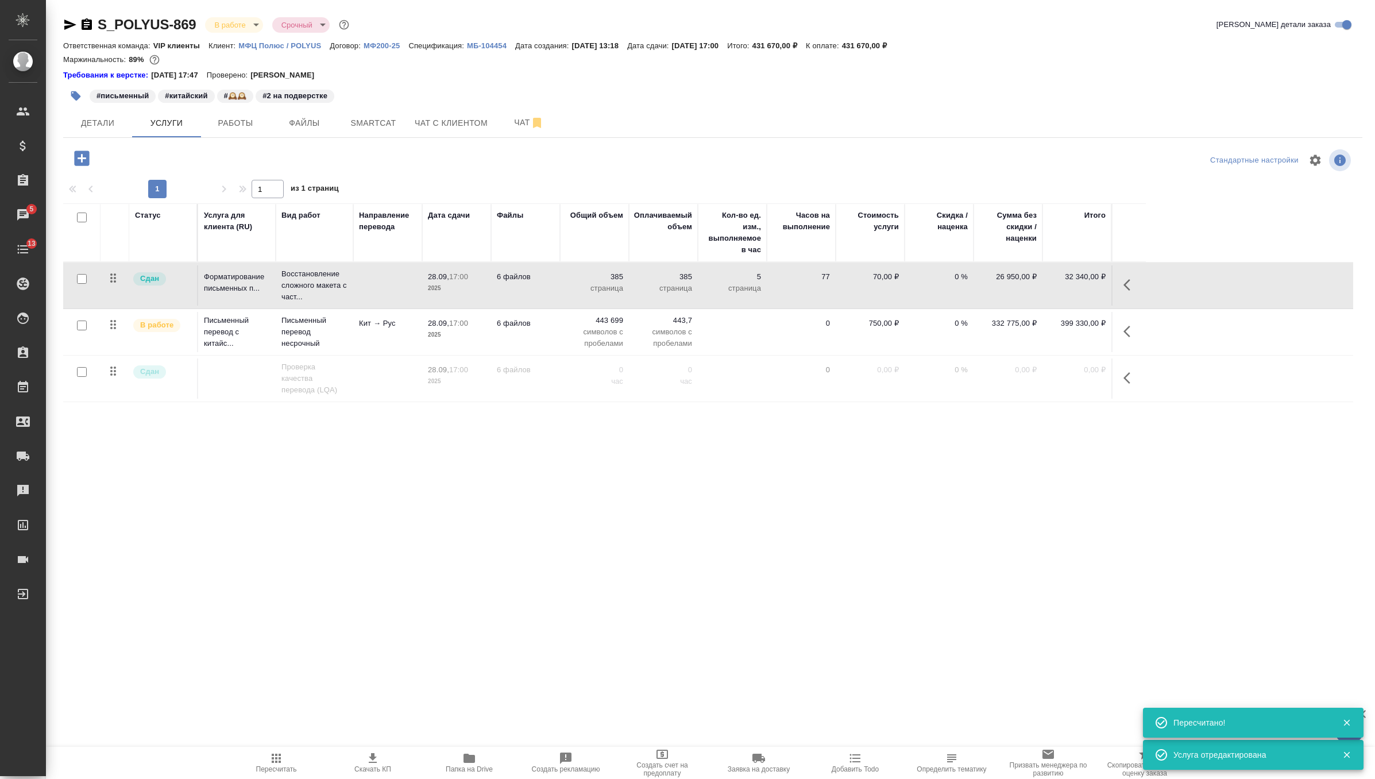
click at [454, 267] on td "28.09, 17:00 2025" at bounding box center [456, 285] width 69 height 40
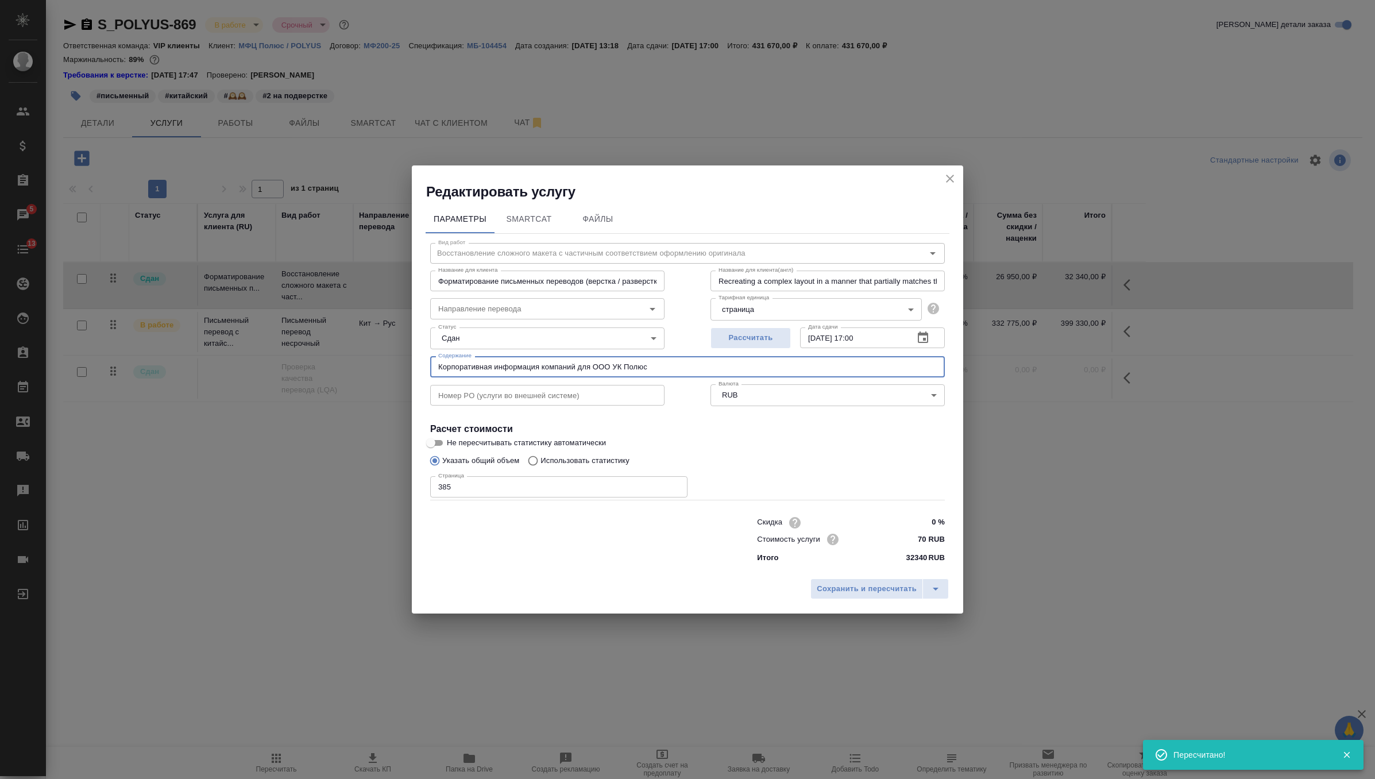
click at [620, 368] on input "Корпоративная информация компаний для ООО УК Полюс" at bounding box center [687, 366] width 515 height 21
click at [616, 368] on input "Корпоративная информация компаний для ООО УК Полюс" at bounding box center [687, 366] width 515 height 21
click at [656, 369] on input "Корпоративная информация компаний для ООО "УК Полюс" at bounding box center [687, 366] width 515 height 21
type input "Корпоративная информация компаний для ООО "УК Полюс""
click at [934, 586] on icon "split button" at bounding box center [936, 589] width 14 height 14
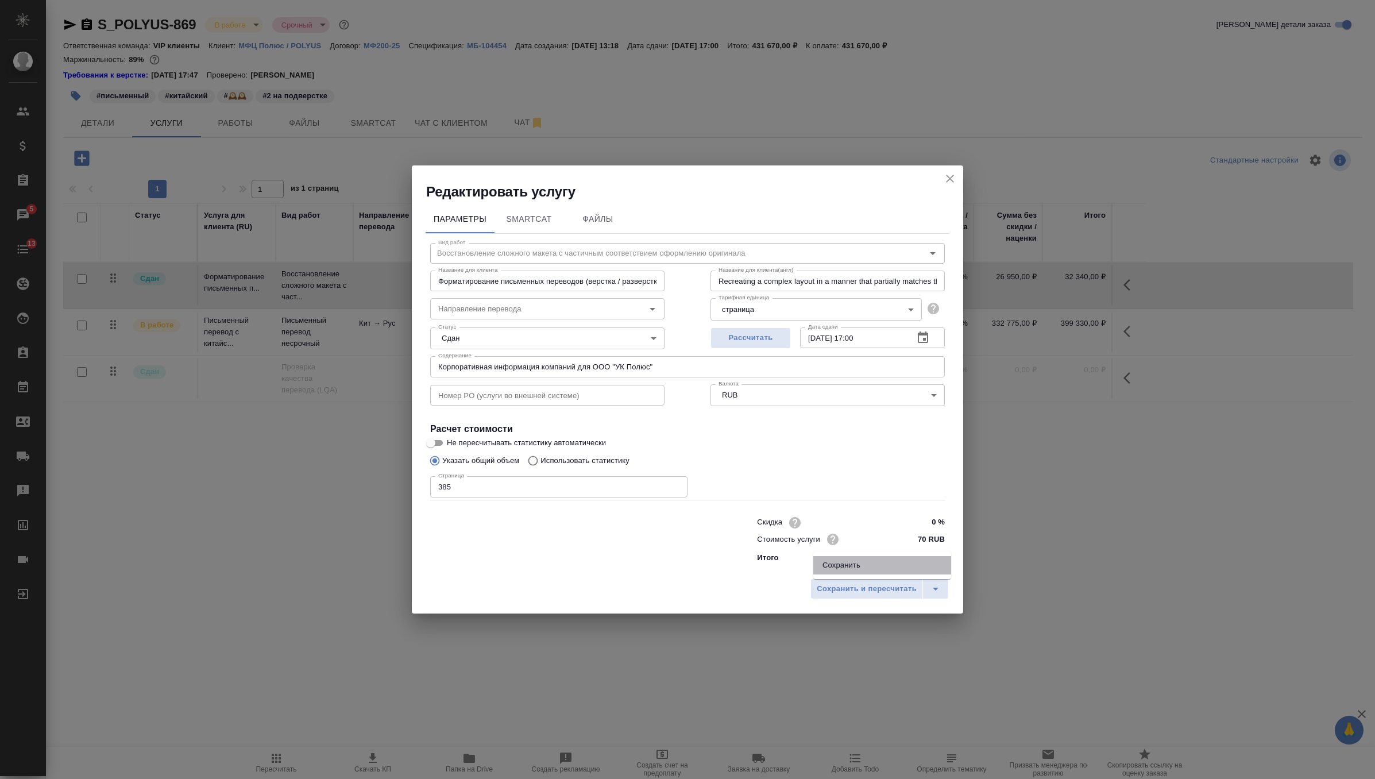
click at [900, 563] on li "Сохранить" at bounding box center [882, 565] width 138 height 18
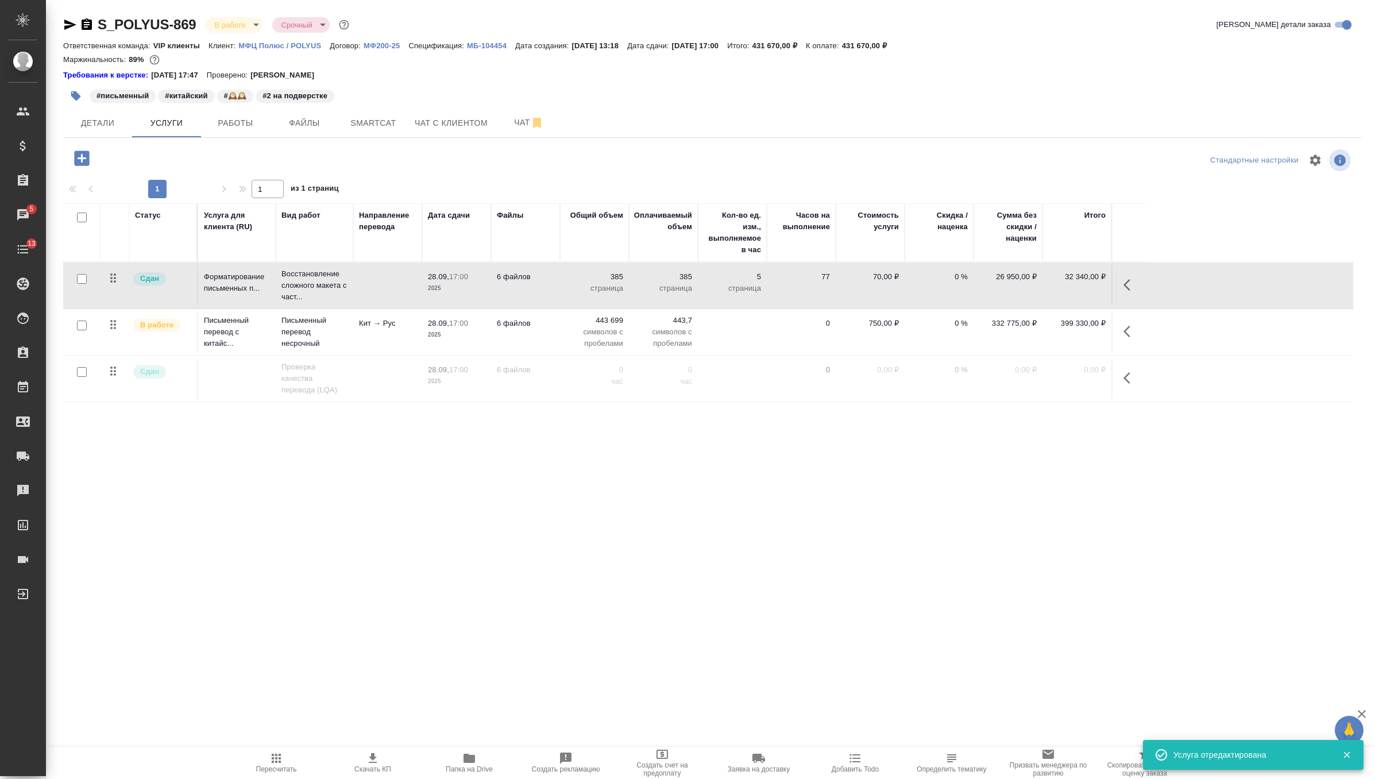
click at [557, 280] on td "6 файлов" at bounding box center [525, 285] width 69 height 40
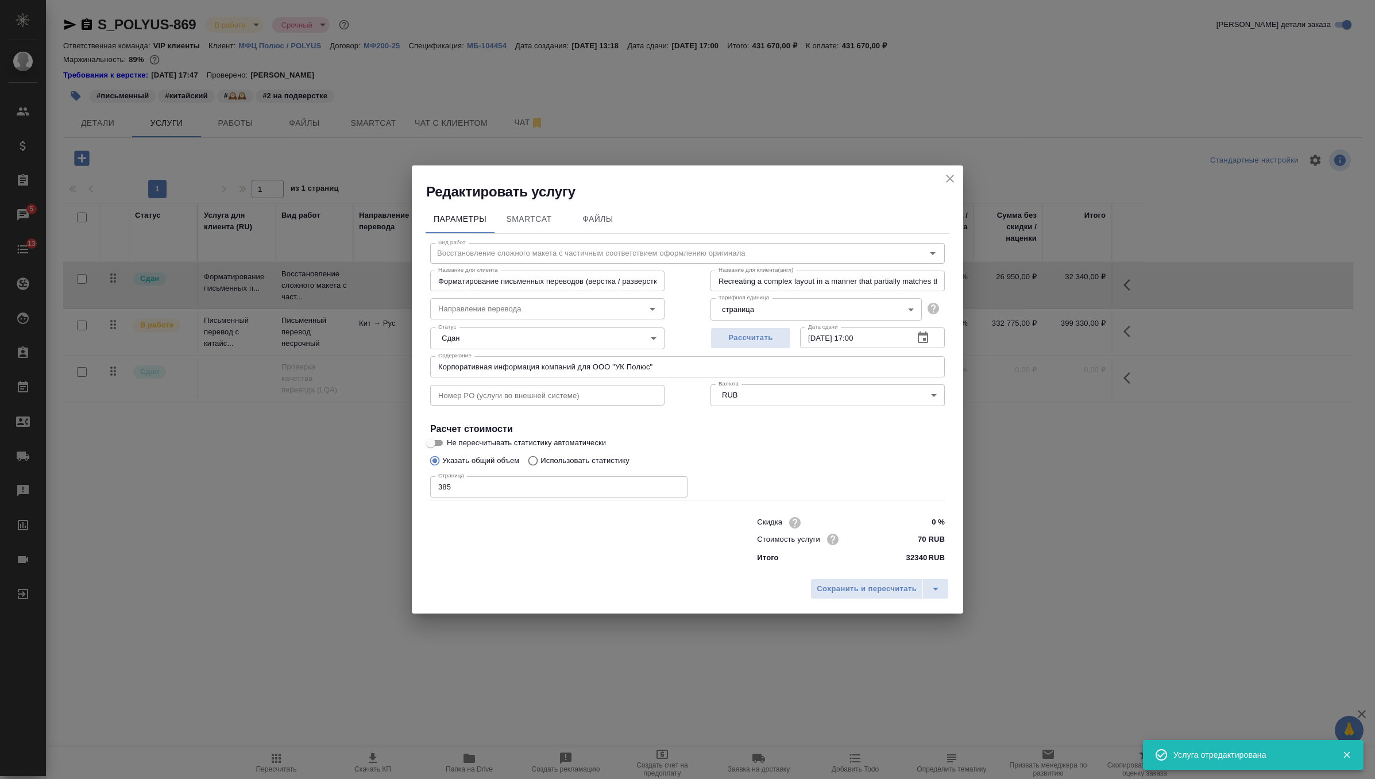
click at [952, 177] on icon "close" at bounding box center [950, 179] width 14 height 14
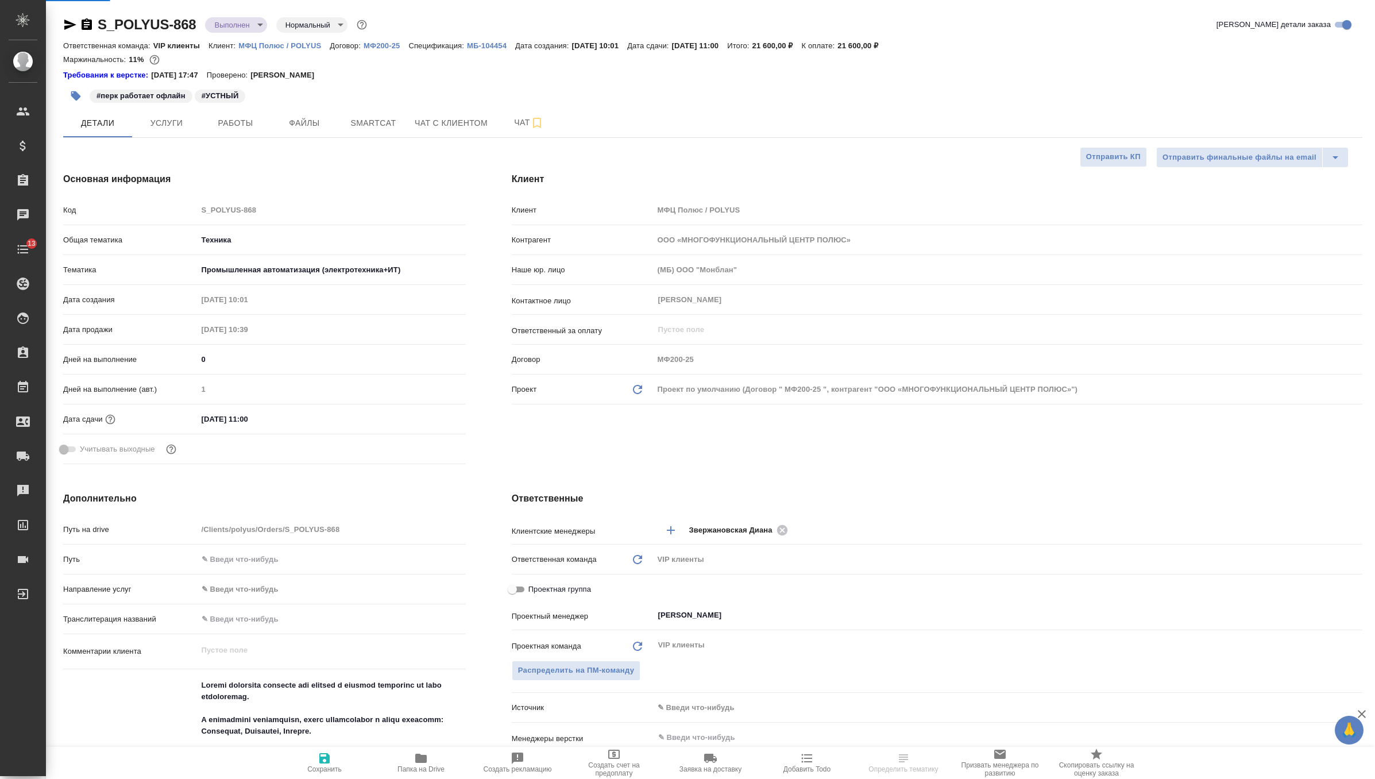
select select "RU"
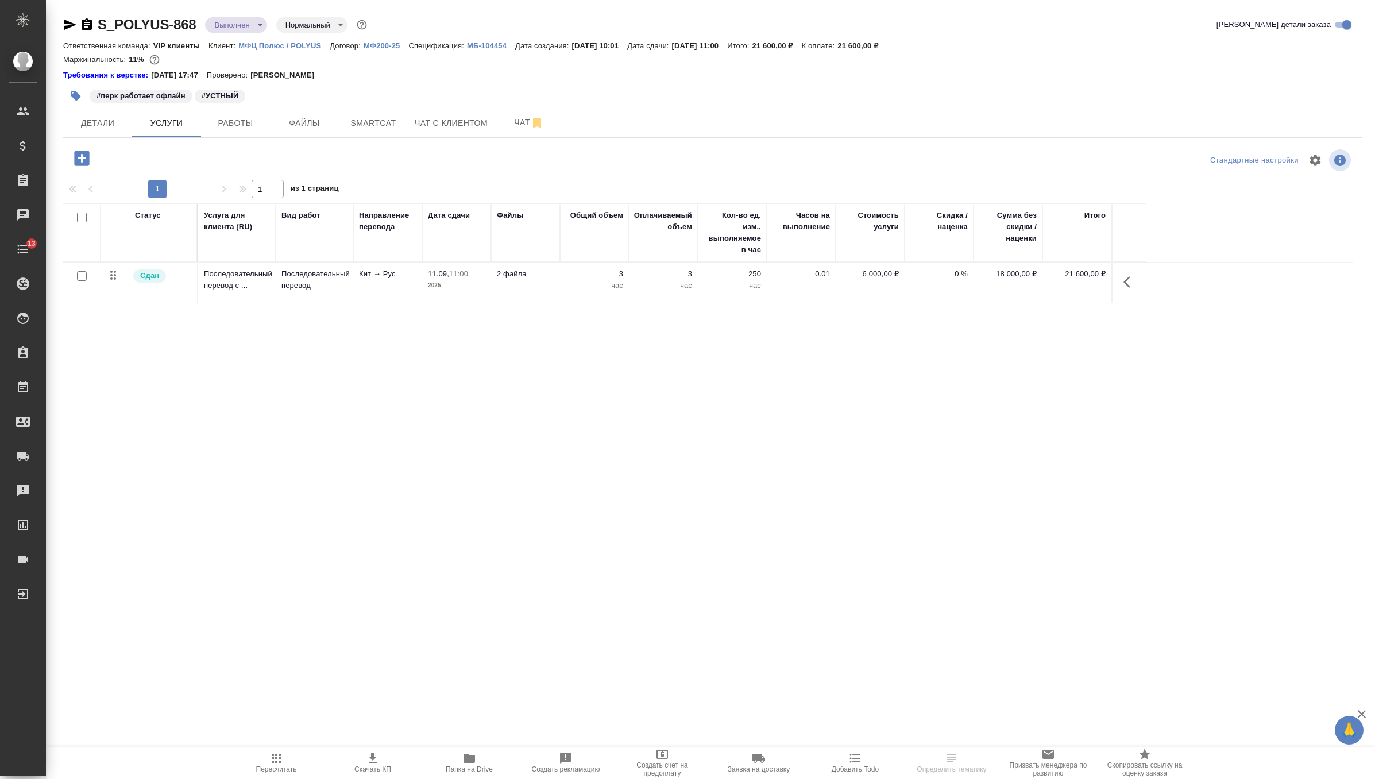
click at [507, 285] on td "2 файла" at bounding box center [525, 282] width 69 height 40
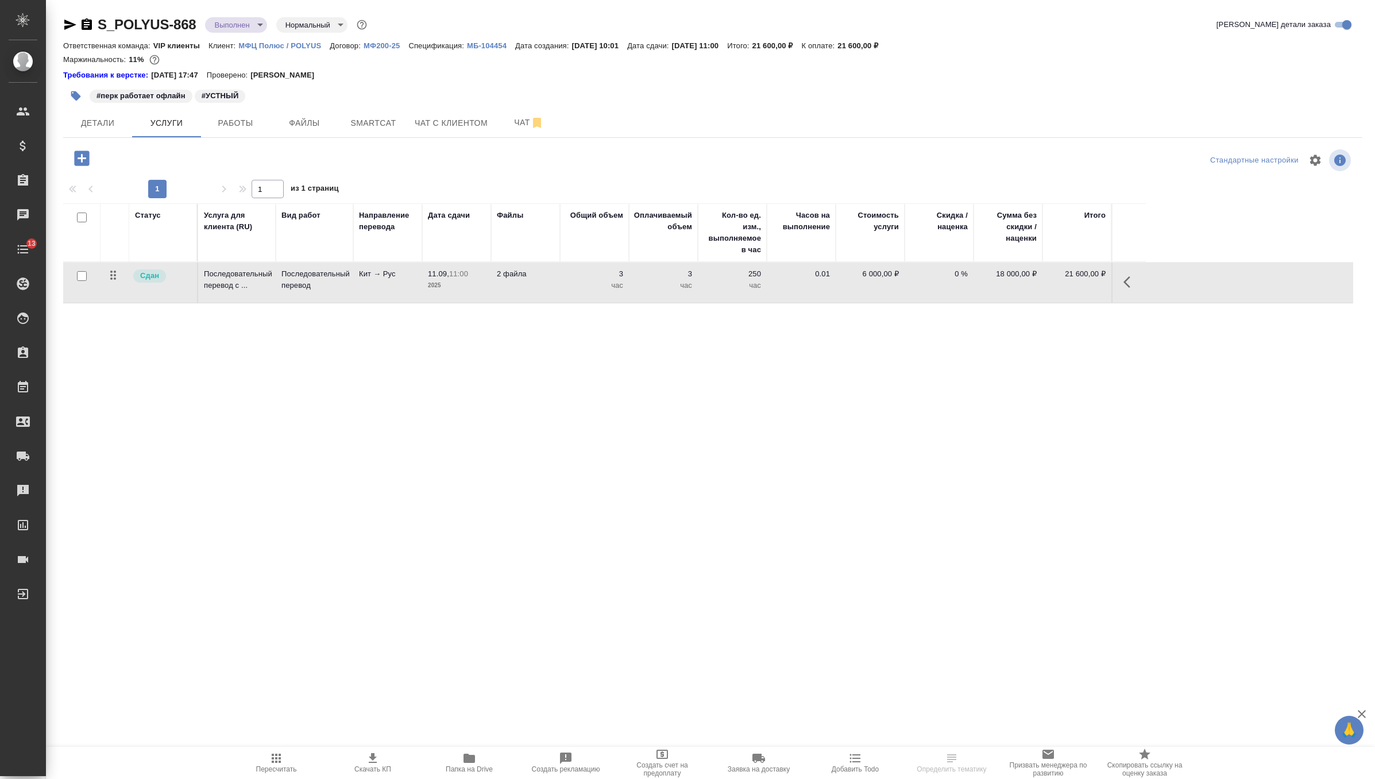
click at [507, 285] on td "2 файла" at bounding box center [525, 282] width 69 height 40
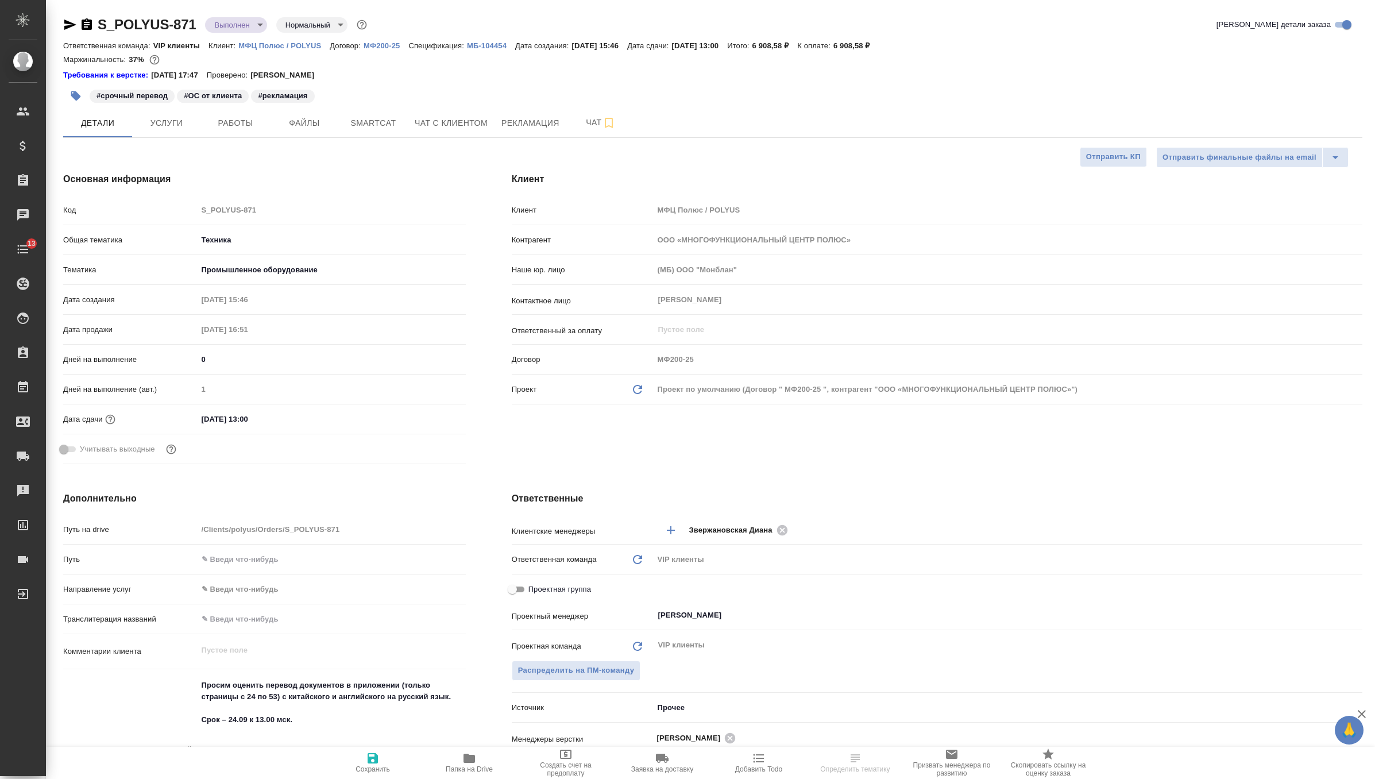
select select "RU"
click at [177, 126] on span "Услуги" at bounding box center [166, 123] width 55 height 14
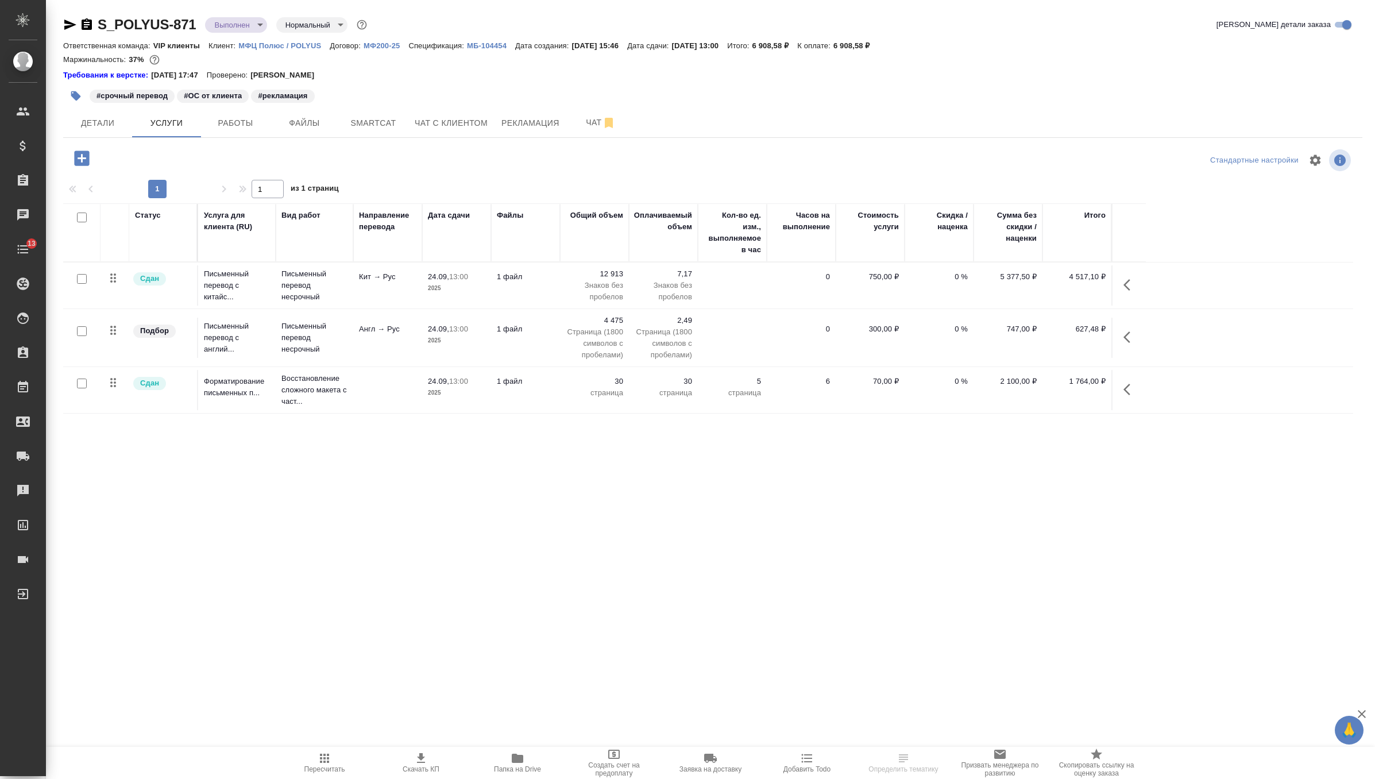
click at [465, 287] on p "2025" at bounding box center [456, 288] width 57 height 11
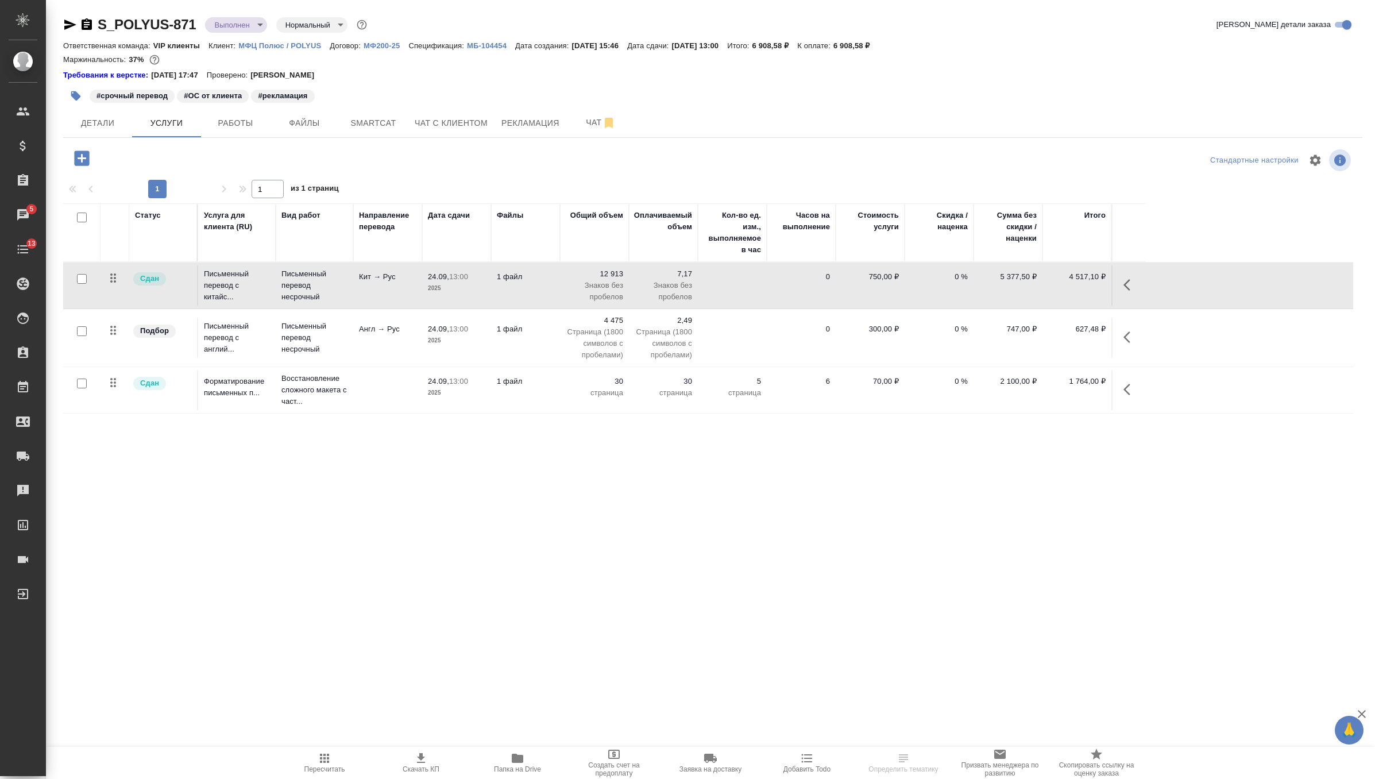
click at [465, 287] on p "2025" at bounding box center [456, 288] width 57 height 11
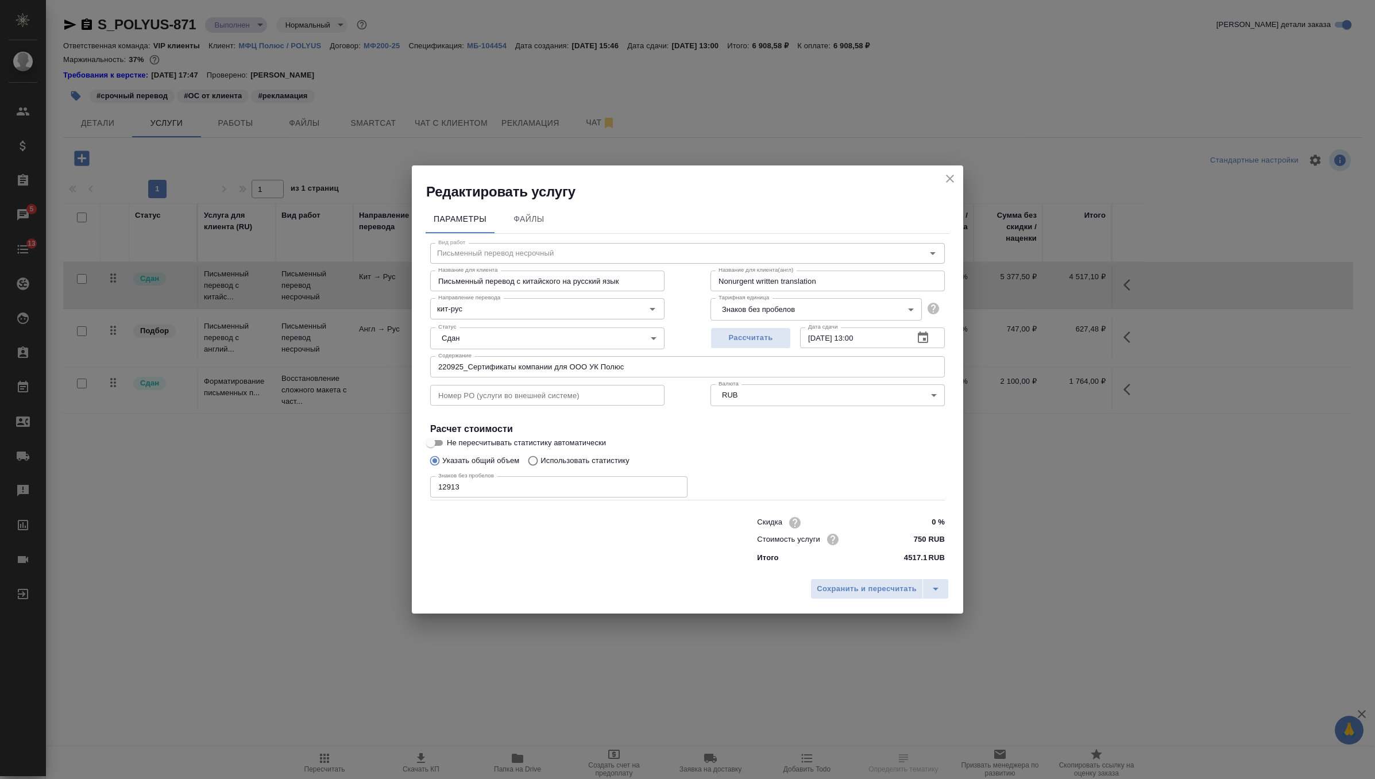
click at [594, 369] on input "220925_Сертификаты компании для ООО УК Полюс" at bounding box center [687, 366] width 515 height 21
click at [655, 367] on input "220925_Сертификаты компании для ООО "УК Полюс" at bounding box center [687, 366] width 515 height 21
type input "220925_Сертификаты компании для ООО "УК Полюс""
click at [935, 582] on icon "split button" at bounding box center [936, 589] width 14 height 14
click at [920, 566] on li "Сохранить" at bounding box center [882, 565] width 138 height 18
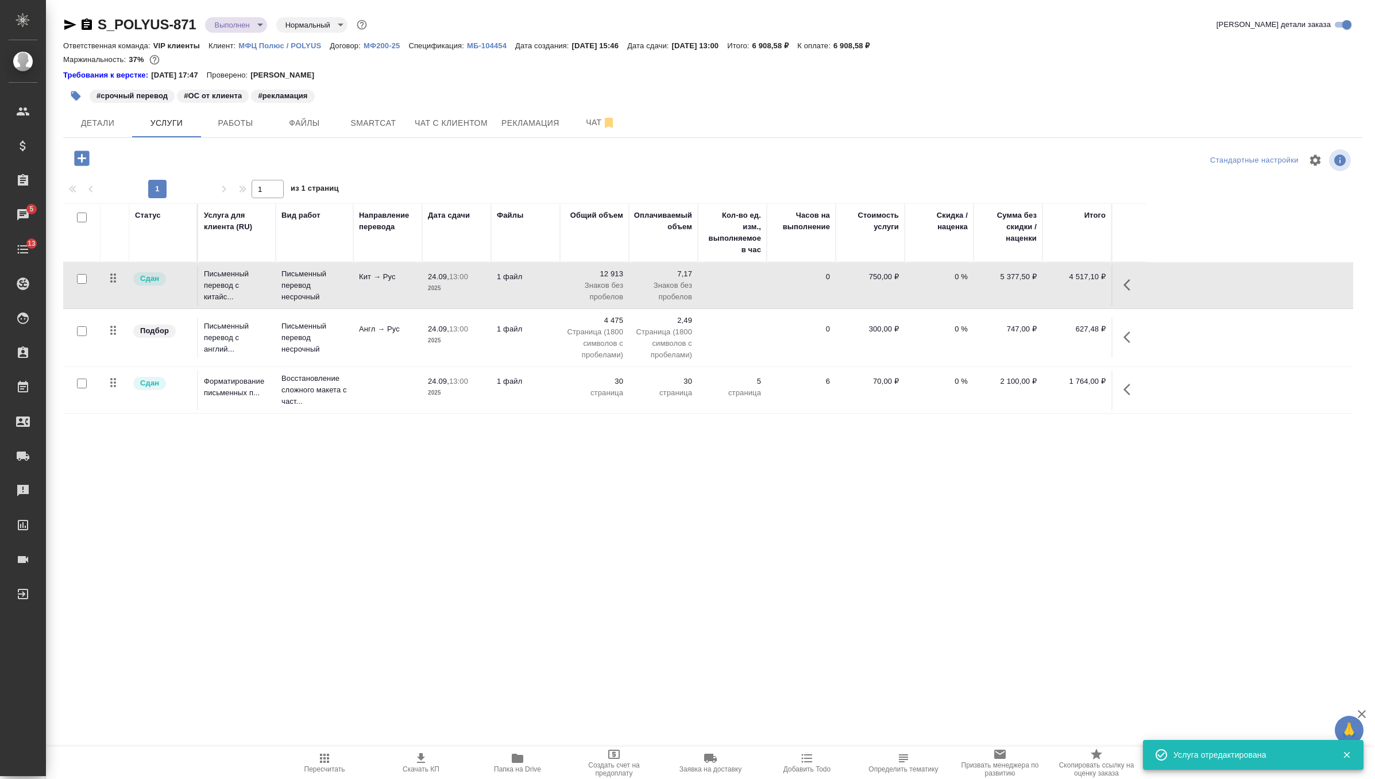
click at [393, 341] on td "Англ → Рус" at bounding box center [387, 338] width 69 height 40
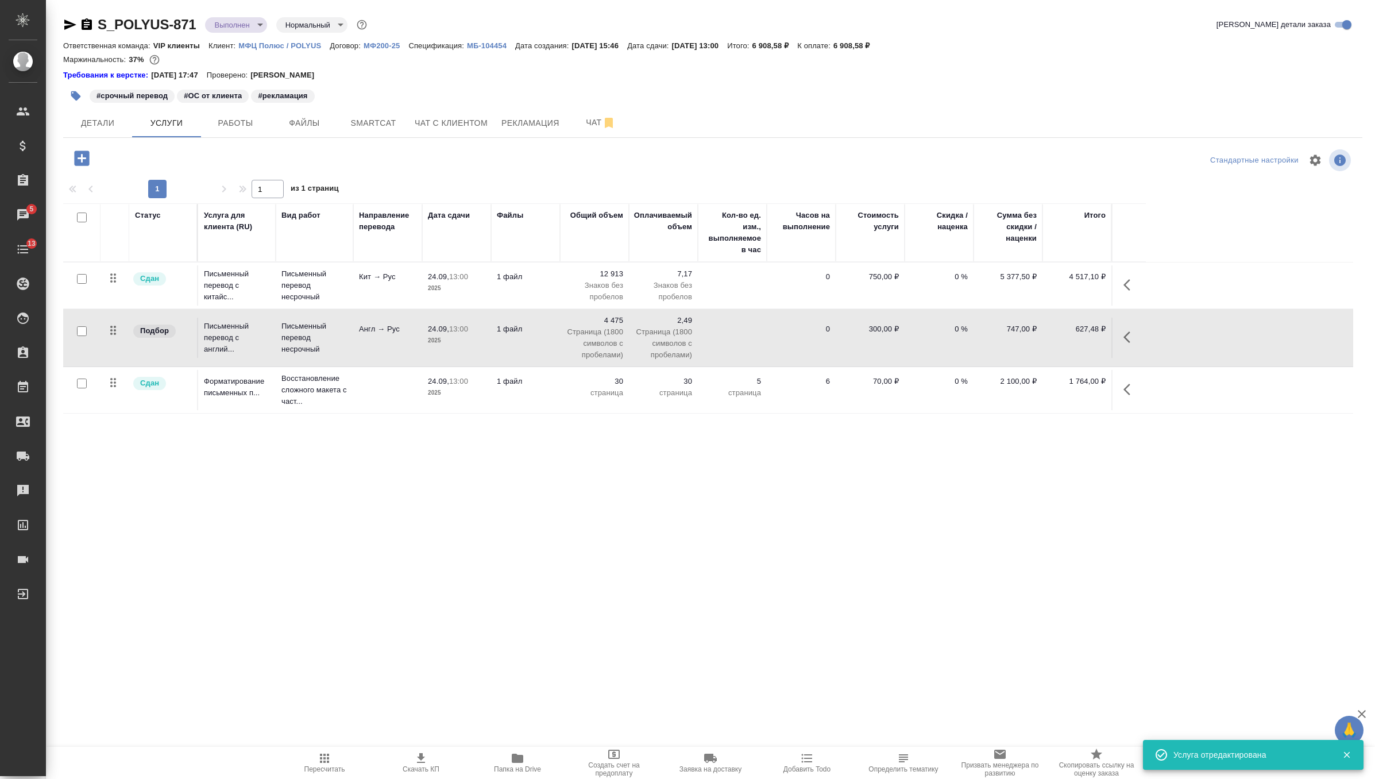
click at [393, 341] on td "Англ → Рус" at bounding box center [387, 338] width 69 height 40
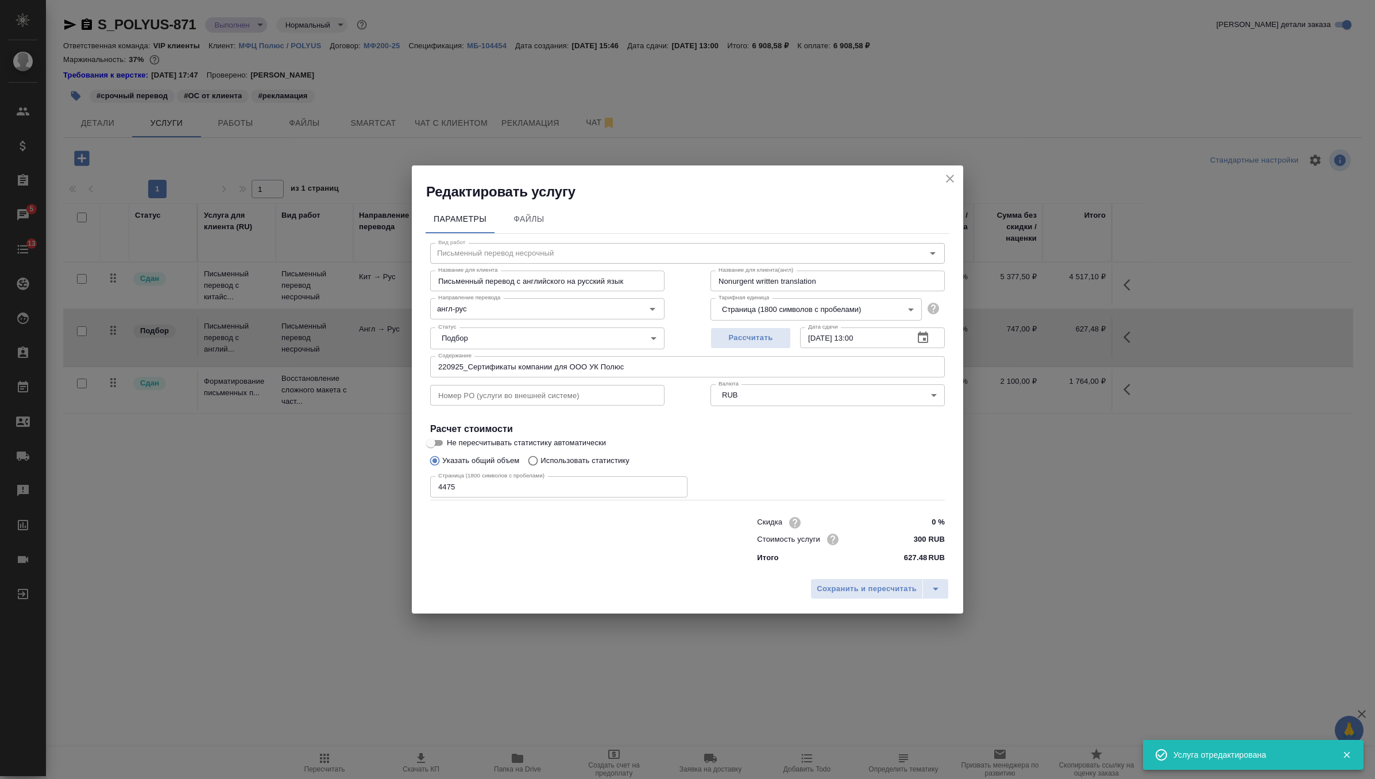
click at [592, 368] on input "220925_Сертификаты компании для ООО УК Полюс" at bounding box center [687, 366] width 515 height 21
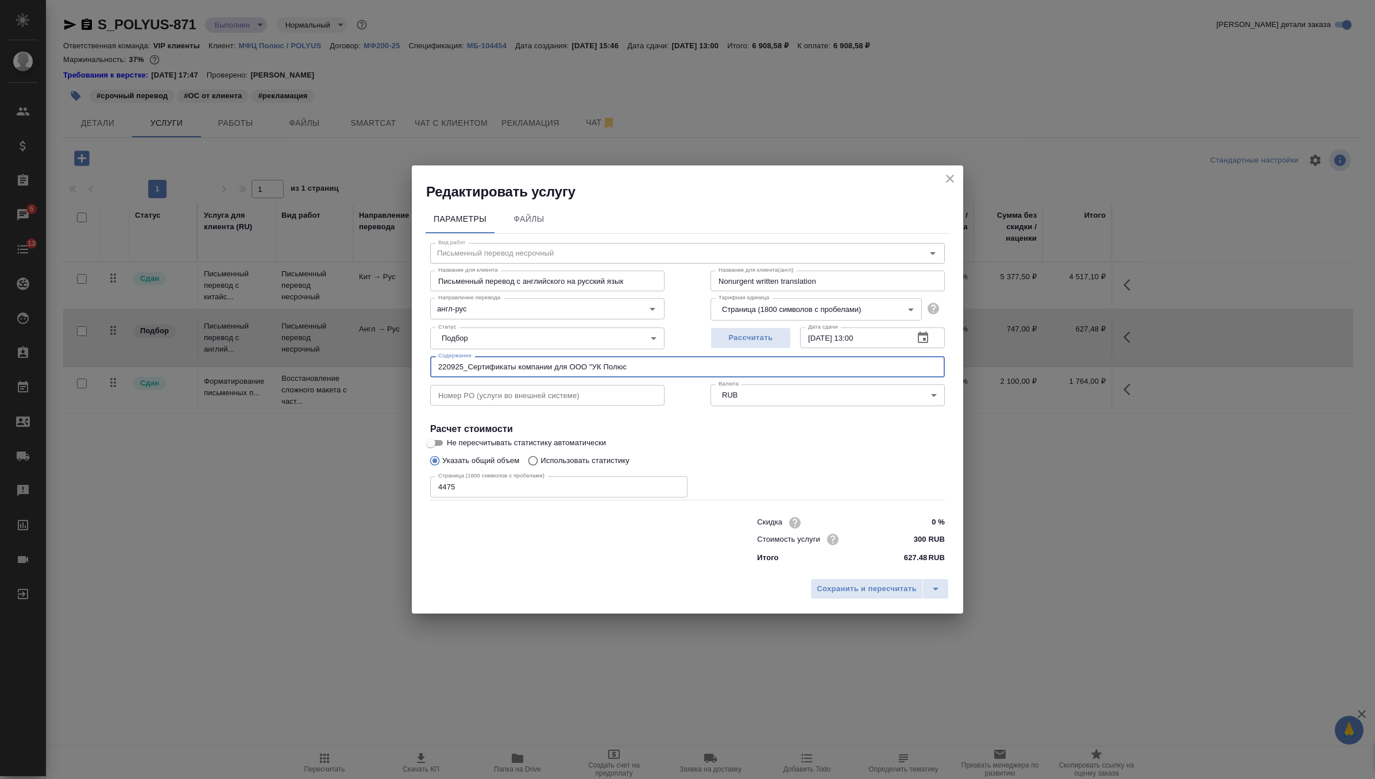
click at [667, 366] on input "220925_Сертификаты компании для ООО "УК Полюс" at bounding box center [687, 366] width 515 height 21
type input "220925_Сертификаты компании для ООО "УК Полюс""
click at [935, 585] on icon "split button" at bounding box center [936, 589] width 14 height 14
click at [892, 560] on li "Сохранить" at bounding box center [882, 565] width 138 height 18
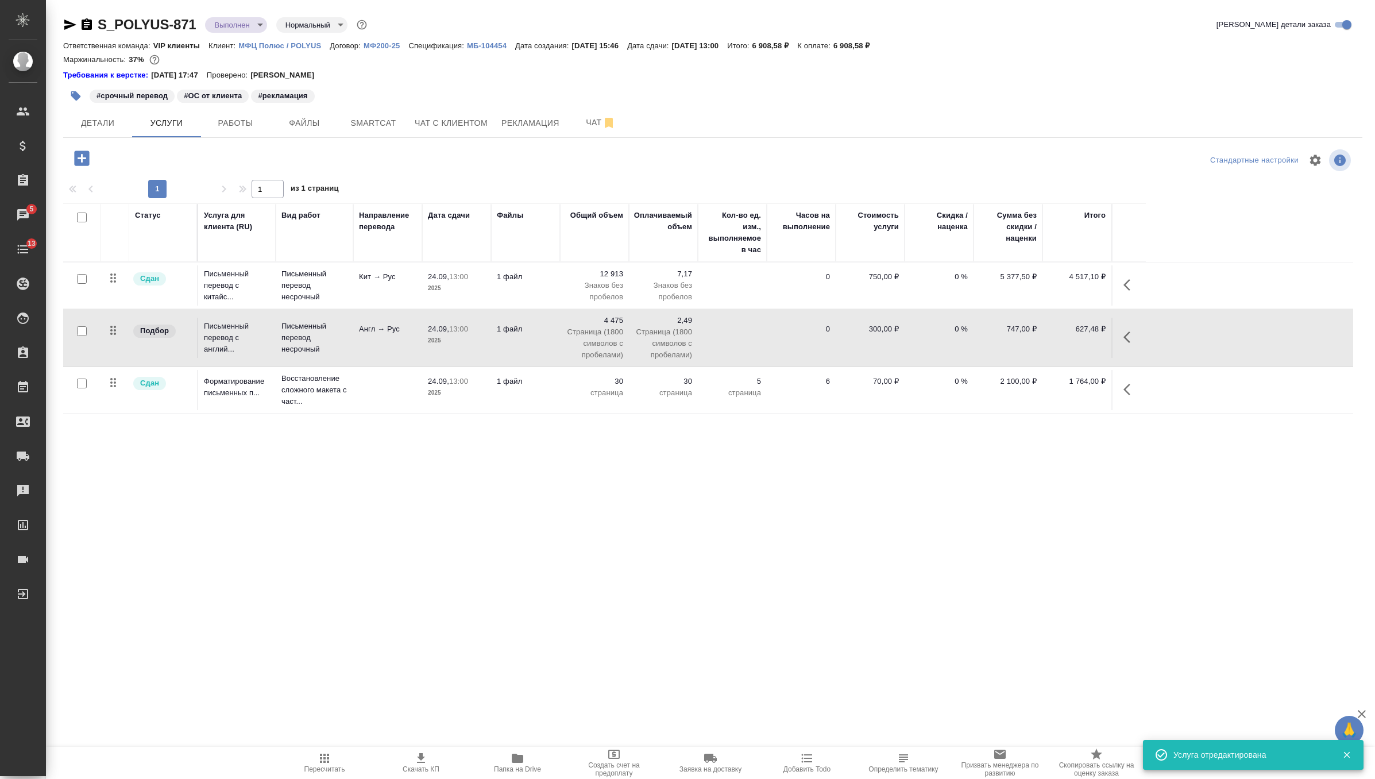
click at [365, 390] on td at bounding box center [387, 390] width 69 height 40
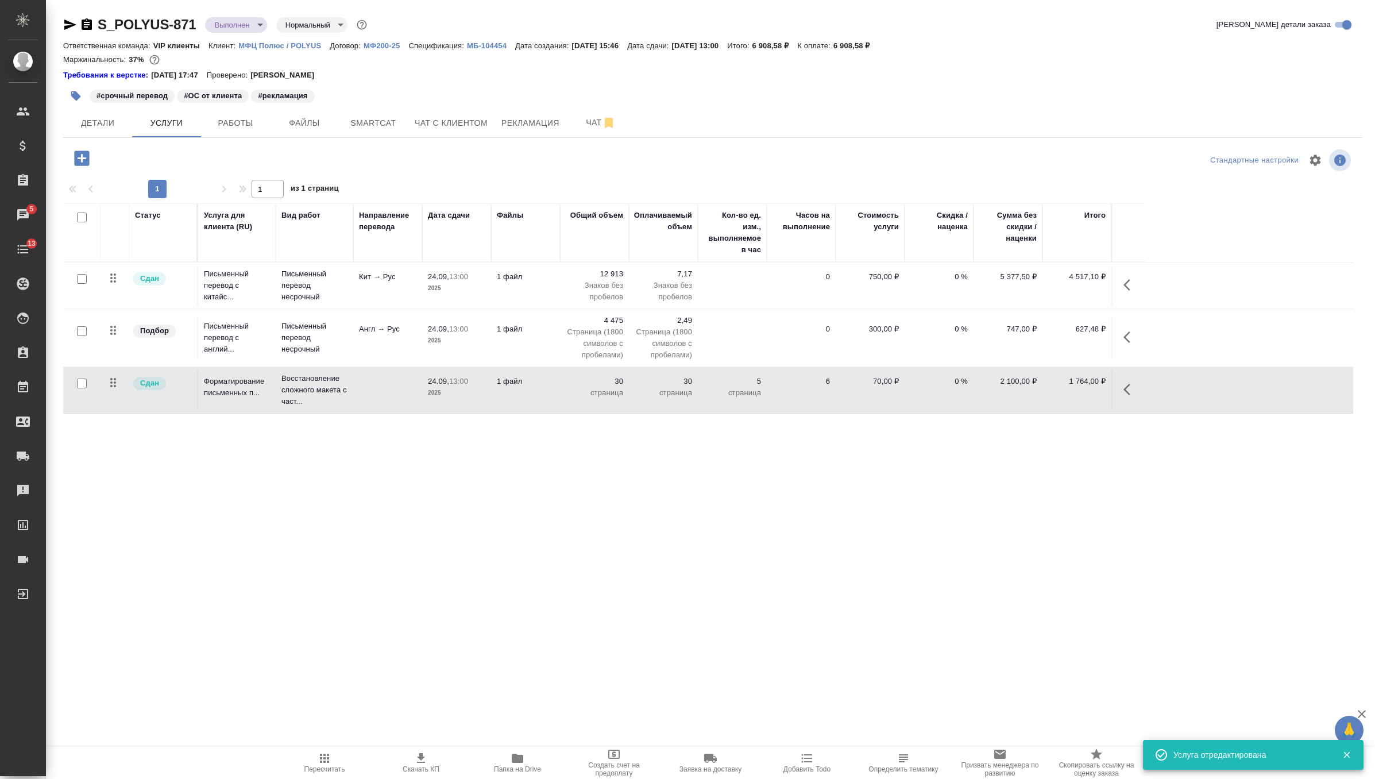
click at [365, 390] on td at bounding box center [387, 390] width 69 height 40
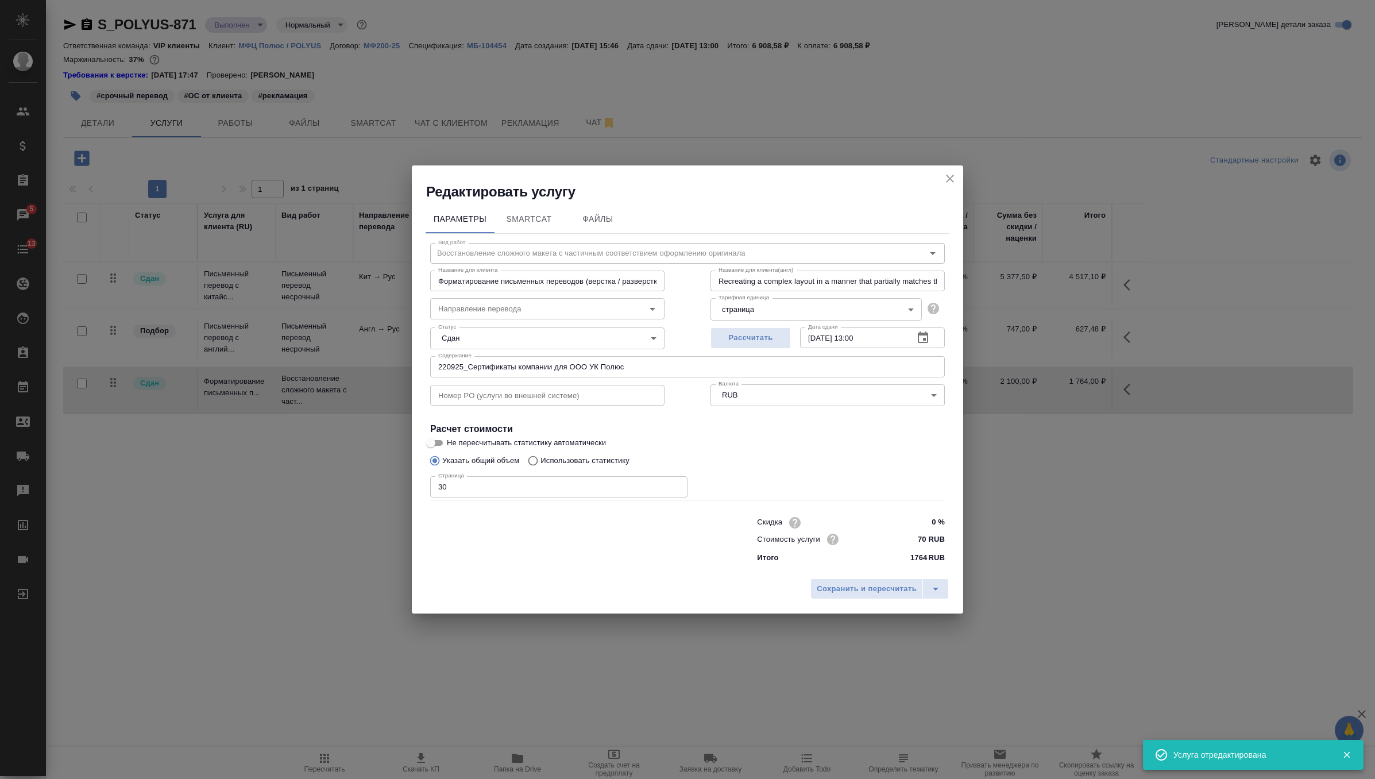
click at [593, 367] on input "220925_Сертификаты компании для ООО УК Полюс" at bounding box center [687, 366] width 515 height 21
click at [648, 372] on input "220925_Сертификаты компании для ООО "УК Полюс" at bounding box center [687, 366] width 515 height 21
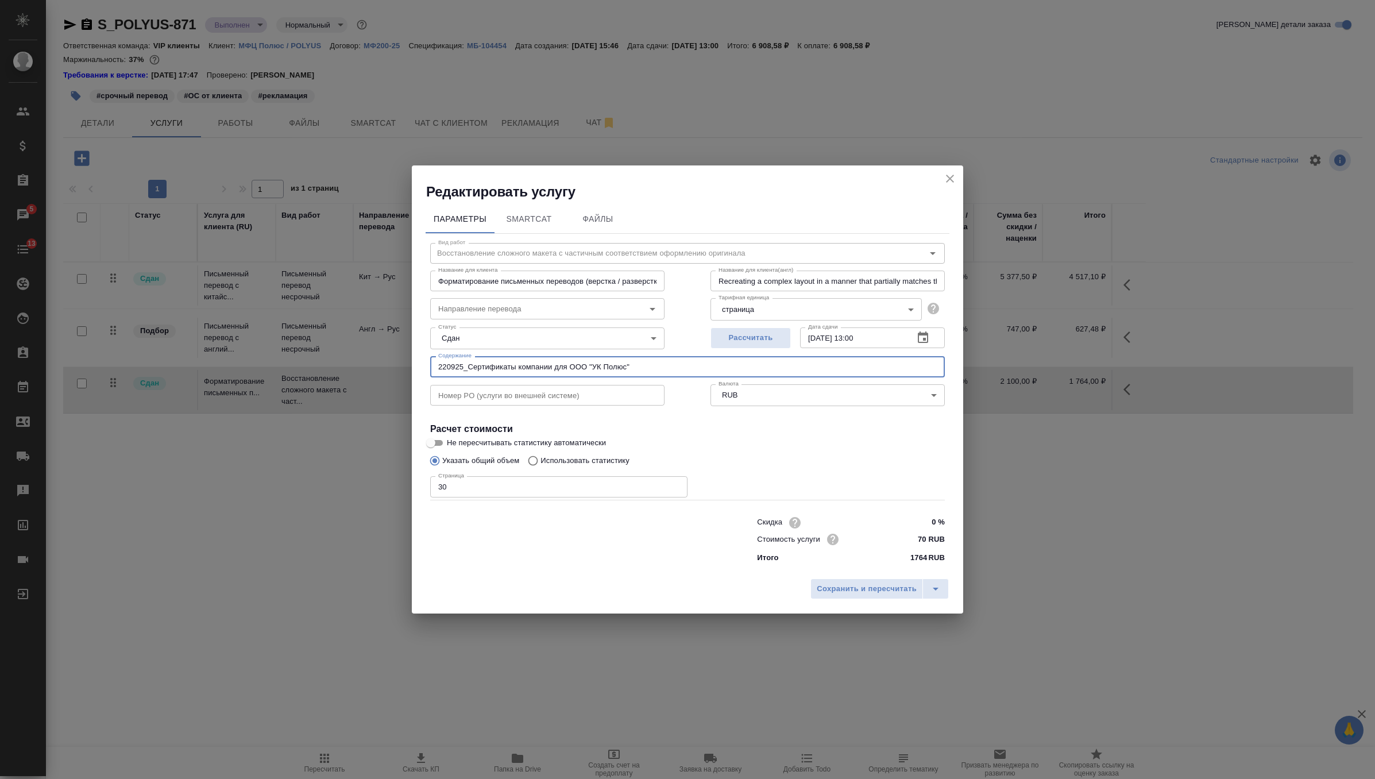
type input "220925_Сертификаты компании для ООО "УК Полюс""
click at [951, 594] on div "Сохранить и пересчитать" at bounding box center [687, 593] width 551 height 41
click at [942, 591] on button "split button" at bounding box center [935, 588] width 26 height 21
click at [915, 563] on li "Сохранить" at bounding box center [882, 565] width 138 height 18
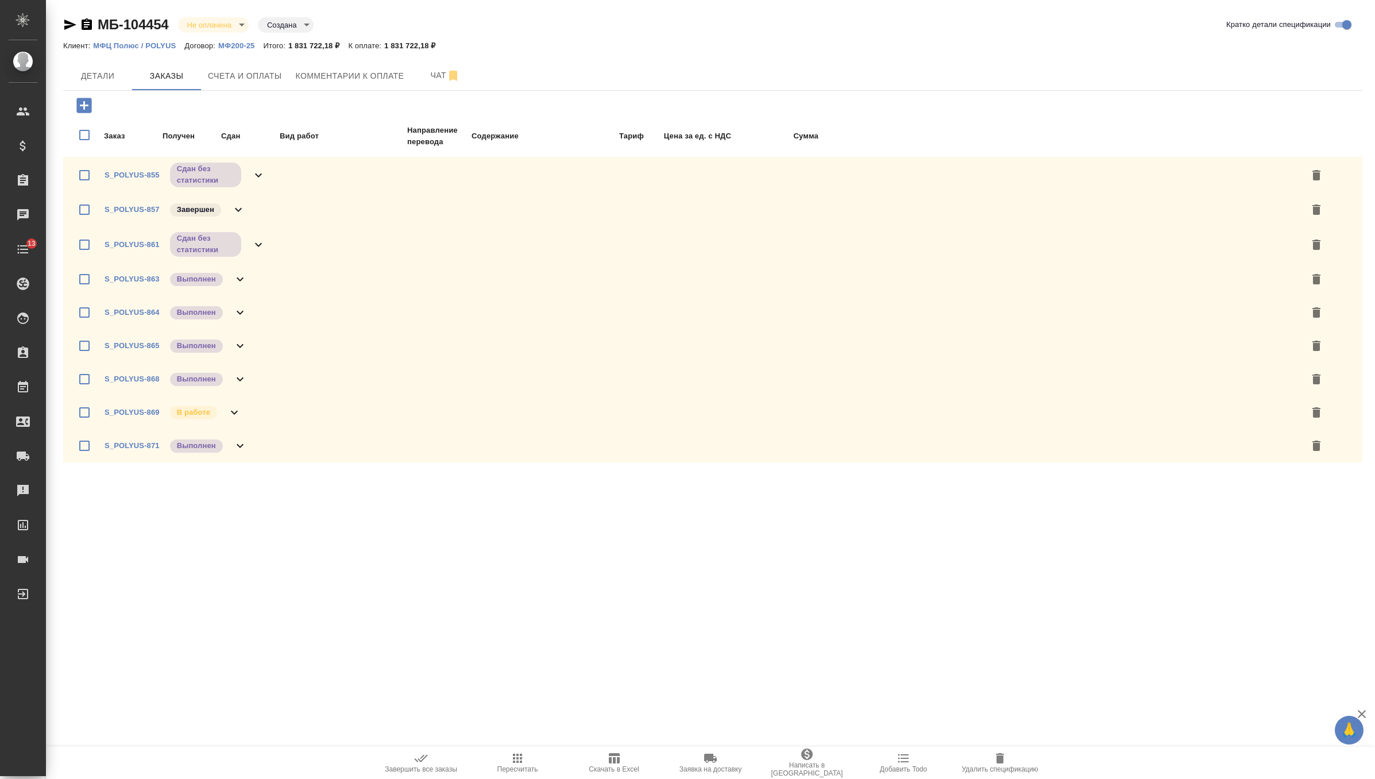
click at [272, 174] on div "S_POLYUS-855 Сдан без статистики" at bounding box center [712, 175] width 1299 height 36
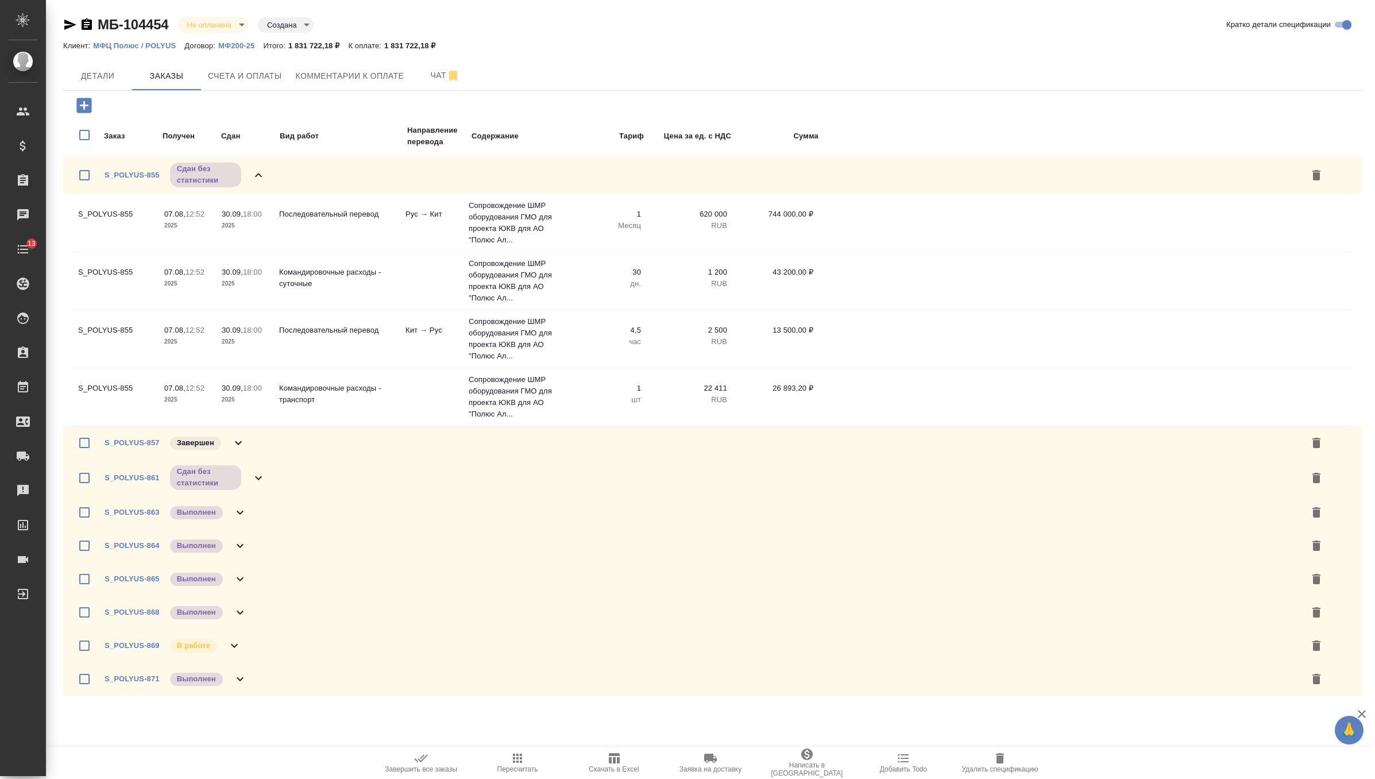
click at [270, 177] on div "S_POLYUS-855 Сдан без статистики" at bounding box center [712, 175] width 1299 height 36
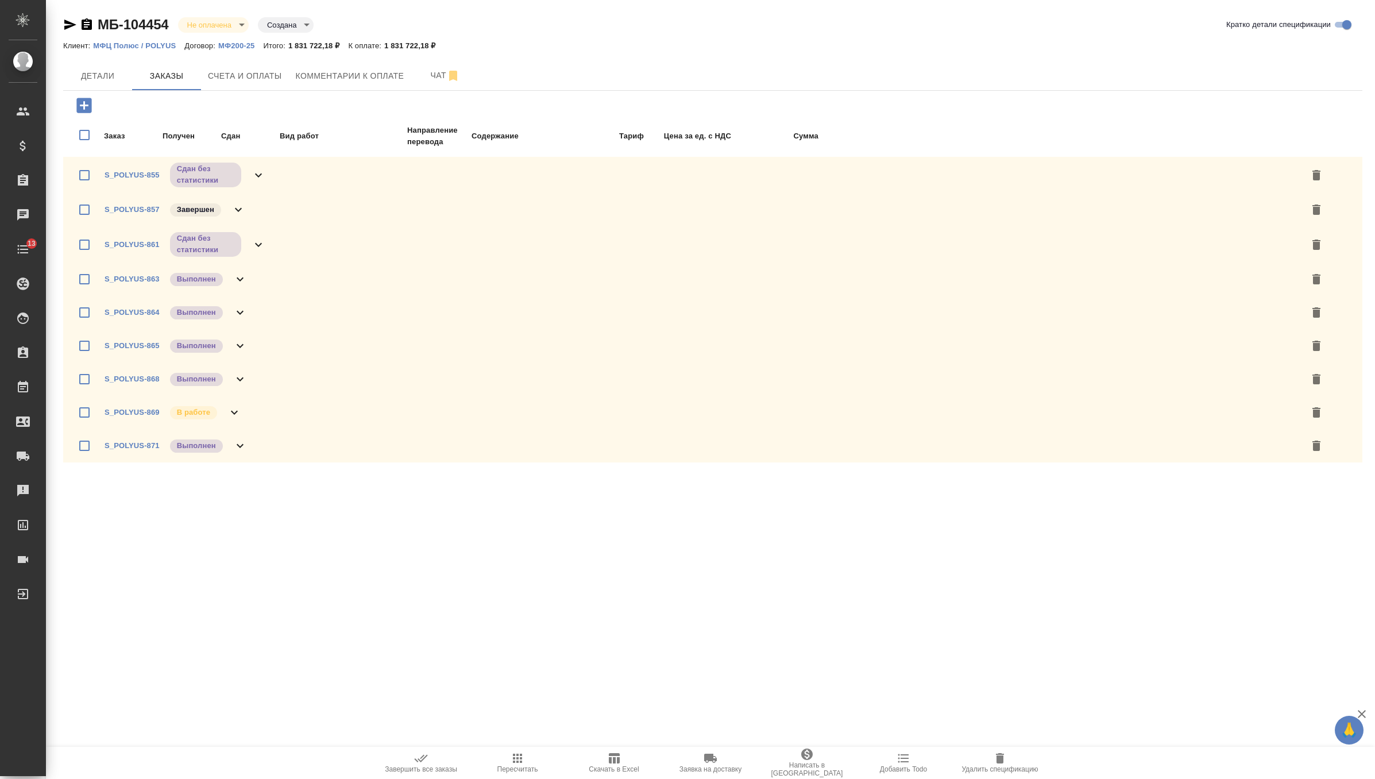
click at [254, 454] on div "S_POLYUS-871 Выполнен" at bounding box center [712, 445] width 1299 height 33
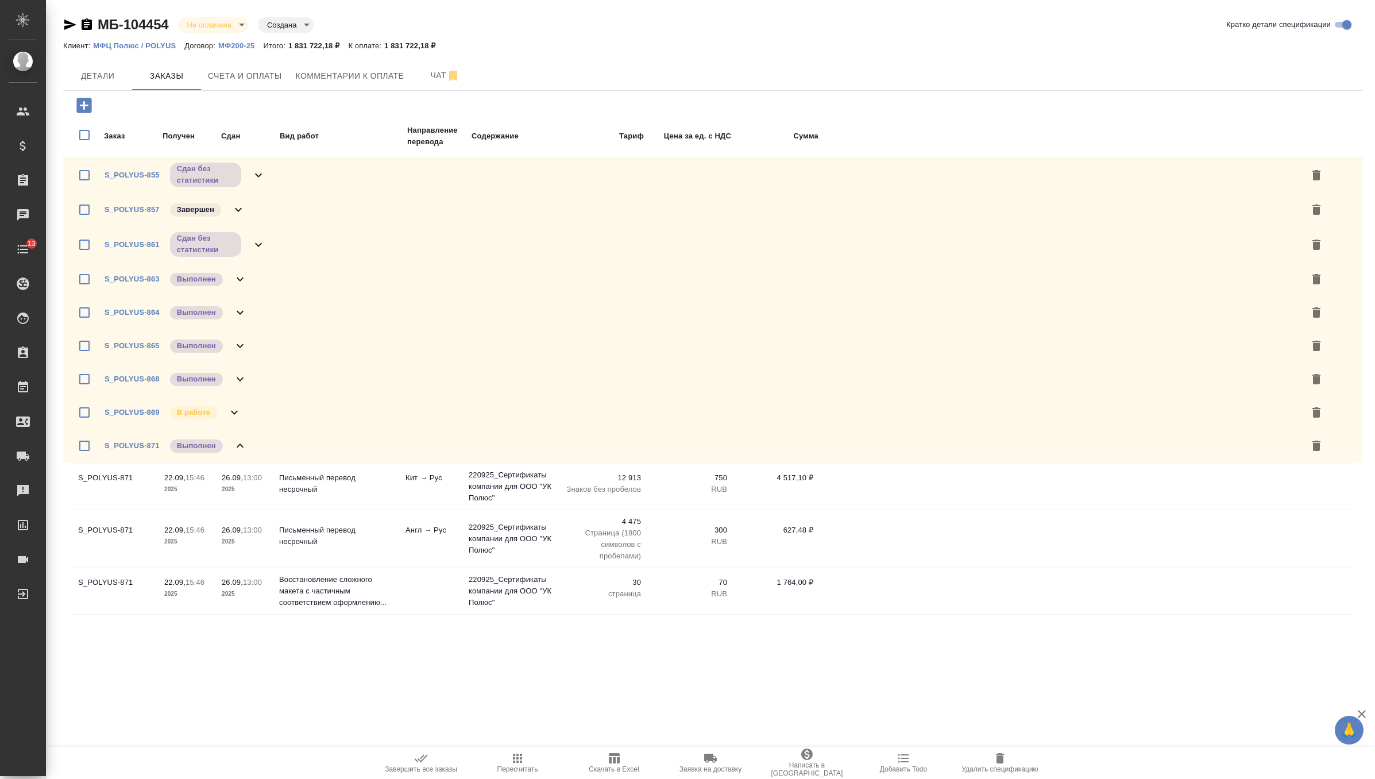
click at [251, 424] on div "S_POLYUS-869 В работе" at bounding box center [712, 412] width 1299 height 33
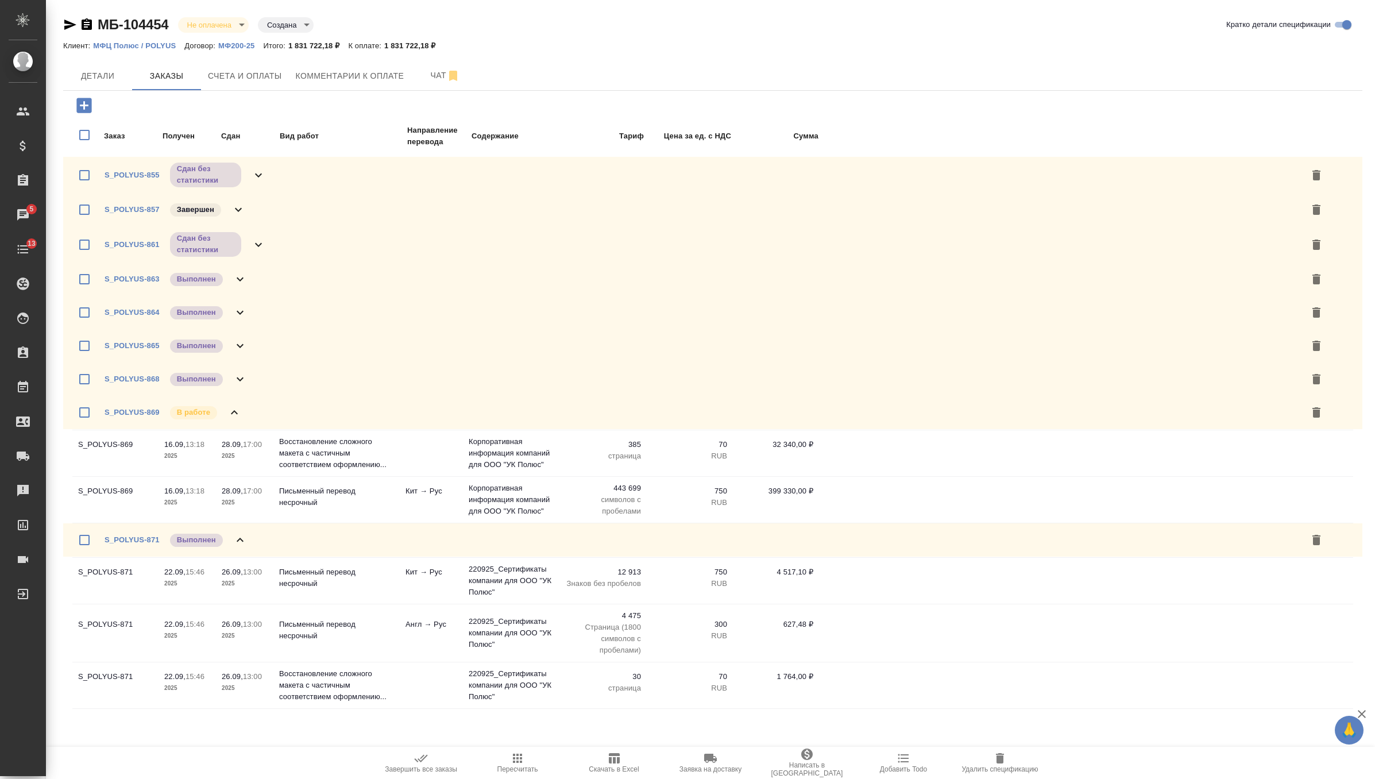
click at [249, 381] on div "S_POLYUS-868 Выполнен" at bounding box center [712, 378] width 1299 height 33
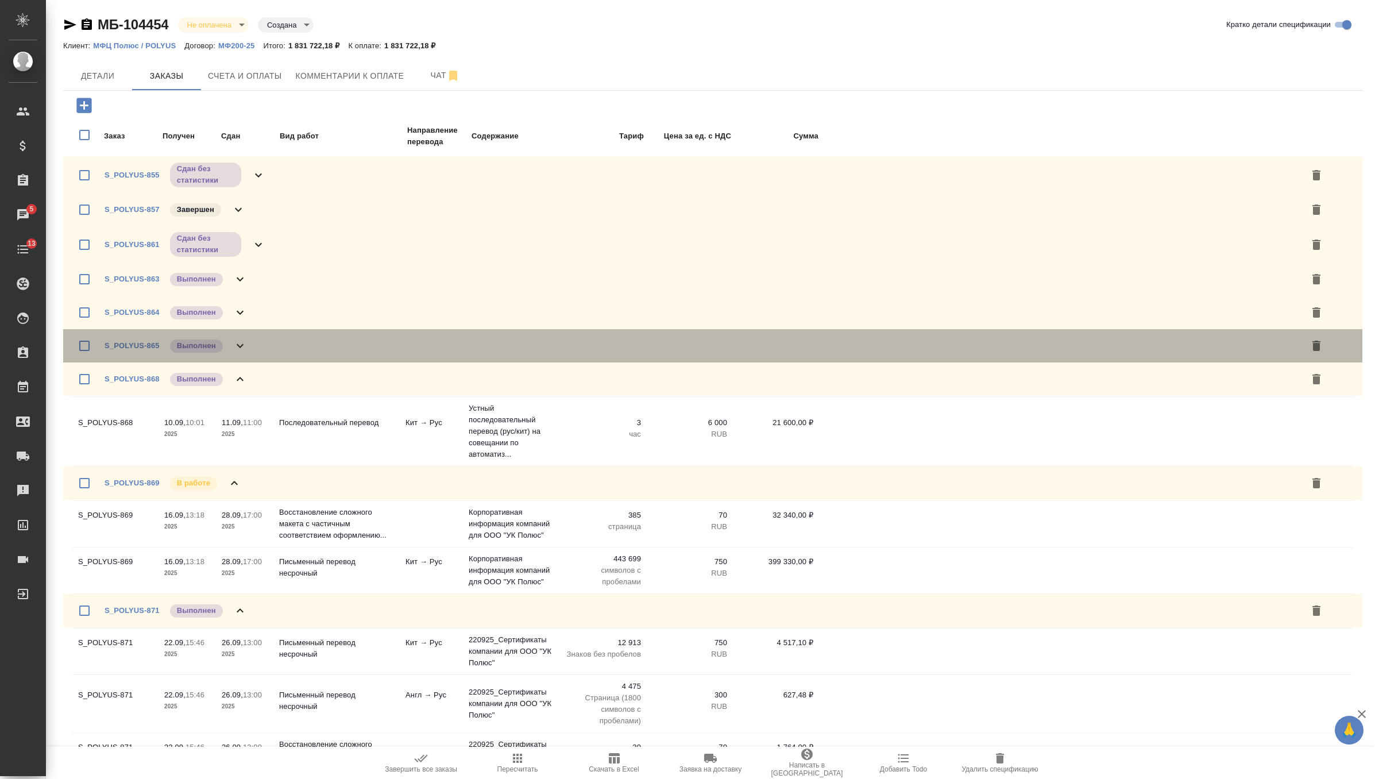
click at [252, 337] on div "S_POLYUS-865 Выполнен" at bounding box center [712, 345] width 1299 height 33
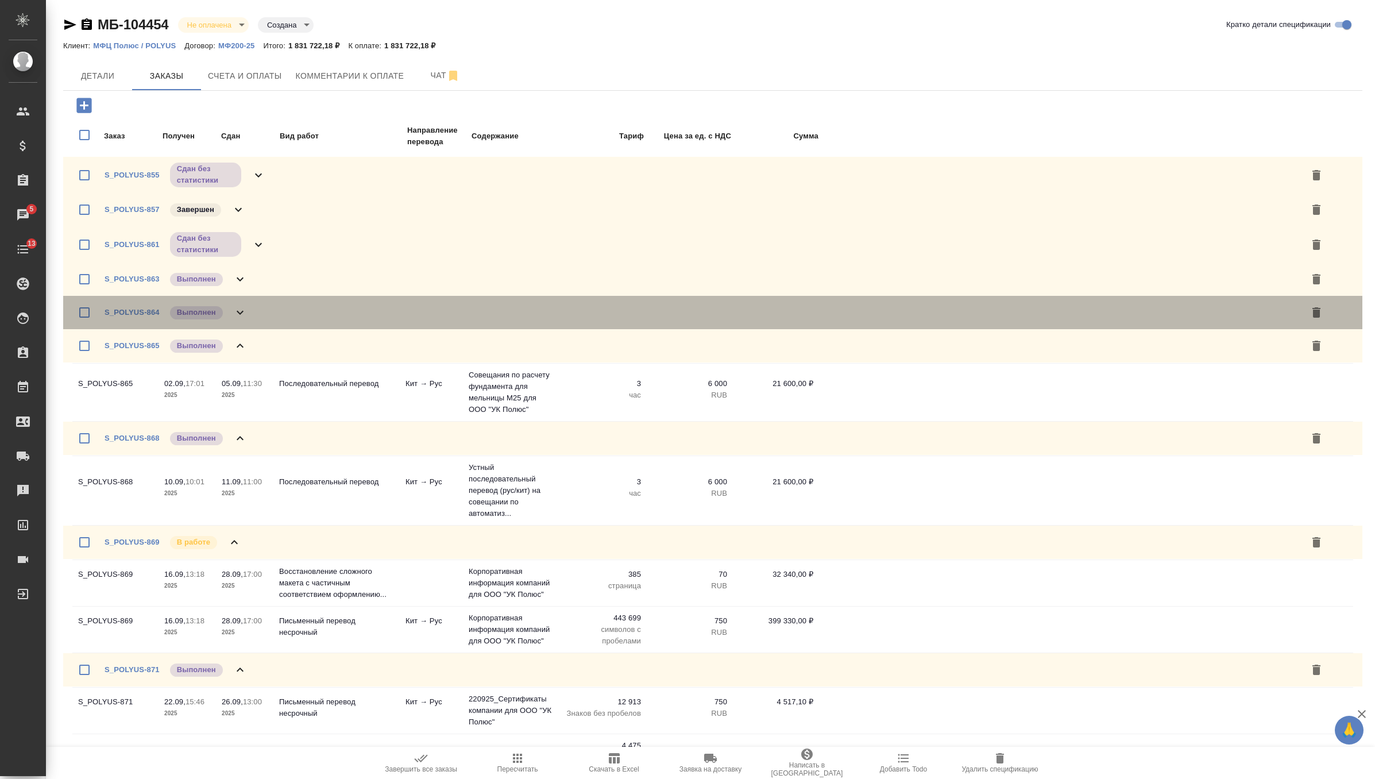
click at [250, 314] on div "S_POLYUS-864 Выполнен" at bounding box center [712, 312] width 1299 height 33
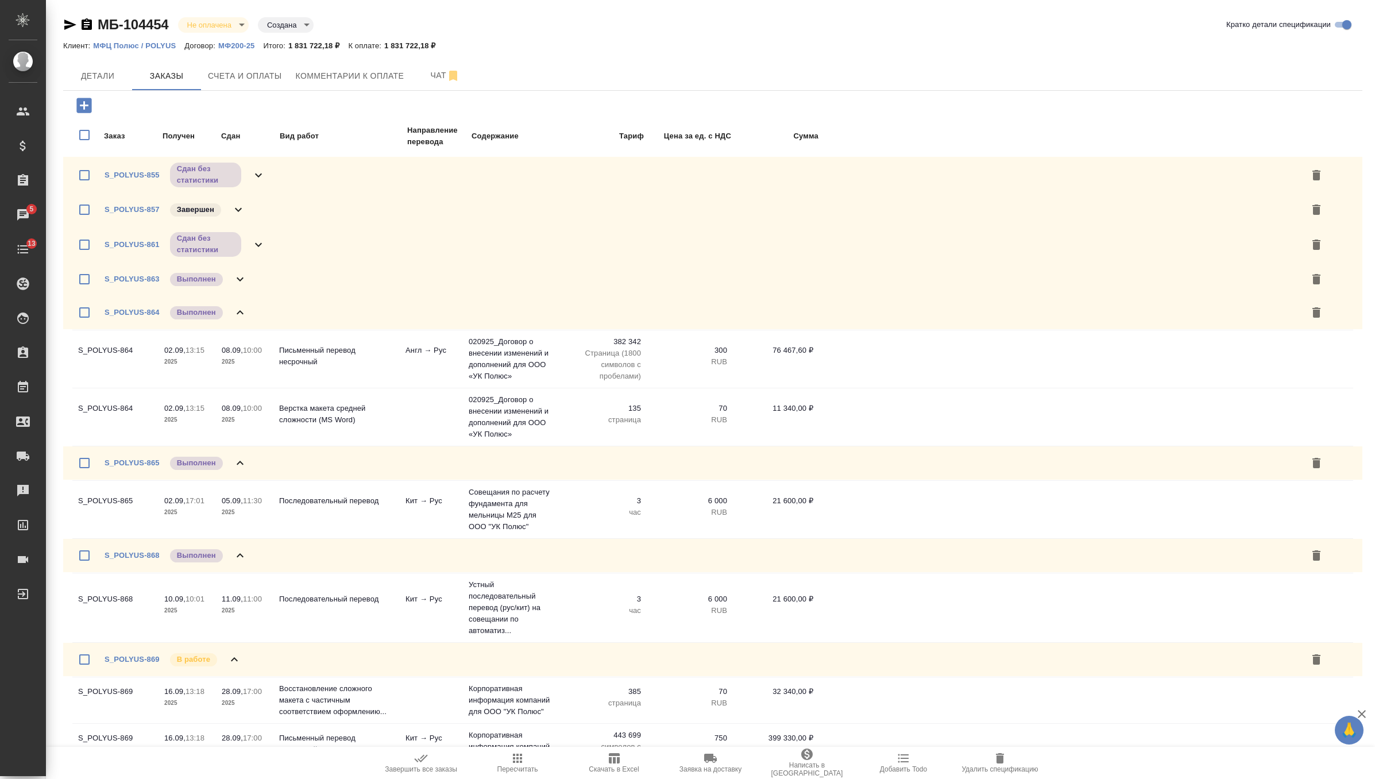
click at [250, 269] on div "S_POLYUS-863 Выполнен" at bounding box center [712, 278] width 1299 height 33
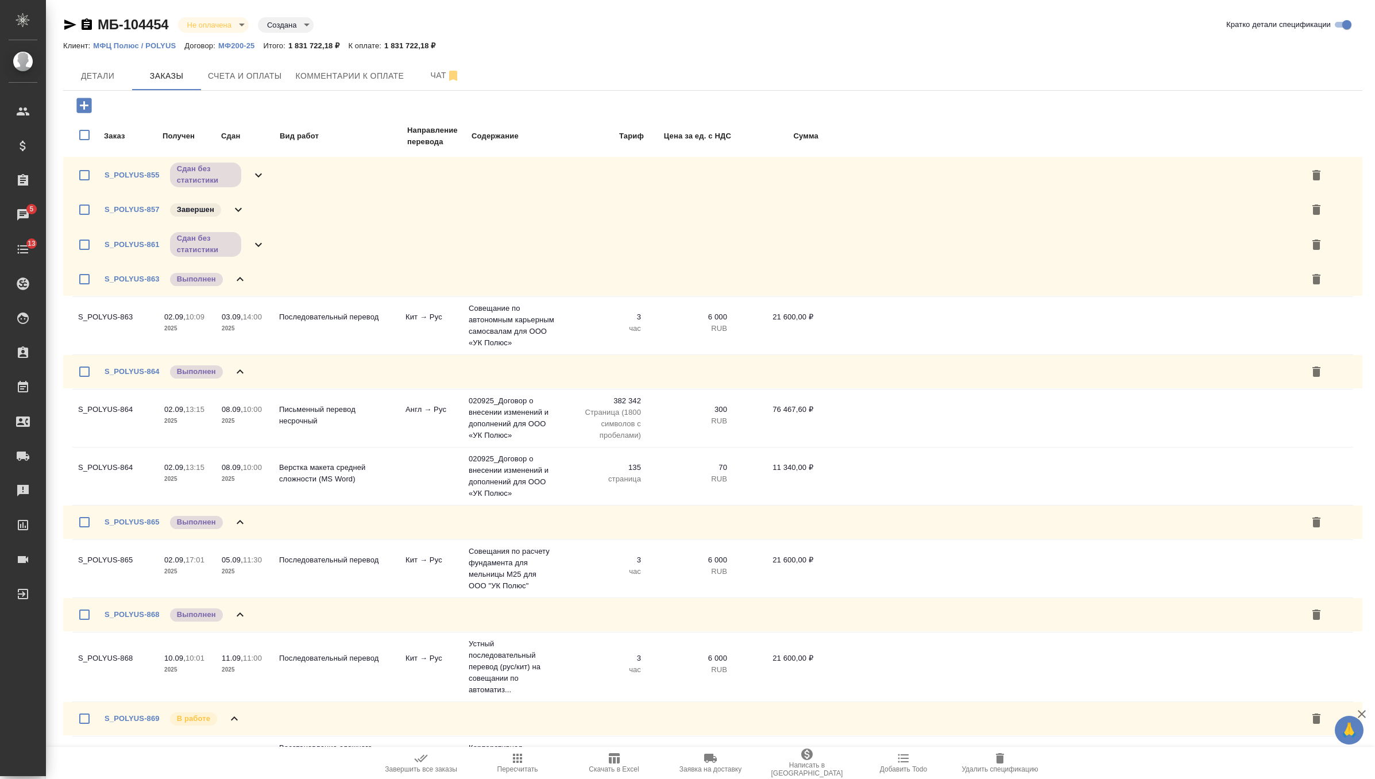
click at [258, 235] on div "S_POLYUS-861 Сдан без статистики" at bounding box center [185, 244] width 161 height 27
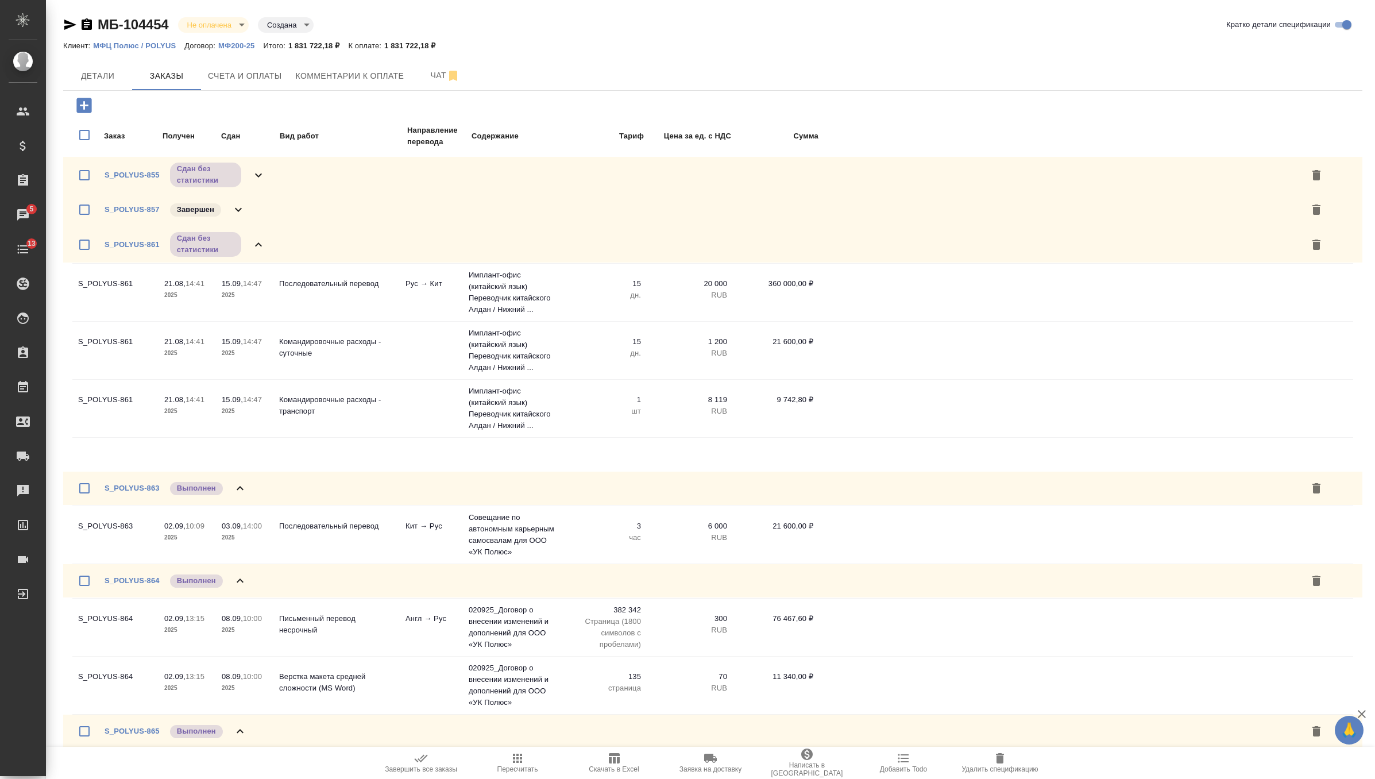
click at [257, 207] on div "S_POLYUS-857 Завершен" at bounding box center [712, 209] width 1299 height 33
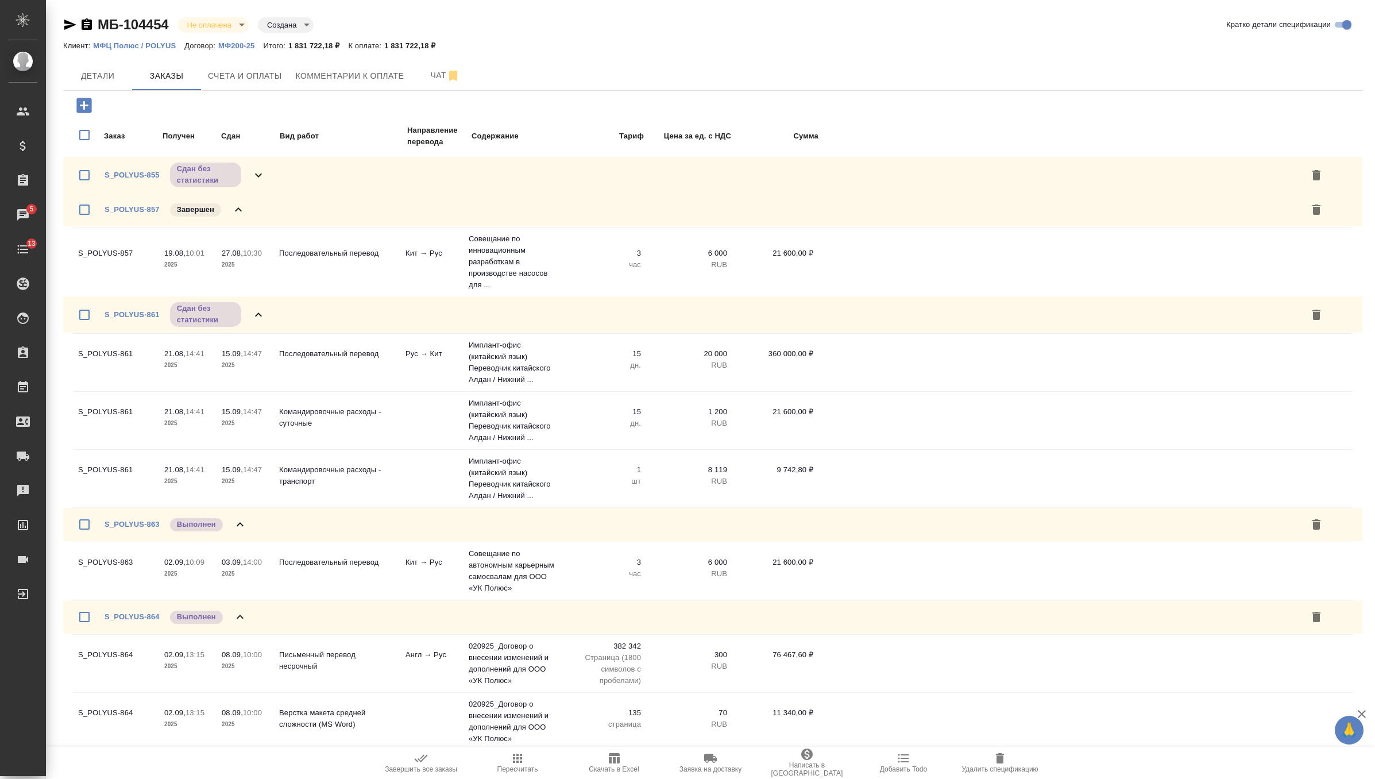
click at [270, 170] on div "S_POLYUS-855 Сдан без статистики" at bounding box center [712, 175] width 1299 height 36
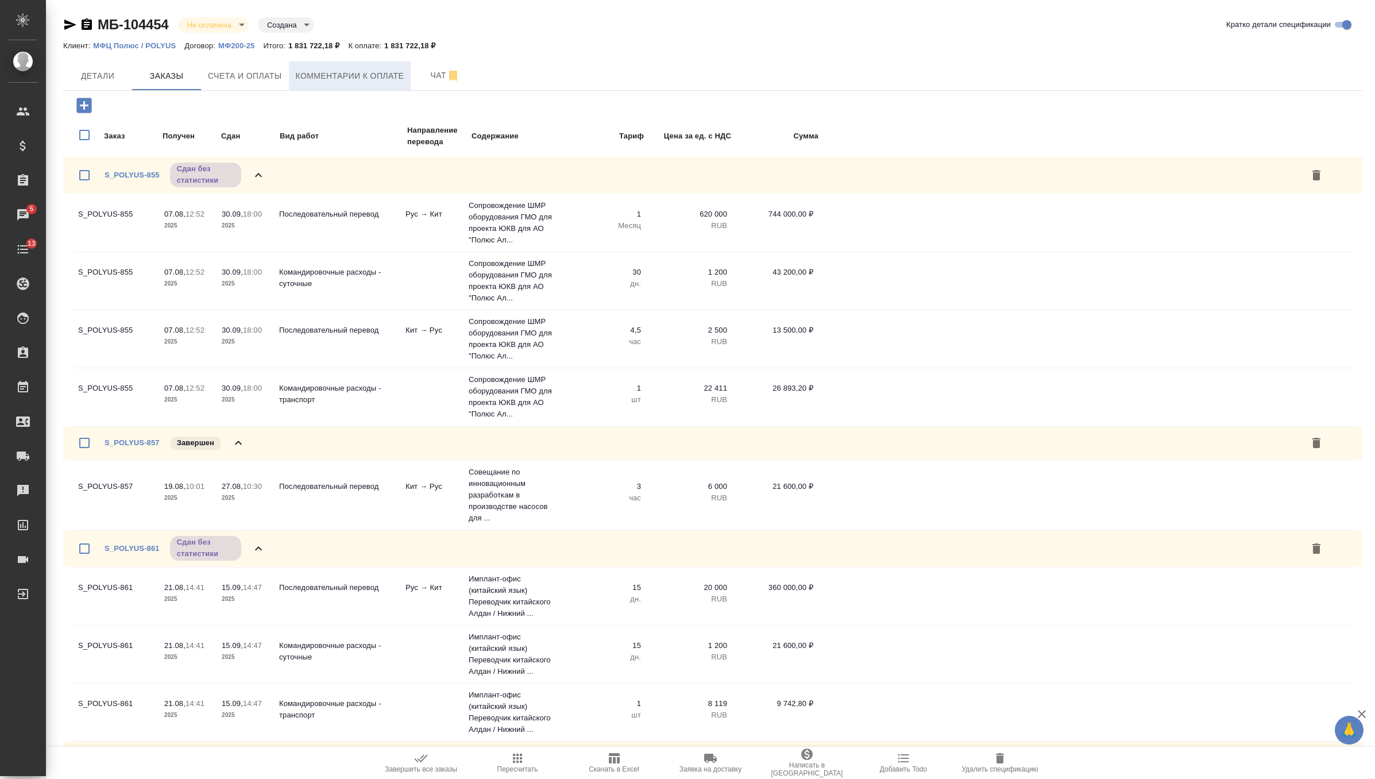
click at [316, 89] on button "Комментарии к оплате" at bounding box center [350, 75] width 122 height 29
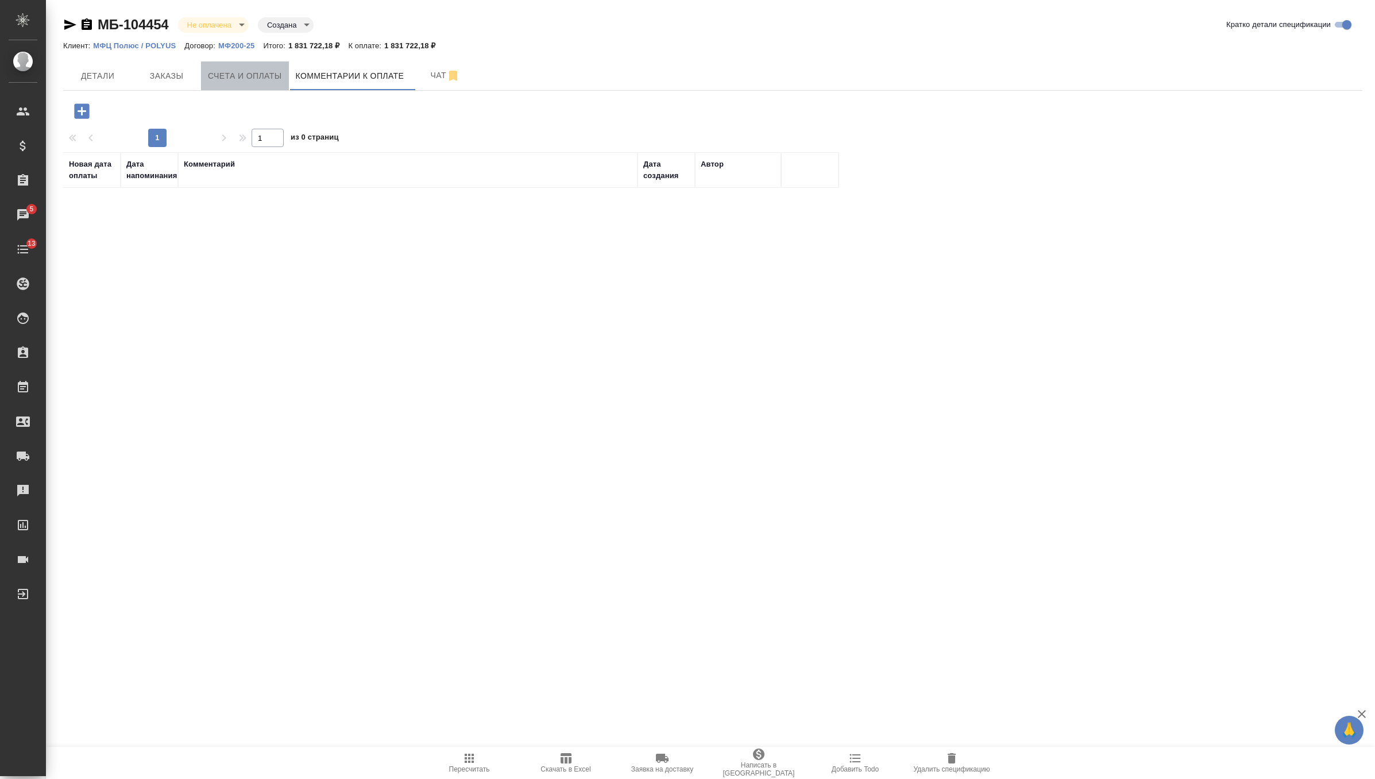
click at [268, 82] on span "Счета и оплаты" at bounding box center [245, 76] width 74 height 14
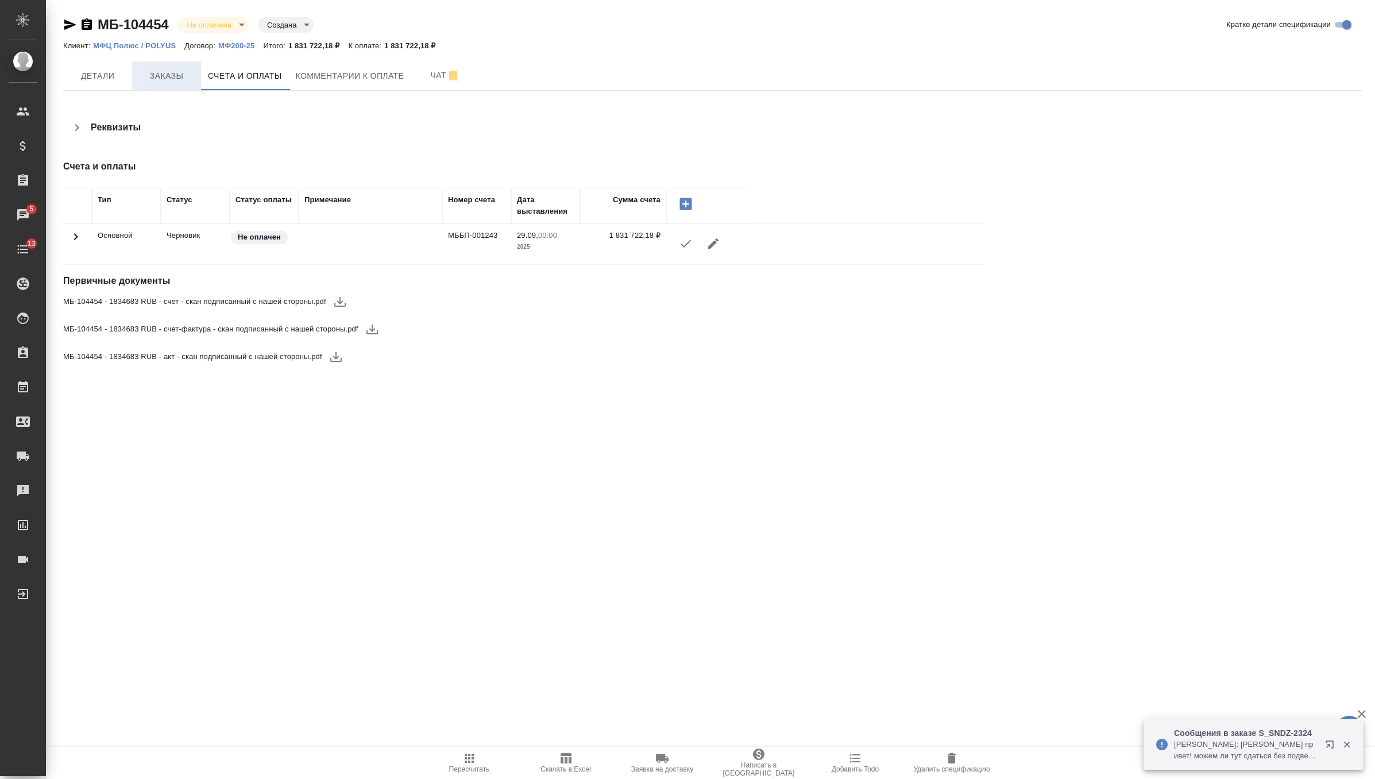
click at [182, 86] on button "Заказы" at bounding box center [166, 75] width 69 height 29
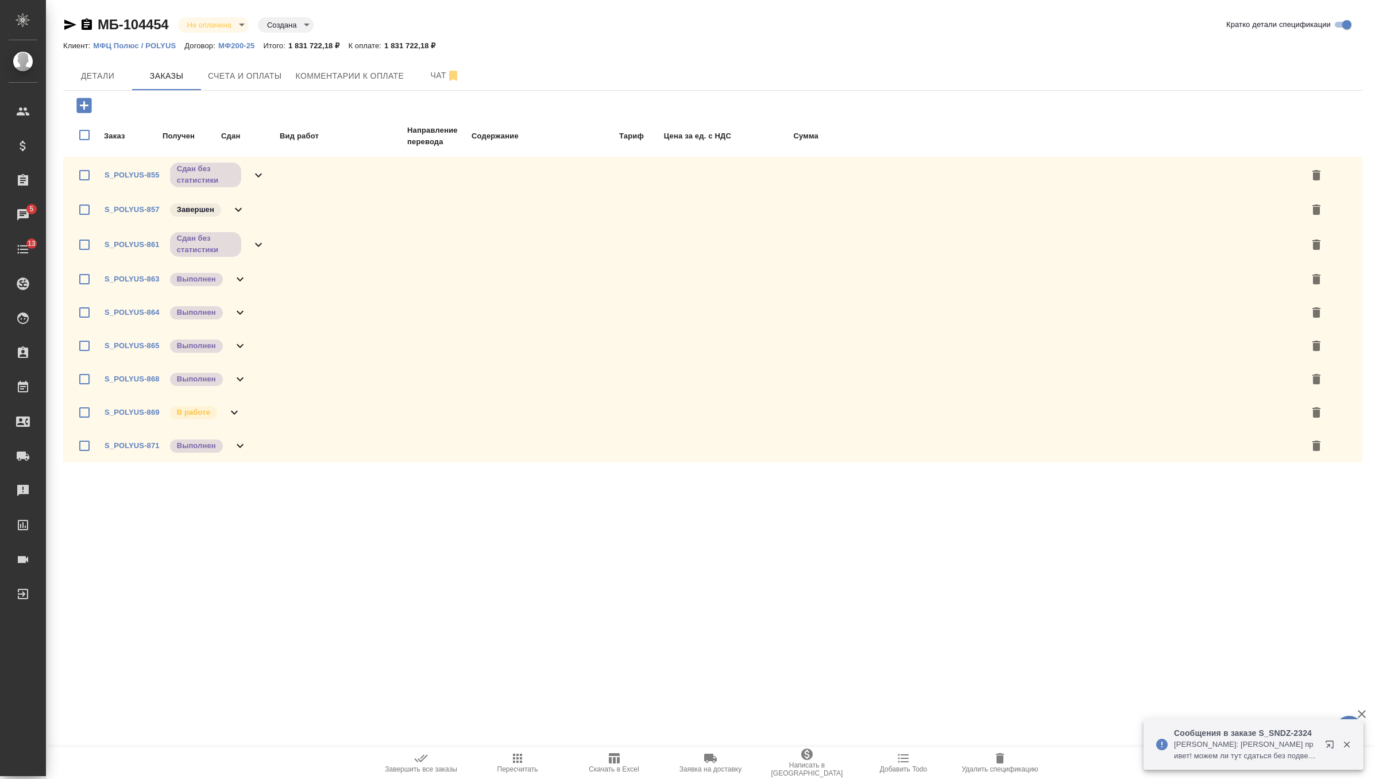
click at [239, 447] on icon at bounding box center [240, 446] width 14 height 14
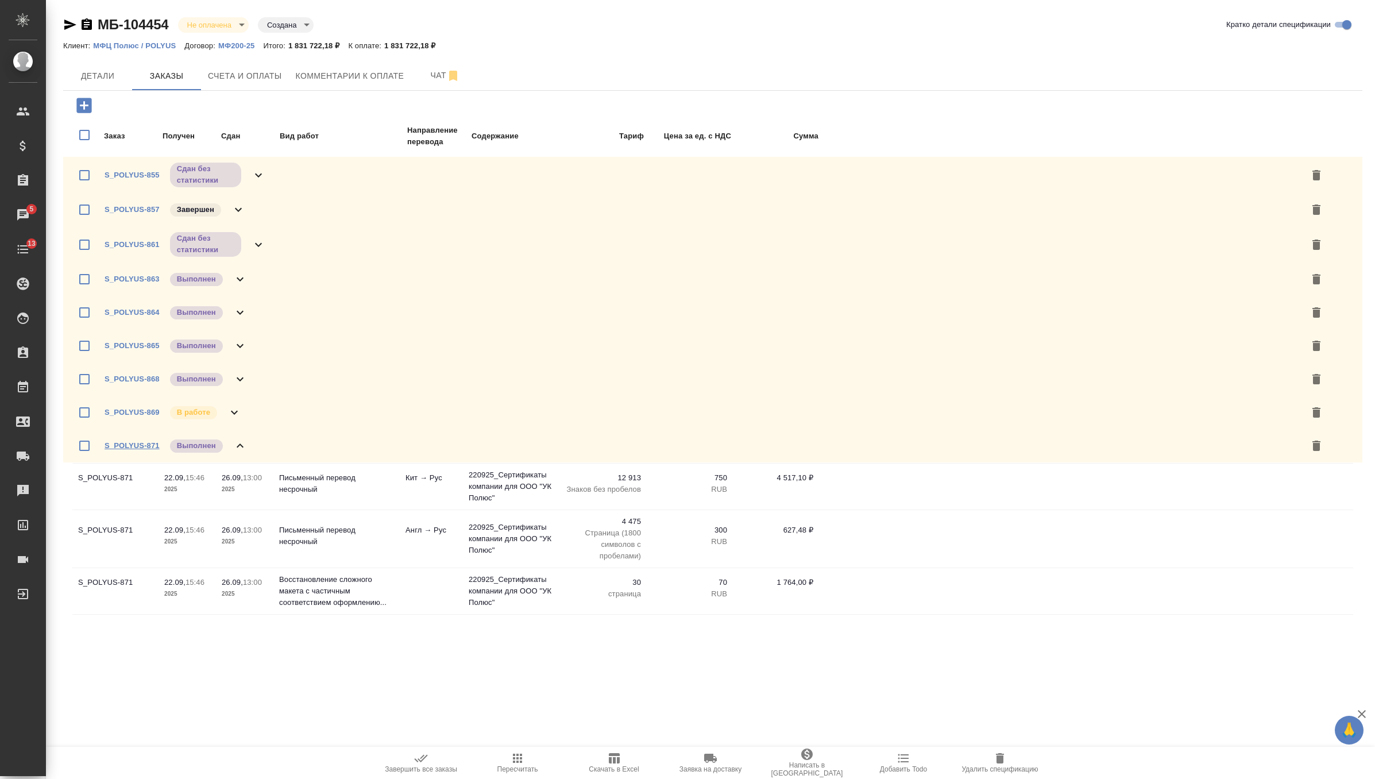
click at [141, 441] on link "S_POLYUS-871" at bounding box center [132, 445] width 55 height 9
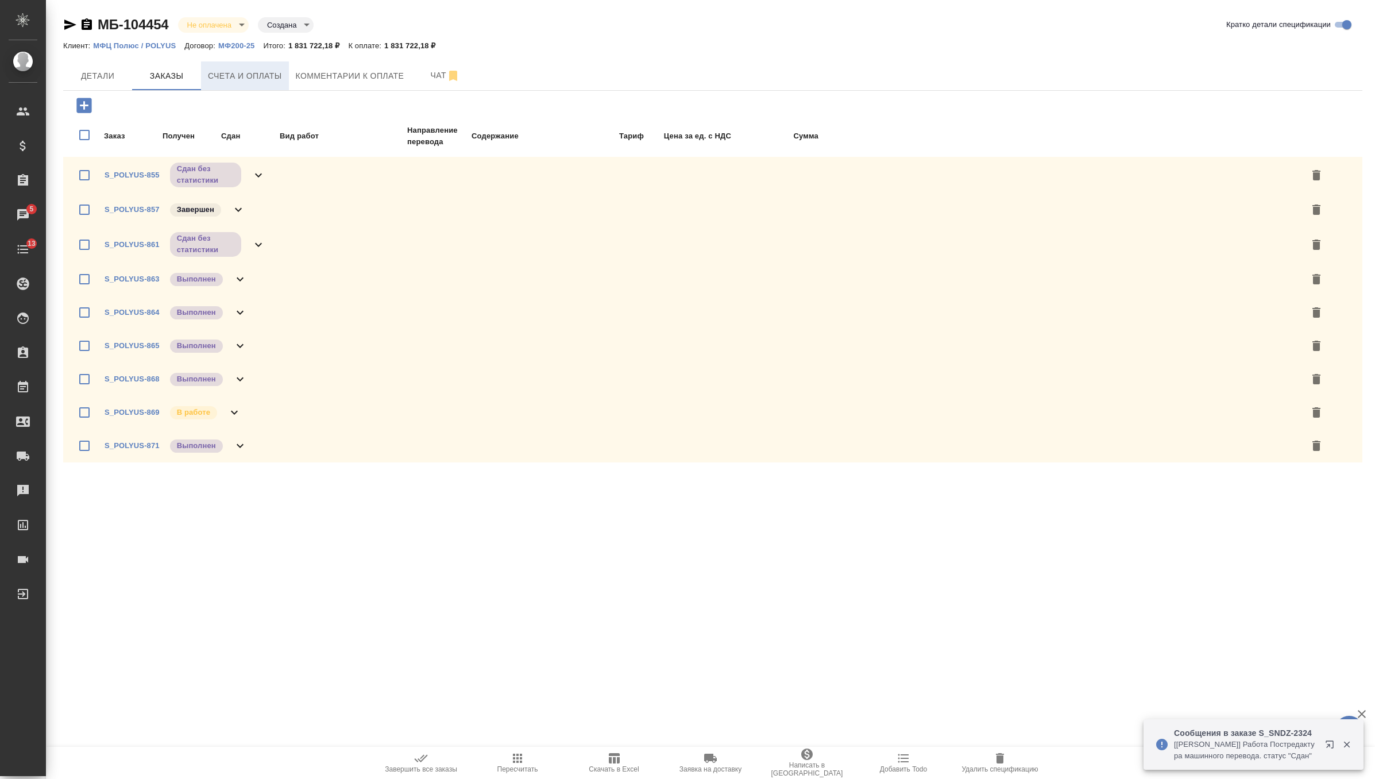
click at [251, 75] on span "Счета и оплаты" at bounding box center [245, 76] width 74 height 14
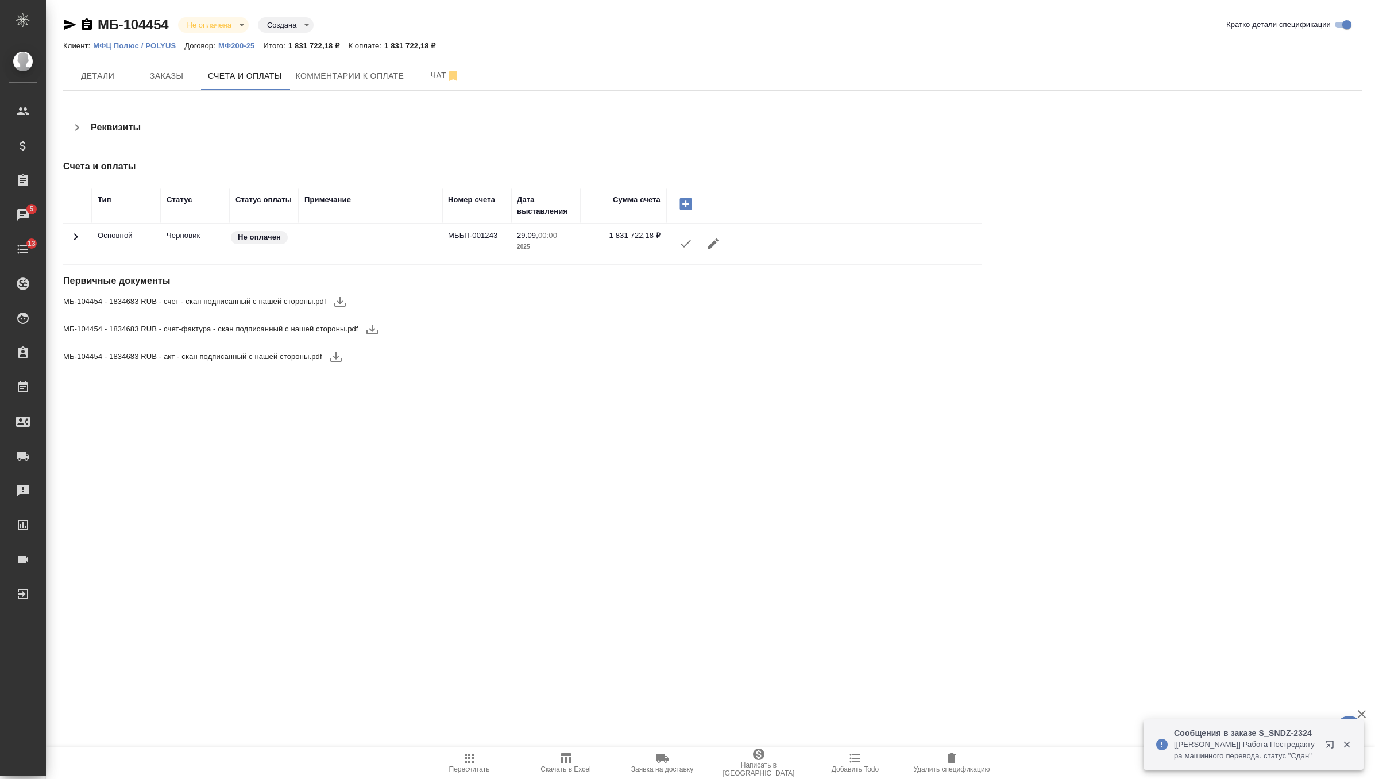
click at [684, 253] on button "button" at bounding box center [686, 244] width 28 height 28
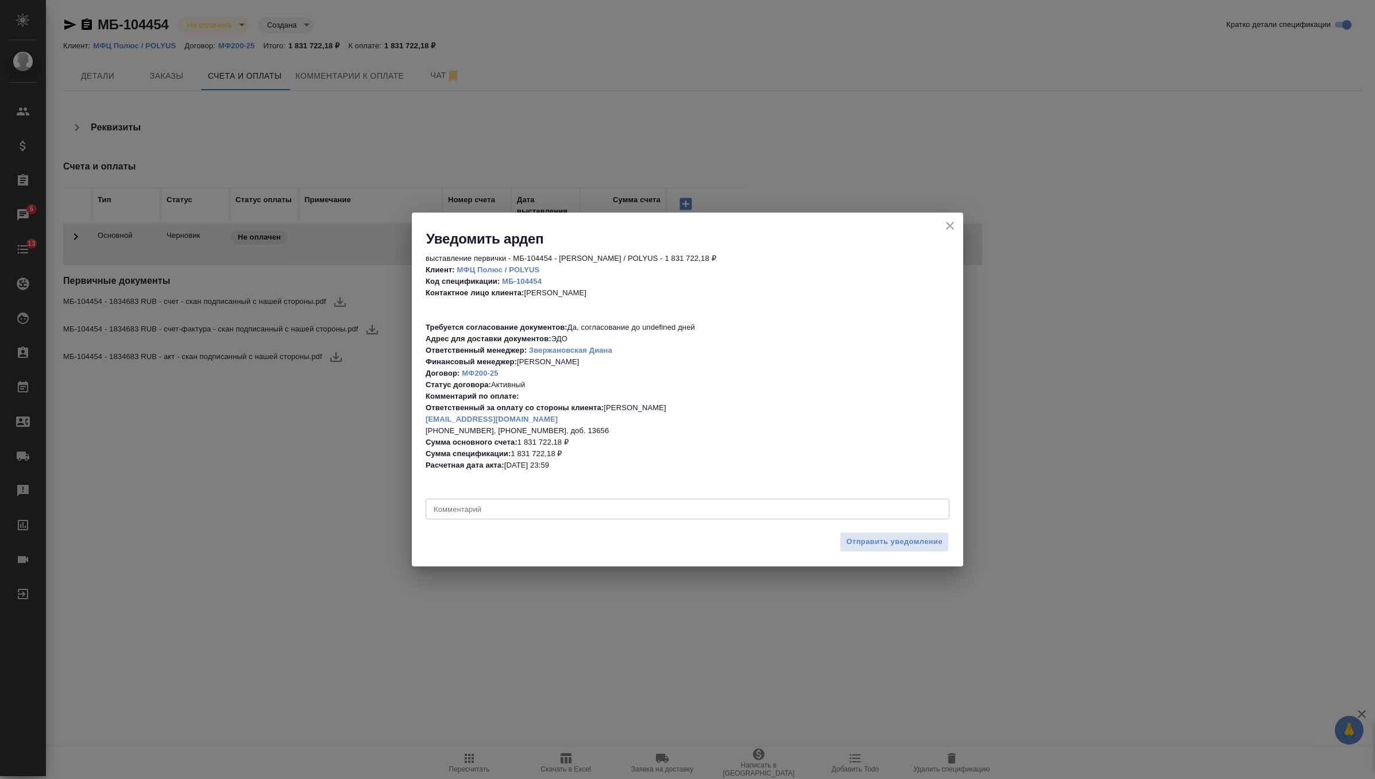
click at [497, 516] on div "x Комментарий" at bounding box center [688, 508] width 524 height 21
type textarea "теперь точно все правильно, можно выставлять) датировать 29.09"
click at [843, 541] on button "Отправить уведомление" at bounding box center [894, 542] width 109 height 20
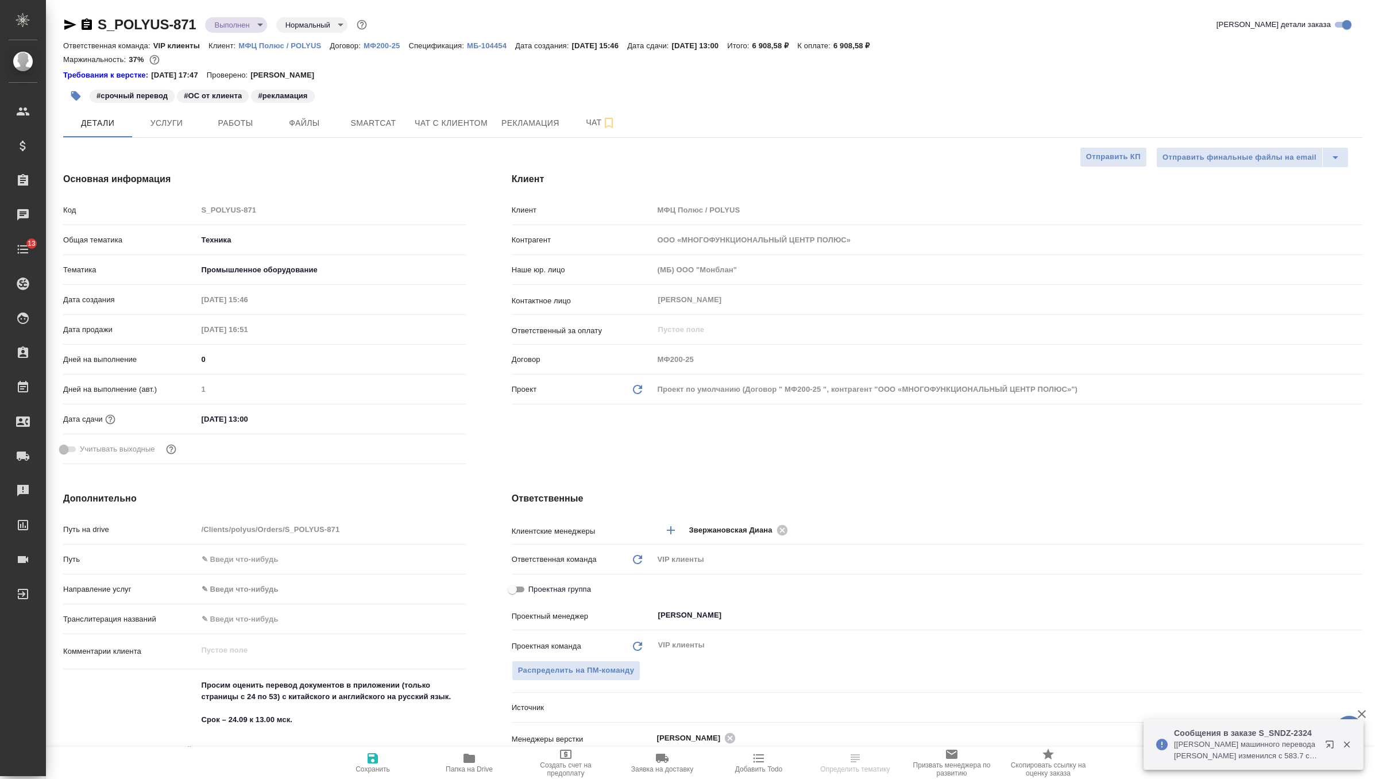
select select "RU"
click at [170, 127] on span "Услуги" at bounding box center [166, 123] width 55 height 14
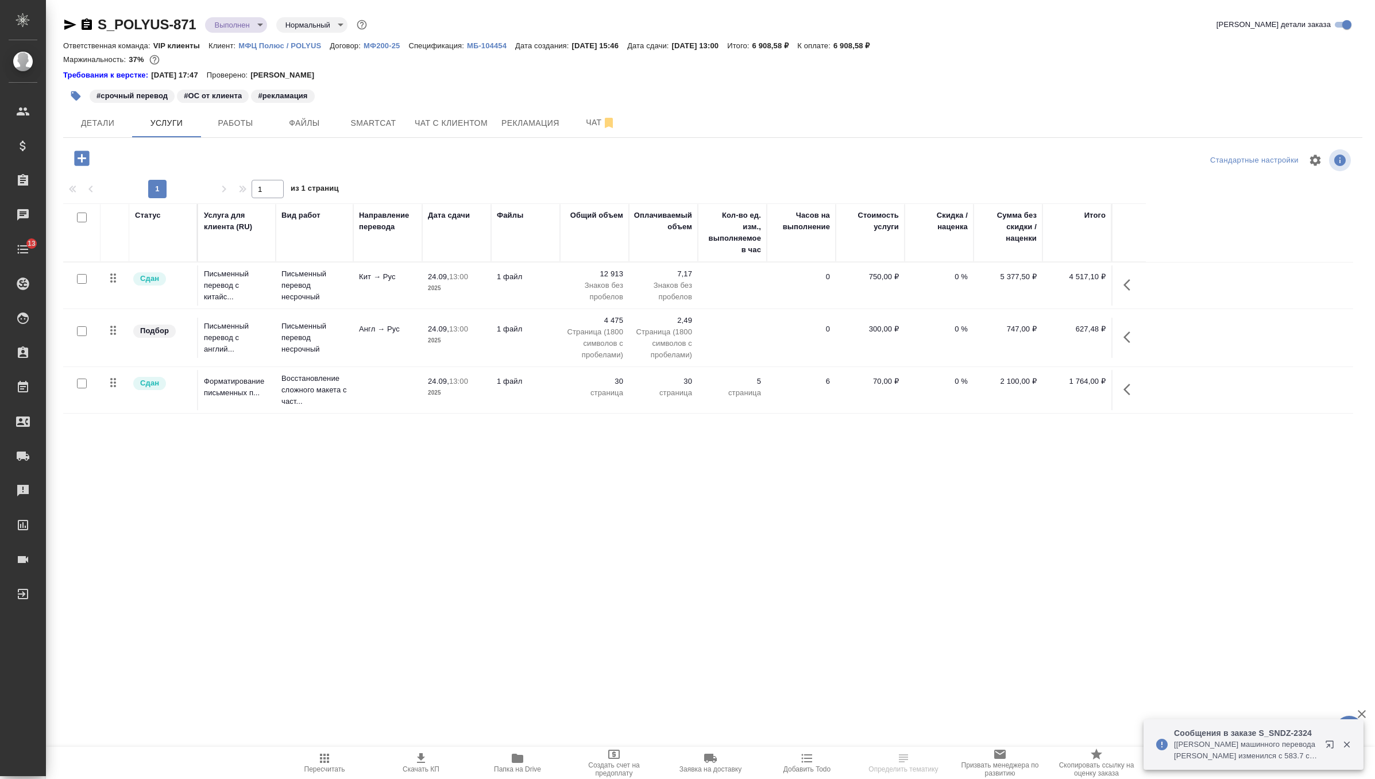
click at [496, 289] on td "1 файл" at bounding box center [525, 285] width 69 height 40
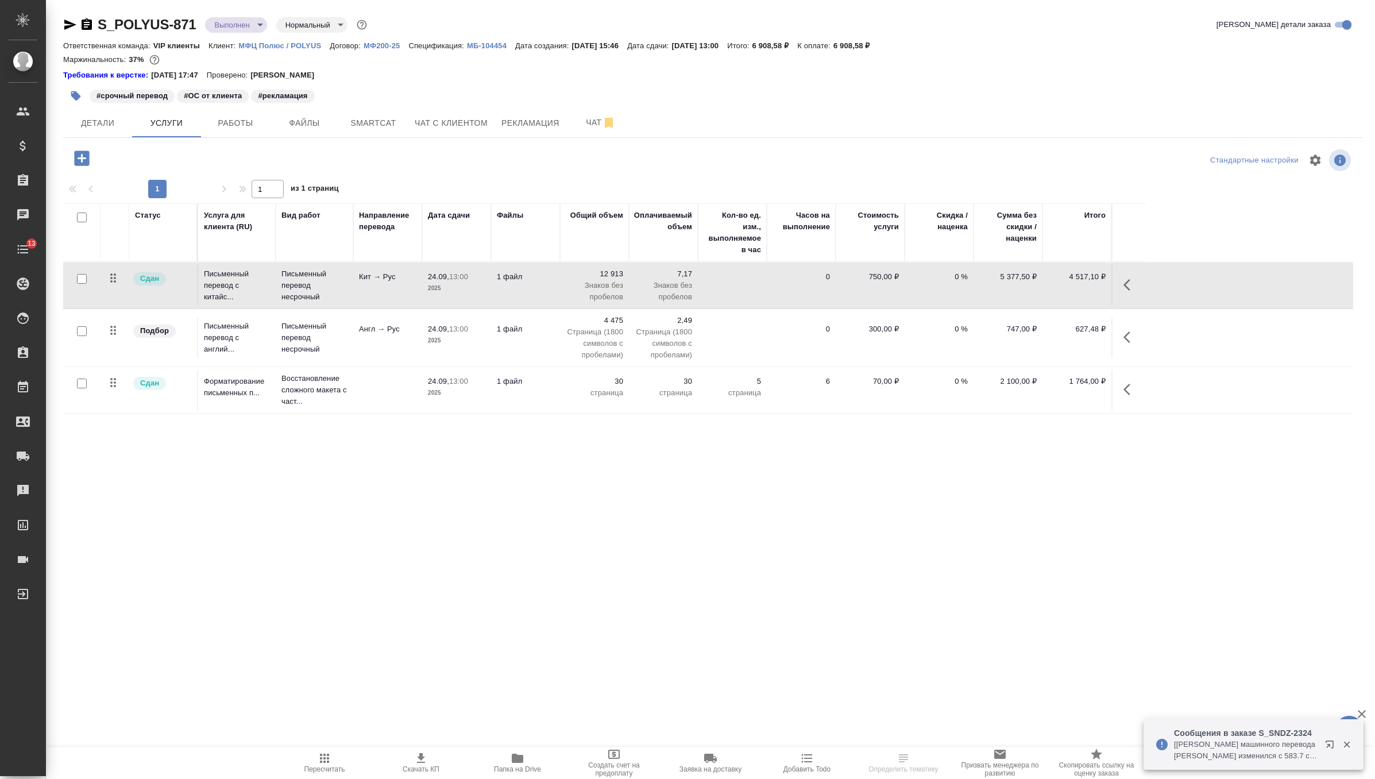
click at [496, 289] on td "1 файл" at bounding box center [525, 285] width 69 height 40
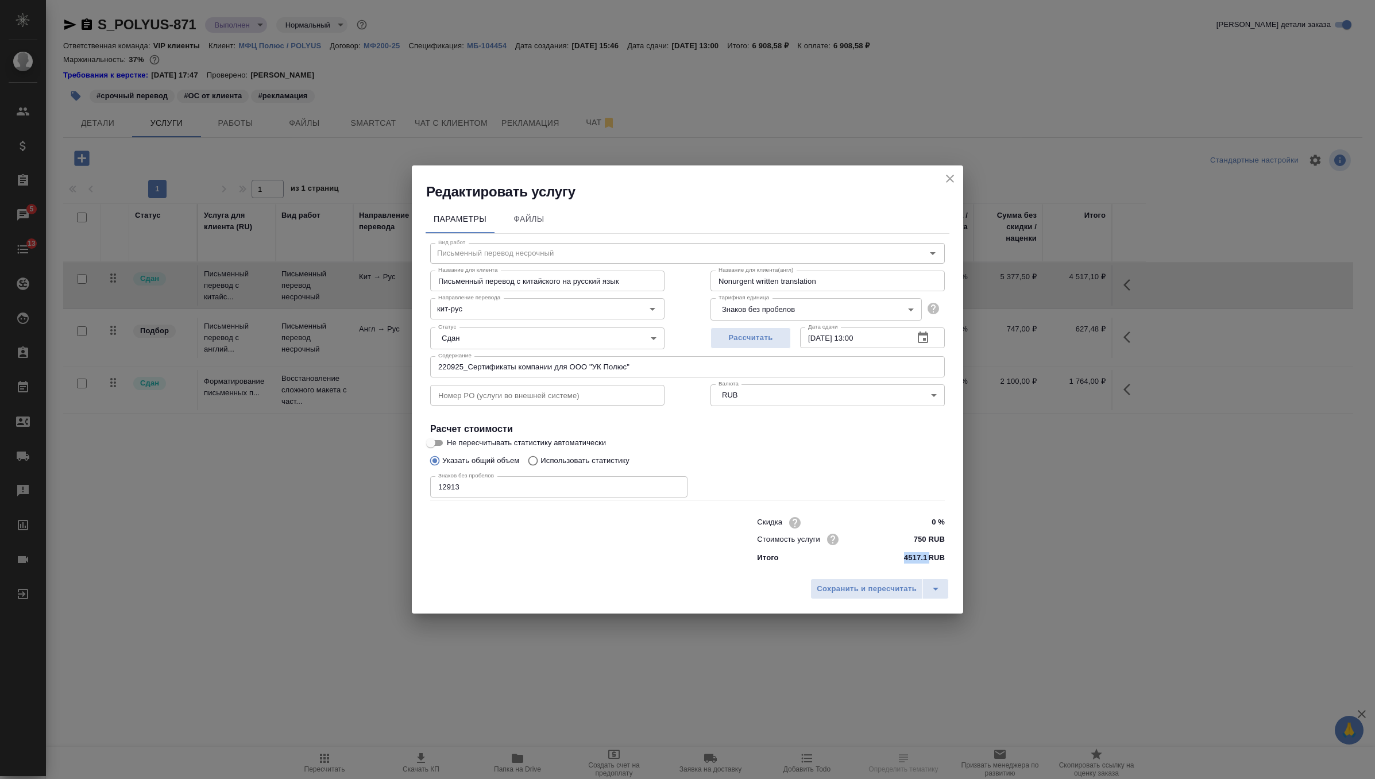
drag, startPoint x: 928, startPoint y: 559, endPoint x: 852, endPoint y: 560, distance: 75.8
click at [852, 560] on div "Итого 4517.1 RUB" at bounding box center [851, 557] width 188 height 11
copy p "4517.1"
click at [949, 175] on icon "close" at bounding box center [950, 179] width 14 height 14
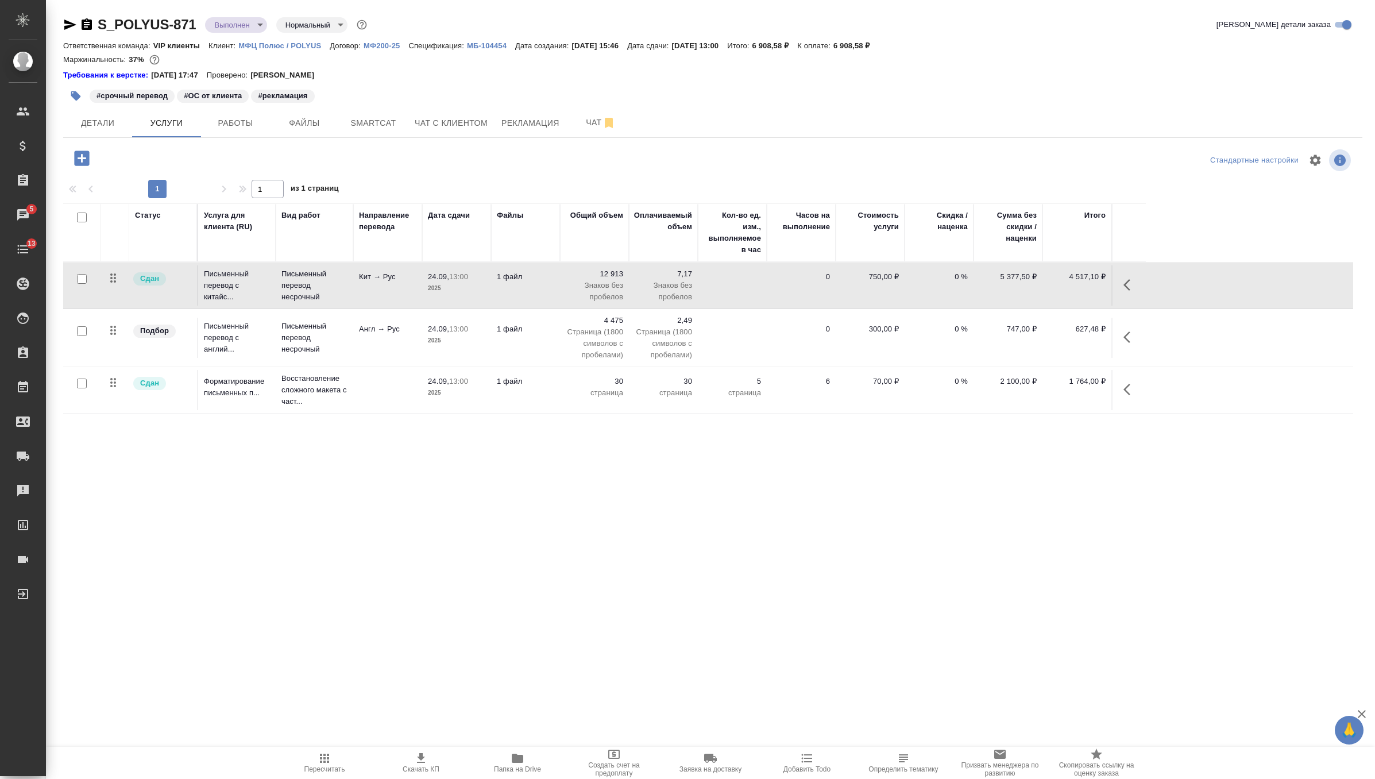
click at [509, 348] on td "1 файл" at bounding box center [525, 338] width 69 height 40
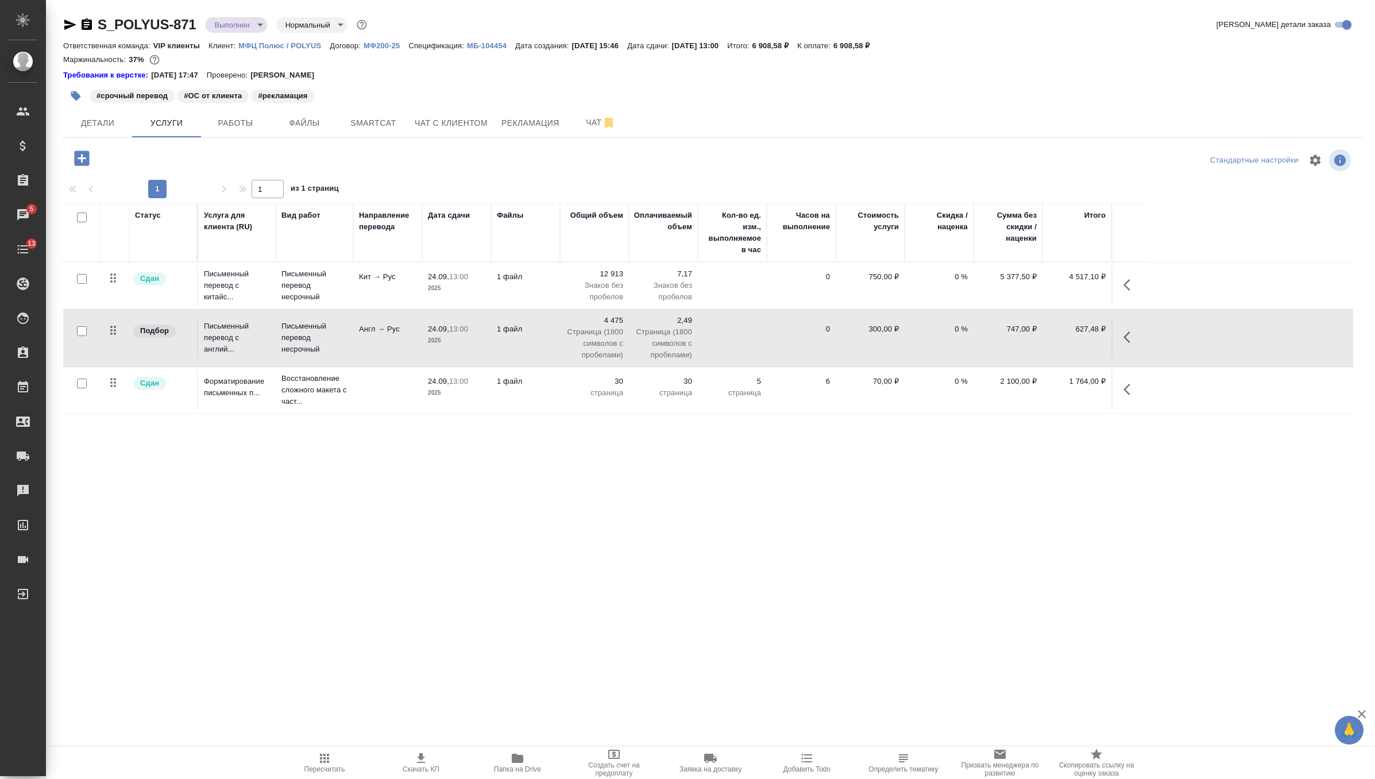
click at [509, 348] on td "1 файл" at bounding box center [525, 338] width 69 height 40
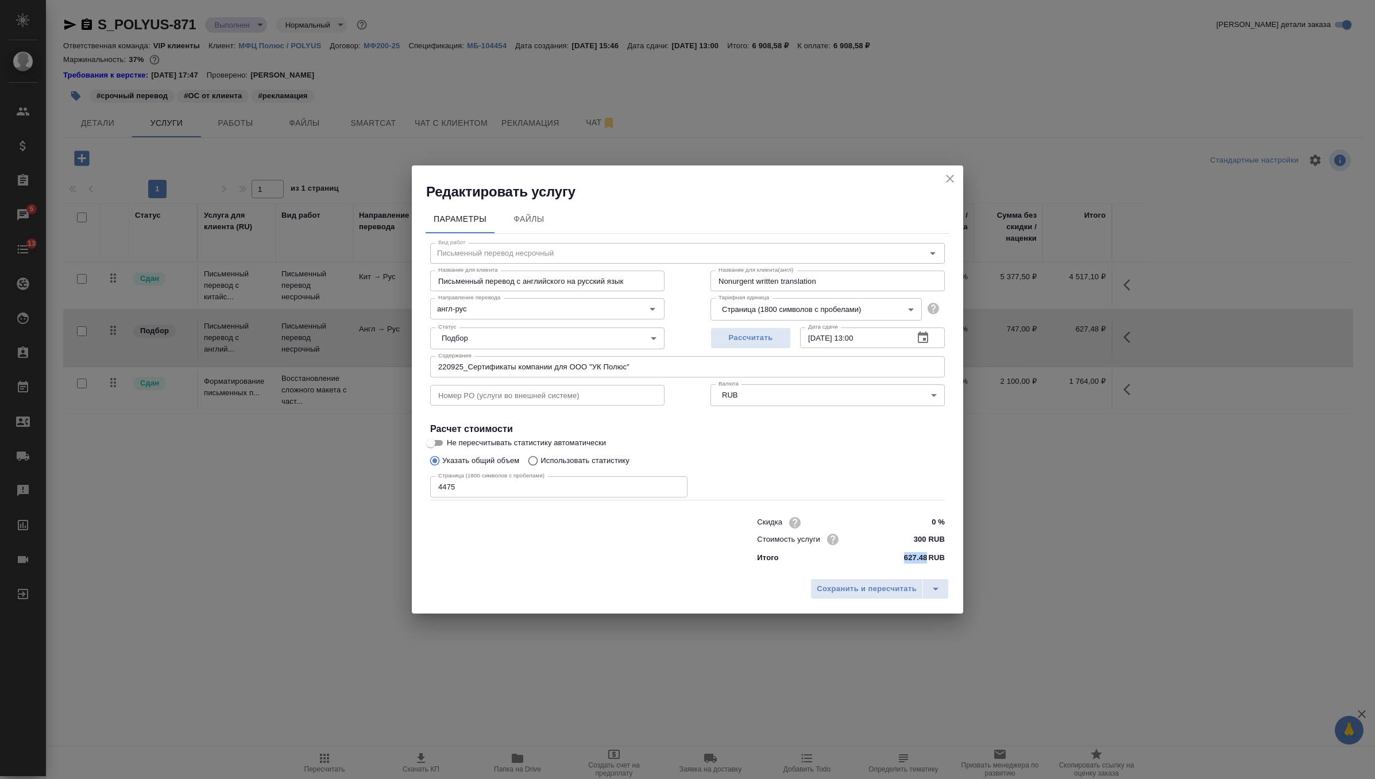
drag, startPoint x: 926, startPoint y: 555, endPoint x: 839, endPoint y: 554, distance: 87.3
click at [839, 554] on div "Итого 627.48 RUB" at bounding box center [851, 557] width 188 height 11
copy div "Итого 627.48"
click at [941, 189] on h2 "Редактировать услугу" at bounding box center [694, 192] width 537 height 18
click at [944, 178] on icon "close" at bounding box center [950, 179] width 14 height 14
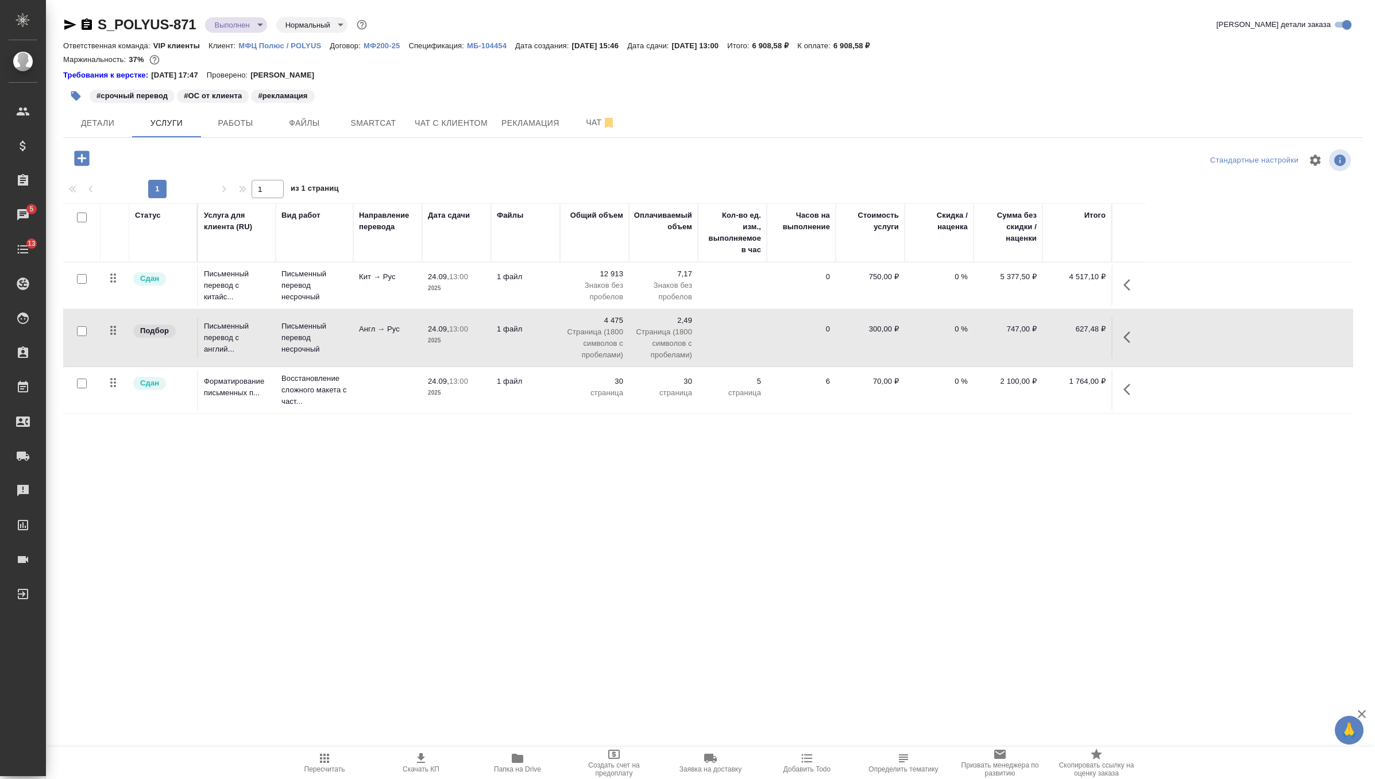
click at [418, 389] on td at bounding box center [387, 390] width 69 height 40
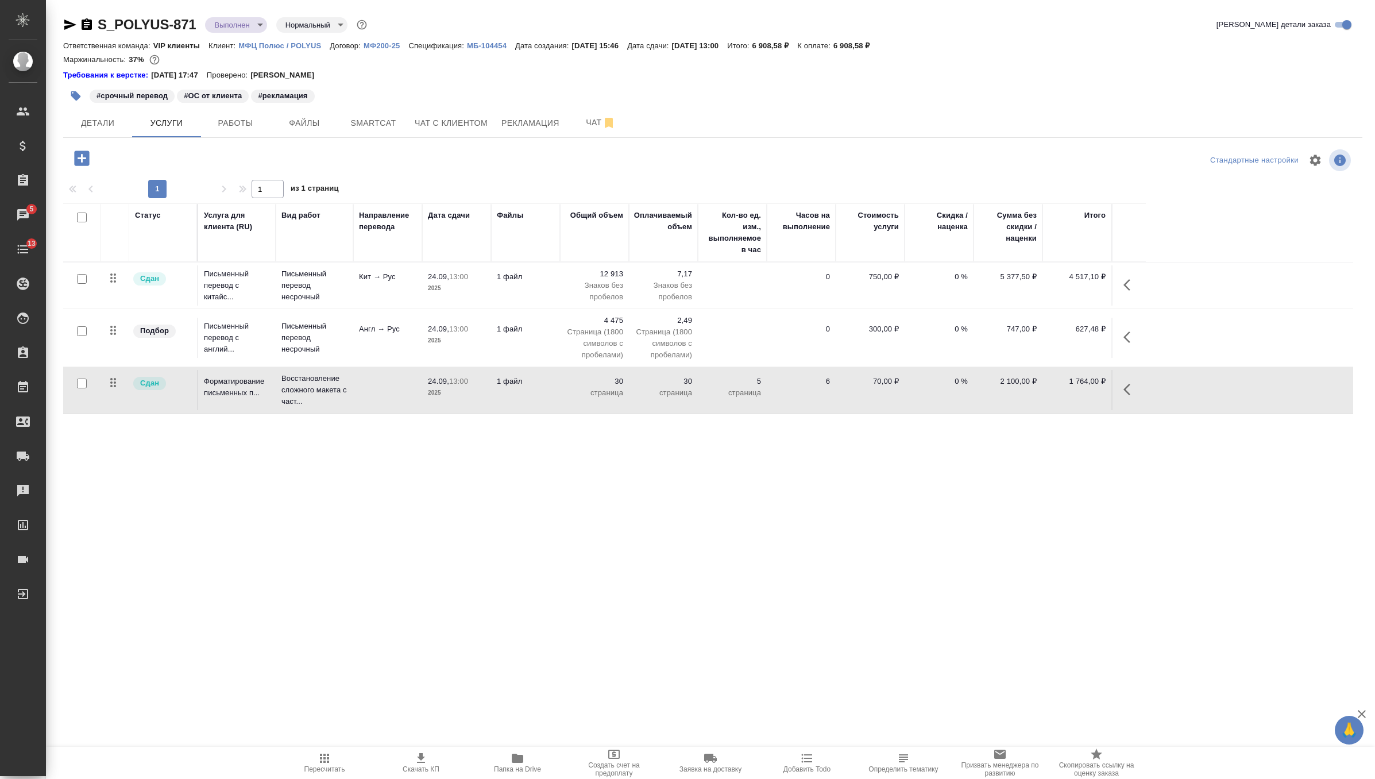
click at [418, 389] on td at bounding box center [387, 390] width 69 height 40
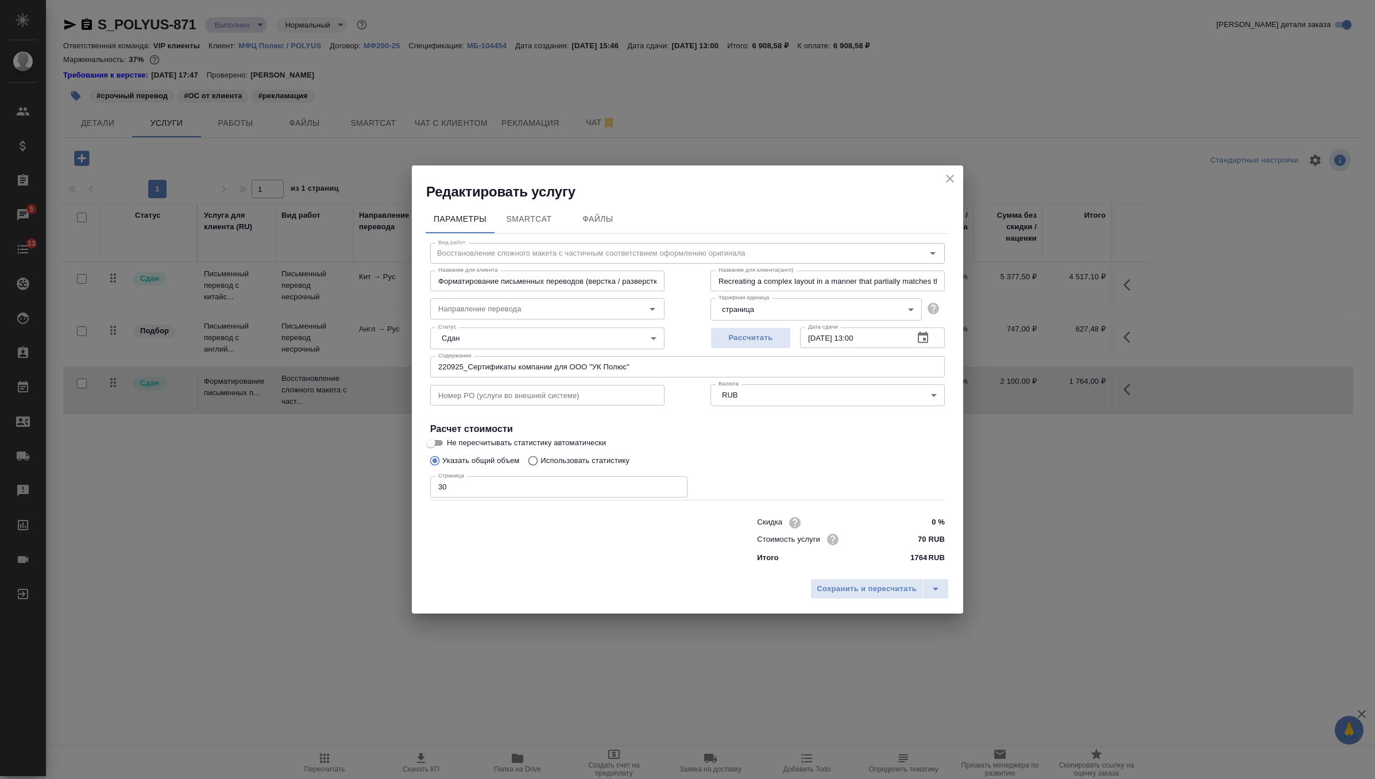
click at [920, 555] on p "1764" at bounding box center [918, 557] width 17 height 11
copy p "1764"
click at [958, 181] on div "Редактировать услугу" at bounding box center [687, 183] width 551 height 36
click at [950, 178] on icon "close" at bounding box center [950, 179] width 14 height 14
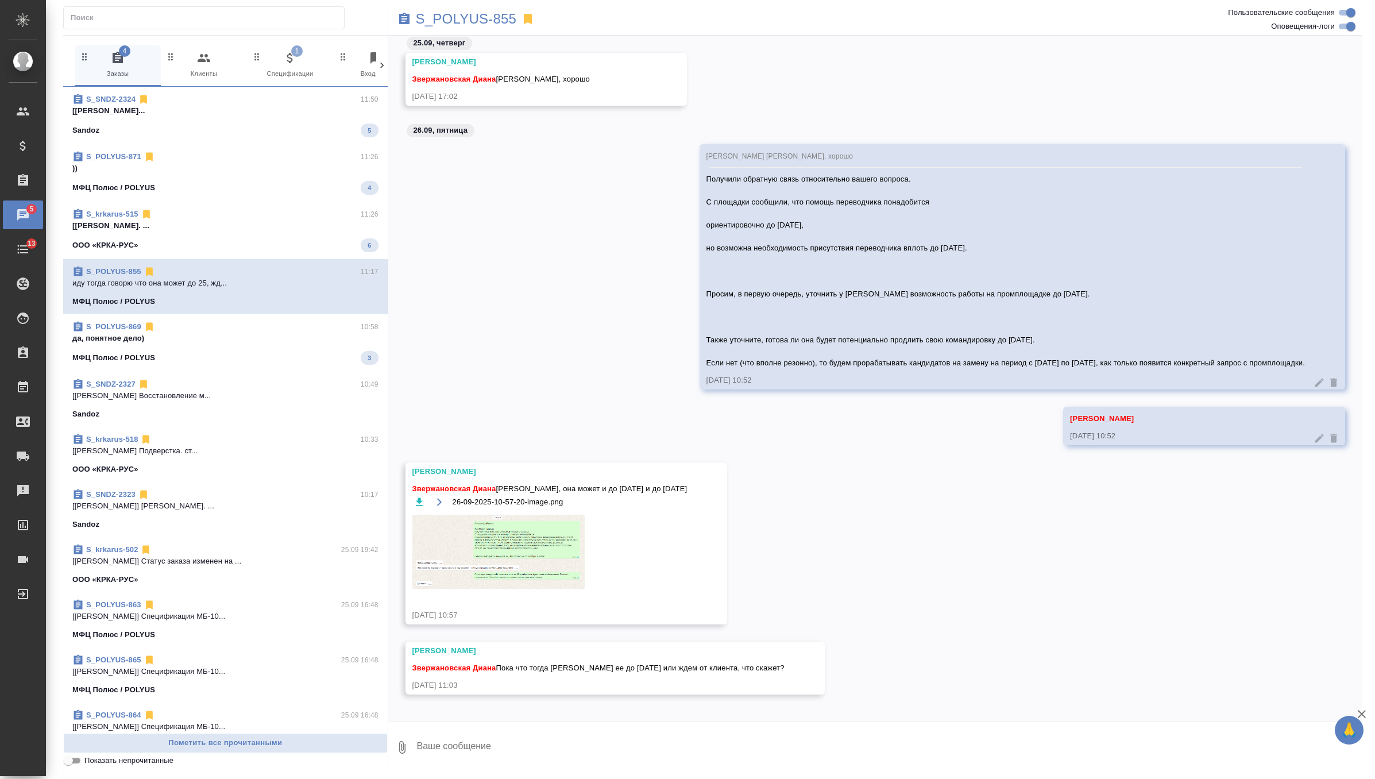
click at [272, 174] on span "S_POLYUS-871 11:26 )) МФЦ Полюс / POLYUS 4" at bounding box center [225, 173] width 306 height 44
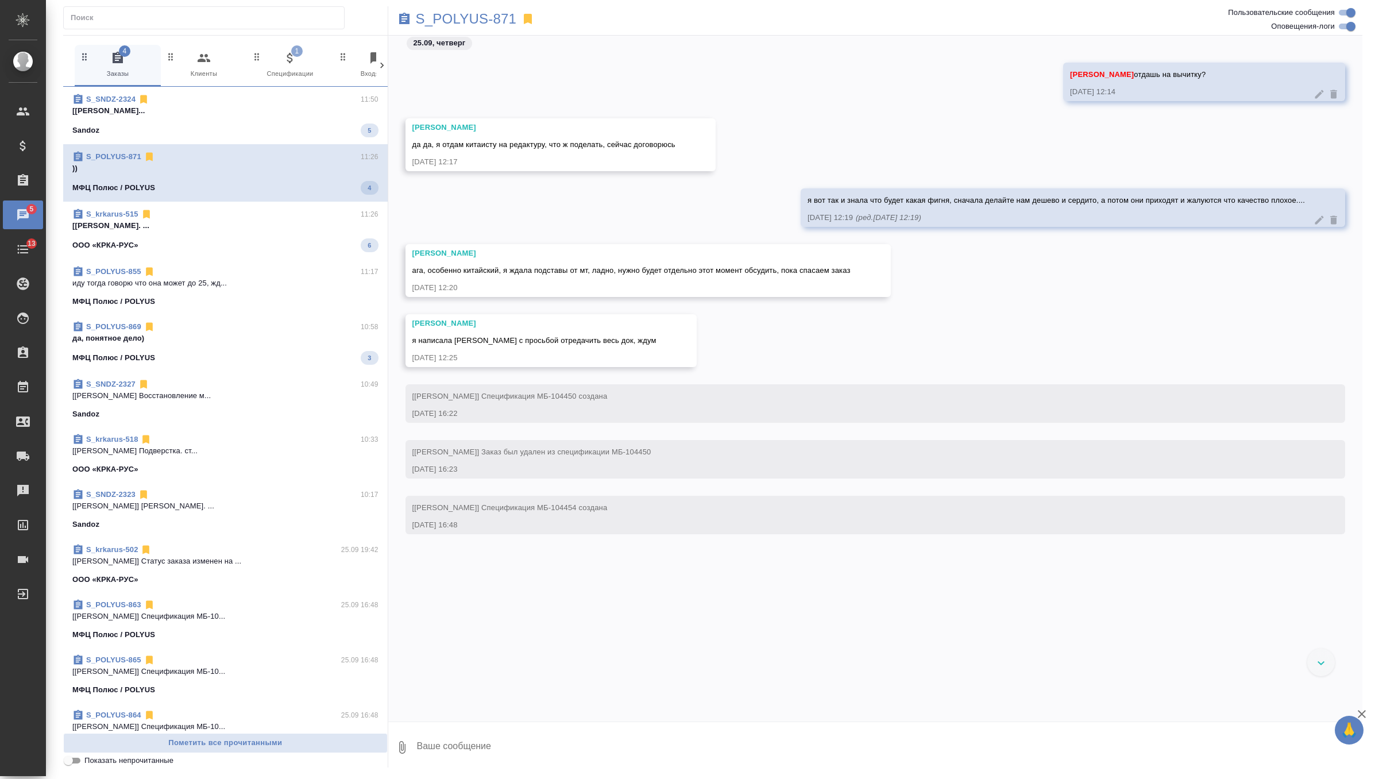
scroll to position [24758, 0]
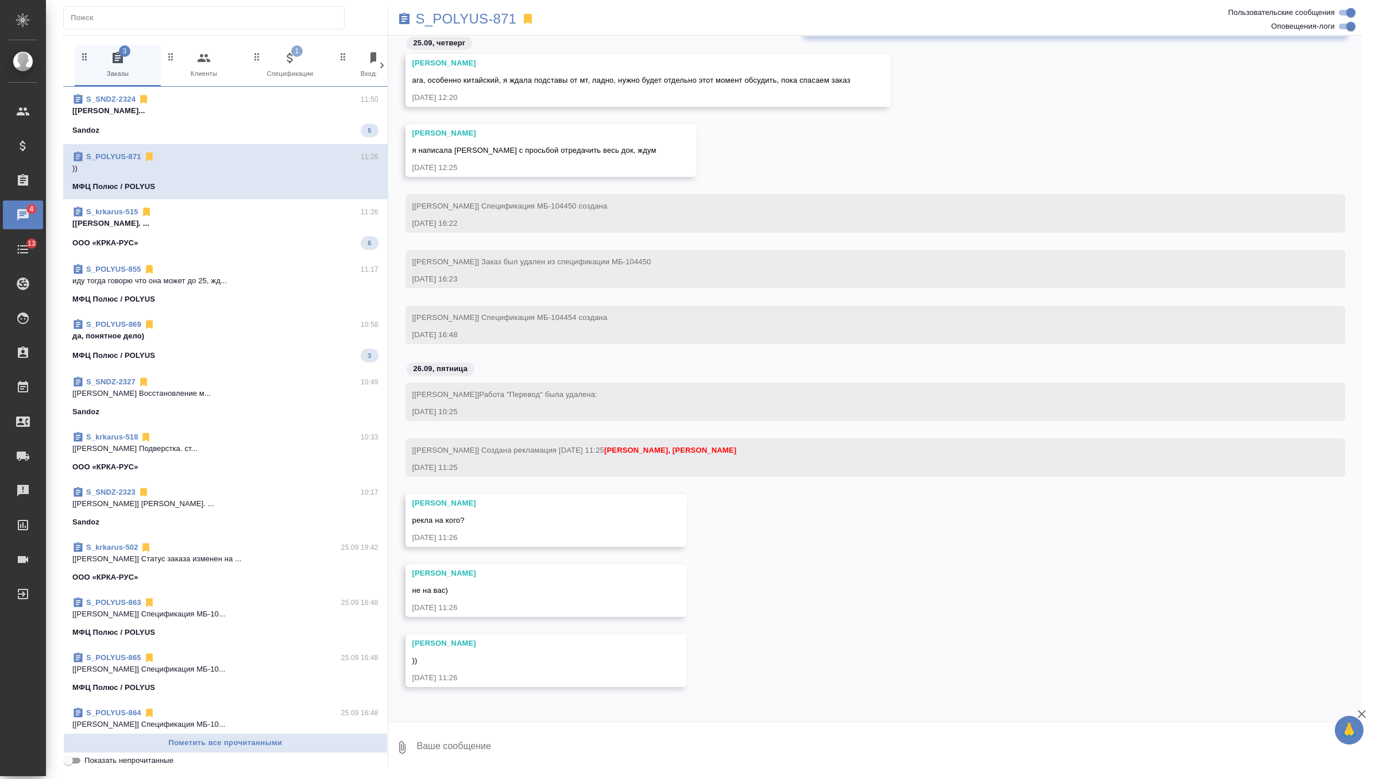
click at [462, 748] on textarea at bounding box center [889, 747] width 947 height 39
type textarea "на меня, испола, Машу, хз"
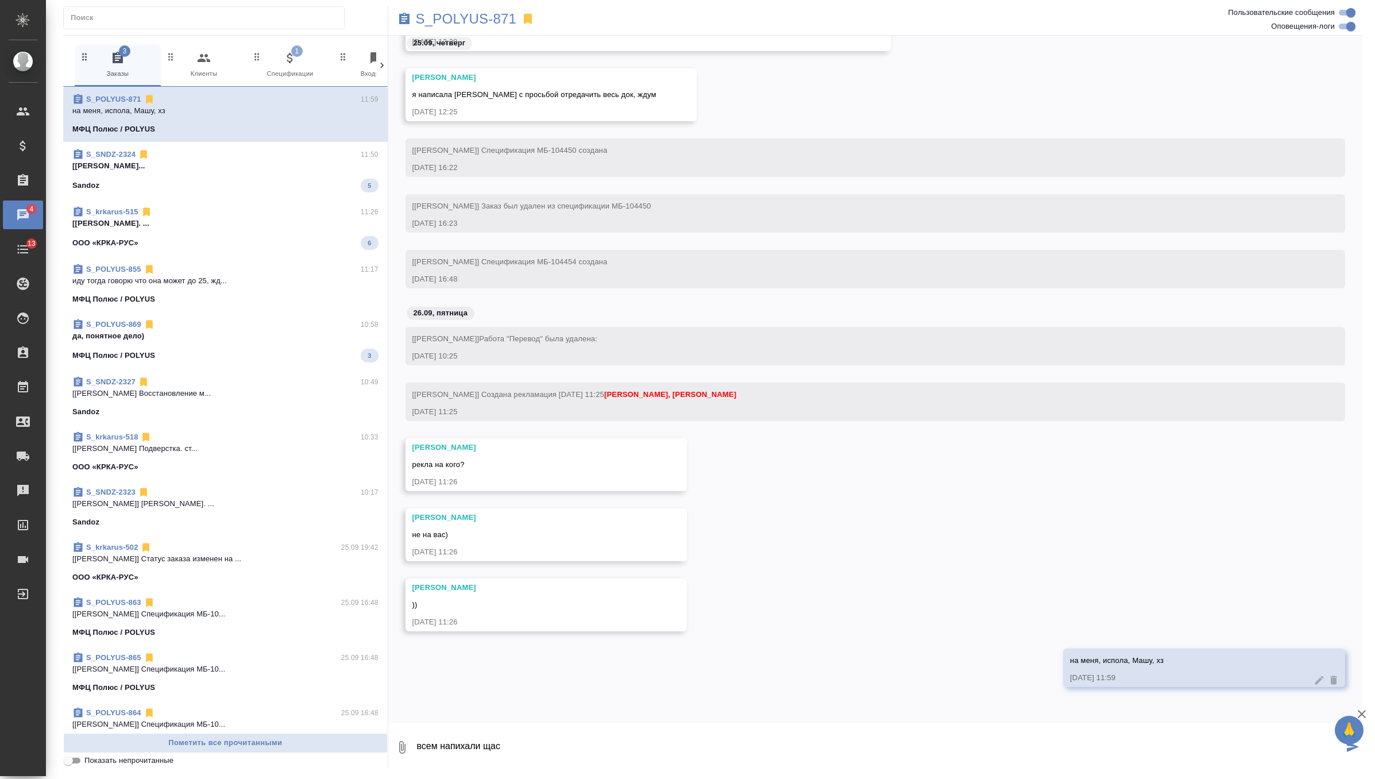
type textarea "всем напихали щас"
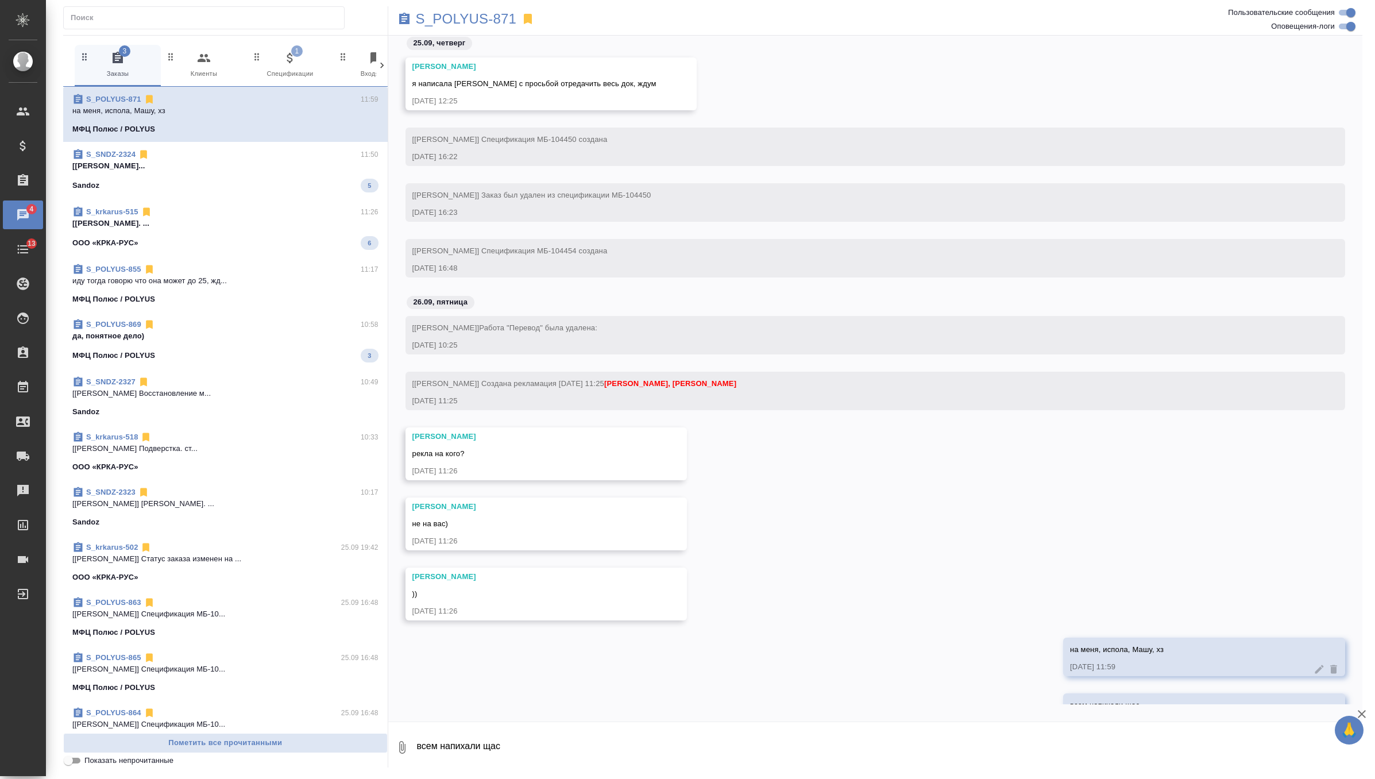
scroll to position [24869, 0]
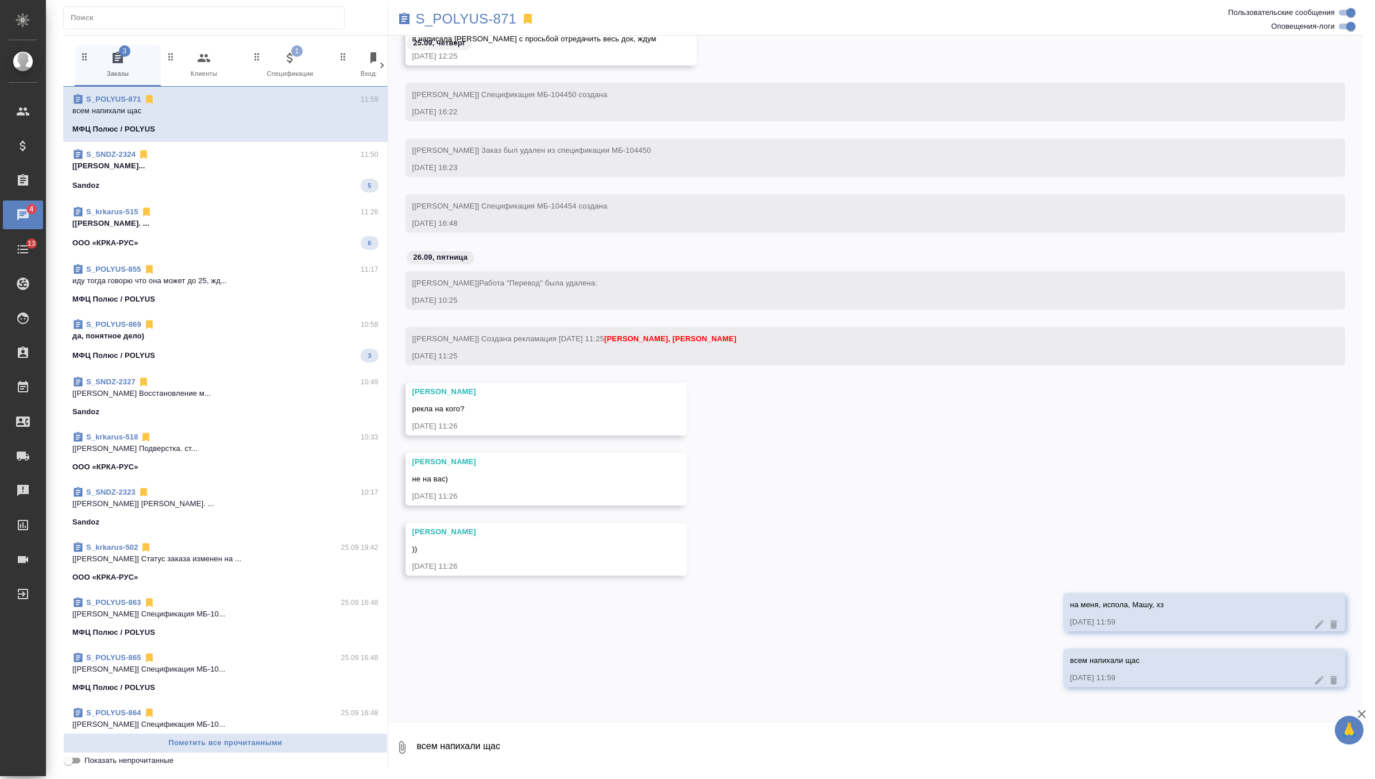
click at [329, 171] on span "S_SNDZ-2324 11:50 [Горшкова Валентина] Работа Постредактур... Sandoz 5" at bounding box center [225, 171] width 306 height 44
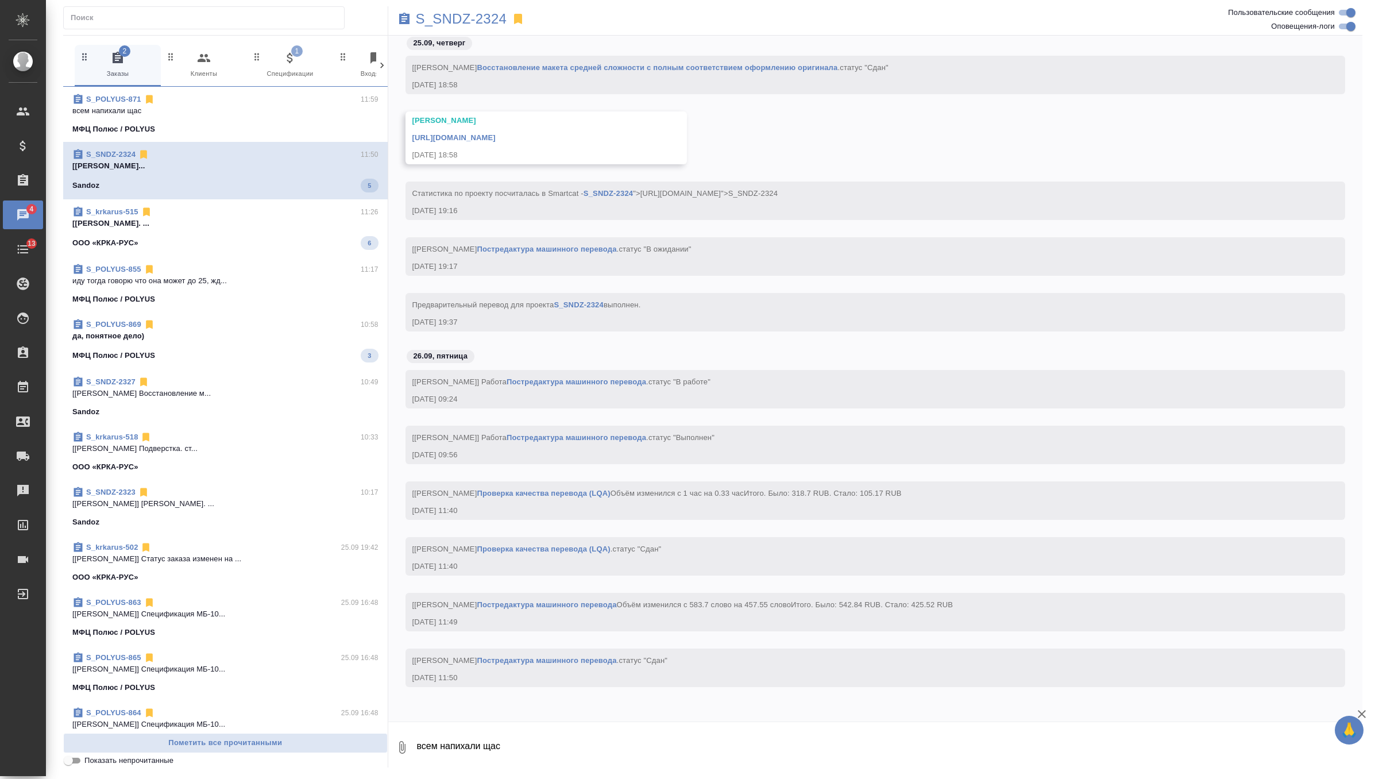
scroll to position [7394, 0]
click at [320, 225] on p "[Васильева Наталья] Работа Подверстка. ..." at bounding box center [225, 223] width 306 height 11
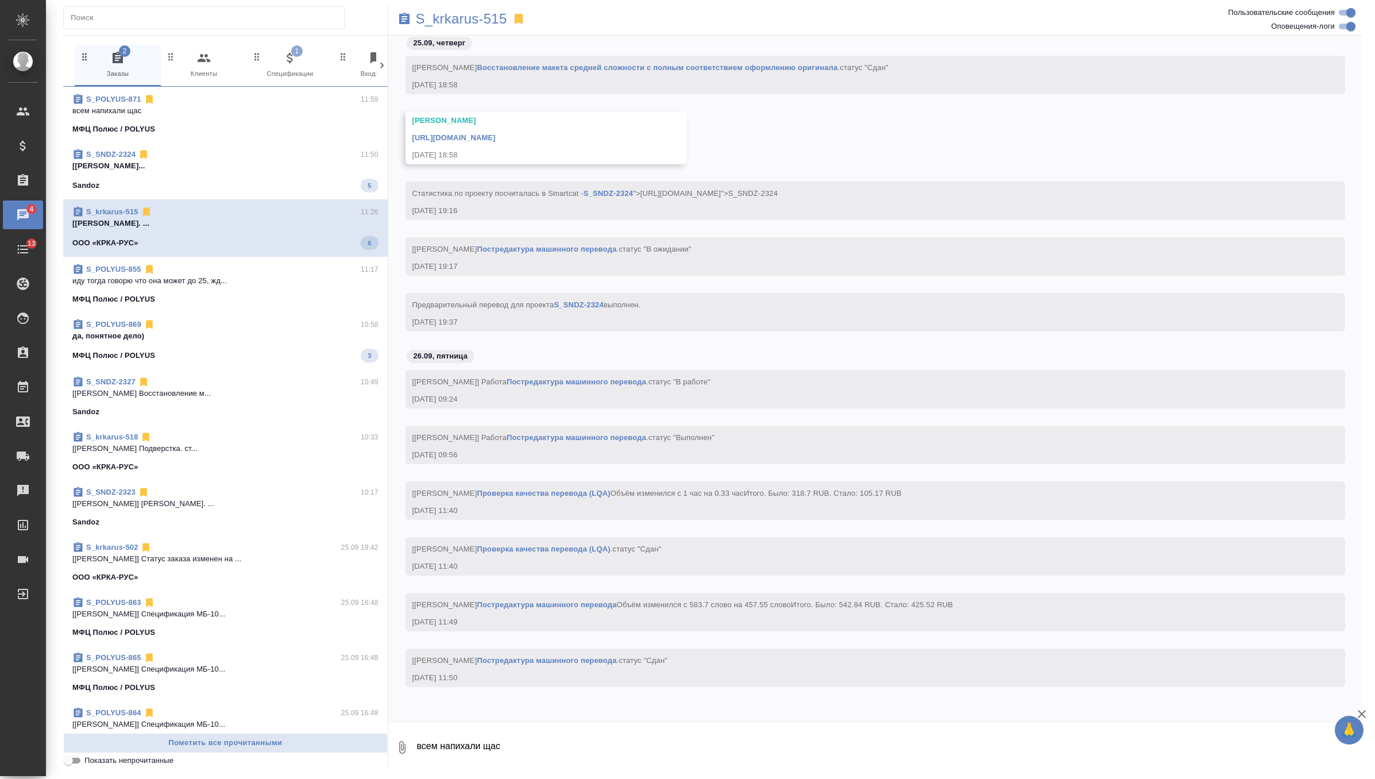
click at [291, 350] on div "МФЦ Полюс / POLYUS 3" at bounding box center [225, 356] width 306 height 14
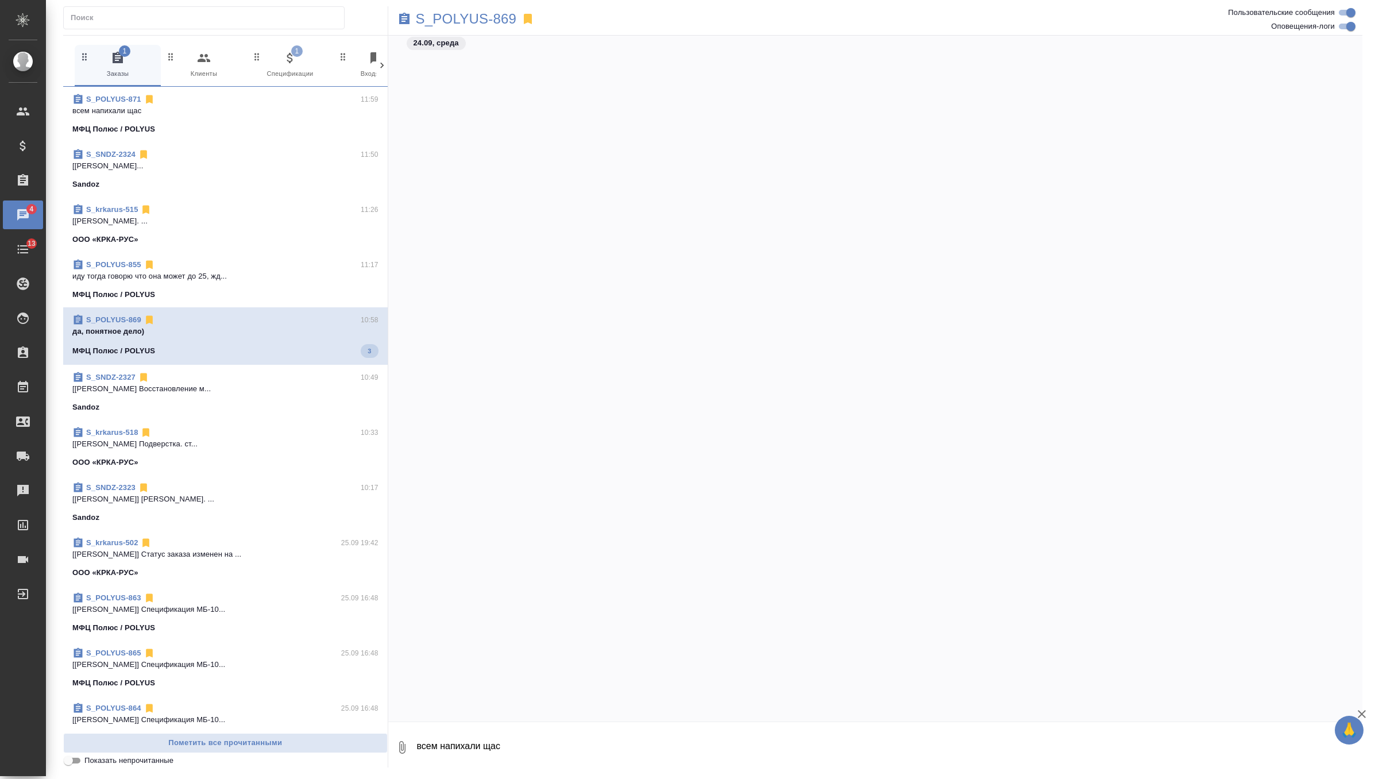
scroll to position [21676, 0]
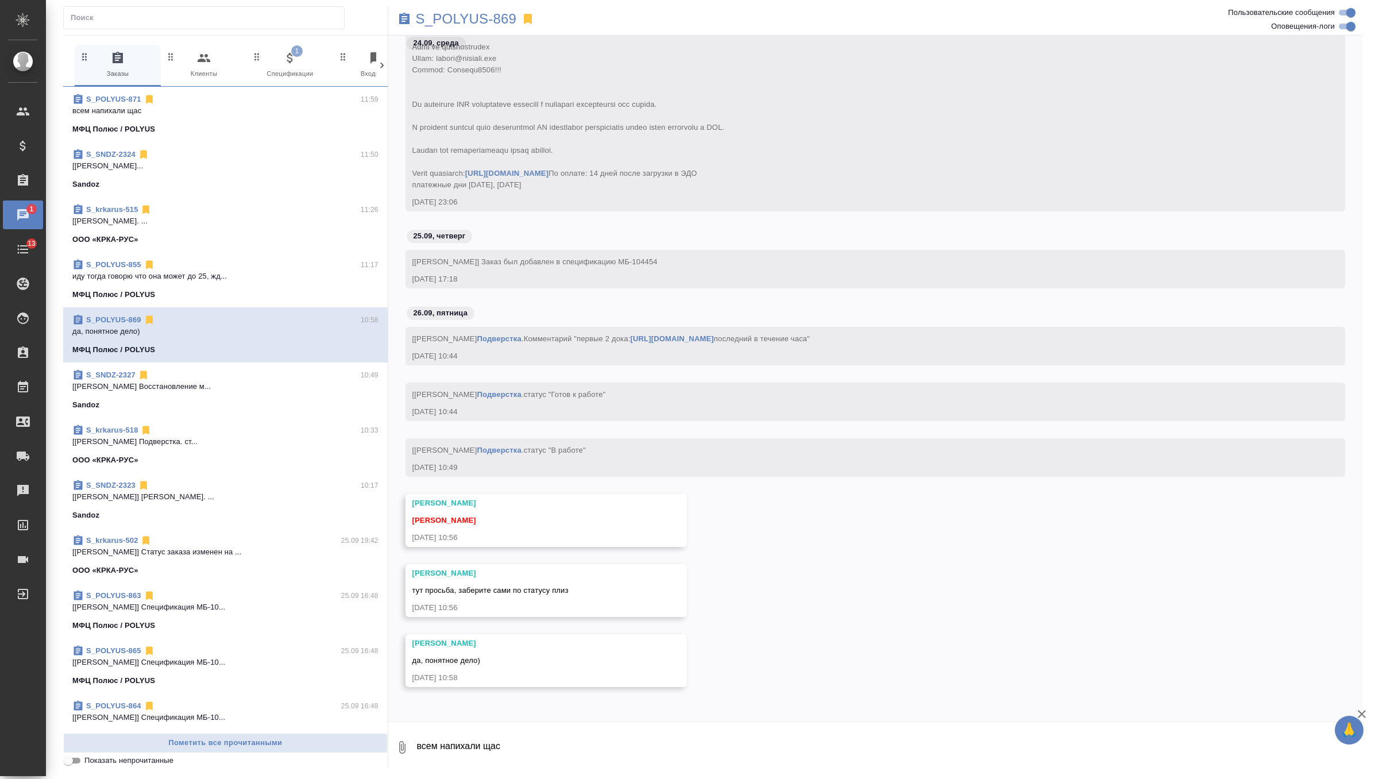
click at [301, 65] on span "1 Спецификации" at bounding box center [290, 65] width 77 height 28
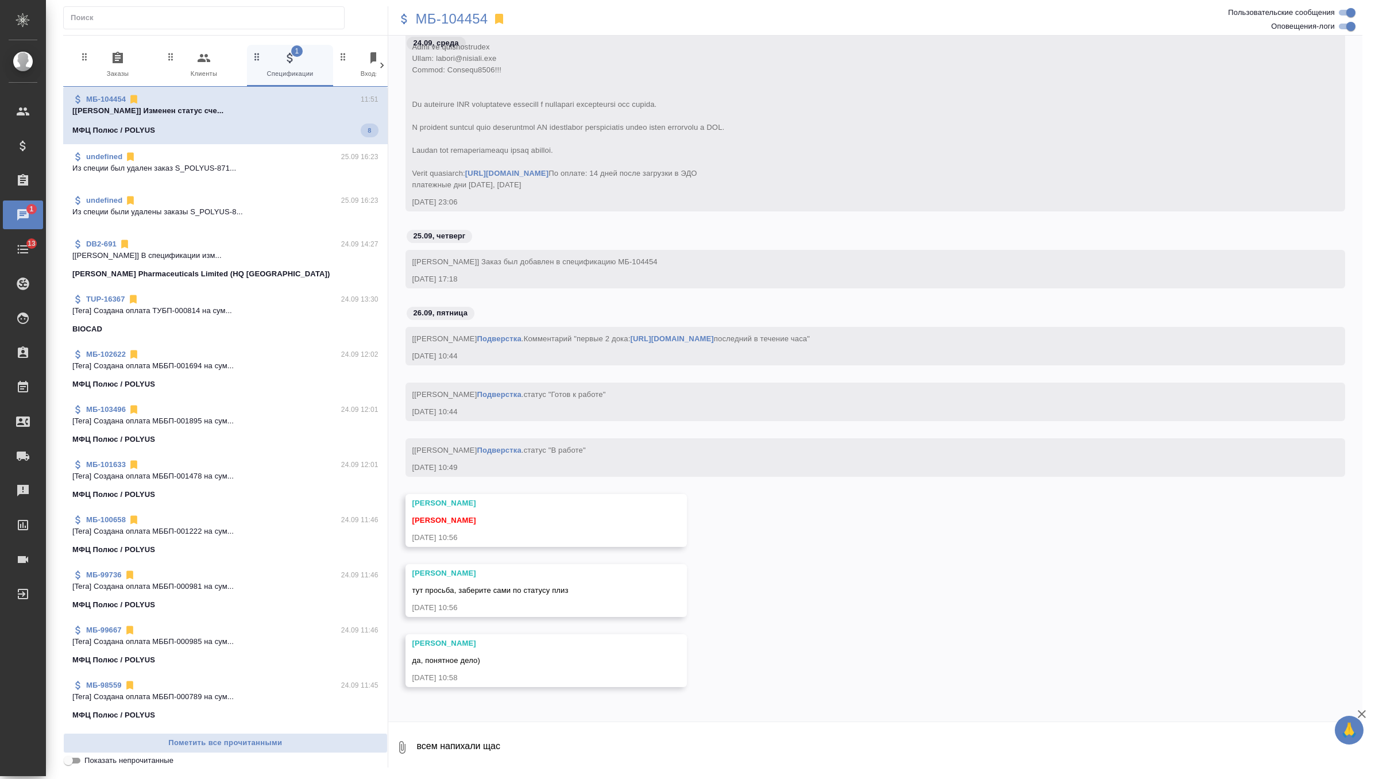
scroll to position [590, 0]
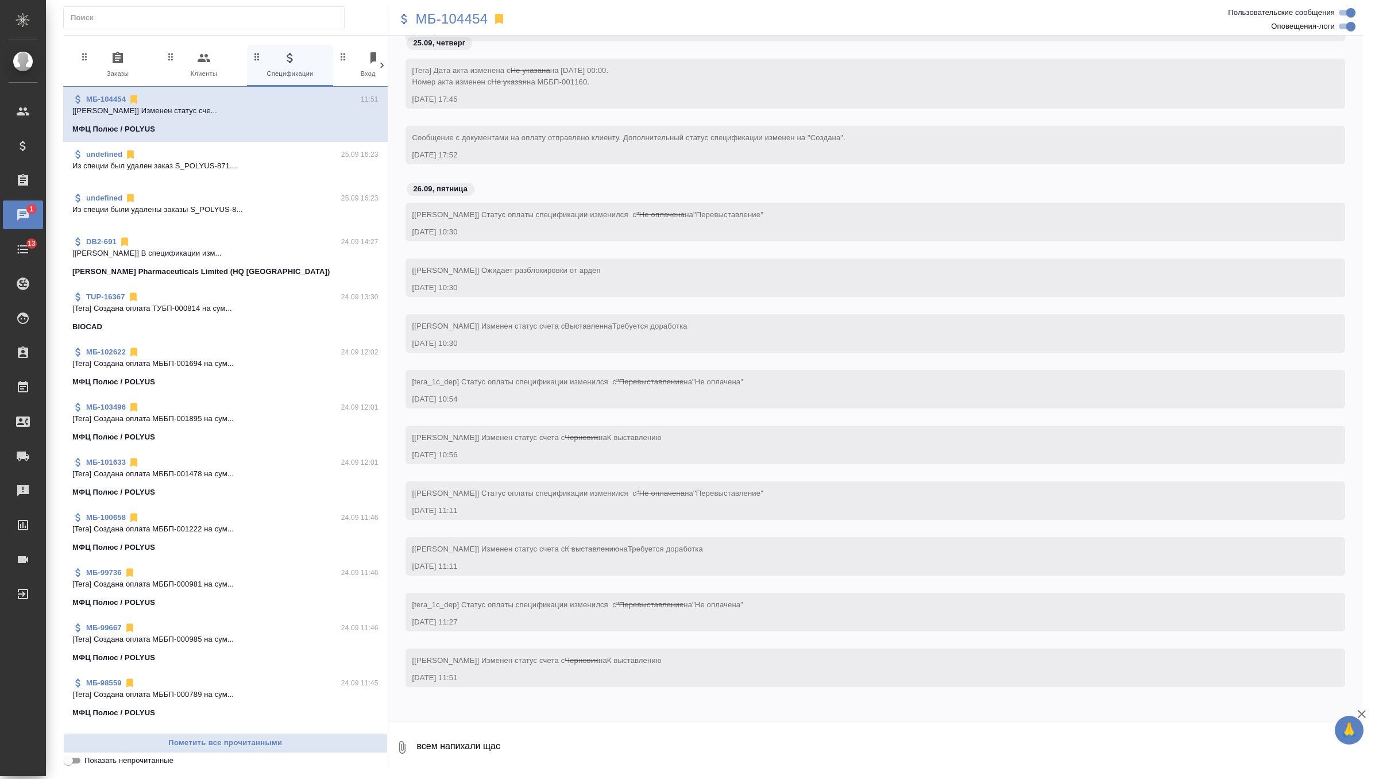
click at [113, 69] on span "0 Заказы" at bounding box center [117, 65] width 77 height 28
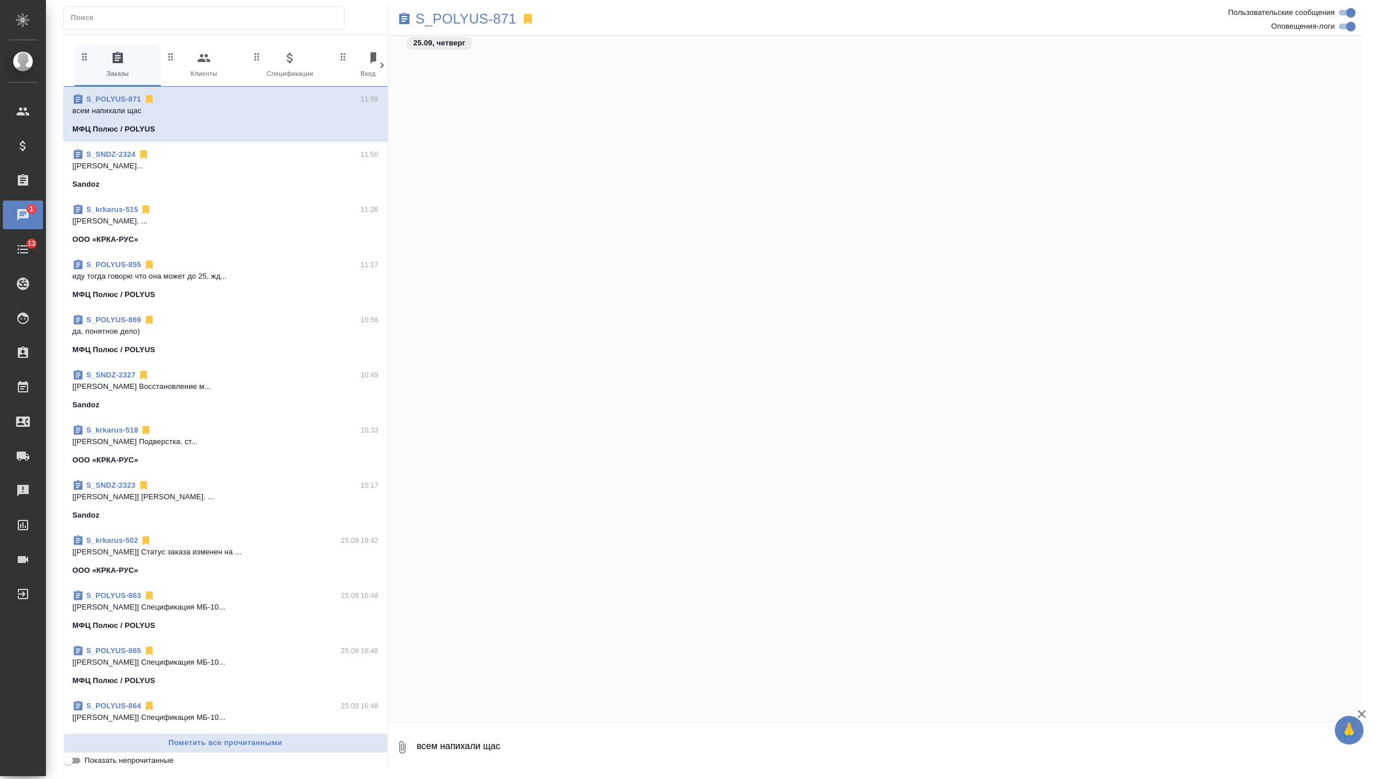
scroll to position [28856, 0]
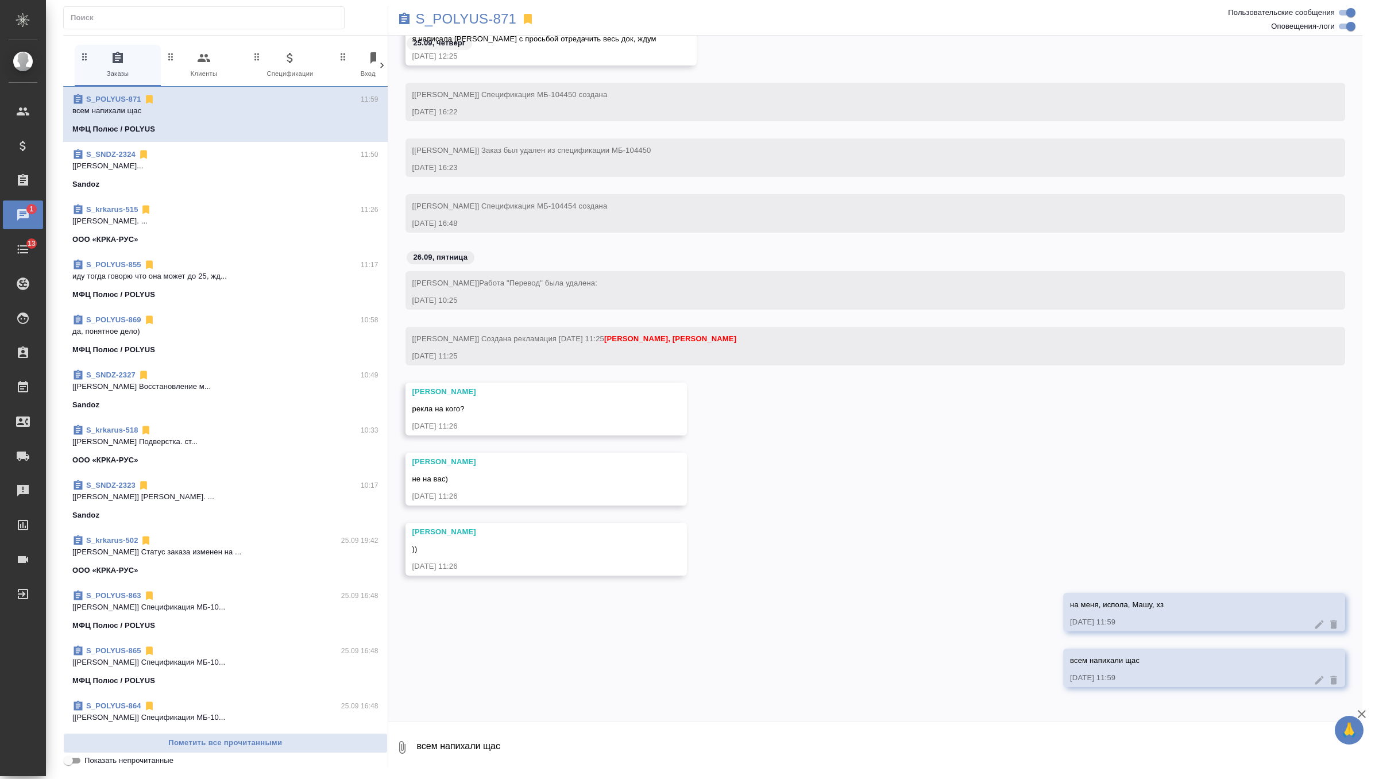
click at [1318, 680] on icon at bounding box center [1319, 679] width 9 height 9
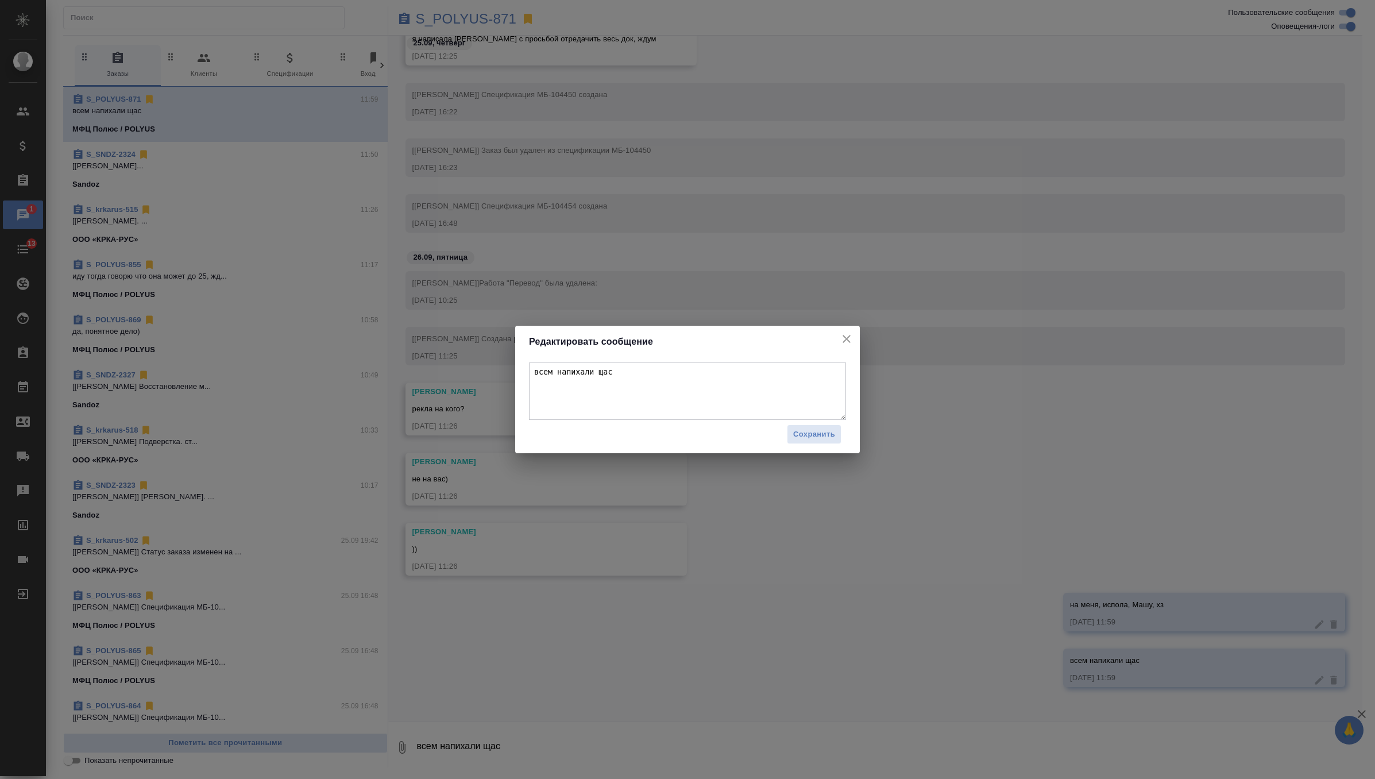
click at [713, 373] on textarea "всем напихали щас" at bounding box center [687, 390] width 317 height 57
type textarea "всем напихали щас 🥲"
click at [818, 448] on div "всем напихали щас 🥲 Сохранить" at bounding box center [687, 406] width 345 height 96
click at [818, 440] on span "Сохранить" at bounding box center [814, 434] width 42 height 13
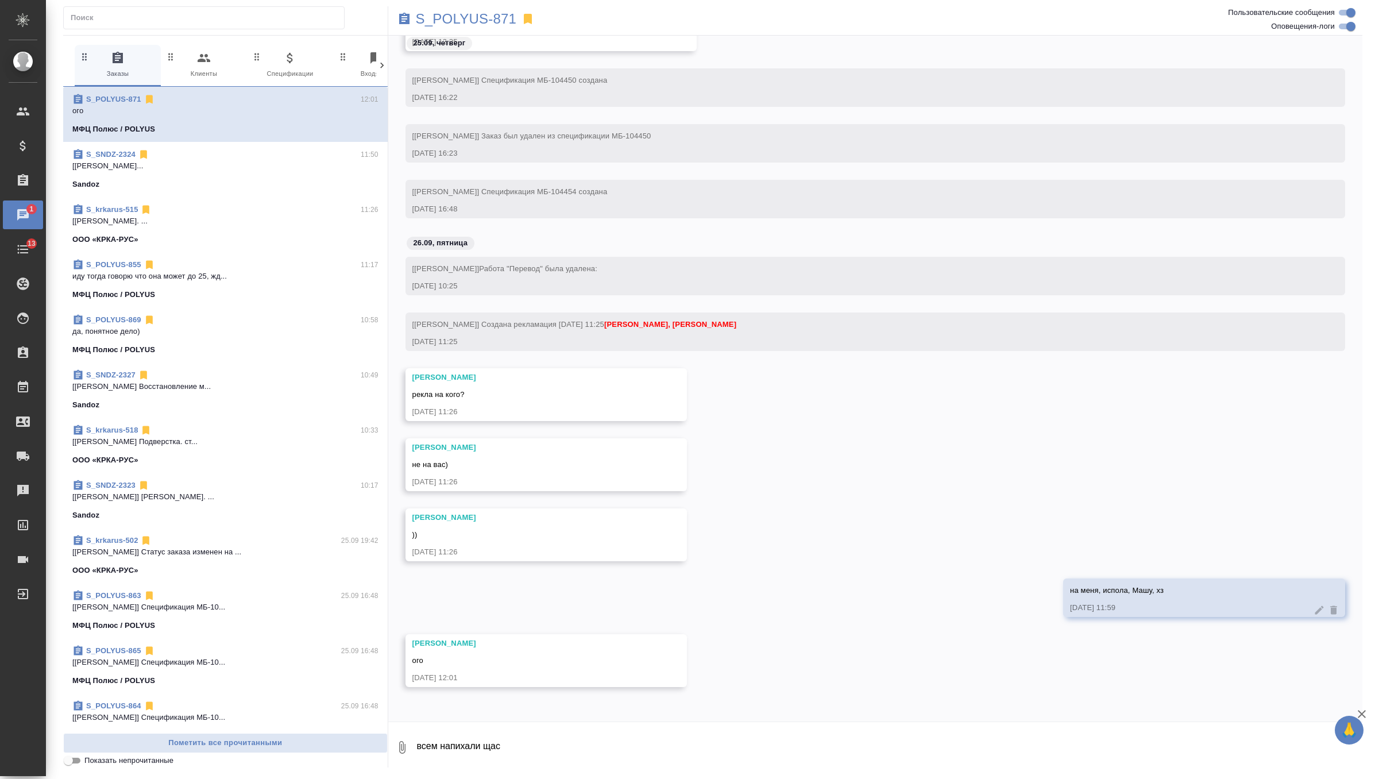
scroll to position [28541, 0]
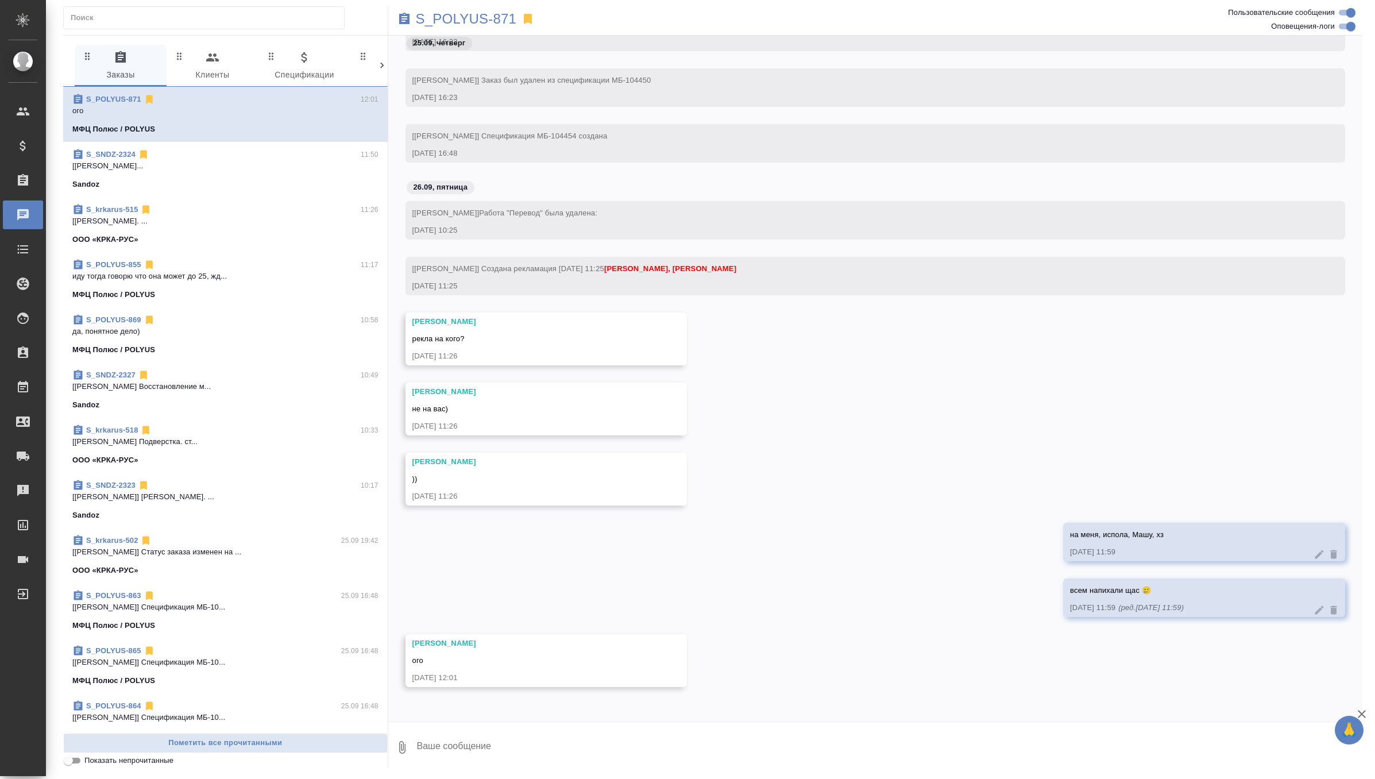
scroll to position [68108, 0]
click at [308, 66] on span "1 Спецификации" at bounding box center [304, 67] width 78 height 32
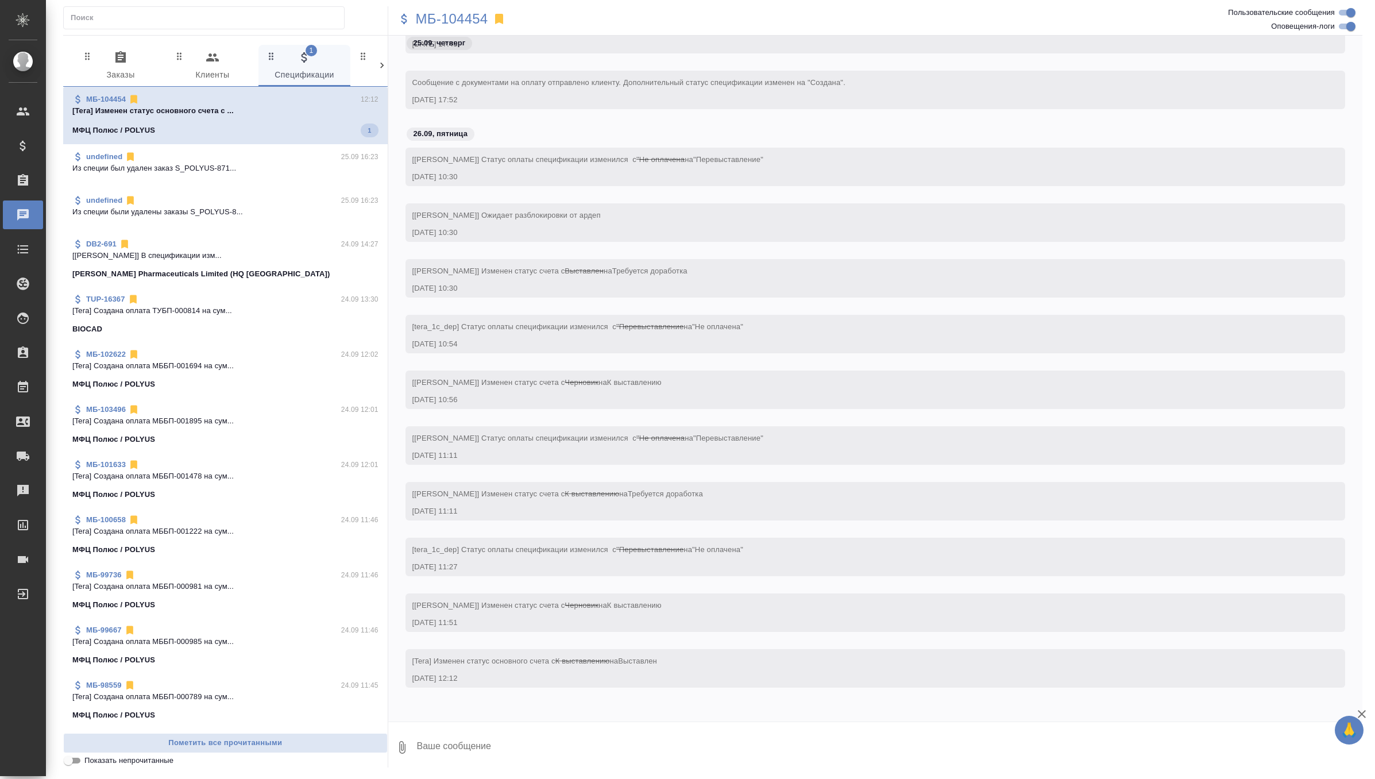
scroll to position [1564, 0]
click at [129, 64] on span "0 Заказы" at bounding box center [121, 67] width 78 height 32
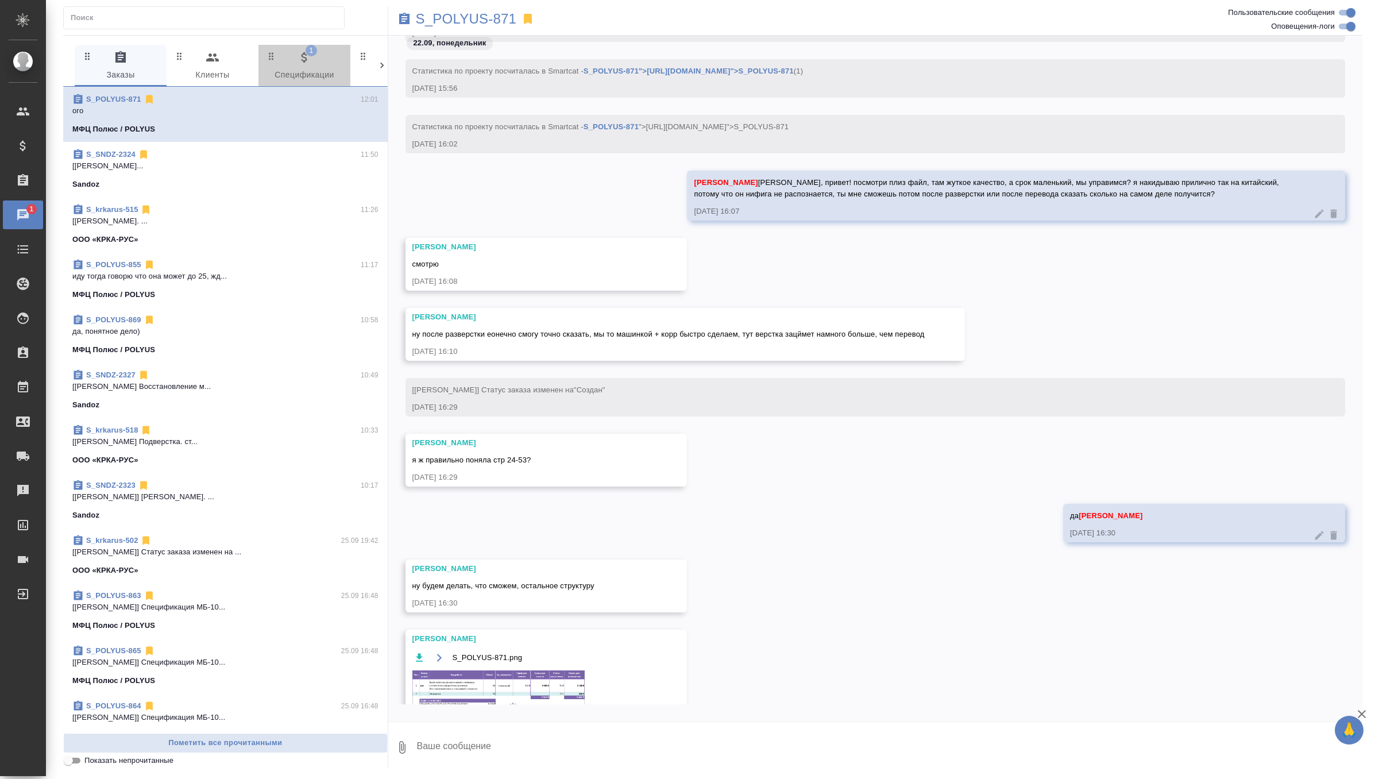
click at [309, 63] on icon "button" at bounding box center [304, 58] width 14 height 14
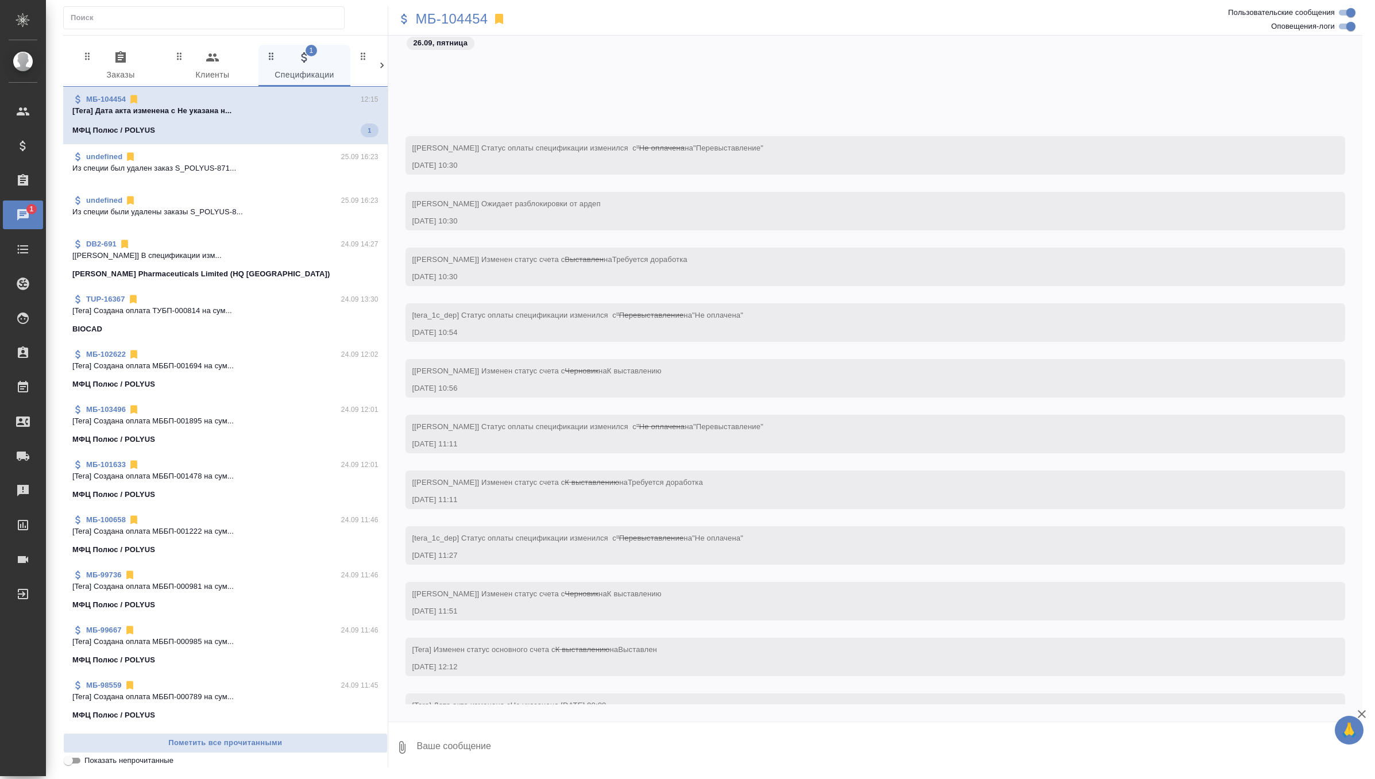
scroll to position [1621, 0]
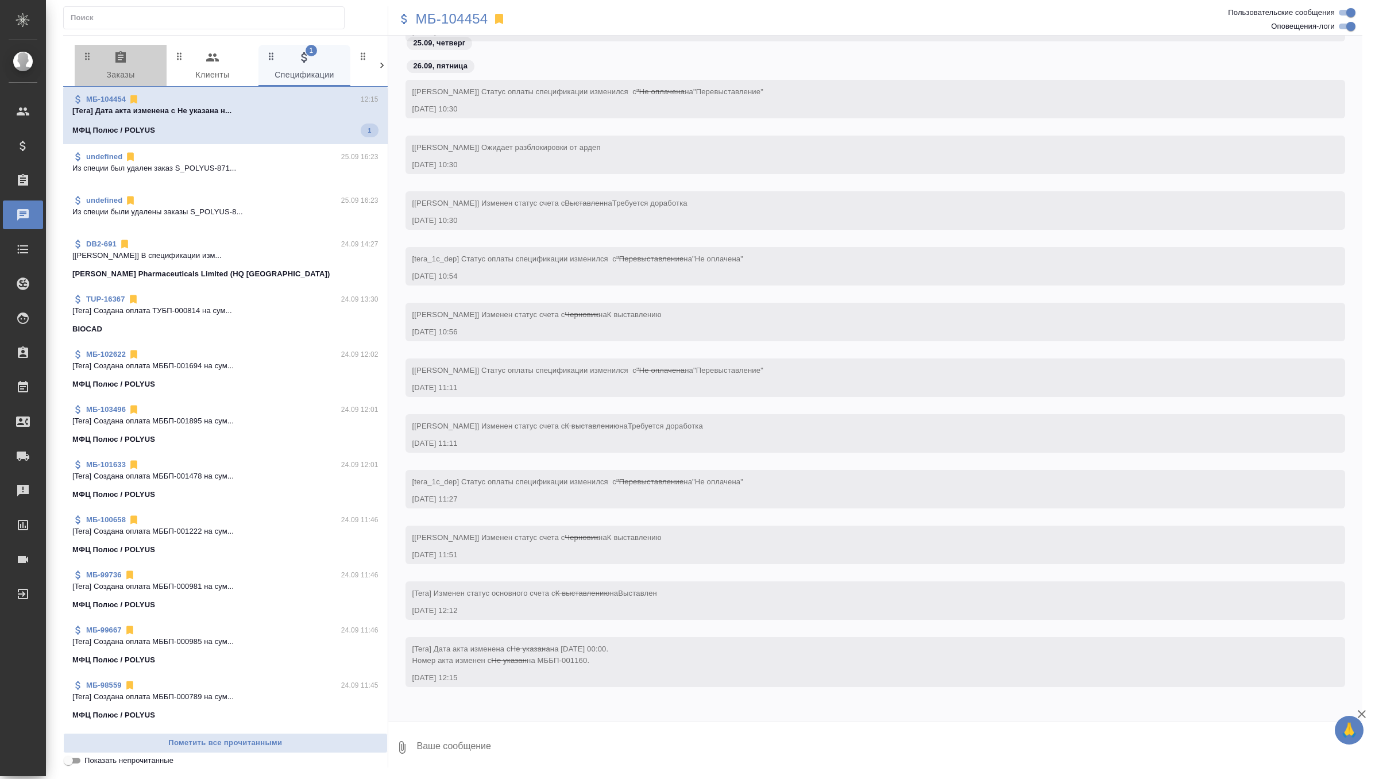
click at [122, 64] on span "0 Заказы" at bounding box center [121, 67] width 78 height 32
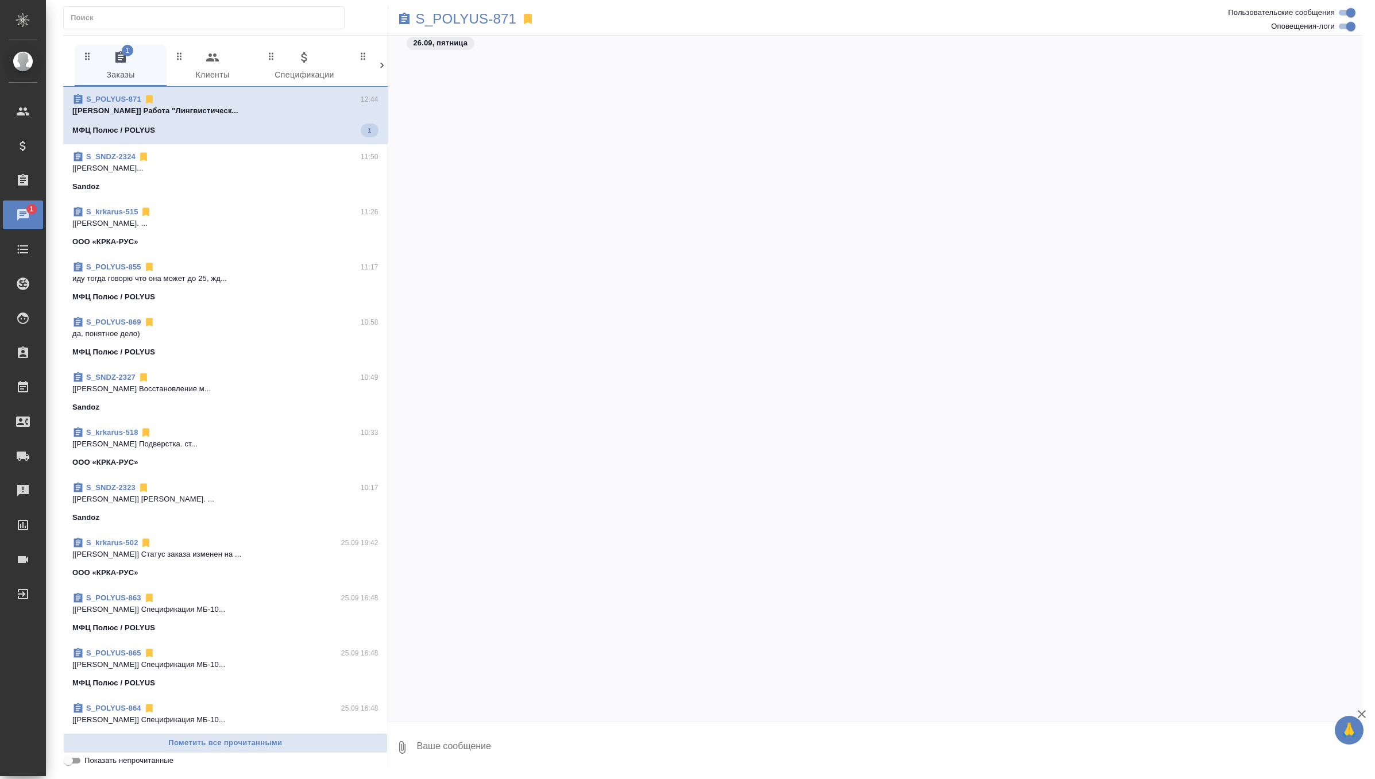
scroll to position [62739, 0]
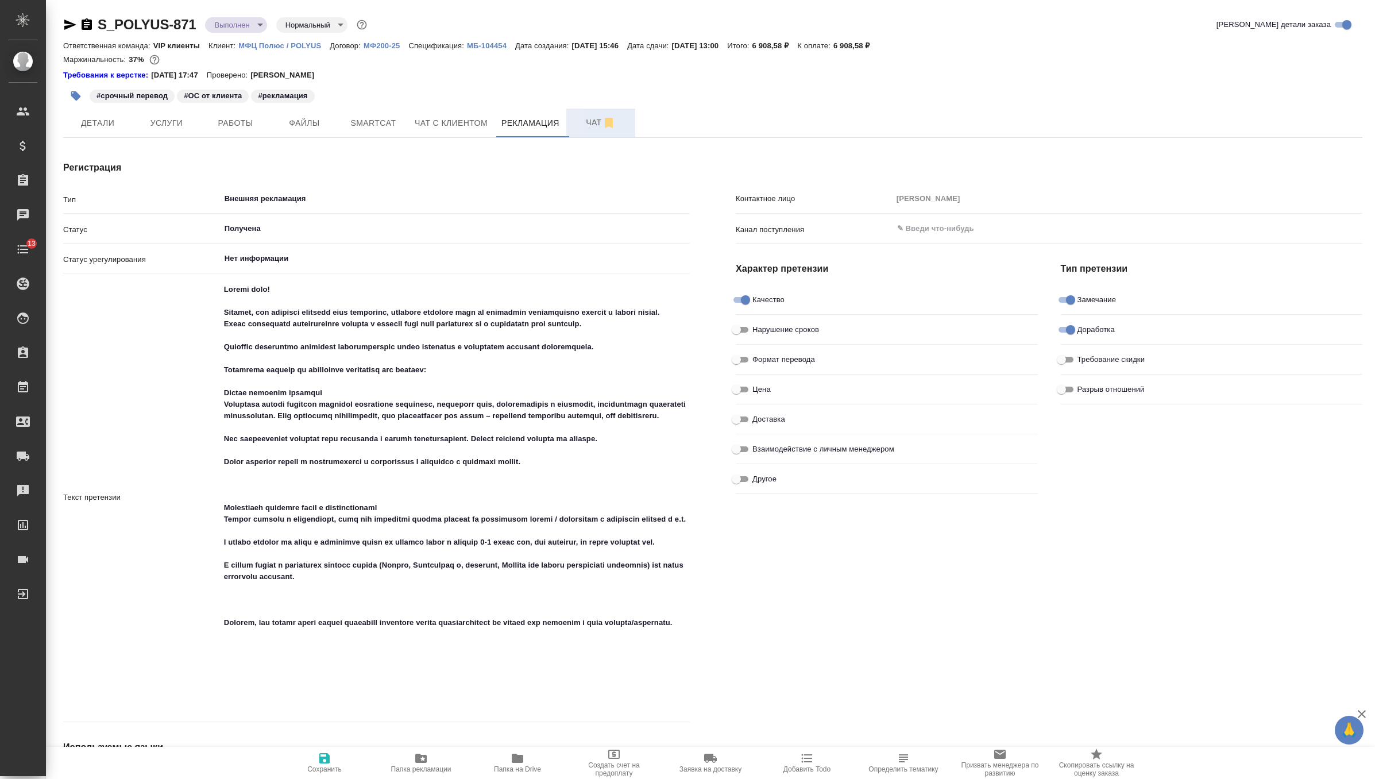
click at [573, 131] on button "Чат" at bounding box center [600, 123] width 69 height 29
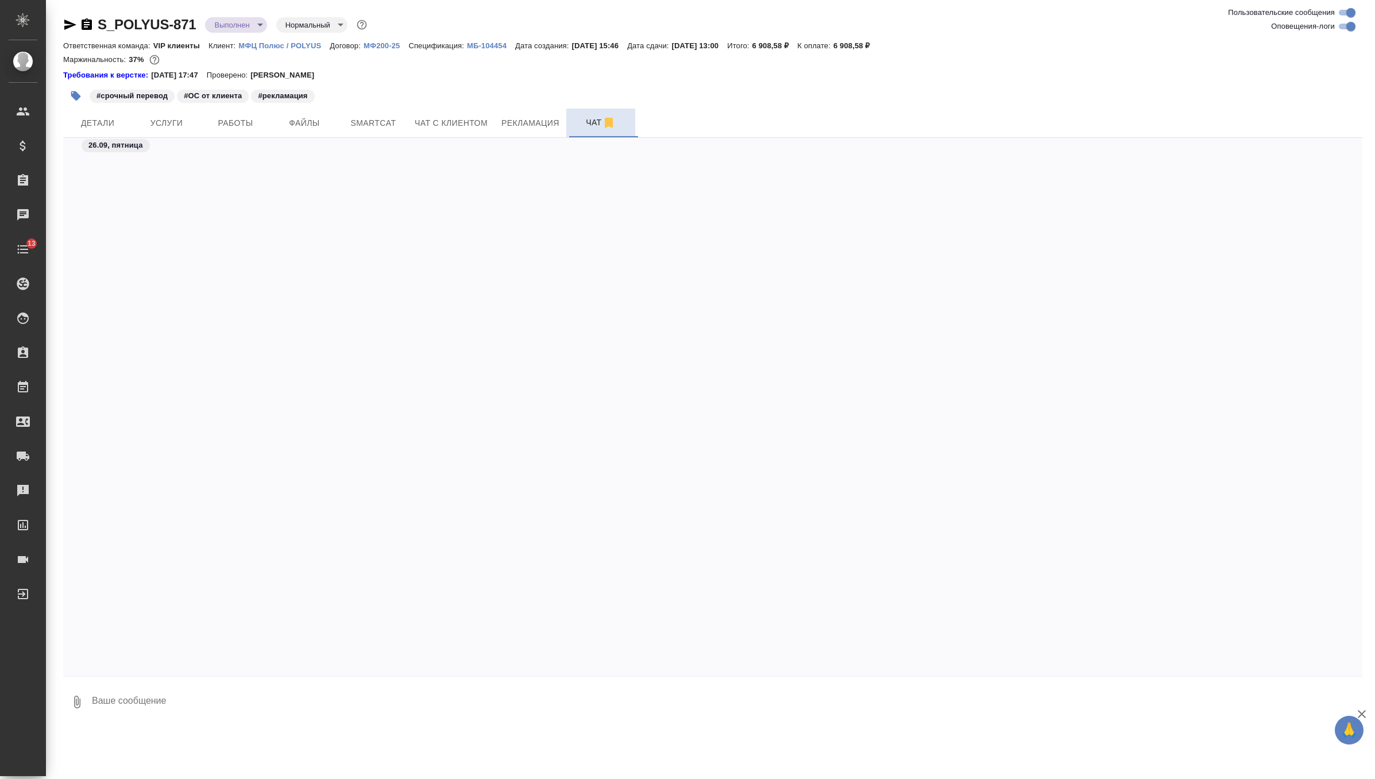
scroll to position [69600, 0]
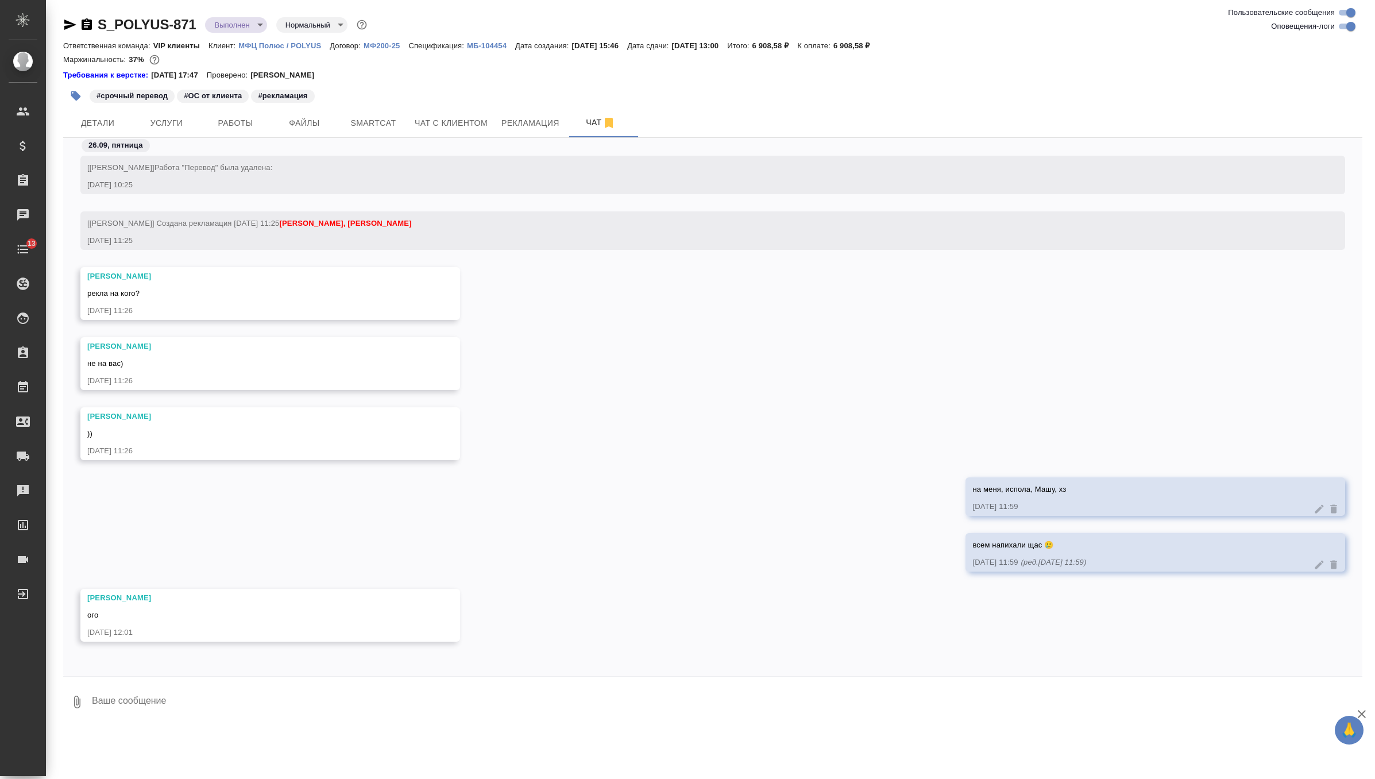
click at [258, 712] on textarea at bounding box center [726, 701] width 1271 height 39
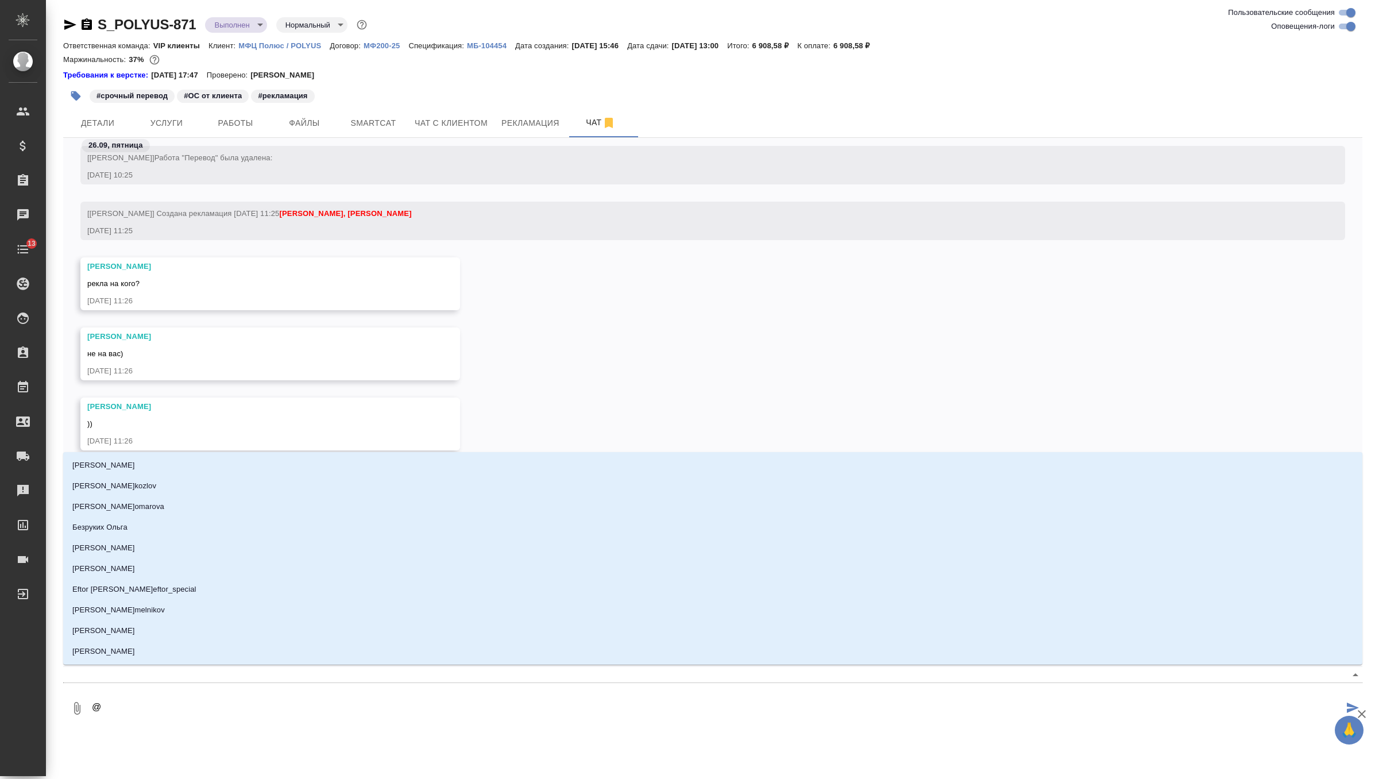
type textarea "@u"
type input "u"
type textarea "@uh"
type input "uh"
type textarea "@uhf"
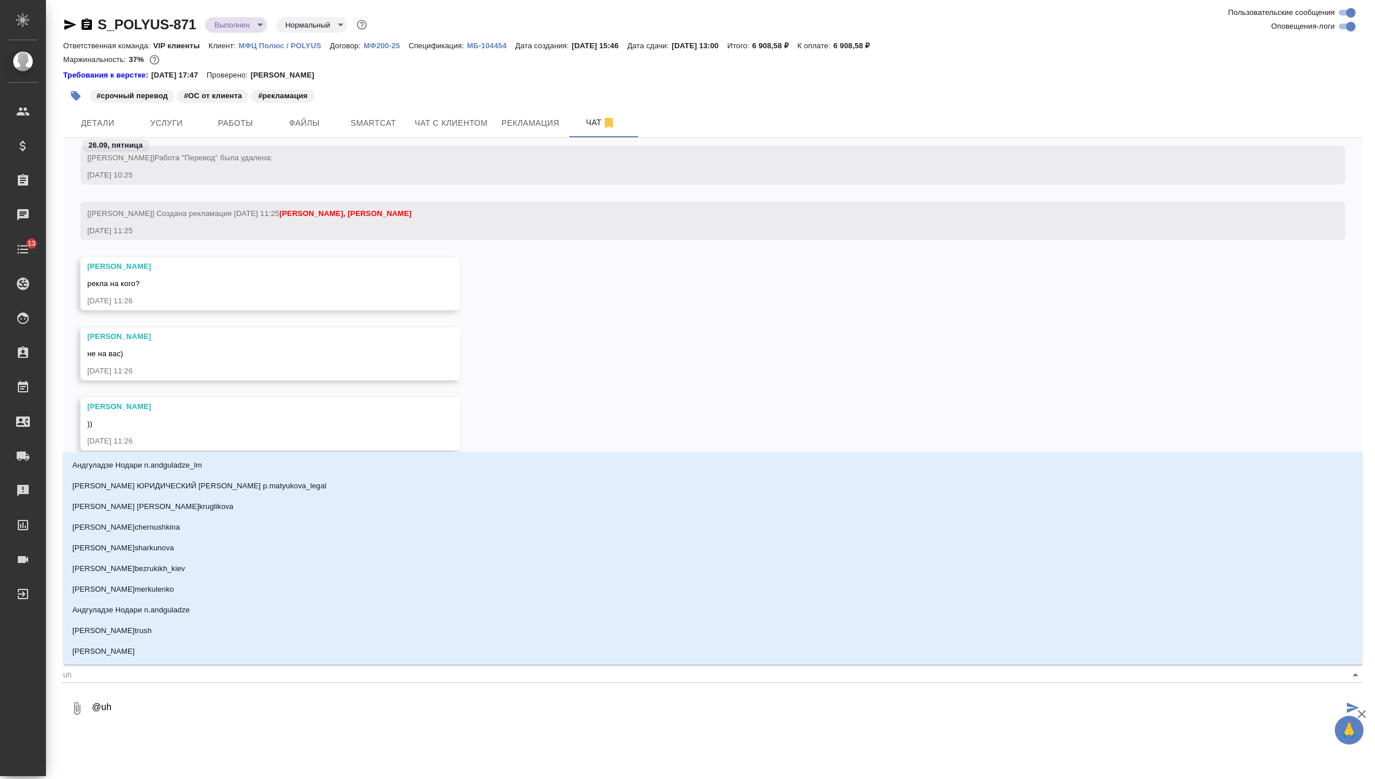
type input "uhf"
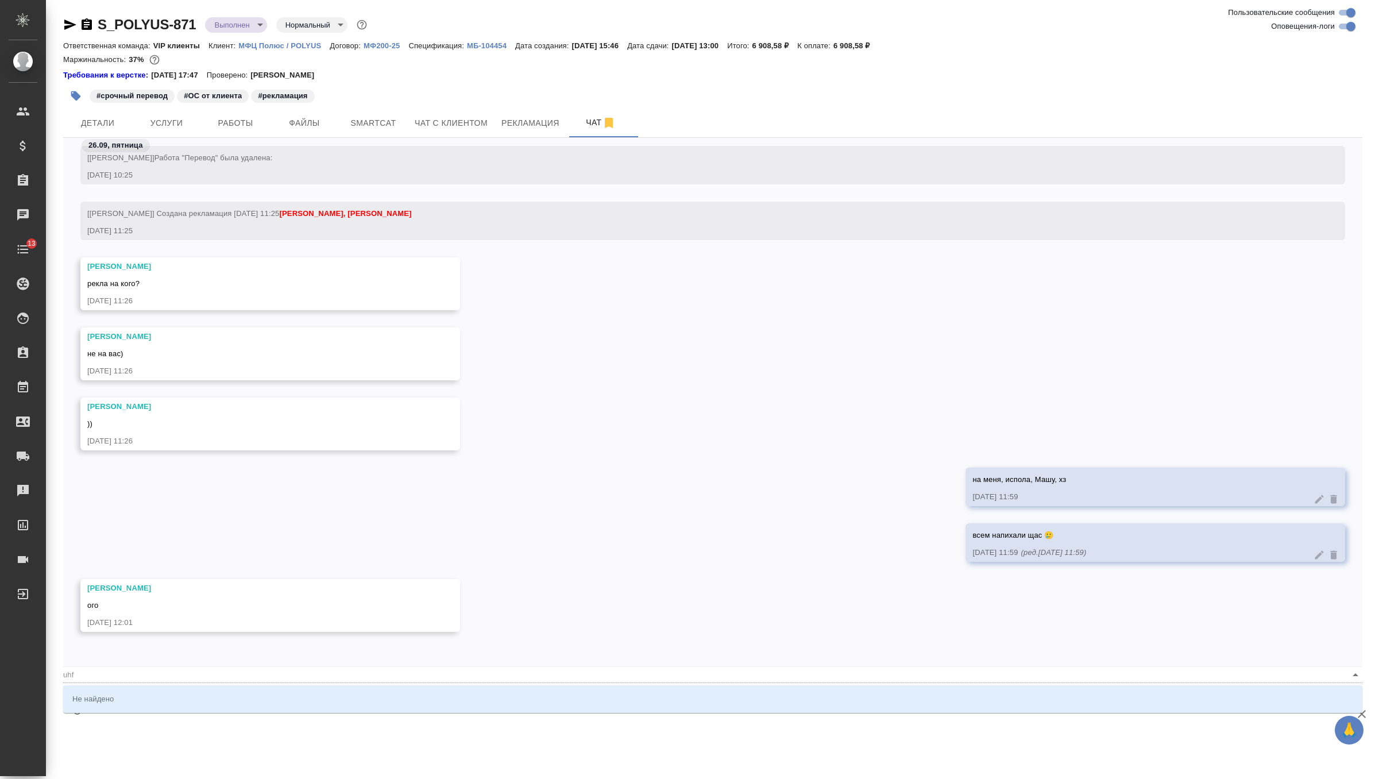
type textarea "@uhf,"
type input "uhf,"
type textarea "@uhf"
type input "uhf"
type textarea "@uh"
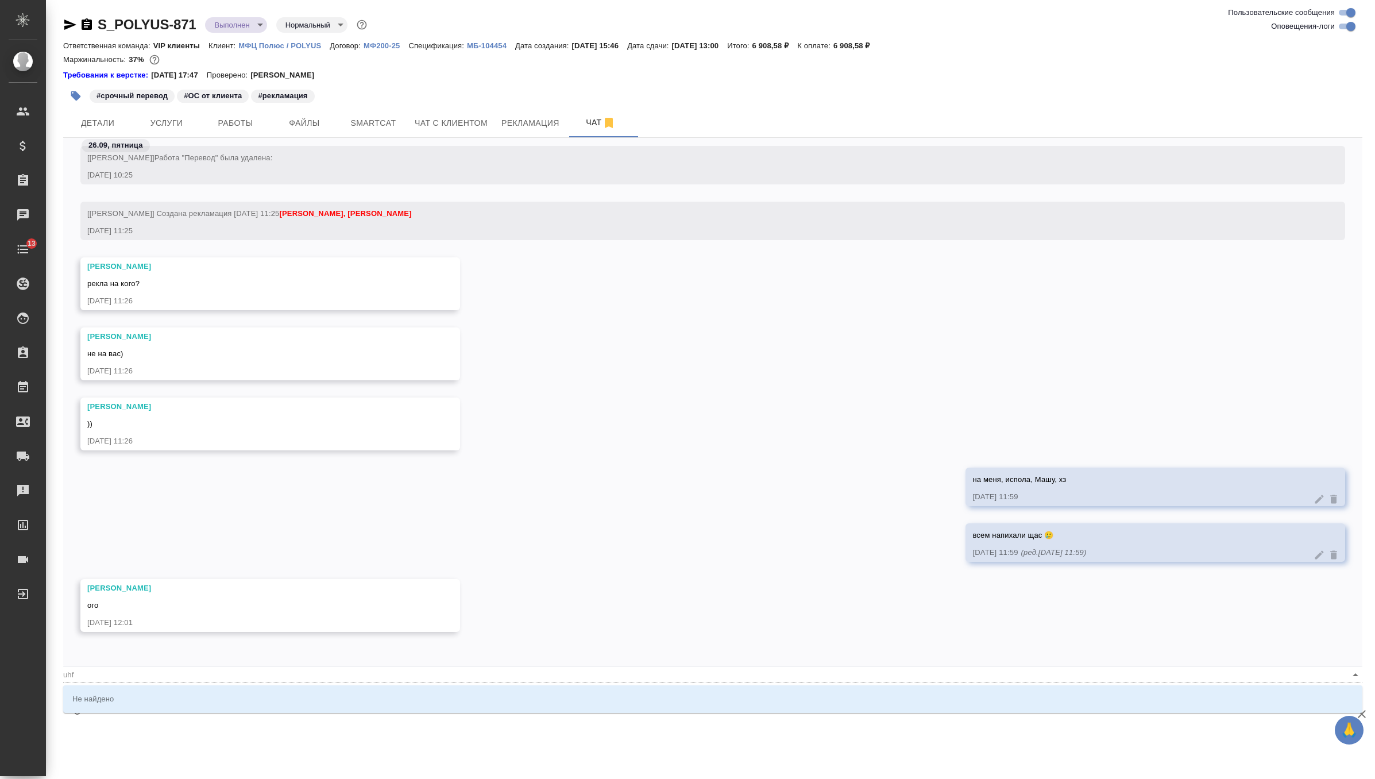
type input "uh"
type textarea "@u"
type input "u"
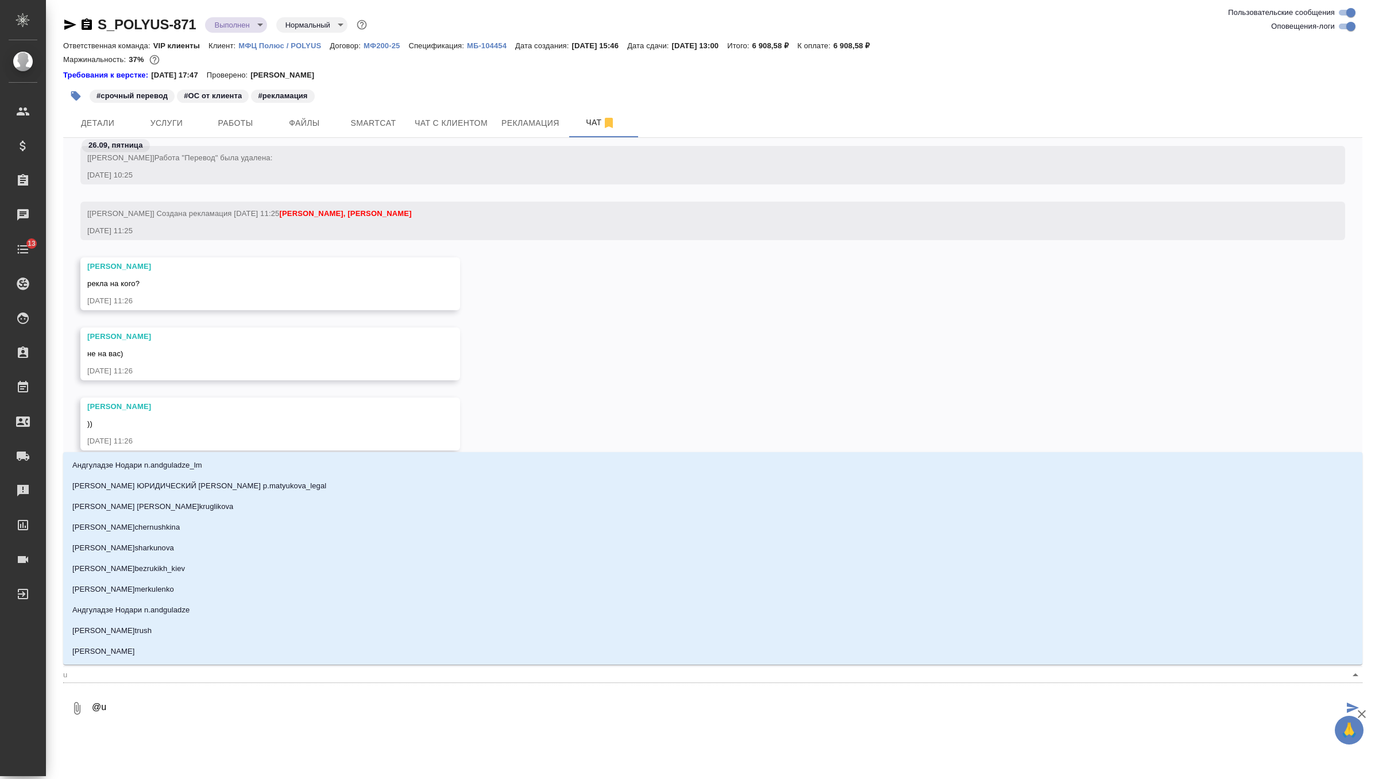
type textarea "@"
type textarea "@г"
type input "г"
type textarea "@гр"
type input "гр"
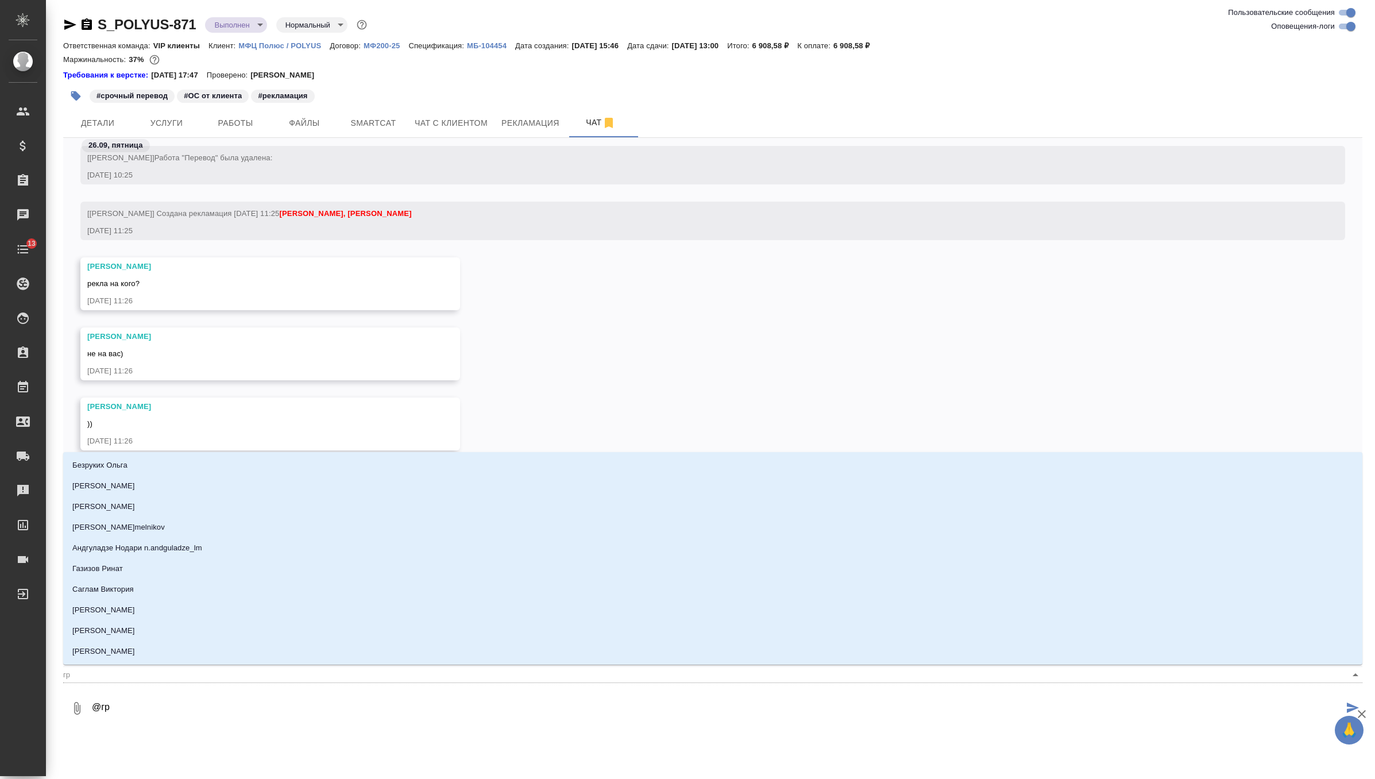
type textarea "@гра"
type input "гра"
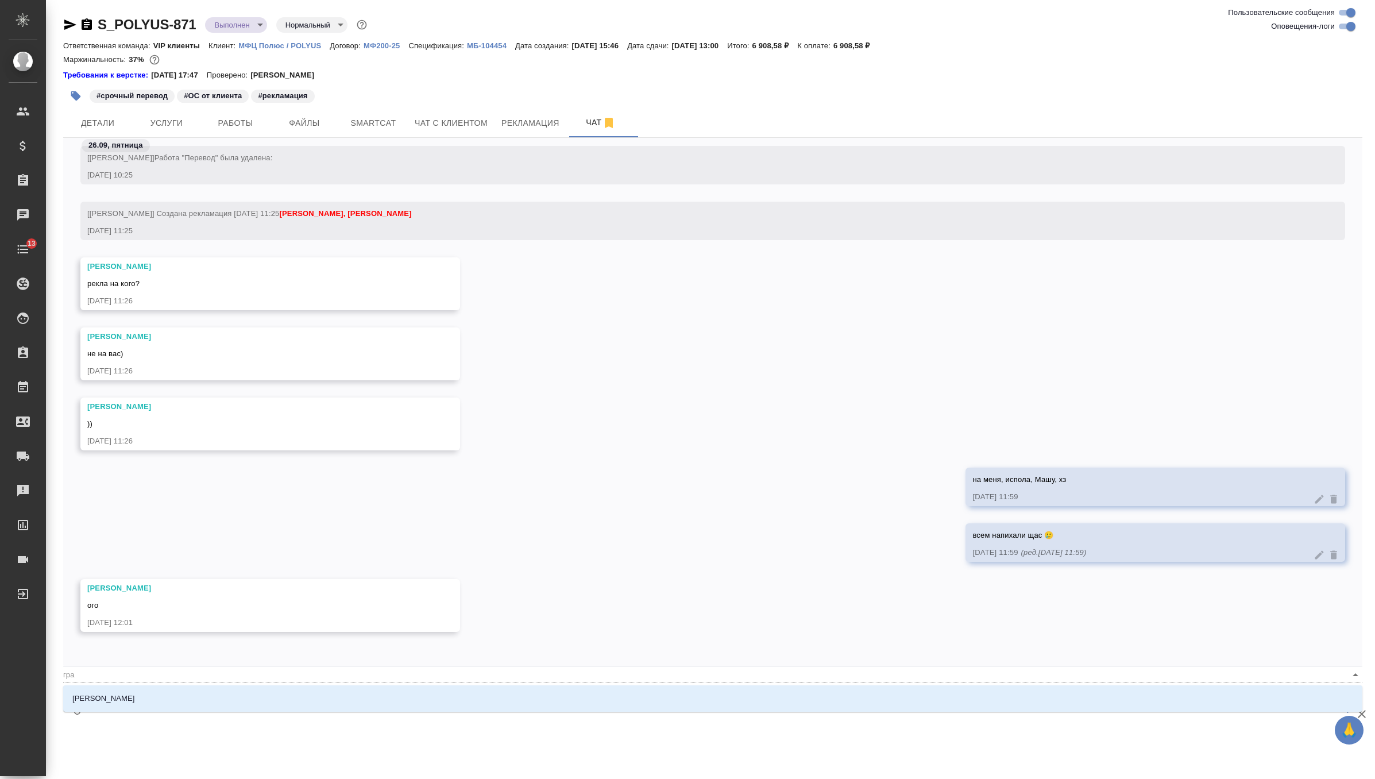
type textarea "@граб"
type input "граб"
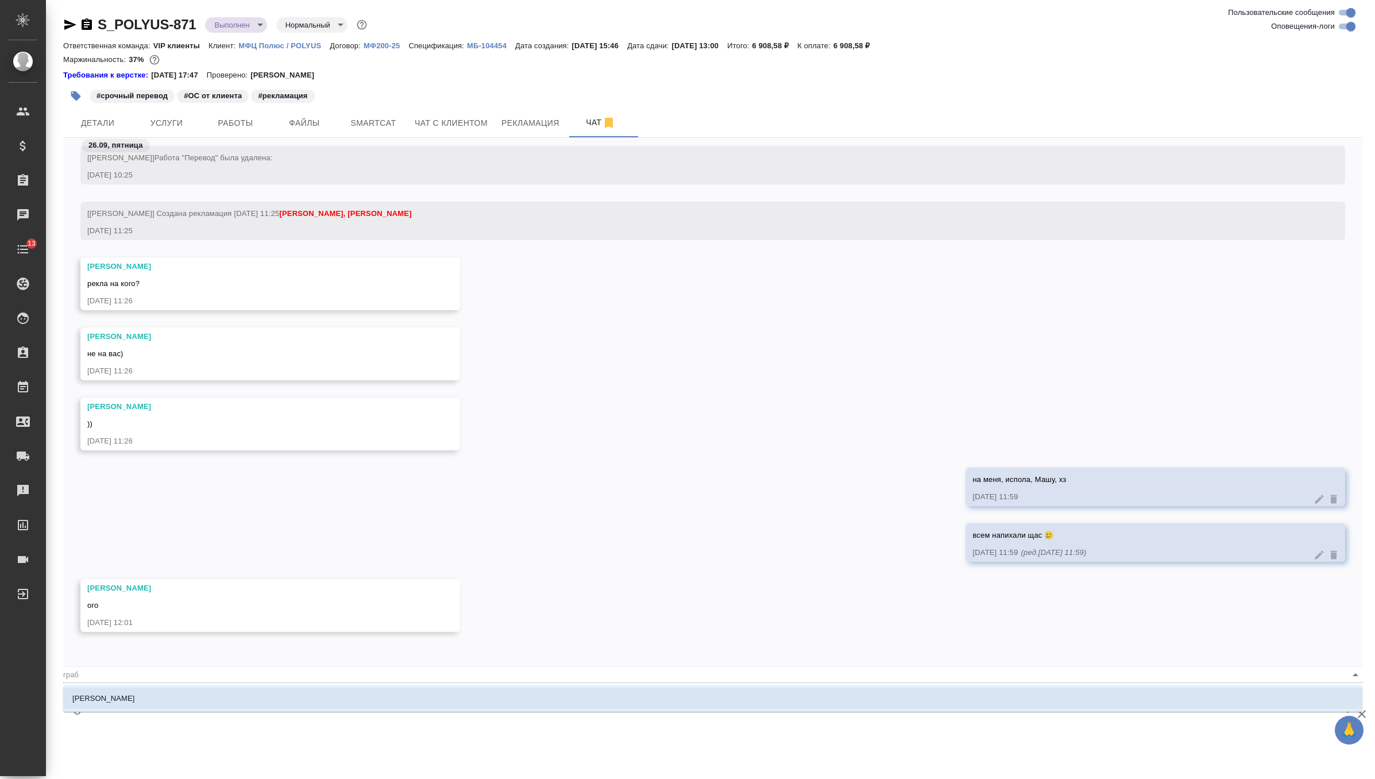
click at [173, 705] on li "[PERSON_NAME]" at bounding box center [712, 698] width 1299 height 21
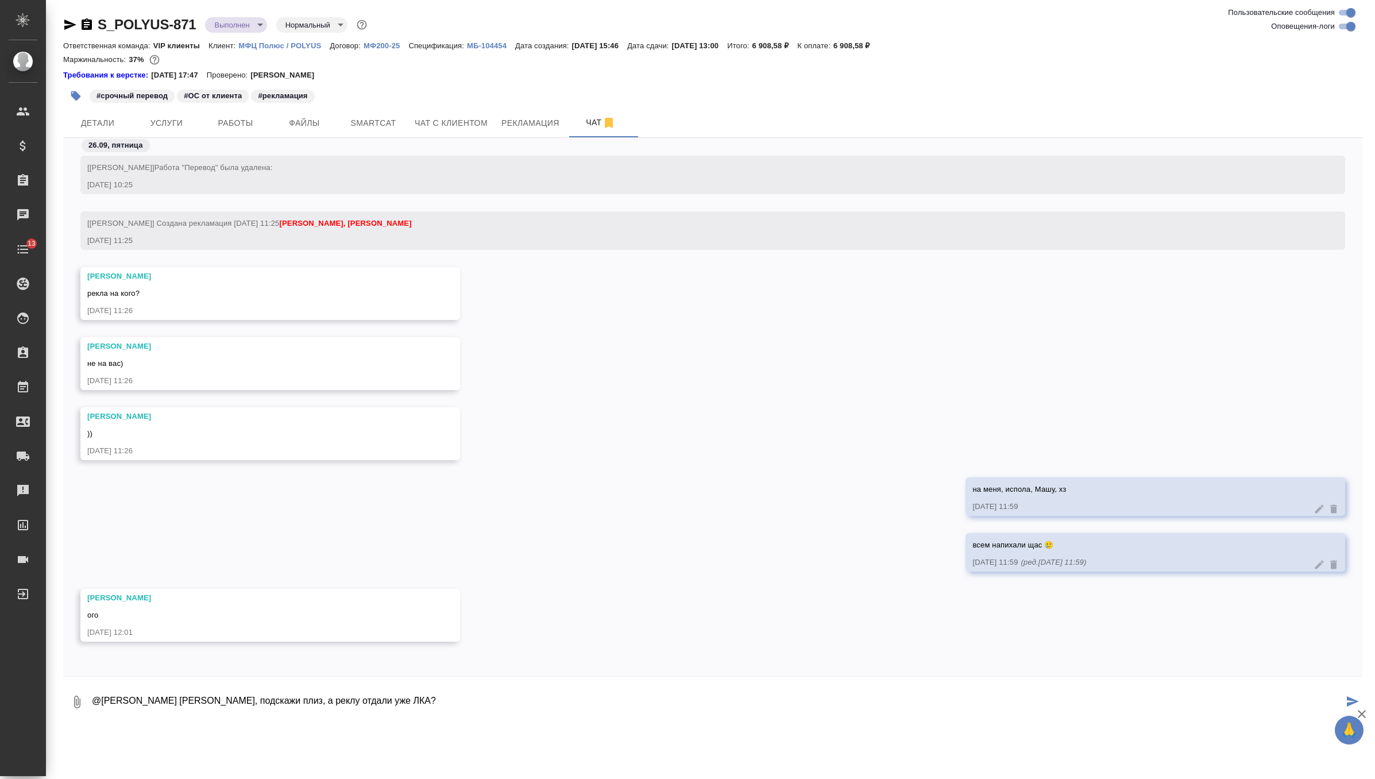
type textarea "@[PERSON_NAME] [PERSON_NAME], подскажи плиз, а реклу отдали уже ЛКА?"
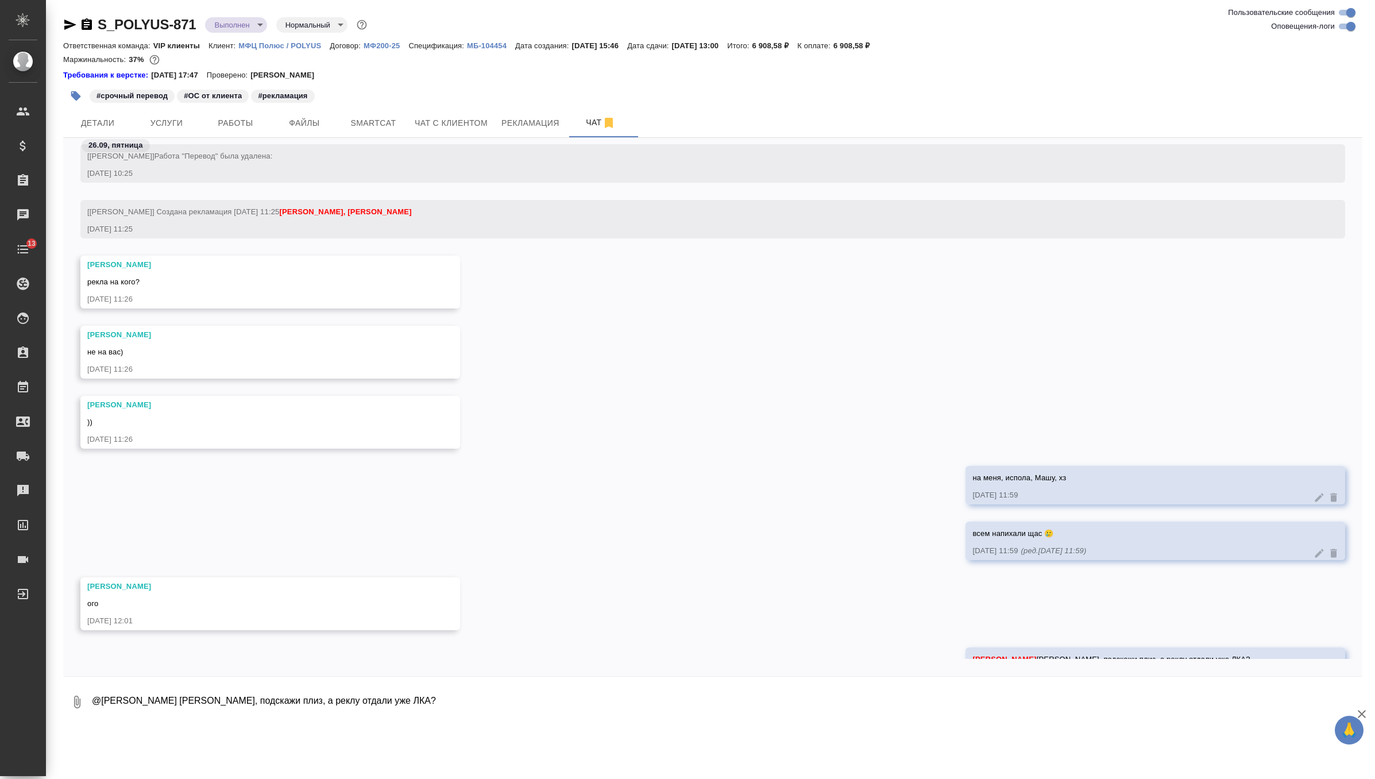
scroll to position [69655, 0]
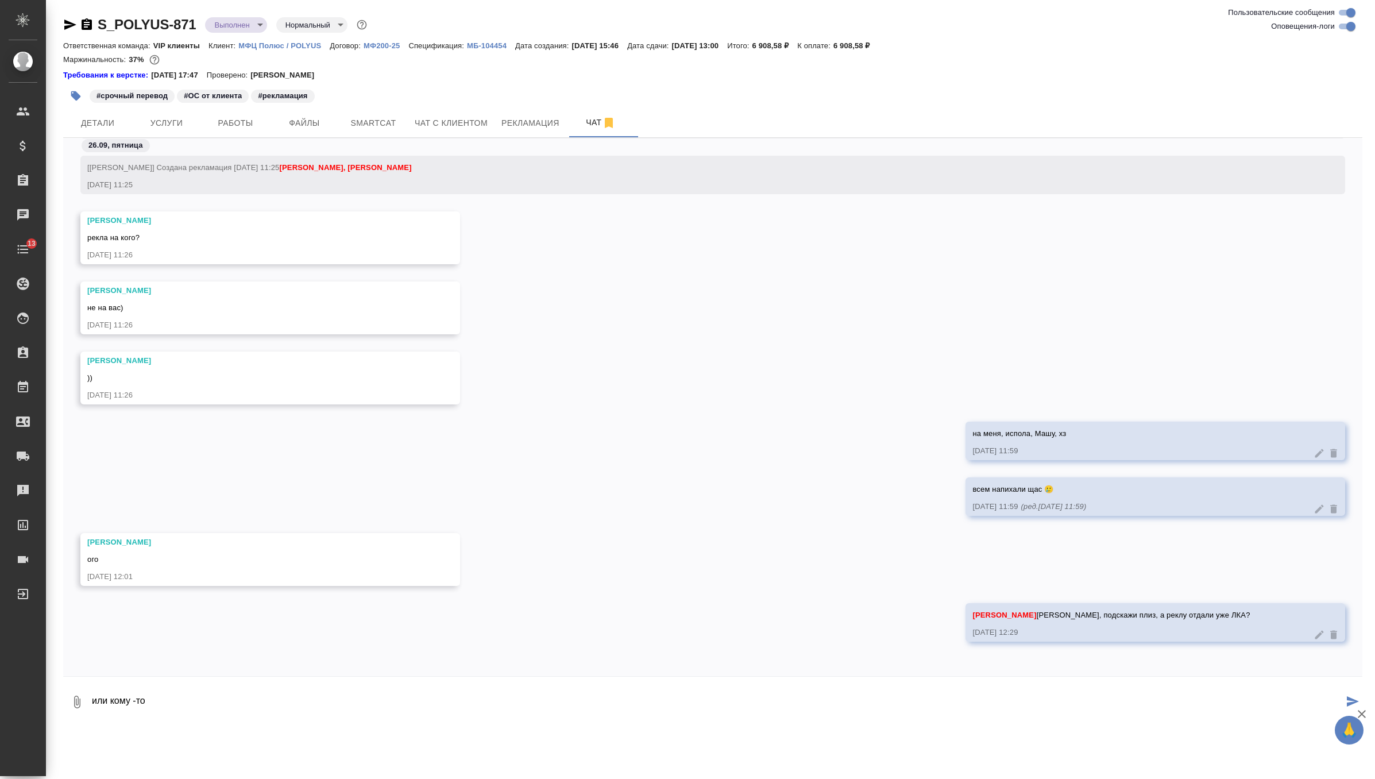
type textarea "или кому -то"
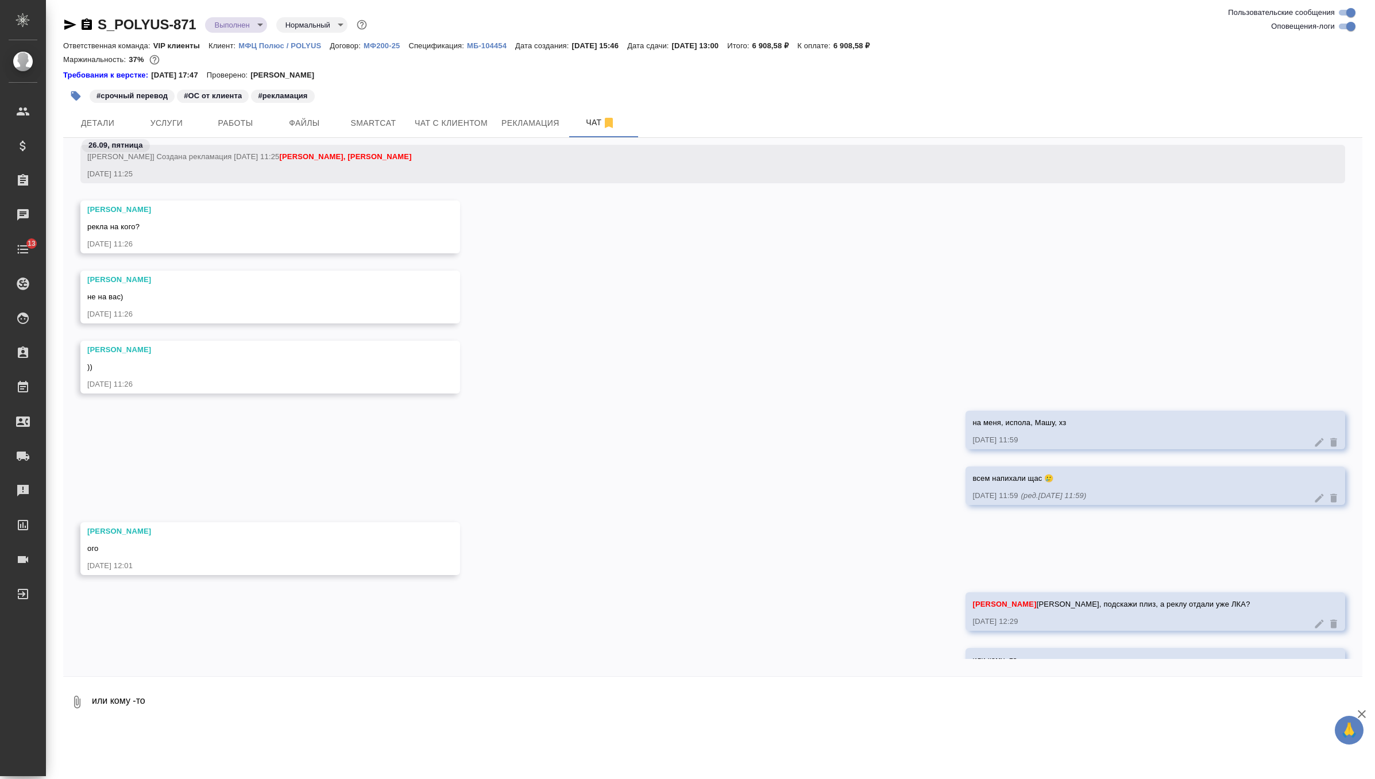
scroll to position [69711, 0]
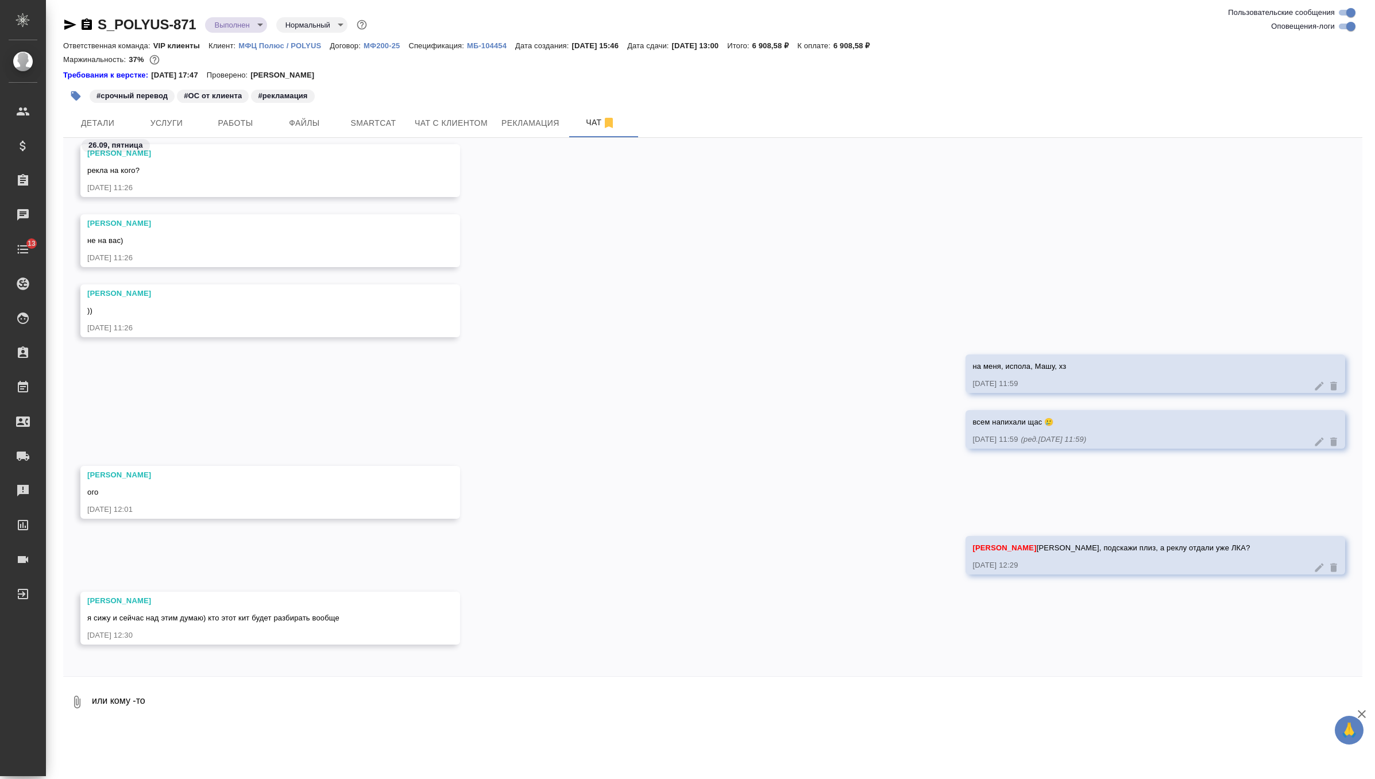
click at [258, 691] on textarea "или кому -то" at bounding box center [726, 701] width 1271 height 39
